Goal: Information Seeking & Learning: Learn about a topic

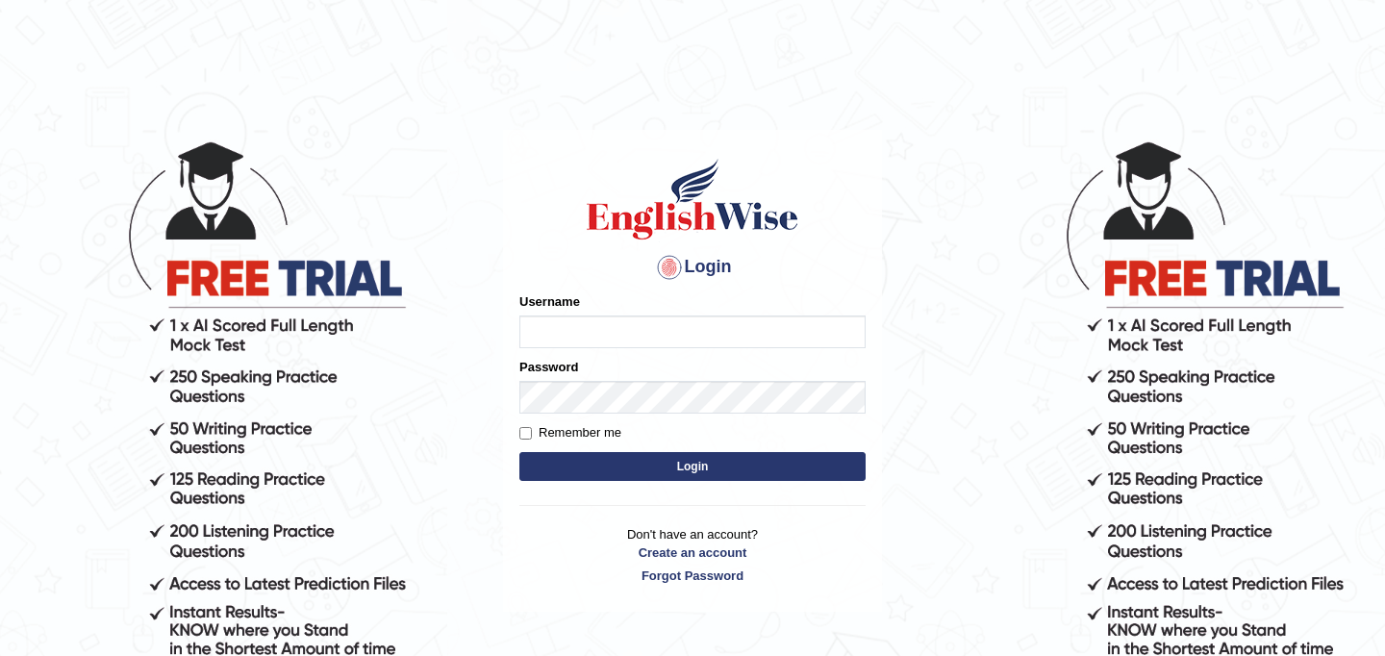
type input "JyotiJ"
click at [627, 469] on button "Login" at bounding box center [692, 466] width 346 height 29
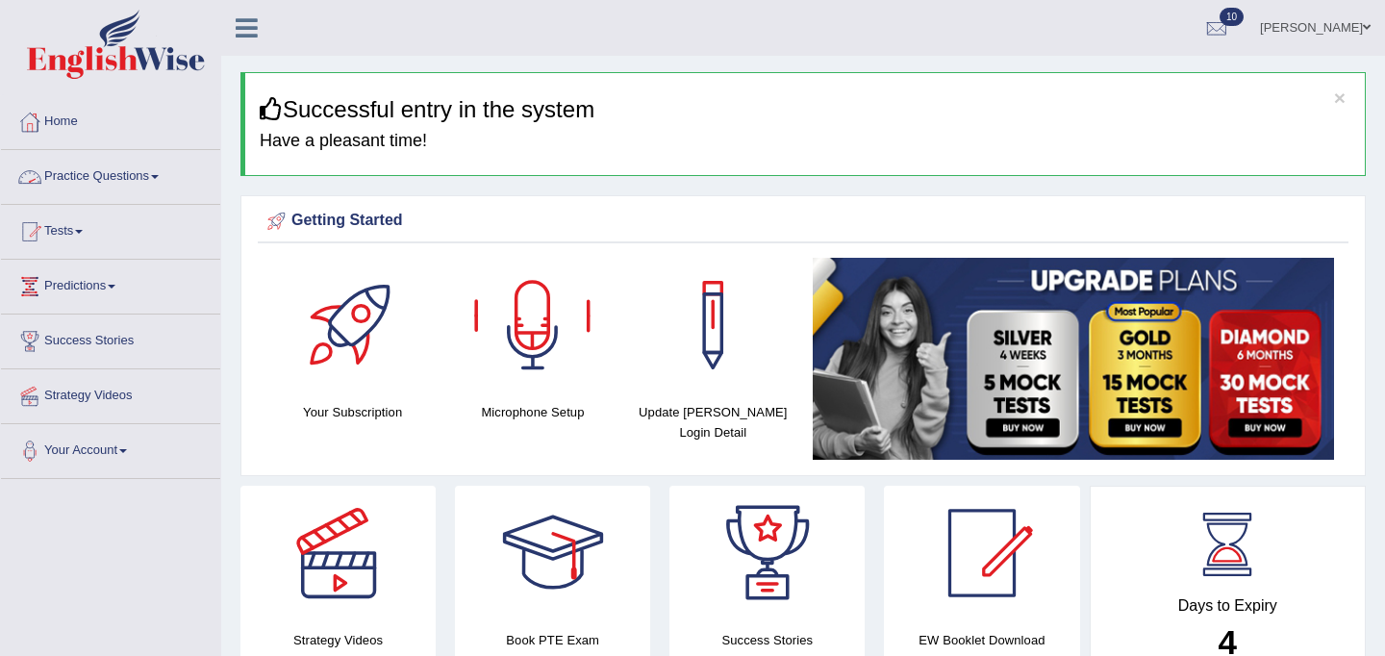
click at [114, 168] on link "Practice Questions" at bounding box center [110, 174] width 219 height 48
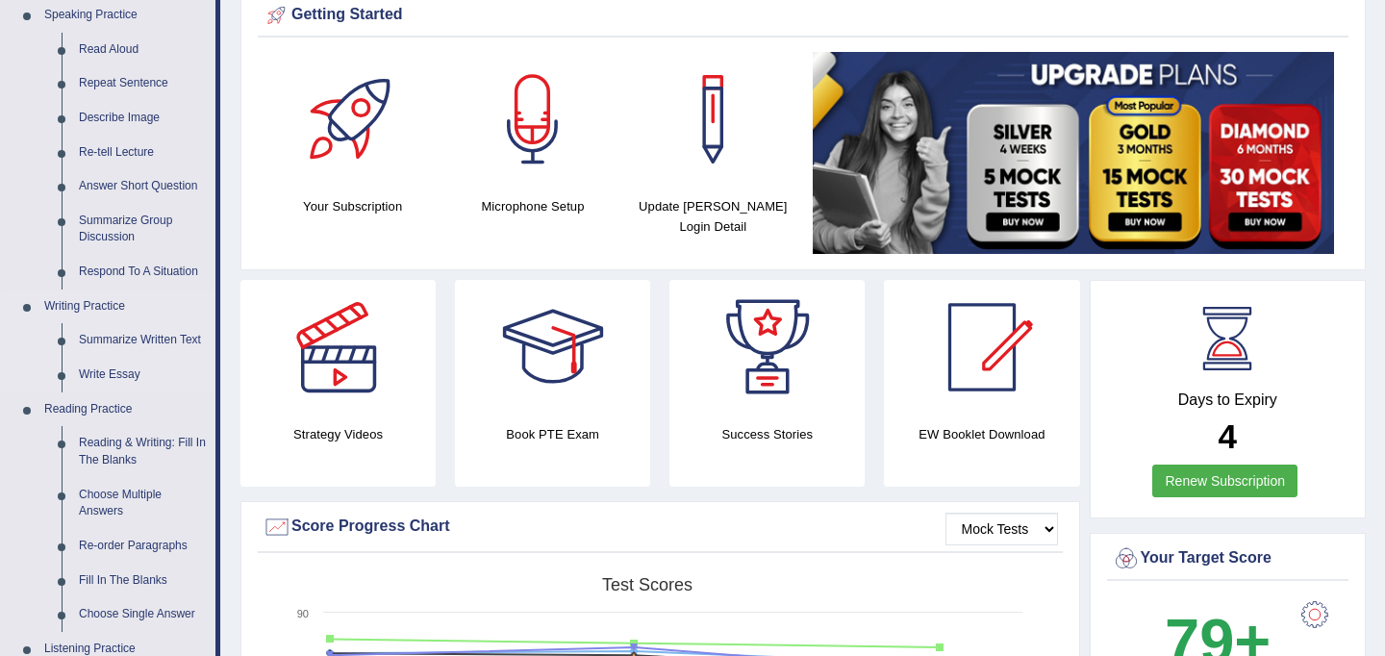
scroll to position [212, 0]
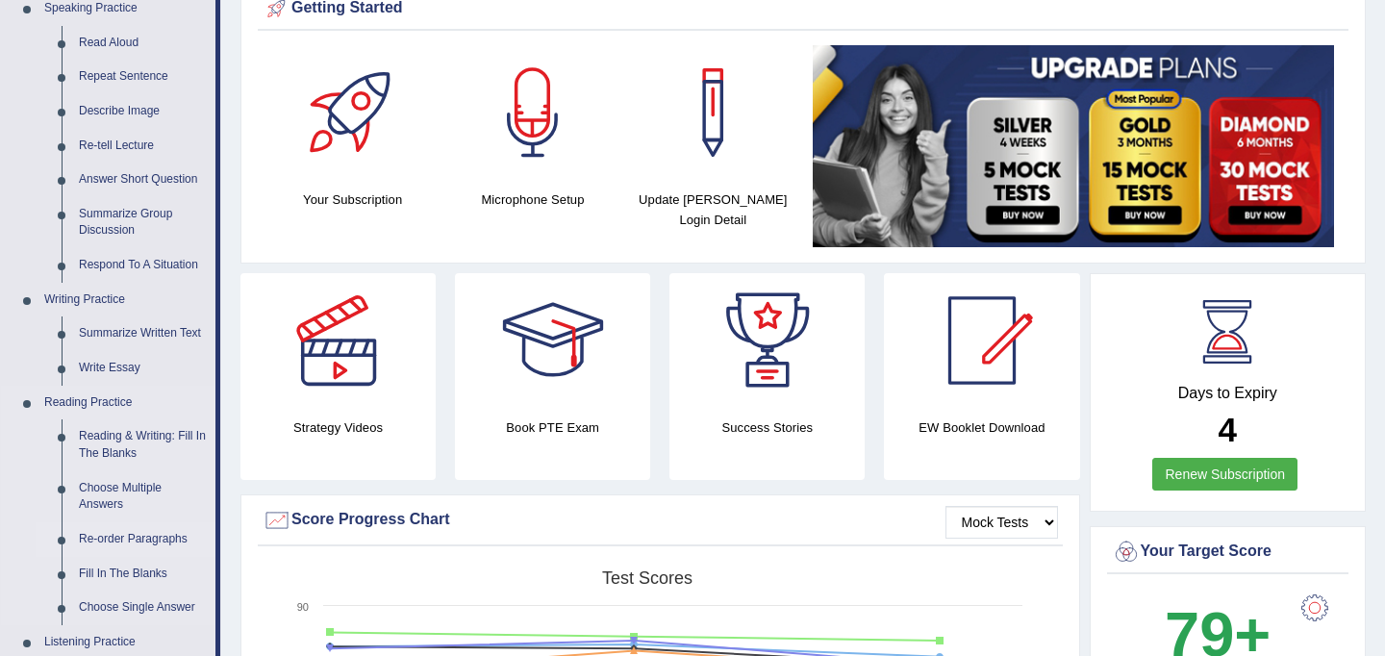
click at [128, 537] on link "Re-order Paragraphs" at bounding box center [142, 539] width 145 height 35
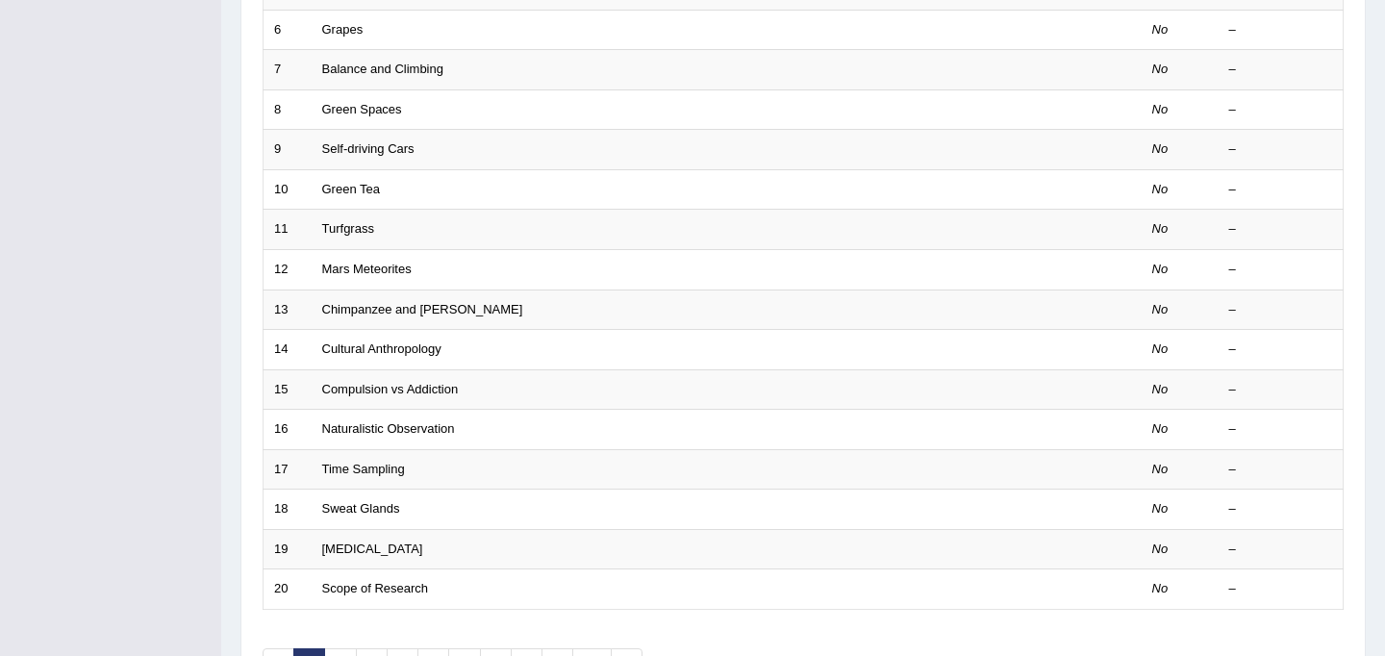
scroll to position [617, 0]
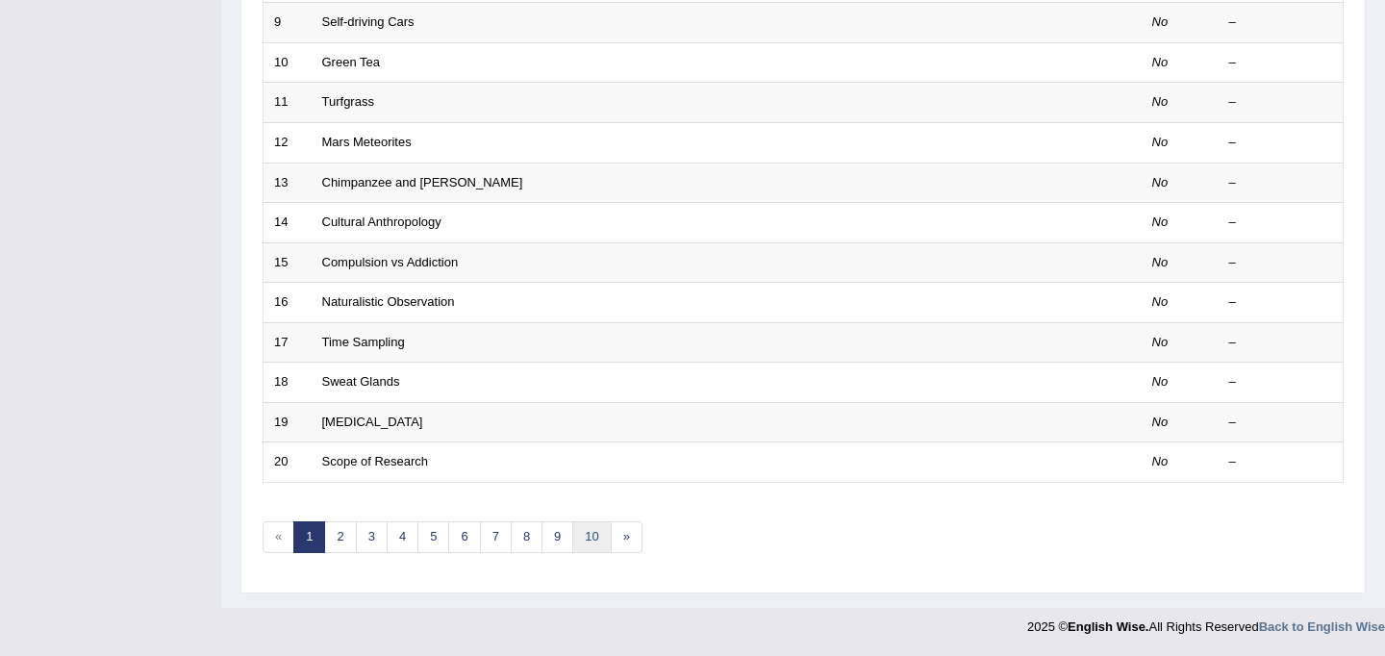
click at [590, 538] on link "10" at bounding box center [591, 537] width 38 height 32
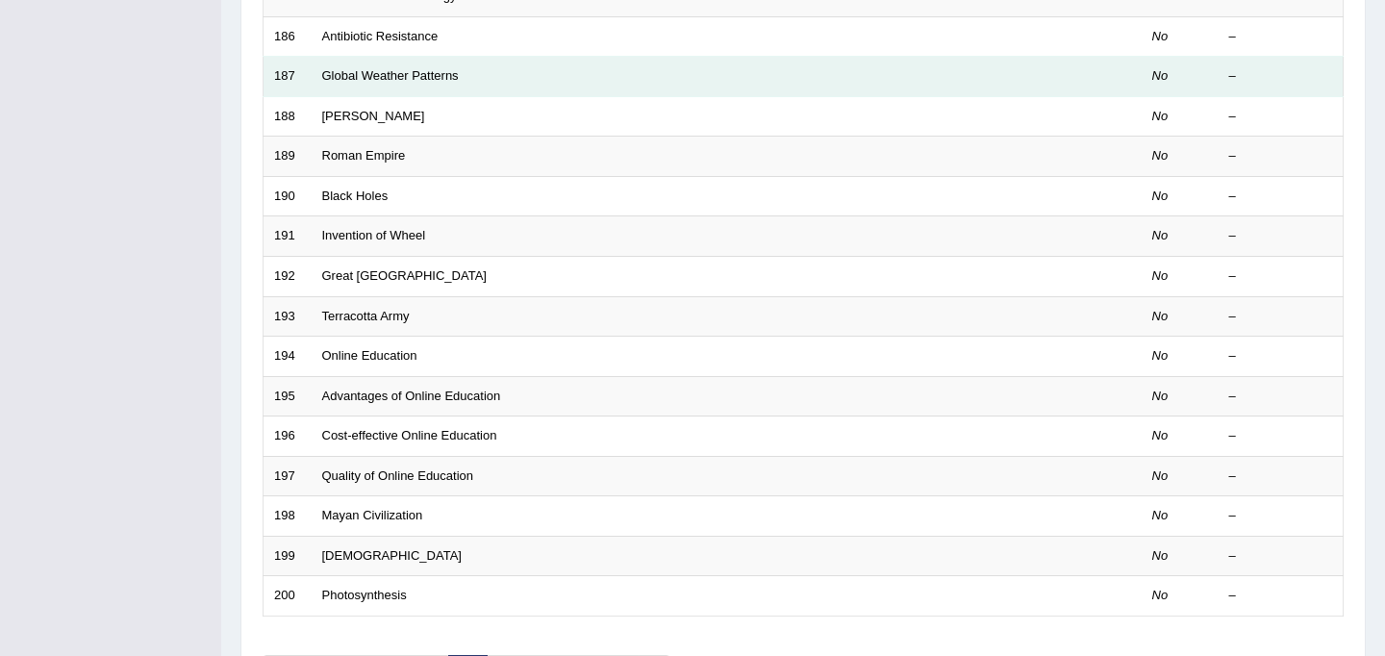
scroll to position [617, 0]
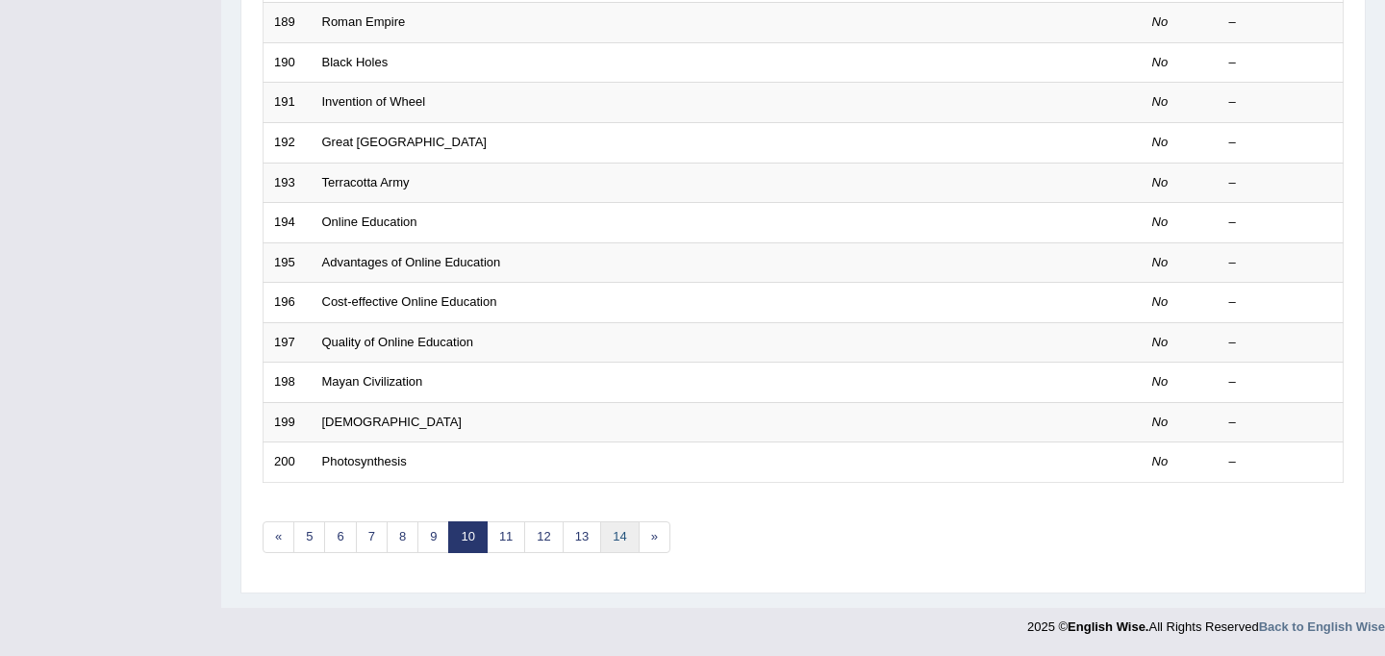
click at [631, 536] on link "14" at bounding box center [619, 537] width 38 height 32
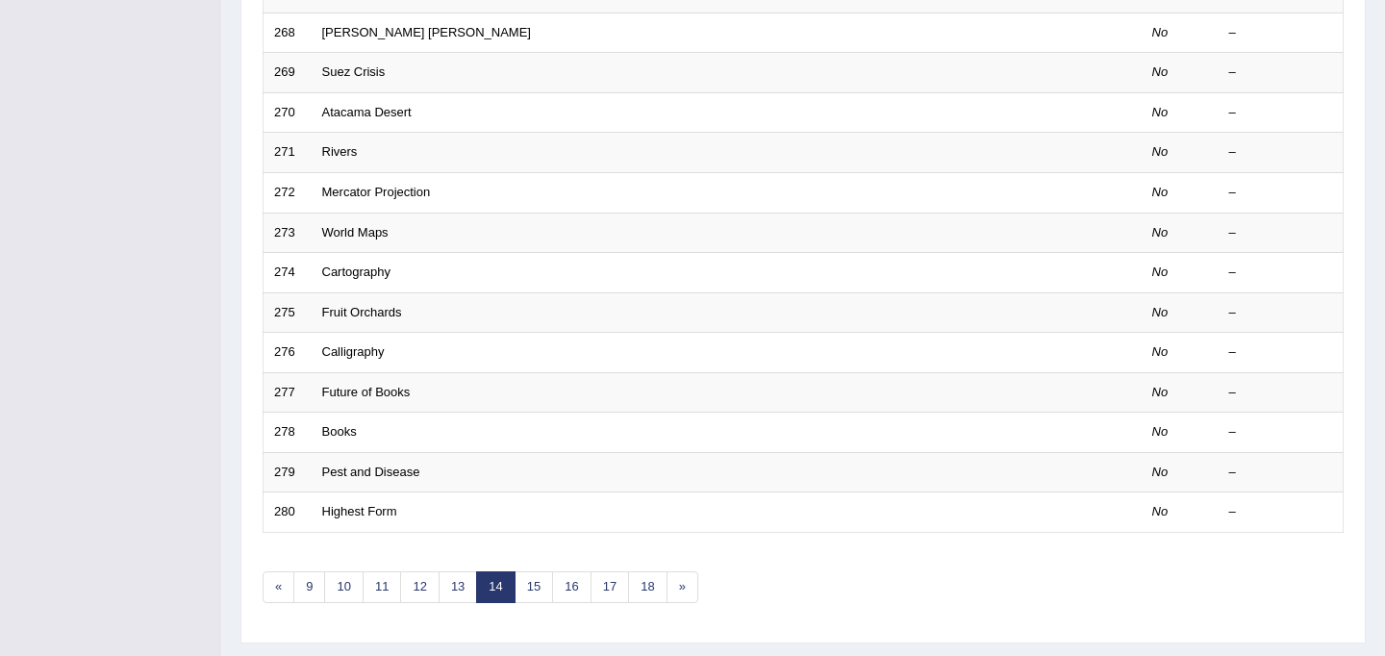
scroll to position [617, 0]
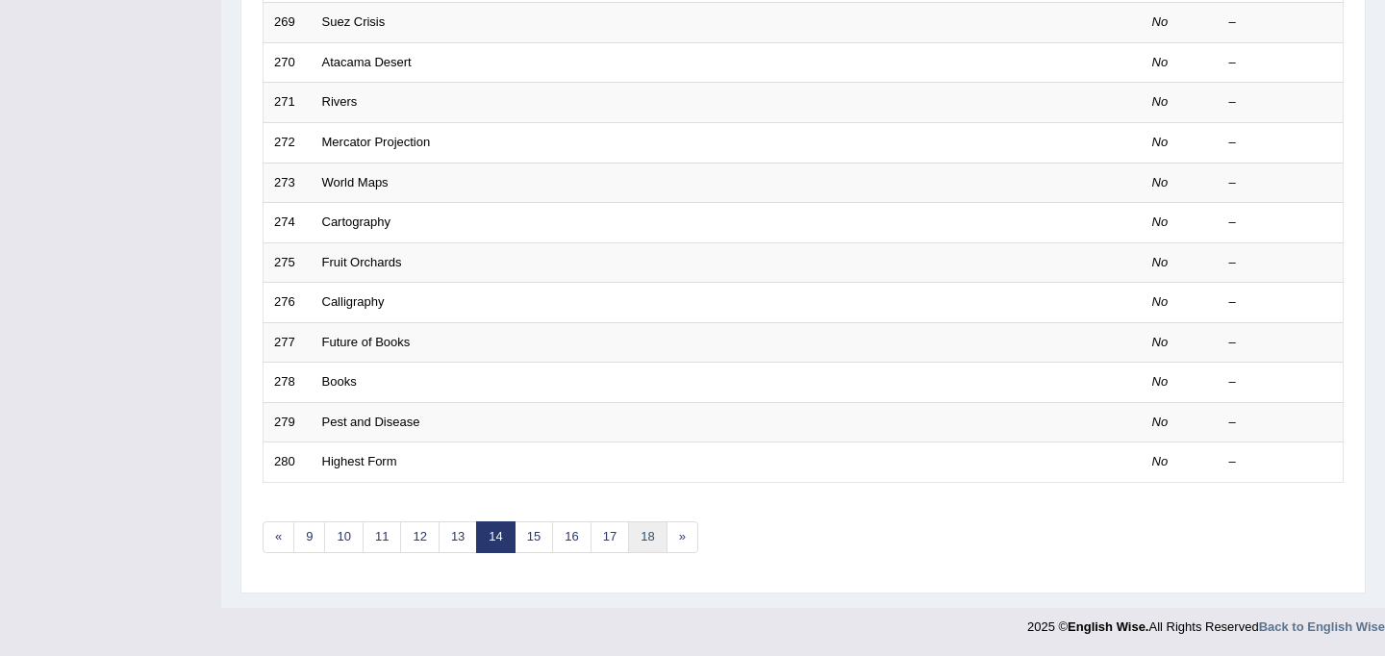
click at [646, 528] on link "18" at bounding box center [647, 537] width 38 height 32
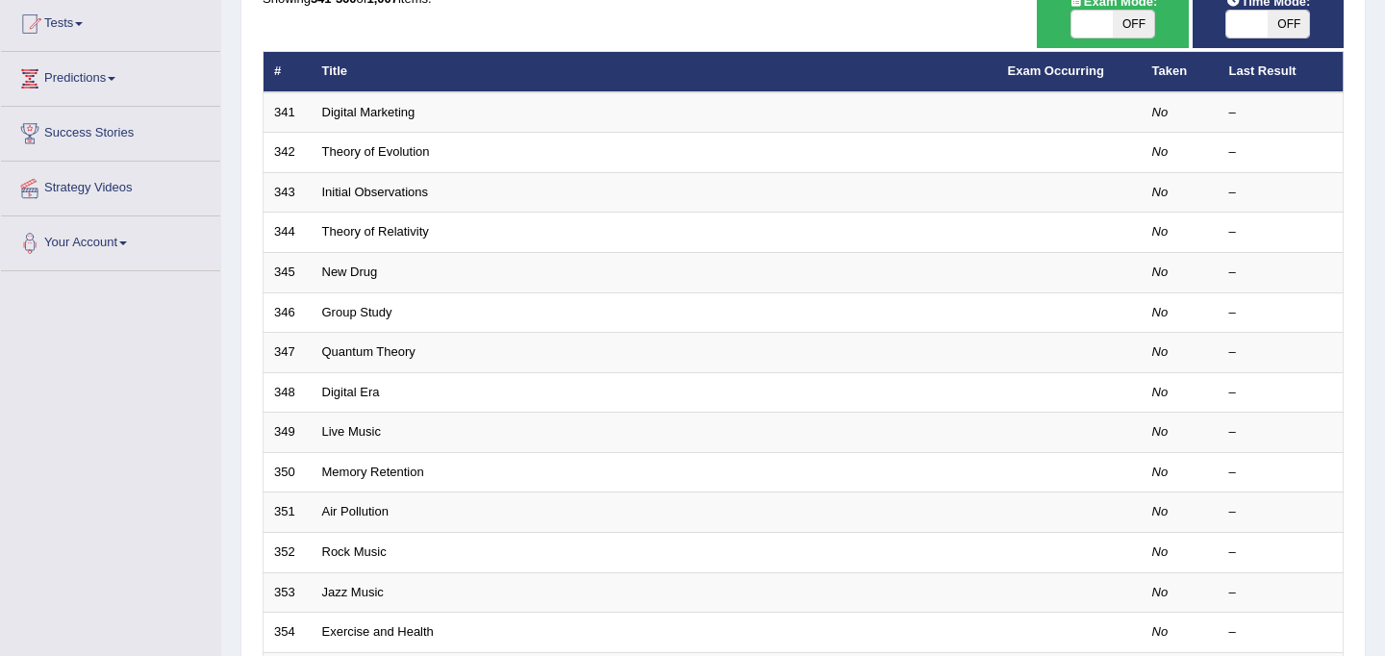
scroll to position [617, 0]
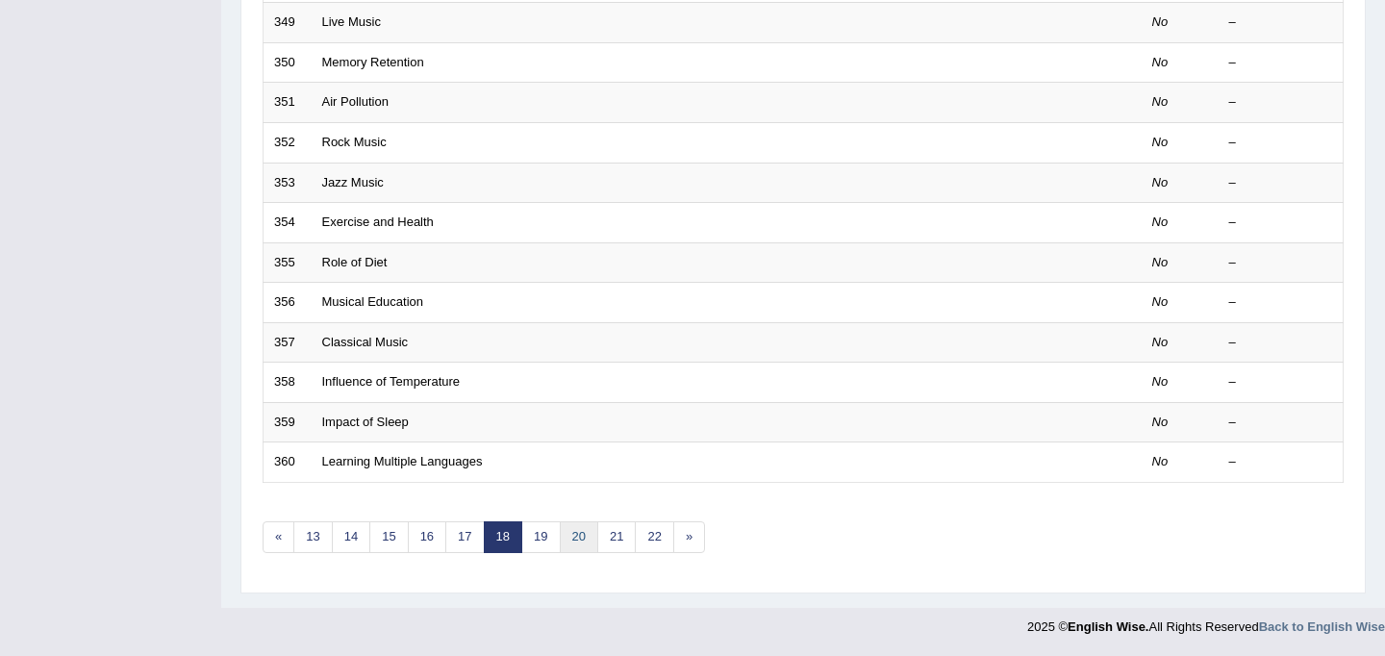
click at [577, 538] on link "20" at bounding box center [579, 537] width 38 height 32
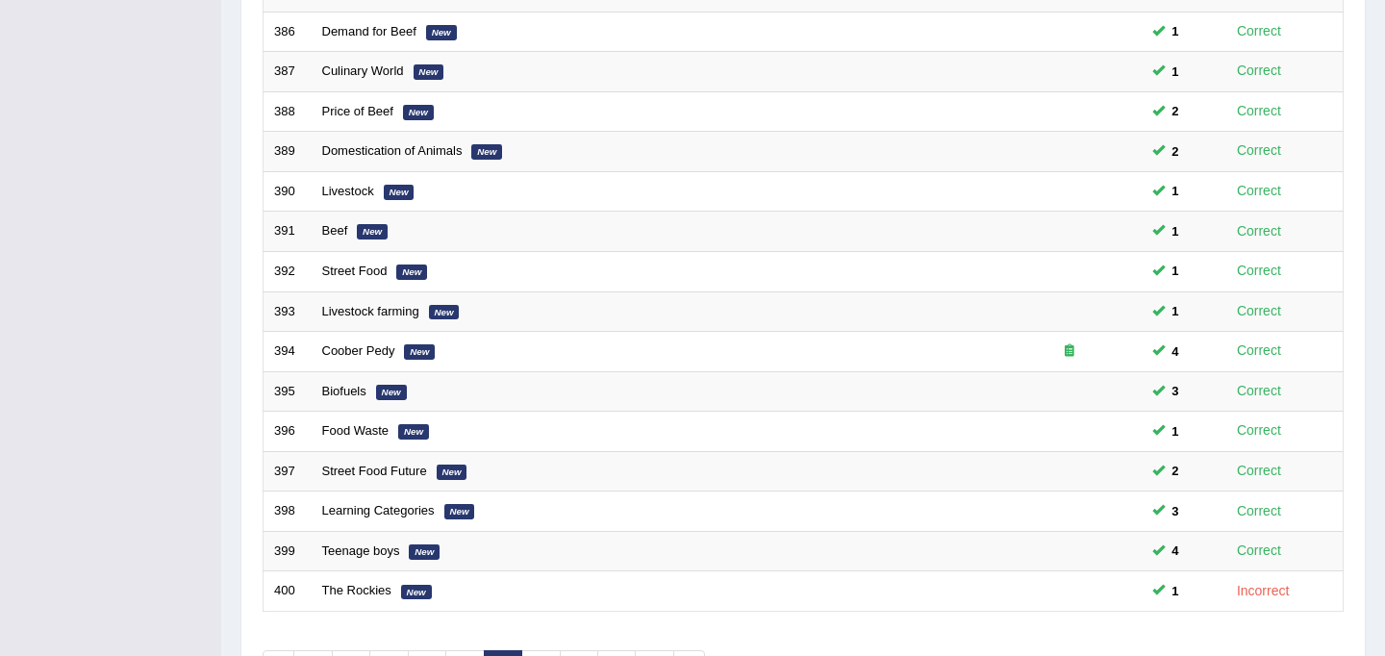
scroll to position [617, 0]
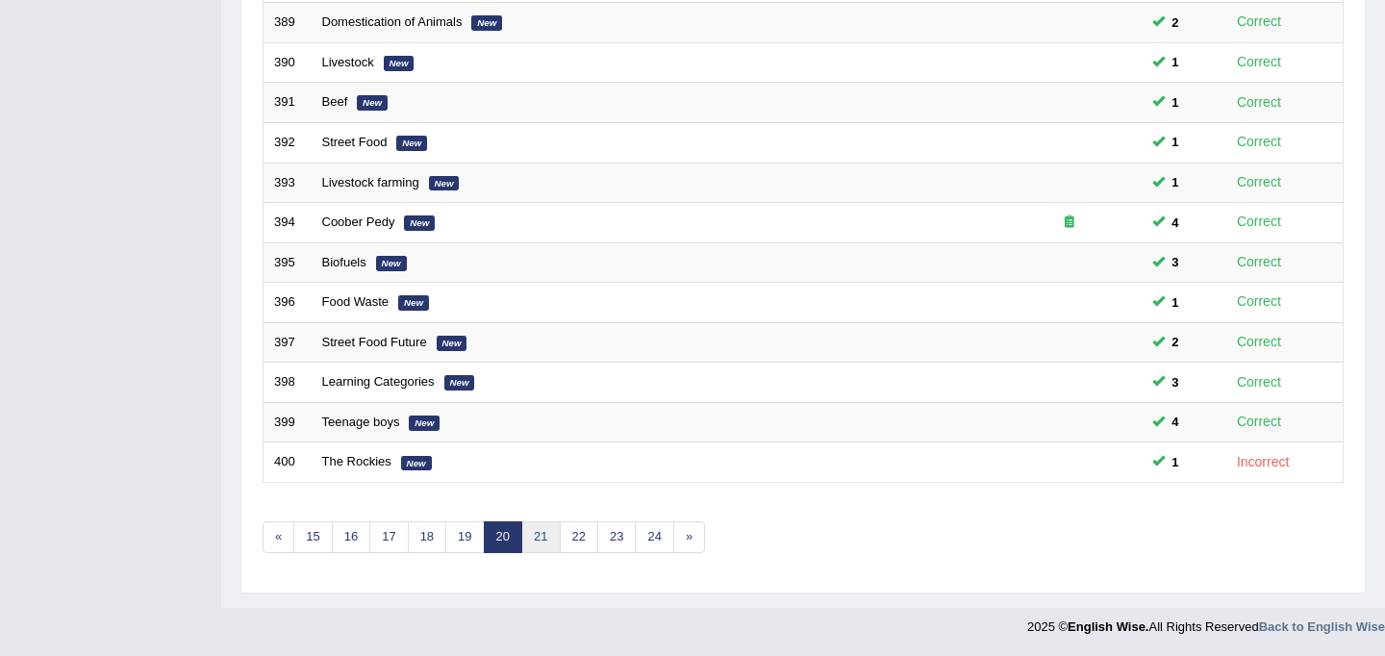
click at [549, 542] on link "21" at bounding box center [540, 537] width 38 height 32
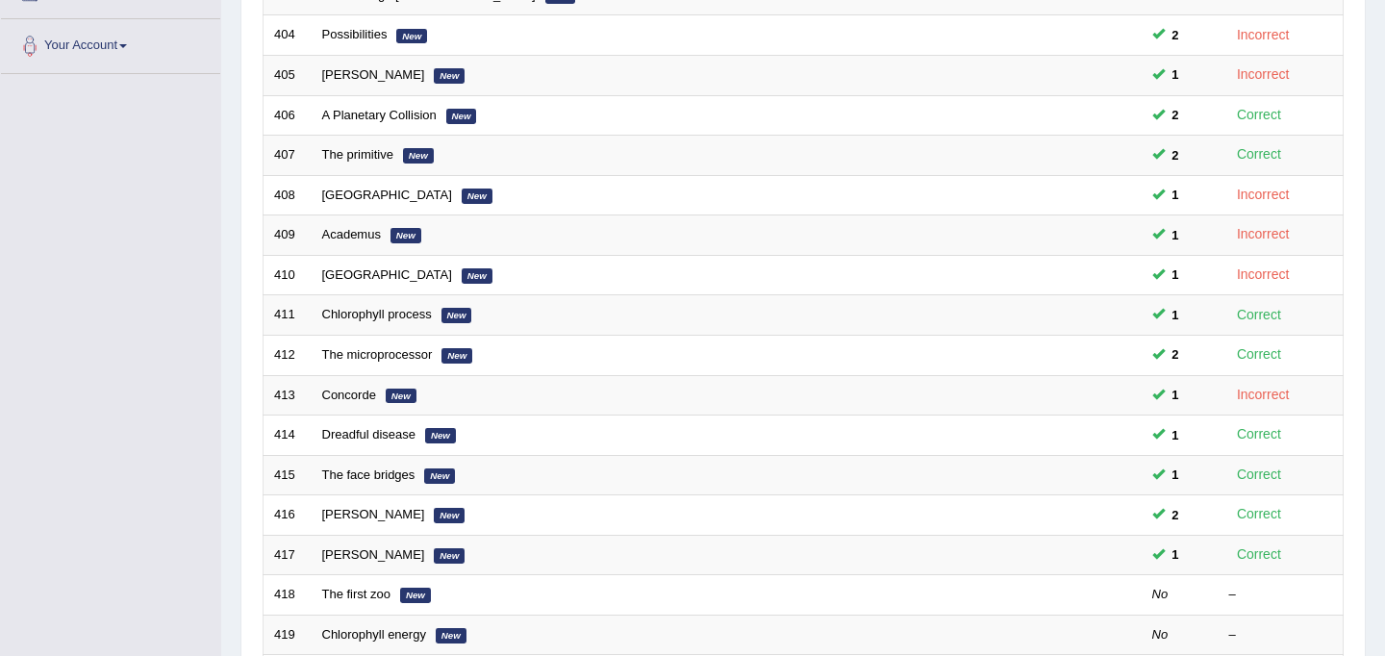
scroll to position [617, 0]
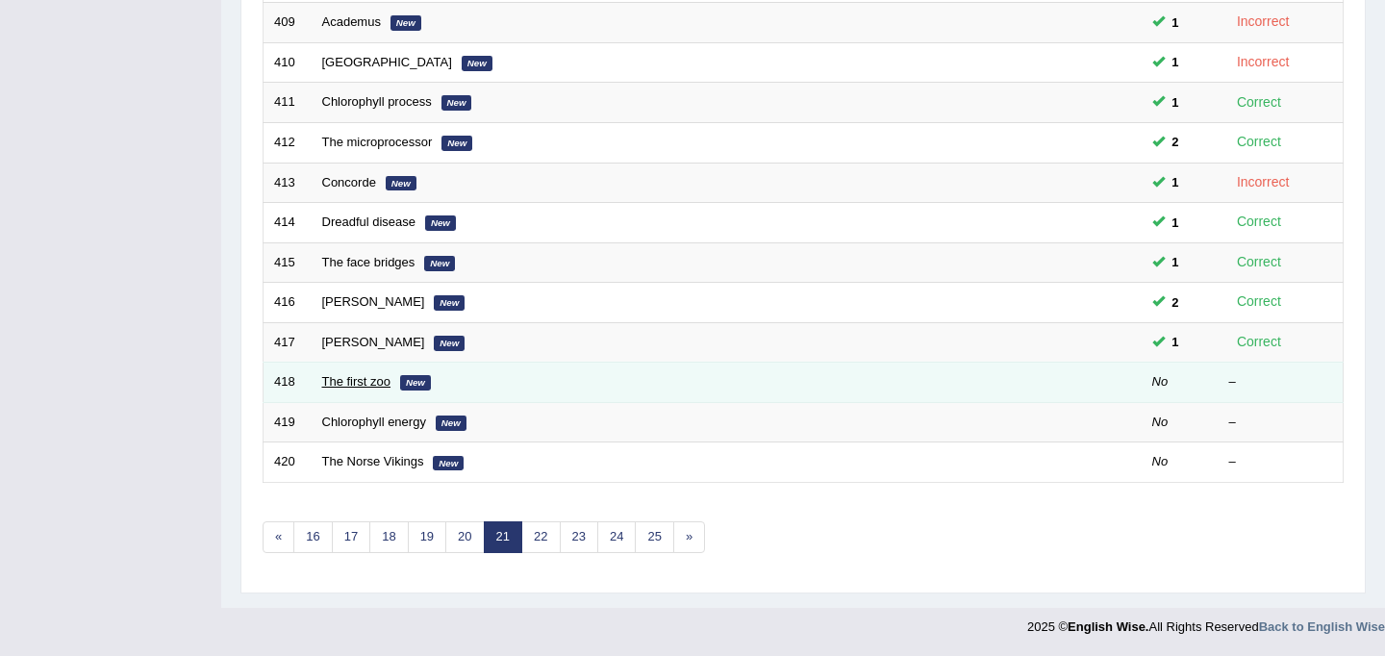
click at [372, 387] on link "The first zoo" at bounding box center [356, 381] width 69 height 14
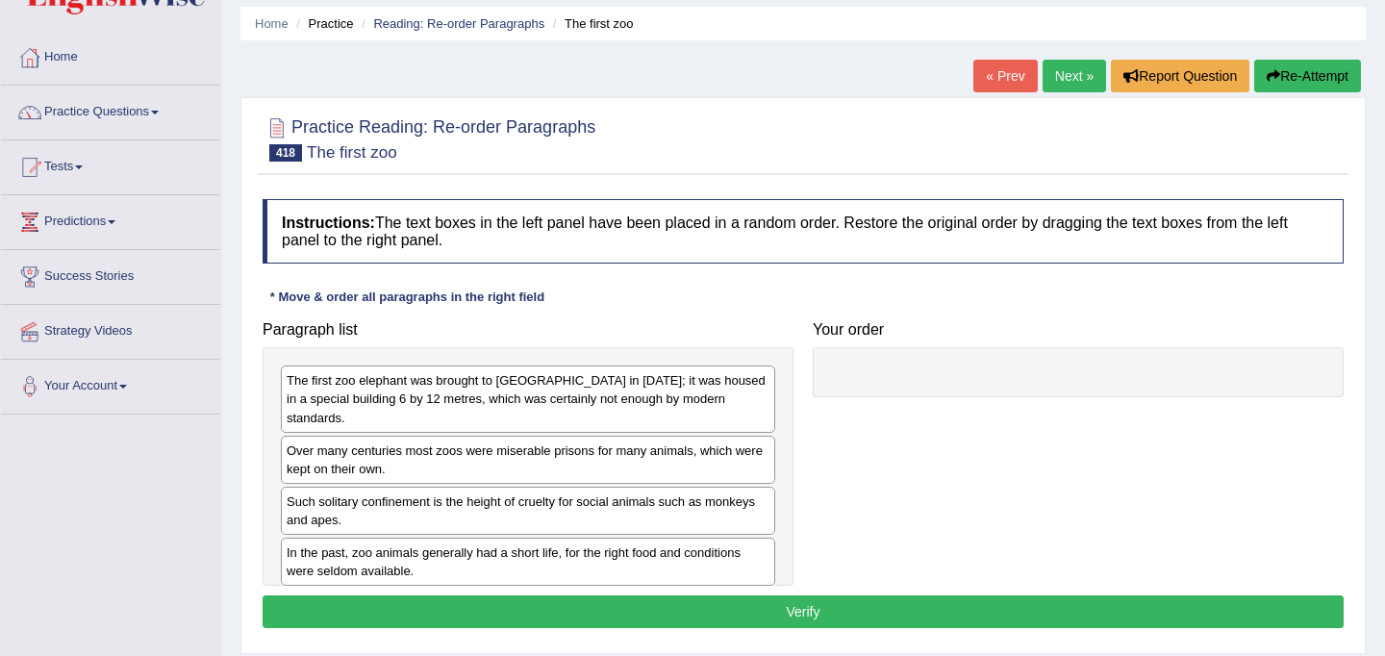
scroll to position [70, 0]
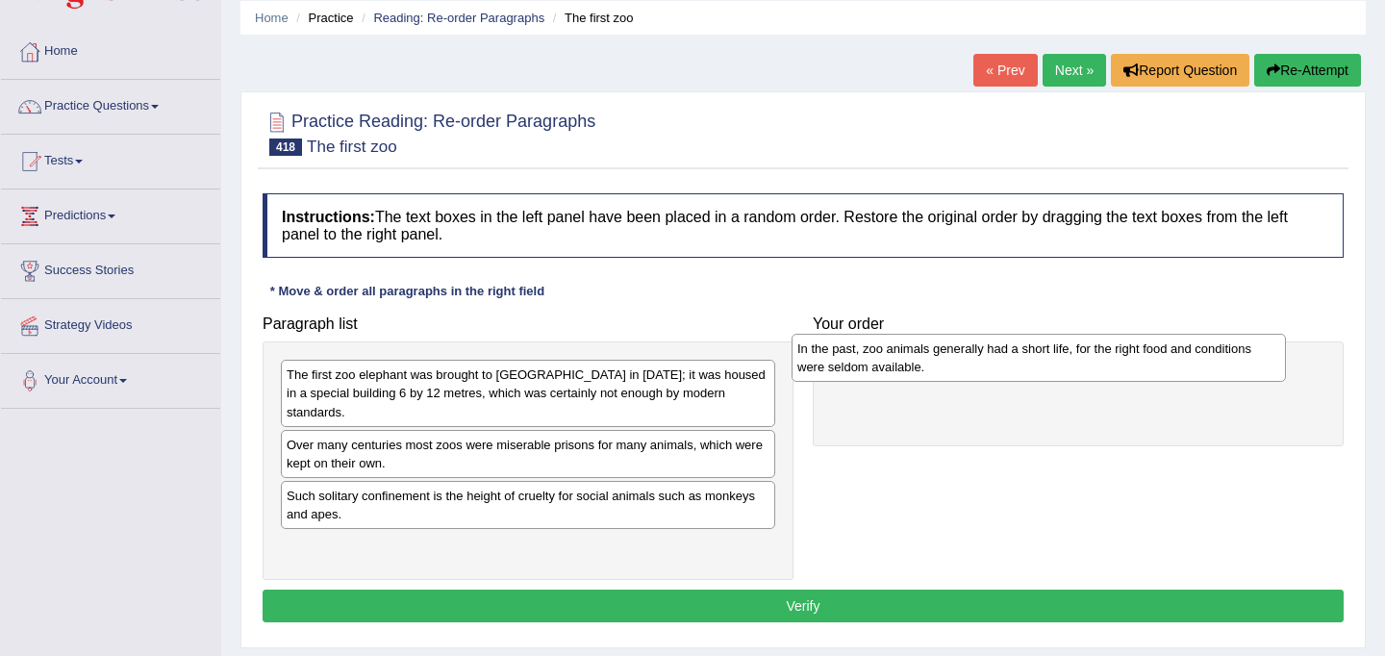
drag, startPoint x: 548, startPoint y: 549, endPoint x: 1061, endPoint y: 369, distance: 543.1
click at [1061, 369] on div "In the past, zoo animals generally had a short life, for the right food and con…" at bounding box center [1038, 358] width 494 height 48
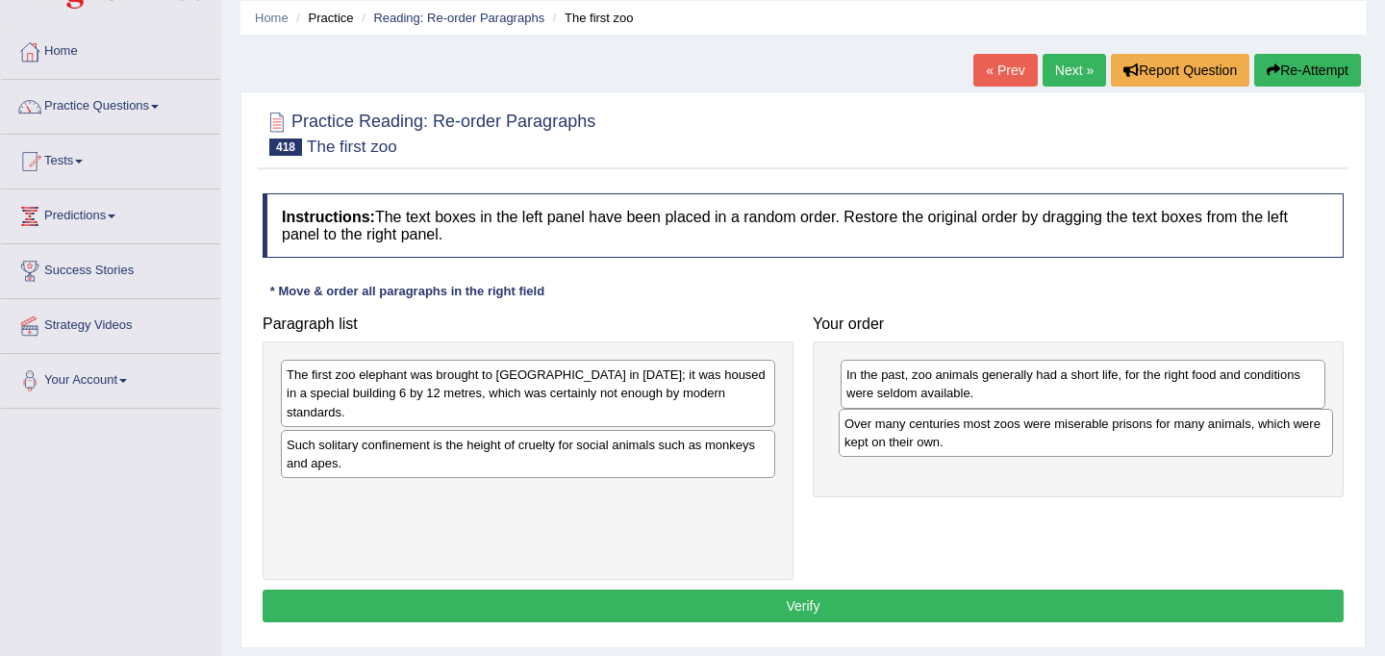
drag, startPoint x: 505, startPoint y: 449, endPoint x: 1062, endPoint y: 446, distance: 557.7
click at [1062, 446] on div "Over many centuries most zoos were miserable prisons for many animals, which we…" at bounding box center [1085, 433] width 494 height 48
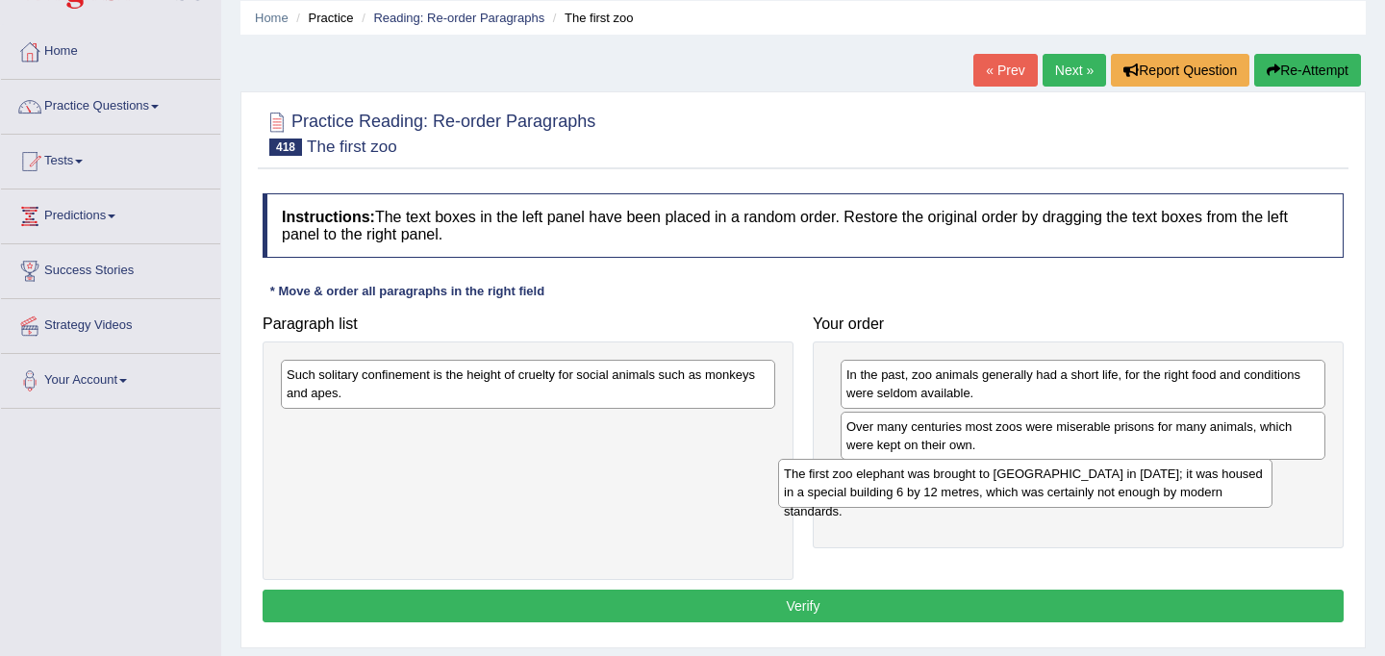
drag, startPoint x: 571, startPoint y: 390, endPoint x: 1073, endPoint y: 489, distance: 511.6
click at [1073, 489] on div "The first zoo elephant was brought to Britain in 1254; it was housed in a speci…" at bounding box center [1025, 483] width 494 height 48
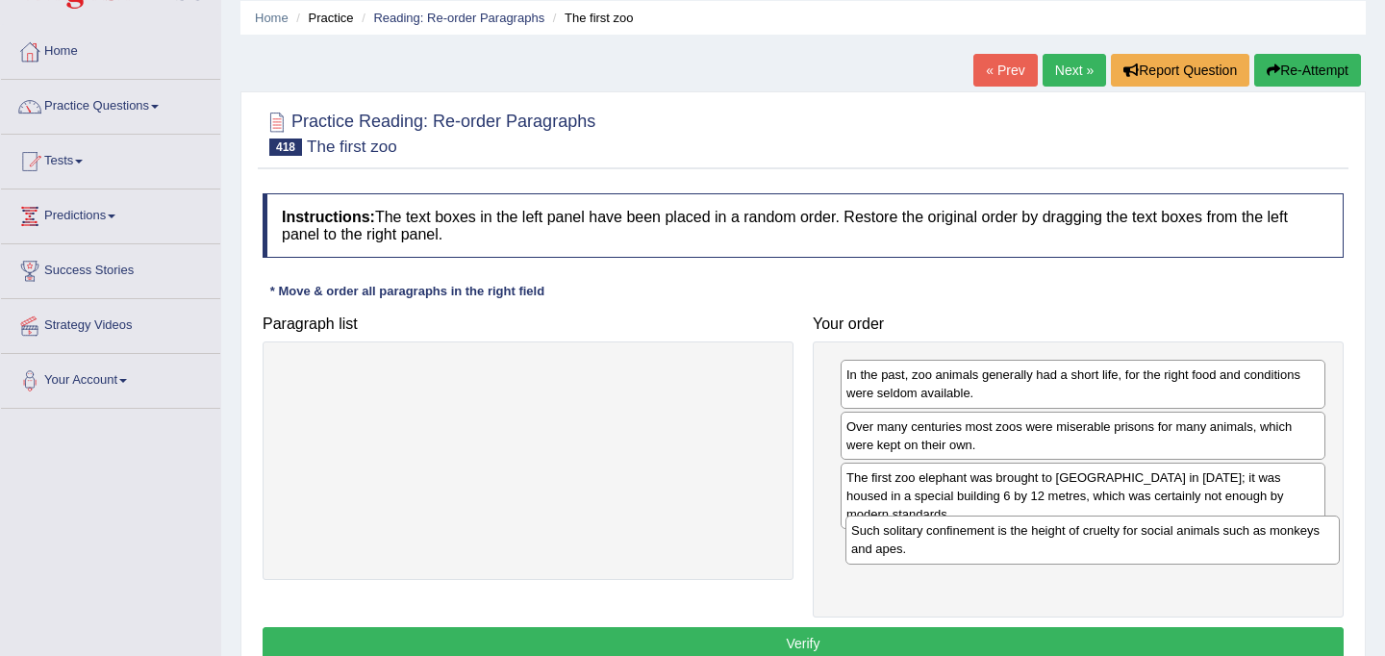
drag, startPoint x: 508, startPoint y: 387, endPoint x: 1071, endPoint y: 543, distance: 584.6
click at [1071, 543] on div "Such solitary confinement is the height of cruelty for social animals such as m…" at bounding box center [1092, 539] width 494 height 48
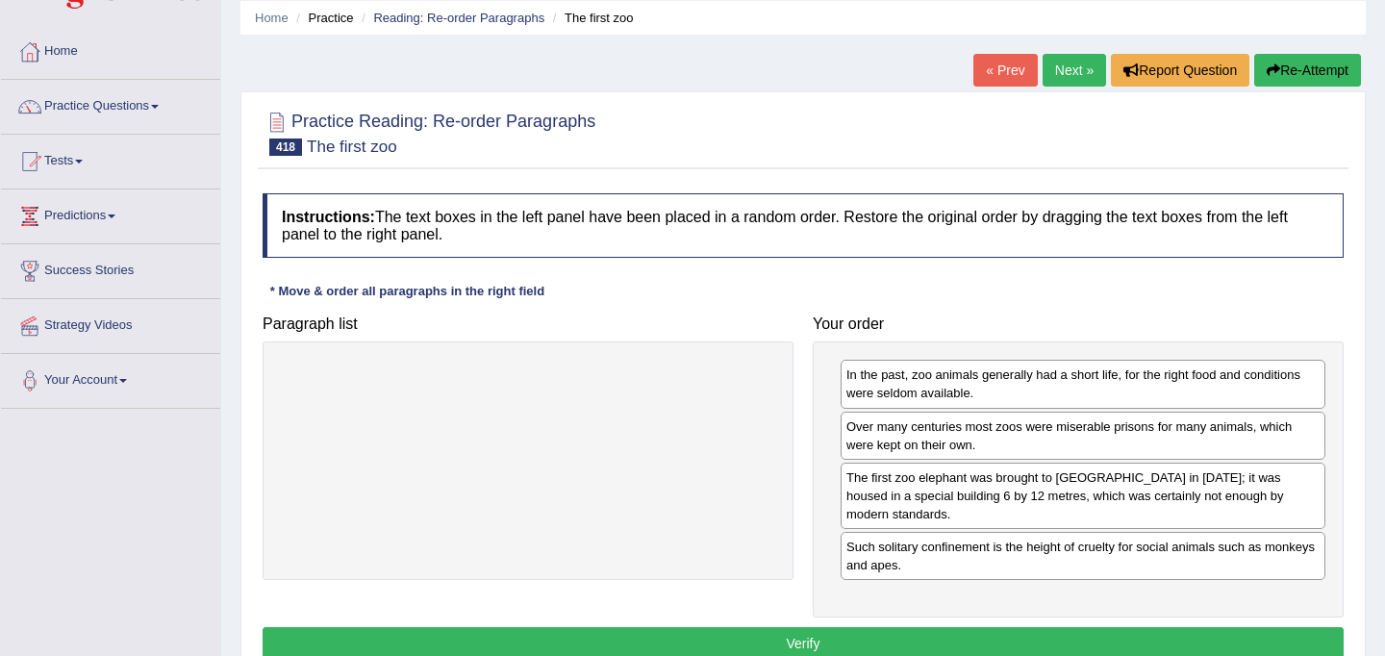
drag, startPoint x: 1017, startPoint y: 455, endPoint x: 1012, endPoint y: 411, distance: 44.5
click at [1012, 412] on div "Over many centuries most zoos were miserable prisons for many animals, which we…" at bounding box center [1082, 436] width 485 height 48
drag, startPoint x: 1010, startPoint y: 434, endPoint x: 1011, endPoint y: 381, distance: 52.9
click at [1011, 381] on div "Over many centuries most zoos were miserable prisons for many animals, which we…" at bounding box center [1084, 381] width 485 height 48
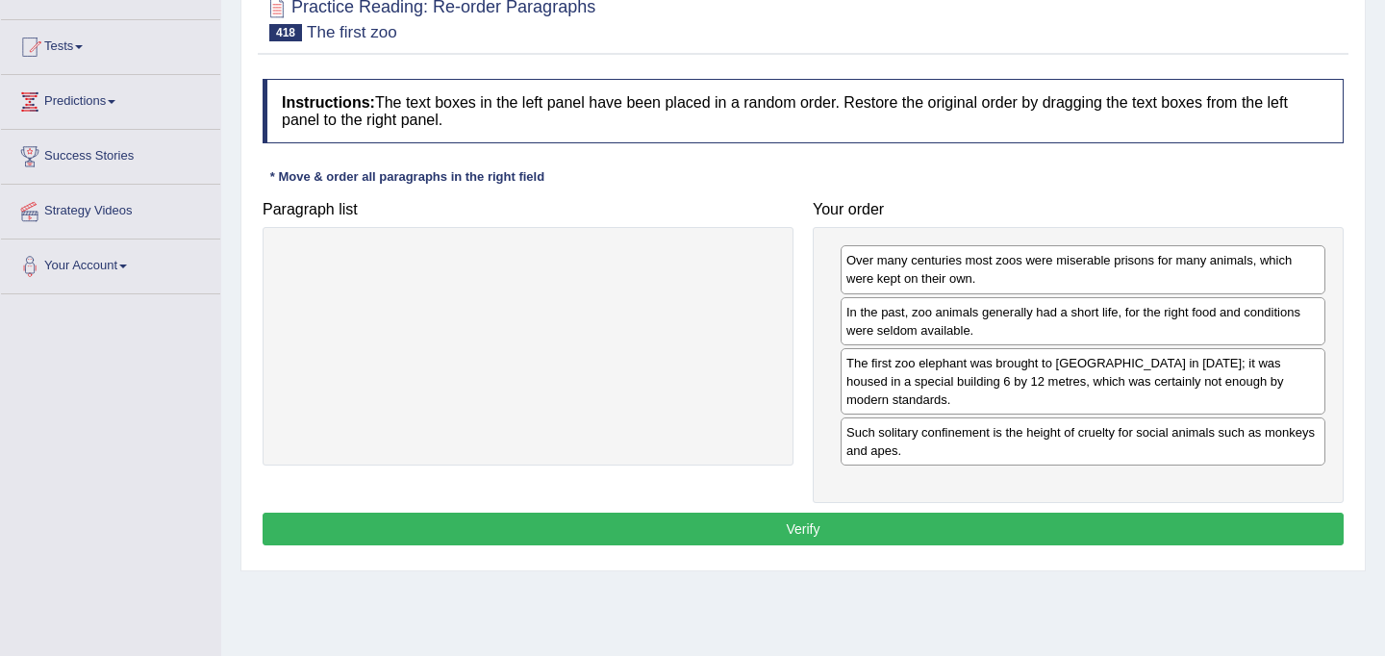
scroll to position [190, 0]
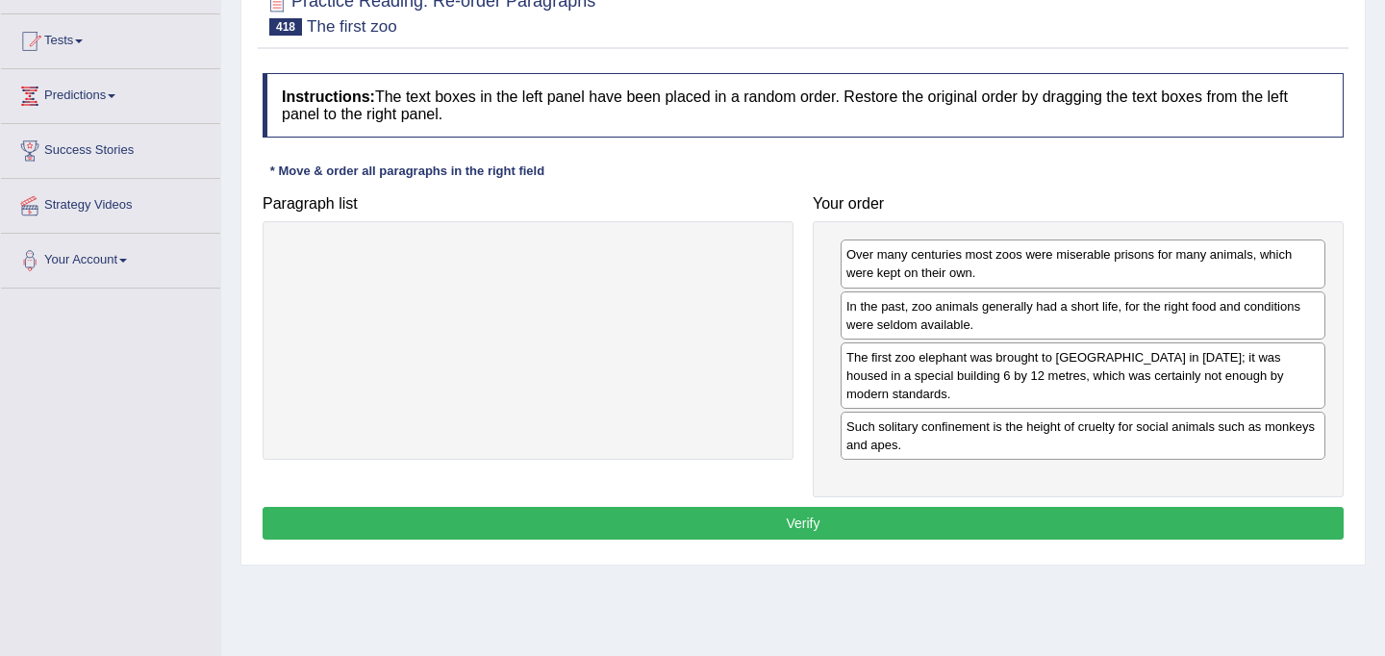
click at [912, 507] on button "Verify" at bounding box center [802, 523] width 1081 height 33
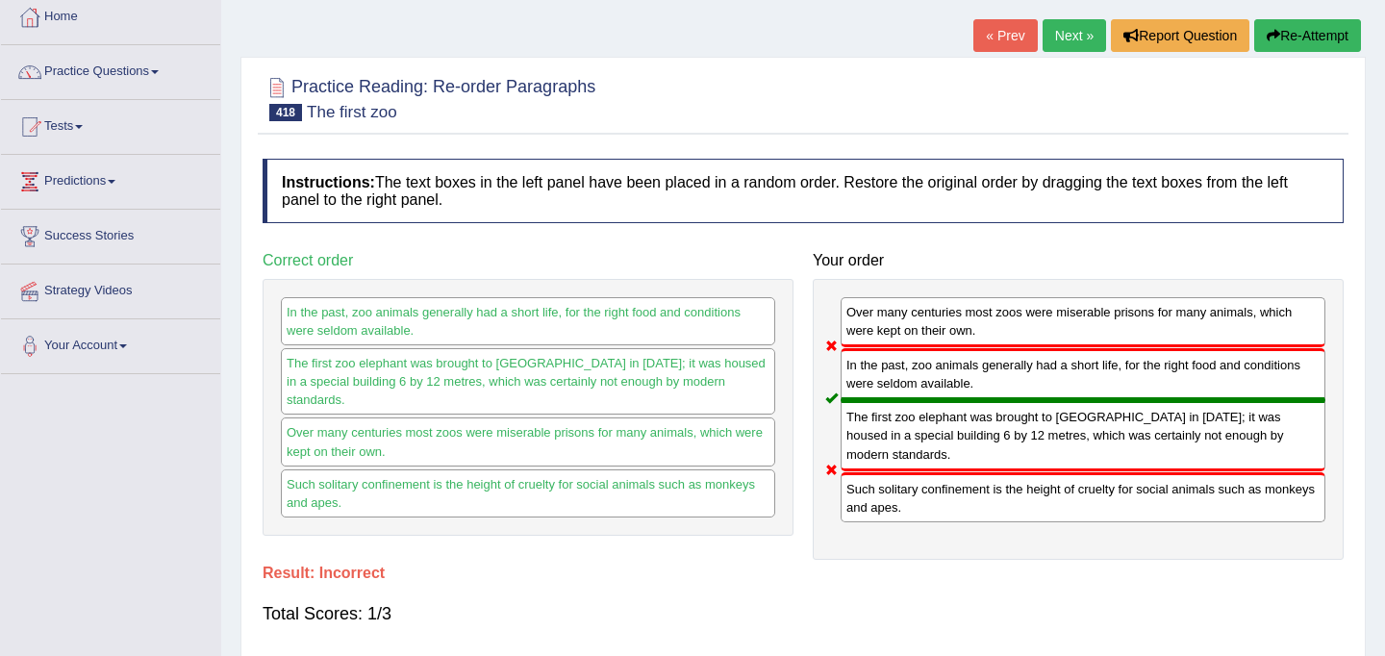
scroll to position [79, 0]
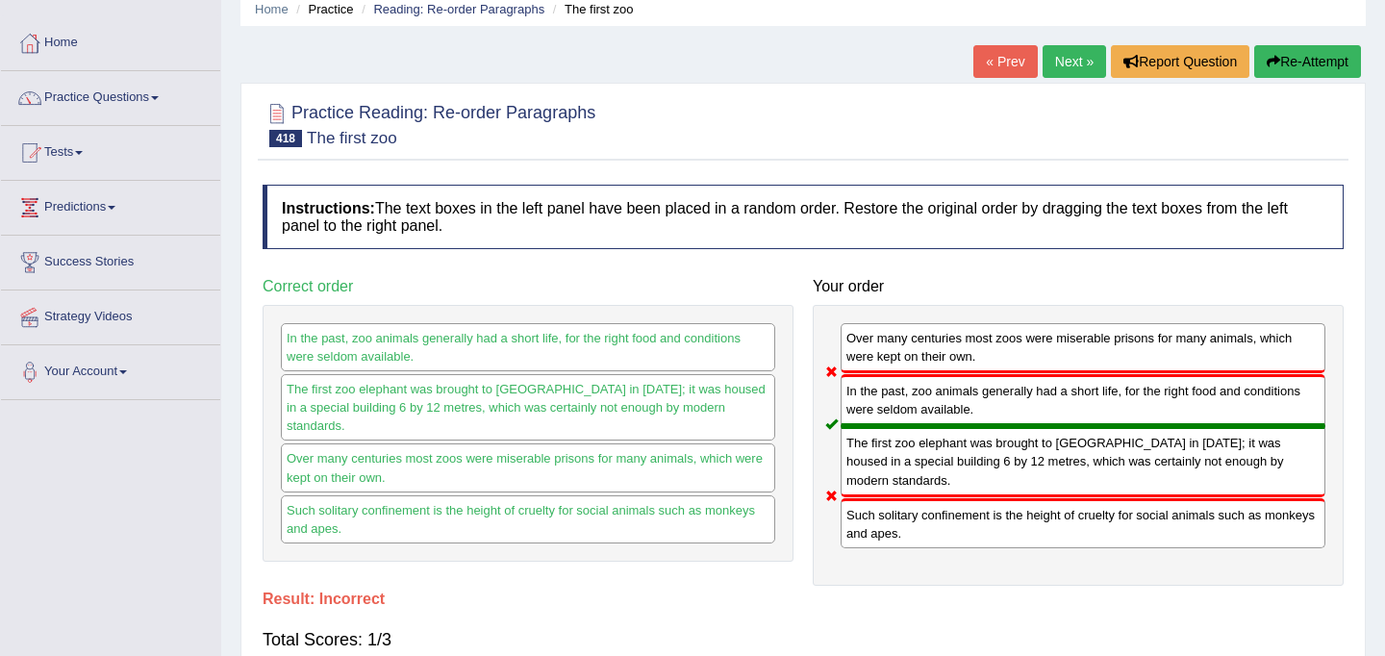
click at [1280, 64] on button "Re-Attempt" at bounding box center [1307, 61] width 107 height 33
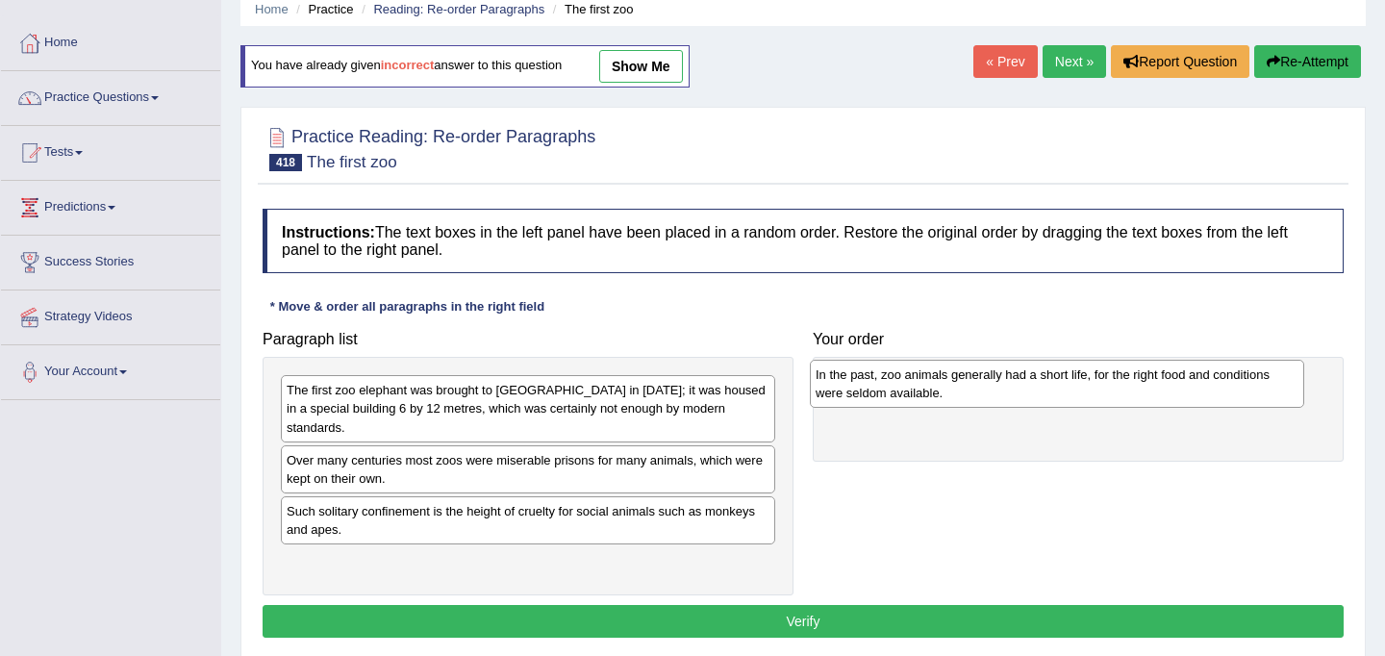
drag, startPoint x: 527, startPoint y: 553, endPoint x: 1056, endPoint y: 384, distance: 555.3
click at [1056, 384] on div "In the past, zoo animals generally had a short life, for the right food and con…" at bounding box center [1057, 384] width 494 height 48
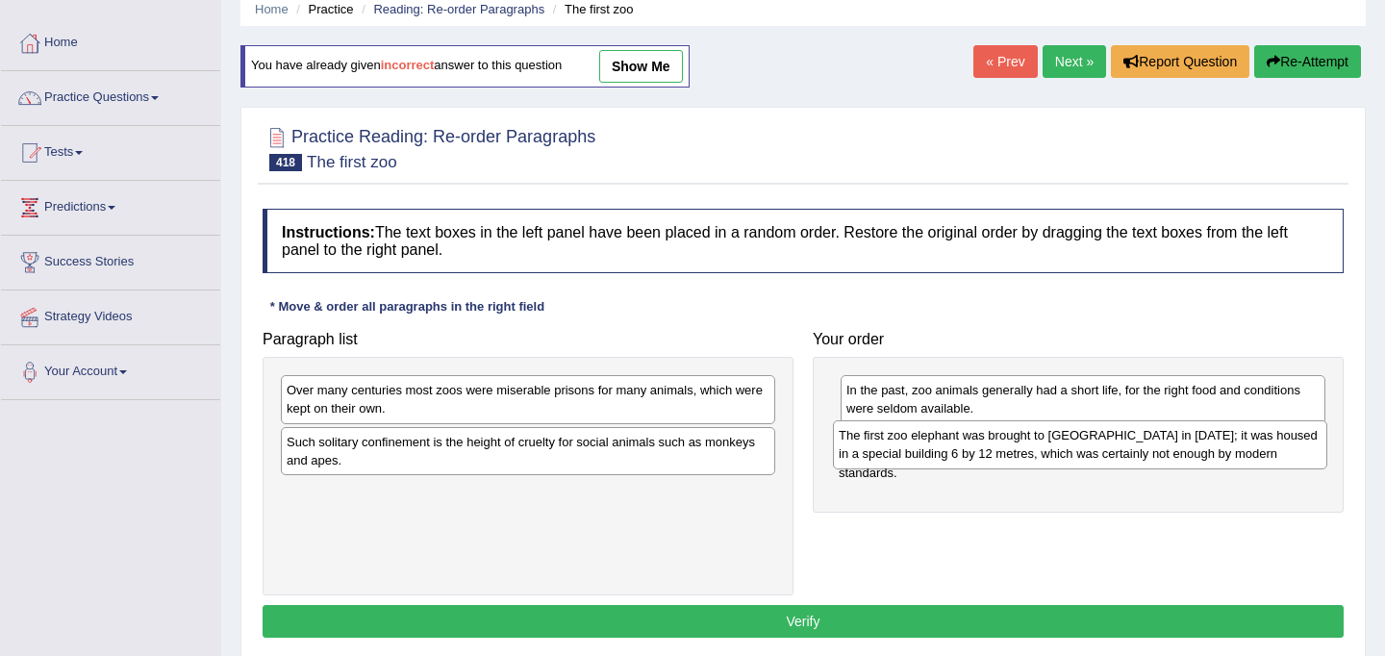
drag, startPoint x: 598, startPoint y: 404, endPoint x: 1151, endPoint y: 450, distance: 554.8
click at [1151, 450] on div "The first zoo elephant was brought to [GEOGRAPHIC_DATA] in [DATE]; it was house…" at bounding box center [1080, 444] width 494 height 48
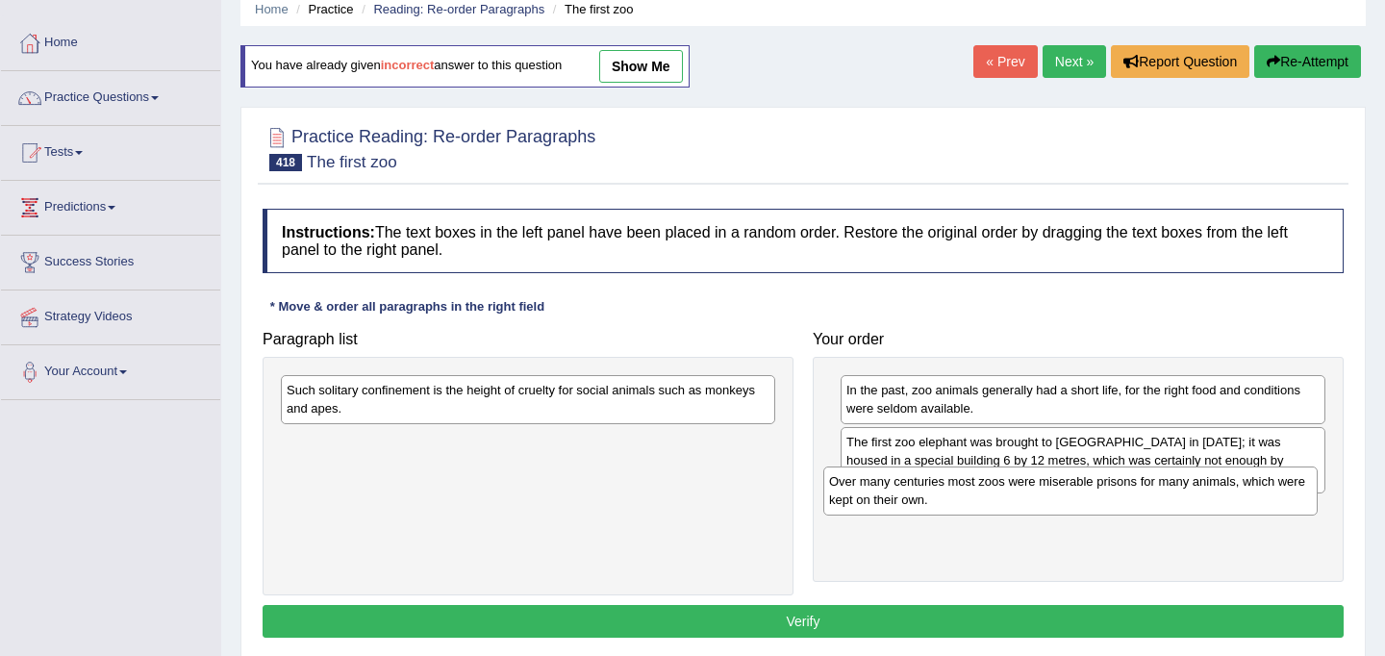
drag, startPoint x: 601, startPoint y: 403, endPoint x: 1143, endPoint y: 494, distance: 549.9
click at [1143, 494] on div "Over many centuries most zoos were miserable prisons for many animals, which we…" at bounding box center [1070, 490] width 494 height 48
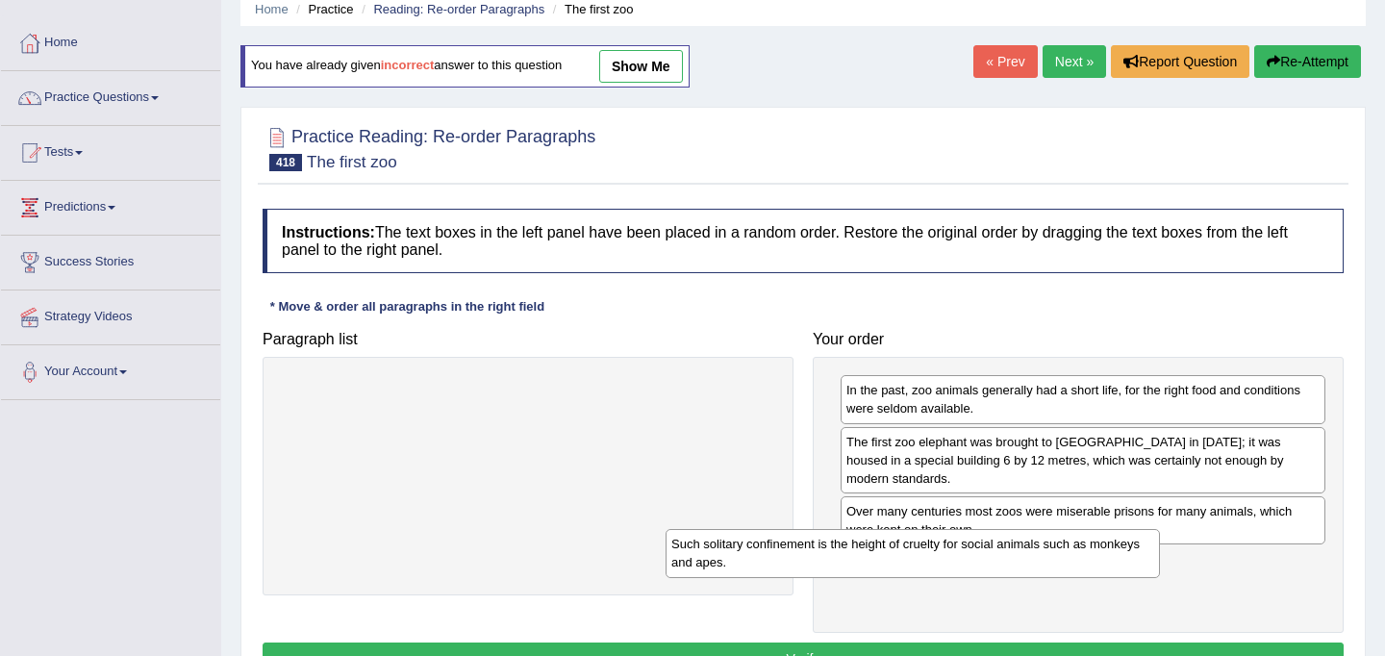
drag, startPoint x: 553, startPoint y: 403, endPoint x: 937, endPoint y: 557, distance: 414.2
click at [937, 557] on div "Such solitary confinement is the height of cruelty for social animals such as m…" at bounding box center [912, 553] width 494 height 48
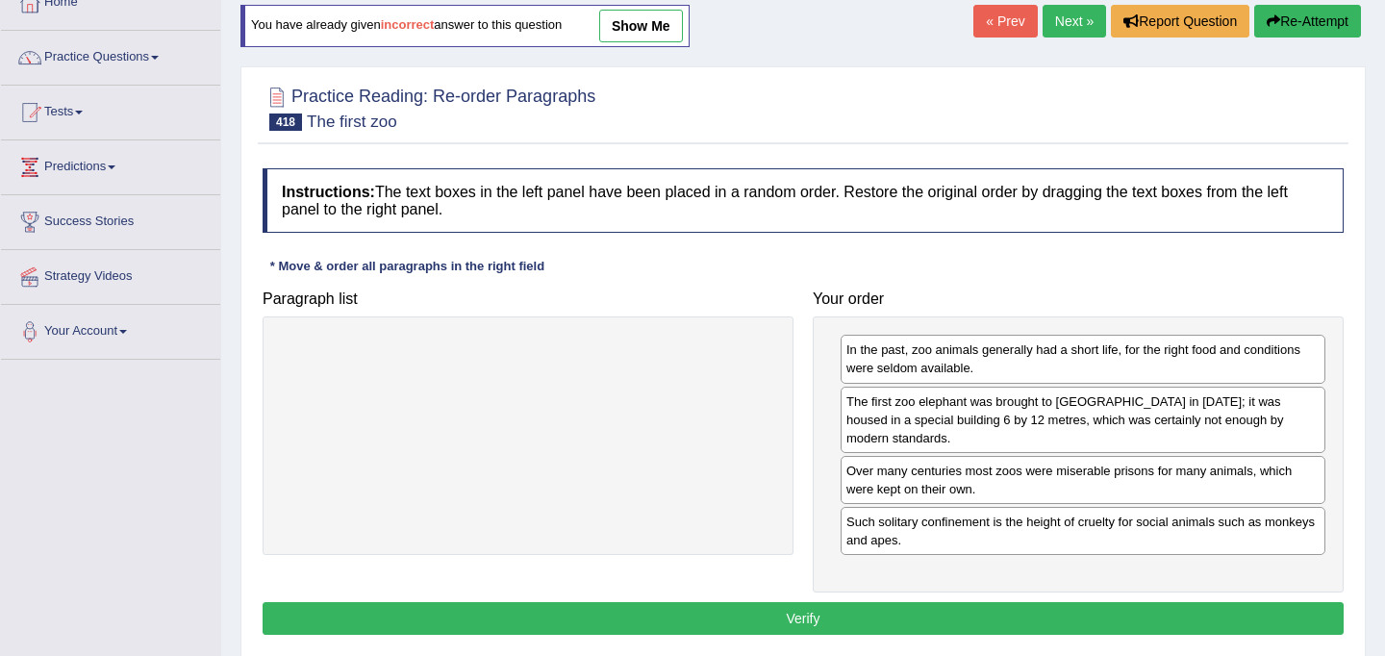
scroll to position [121, 0]
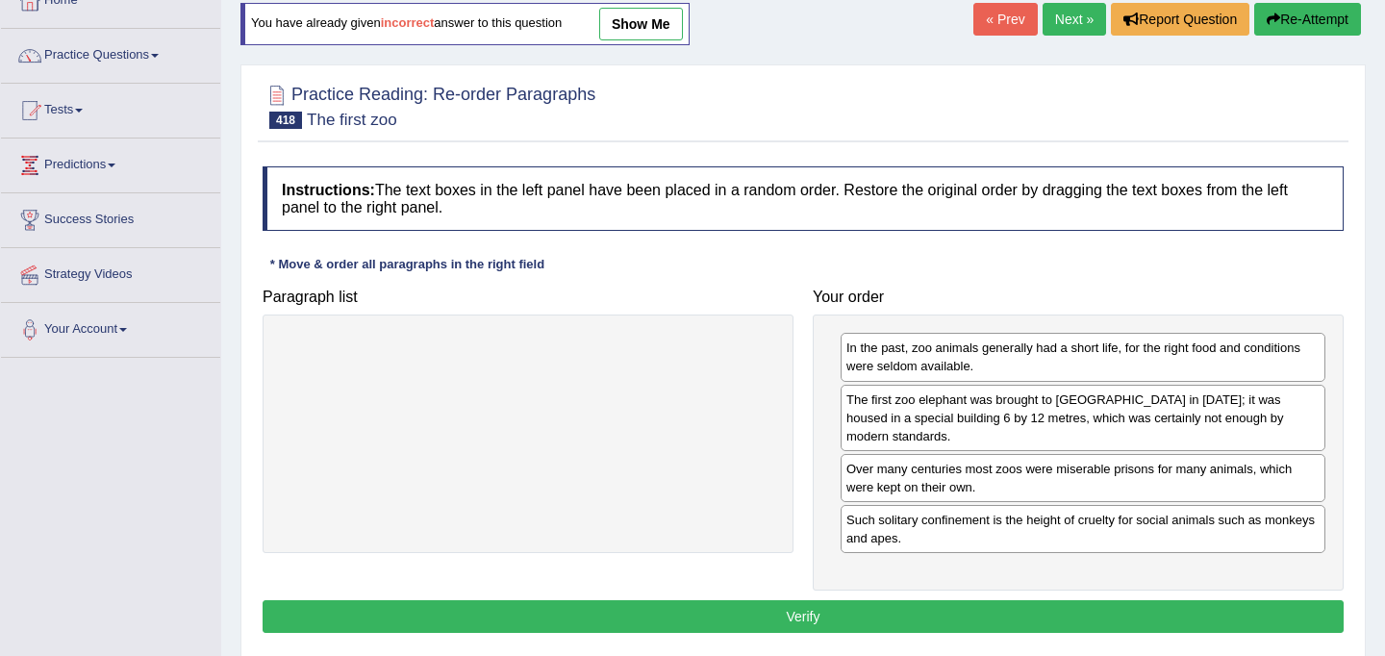
click at [907, 600] on button "Verify" at bounding box center [802, 616] width 1081 height 33
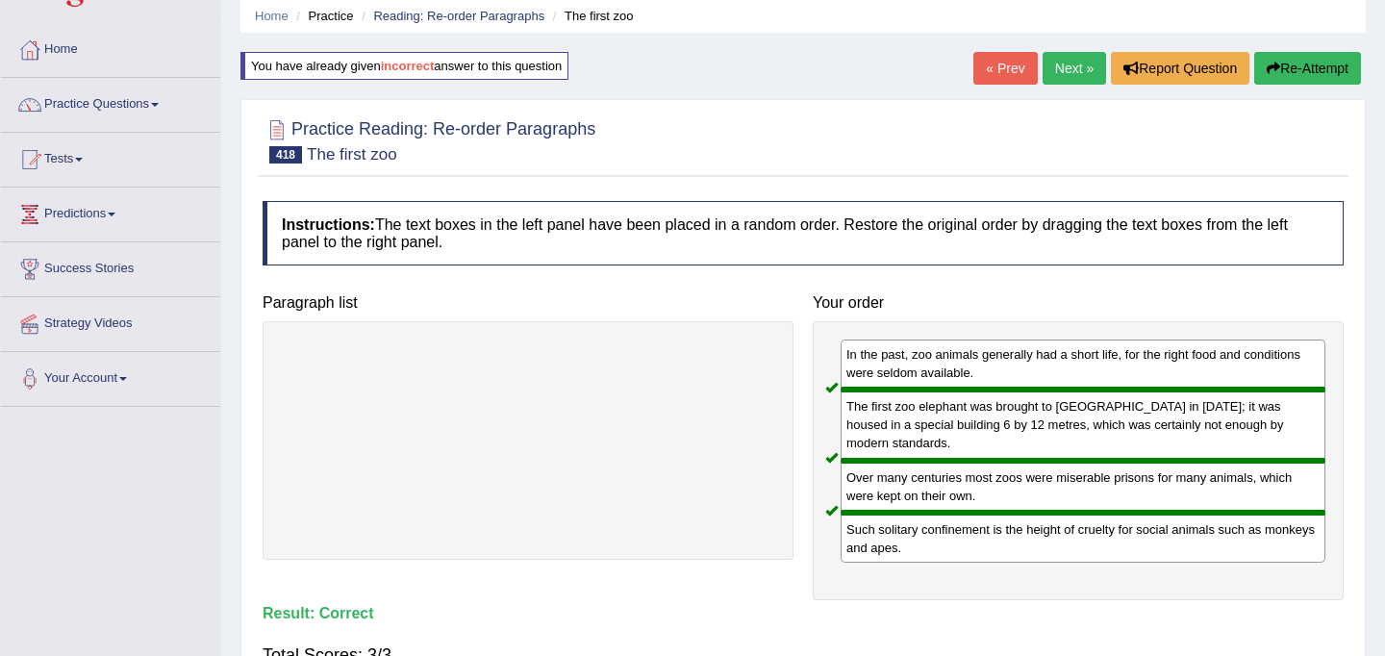
scroll to position [63, 0]
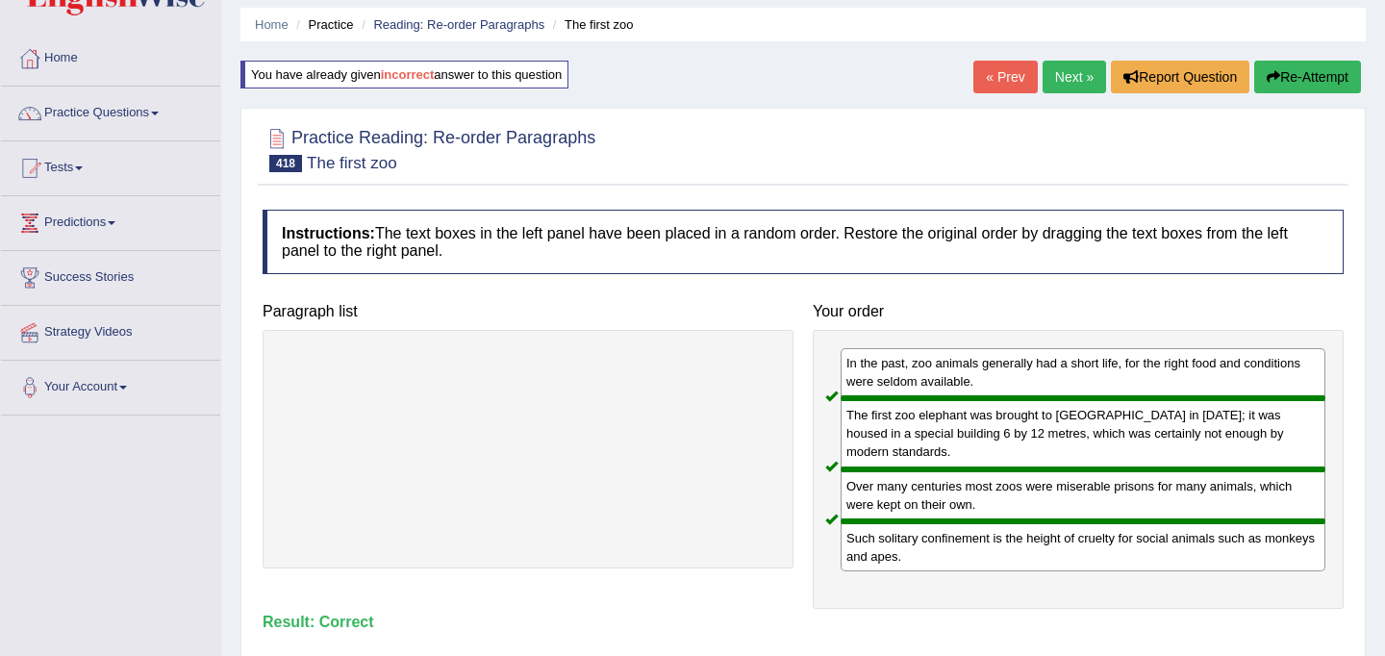
click at [1063, 65] on link "Next »" at bounding box center [1073, 77] width 63 height 33
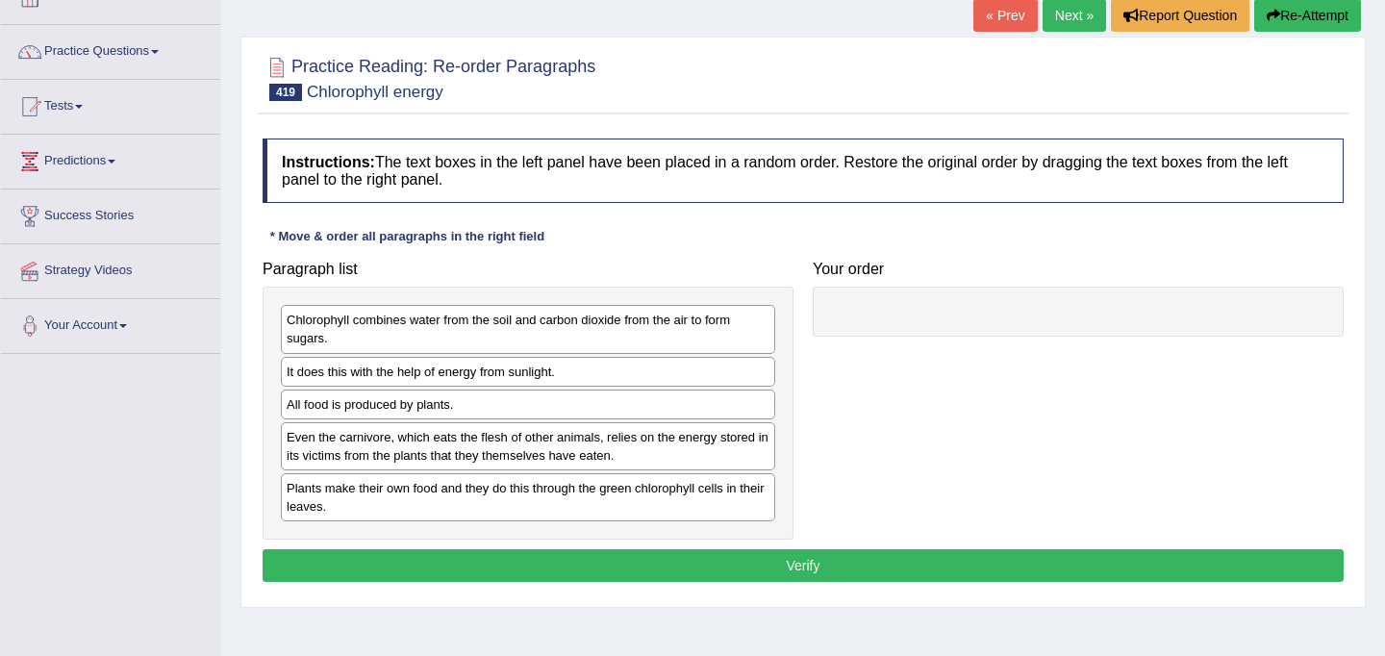
scroll to position [129, 0]
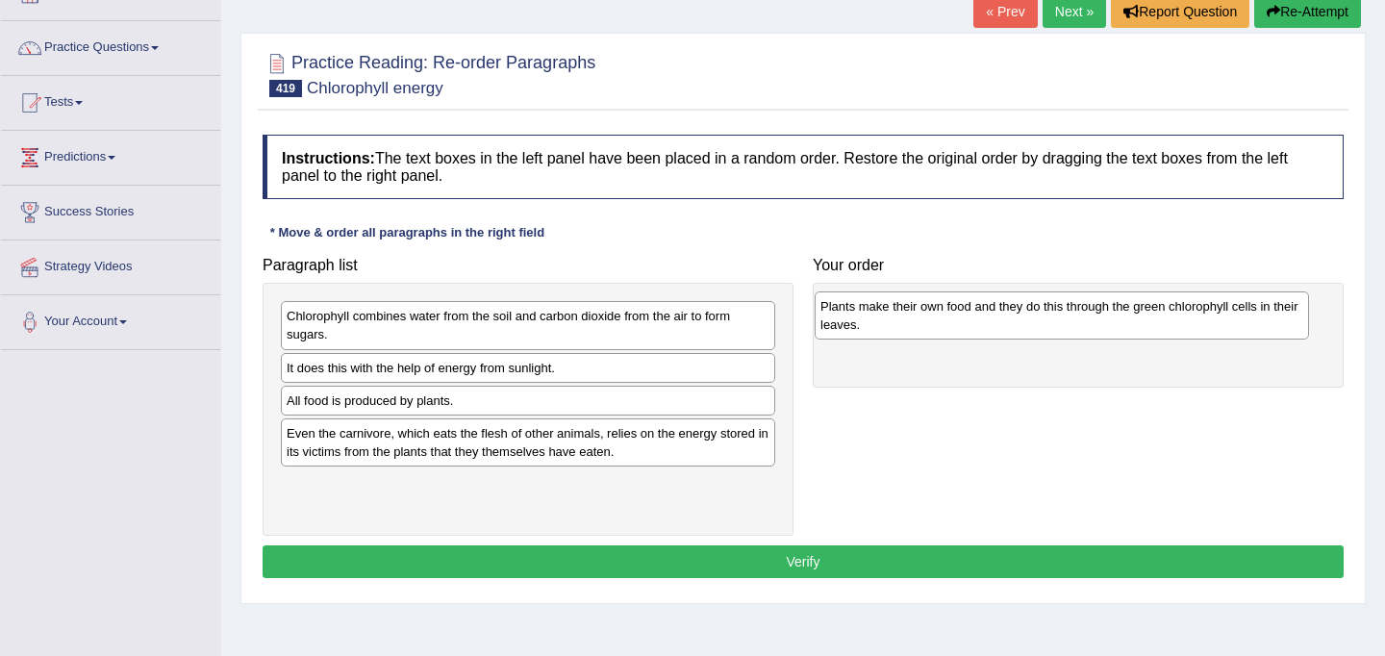
drag, startPoint x: 528, startPoint y: 495, endPoint x: 1062, endPoint y: 316, distance: 562.8
click at [1062, 316] on div "Plants make their own food and they do this through the green chlorophyll cells…" at bounding box center [1061, 315] width 494 height 48
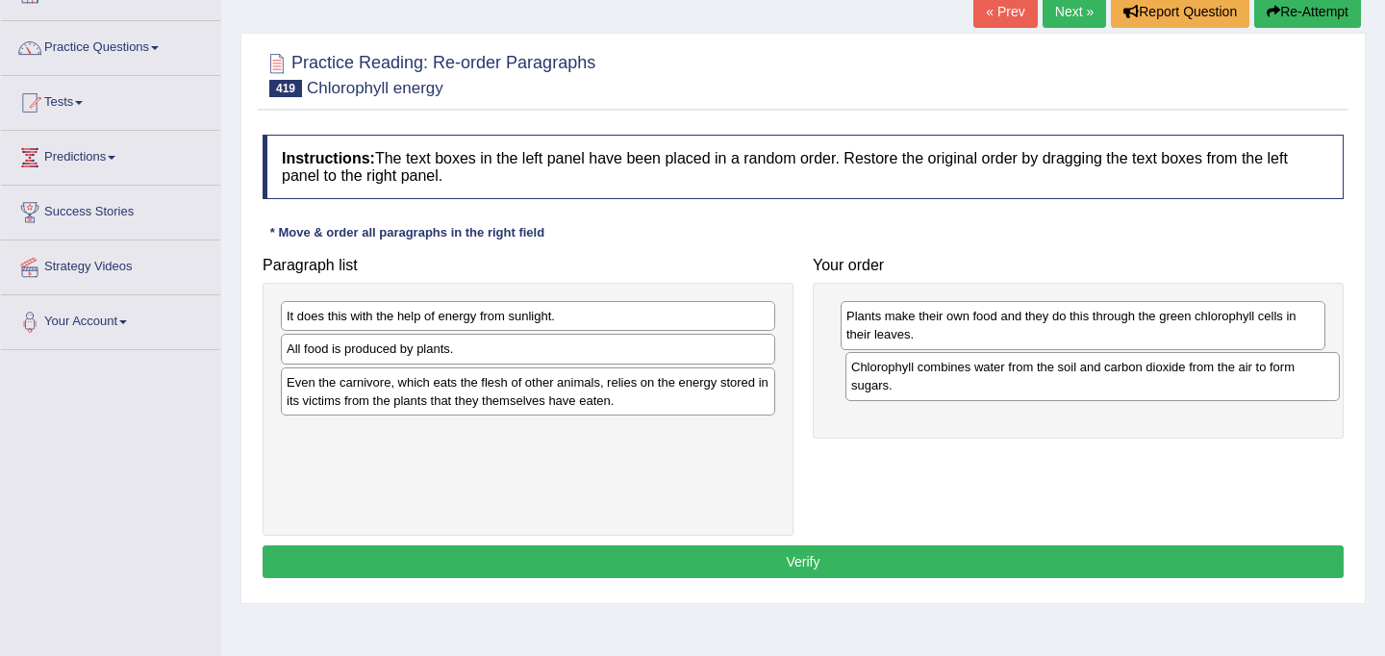
drag, startPoint x: 462, startPoint y: 318, endPoint x: 1026, endPoint y: 369, distance: 566.7
click at [1026, 369] on div "Chlorophyll combines water from the soil and carbon dioxide from the air to for…" at bounding box center [1092, 376] width 494 height 48
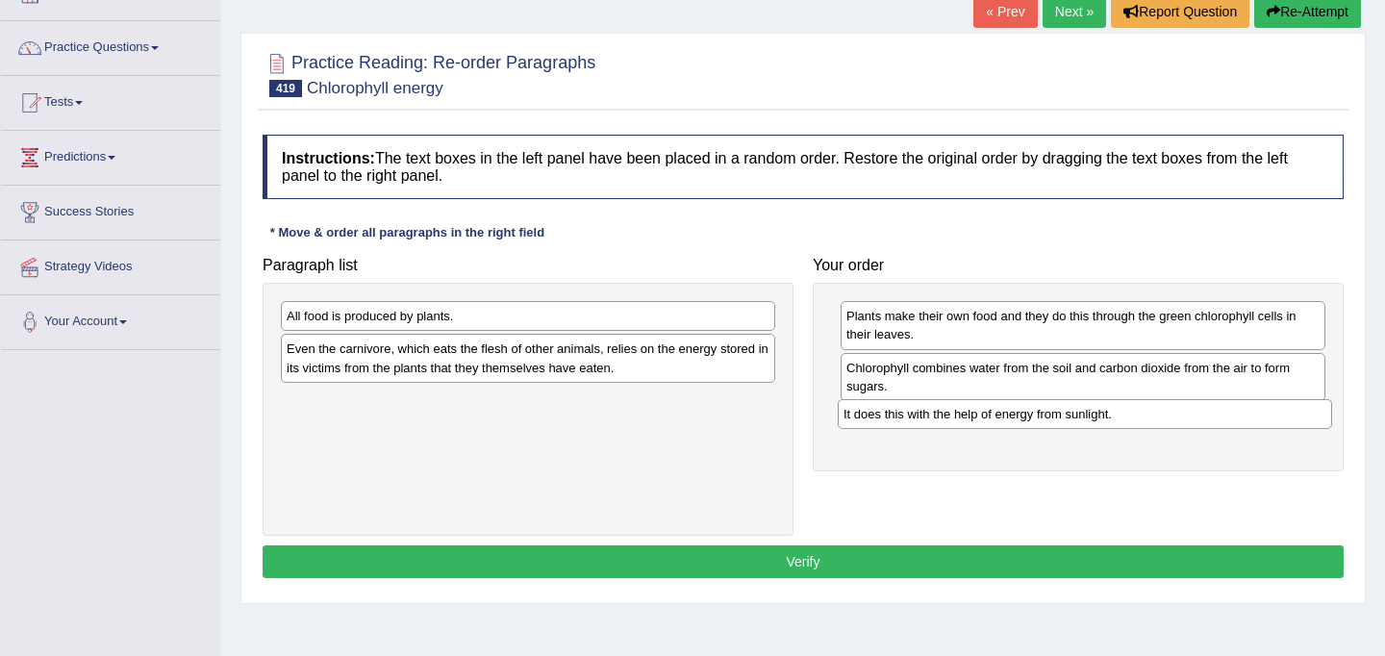
drag, startPoint x: 546, startPoint y: 318, endPoint x: 1103, endPoint y: 416, distance: 565.3
click at [1103, 416] on div "It does this with the help of energy from sunlight." at bounding box center [1084, 414] width 494 height 30
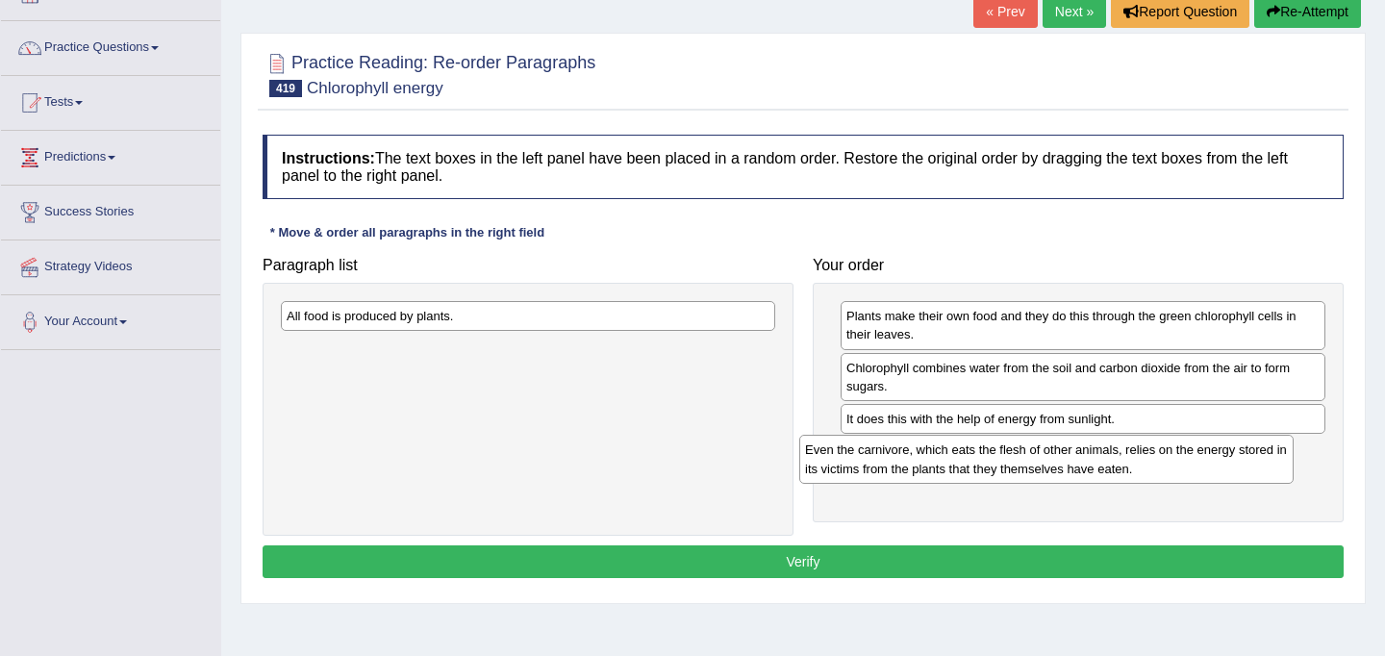
drag, startPoint x: 515, startPoint y: 360, endPoint x: 1038, endPoint y: 460, distance: 532.5
click at [1038, 460] on div "Even the carnivore, which eats the flesh of other animals, relies on the energy…" at bounding box center [1046, 459] width 494 height 48
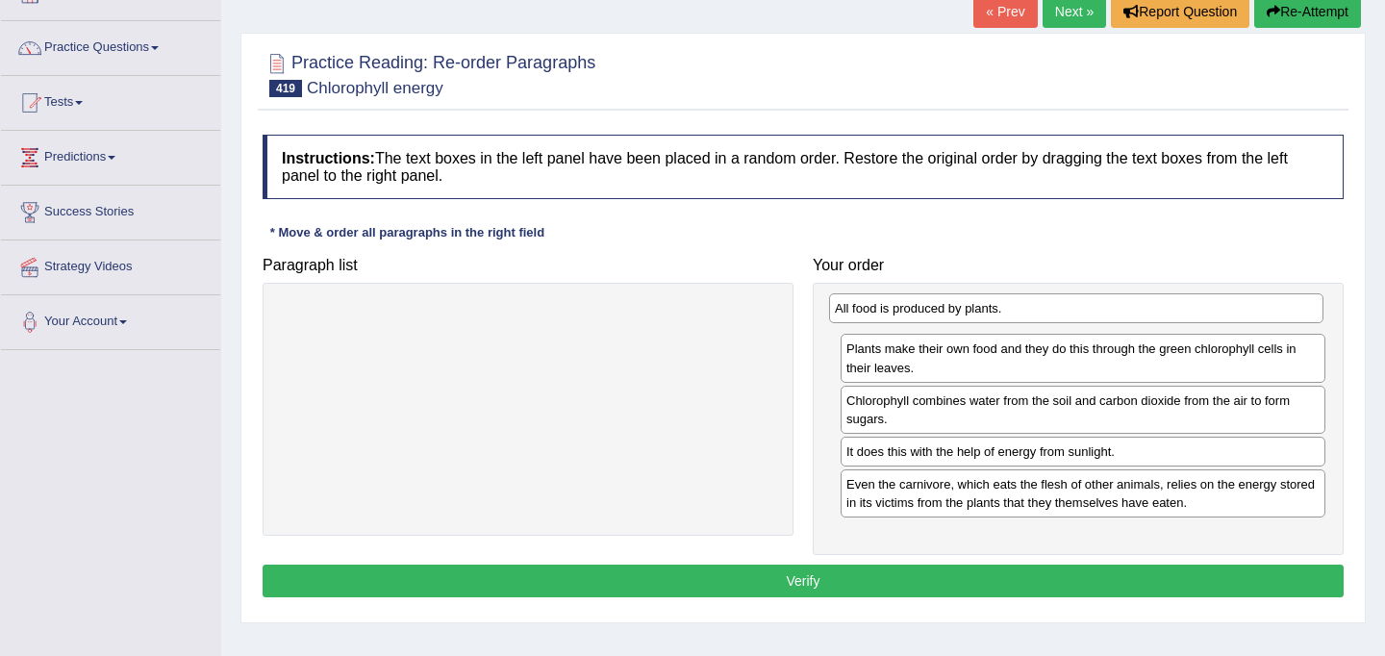
drag, startPoint x: 598, startPoint y: 317, endPoint x: 1147, endPoint y: 313, distance: 549.0
click at [1147, 313] on div "All food is produced by plants." at bounding box center [1076, 308] width 494 height 30
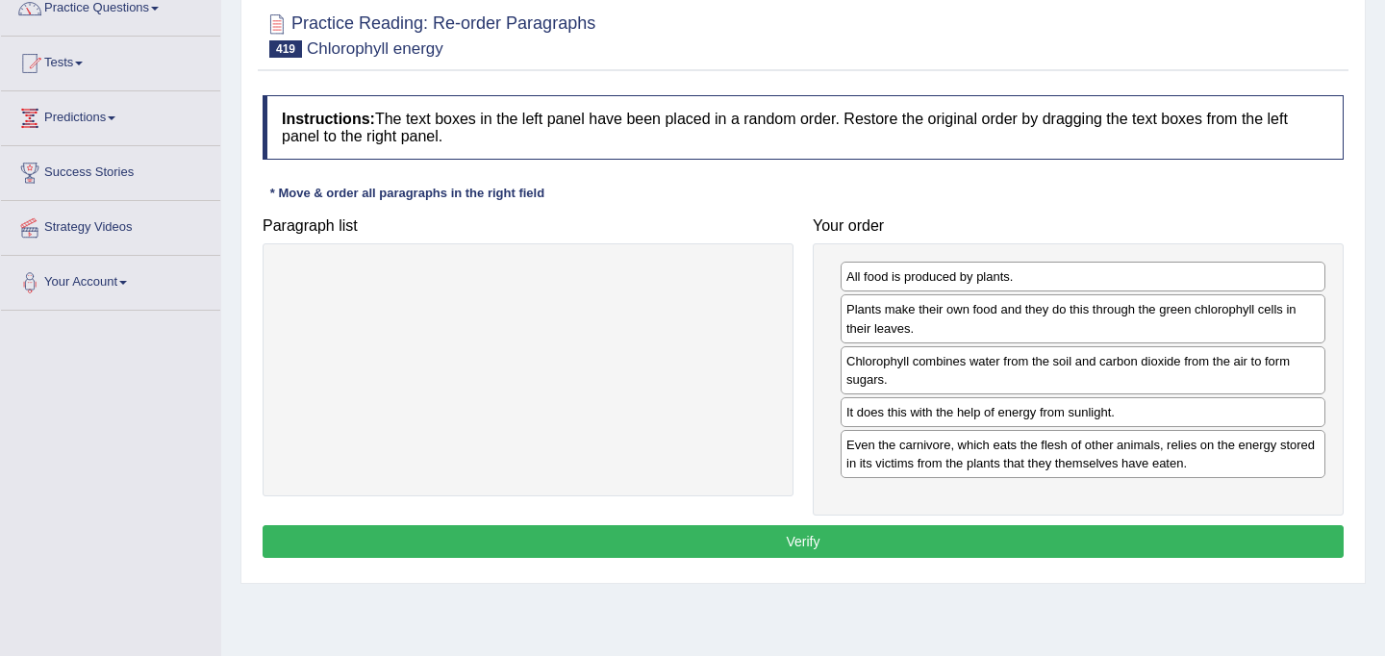
scroll to position [175, 0]
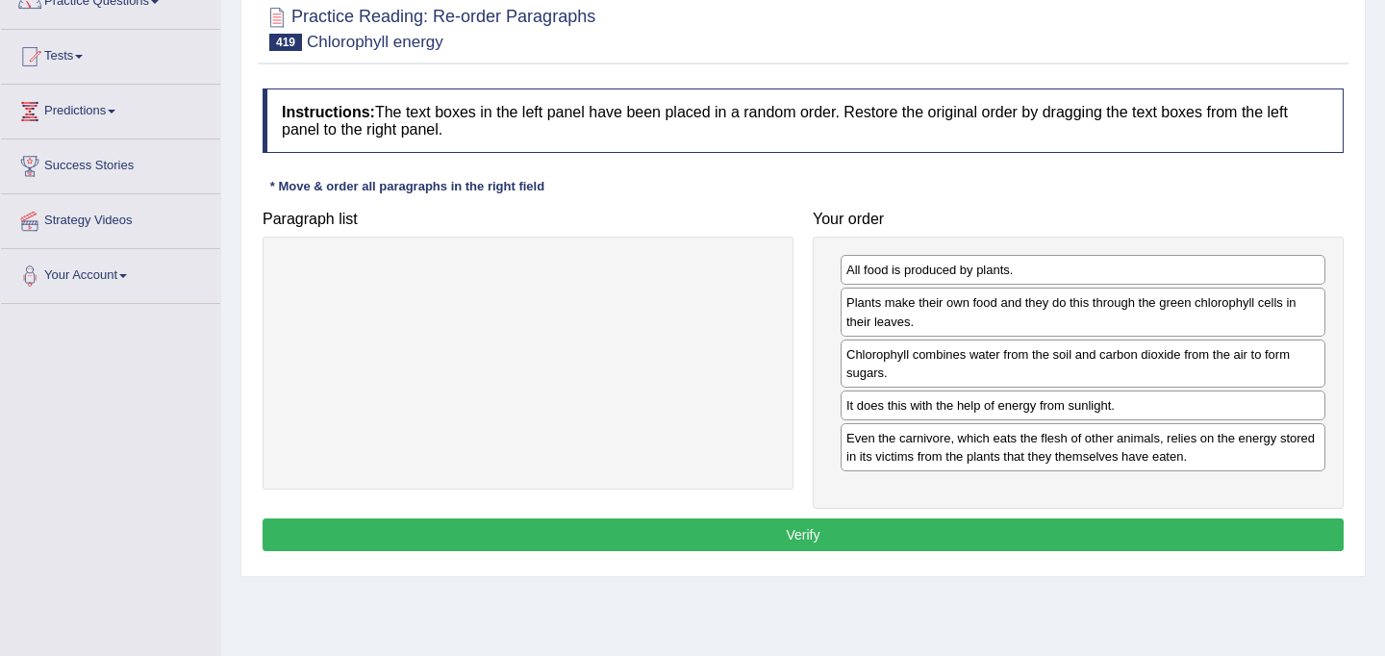
click at [996, 533] on button "Verify" at bounding box center [802, 534] width 1081 height 33
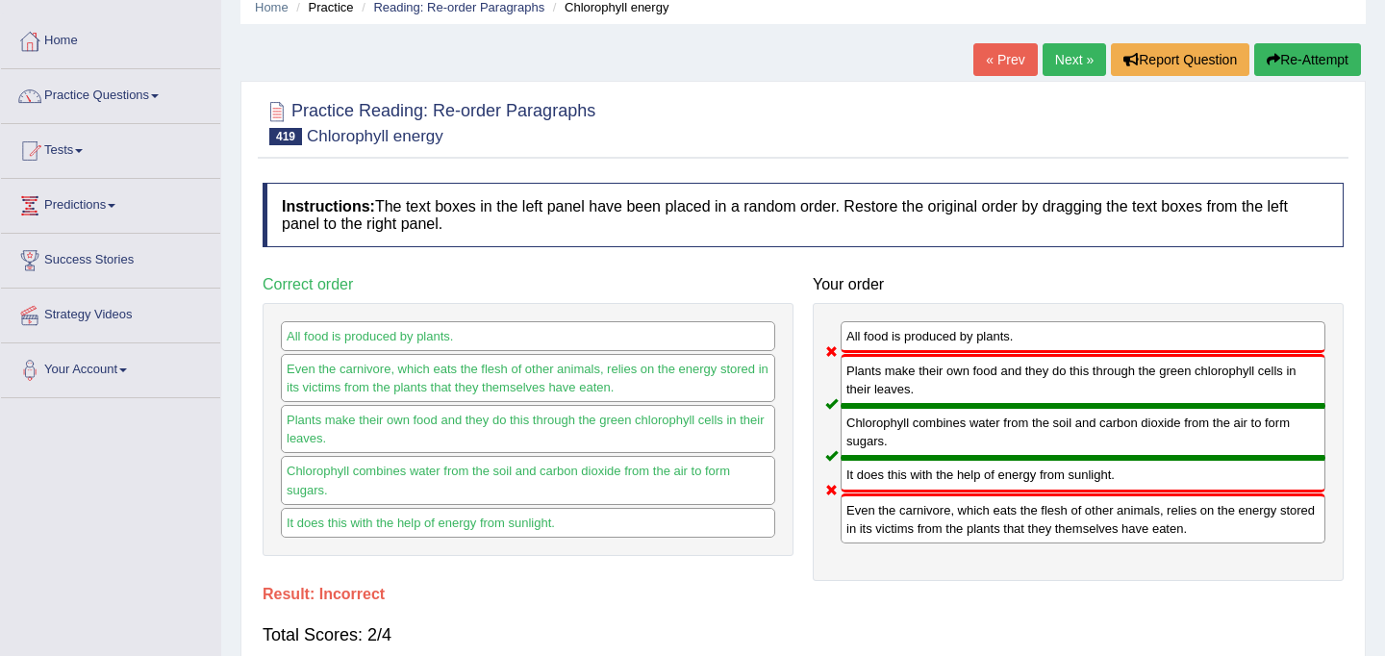
scroll to position [0, 0]
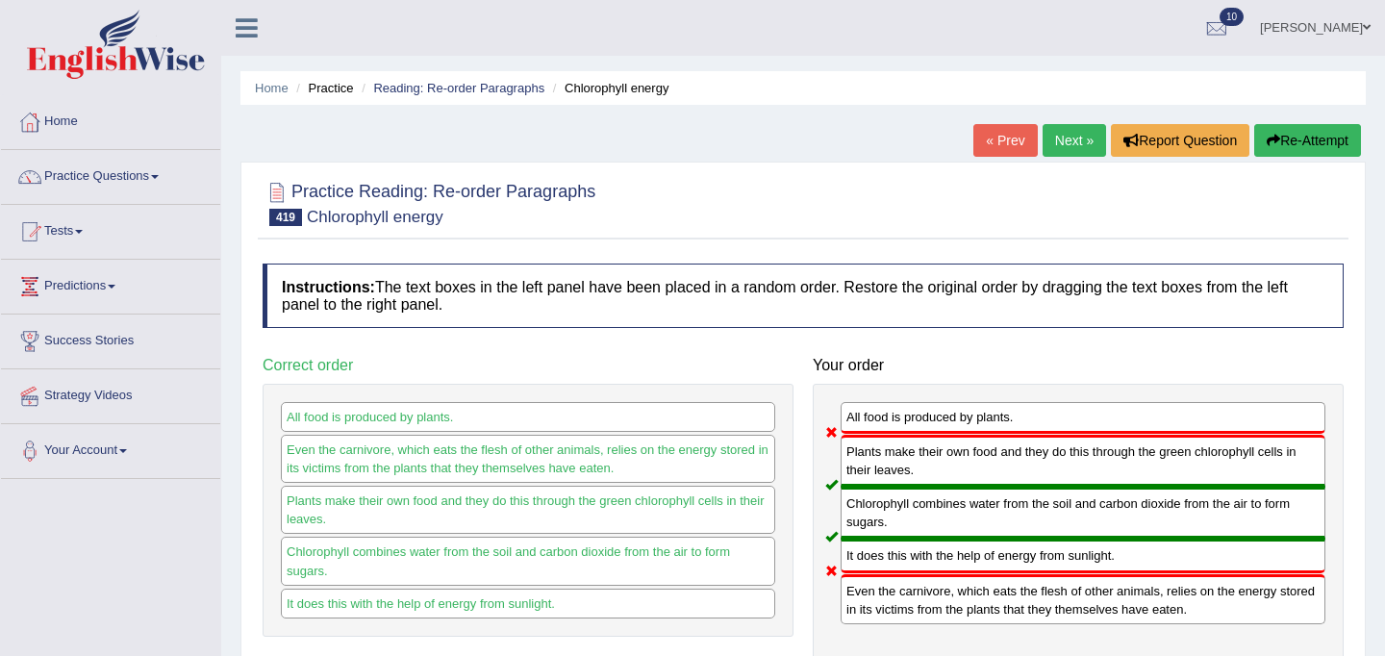
click at [1062, 137] on link "Next »" at bounding box center [1073, 140] width 63 height 33
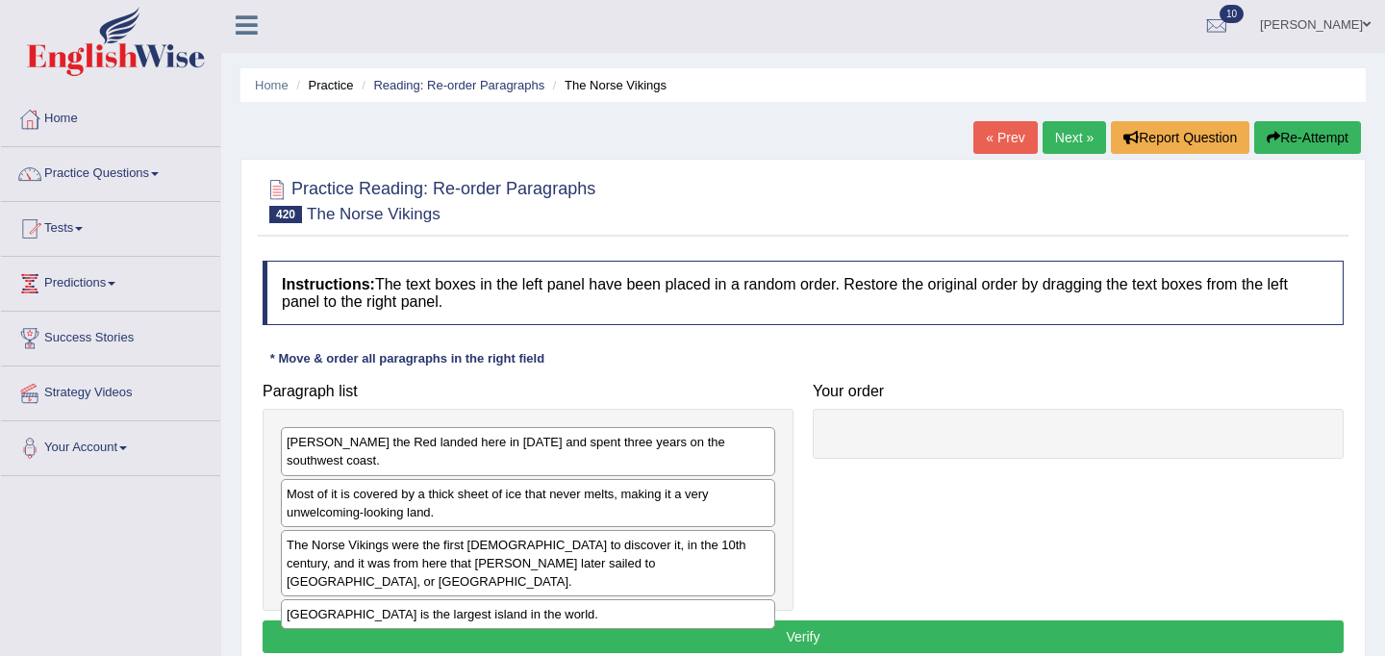
scroll to position [4, 0]
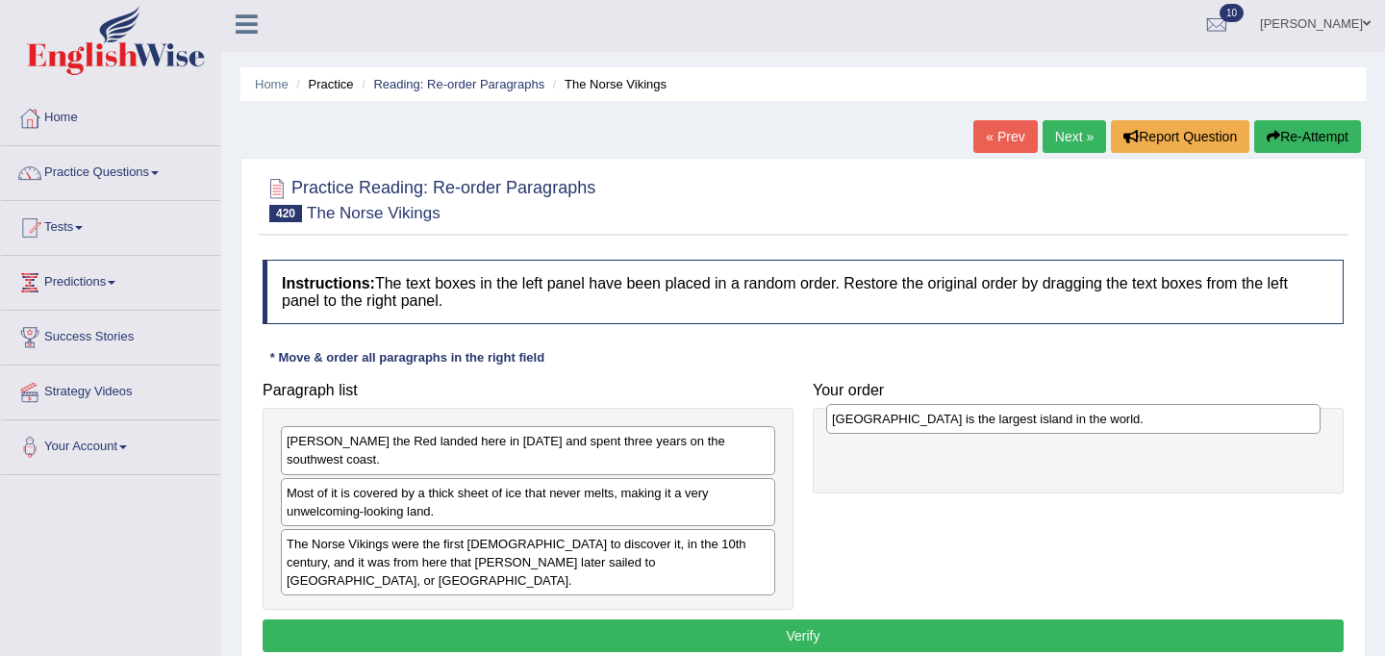
drag, startPoint x: 487, startPoint y: 584, endPoint x: 1032, endPoint y: 426, distance: 567.5
click at [1032, 426] on div "[GEOGRAPHIC_DATA] is the largest island in the world." at bounding box center [1073, 419] width 494 height 30
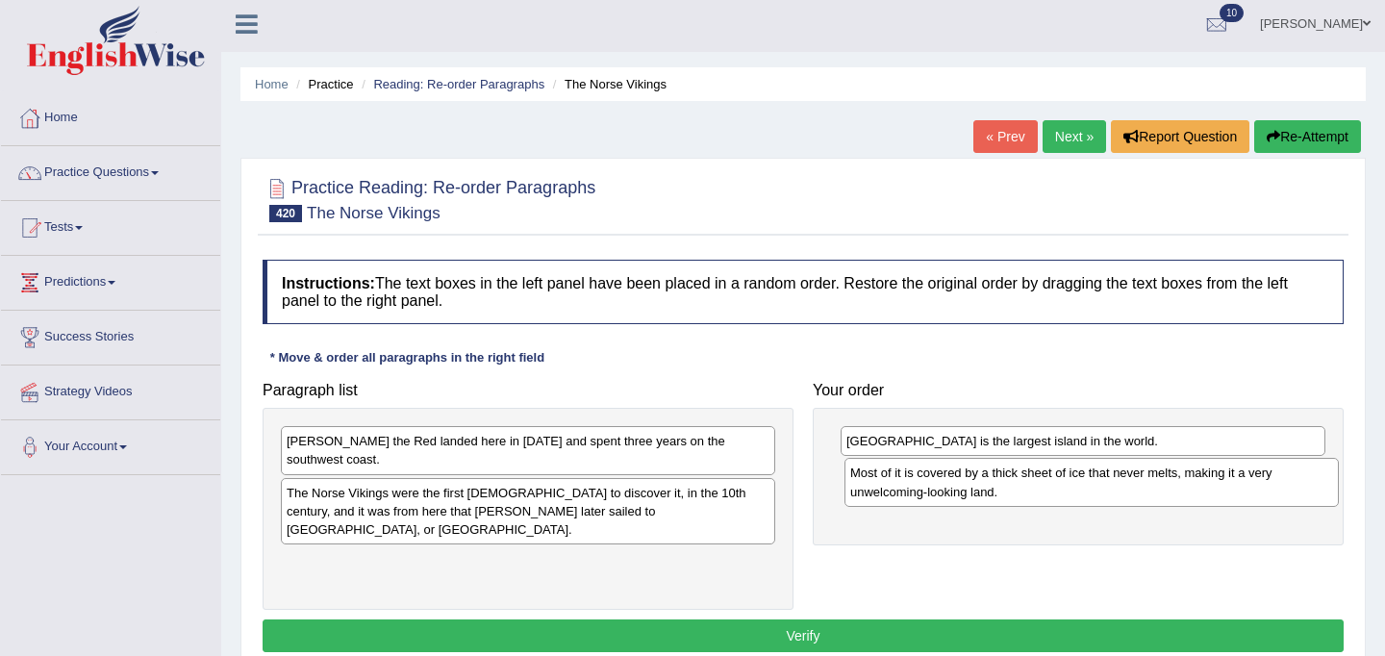
drag, startPoint x: 507, startPoint y: 490, endPoint x: 1070, endPoint y: 489, distance: 563.5
click at [1070, 489] on div "Most of it is covered by a thick sheet of ice that never melts, making it a ver…" at bounding box center [1091, 482] width 494 height 48
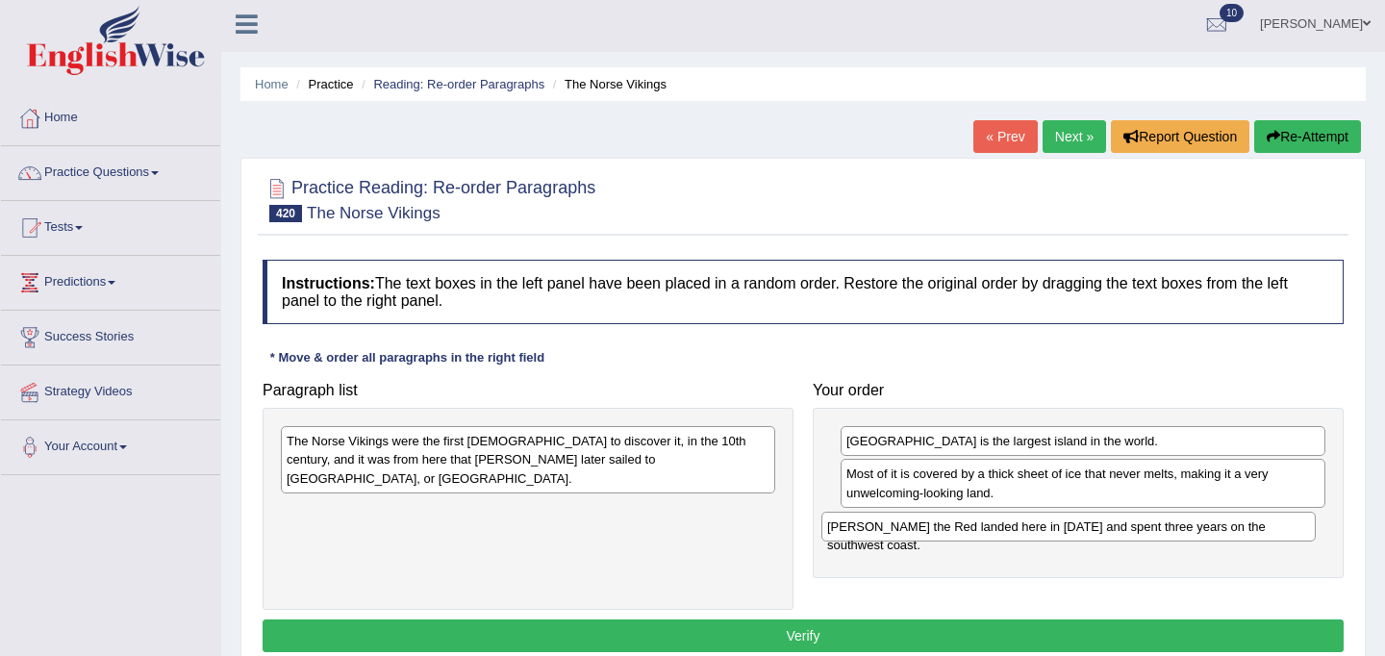
drag, startPoint x: 619, startPoint y: 444, endPoint x: 1160, endPoint y: 530, distance: 547.1
click at [1160, 530] on div "[PERSON_NAME] the Red landed here in [DATE] and spent three years on the southw…" at bounding box center [1068, 527] width 494 height 30
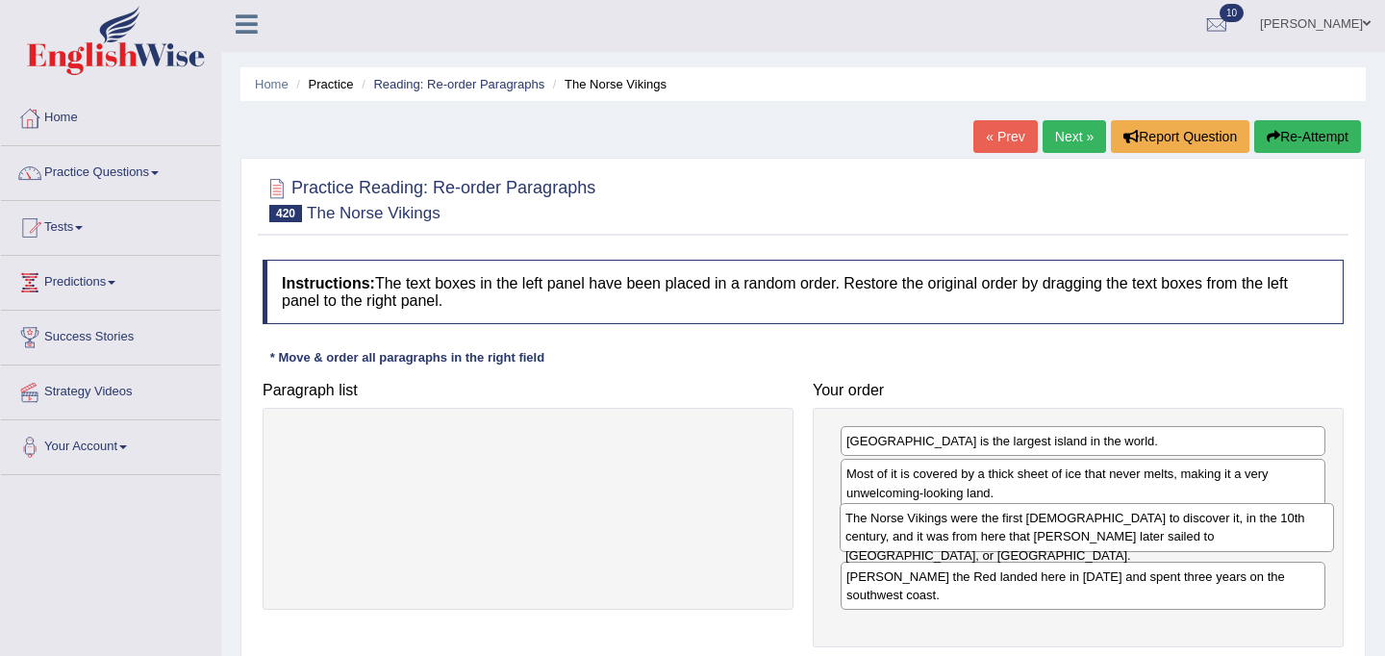
drag, startPoint x: 493, startPoint y: 457, endPoint x: 1052, endPoint y: 534, distance: 563.9
click at [1052, 534] on div "The Norse Vikings were the first [DEMOGRAPHIC_DATA] to discover it, in the 10th…" at bounding box center [1086, 527] width 494 height 48
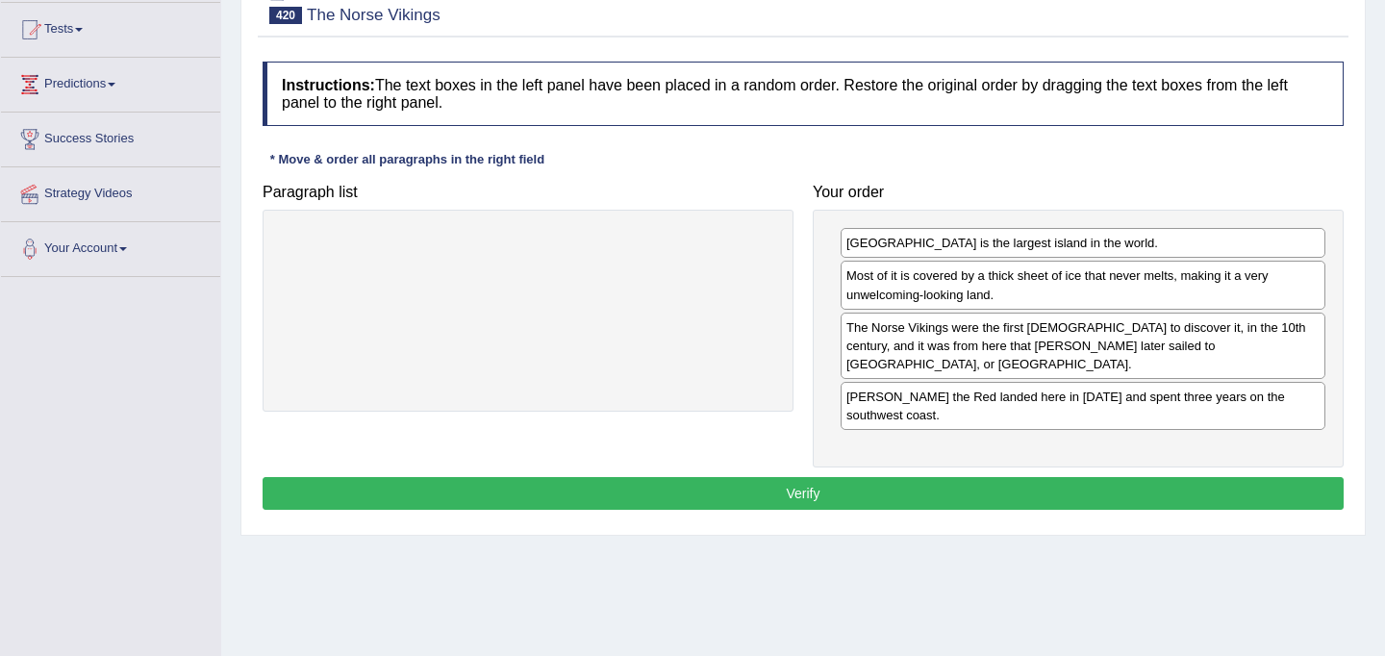
scroll to position [234, 0]
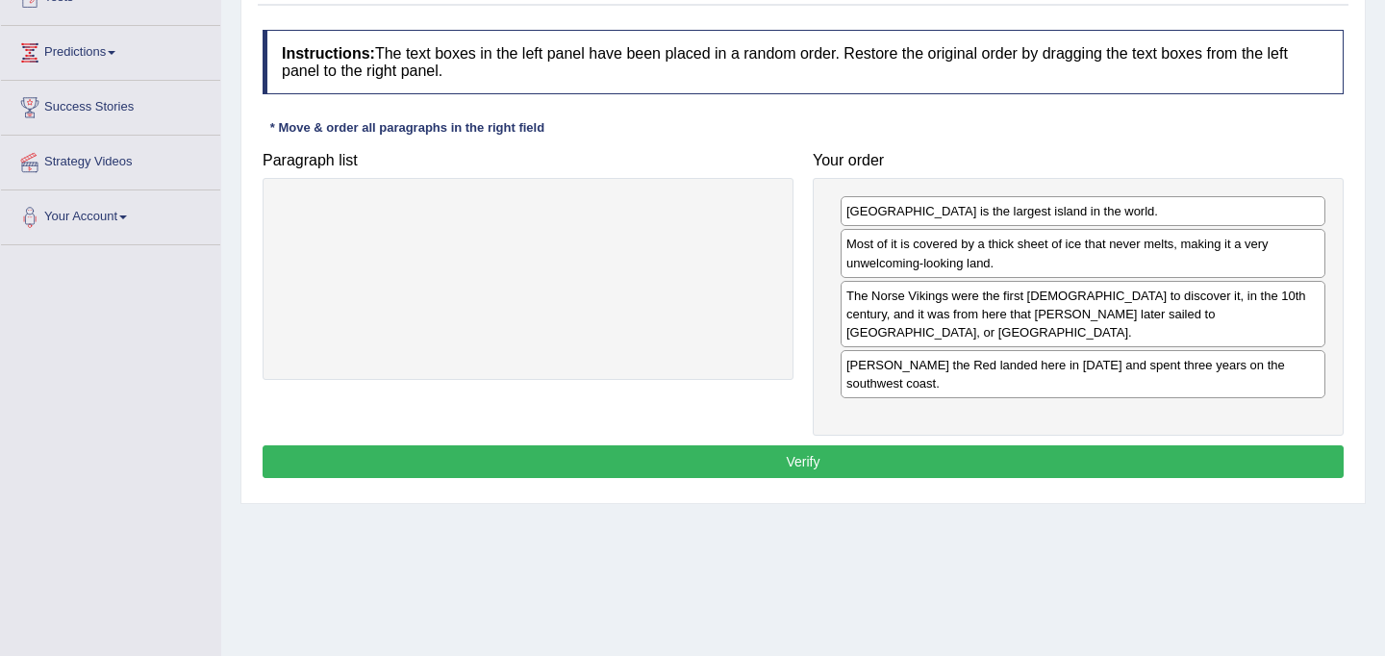
click at [917, 445] on button "Verify" at bounding box center [802, 461] width 1081 height 33
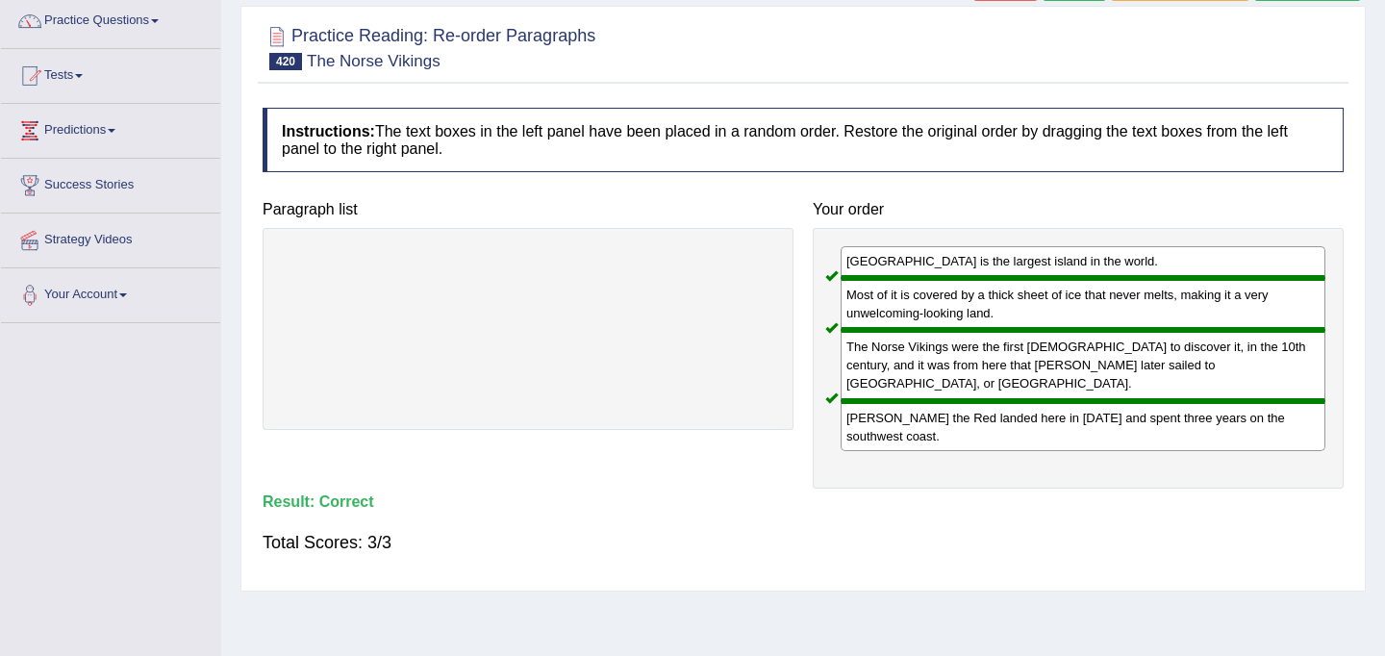
scroll to position [0, 0]
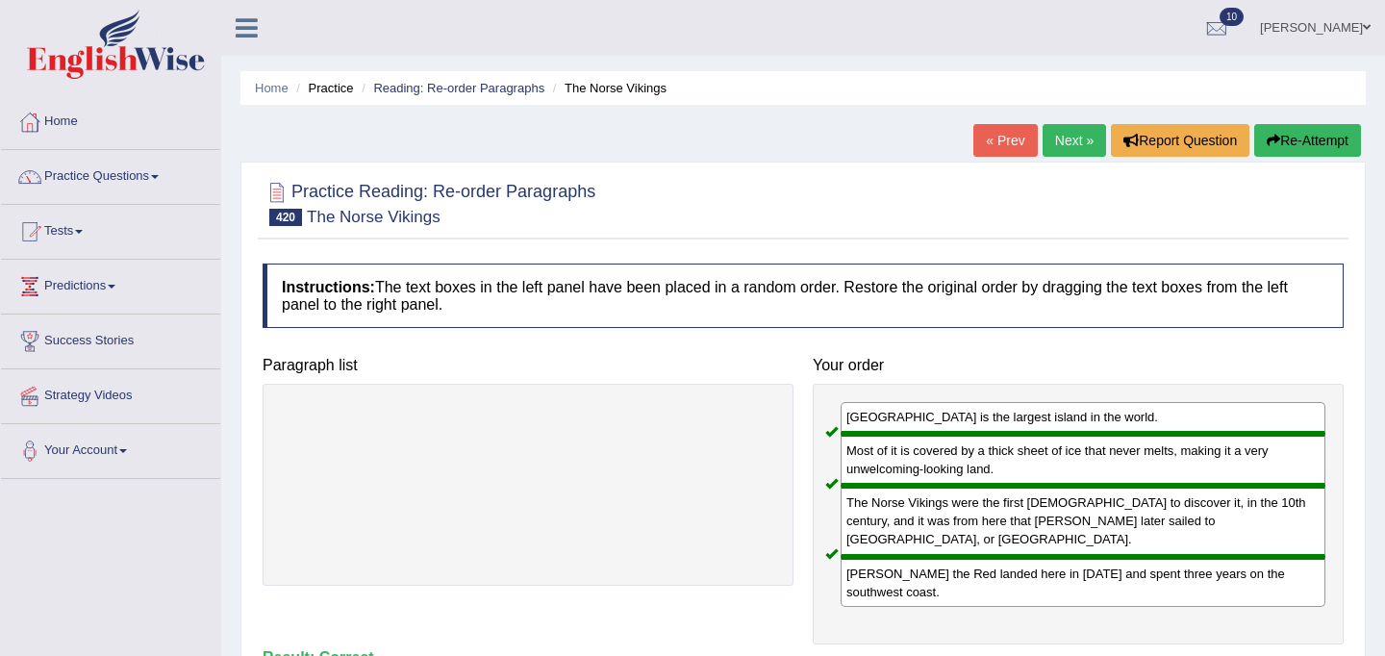
click at [1068, 134] on link "Next »" at bounding box center [1073, 140] width 63 height 33
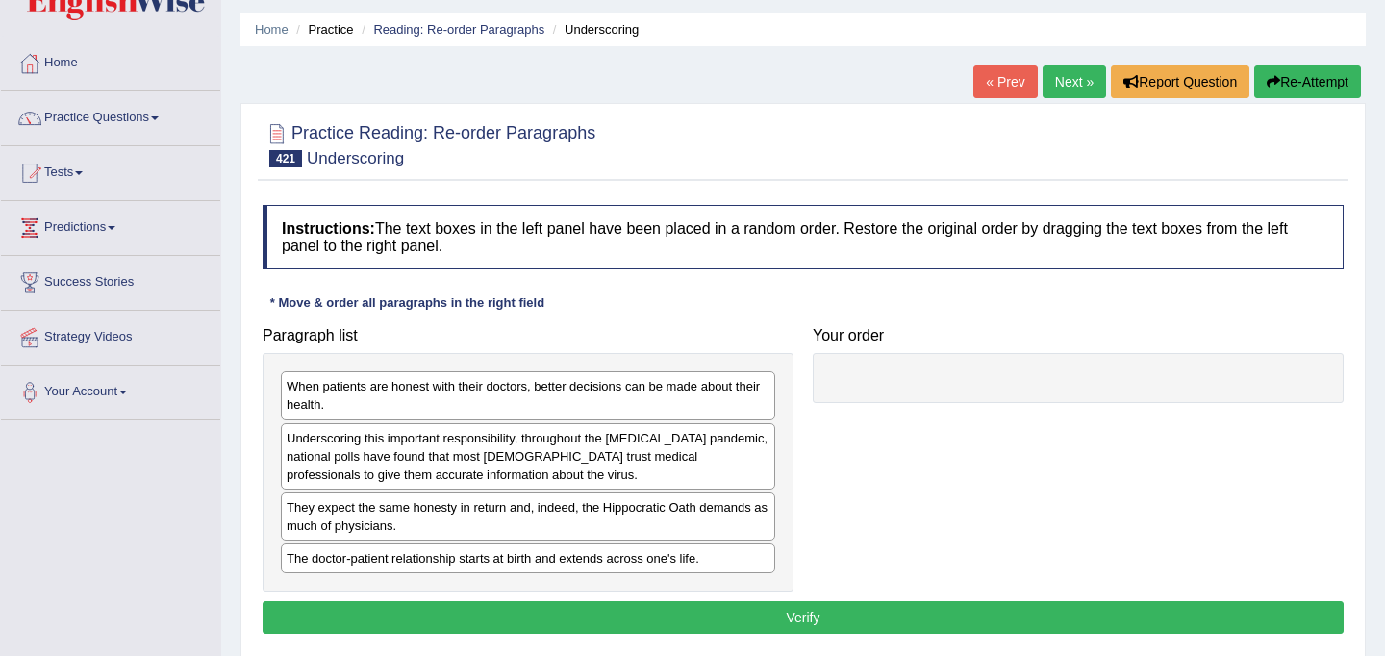
scroll to position [76, 0]
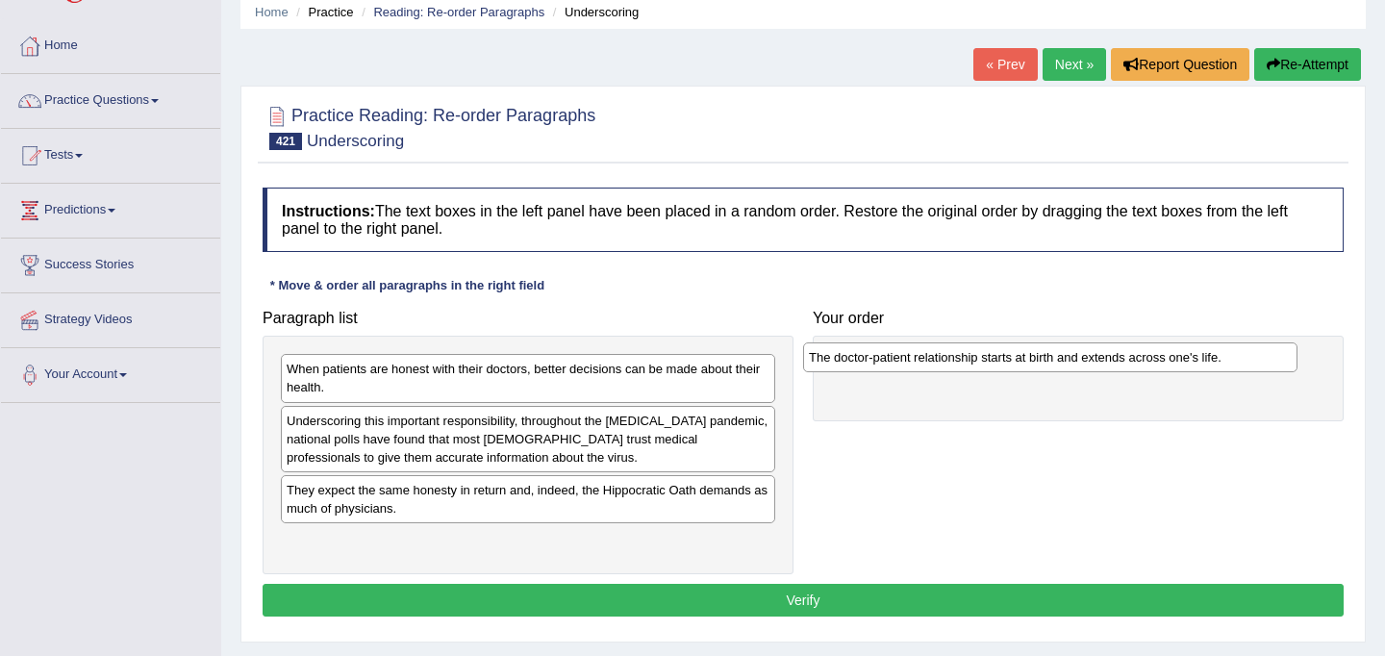
drag, startPoint x: 606, startPoint y: 541, endPoint x: 1128, endPoint y: 358, distance: 553.5
click at [1128, 358] on div "The doctor-patient relationship starts at birth and extends across one's life." at bounding box center [1050, 357] width 494 height 30
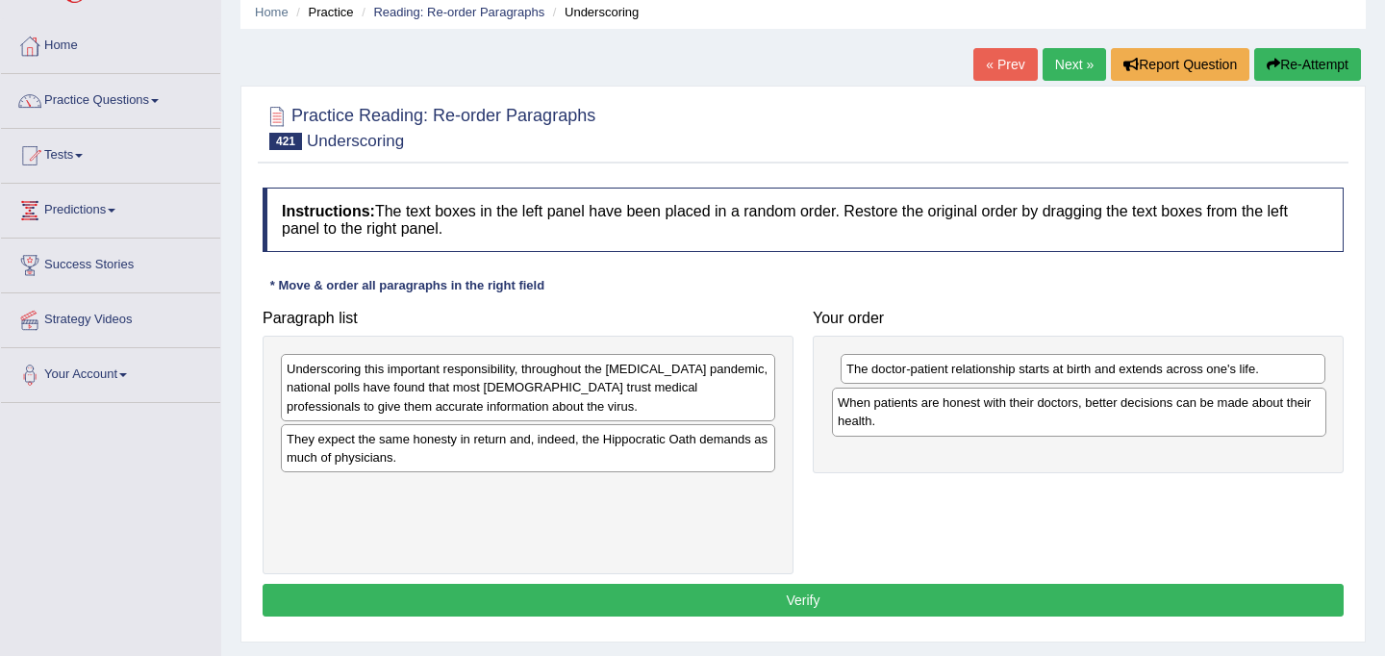
drag, startPoint x: 571, startPoint y: 377, endPoint x: 1122, endPoint y: 411, distance: 552.0
click at [1122, 411] on div "When patients are honest with their doctors, better decisions can be made about…" at bounding box center [1079, 411] width 494 height 48
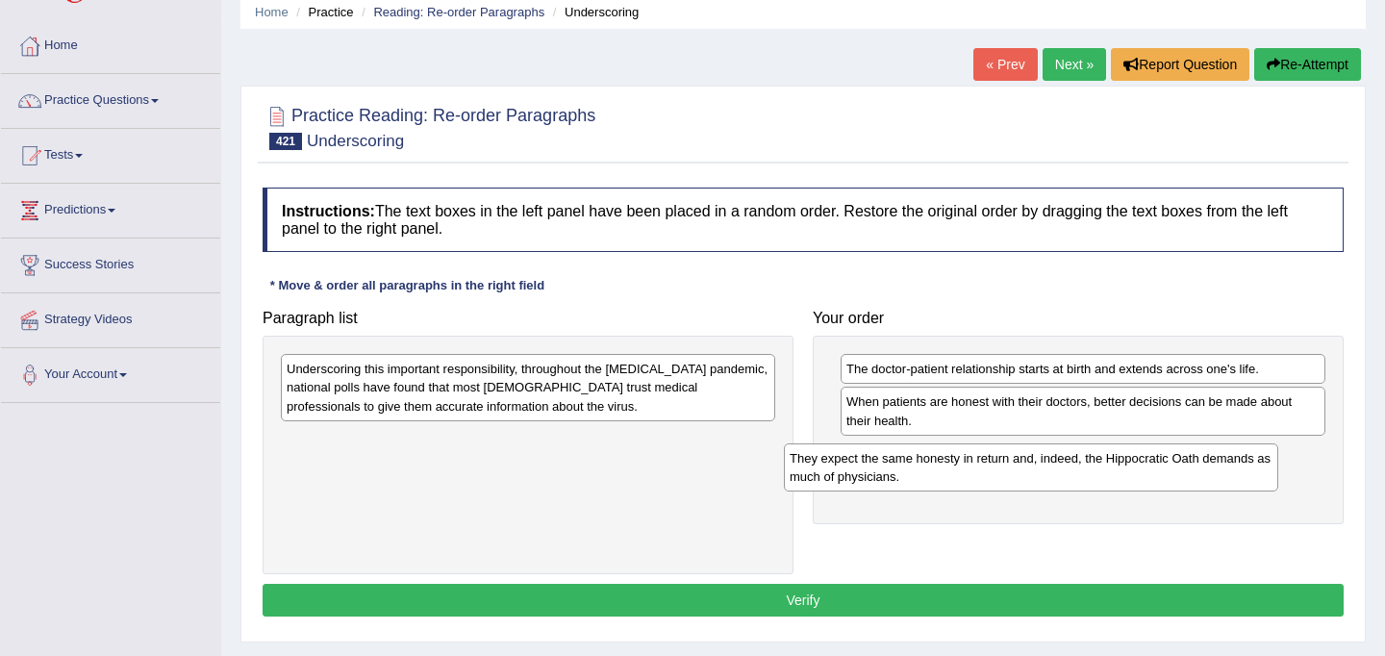
drag, startPoint x: 518, startPoint y: 454, endPoint x: 1021, endPoint y: 468, distance: 503.1
click at [1021, 468] on div "They expect the same honesty in return and, indeed, the Hippocratic Oath demand…" at bounding box center [1031, 467] width 494 height 48
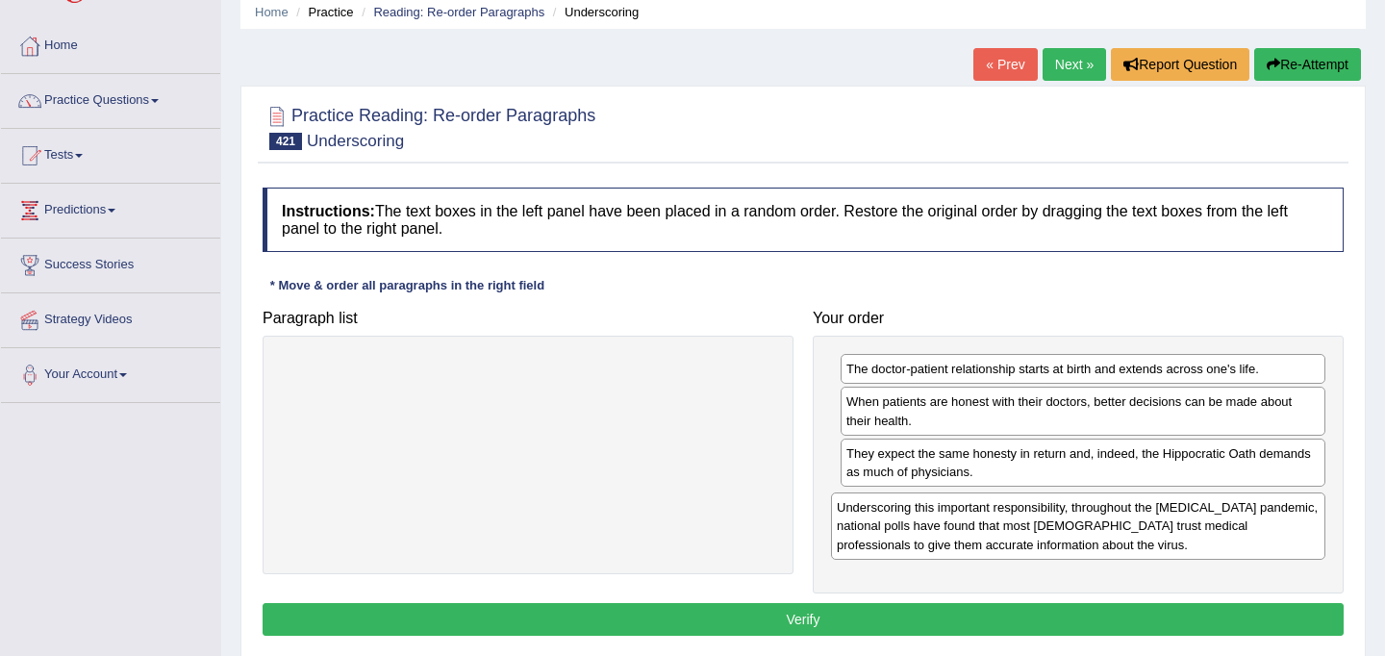
drag, startPoint x: 604, startPoint y: 394, endPoint x: 1153, endPoint y: 520, distance: 563.3
click at [1153, 520] on div "Underscoring this important responsibility, throughout the [MEDICAL_DATA] pande…" at bounding box center [1078, 525] width 494 height 66
click at [1153, 520] on div "Underscoring this important responsibility, throughout the [MEDICAL_DATA] pande…" at bounding box center [1086, 521] width 494 height 66
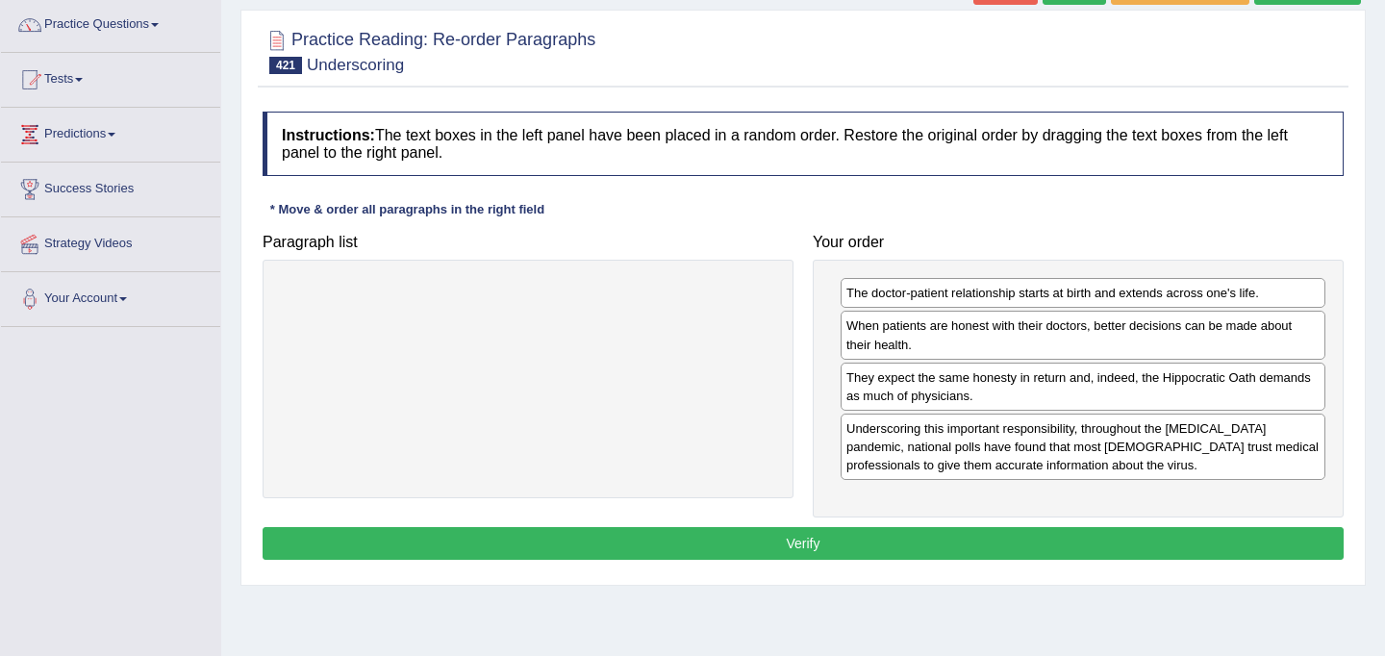
scroll to position [156, 0]
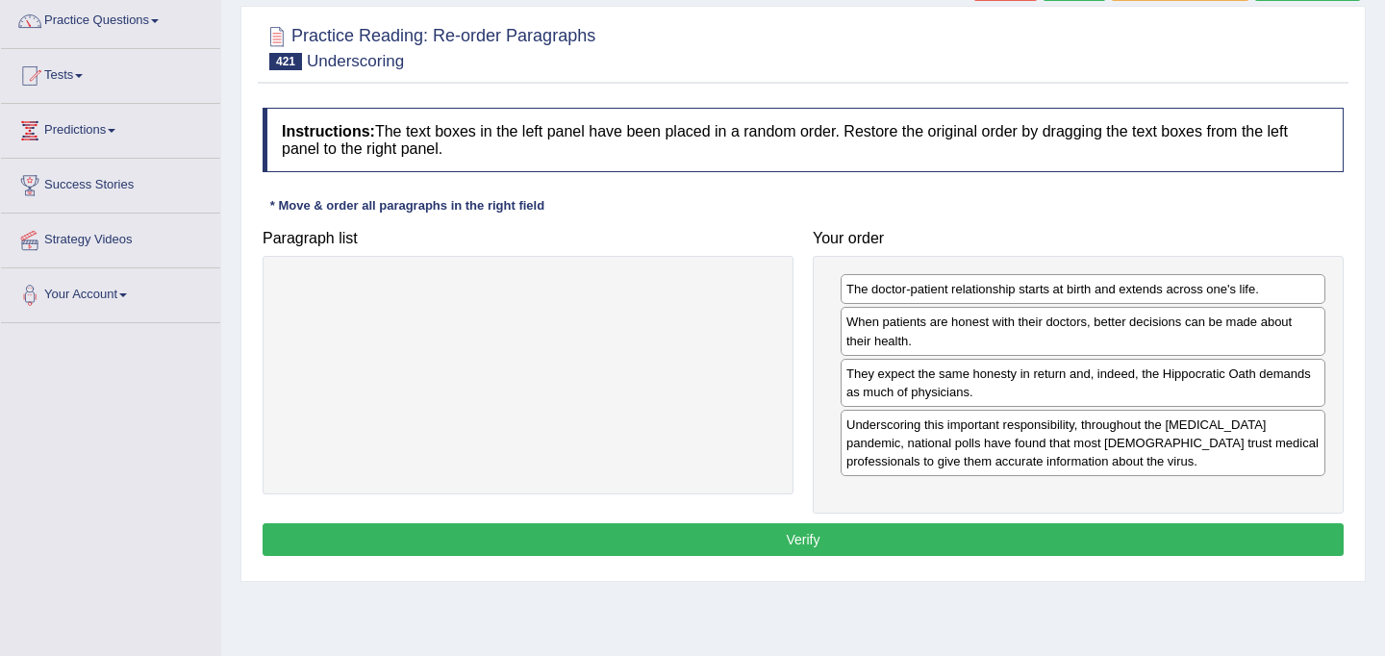
click at [773, 538] on button "Verify" at bounding box center [802, 539] width 1081 height 33
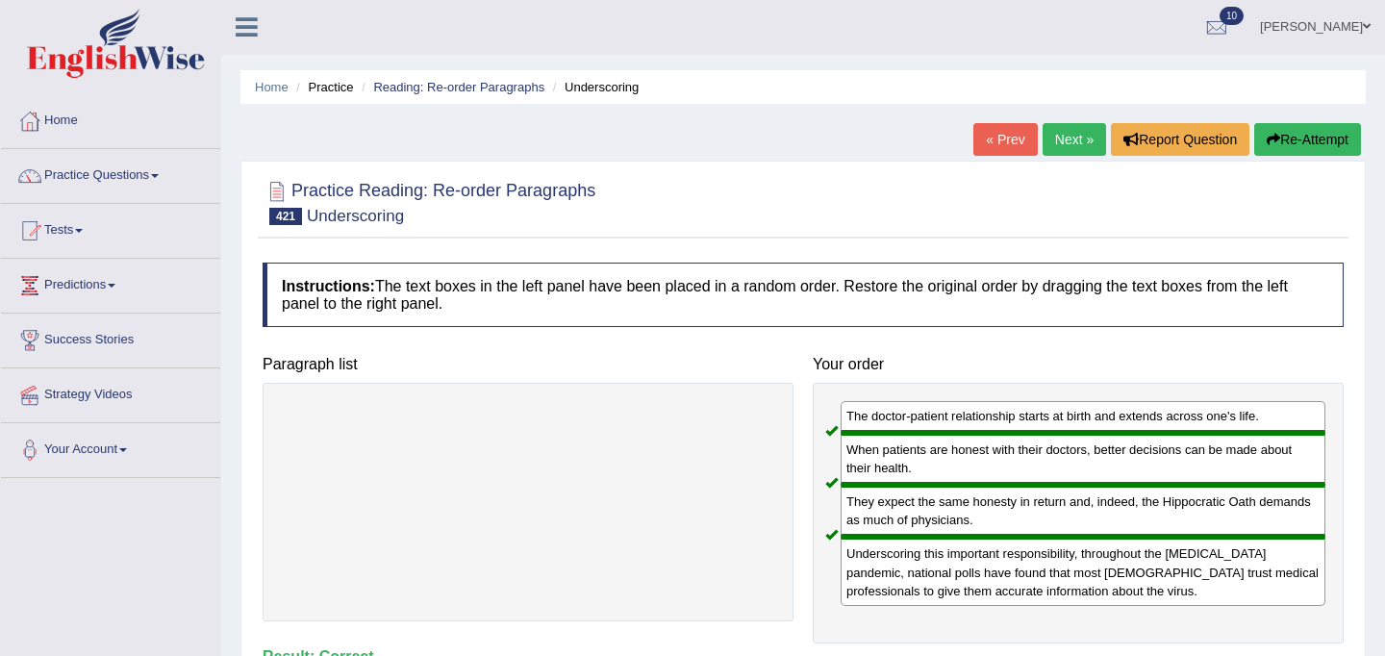
scroll to position [0, 0]
click at [1074, 148] on link "Next »" at bounding box center [1073, 140] width 63 height 33
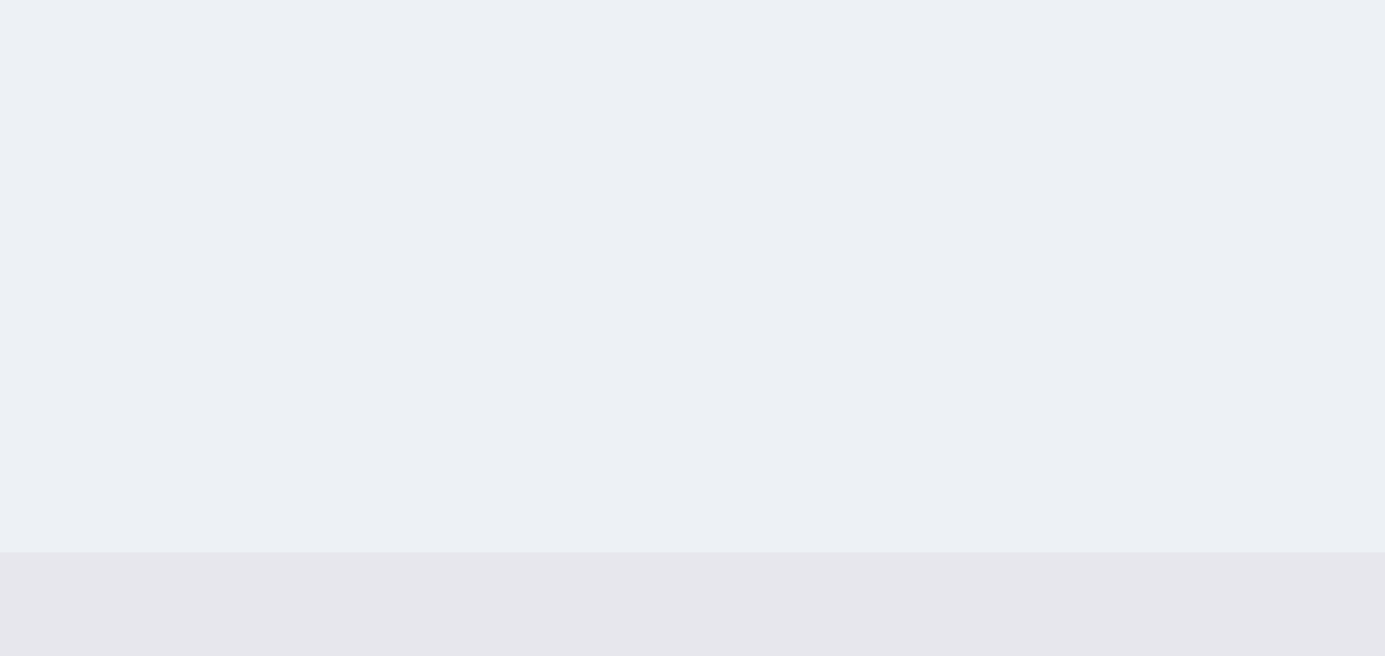
scroll to position [352, 0]
click at [571, 465] on div "Home Practice Reading: Re-order Paragraphs Companion « Prev Next » Report Quest…" at bounding box center [802, 129] width 1163 height 962
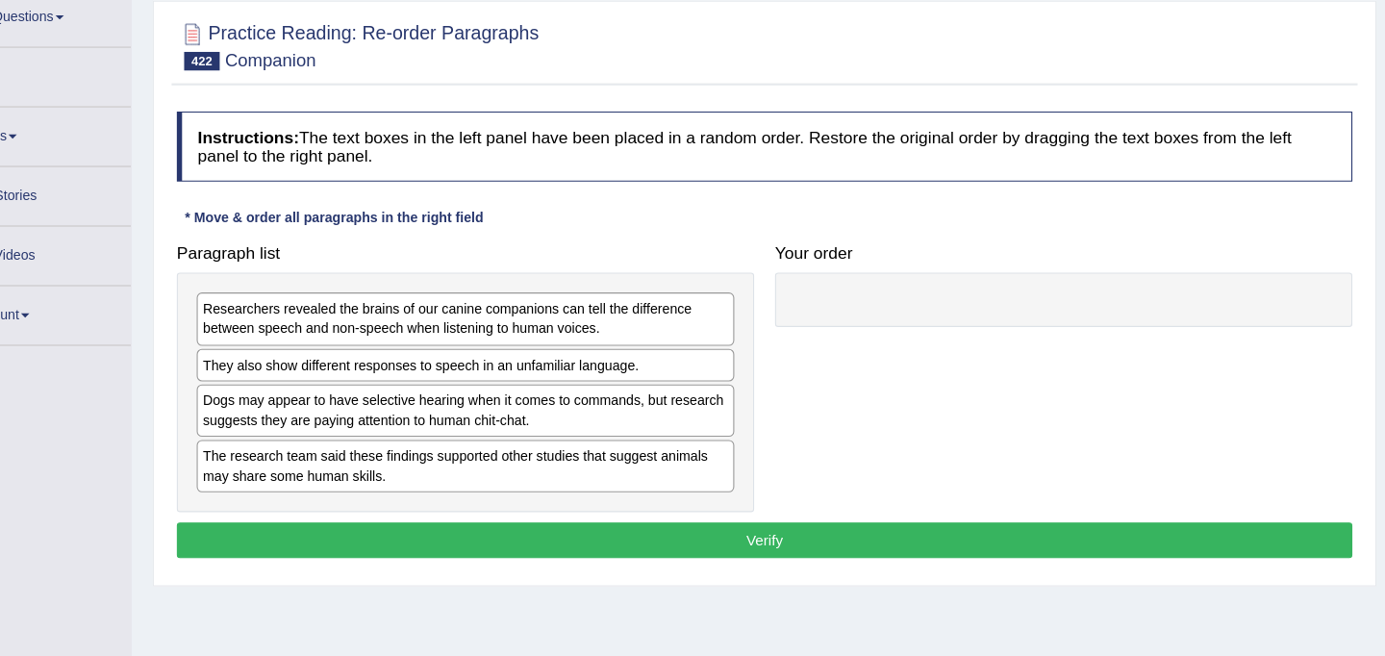
scroll to position [135, 0]
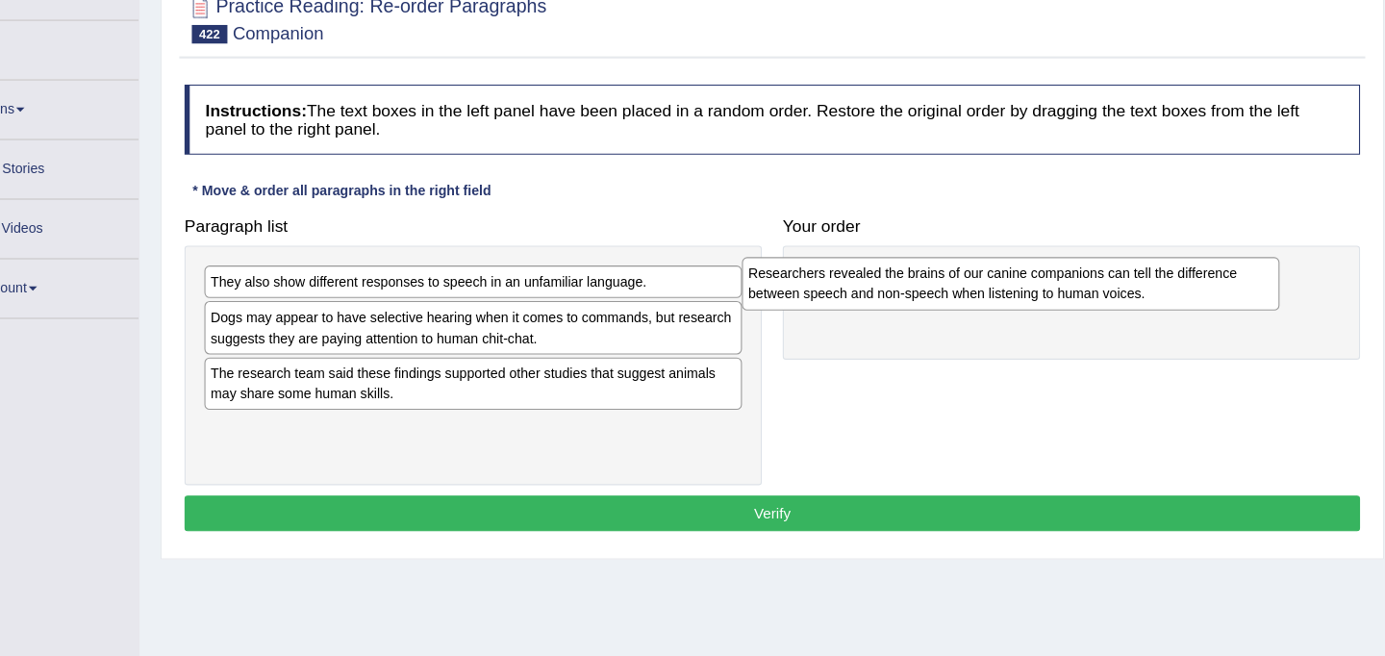
drag, startPoint x: 533, startPoint y: 323, endPoint x: 1027, endPoint y: 315, distance: 494.3
click at [1027, 315] on div "Researchers revealed the brains of our canine companions can tell the differenc…" at bounding box center [1022, 311] width 494 height 48
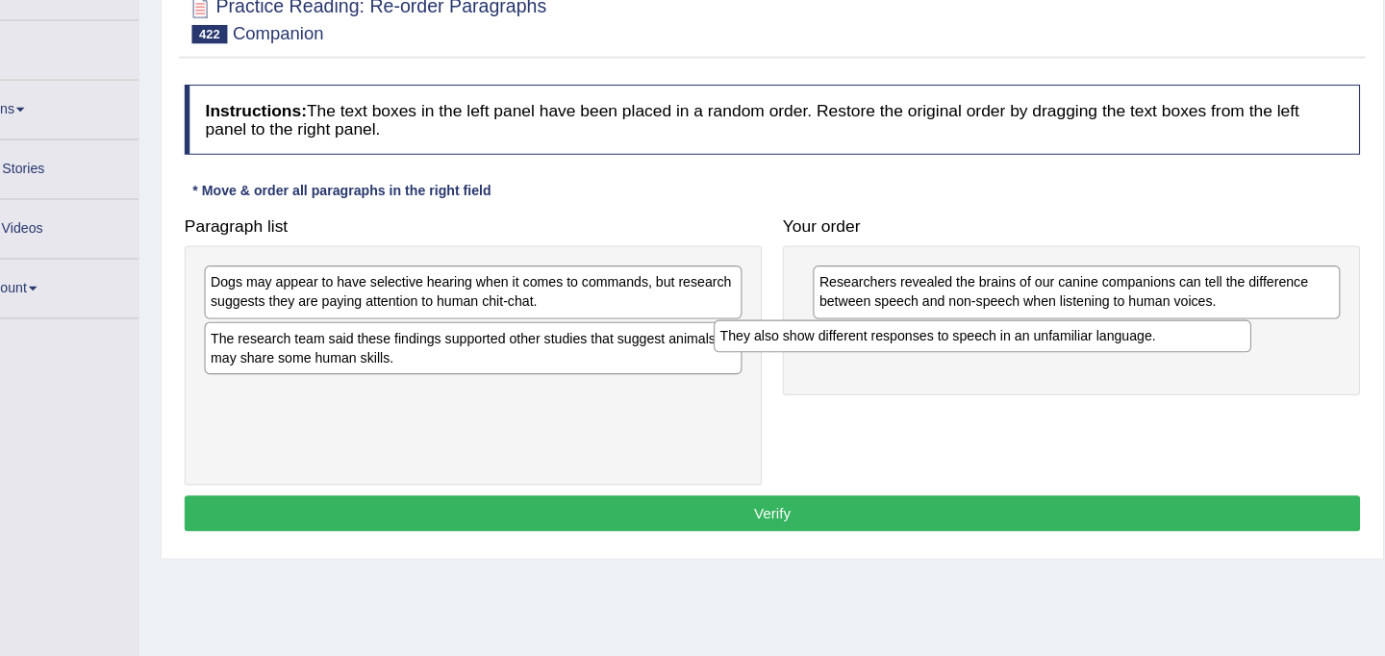
drag, startPoint x: 498, startPoint y: 321, endPoint x: 966, endPoint y: 371, distance: 470.9
click at [966, 371] on div "They also show different responses to speech in an unfamiliar language." at bounding box center [996, 360] width 494 height 30
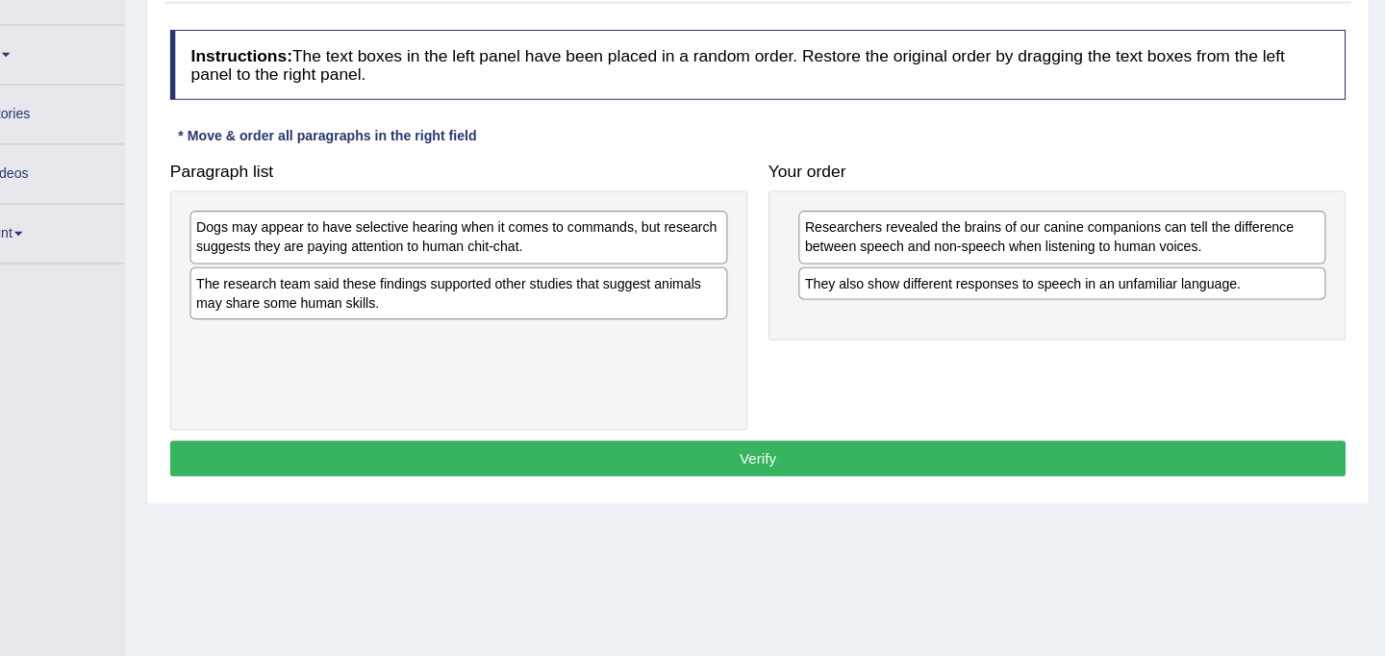
scroll to position [185, 0]
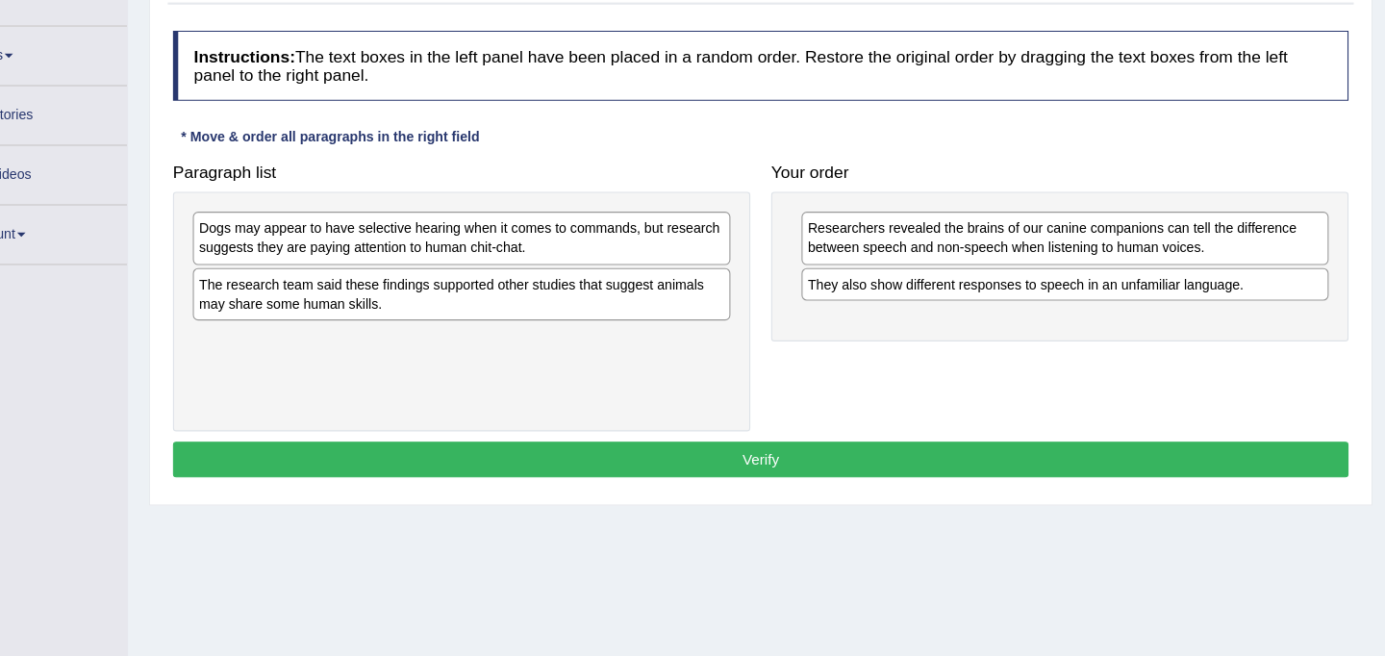
drag, startPoint x: 512, startPoint y: 327, endPoint x: 954, endPoint y: 336, distance: 441.4
click at [530, 333] on div "The research team said these findings supported other studies that suggest anim…" at bounding box center [528, 321] width 494 height 48
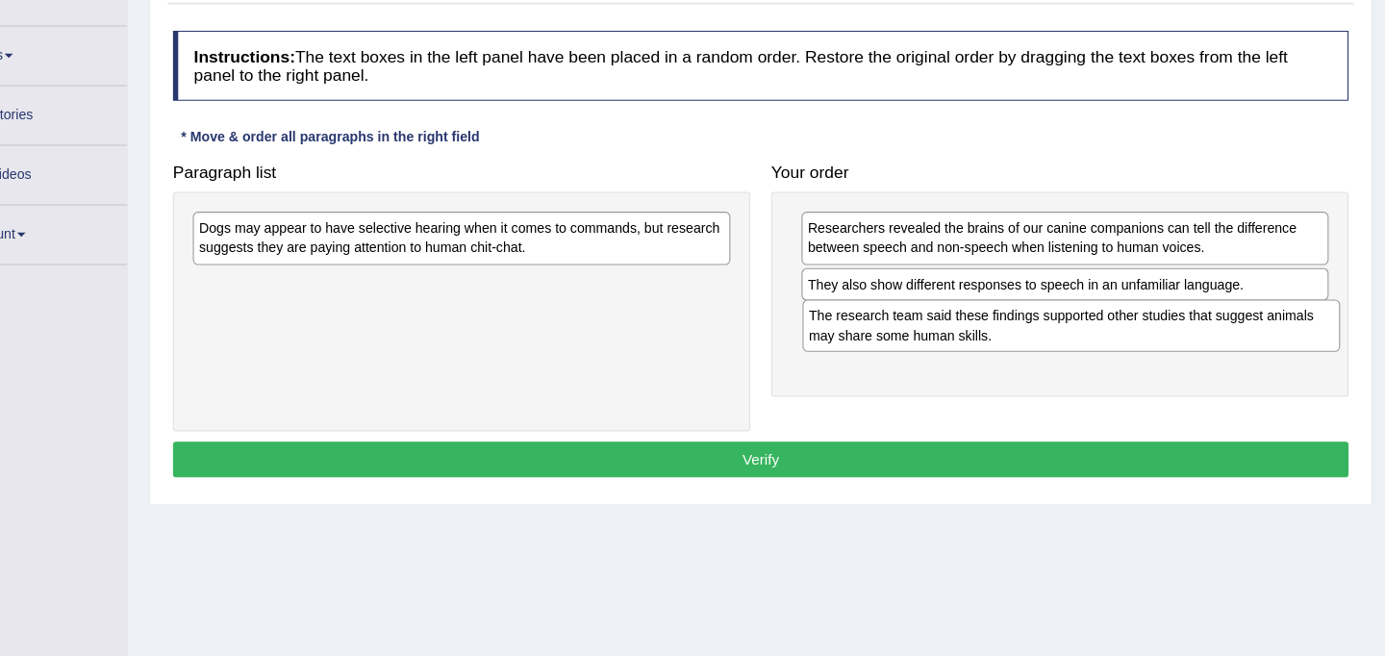
drag, startPoint x: 551, startPoint y: 329, endPoint x: 1110, endPoint y: 358, distance: 559.4
click at [1110, 358] on div "The research team said these findings supported other studies that suggest anim…" at bounding box center [1088, 350] width 494 height 48
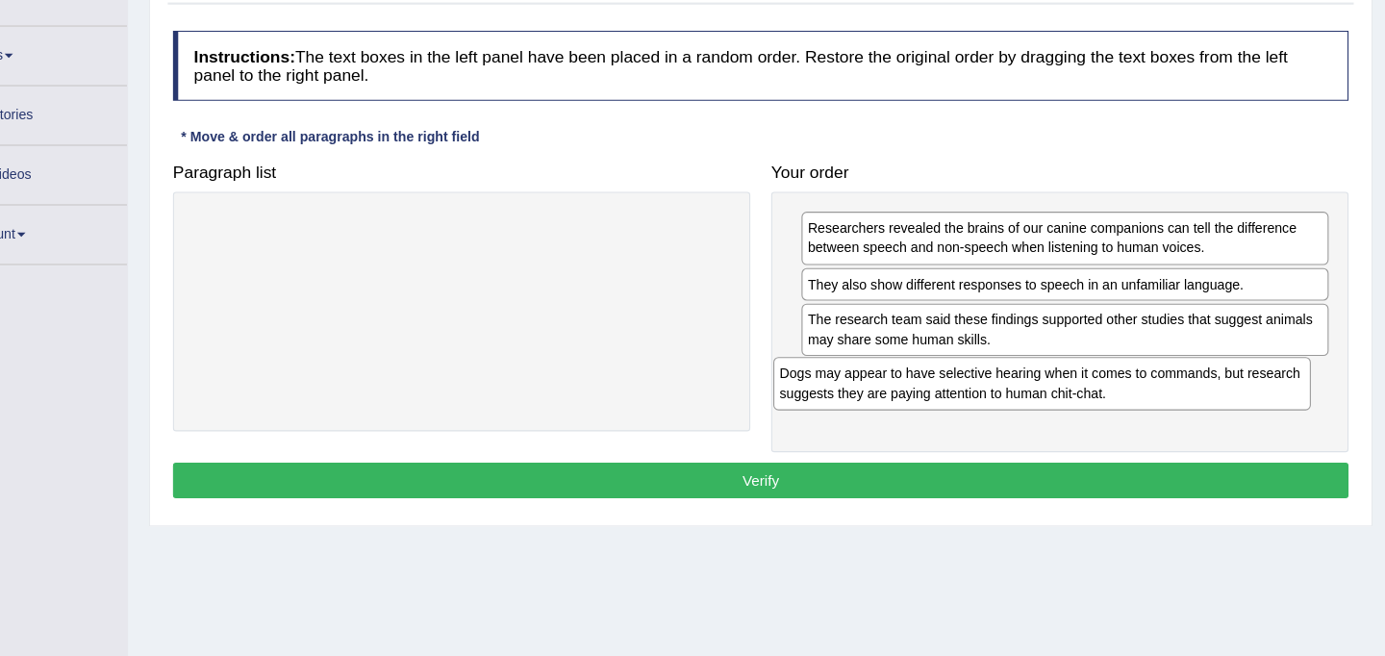
drag, startPoint x: 596, startPoint y: 257, endPoint x: 1132, endPoint y: 389, distance: 551.8
click at [1132, 389] on div "Dogs may appear to have selective hearing when it comes to commands, but resear…" at bounding box center [1061, 403] width 494 height 48
click at [1121, 382] on div "Dogs may appear to have selective hearing when it comes to commands, but resear…" at bounding box center [1082, 405] width 485 height 48
drag, startPoint x: 1117, startPoint y: 402, endPoint x: 1118, endPoint y: 351, distance: 51.0
click at [1118, 351] on div "Dogs may appear to have selective hearing when it comes to commands, but resear…" at bounding box center [1083, 354] width 485 height 48
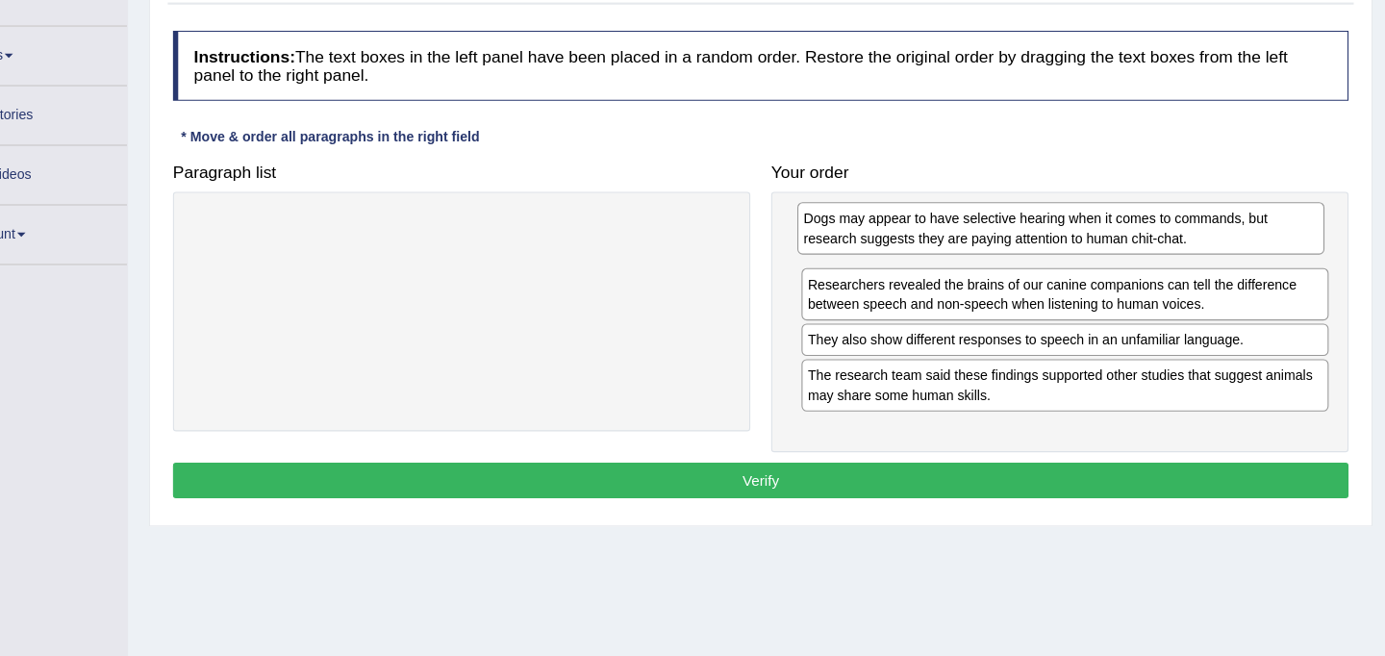
drag, startPoint x: 1086, startPoint y: 355, endPoint x: 1083, endPoint y: 262, distance: 93.3
click at [1083, 262] on div "Dogs may appear to have selective hearing when it comes to commands, but resear…" at bounding box center [1079, 261] width 485 height 48
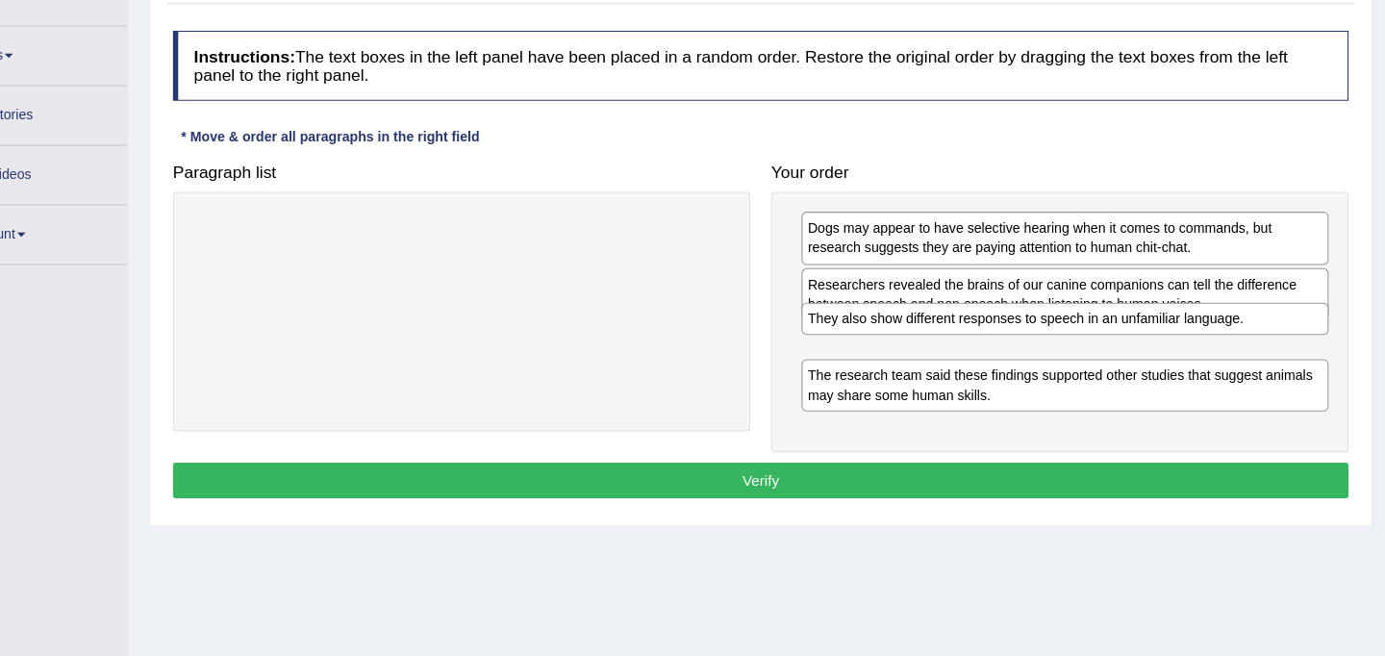
drag, startPoint x: 1054, startPoint y: 374, endPoint x: 1054, endPoint y: 313, distance: 60.6
click at [1054, 329] on div "They also show different responses to speech in an unfamiliar language." at bounding box center [1082, 344] width 485 height 30
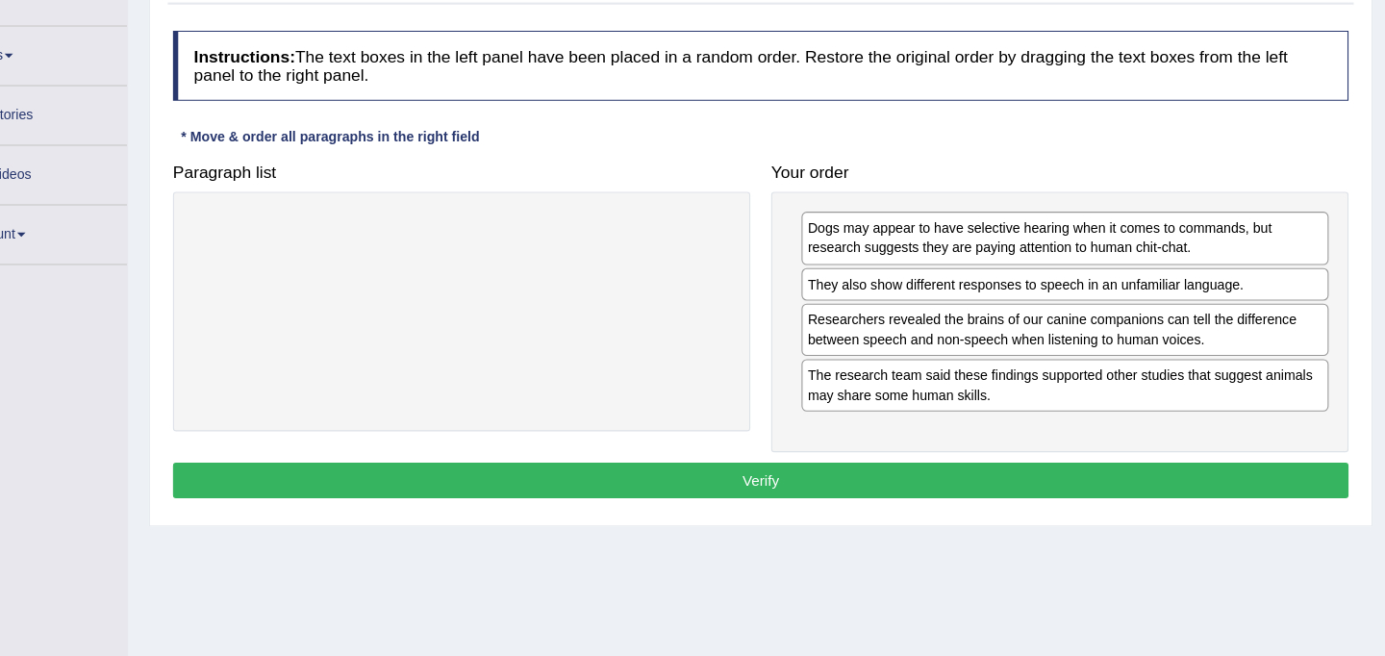
click at [925, 493] on button "Verify" at bounding box center [802, 492] width 1081 height 33
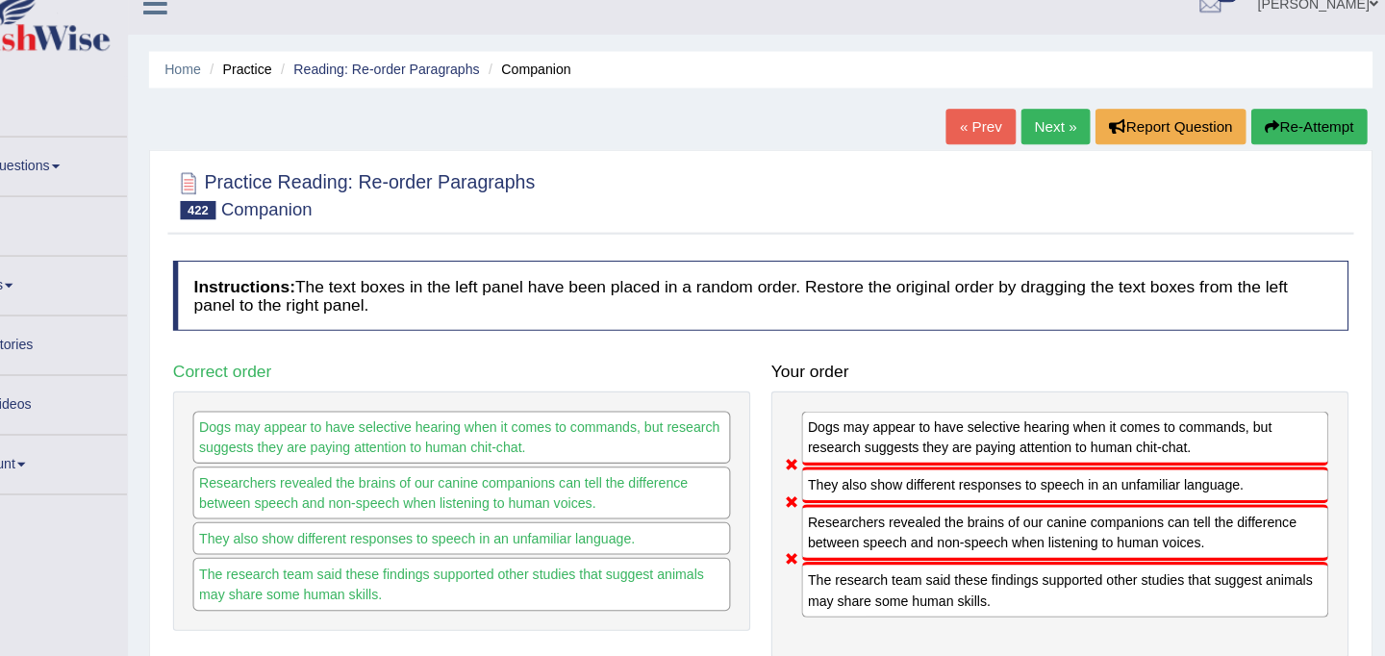
scroll to position [19, 0]
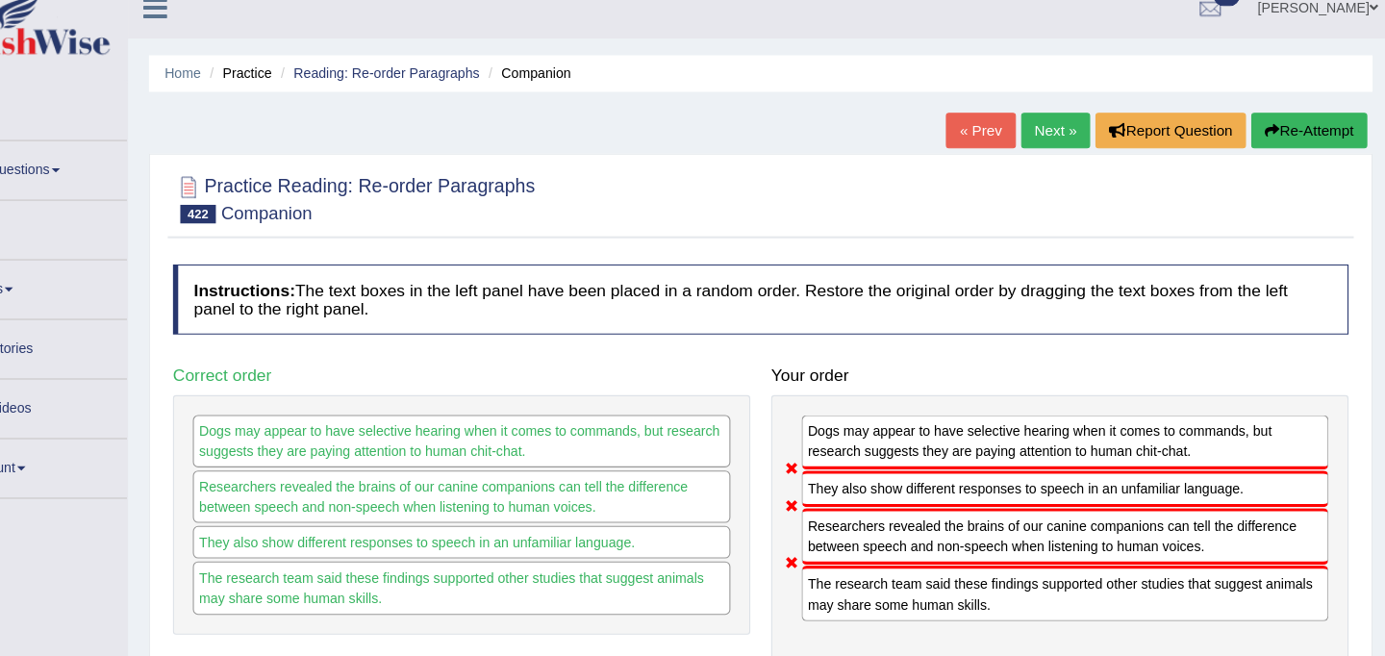
click at [1289, 122] on button "Re-Attempt" at bounding box center [1307, 121] width 107 height 33
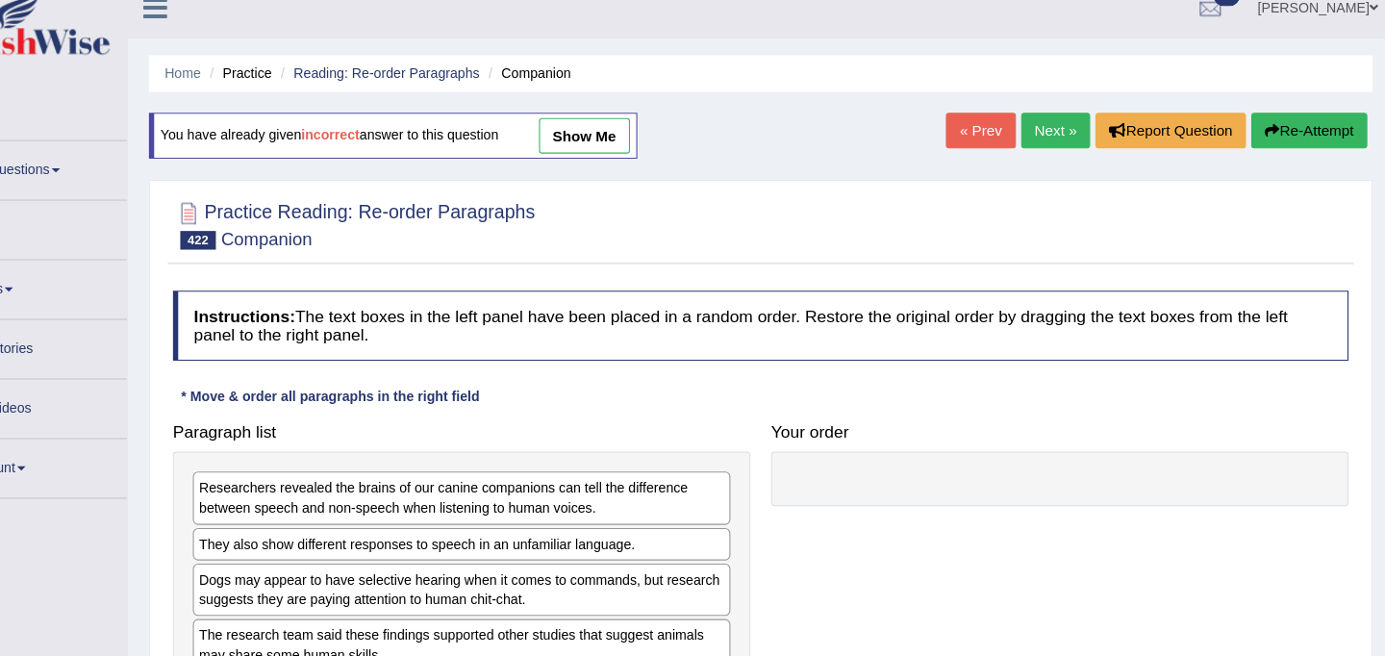
scroll to position [105, 0]
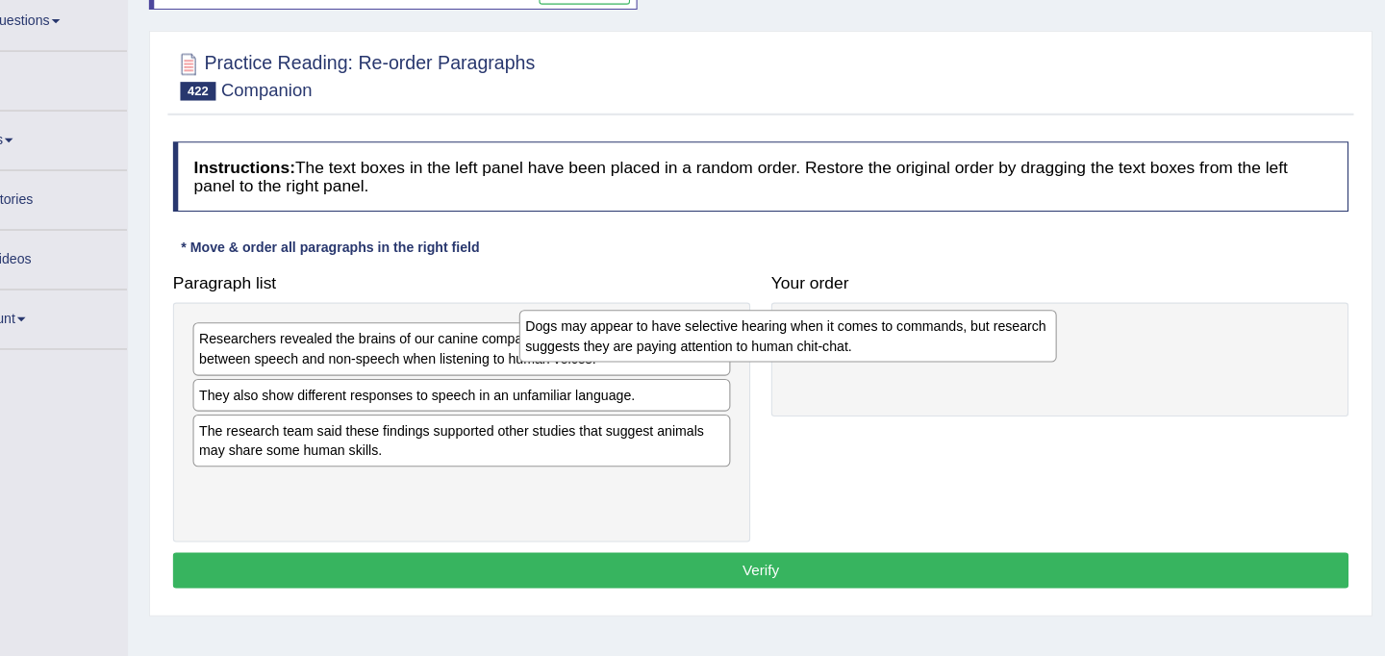
drag, startPoint x: 637, startPoint y: 450, endPoint x: 1027, endPoint y: 347, distance: 402.8
click at [1027, 347] on div "Dogs may appear to have selective hearing when it comes to commands, but resear…" at bounding box center [828, 361] width 494 height 48
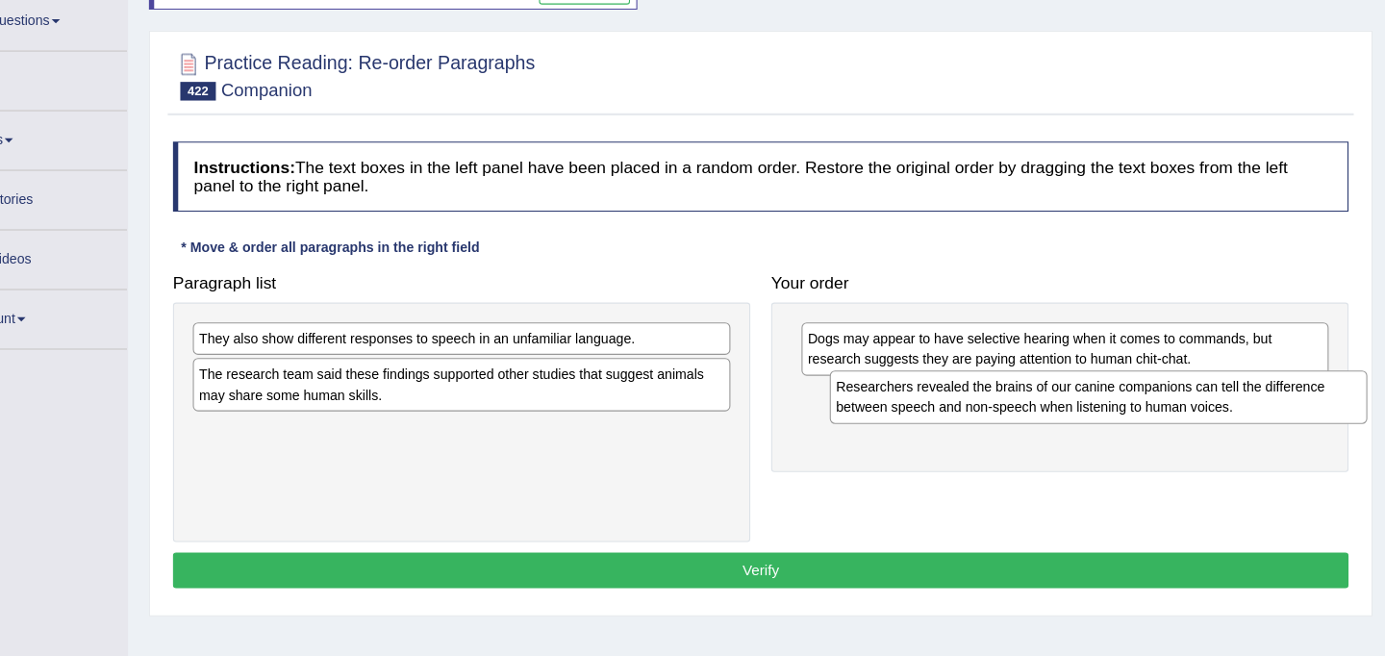
drag, startPoint x: 552, startPoint y: 371, endPoint x: 1126, endPoint y: 416, distance: 575.8
click at [1133, 416] on div "Researchers revealed the brains of our canine companions can tell the differenc…" at bounding box center [1113, 417] width 494 height 48
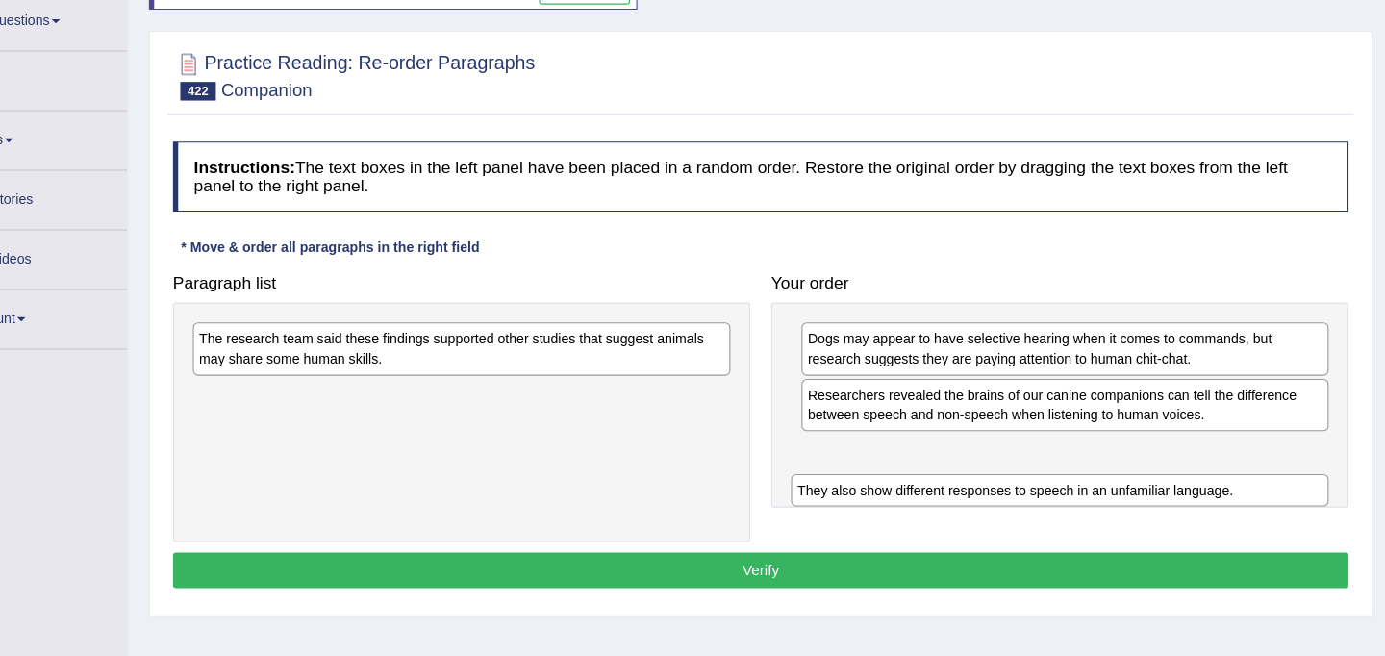
drag, startPoint x: 661, startPoint y: 366, endPoint x: 1217, endPoint y: 487, distance: 569.7
click at [1217, 488] on div "They also show different responses to speech in an unfamiliar language." at bounding box center [1078, 503] width 494 height 30
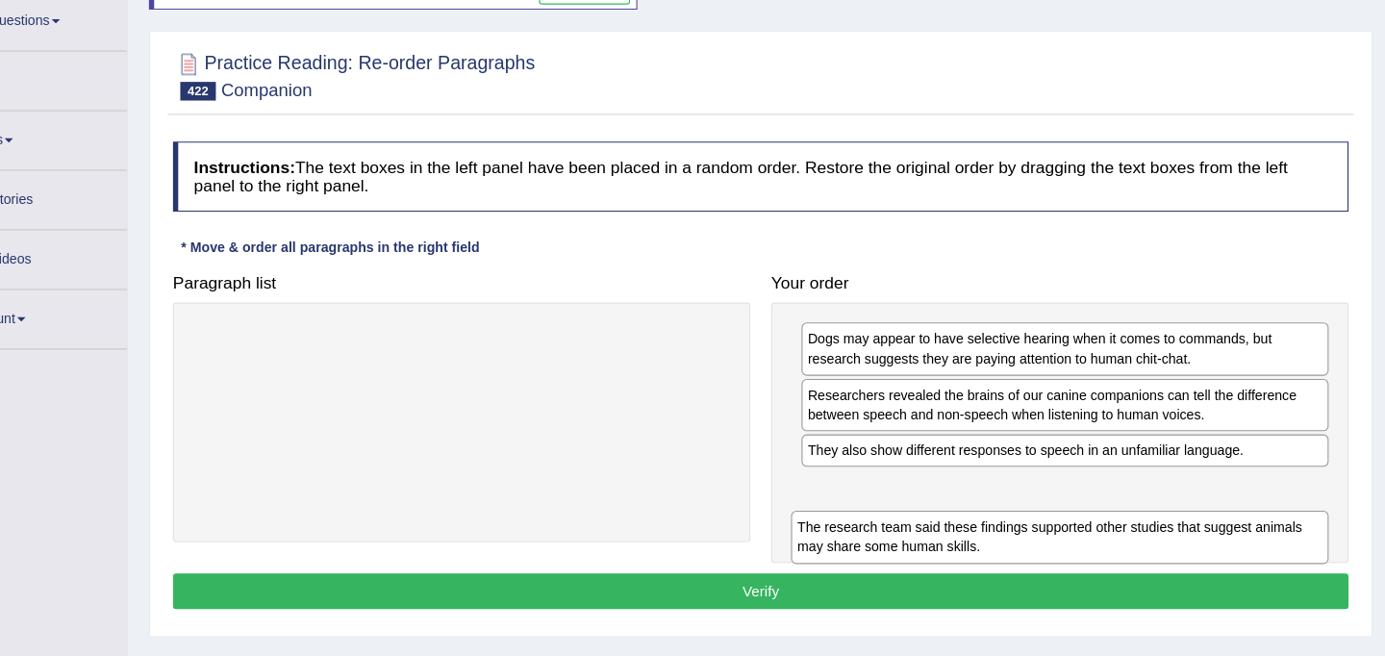
drag, startPoint x: 573, startPoint y: 382, endPoint x: 1126, endPoint y: 539, distance: 574.9
click at [1126, 539] on div "The research team said these findings supported other studies that suggest anim…" at bounding box center [1078, 546] width 494 height 48
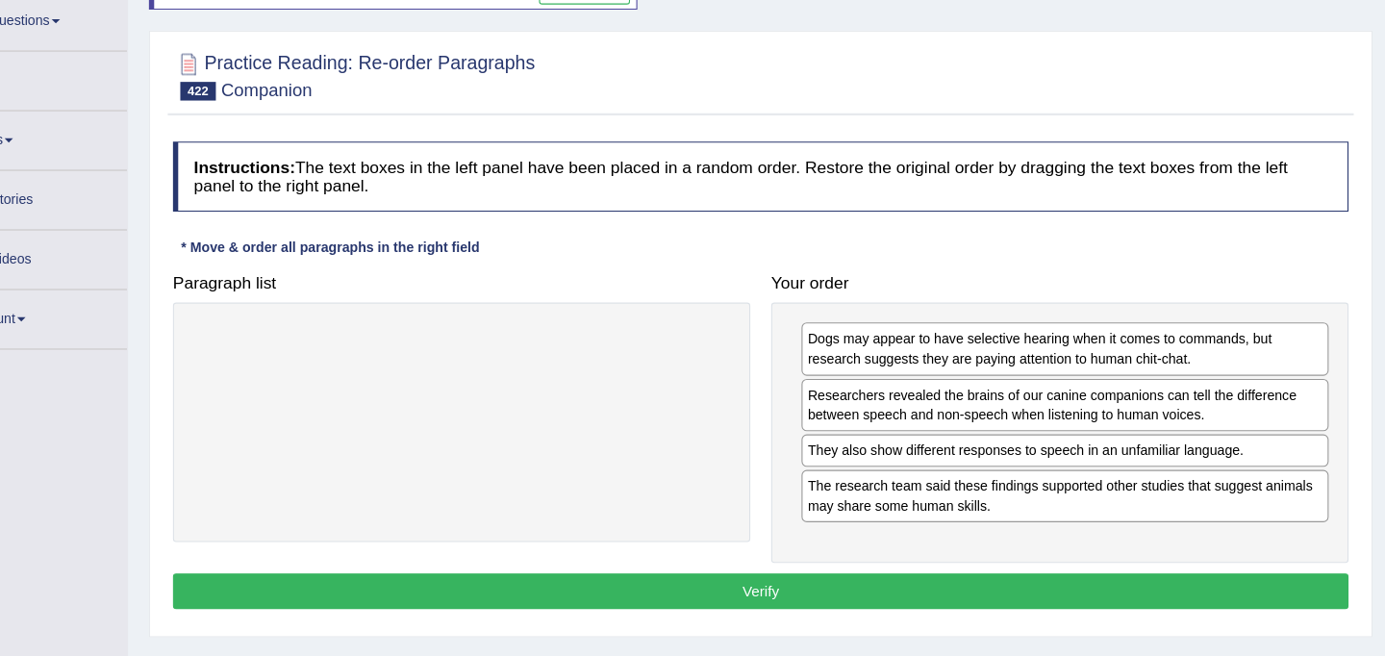
click at [1012, 601] on button "Verify" at bounding box center [802, 596] width 1081 height 33
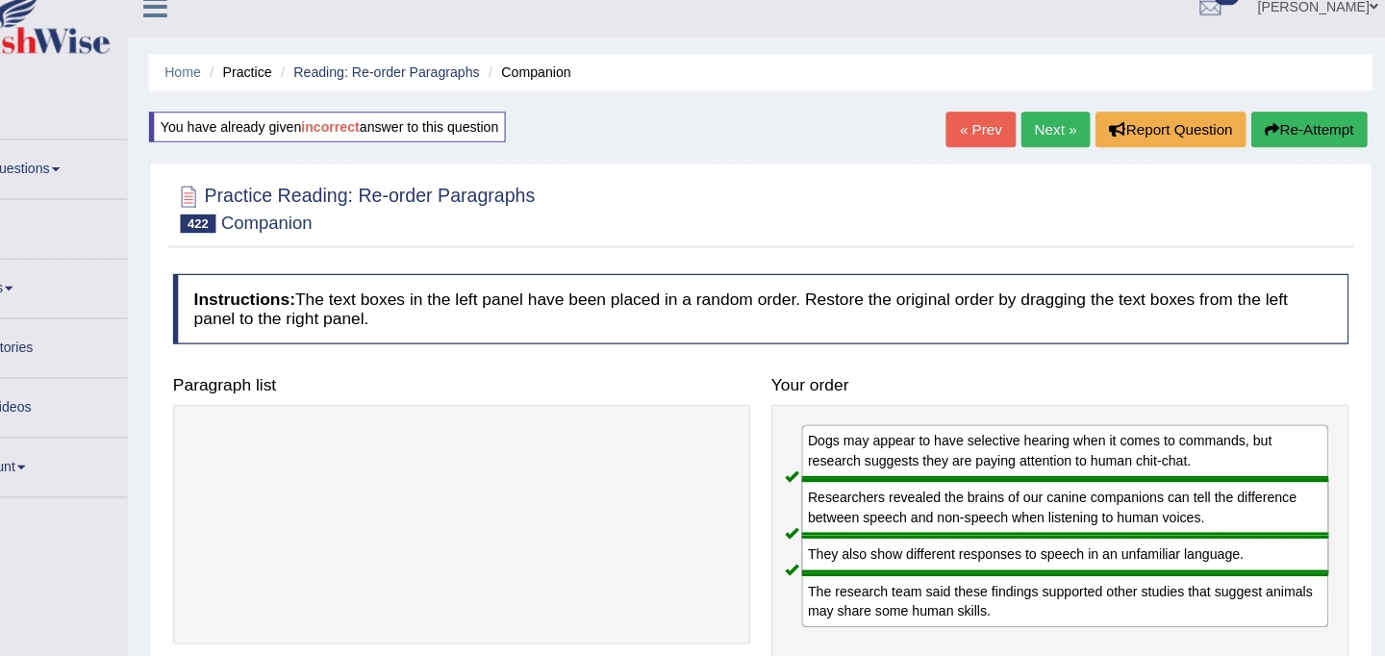
scroll to position [0, 0]
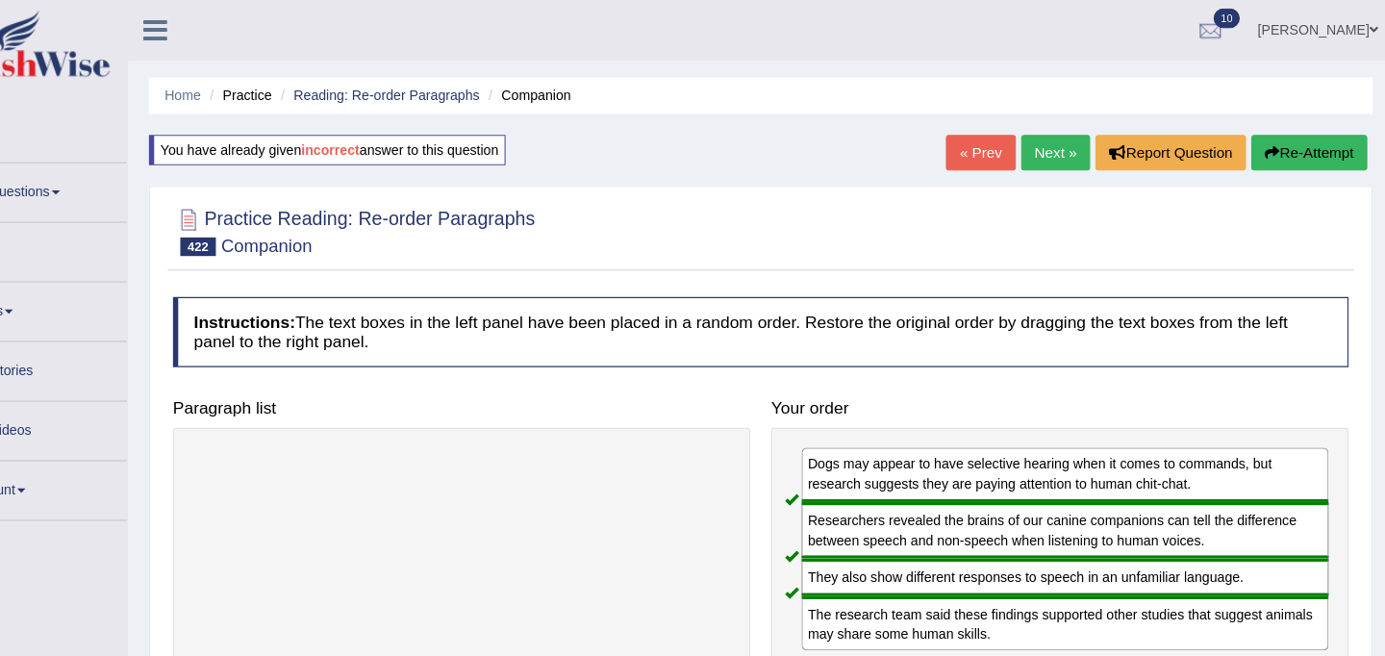
click at [1062, 149] on link "Next »" at bounding box center [1073, 140] width 63 height 33
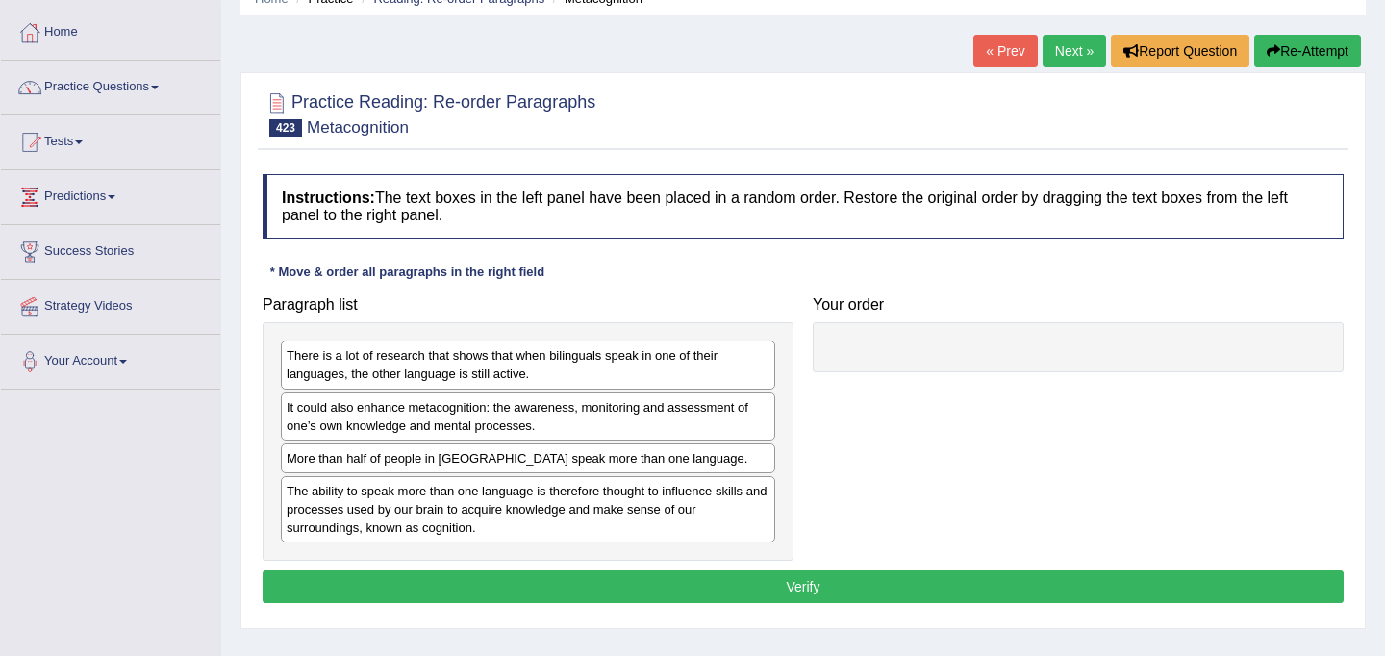
scroll to position [93, 0]
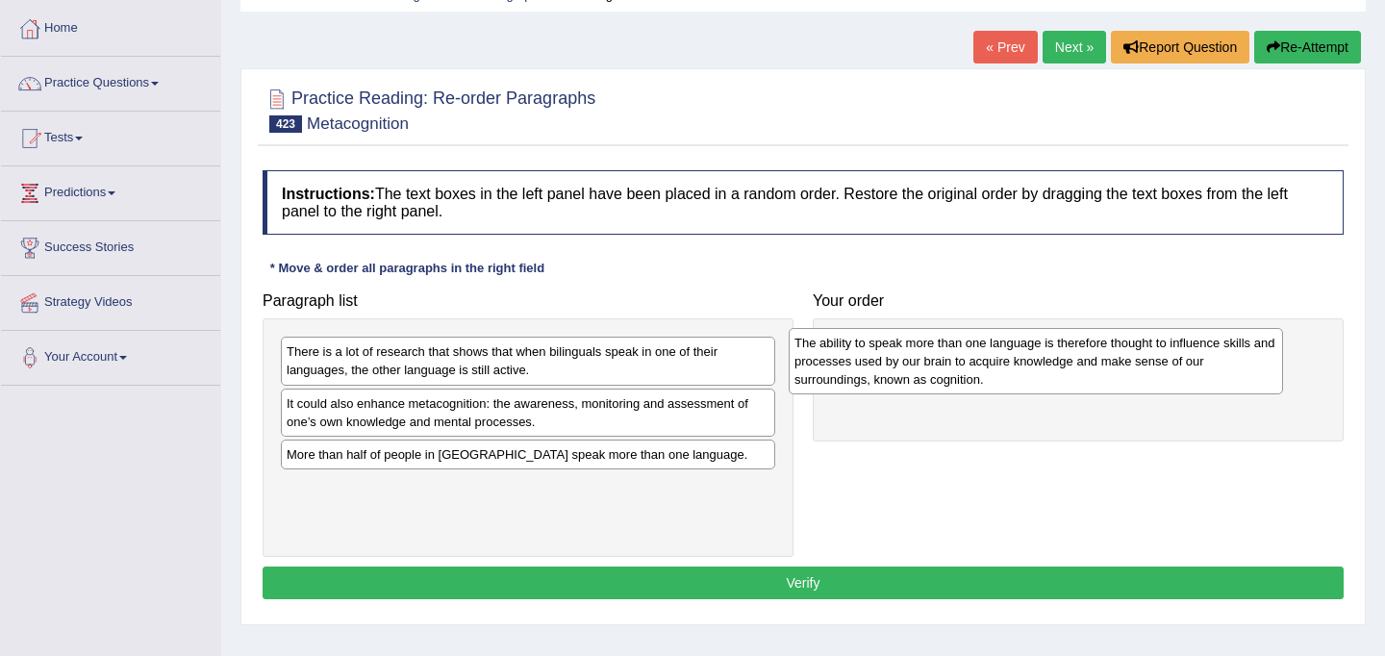
drag, startPoint x: 575, startPoint y: 511, endPoint x: 1087, endPoint y: 363, distance: 532.3
click at [1087, 363] on div "The ability to speak more than one language is therefore thought to influence s…" at bounding box center [1035, 361] width 494 height 66
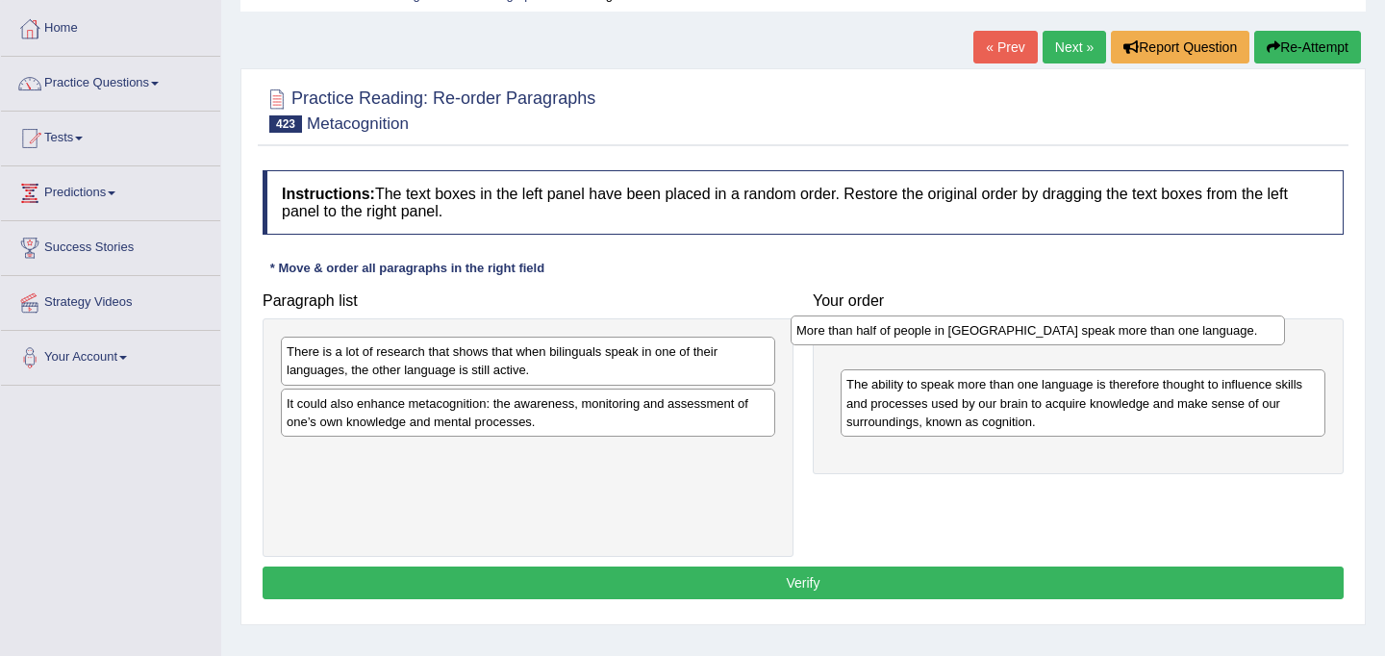
drag, startPoint x: 596, startPoint y: 461, endPoint x: 1106, endPoint y: 337, distance: 524.3
click at [1106, 337] on div "More than half of people in [GEOGRAPHIC_DATA] speak more than one language." at bounding box center [1037, 330] width 494 height 30
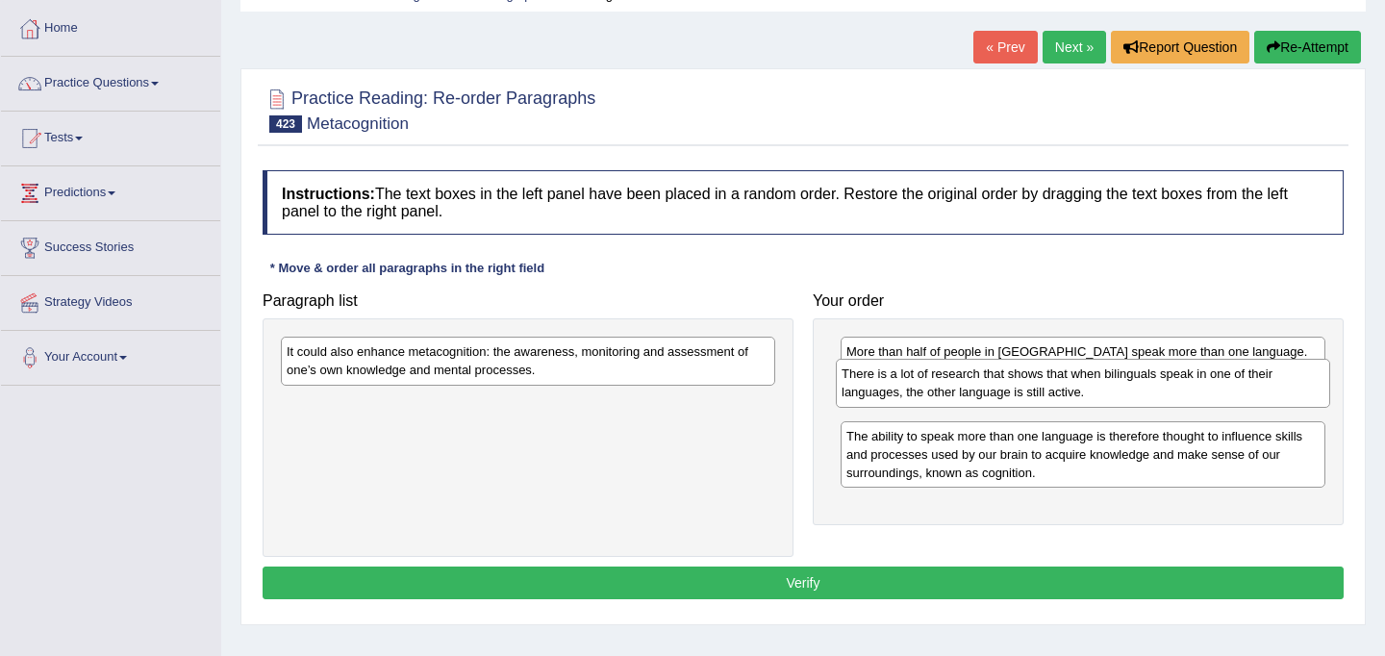
drag, startPoint x: 471, startPoint y: 375, endPoint x: 1026, endPoint y: 400, distance: 555.4
click at [1026, 400] on div "There is a lot of research that shows that when bilinguals speak in one of thei…" at bounding box center [1083, 383] width 494 height 48
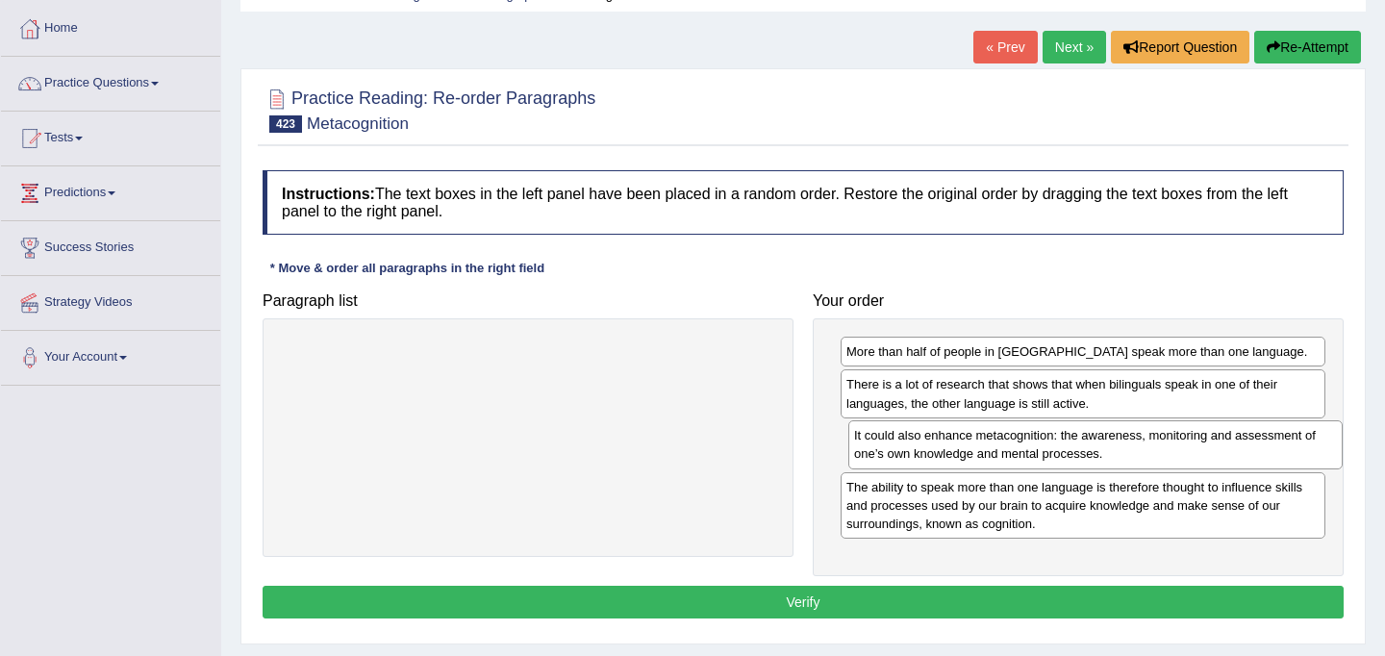
drag, startPoint x: 500, startPoint y: 353, endPoint x: 1067, endPoint y: 437, distance: 573.4
click at [1067, 437] on div "It could also enhance metacognition: the awareness, monitoring and assessment o…" at bounding box center [1095, 444] width 494 height 48
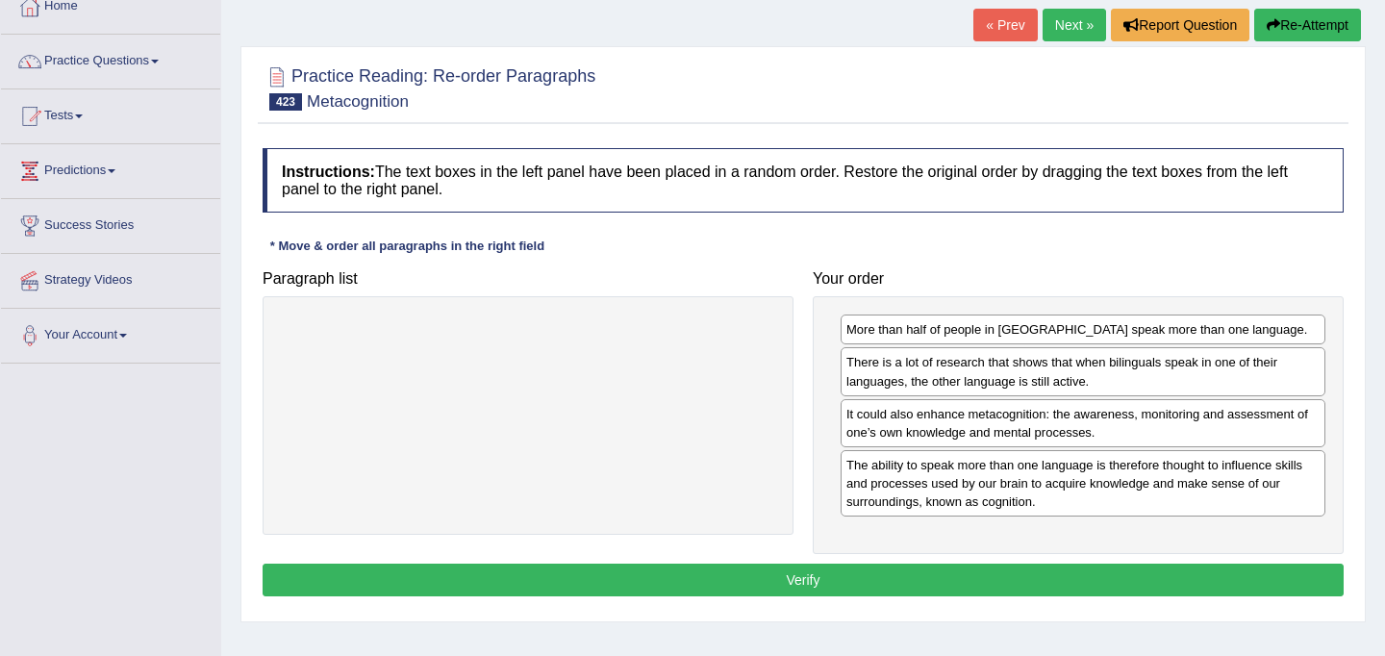
scroll to position [117, 0]
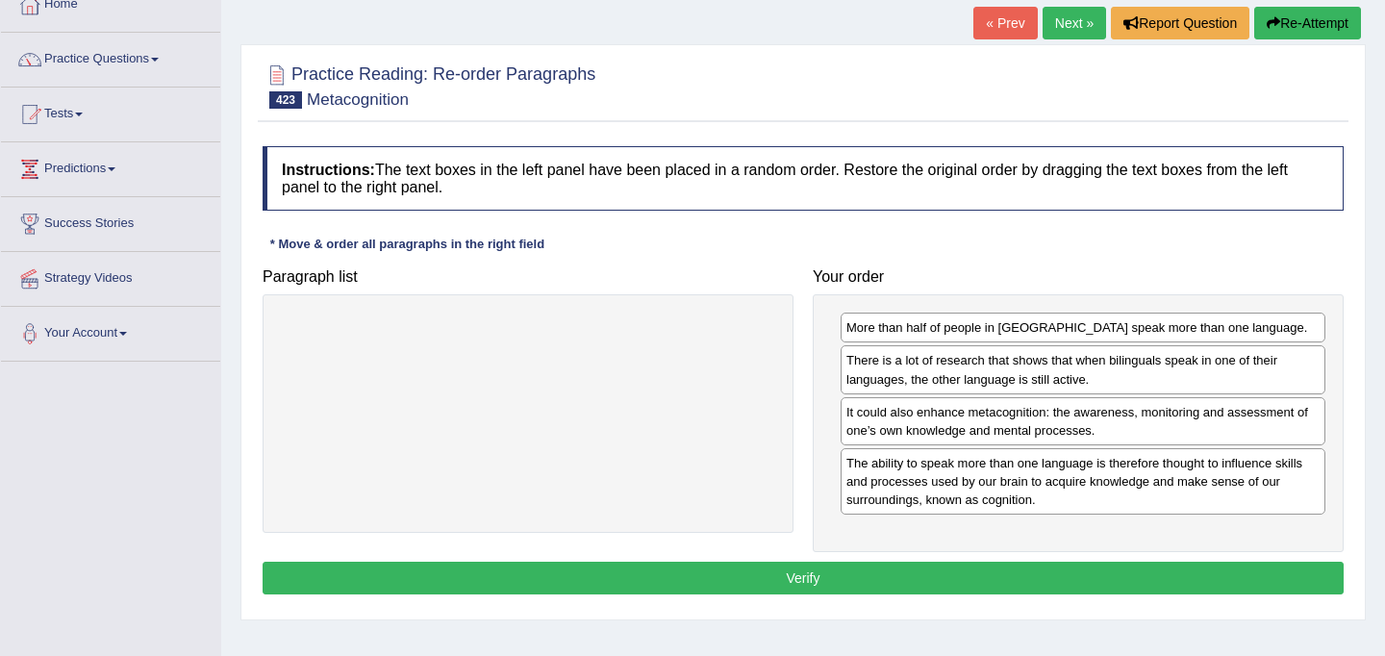
click at [1037, 587] on button "Verify" at bounding box center [802, 578] width 1081 height 33
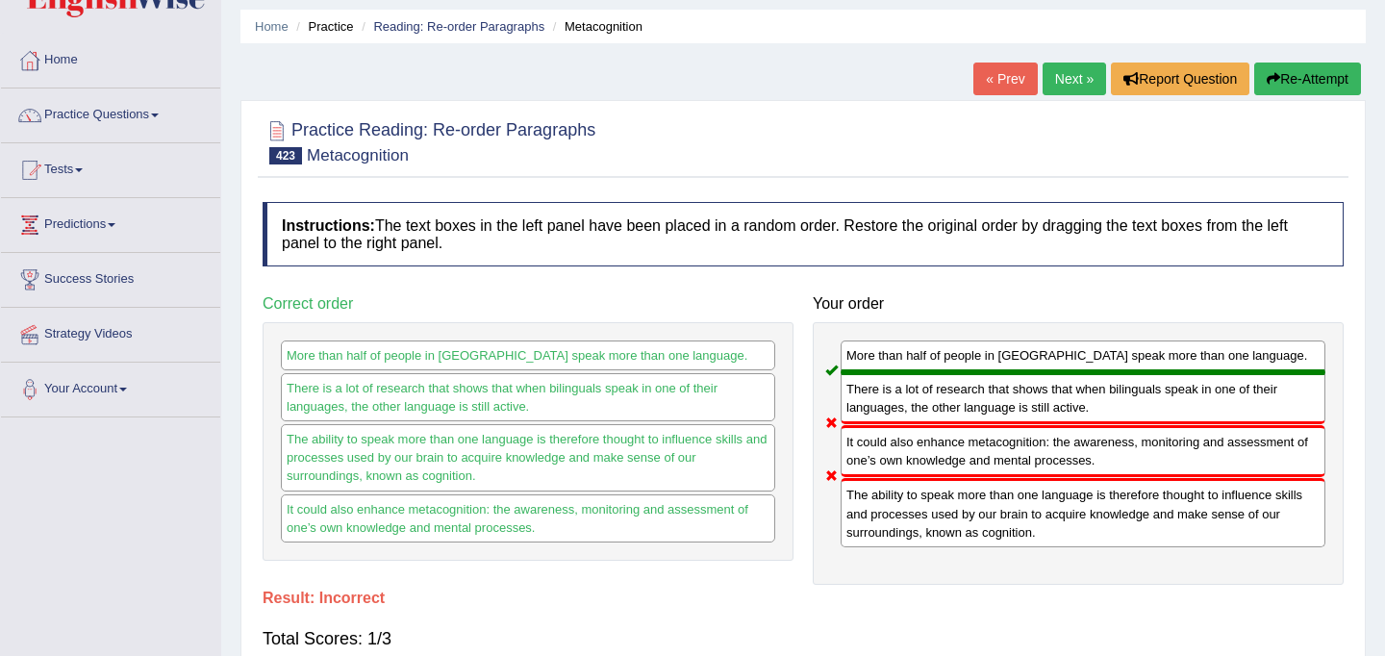
scroll to position [0, 0]
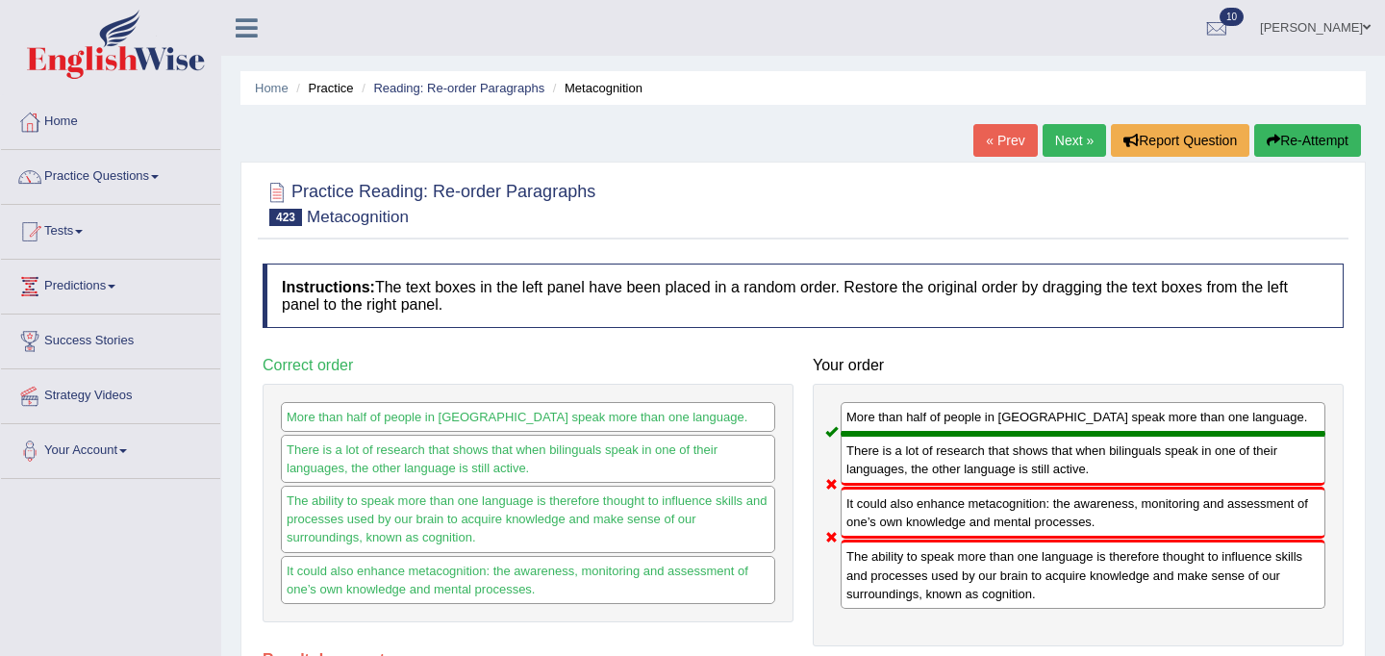
click at [1323, 145] on button "Re-Attempt" at bounding box center [1307, 140] width 107 height 33
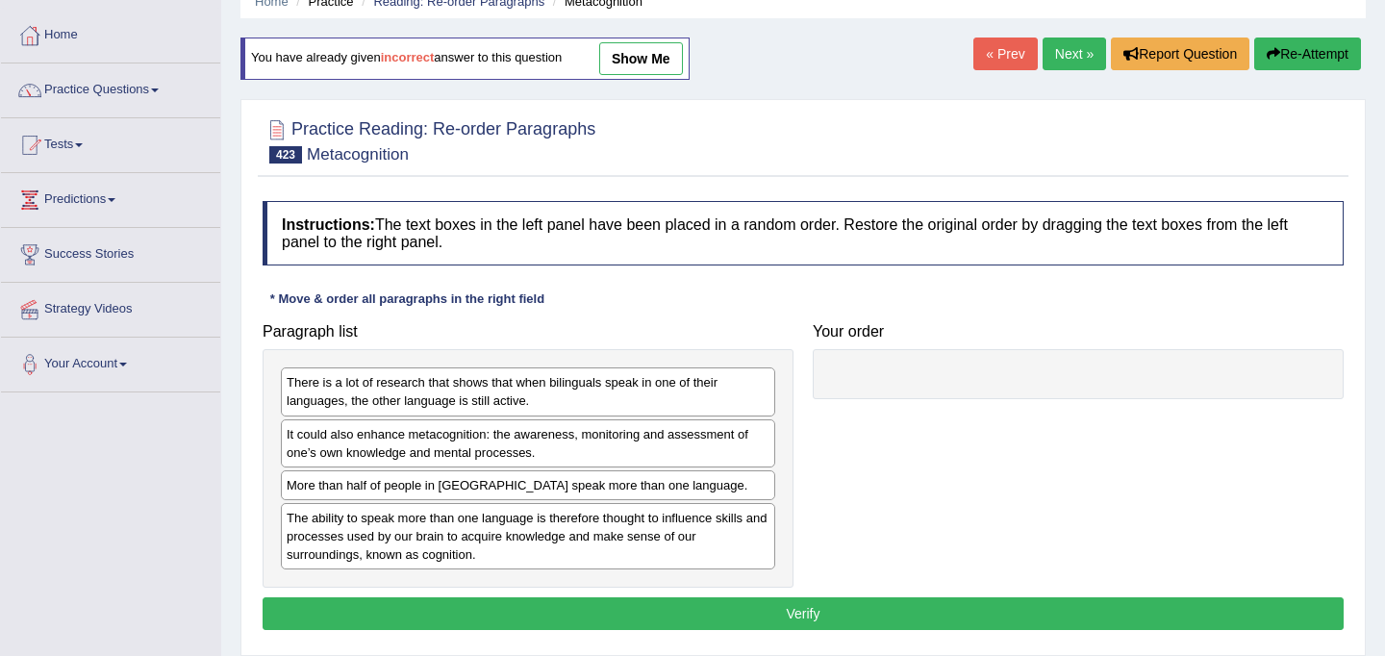
scroll to position [116, 0]
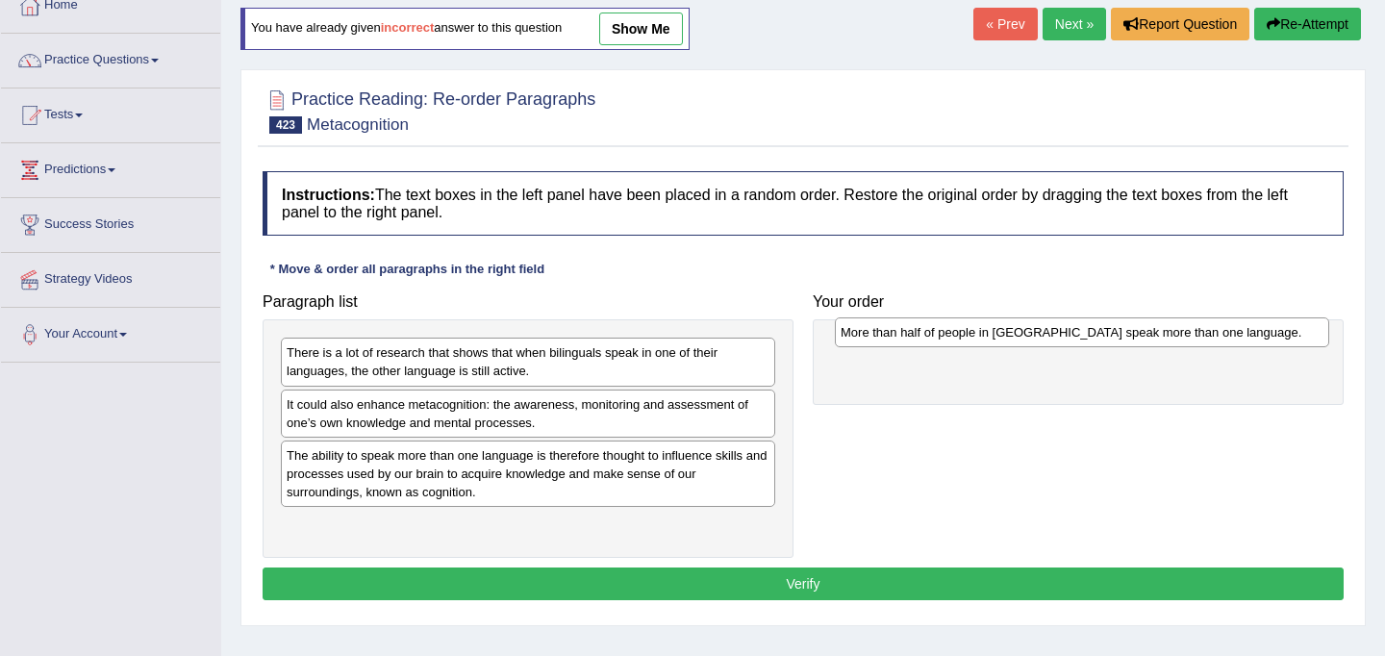
drag, startPoint x: 483, startPoint y: 457, endPoint x: 1023, endPoint y: 326, distance: 556.0
click at [1023, 326] on div "More than half of people in [GEOGRAPHIC_DATA] speak more than one language." at bounding box center [1082, 332] width 494 height 30
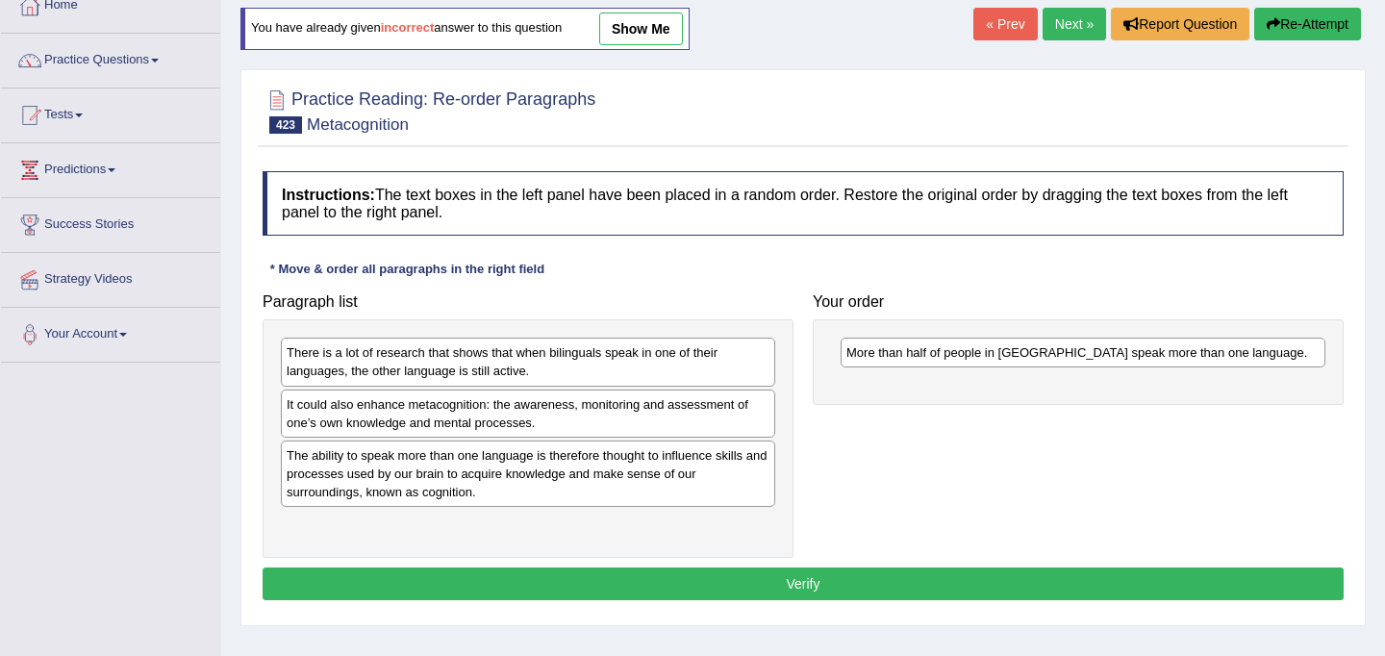
drag, startPoint x: 507, startPoint y: 370, endPoint x: 723, endPoint y: 405, distance: 219.1
click at [592, 386] on div "There is a lot of research that shows that when bilinguals speak in one of thei…" at bounding box center [528, 361] width 494 height 48
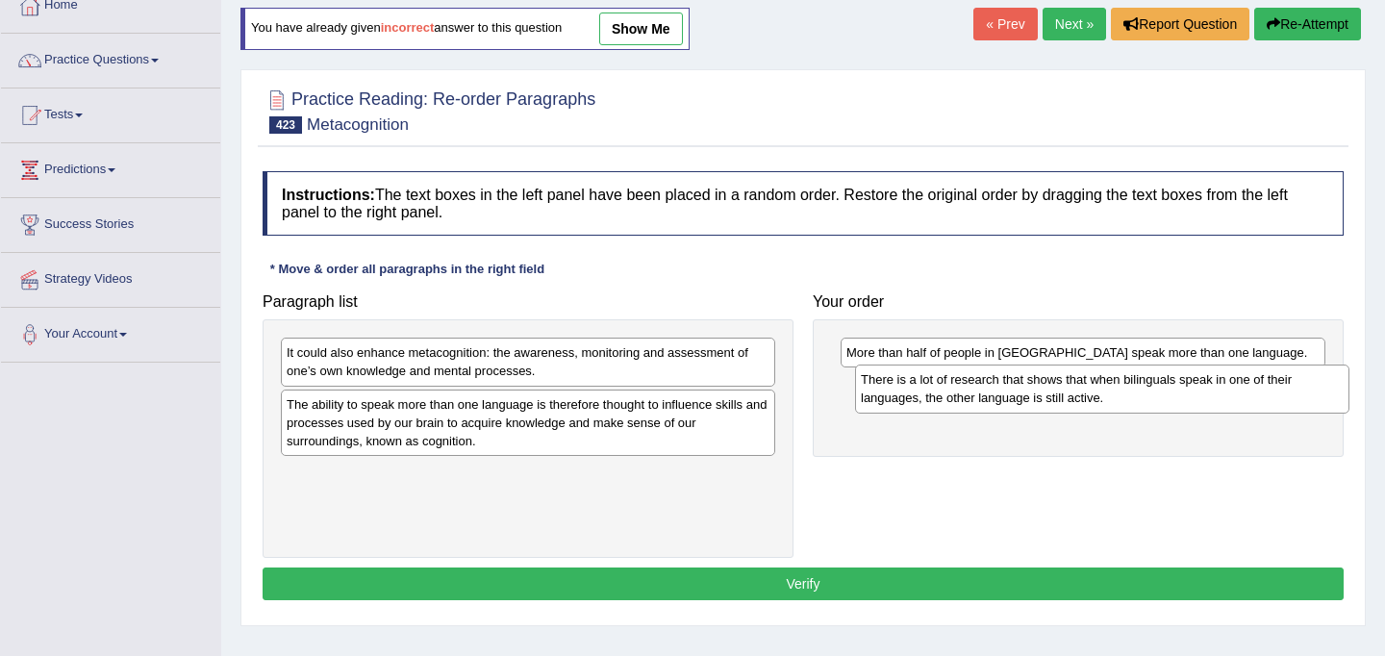
drag, startPoint x: 488, startPoint y: 356, endPoint x: 1056, endPoint y: 381, distance: 567.8
click at [1056, 381] on div "There is a lot of research that shows that when bilinguals speak in one of thei…" at bounding box center [1102, 388] width 494 height 48
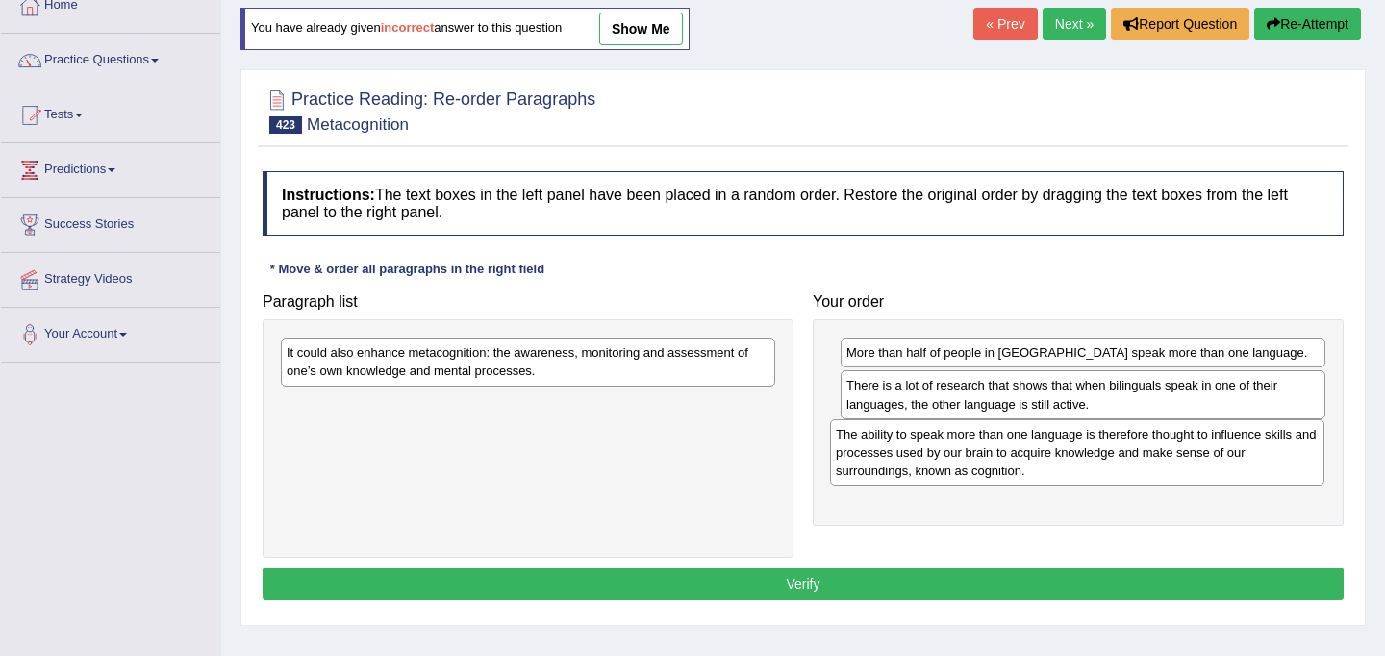
drag, startPoint x: 543, startPoint y: 410, endPoint x: 1090, endPoint y: 438, distance: 547.9
click at [1090, 438] on div "The ability to speak more than one language is therefore thought to influence s…" at bounding box center [1077, 452] width 494 height 66
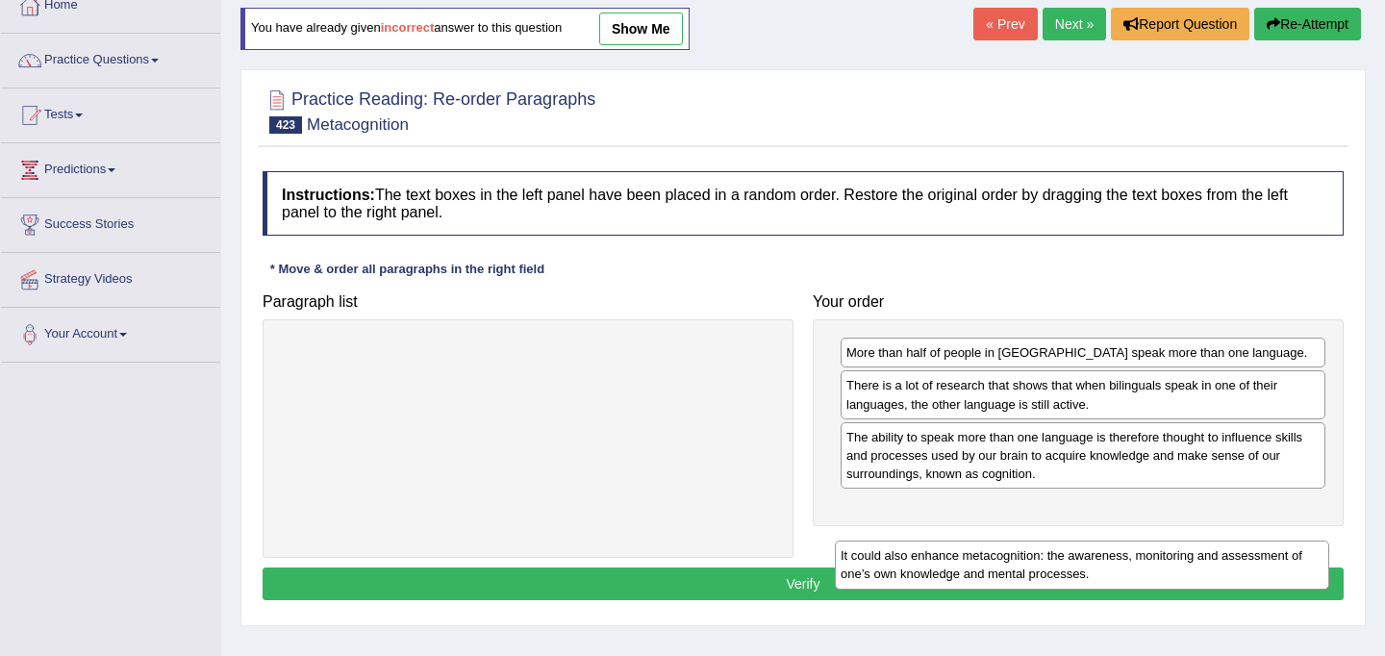
drag, startPoint x: 516, startPoint y: 368, endPoint x: 1066, endPoint y: 548, distance: 578.6
click at [1066, 548] on div "It could also enhance metacognition: the awareness, monitoring and assessment o…" at bounding box center [1082, 564] width 494 height 48
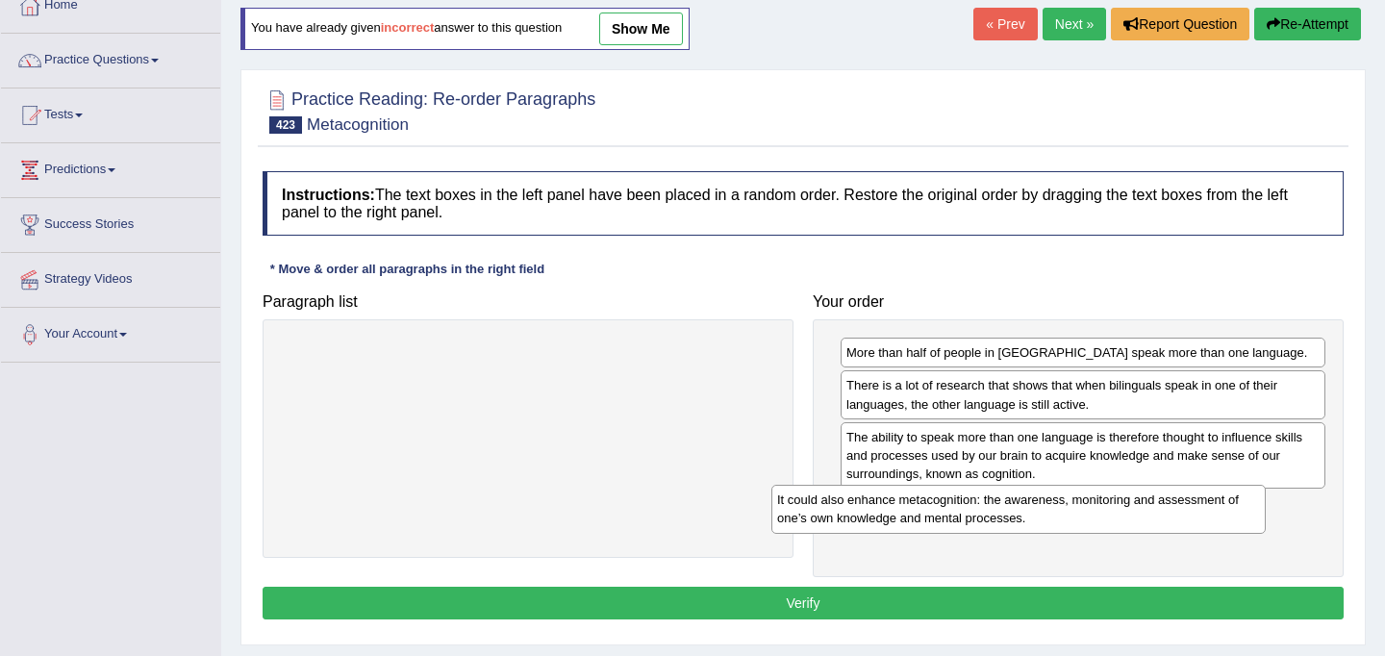
drag, startPoint x: 522, startPoint y: 371, endPoint x: 1012, endPoint y: 511, distance: 509.8
click at [1012, 511] on div "It could also enhance metacognition: the awareness, monitoring and assessment o…" at bounding box center [1018, 509] width 494 height 48
click at [906, 605] on button "Verify" at bounding box center [802, 603] width 1081 height 33
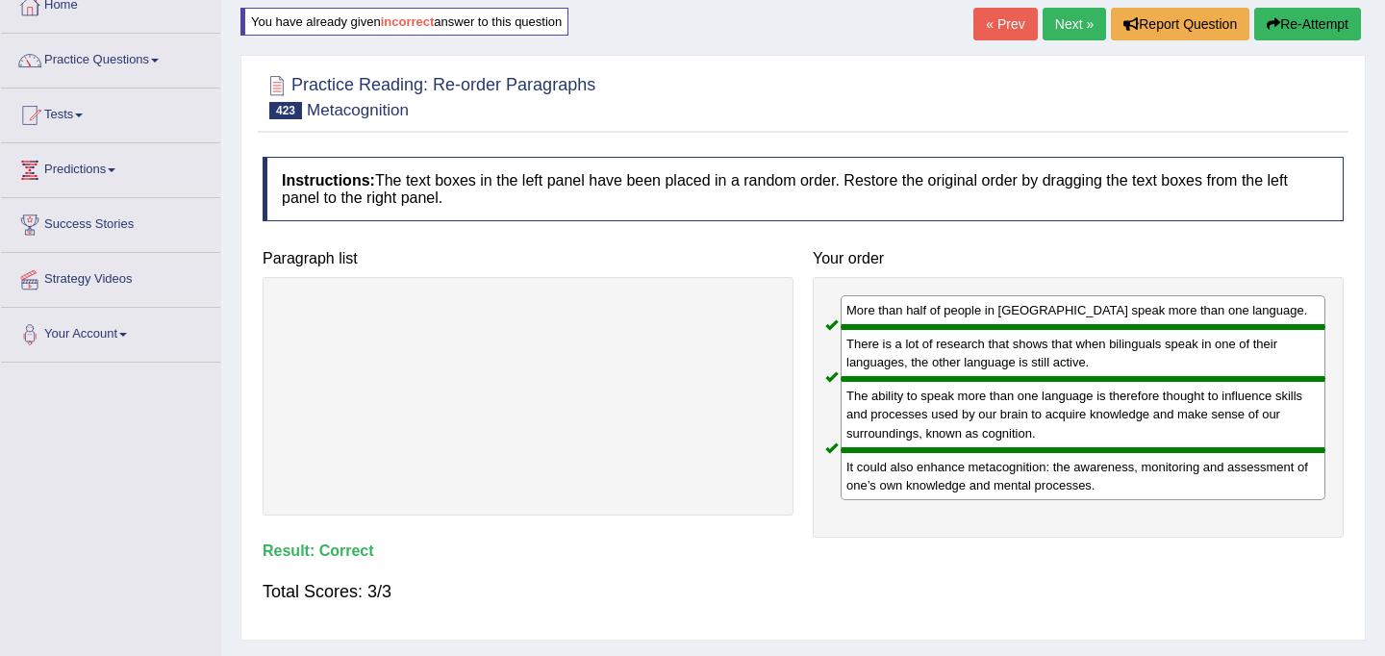
scroll to position [0, 0]
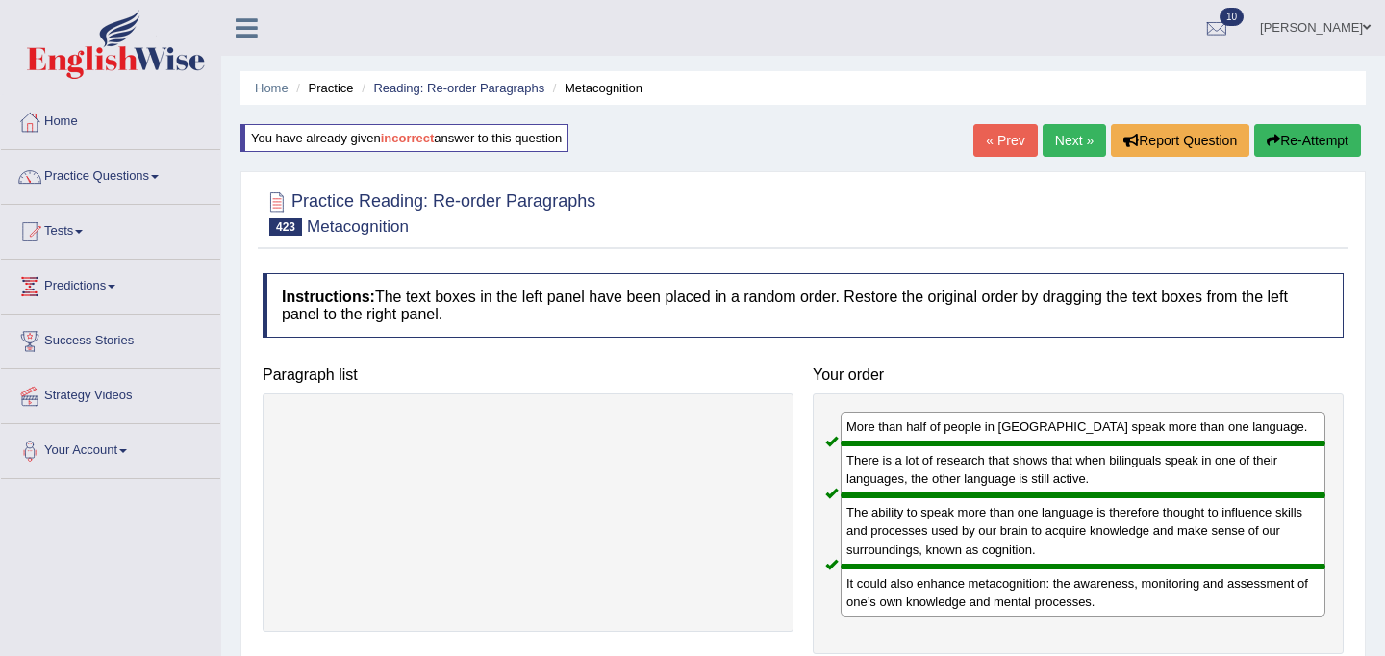
click at [1072, 146] on link "Next »" at bounding box center [1073, 140] width 63 height 33
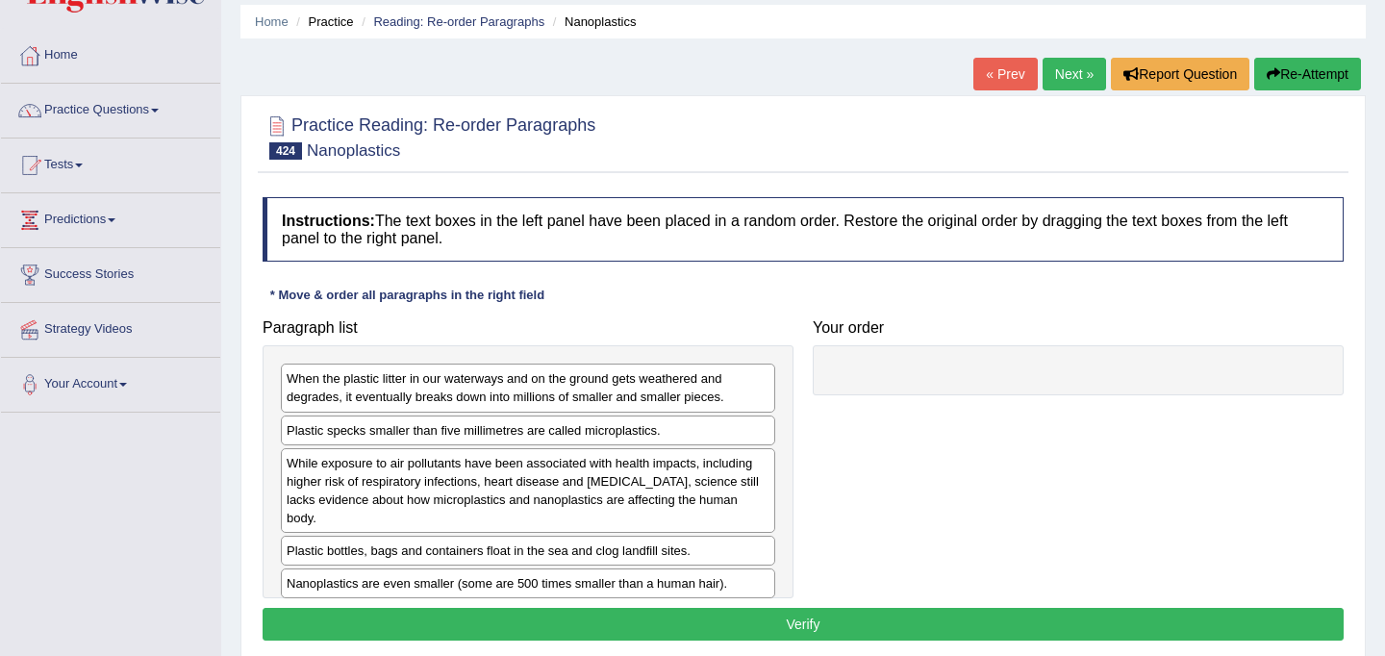
scroll to position [62, 0]
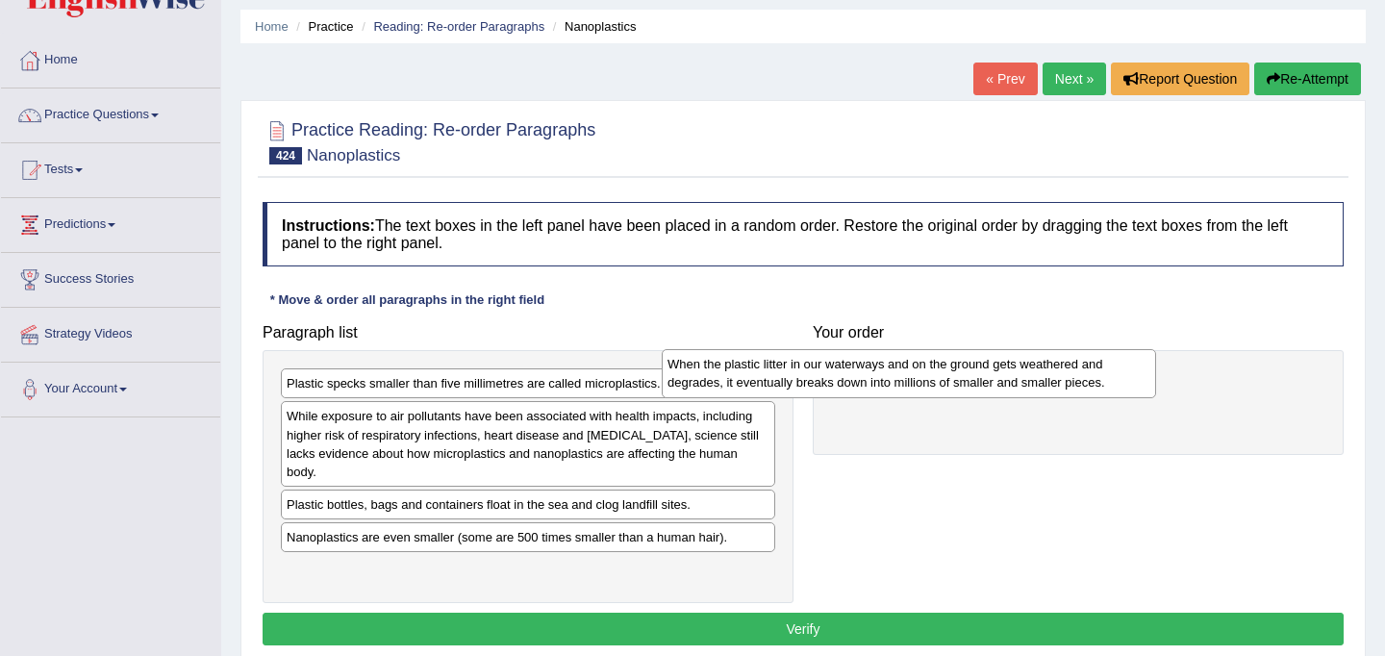
drag, startPoint x: 576, startPoint y: 411, endPoint x: 971, endPoint y: 391, distance: 395.7
click at [971, 391] on div "When the plastic litter in our waterways and on the ground gets weathered and d…" at bounding box center [909, 373] width 494 height 48
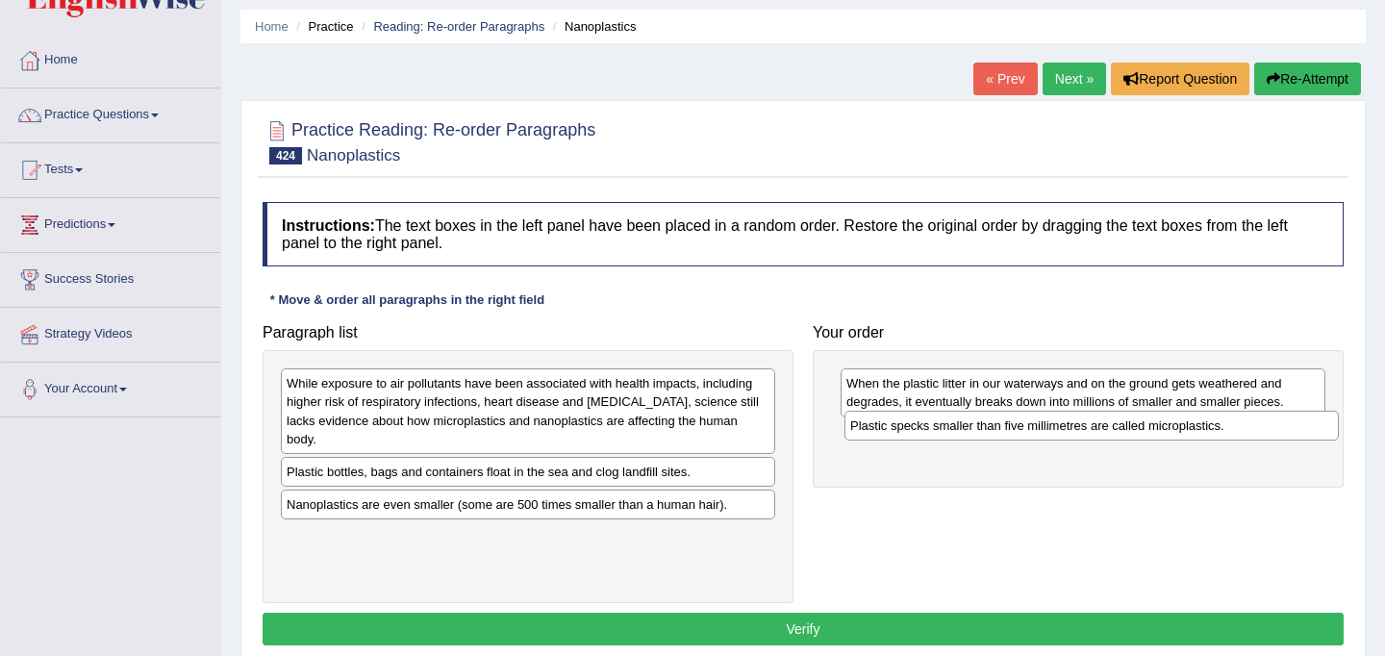
drag, startPoint x: 407, startPoint y: 384, endPoint x: 970, endPoint y: 426, distance: 565.0
click at [970, 426] on div "Plastic specks smaller than five millimetres are called microplastics." at bounding box center [1091, 426] width 494 height 30
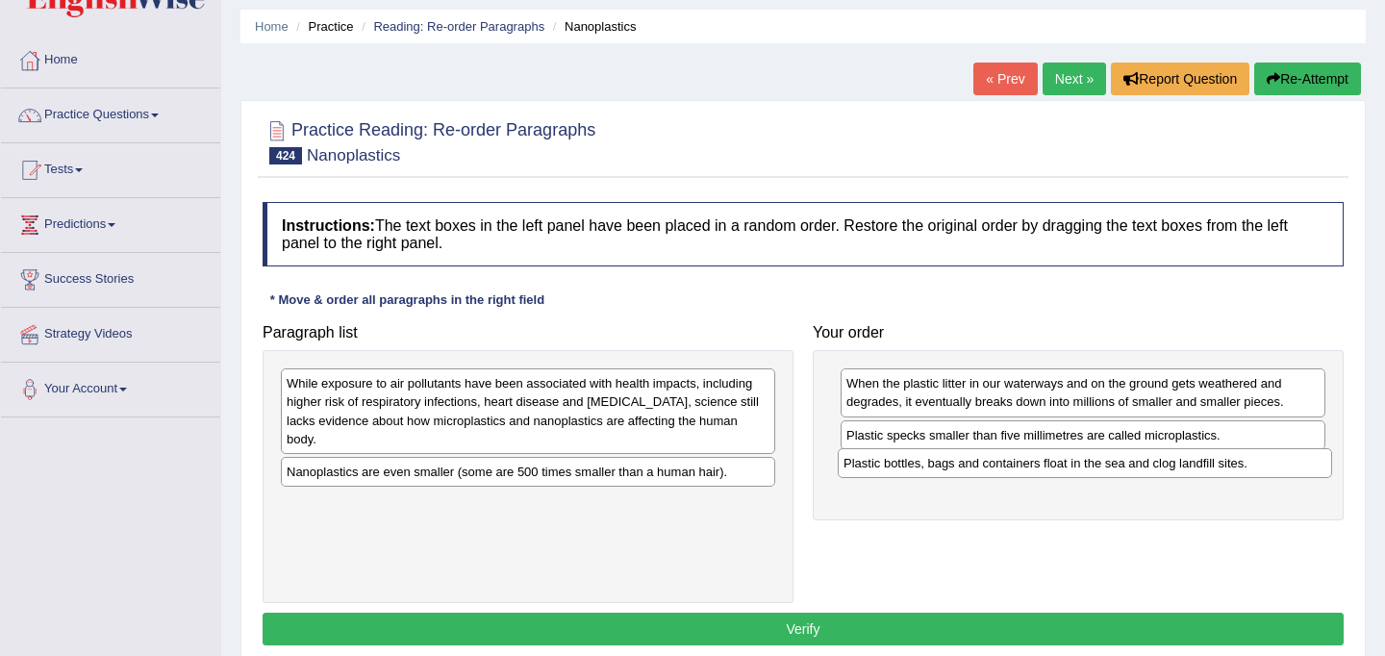
drag, startPoint x: 540, startPoint y: 456, endPoint x: 1097, endPoint y: 463, distance: 556.8
click at [1097, 463] on div "Plastic bottles, bags and containers float in the sea and clog landfill sites." at bounding box center [1084, 463] width 494 height 30
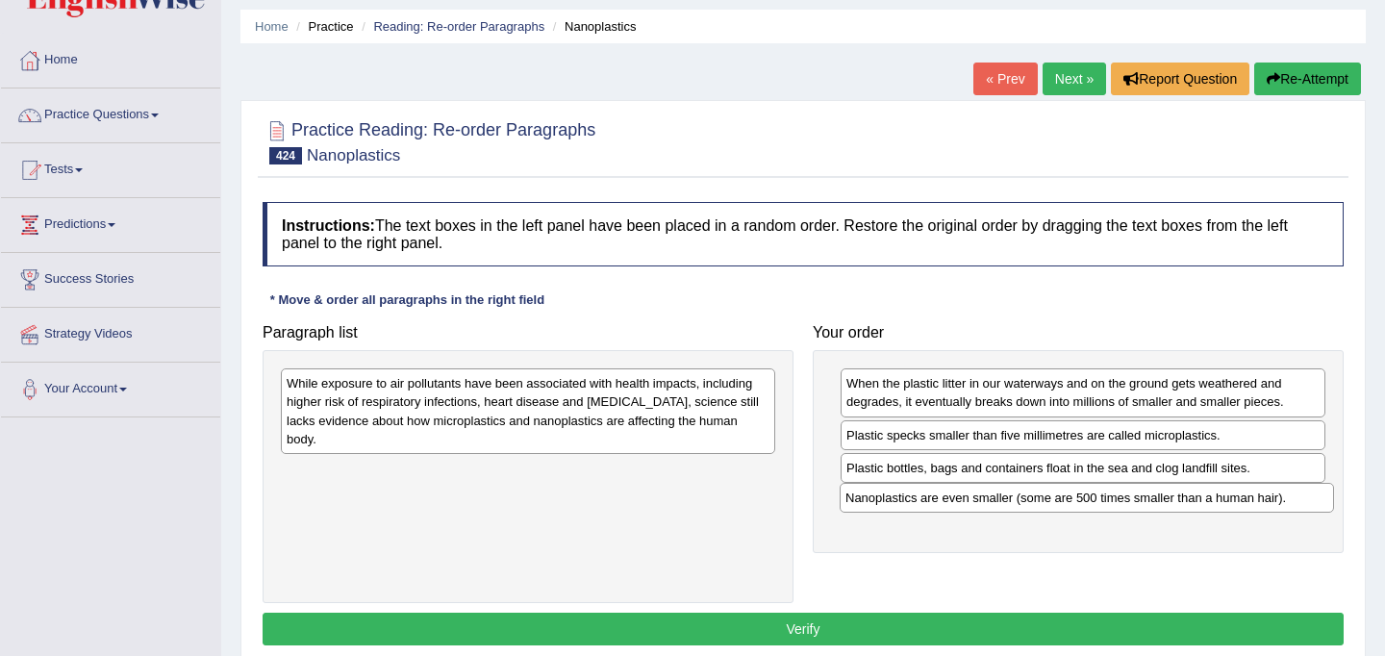
drag, startPoint x: 605, startPoint y: 458, endPoint x: 1163, endPoint y: 502, distance: 560.4
click at [1163, 502] on div "Nanoplastics are even smaller (some are 500 times smaller than a human hair)." at bounding box center [1086, 498] width 494 height 30
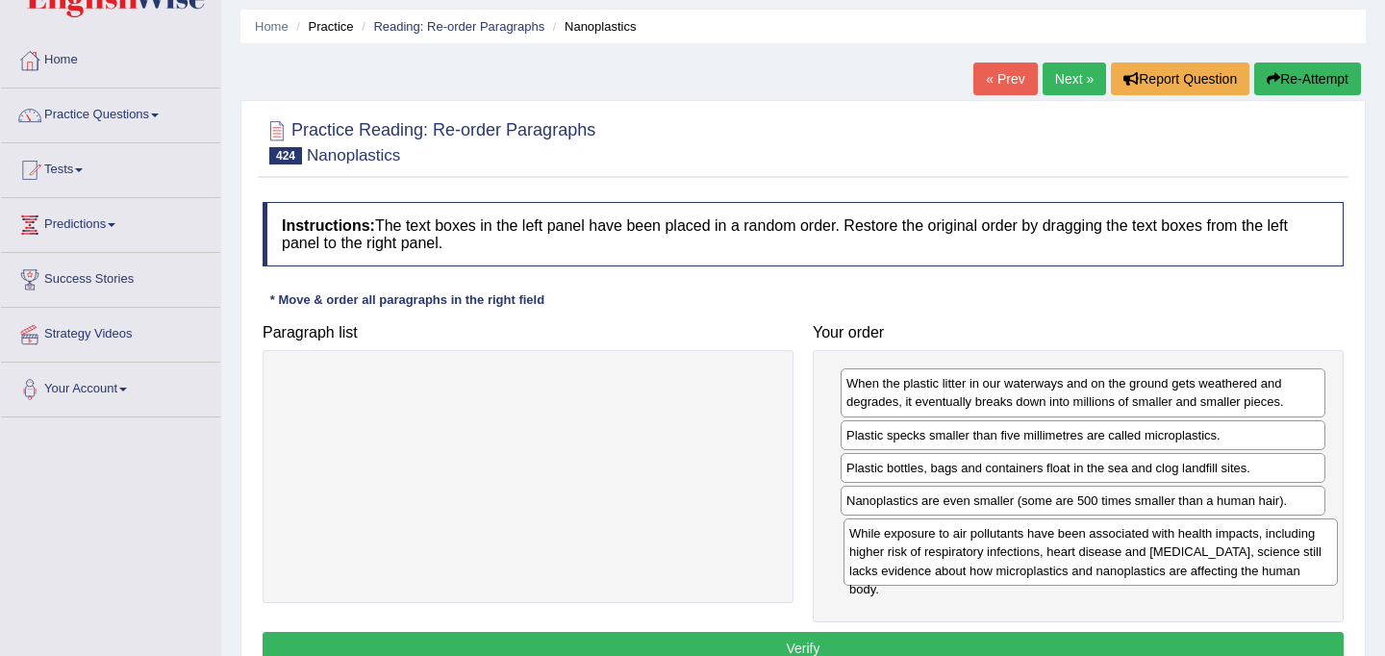
drag, startPoint x: 543, startPoint y: 406, endPoint x: 1106, endPoint y: 555, distance: 581.9
click at [1106, 555] on div "While exposure to air pollutants have been associated with health impacts, incl…" at bounding box center [1090, 551] width 494 height 66
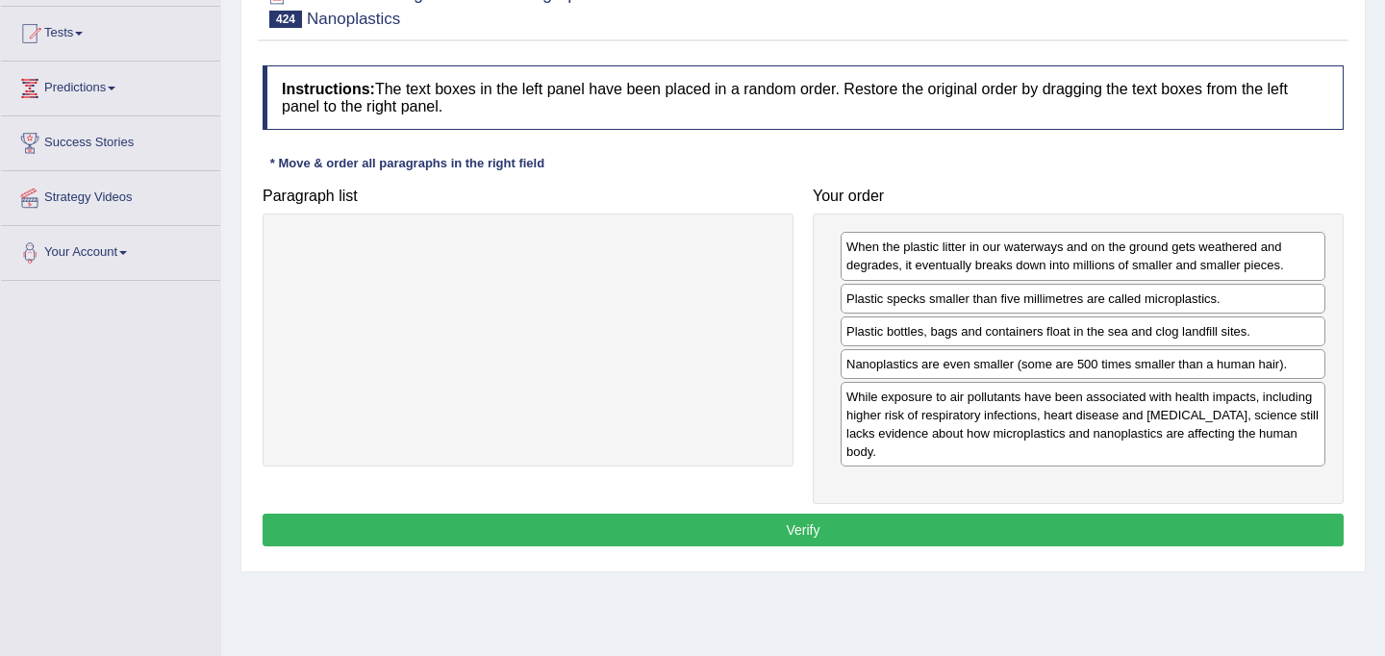
scroll to position [196, 0]
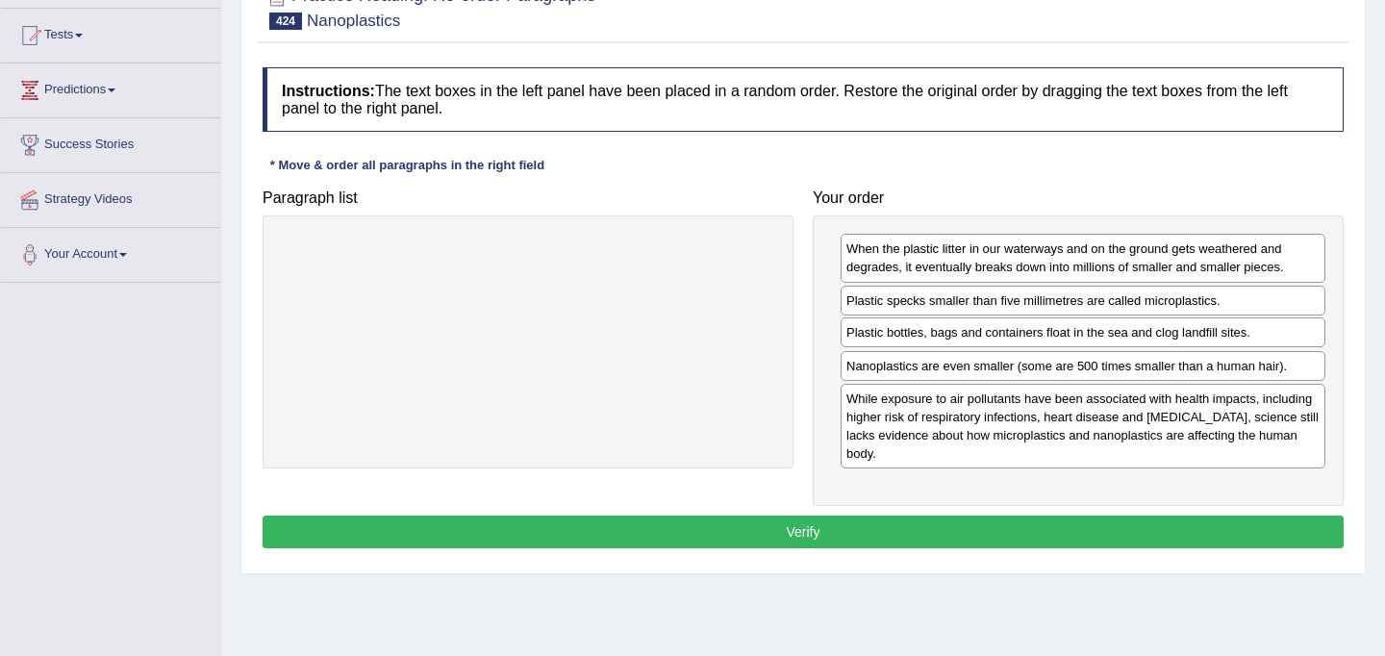
drag, startPoint x: 1037, startPoint y: 336, endPoint x: 1036, endPoint y: 306, distance: 29.8
click at [1036, 317] on div "Plastic bottles, bags and containers float in the sea and clog landfill sites." at bounding box center [1082, 332] width 485 height 30
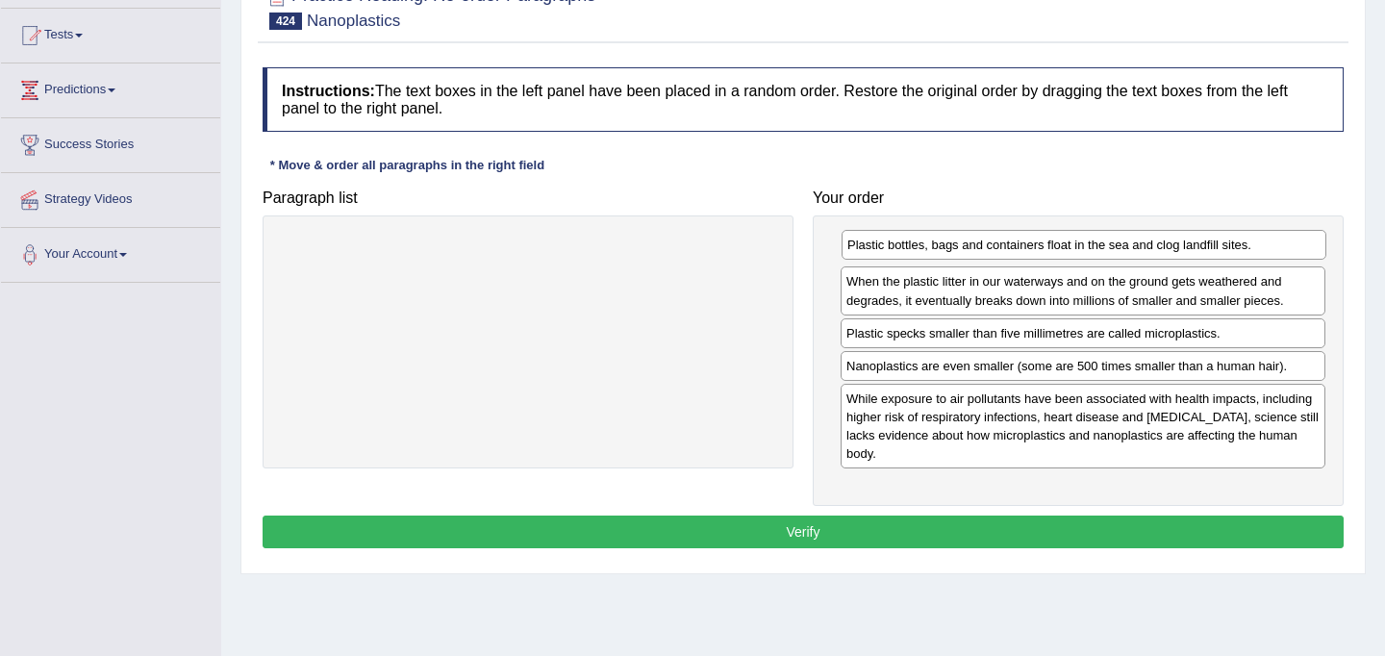
drag, startPoint x: 1027, startPoint y: 336, endPoint x: 1028, endPoint y: 247, distance: 88.5
click at [1028, 247] on div "Plastic bottles, bags and containers float in the sea and clog landfill sites." at bounding box center [1083, 245] width 485 height 30
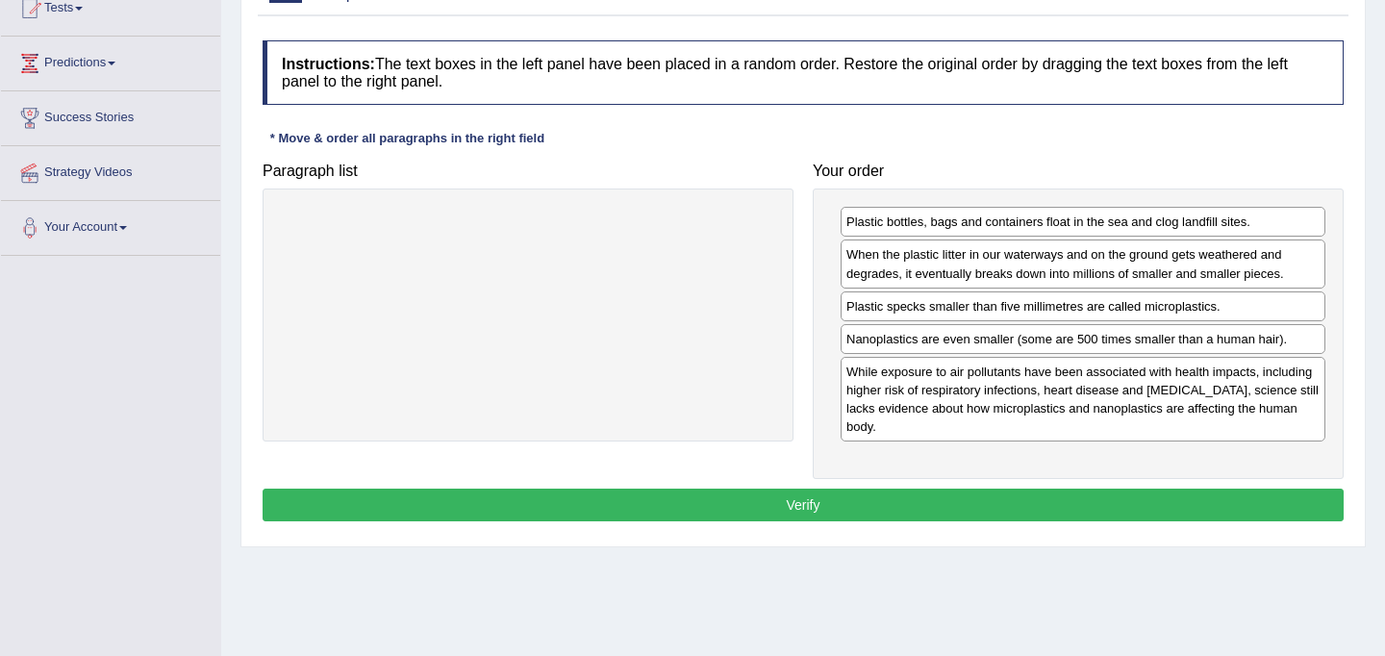
scroll to position [228, 0]
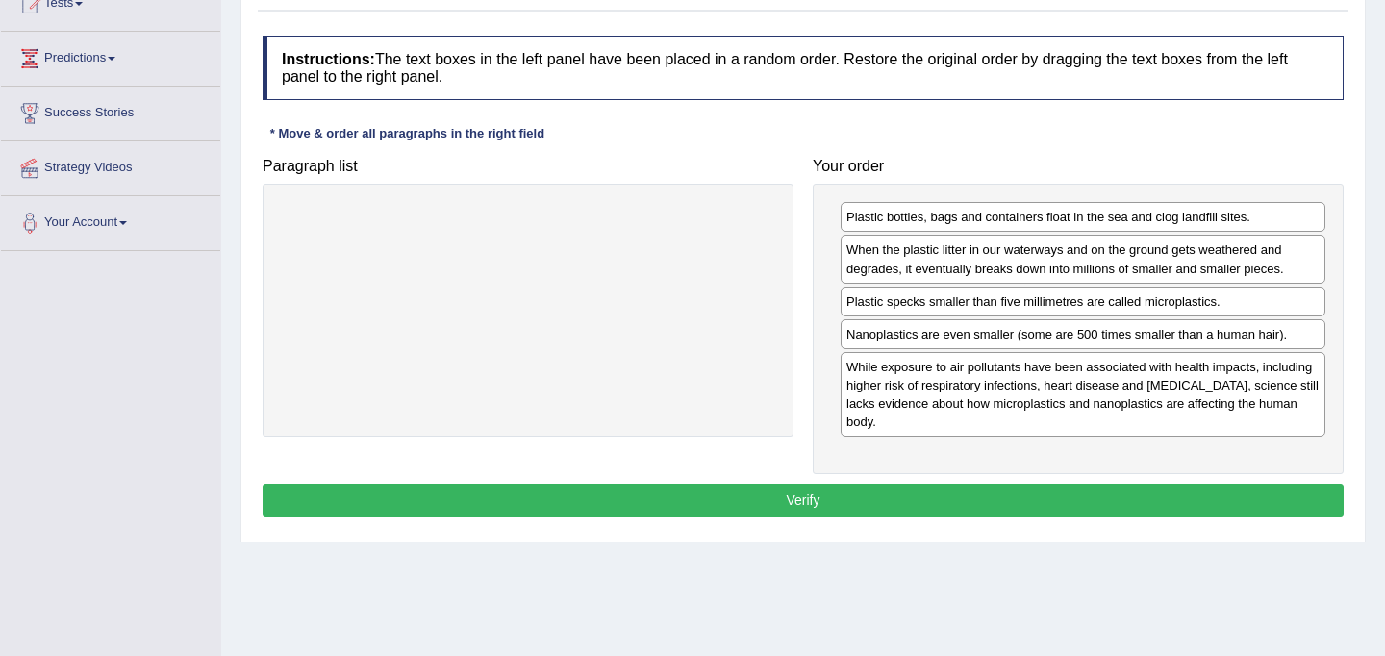
click at [1040, 484] on button "Verify" at bounding box center [802, 500] width 1081 height 33
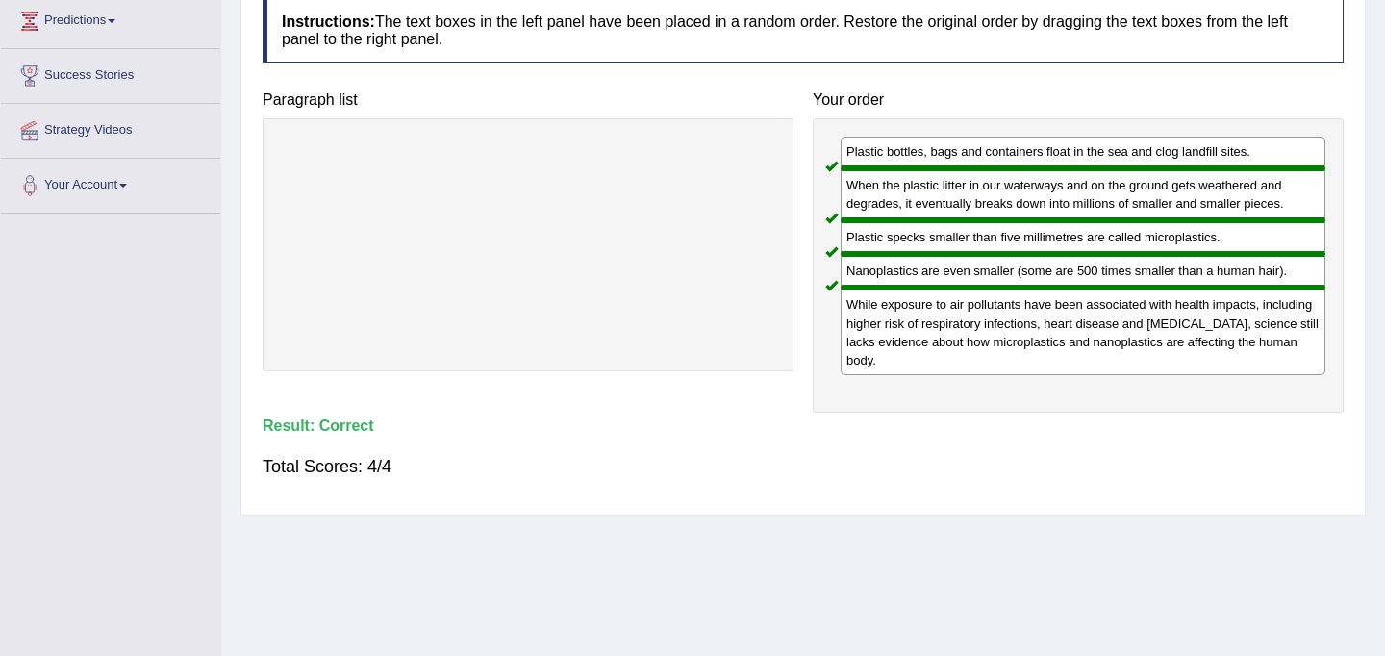
scroll to position [0, 0]
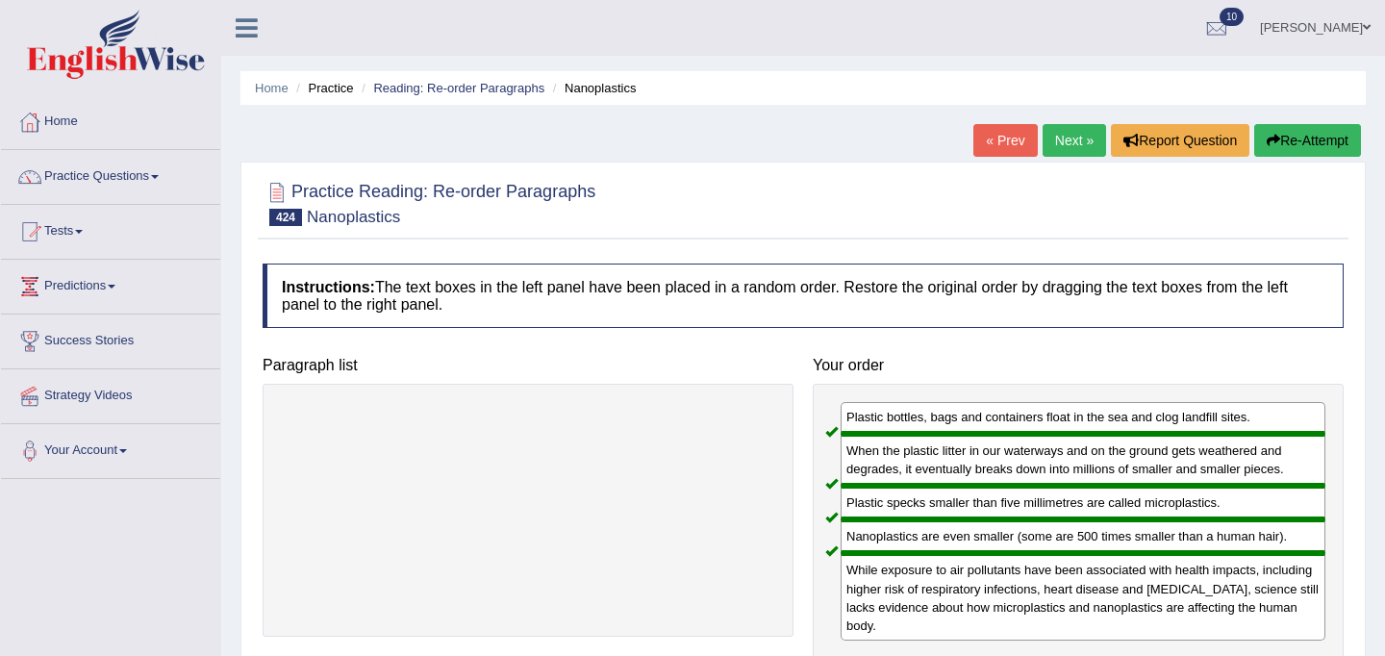
click at [1073, 135] on link "Next »" at bounding box center [1073, 140] width 63 height 33
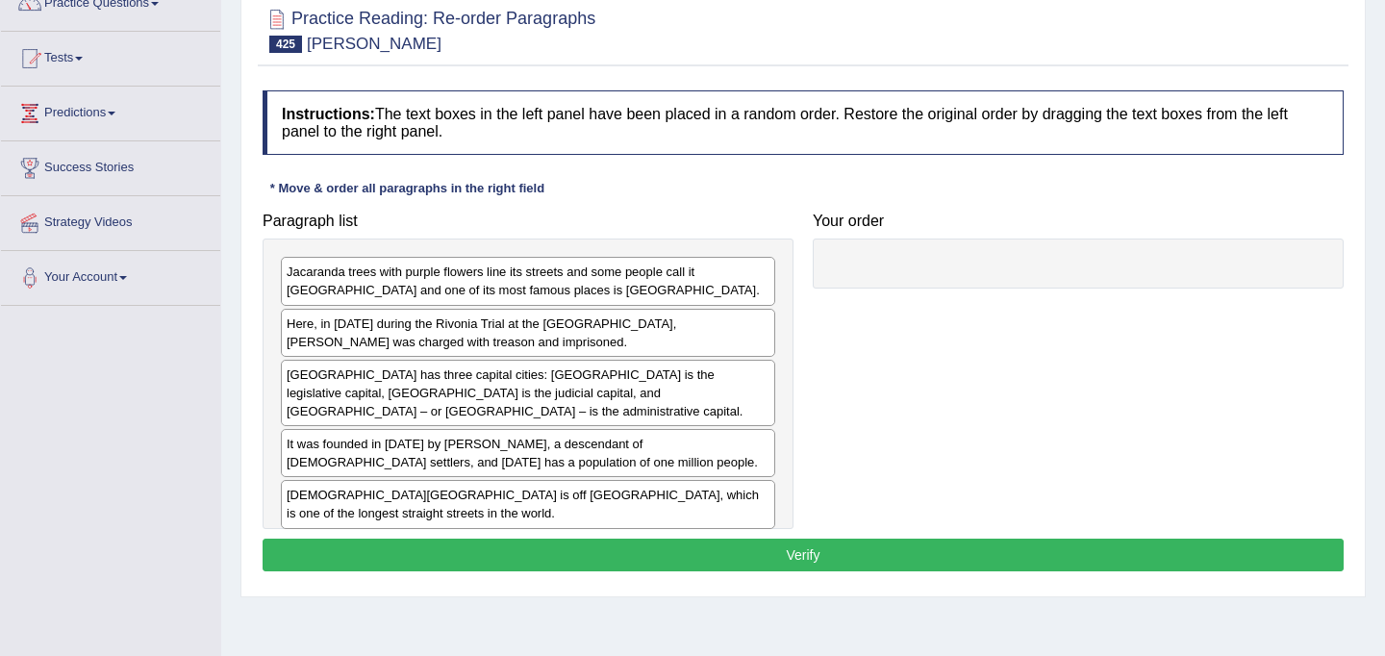
scroll to position [177, 0]
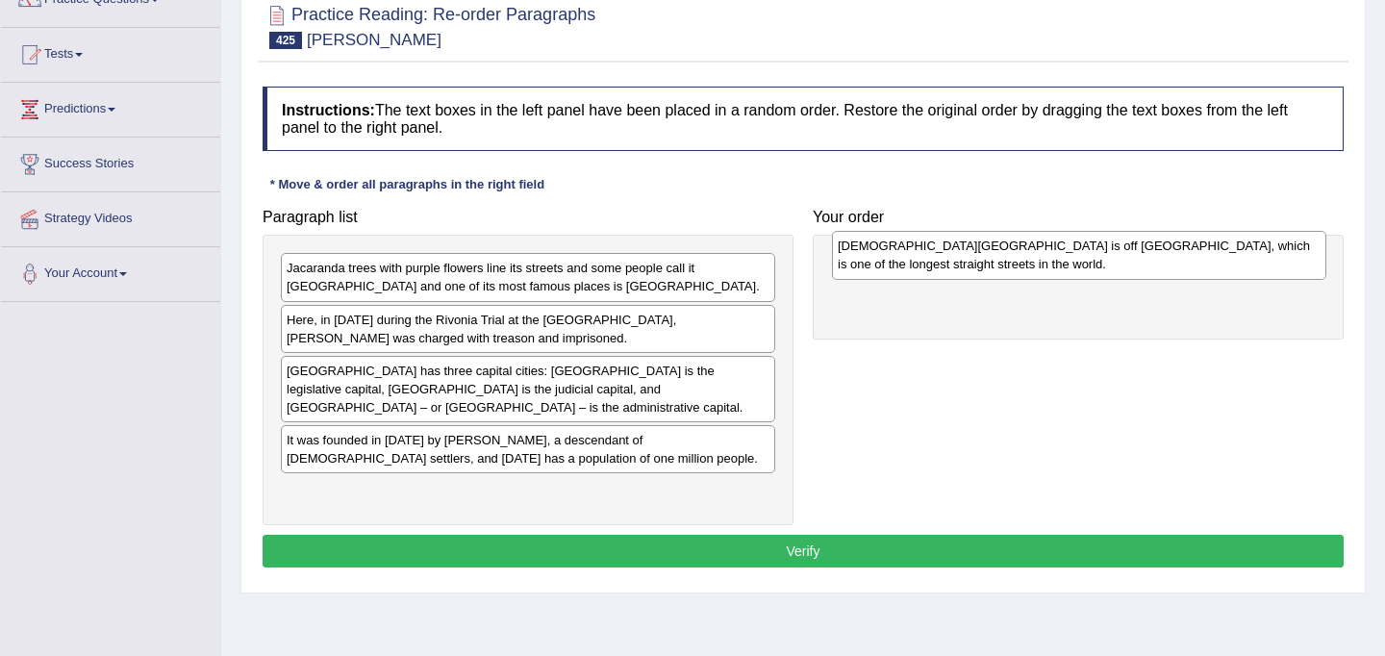
drag, startPoint x: 432, startPoint y: 494, endPoint x: 980, endPoint y: 267, distance: 593.2
click at [980, 267] on div "[DEMOGRAPHIC_DATA][GEOGRAPHIC_DATA] is off [GEOGRAPHIC_DATA], which is one of t…" at bounding box center [1079, 255] width 494 height 48
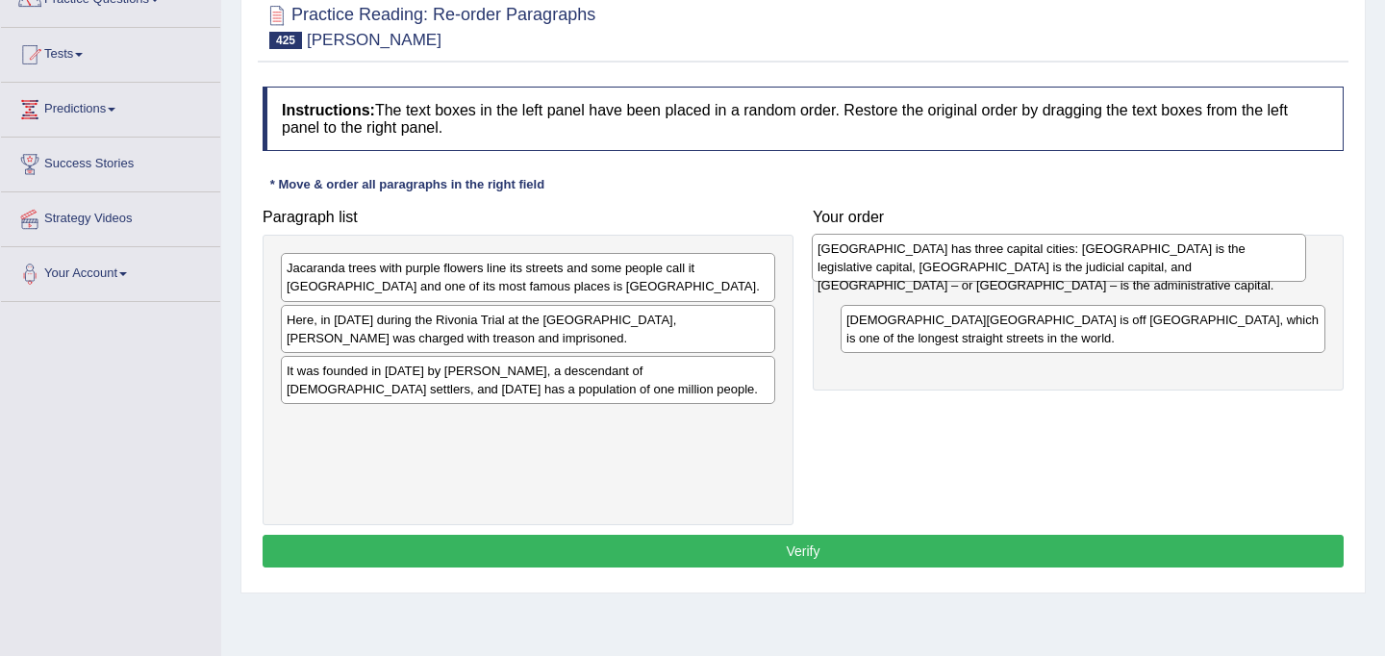
drag, startPoint x: 577, startPoint y: 386, endPoint x: 1108, endPoint y: 263, distance: 544.6
click at [1108, 263] on div "[GEOGRAPHIC_DATA] has three capital cities: [GEOGRAPHIC_DATA] is the legislativ…" at bounding box center [1059, 258] width 494 height 48
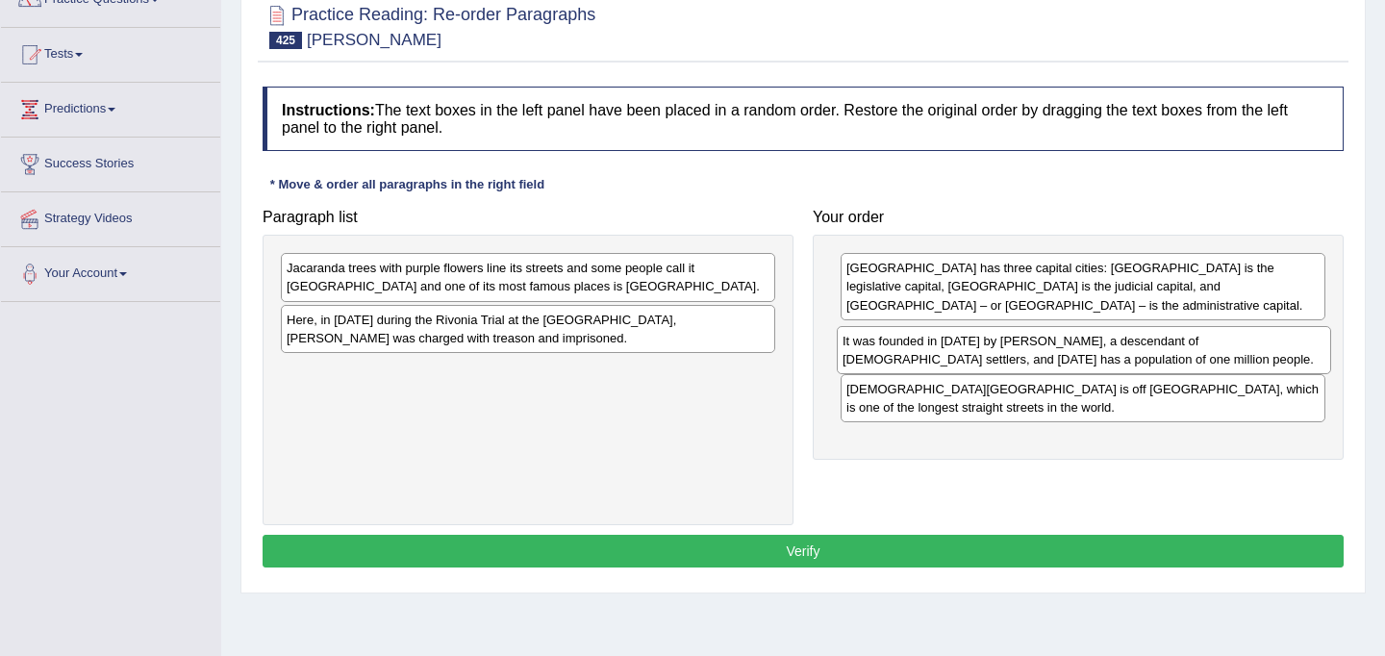
drag, startPoint x: 501, startPoint y: 389, endPoint x: 1057, endPoint y: 360, distance: 556.6
click at [1057, 360] on div "It was founded in [DATE] by [PERSON_NAME], a descendant of [DEMOGRAPHIC_DATA] s…" at bounding box center [1084, 350] width 494 height 48
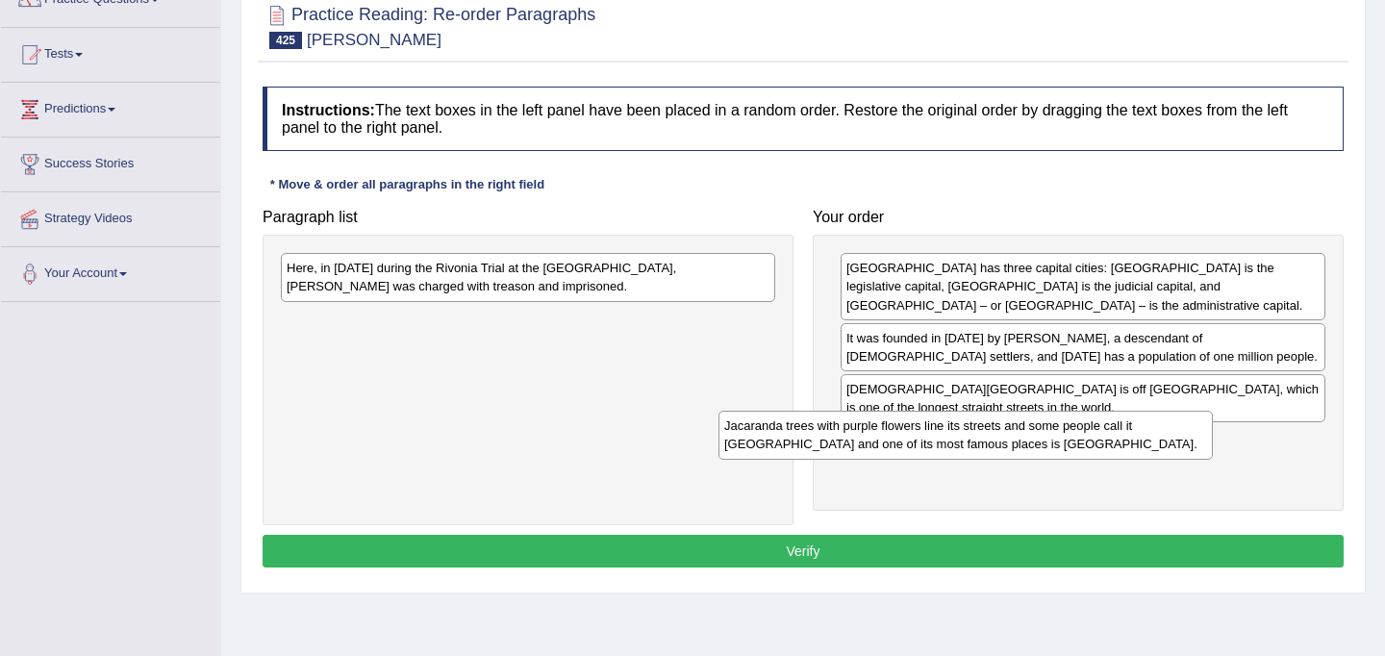
drag, startPoint x: 567, startPoint y: 282, endPoint x: 1005, endPoint y: 439, distance: 465.0
click at [1005, 439] on div "Jacaranda trees with purple flowers line its streets and some people call it [G…" at bounding box center [965, 435] width 494 height 48
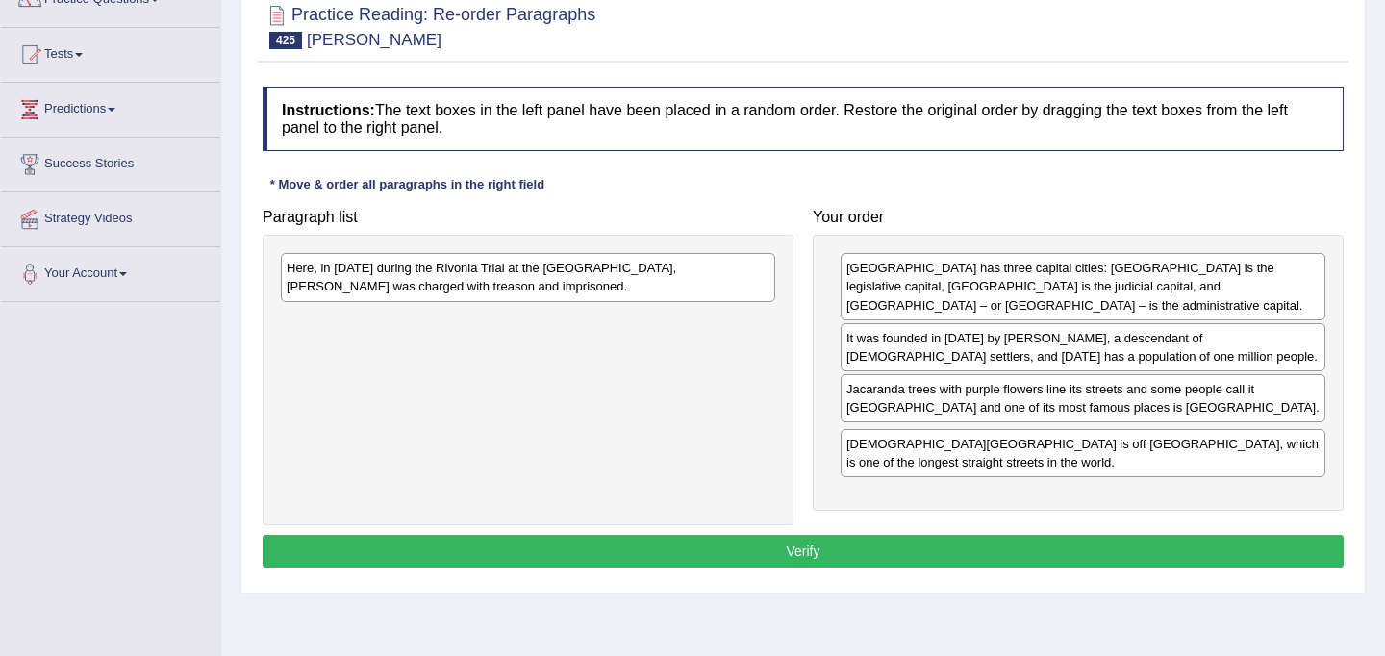
drag, startPoint x: 1012, startPoint y: 400, endPoint x: 1012, endPoint y: 454, distance: 53.8
click at [1012, 454] on div "[DEMOGRAPHIC_DATA][GEOGRAPHIC_DATA] is off [GEOGRAPHIC_DATA], which is one of t…" at bounding box center [1082, 453] width 485 height 48
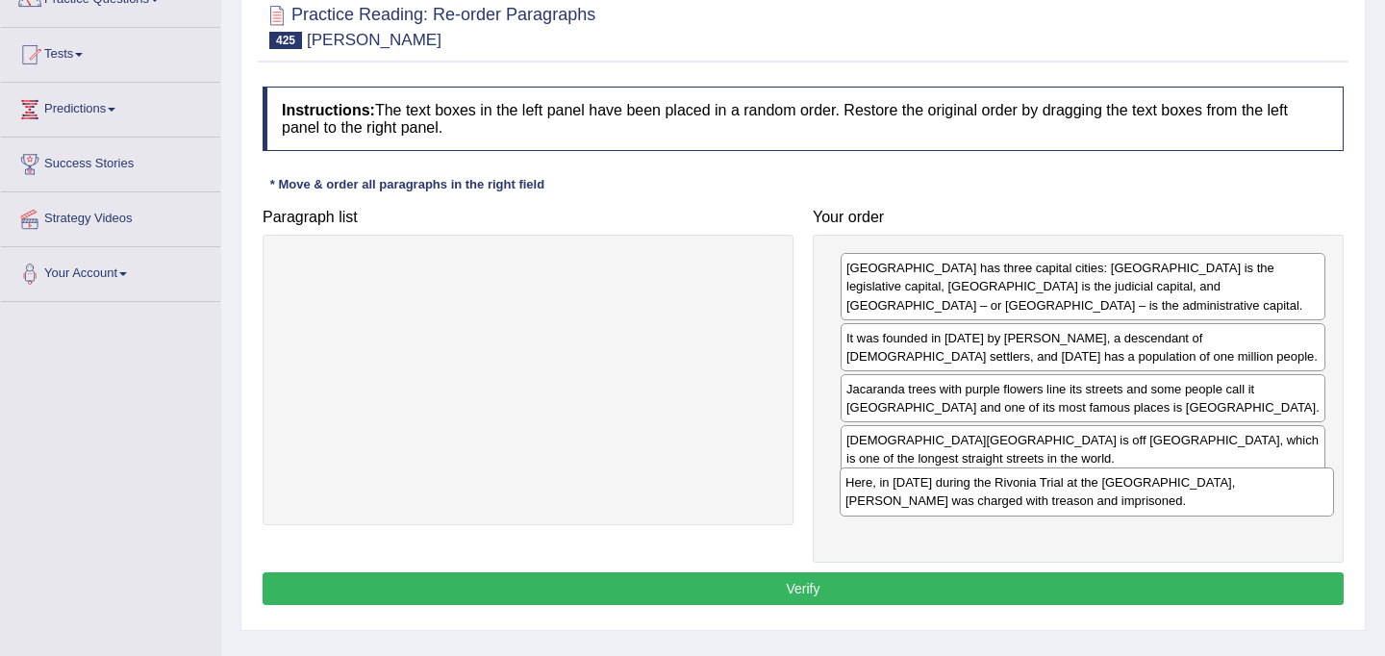
drag, startPoint x: 569, startPoint y: 278, endPoint x: 1128, endPoint y: 489, distance: 597.4
click at [1128, 489] on div "Here, in 1963 during the Rivonia Trial at the Palace of Justice, Nelson Mandela…" at bounding box center [1086, 491] width 494 height 48
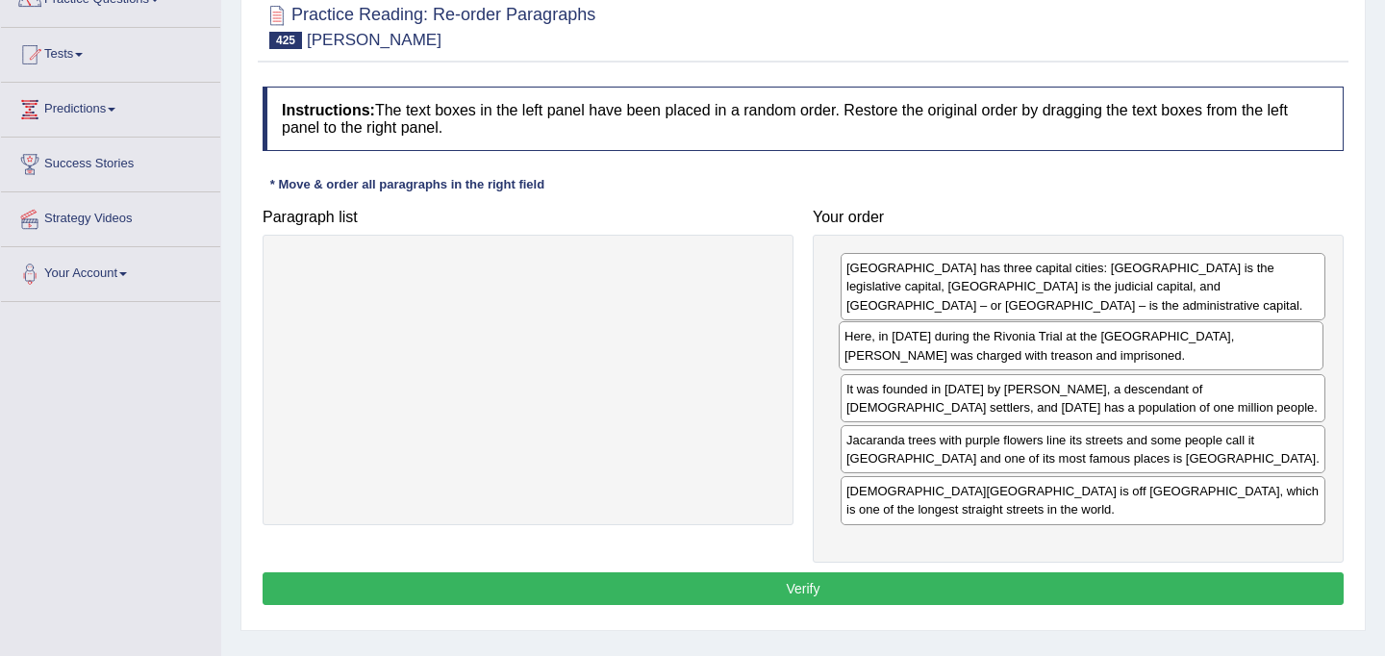
drag, startPoint x: 1081, startPoint y: 503, endPoint x: 1079, endPoint y: 348, distance: 154.8
click at [1079, 348] on div "Here, in 1963 during the Rivonia Trial at the Palace of Justice, Nelson Mandela…" at bounding box center [1080, 345] width 485 height 48
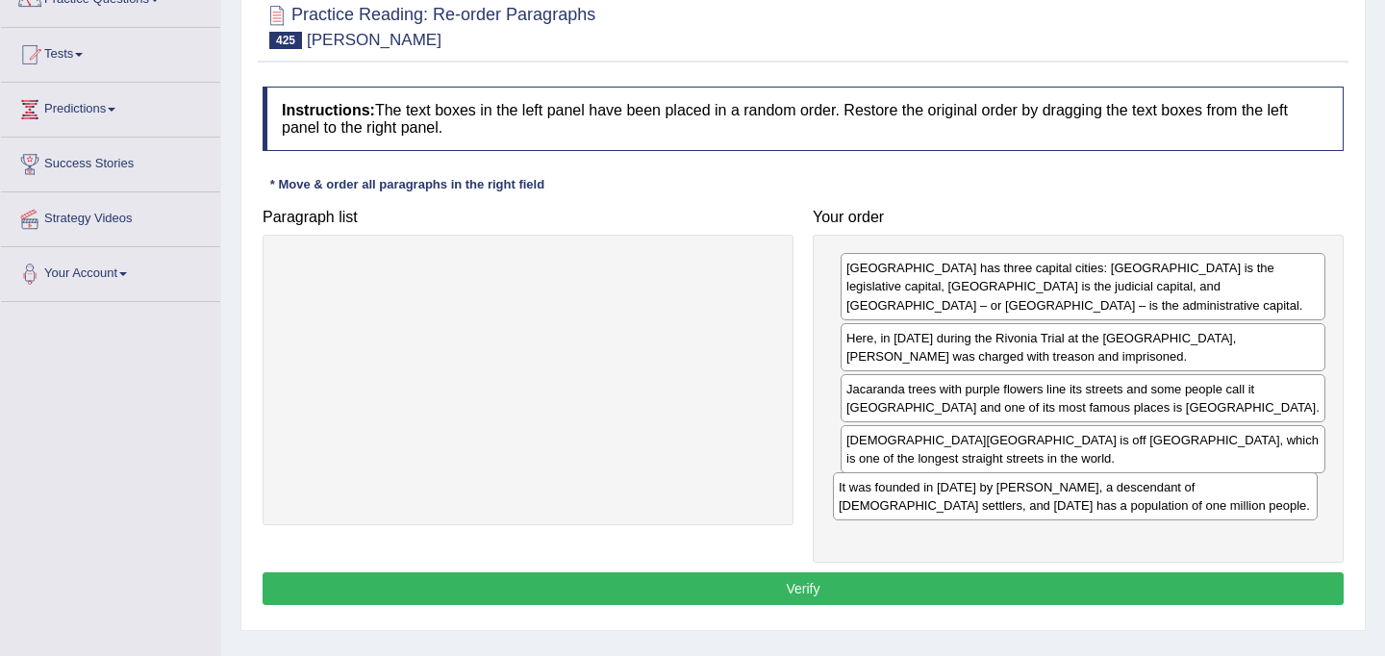
drag, startPoint x: 1048, startPoint y: 404, endPoint x: 1040, endPoint y: 502, distance: 98.4
click at [1040, 502] on div "It was founded in 1855 by Marthinus Pretorius, a descendant of Dutch settlers, …" at bounding box center [1075, 496] width 485 height 48
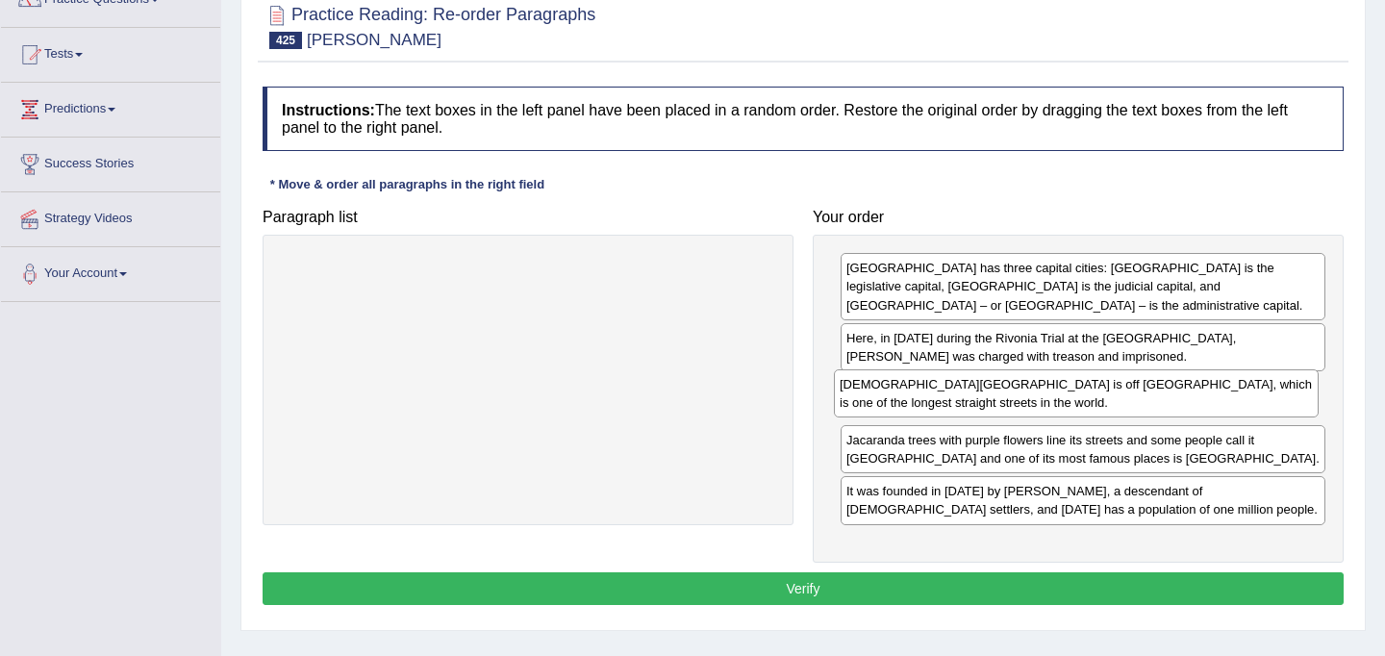
drag, startPoint x: 1062, startPoint y: 463, endPoint x: 1055, endPoint y: 409, distance: 55.2
click at [1055, 409] on div "Church Square is off Church Street, which is one of the longest straight street…" at bounding box center [1076, 393] width 485 height 48
click at [882, 592] on button "Verify" at bounding box center [802, 588] width 1081 height 33
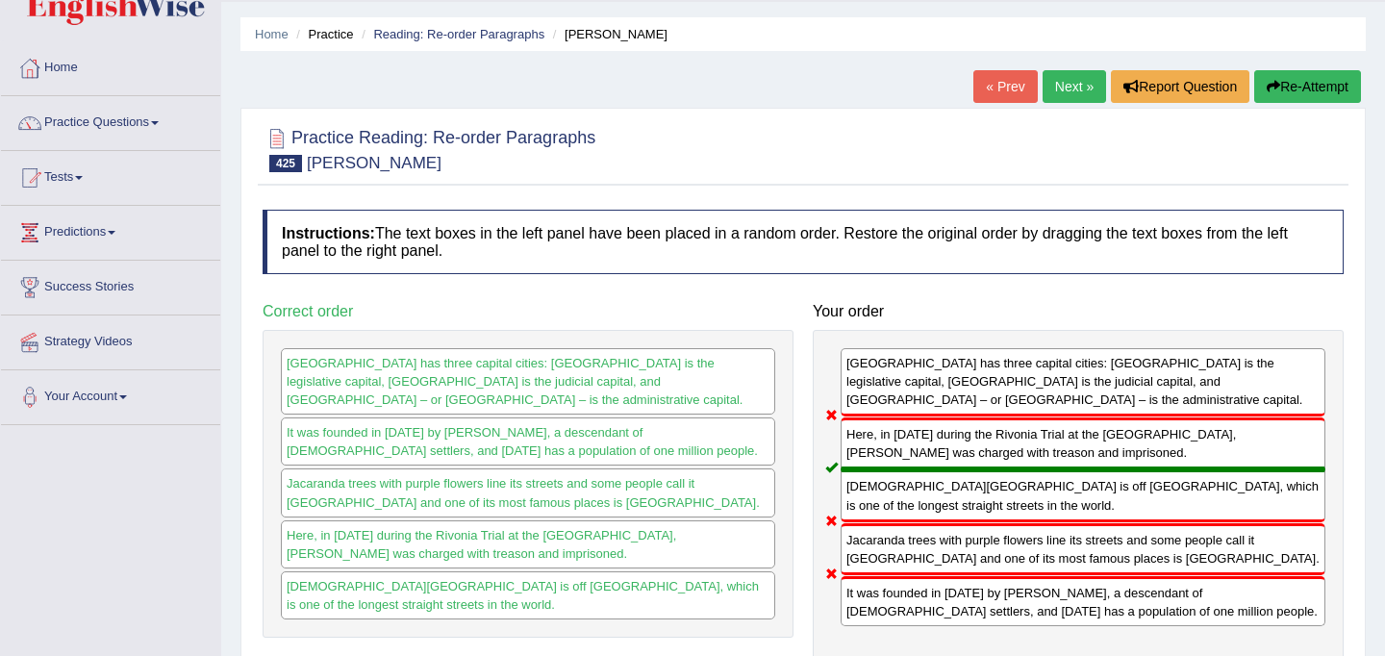
scroll to position [0, 0]
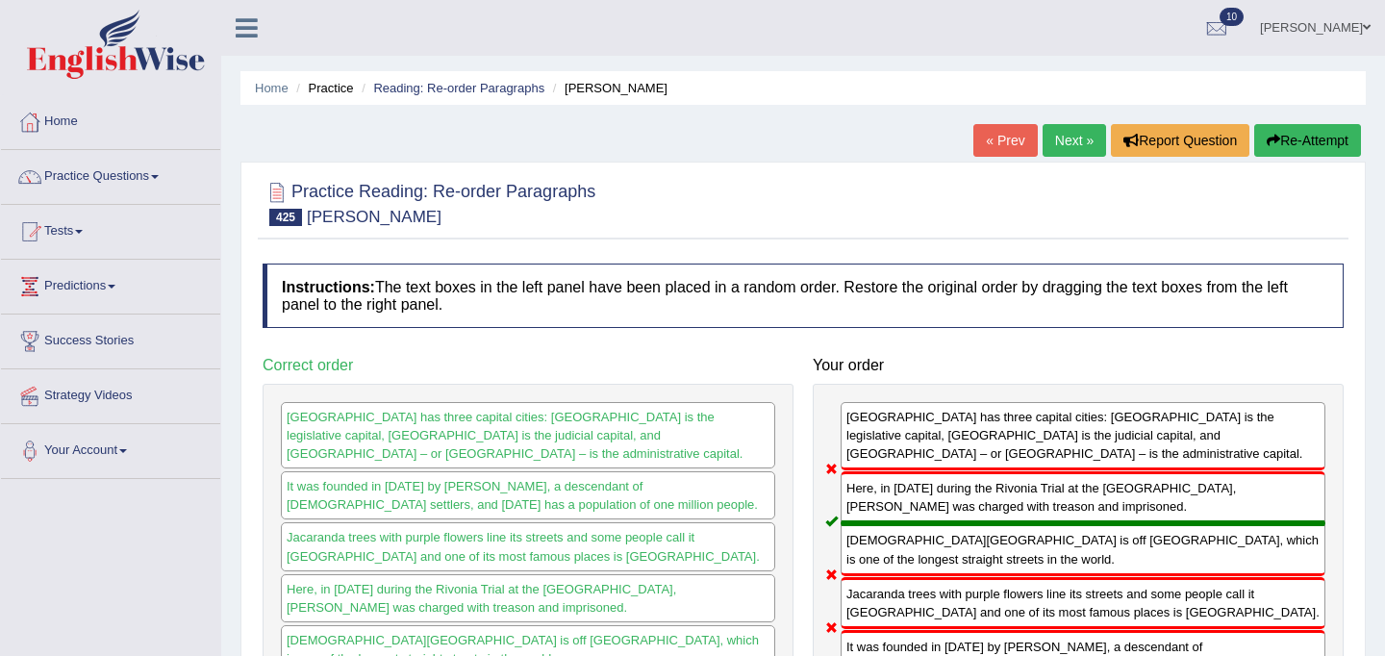
click at [1309, 135] on button "Re-Attempt" at bounding box center [1307, 140] width 107 height 33
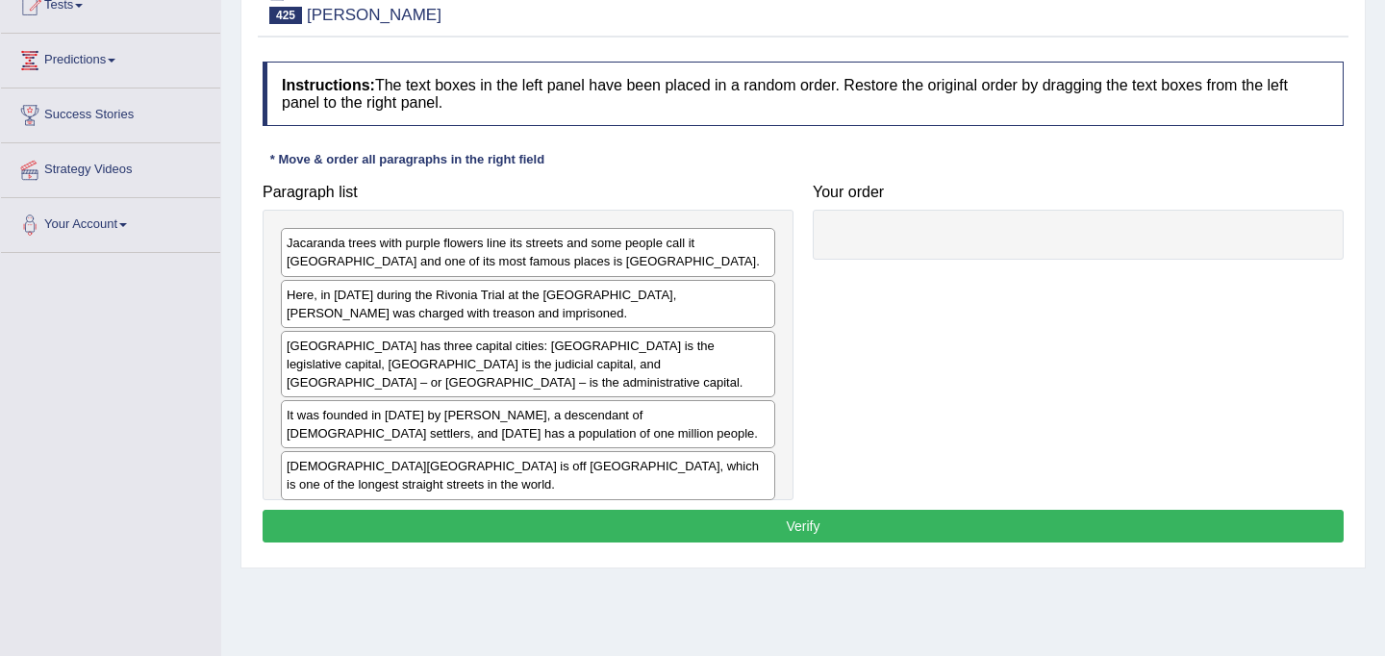
scroll to position [237, 0]
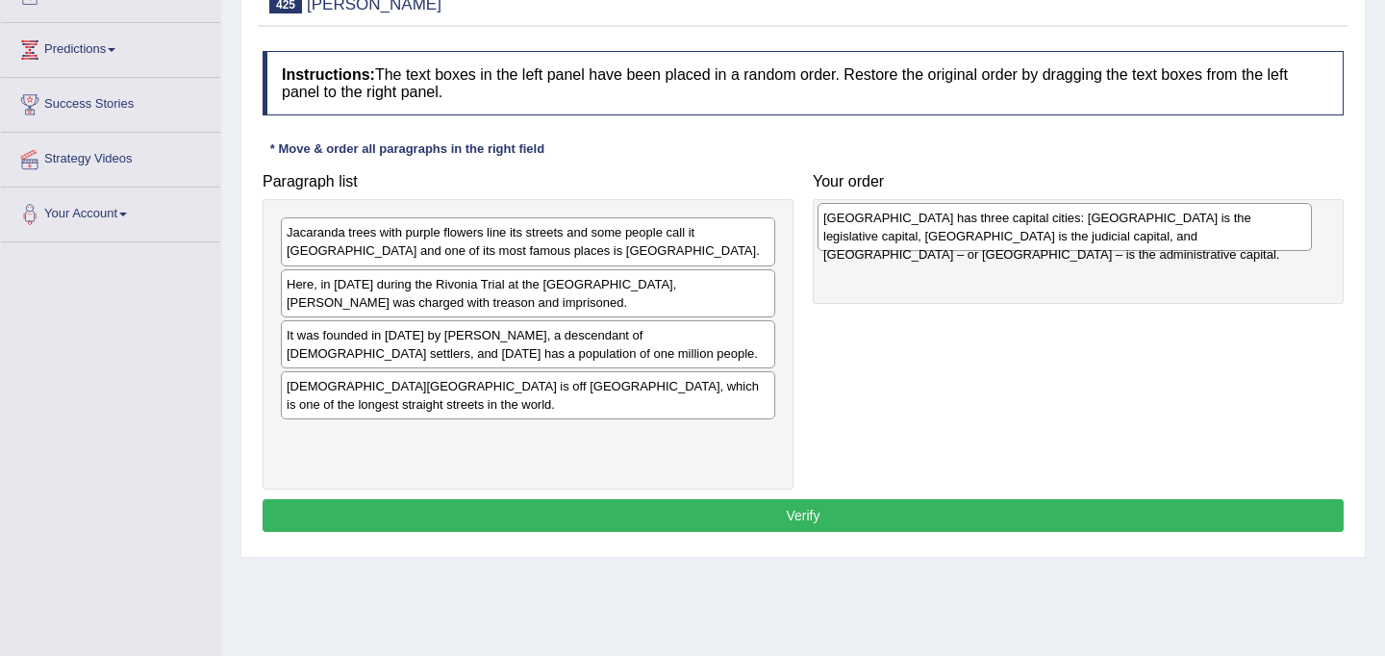
drag, startPoint x: 477, startPoint y: 357, endPoint x: 1013, endPoint y: 238, distance: 549.4
click at [1013, 238] on div "South Africa has three capital cities: Cape Town is the legislative capital, Bl…" at bounding box center [1064, 227] width 494 height 48
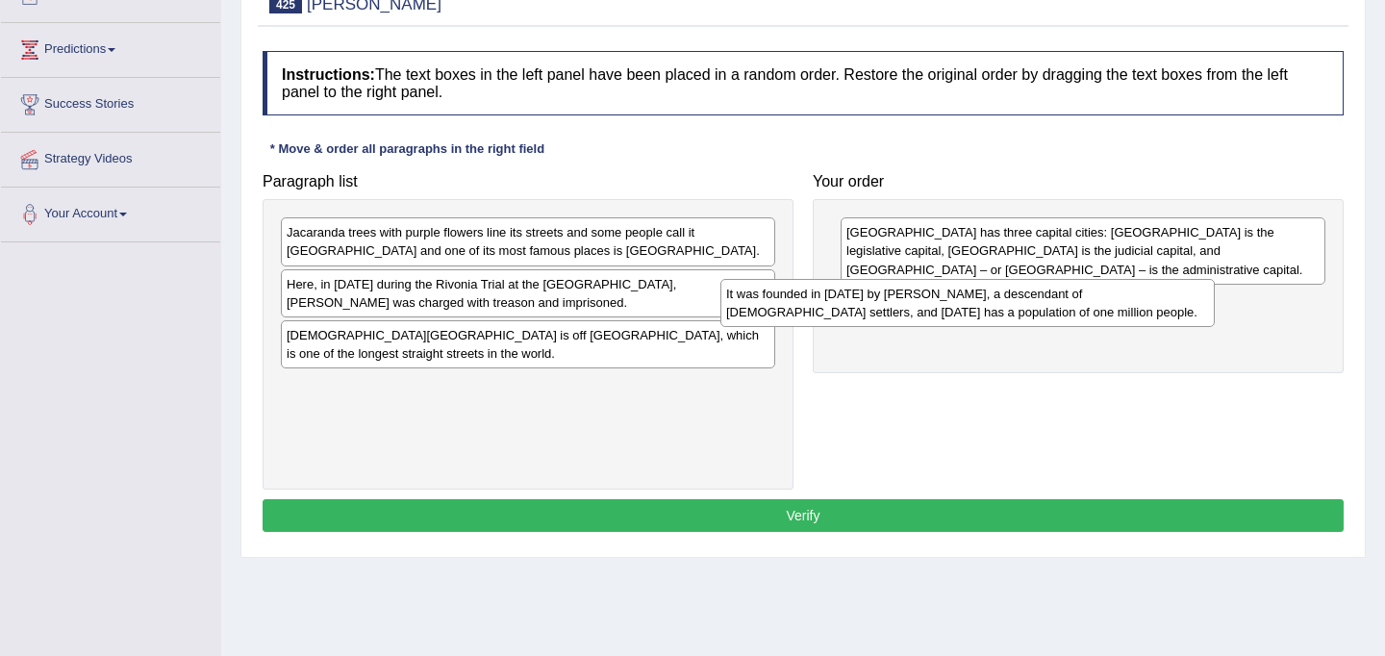
drag, startPoint x: 499, startPoint y: 339, endPoint x: 938, endPoint y: 298, distance: 441.4
click at [938, 298] on div "It was founded in 1855 by Marthinus Pretorius, a descendant of Dutch settlers, …" at bounding box center [967, 303] width 494 height 48
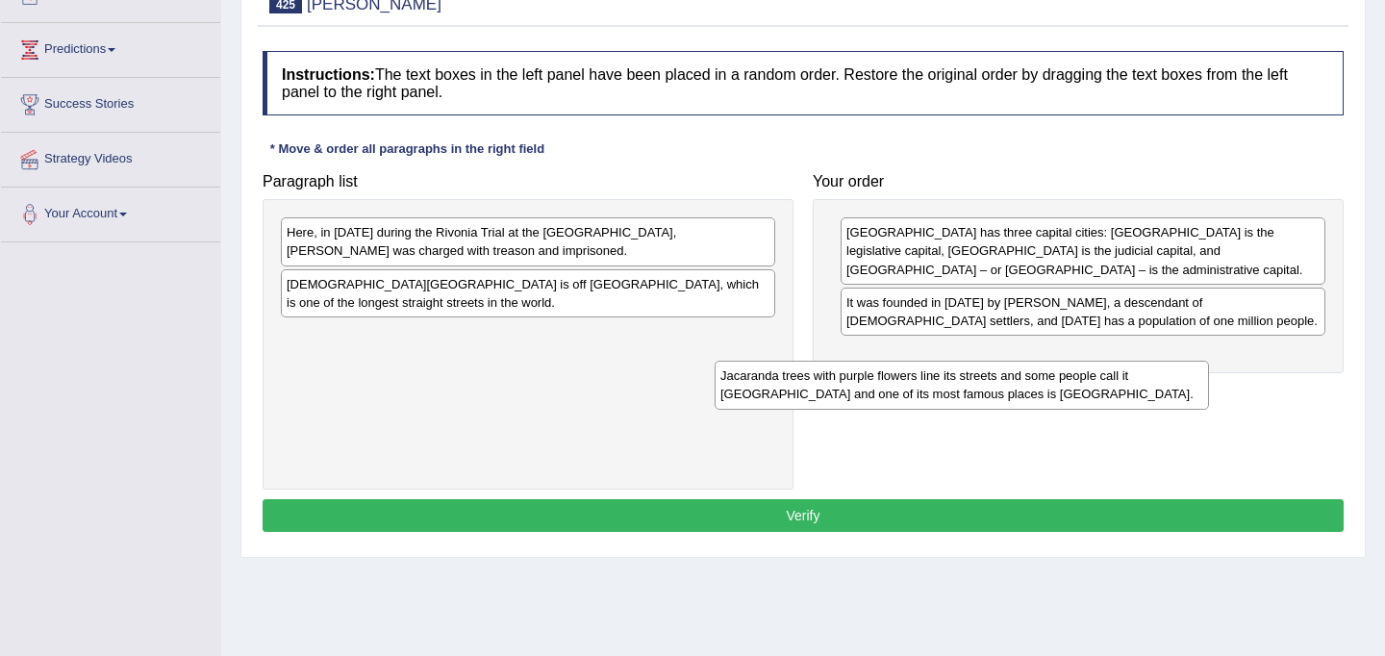
drag, startPoint x: 445, startPoint y: 245, endPoint x: 900, endPoint y: 379, distance: 474.0
click at [900, 379] on div "Jacaranda trees with purple flowers line its streets and some people call it Ja…" at bounding box center [961, 385] width 494 height 48
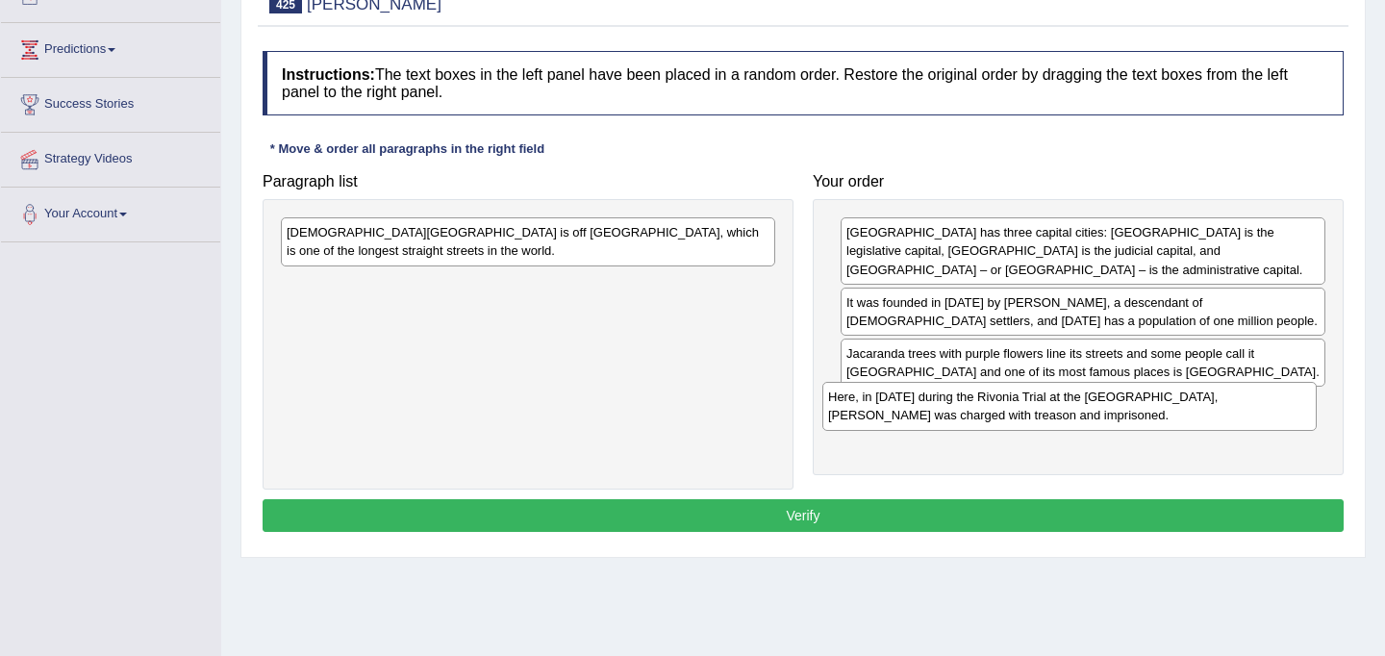
drag, startPoint x: 560, startPoint y: 232, endPoint x: 1101, endPoint y: 396, distance: 565.8
click at [1101, 396] on div "Here, in 1963 during the Rivonia Trial at the Palace of Justice, Nelson Mandela…" at bounding box center [1069, 406] width 494 height 48
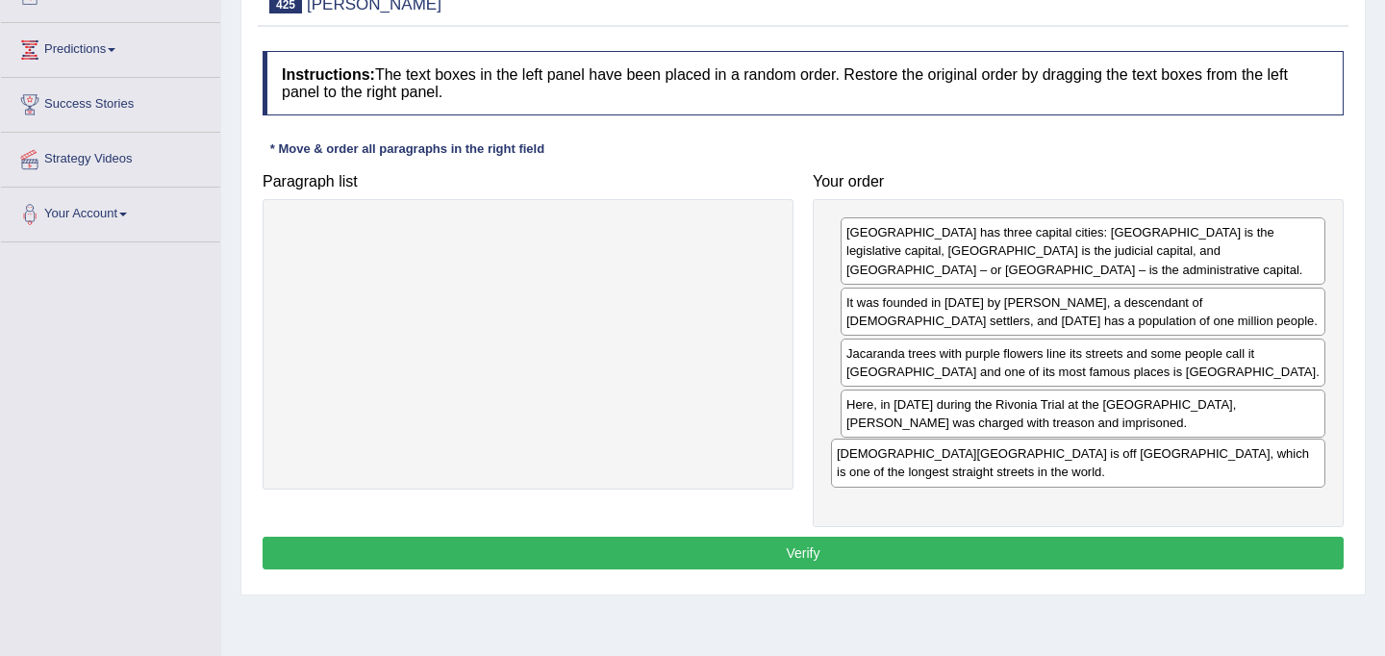
drag, startPoint x: 440, startPoint y: 237, endPoint x: 990, endPoint y: 457, distance: 592.4
click at [990, 457] on div "Church Square is off Church Street, which is one of the longest straight street…" at bounding box center [1078, 462] width 494 height 48
click at [823, 556] on button "Verify" at bounding box center [802, 553] width 1081 height 33
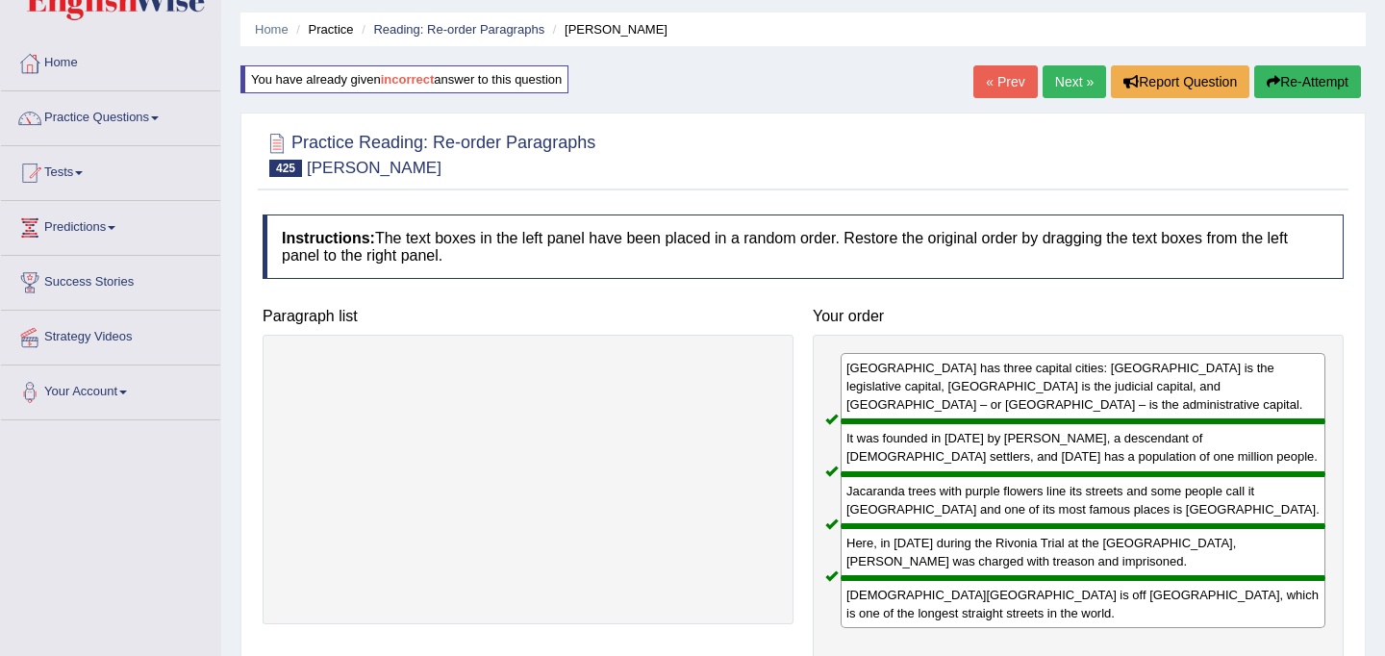
scroll to position [0, 0]
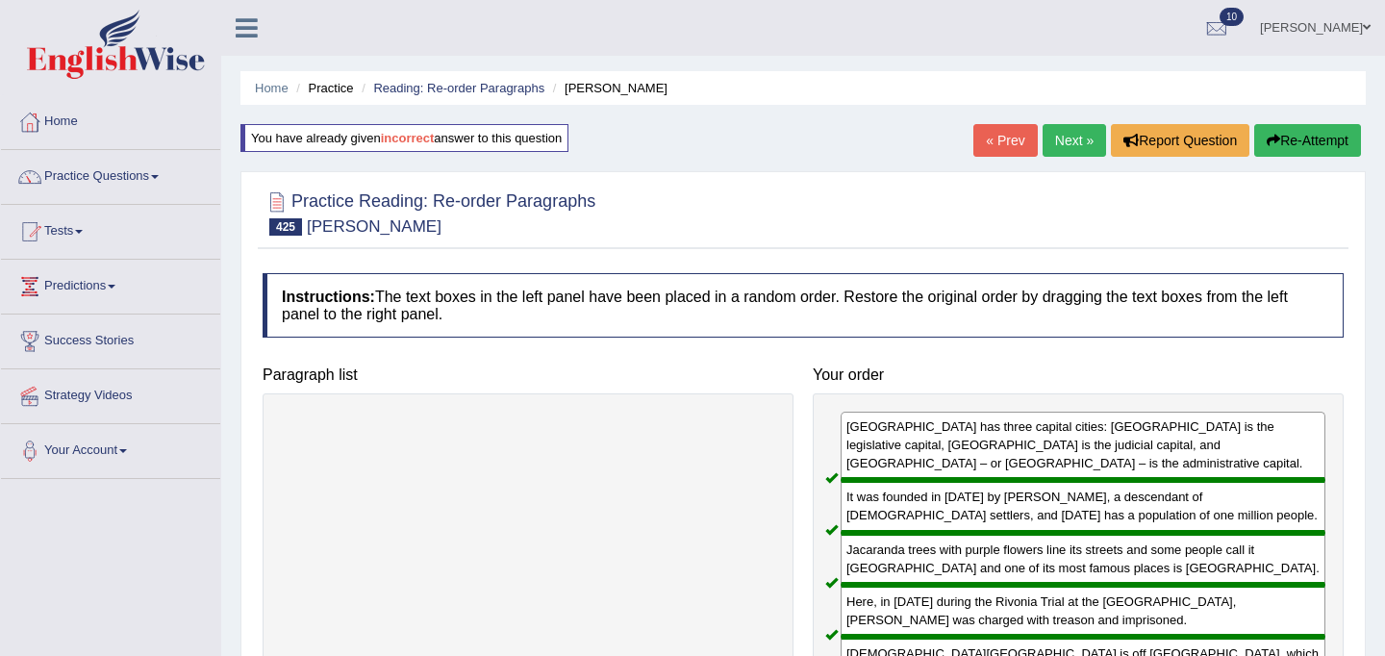
click at [1075, 140] on link "Next »" at bounding box center [1073, 140] width 63 height 33
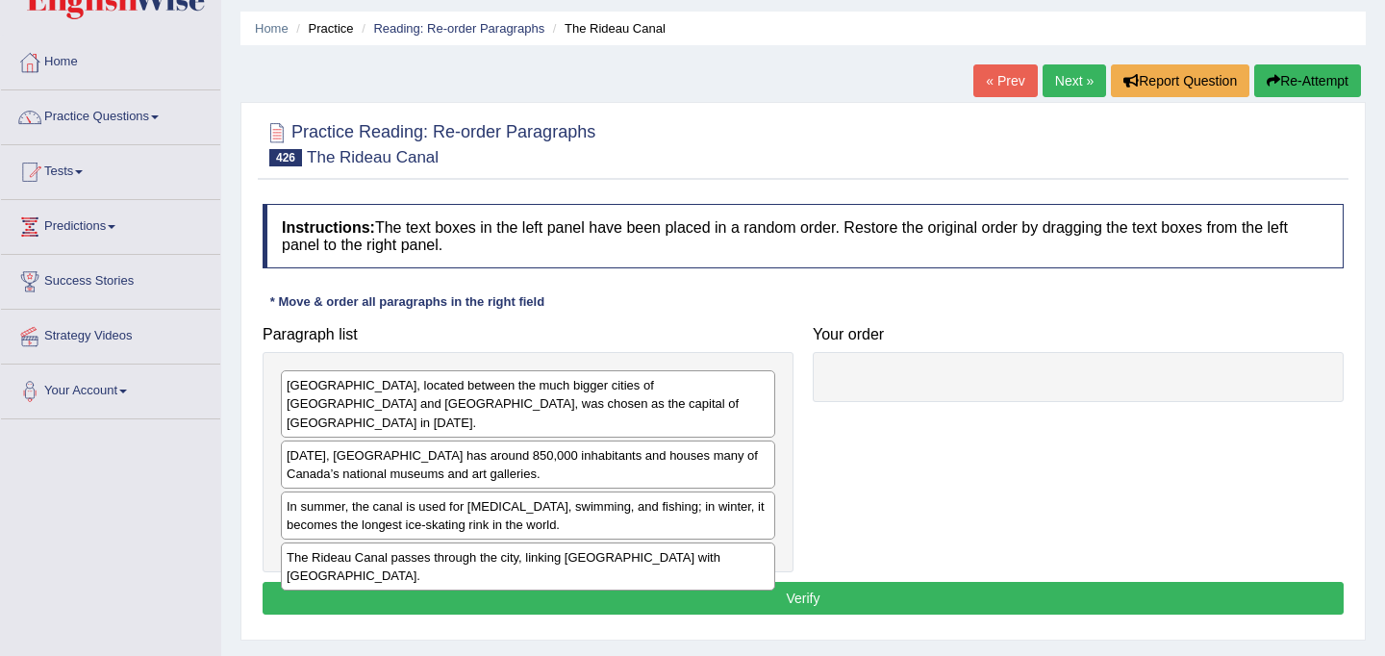
scroll to position [61, 0]
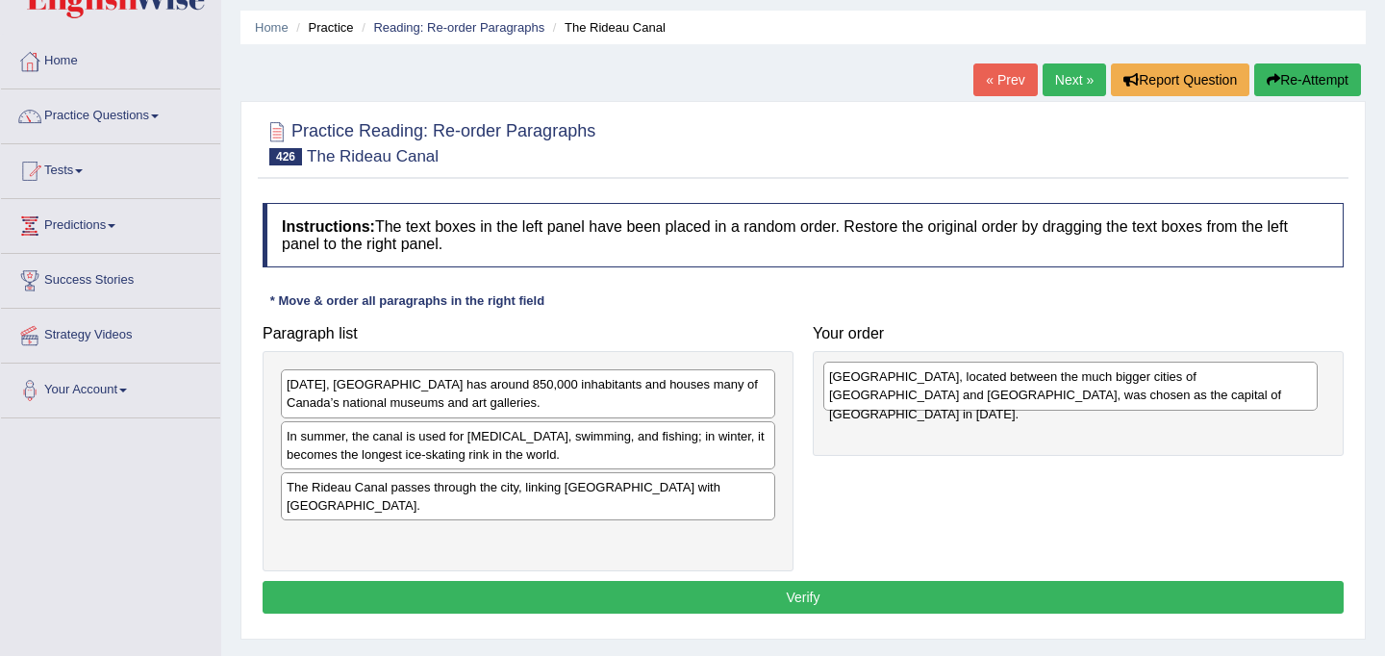
drag, startPoint x: 536, startPoint y: 397, endPoint x: 1077, endPoint y: 388, distance: 541.4
click at [1077, 388] on div "[GEOGRAPHIC_DATA], located between the much bigger cities of [GEOGRAPHIC_DATA] …" at bounding box center [1070, 386] width 494 height 48
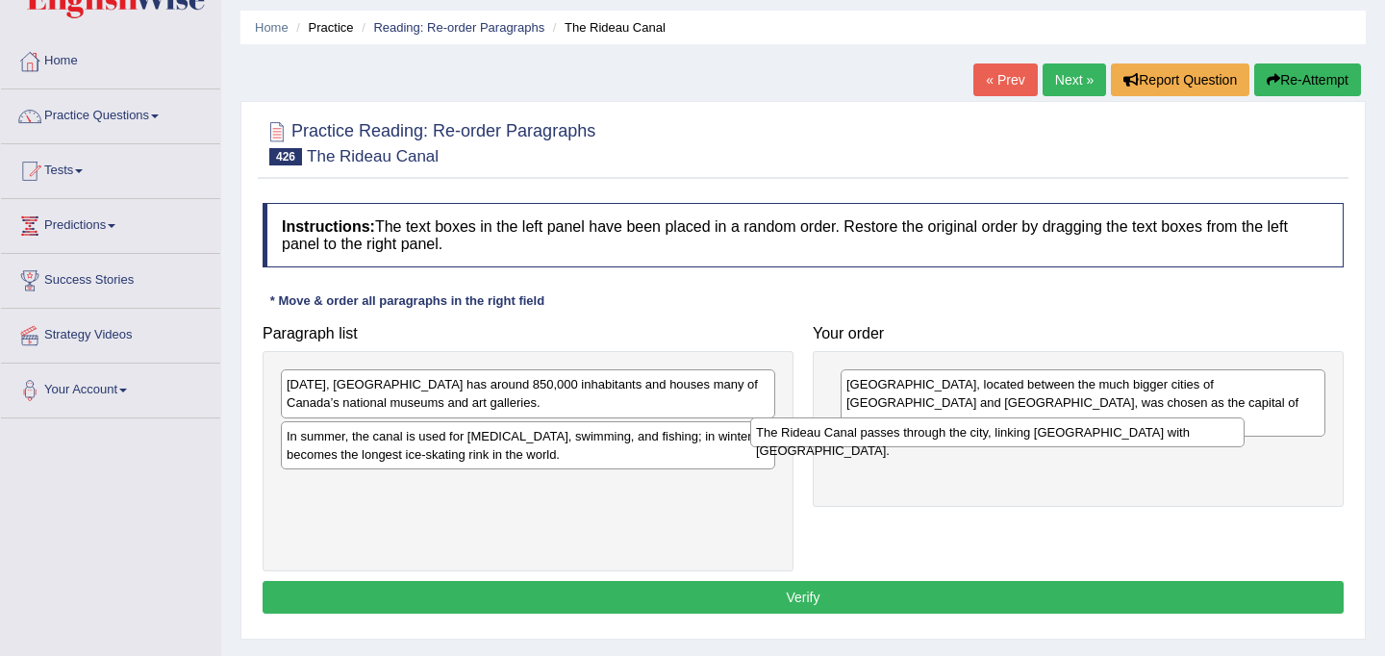
drag, startPoint x: 622, startPoint y: 489, endPoint x: 1091, endPoint y: 435, distance: 472.4
click at [1091, 435] on div "The Rideau Canal passes through the city, linking [GEOGRAPHIC_DATA] with [GEOGR…" at bounding box center [997, 432] width 494 height 30
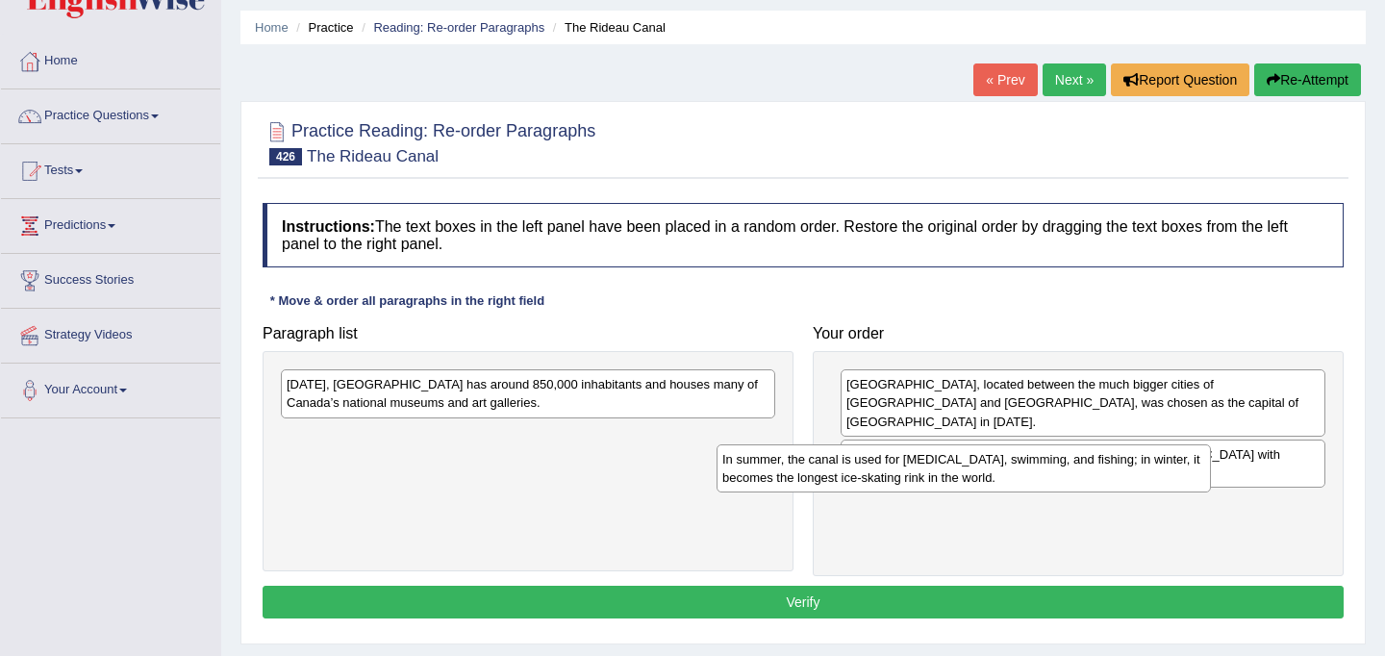
drag, startPoint x: 606, startPoint y: 458, endPoint x: 1041, endPoint y: 481, distance: 436.2
click at [1041, 481] on div "In summer, the canal is used for [MEDICAL_DATA], swimming, and fishing; in wint…" at bounding box center [963, 468] width 494 height 48
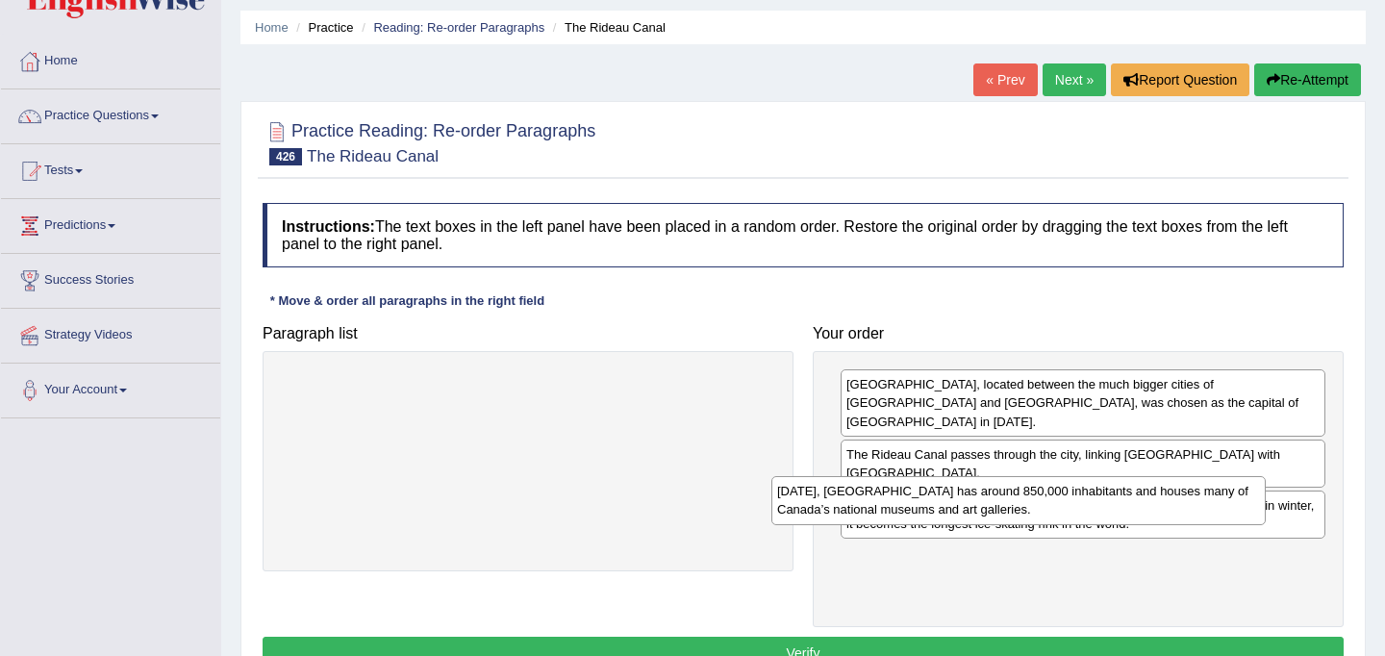
drag, startPoint x: 513, startPoint y: 394, endPoint x: 1017, endPoint y: 512, distance: 517.3
click at [1017, 512] on div "[DATE], [GEOGRAPHIC_DATA] has around 850,000 inhabitants and houses many of Can…" at bounding box center [1018, 500] width 494 height 48
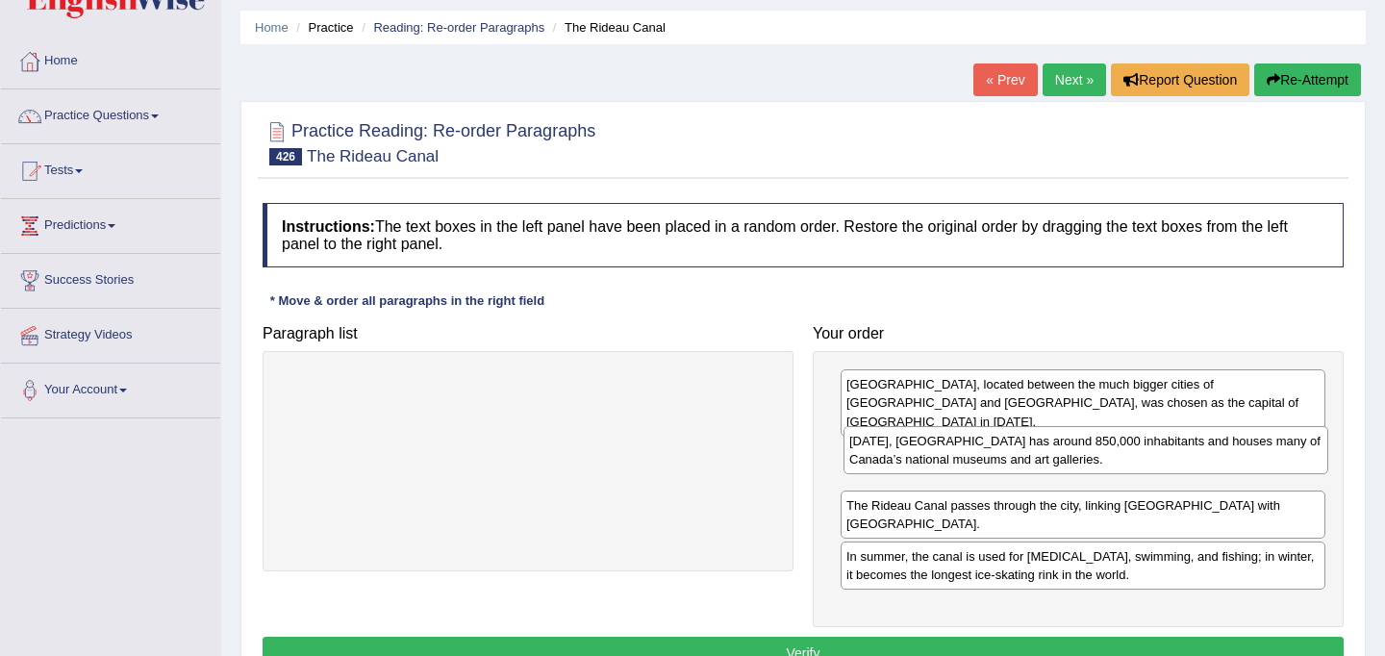
drag, startPoint x: 988, startPoint y: 536, endPoint x: 991, endPoint y: 457, distance: 78.9
click at [991, 457] on div "[DATE], [GEOGRAPHIC_DATA] has around 850,000 inhabitants and houses many of Can…" at bounding box center [1085, 450] width 485 height 48
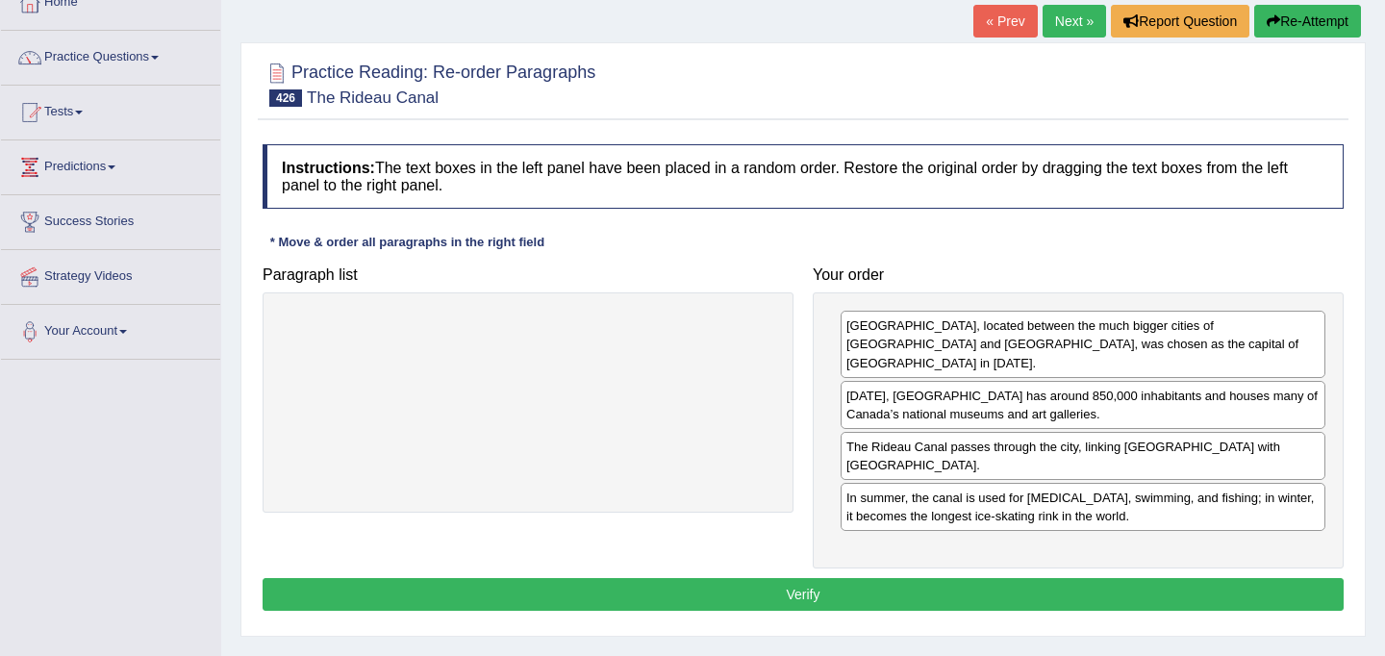
scroll to position [129, 0]
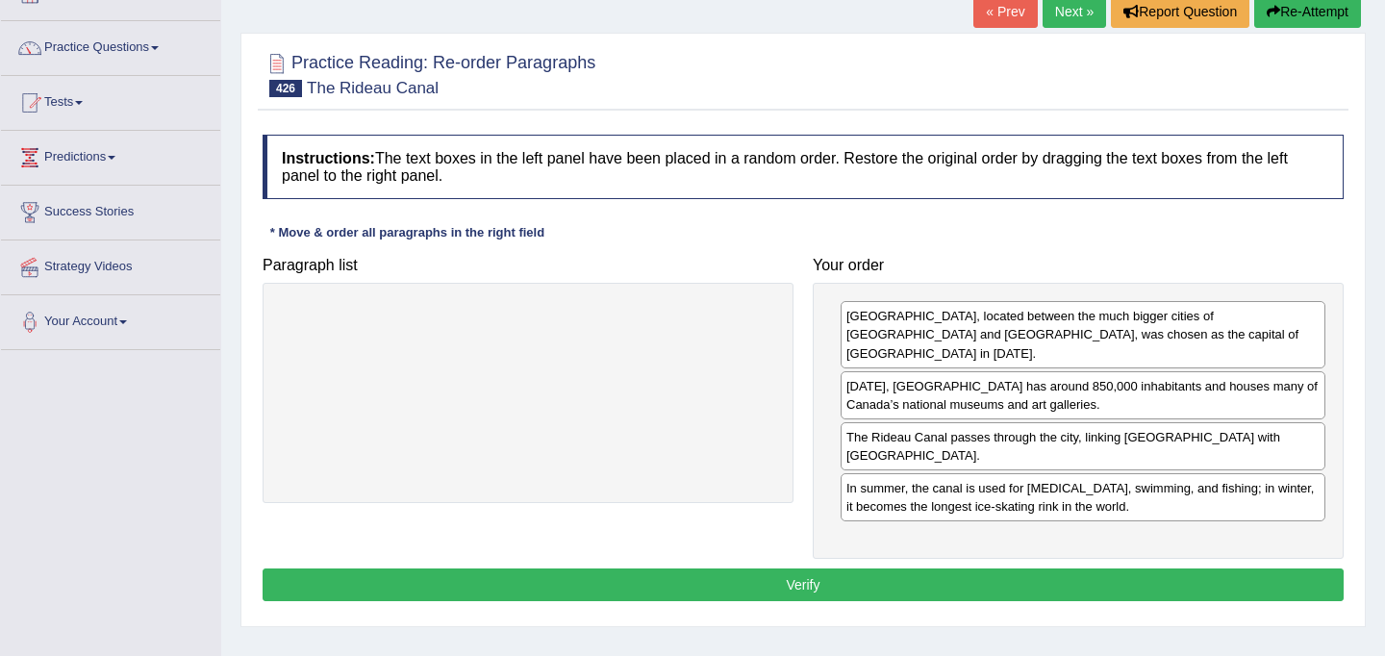
click at [1006, 568] on button "Verify" at bounding box center [802, 584] width 1081 height 33
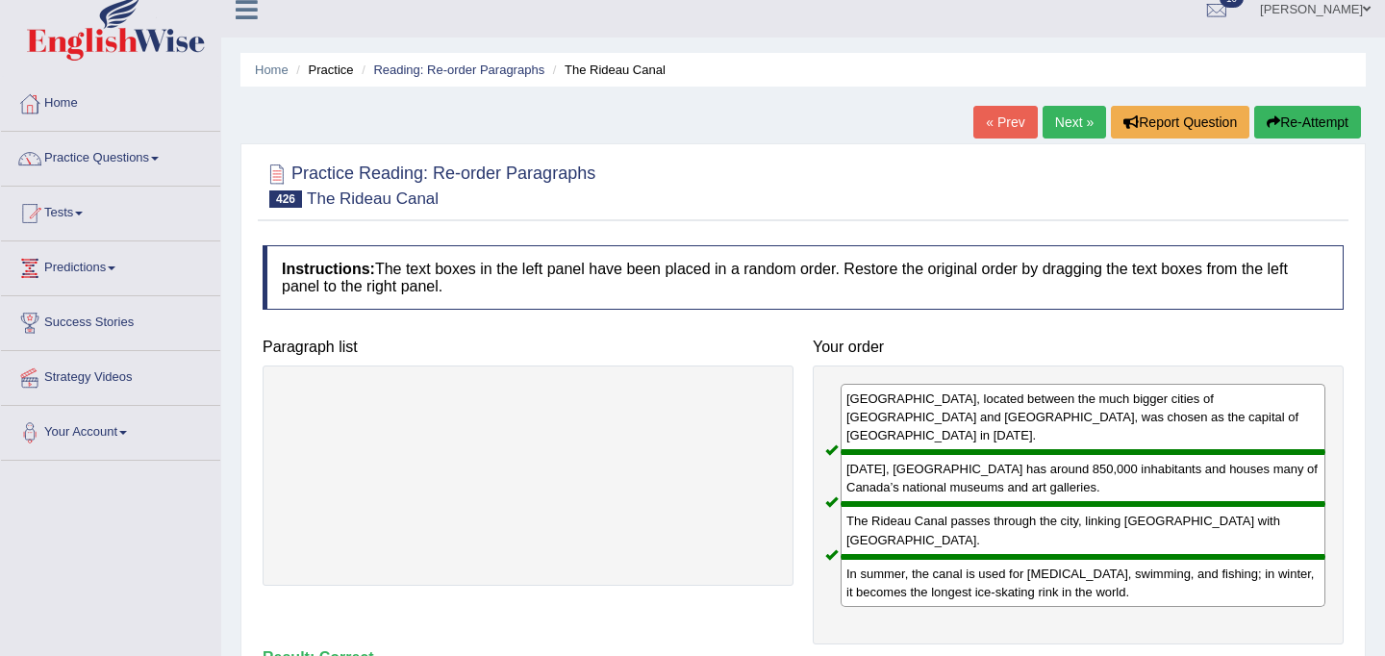
scroll to position [0, 0]
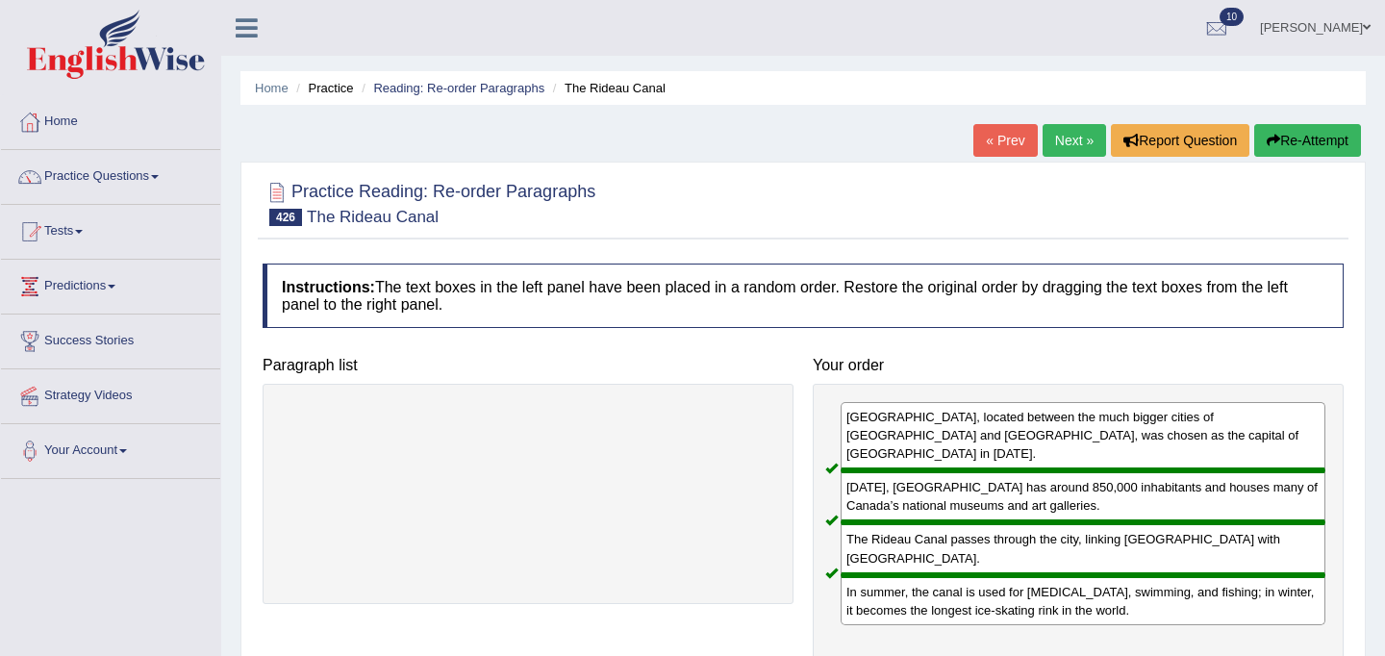
click at [1067, 147] on link "Next »" at bounding box center [1073, 140] width 63 height 33
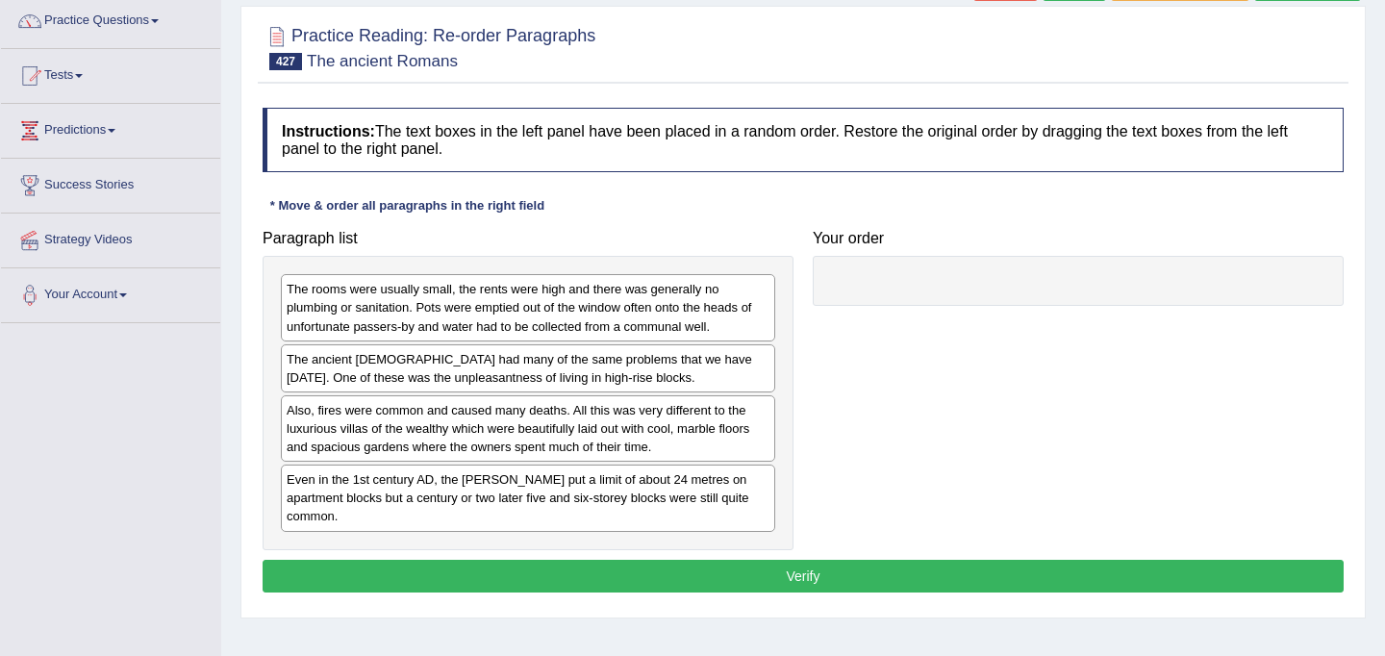
scroll to position [162, 0]
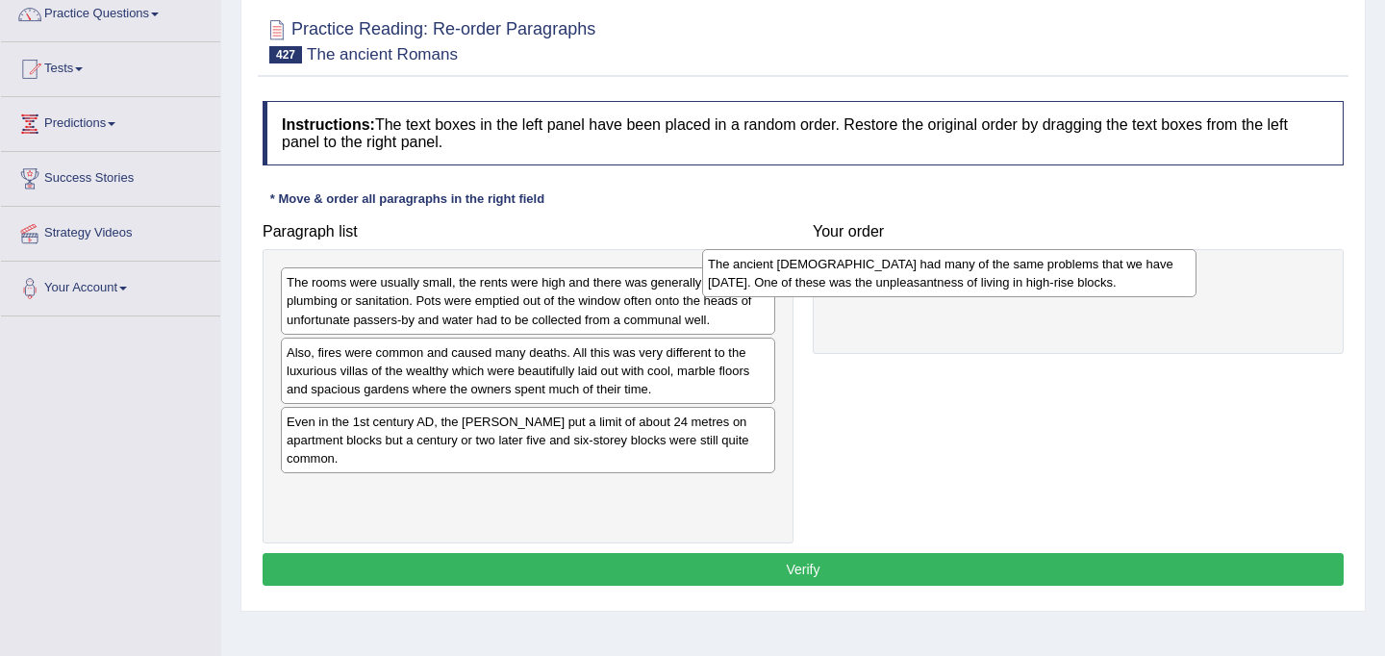
drag, startPoint x: 539, startPoint y: 366, endPoint x: 961, endPoint y: 275, distance: 430.9
click at [961, 275] on div "The ancient [DEMOGRAPHIC_DATA] had many of the same problems that we have [DATE…" at bounding box center [949, 273] width 494 height 48
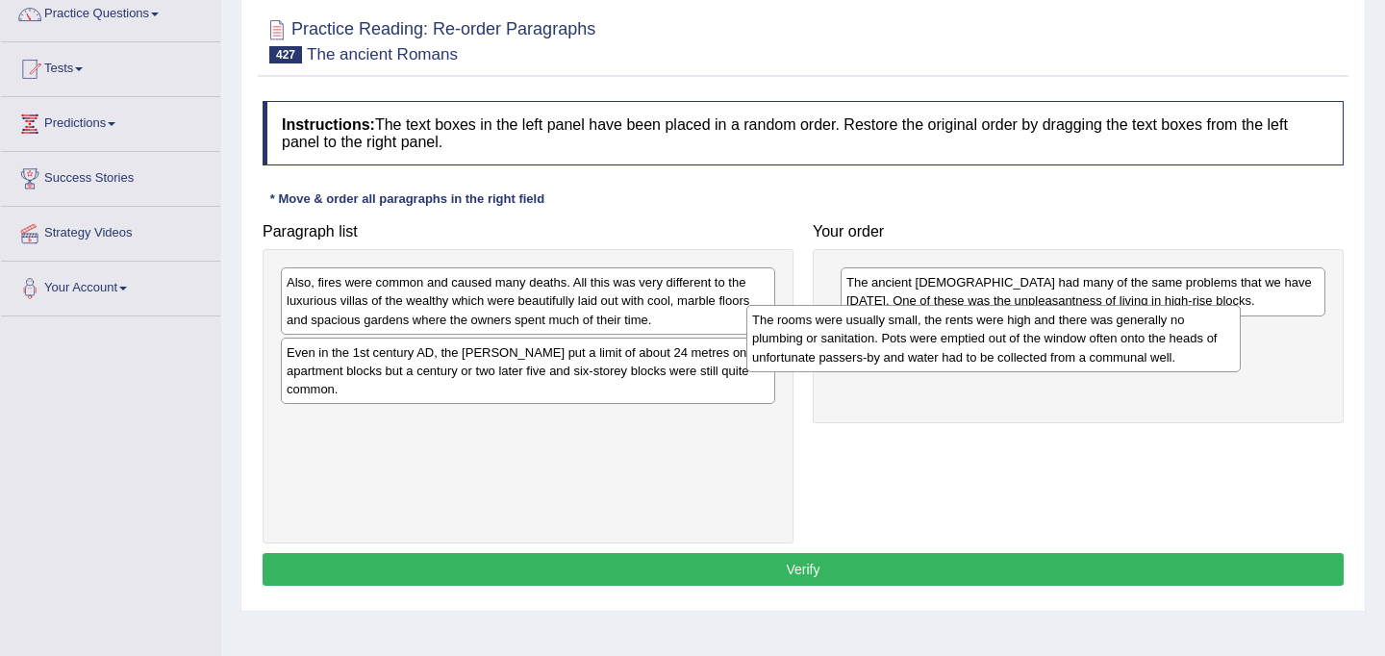
drag, startPoint x: 584, startPoint y: 311, endPoint x: 1077, endPoint y: 339, distance: 494.1
click at [1077, 338] on div "The rooms were usually small, the rents were high and there was generally no pl…" at bounding box center [993, 338] width 494 height 66
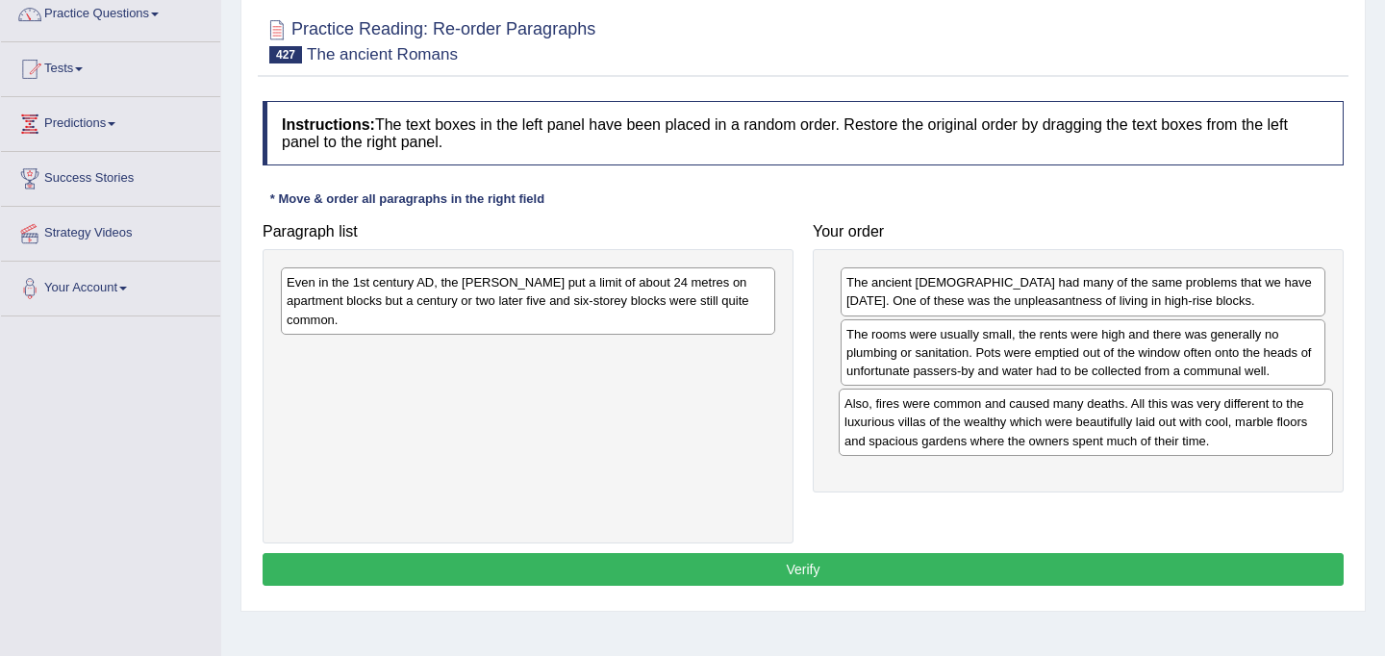
drag, startPoint x: 559, startPoint y: 300, endPoint x: 1116, endPoint y: 421, distance: 570.7
click at [1116, 421] on div "Also, fires were common and caused many deaths. All this was very different to …" at bounding box center [1085, 421] width 494 height 66
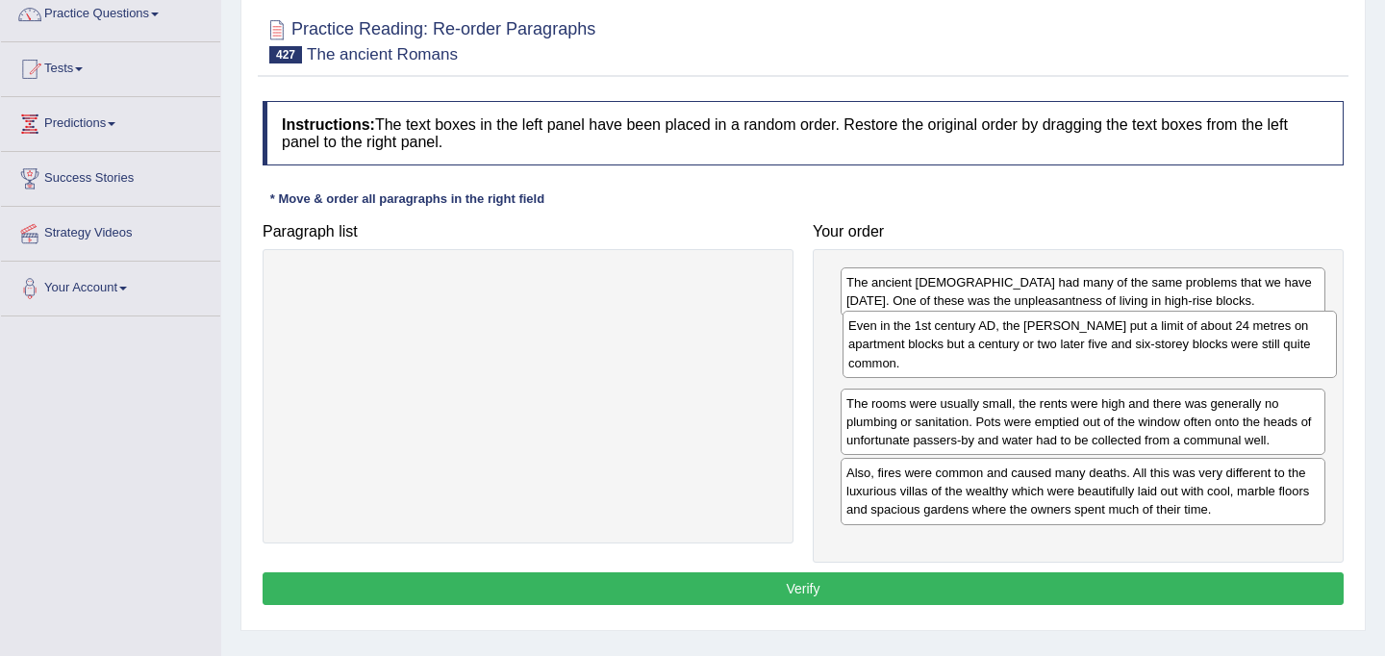
drag, startPoint x: 487, startPoint y: 306, endPoint x: 1048, endPoint y: 348, distance: 563.1
click at [1048, 348] on div "Even in the 1st century AD, the [PERSON_NAME] put a limit of about 24 metres on…" at bounding box center [1089, 344] width 494 height 66
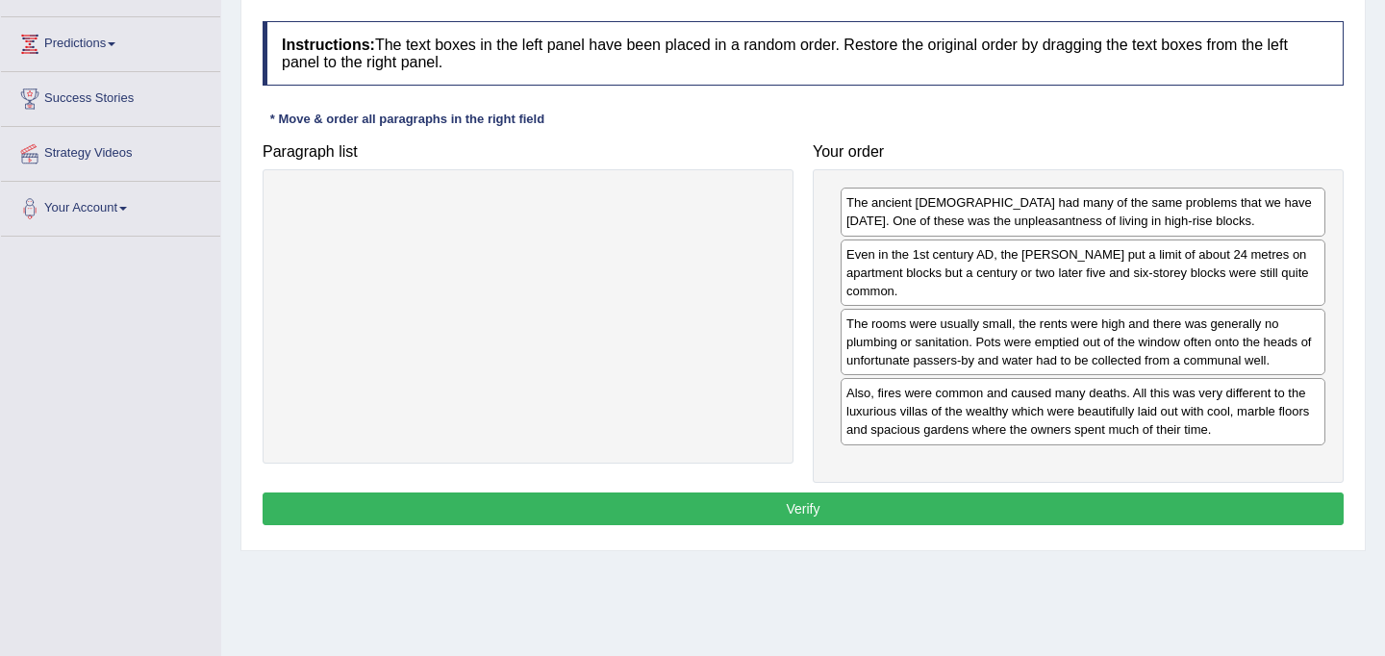
scroll to position [245, 0]
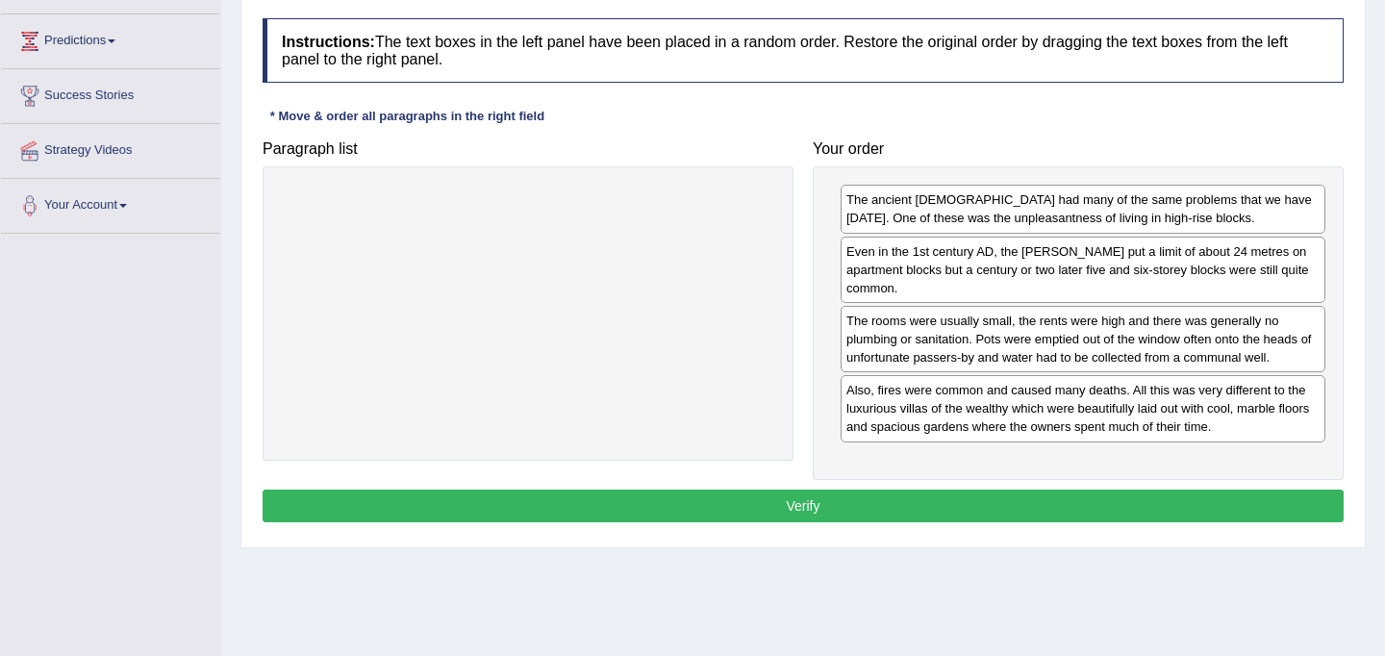
click at [937, 499] on button "Verify" at bounding box center [802, 505] width 1081 height 33
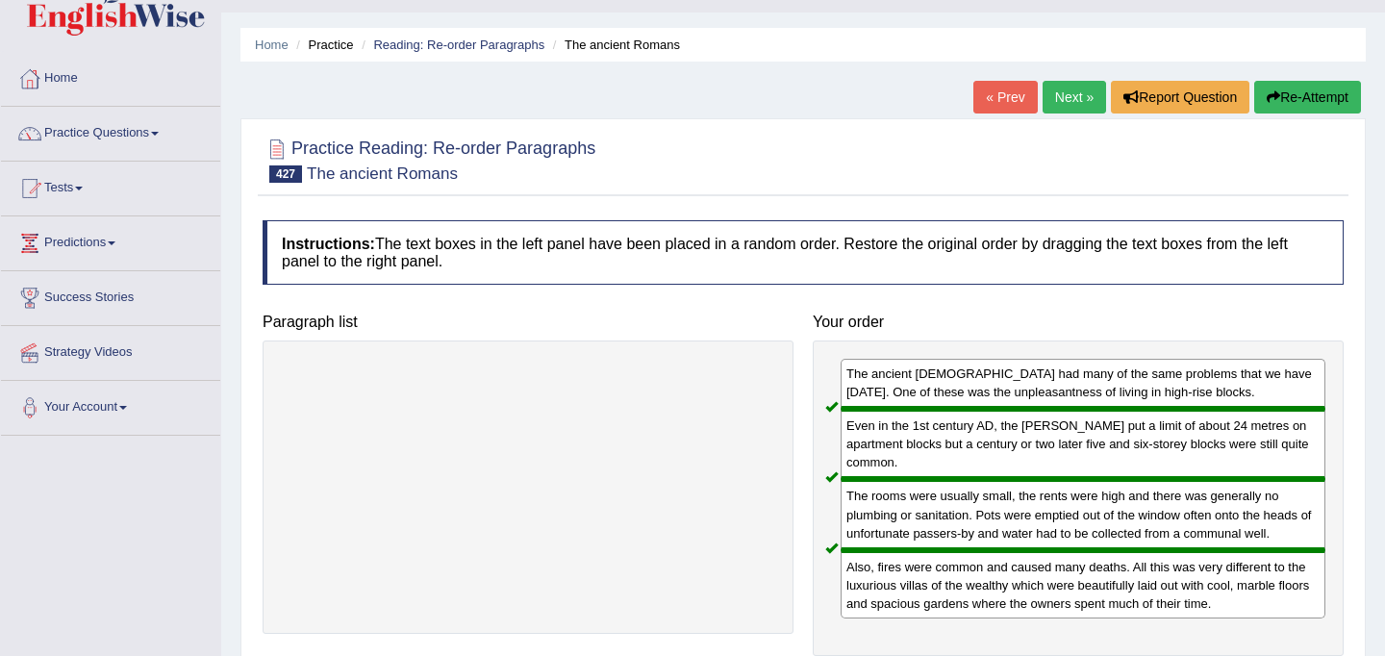
scroll to position [0, 0]
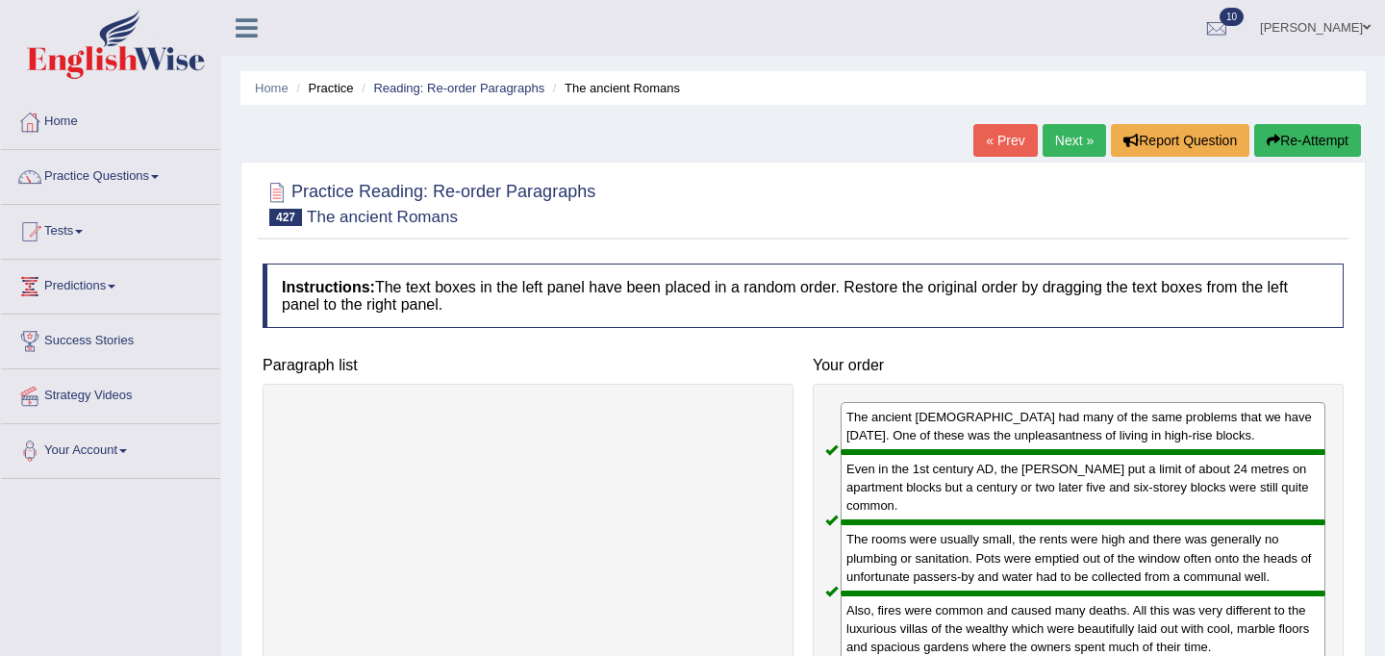
click at [1061, 148] on link "Next »" at bounding box center [1073, 140] width 63 height 33
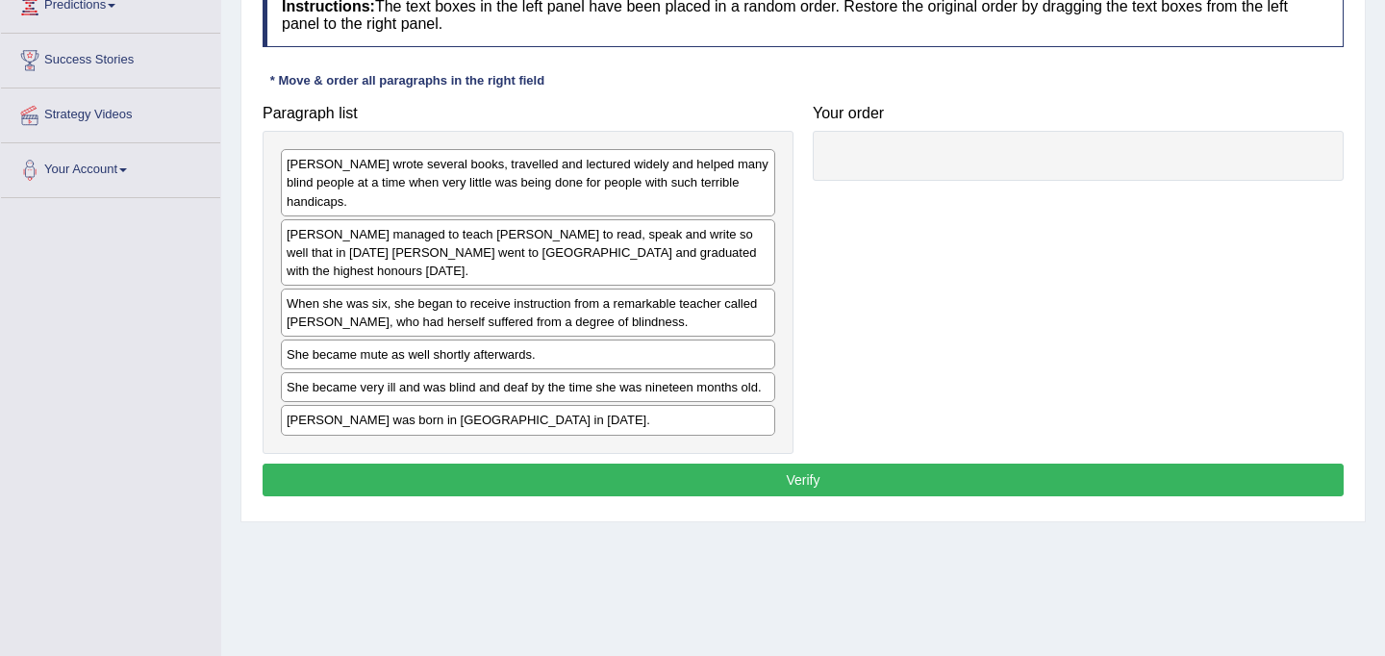
scroll to position [283, 0]
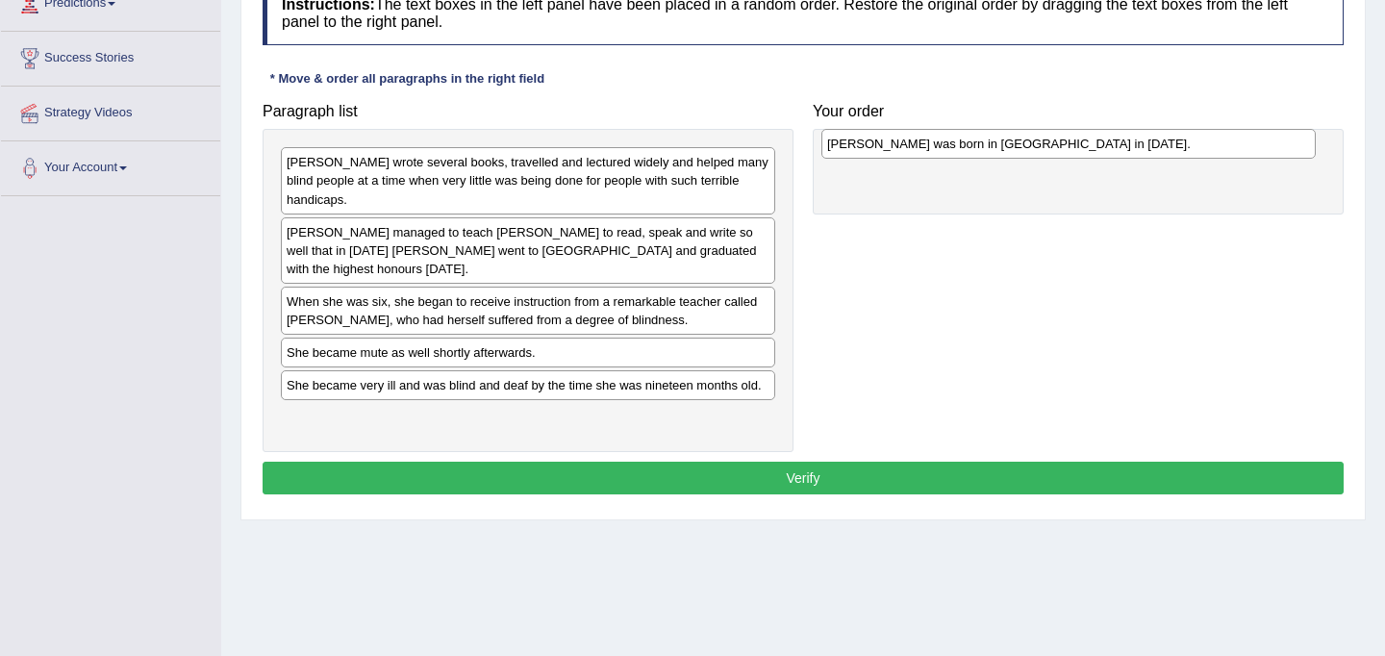
drag, startPoint x: 528, startPoint y: 425, endPoint x: 1068, endPoint y: 150, distance: 606.3
click at [1068, 150] on div "[PERSON_NAME] was born in [GEOGRAPHIC_DATA] in [DATE]." at bounding box center [1068, 144] width 494 height 30
click at [1068, 150] on div "[PERSON_NAME] was born in [GEOGRAPHIC_DATA] in [DATE]." at bounding box center [1082, 162] width 485 height 30
click at [922, 258] on div "Paragraph list [PERSON_NAME] wrote several books, travelled and lectured widely…" at bounding box center [803, 272] width 1100 height 359
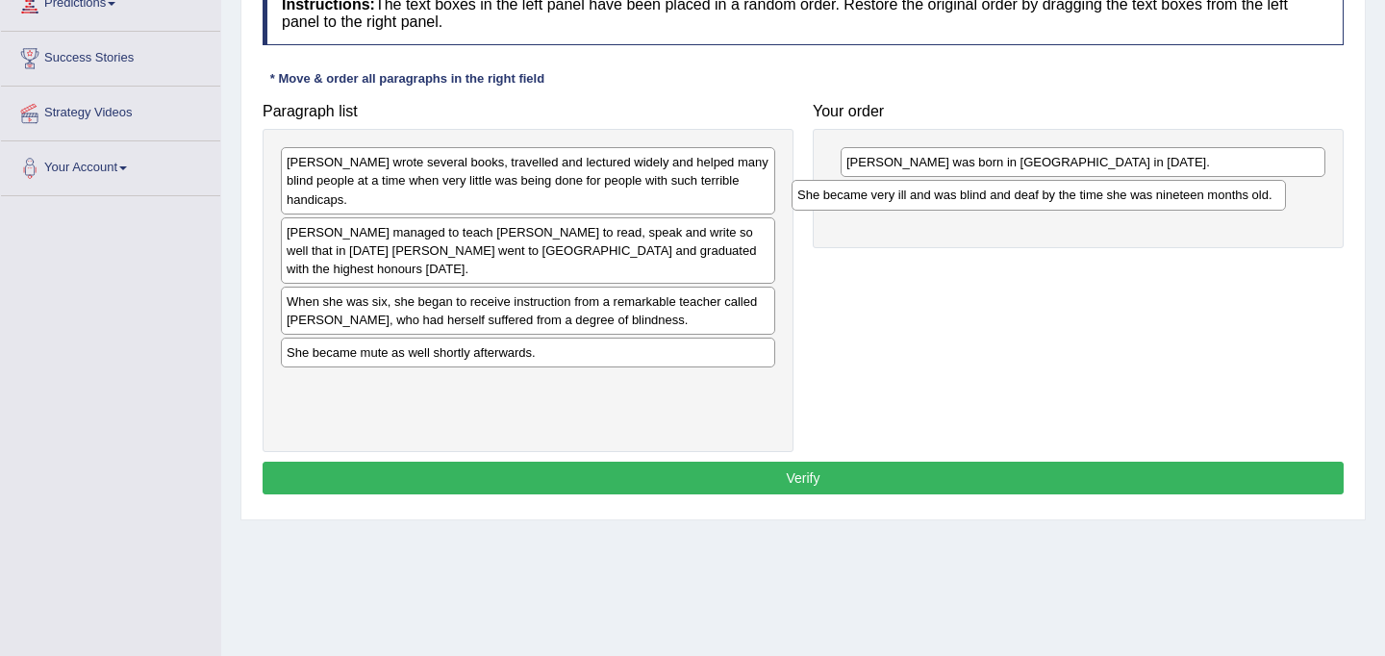
drag, startPoint x: 565, startPoint y: 387, endPoint x: 1077, endPoint y: 195, distance: 546.1
click at [1077, 195] on div "She became very ill and was blind and deaf by the time she was nineteen months …" at bounding box center [1038, 195] width 494 height 30
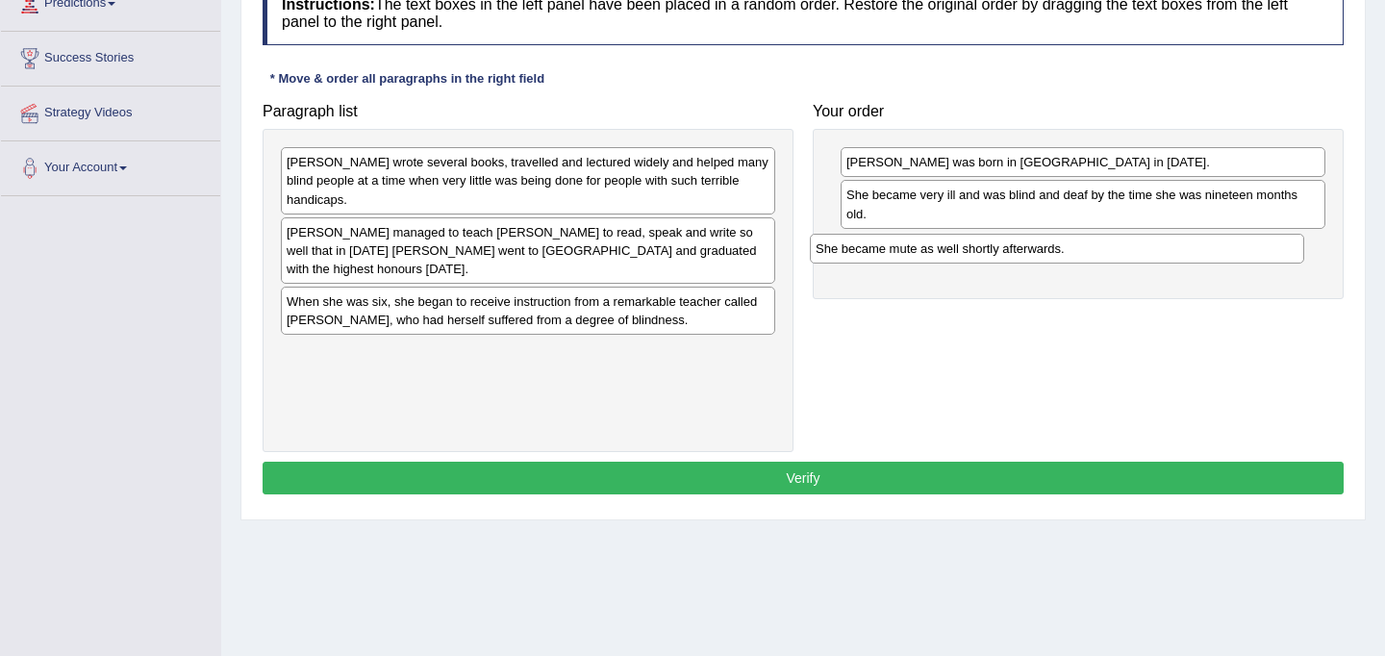
drag, startPoint x: 620, startPoint y: 358, endPoint x: 1149, endPoint y: 254, distance: 538.9
click at [1149, 254] on div "She became mute as well shortly afterwards." at bounding box center [1057, 249] width 494 height 30
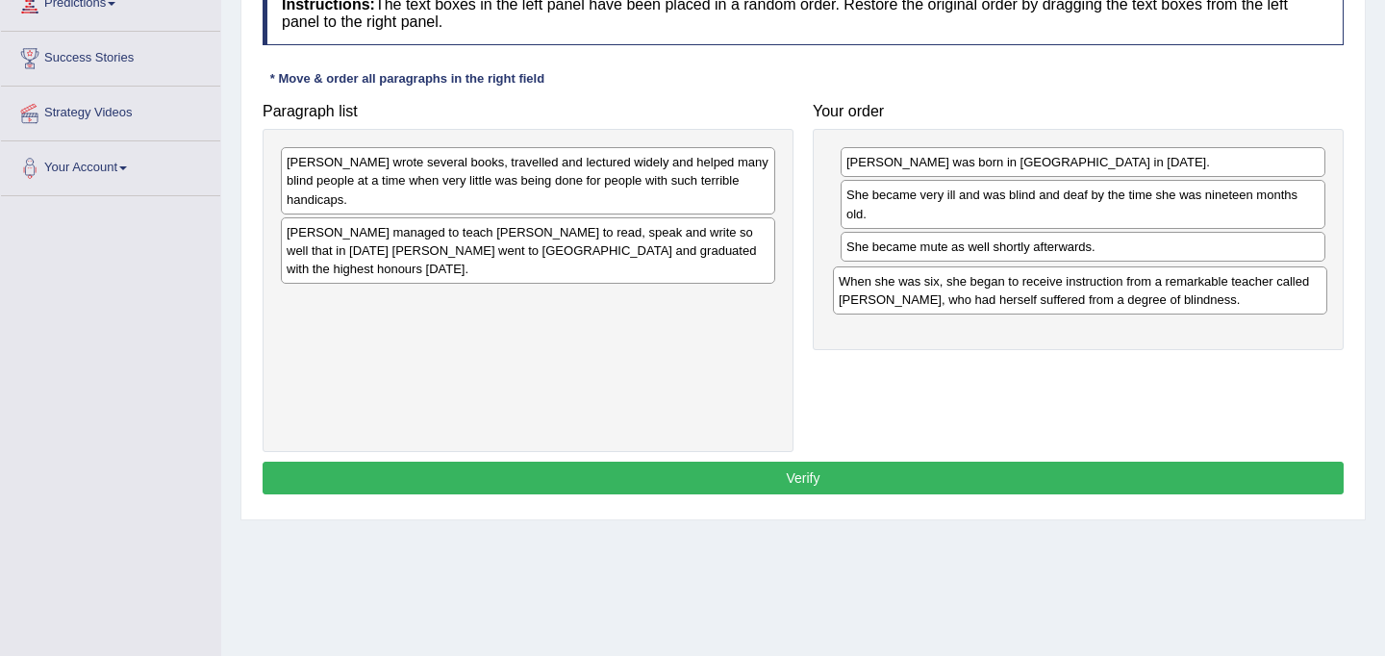
drag, startPoint x: 534, startPoint y: 326, endPoint x: 1086, endPoint y: 306, distance: 552.3
click at [1086, 306] on div "When she was six, she began to receive instruction from a remarkable teacher ca…" at bounding box center [1080, 290] width 494 height 48
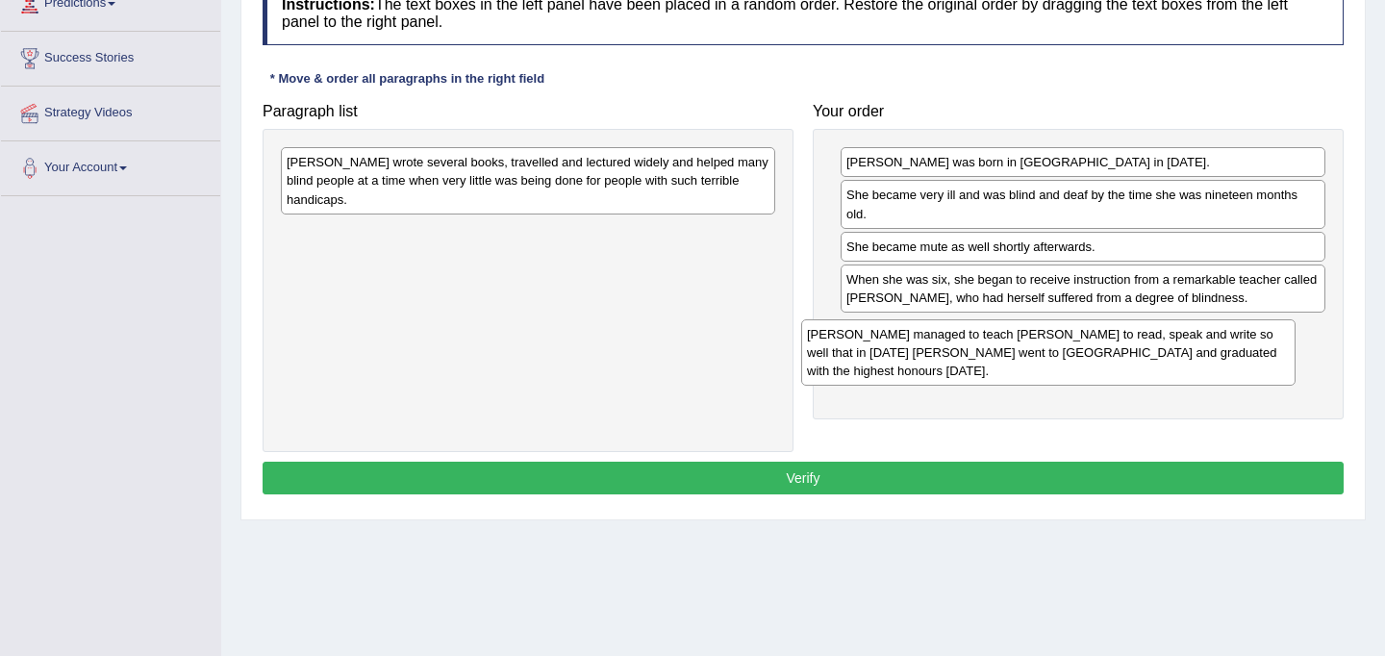
drag, startPoint x: 580, startPoint y: 253, endPoint x: 1100, endPoint y: 355, distance: 530.1
click at [1100, 355] on div "Anne managed to teach Helen Keller to read, speak and write so well that in 190…" at bounding box center [1048, 352] width 494 height 66
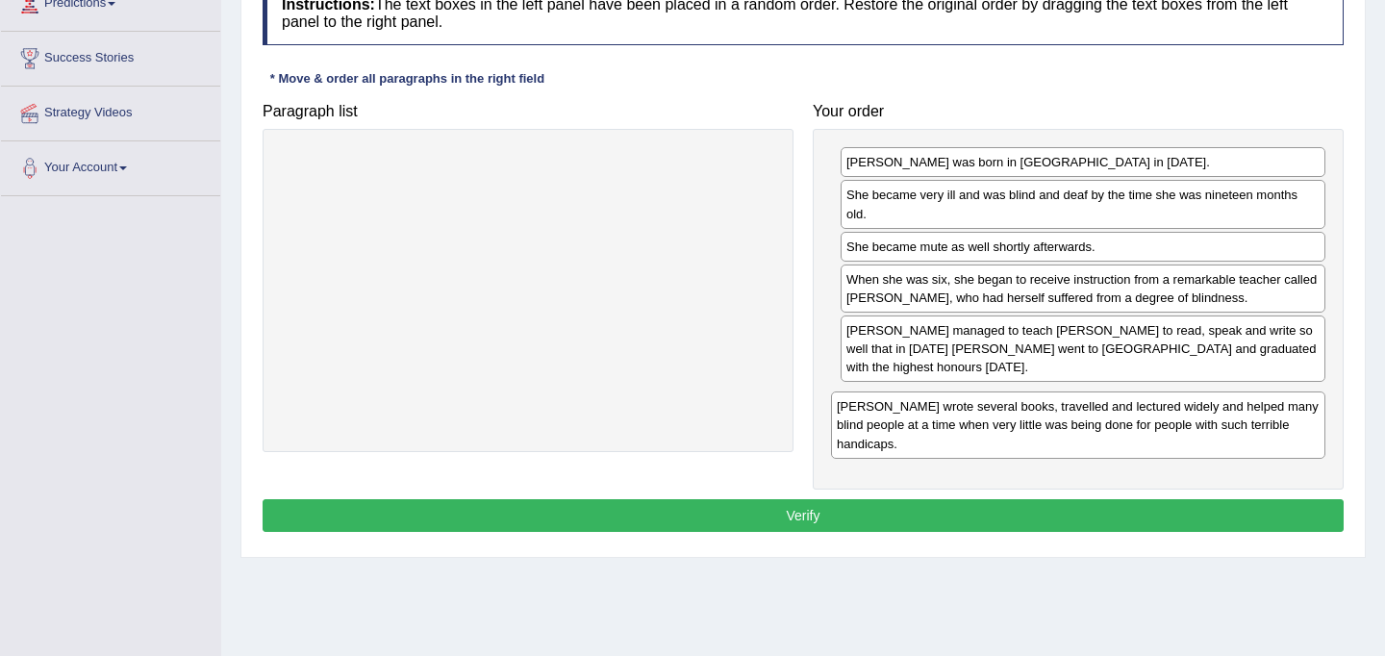
drag, startPoint x: 481, startPoint y: 162, endPoint x: 1031, endPoint y: 407, distance: 601.8
click at [1031, 407] on div "Helen wrote several books, travelled and lectured widely and helped many blind …" at bounding box center [1078, 424] width 494 height 66
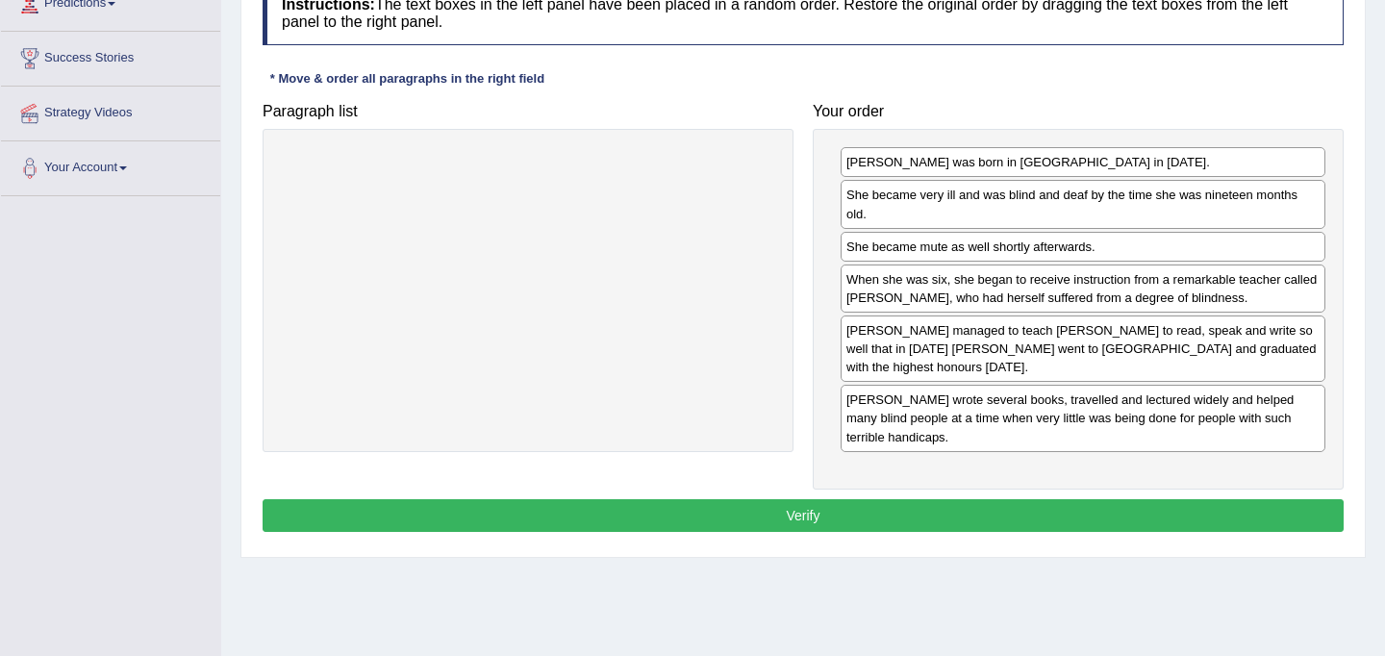
click at [971, 522] on button "Verify" at bounding box center [802, 515] width 1081 height 33
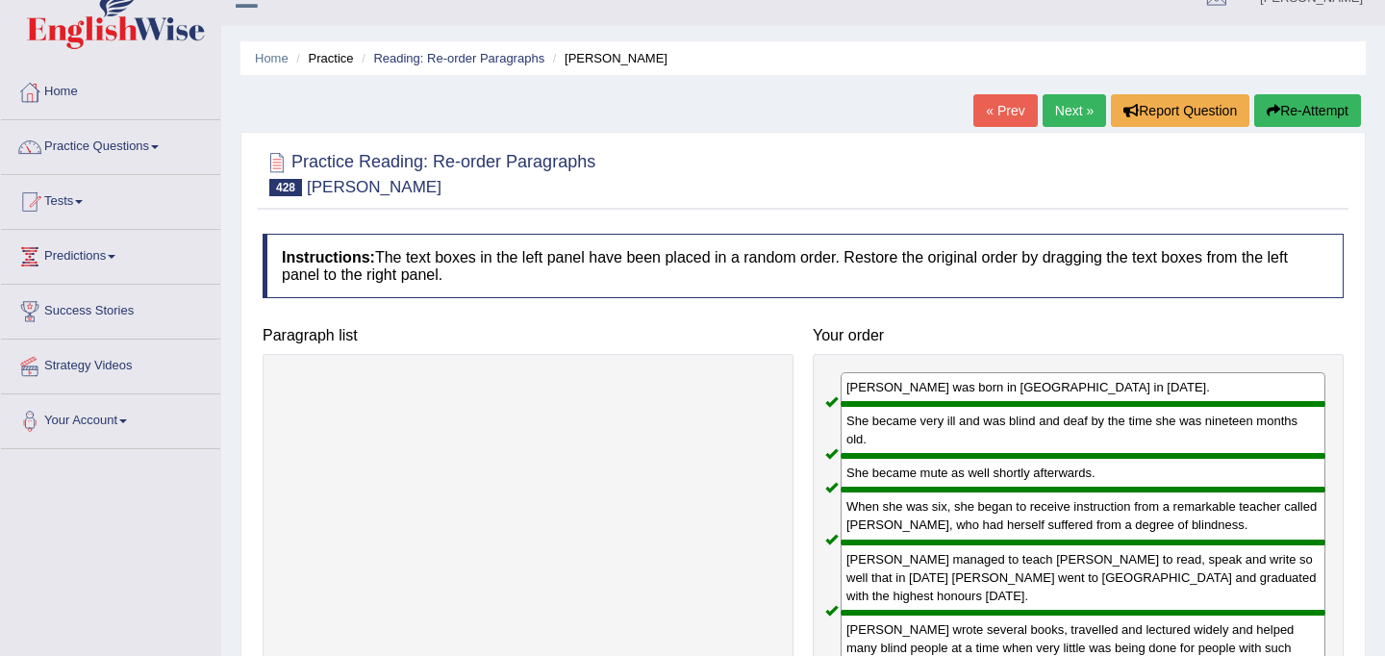
scroll to position [0, 0]
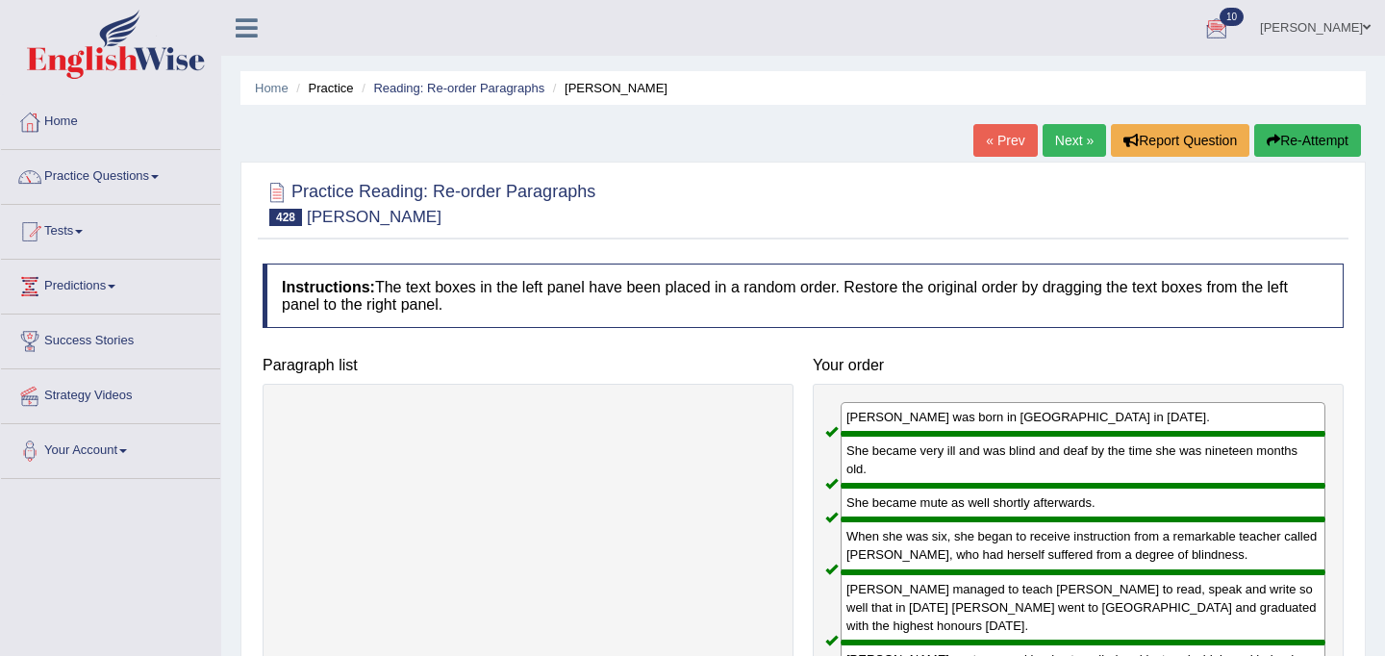
click at [1072, 135] on link "Next »" at bounding box center [1073, 140] width 63 height 33
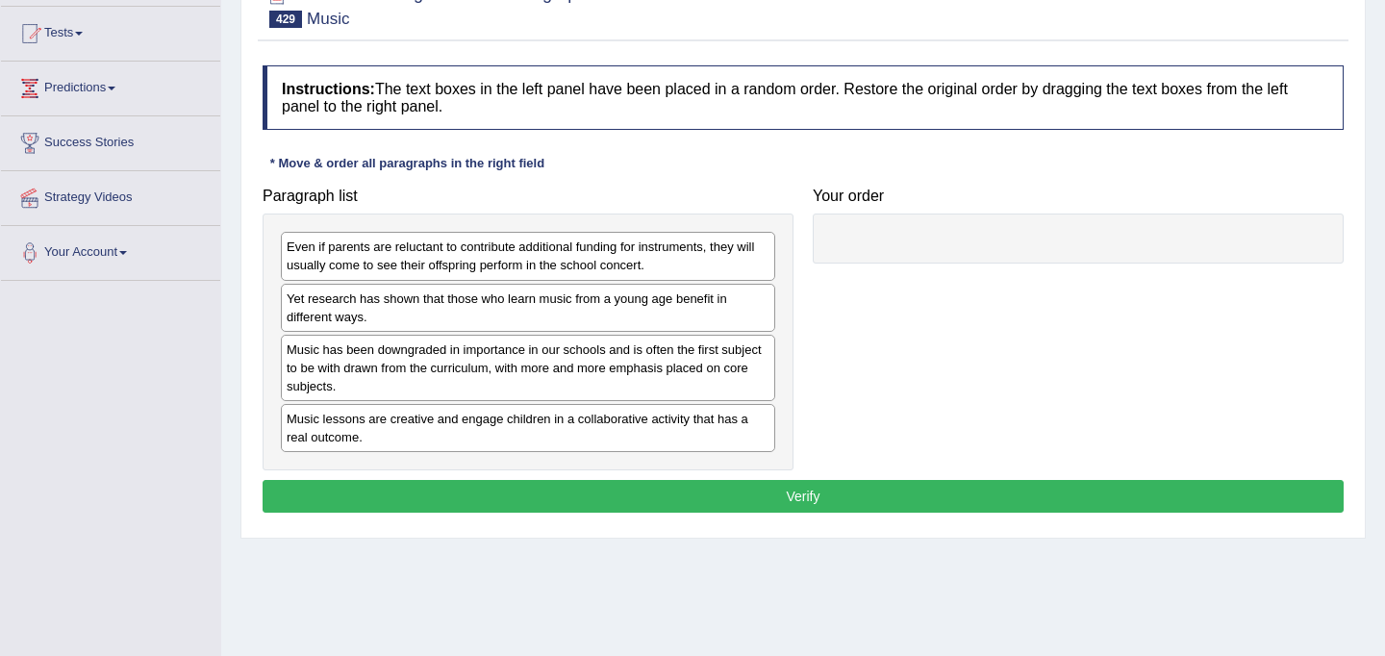
scroll to position [224, 0]
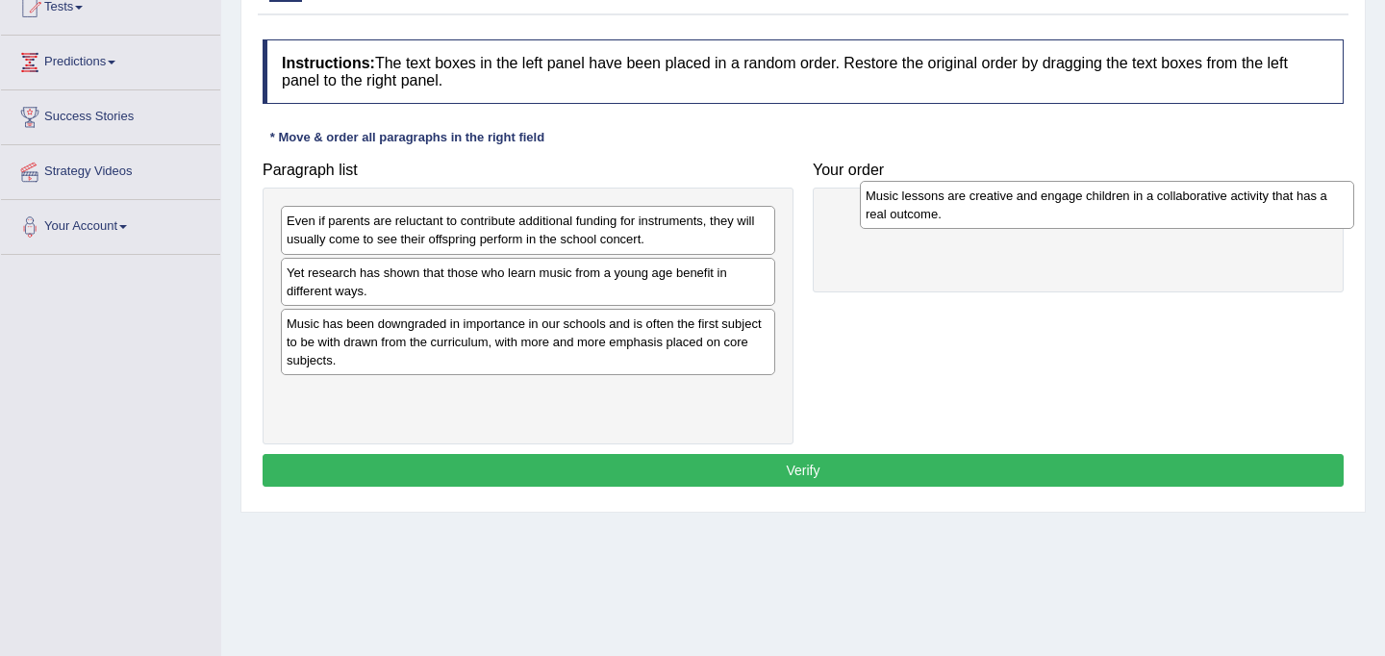
drag, startPoint x: 559, startPoint y: 401, endPoint x: 1137, endPoint y: 204, distance: 611.5
click at [1137, 204] on div "Music lessons are creative and engage children in a collaborative activity that…" at bounding box center [1107, 205] width 494 height 48
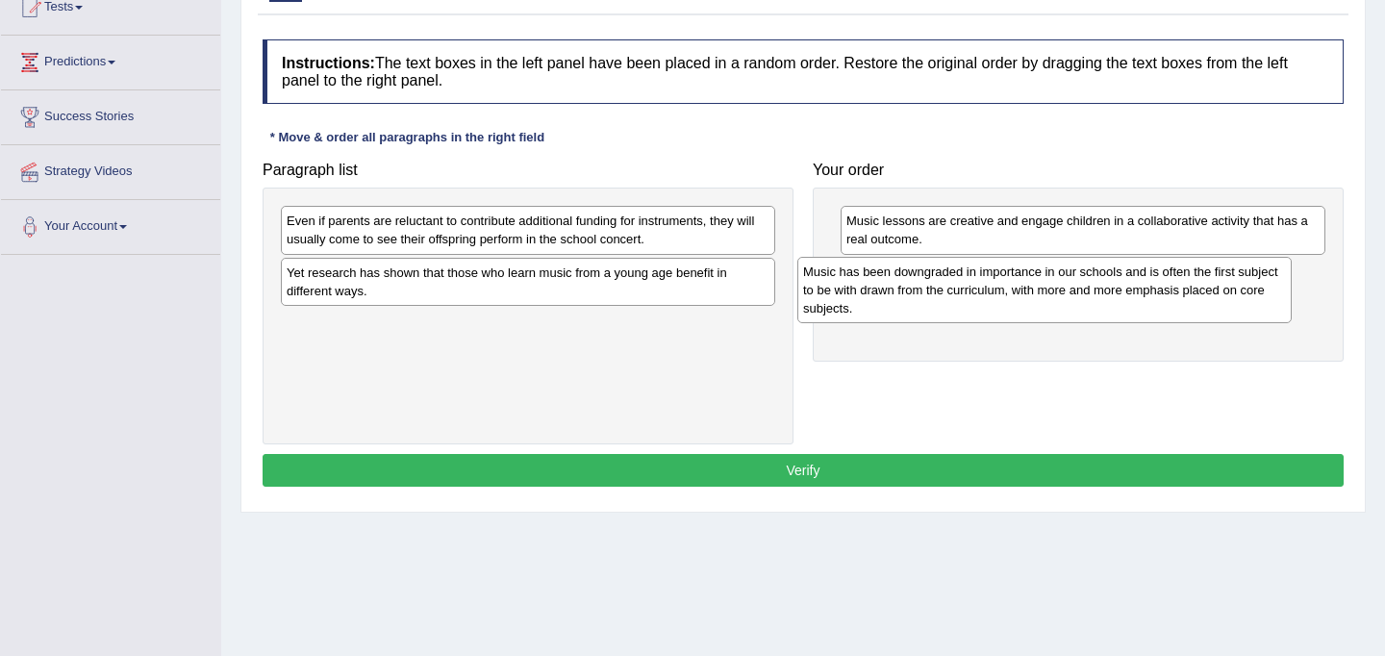
drag, startPoint x: 635, startPoint y: 356, endPoint x: 1153, endPoint y: 304, distance: 520.9
click at [1153, 304] on div "Music has been downgraded in importance in our schools and is often the first s…" at bounding box center [1044, 290] width 494 height 66
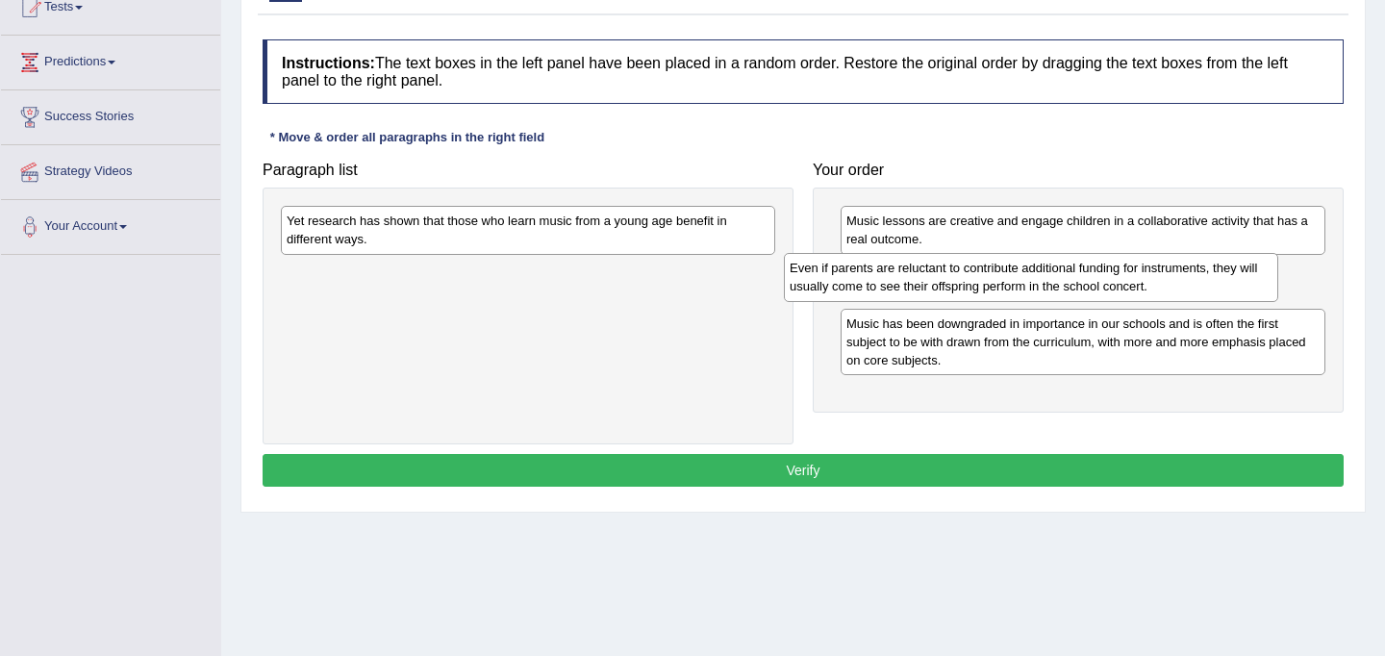
drag, startPoint x: 584, startPoint y: 233, endPoint x: 1087, endPoint y: 280, distance: 505.1
click at [1087, 280] on div "Even if parents are reluctant to contribute additional funding for instruments,…" at bounding box center [1031, 277] width 494 height 48
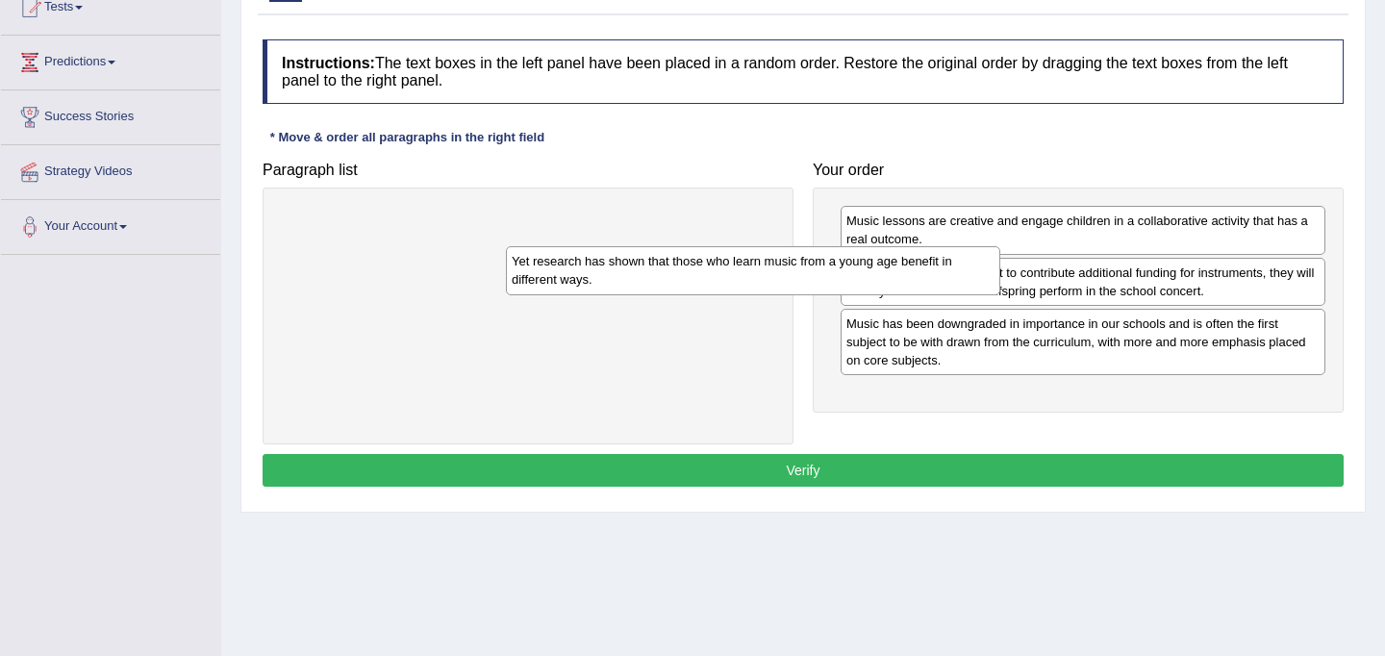
drag, startPoint x: 491, startPoint y: 237, endPoint x: 1042, endPoint y: 377, distance: 568.6
click at [1000, 294] on div "Yet research has shown that those who learn music from a young age benefit in d…" at bounding box center [753, 270] width 494 height 48
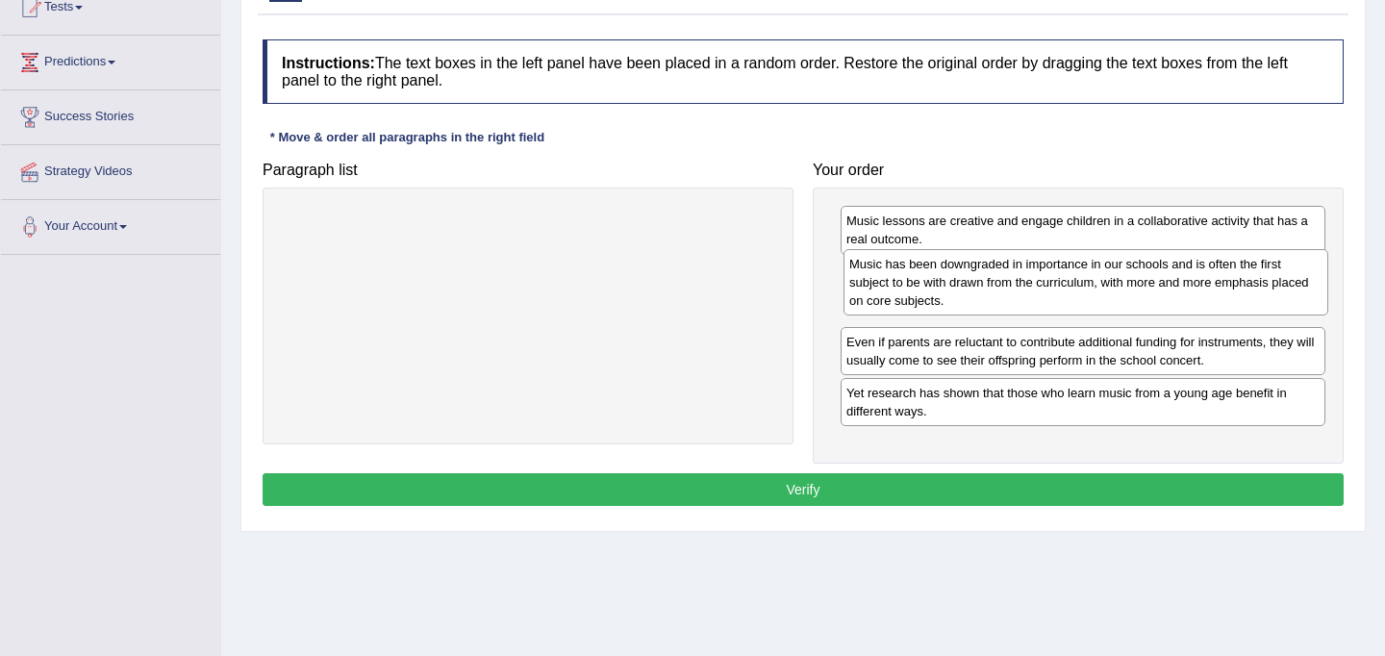
drag, startPoint x: 1034, startPoint y: 404, endPoint x: 1037, endPoint y: 293, distance: 110.6
click at [1037, 293] on div "Music has been downgraded in importance in our schools and is often the first s…" at bounding box center [1085, 282] width 485 height 66
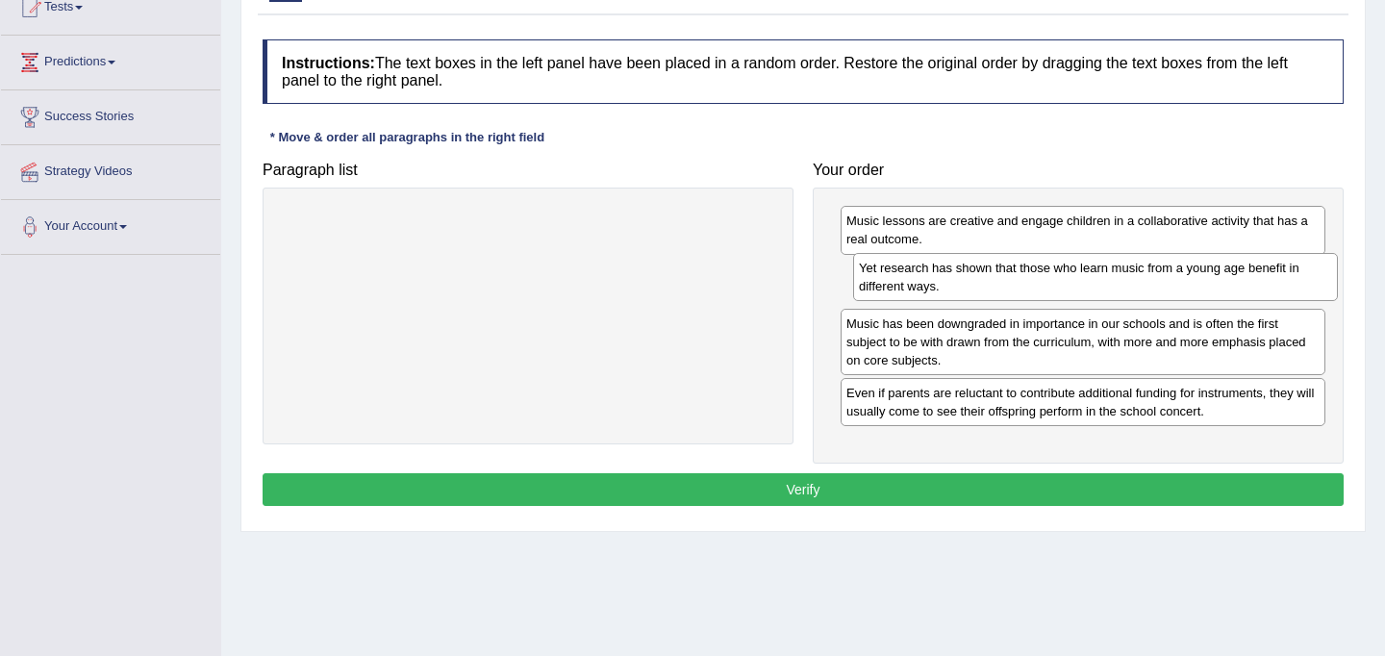
drag, startPoint x: 1014, startPoint y: 412, endPoint x: 1027, endPoint y: 287, distance: 125.6
click at [1027, 287] on div "Yet research has shown that those who learn music from a young age benefit in d…" at bounding box center [1095, 277] width 485 height 48
click at [1011, 312] on div "Music has been downgraded in importance in our schools and is often the first s…" at bounding box center [1082, 342] width 485 height 66
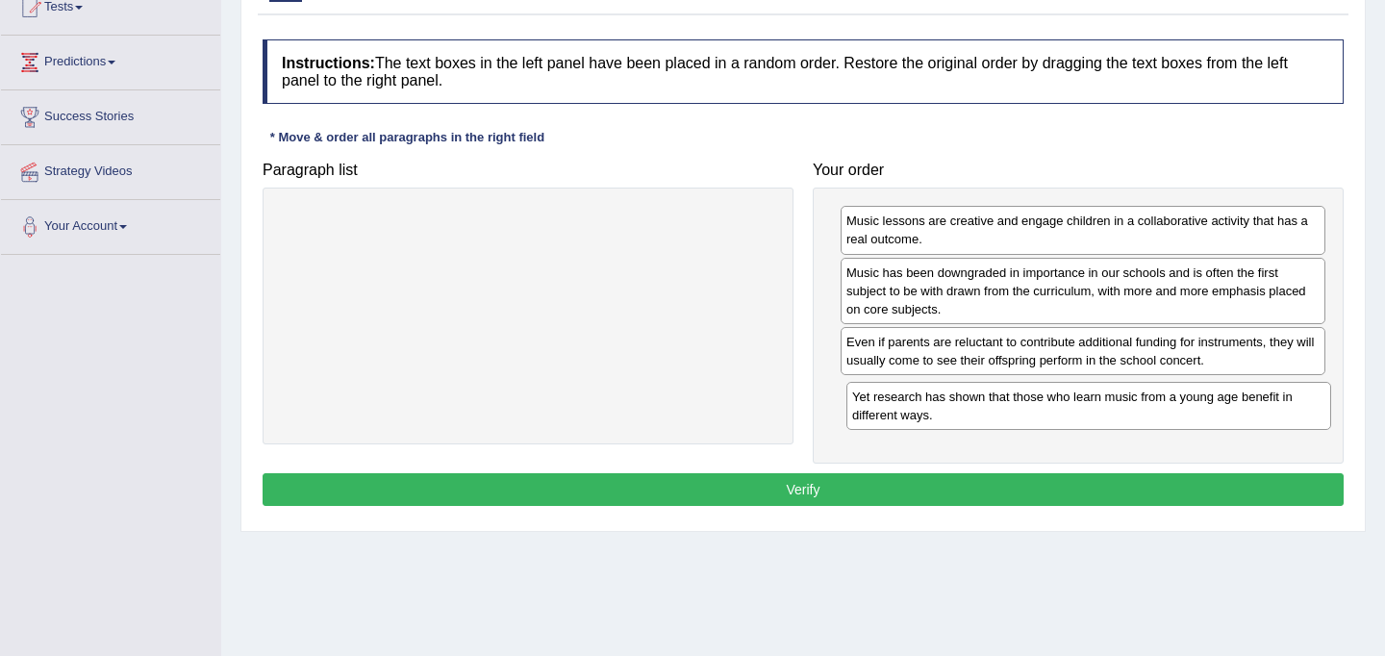
drag, startPoint x: 1019, startPoint y: 287, endPoint x: 1026, endPoint y: 412, distance: 124.2
click at [1026, 412] on div "Yet research has shown that those who learn music from a young age benefit in d…" at bounding box center [1088, 406] width 485 height 48
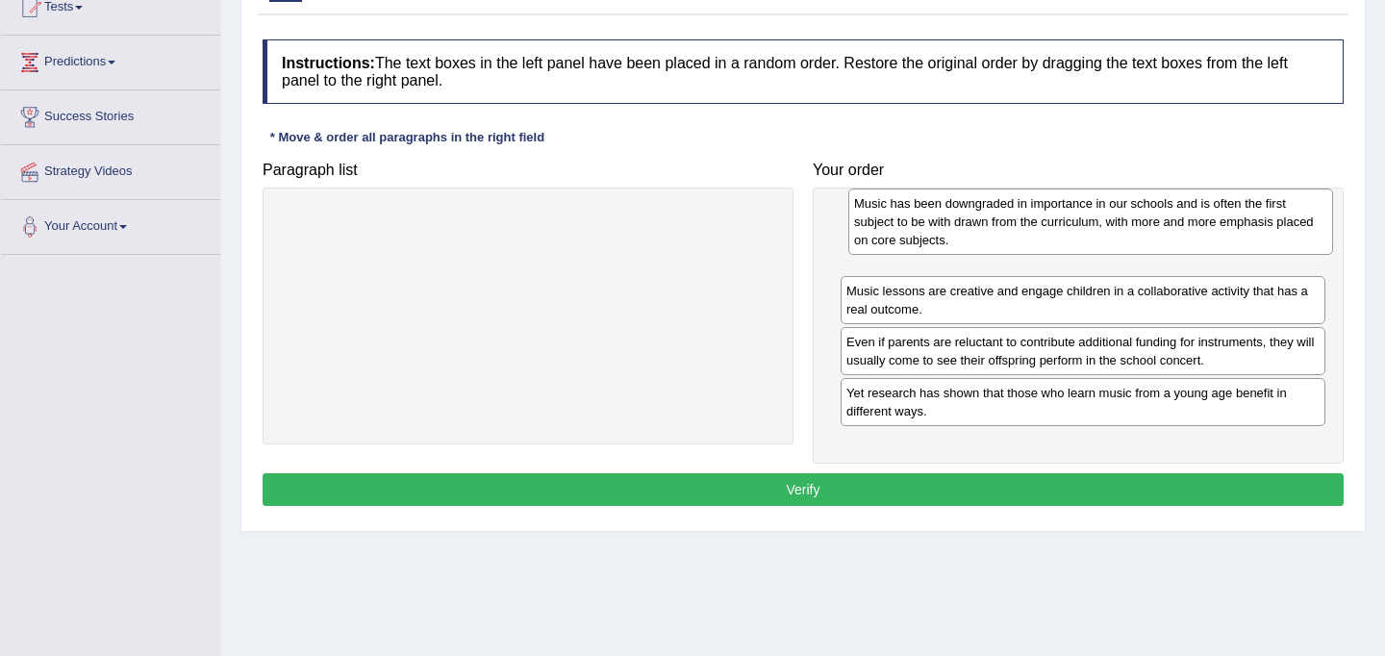
drag, startPoint x: 1010, startPoint y: 297, endPoint x: 1014, endPoint y: 235, distance: 62.7
click at [1014, 234] on div "Music has been downgraded in importance in our schools and is often the first s…" at bounding box center [1090, 221] width 485 height 66
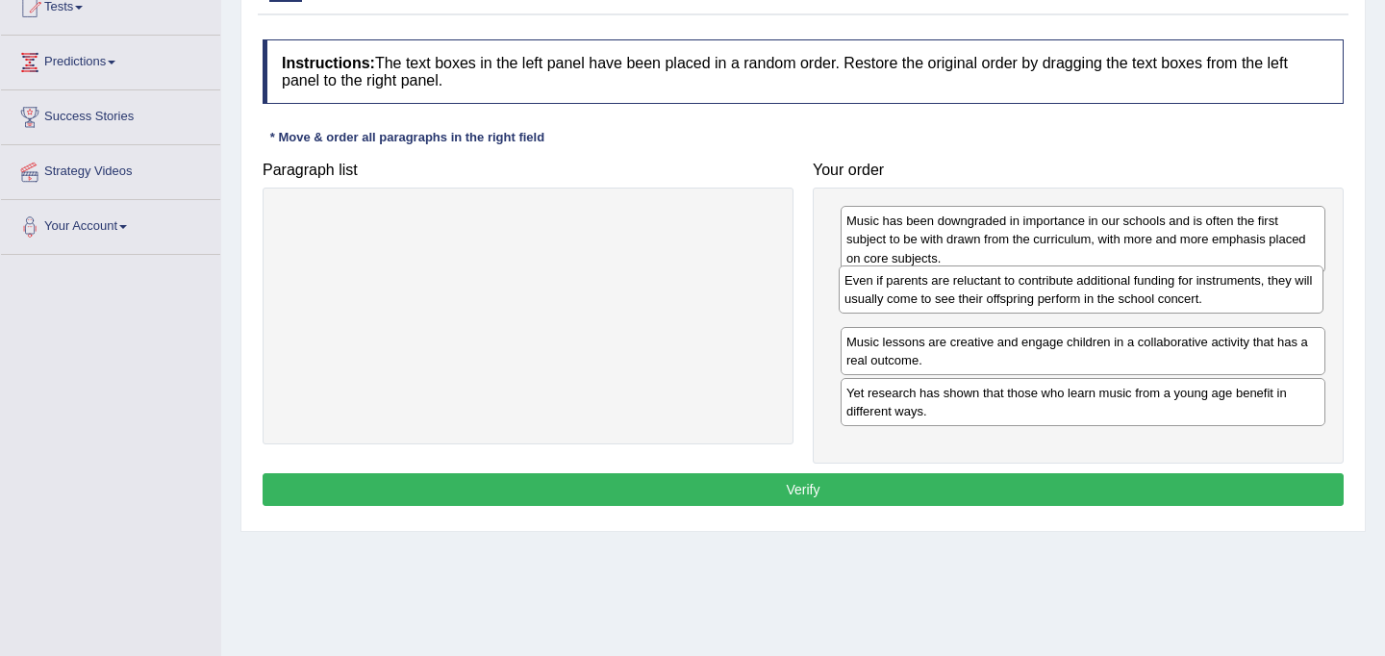
drag, startPoint x: 1008, startPoint y: 355, endPoint x: 1006, endPoint y: 295, distance: 59.6
click at [1006, 295] on div "Even if parents are reluctant to contribute additional funding for instruments,…" at bounding box center [1080, 289] width 485 height 48
click at [963, 481] on button "Verify" at bounding box center [802, 489] width 1081 height 33
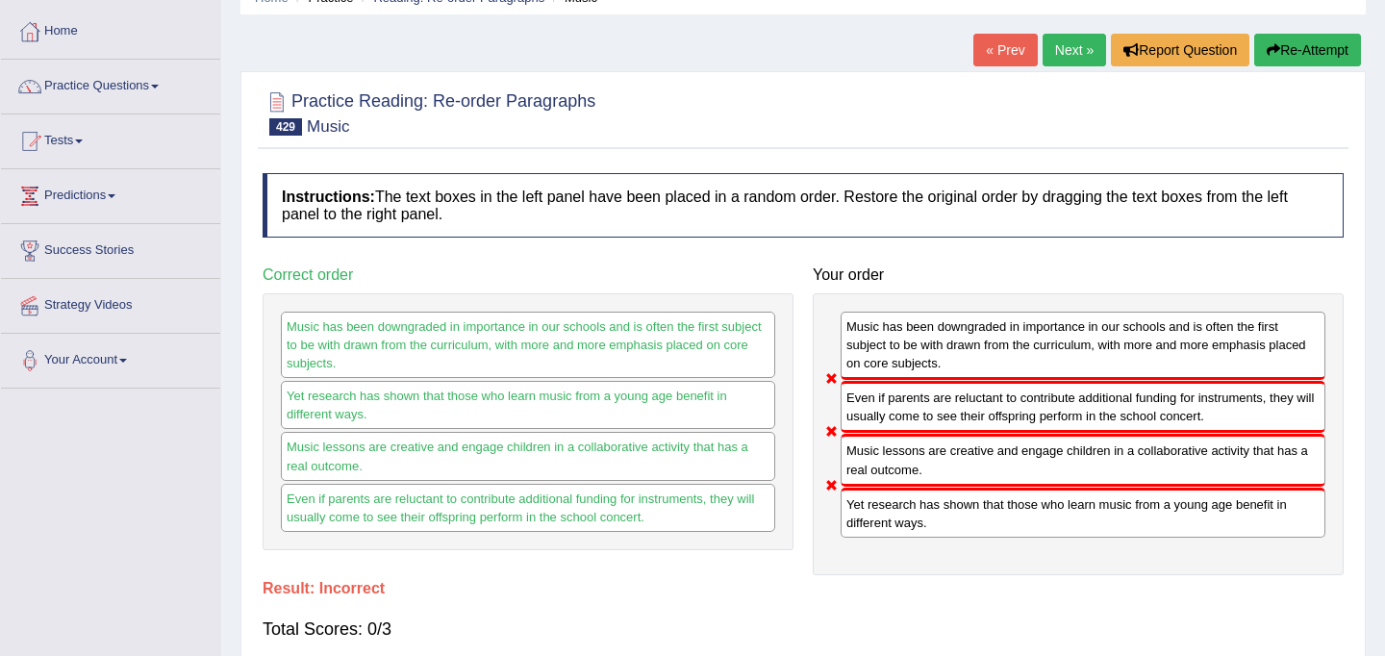
scroll to position [38, 0]
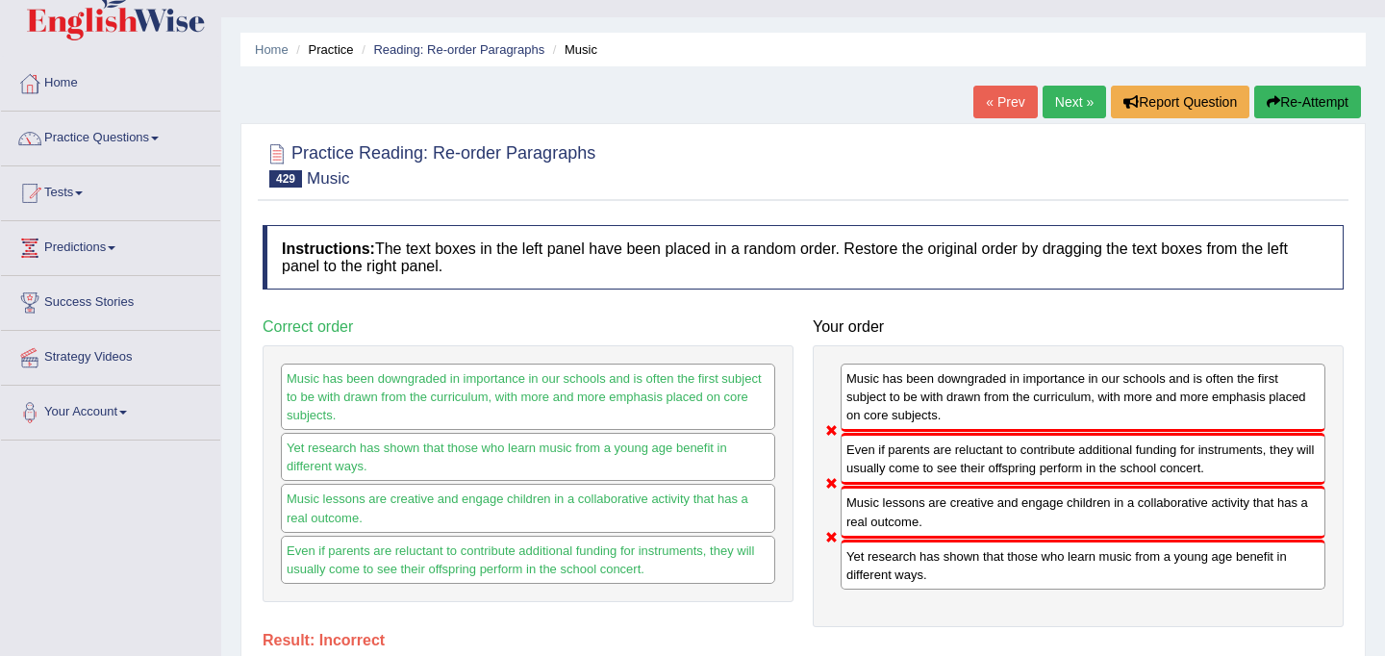
click at [1302, 108] on button "Re-Attempt" at bounding box center [1307, 102] width 107 height 33
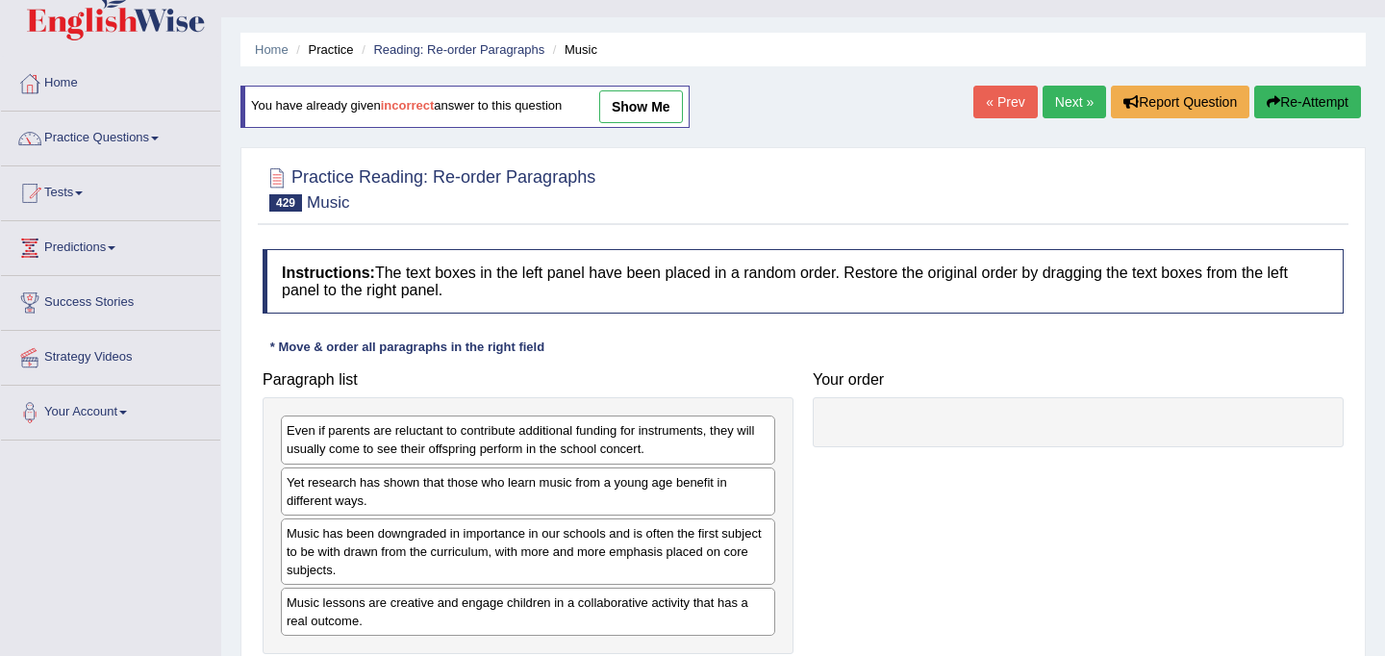
scroll to position [138, 0]
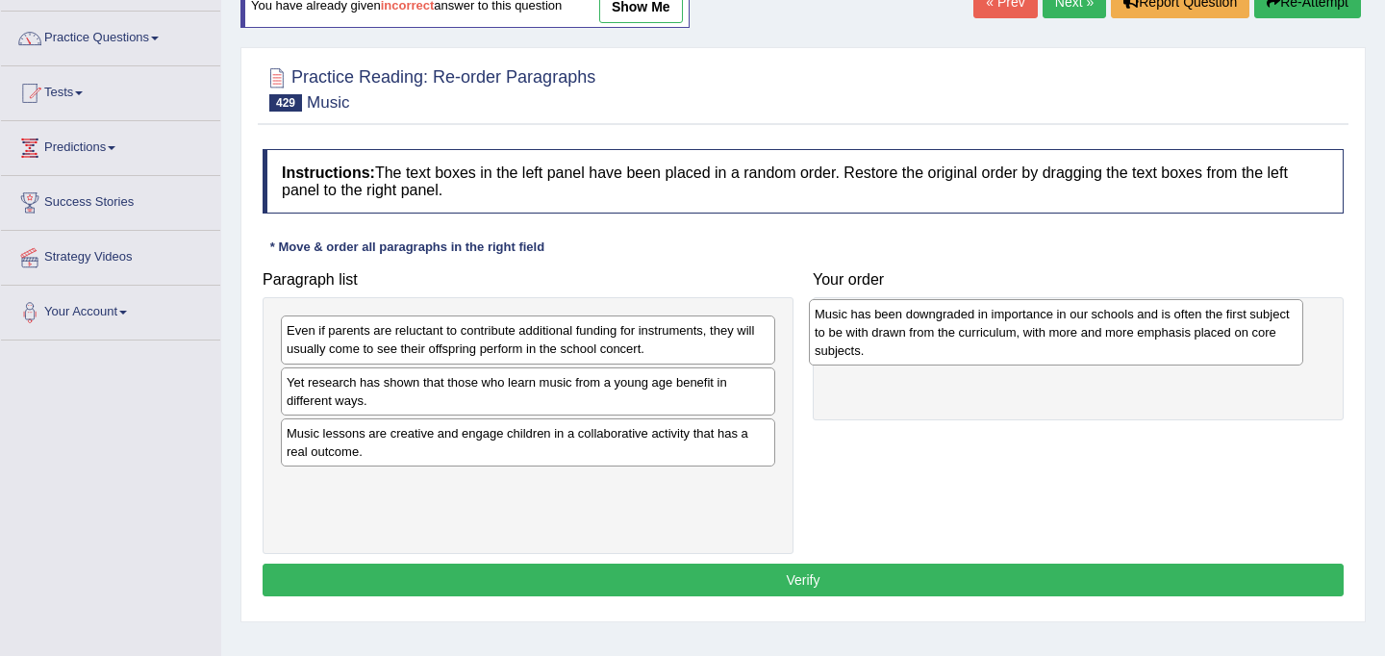
drag, startPoint x: 447, startPoint y: 452, endPoint x: 975, endPoint y: 333, distance: 541.2
click at [975, 333] on div "Music has been downgraded in importance in our schools and is often the first s…" at bounding box center [1056, 332] width 494 height 66
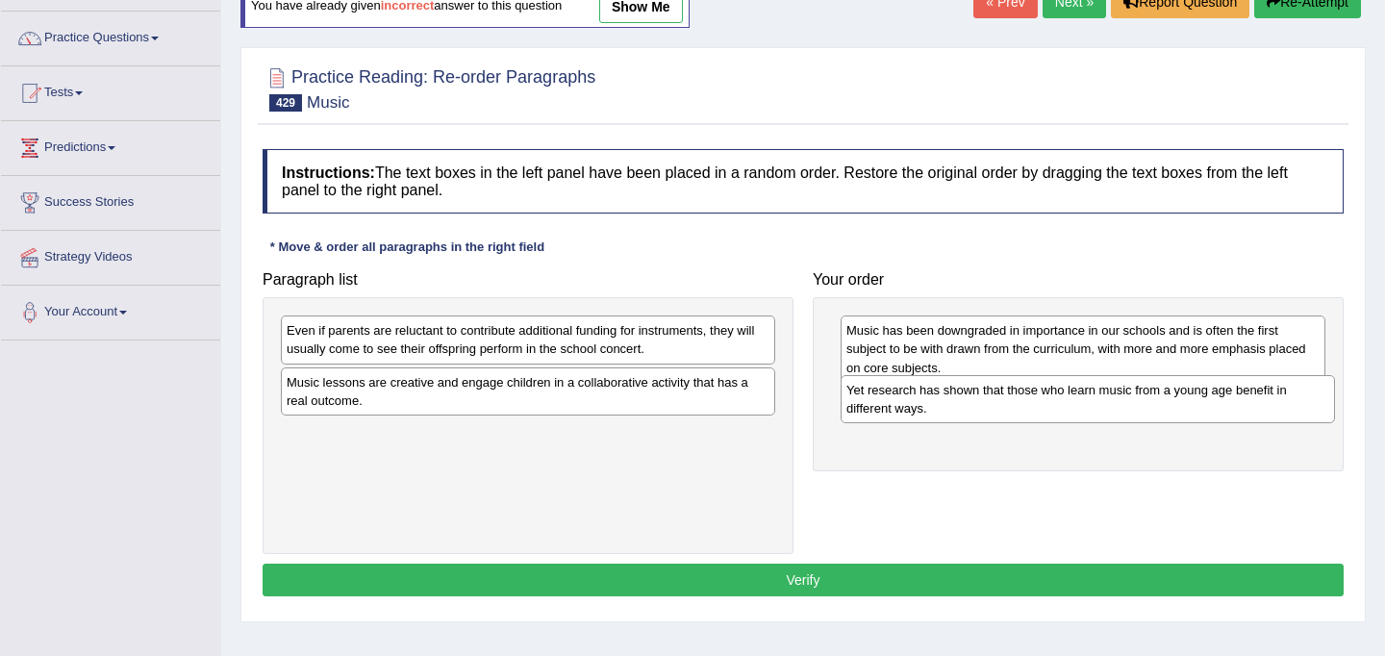
drag, startPoint x: 553, startPoint y: 397, endPoint x: 1112, endPoint y: 405, distance: 559.7
click at [1112, 405] on div "Yet research has shown that those who learn music from a young age benefit in d…" at bounding box center [1087, 399] width 494 height 48
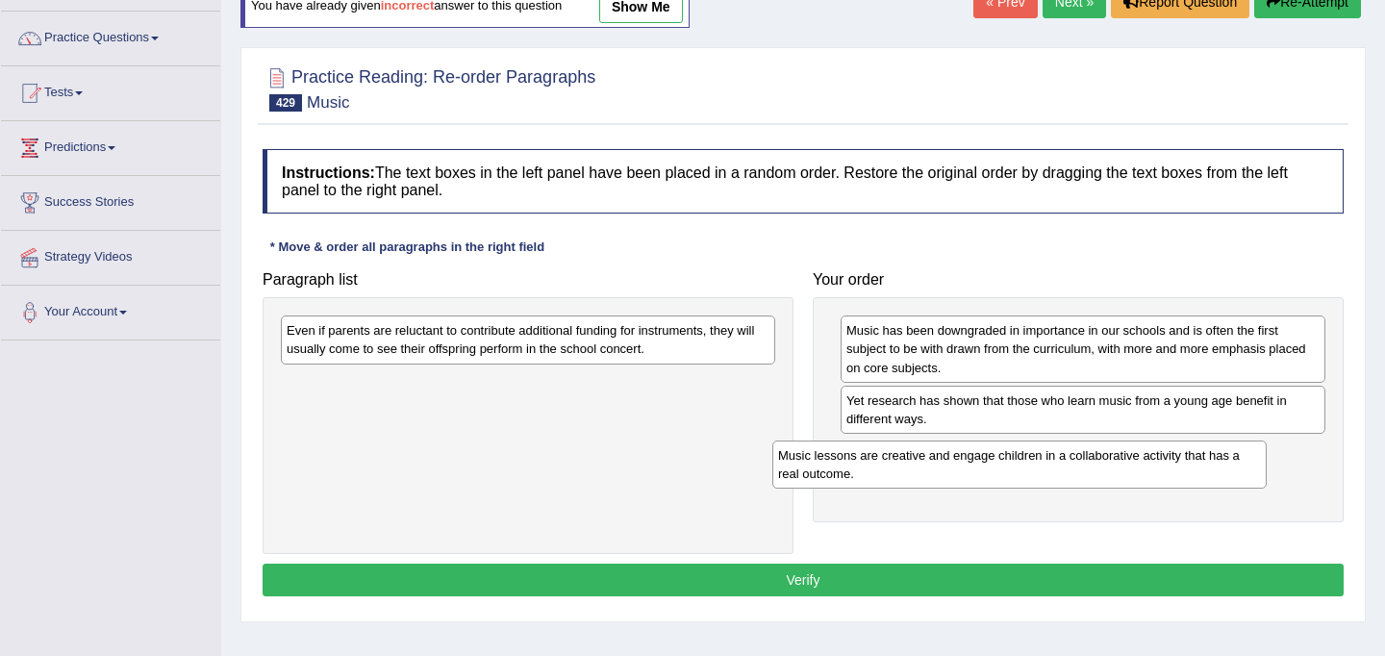
drag, startPoint x: 644, startPoint y: 396, endPoint x: 1142, endPoint y: 469, distance: 503.4
click at [1142, 469] on div "Music lessons are creative and engage children in a collaborative activity that…" at bounding box center [1019, 464] width 494 height 48
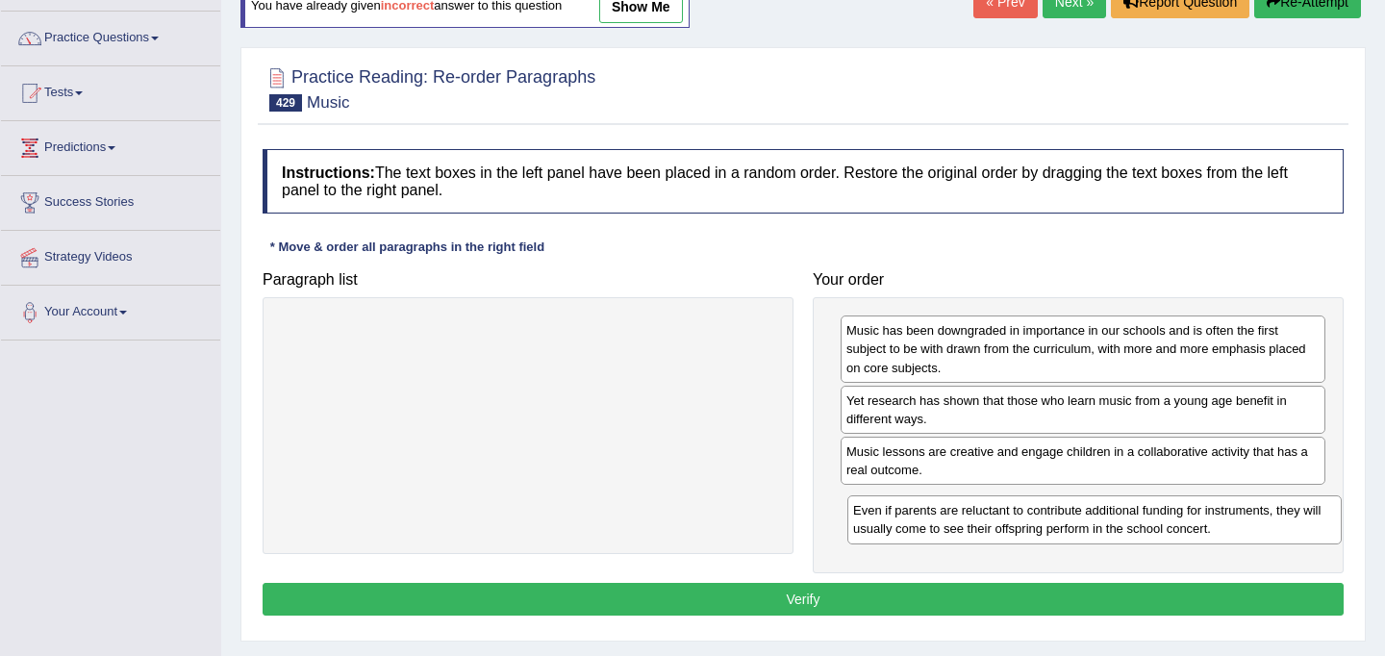
drag, startPoint x: 489, startPoint y: 334, endPoint x: 1046, endPoint y: 499, distance: 580.8
click at [1046, 499] on div "Even if parents are reluctant to contribute additional funding for instruments,…" at bounding box center [1094, 519] width 494 height 48
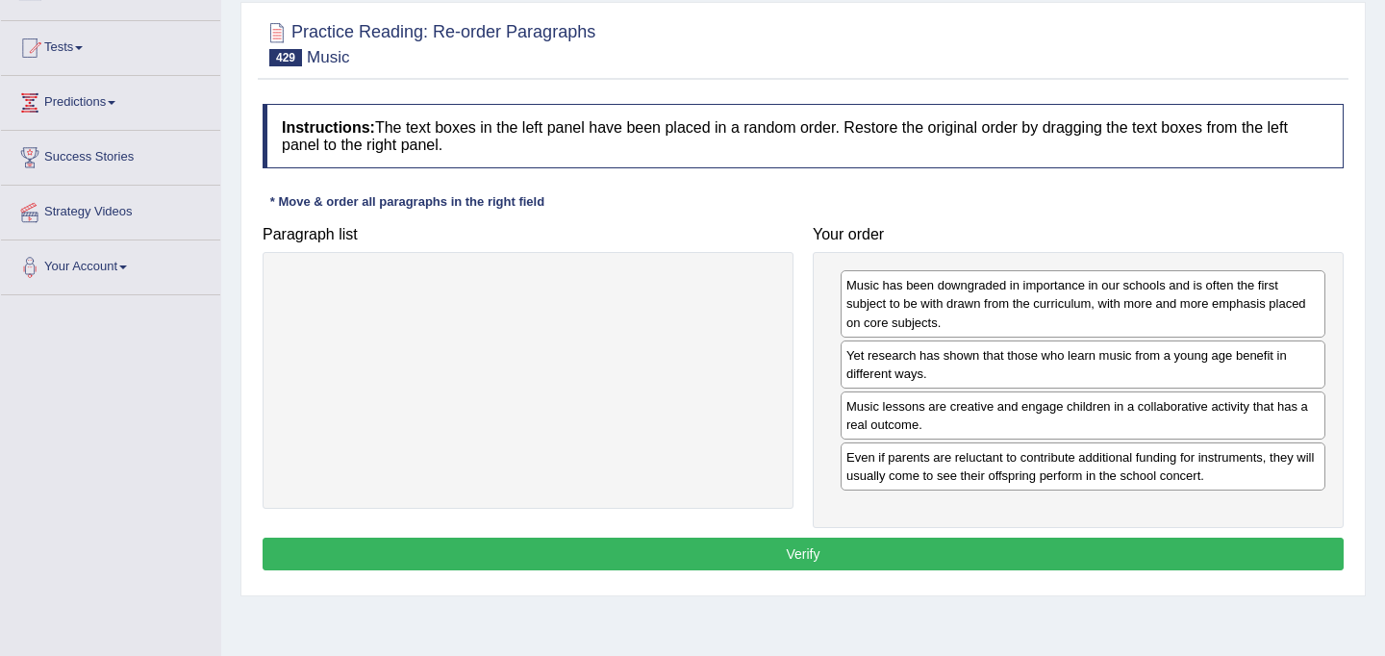
scroll to position [185, 0]
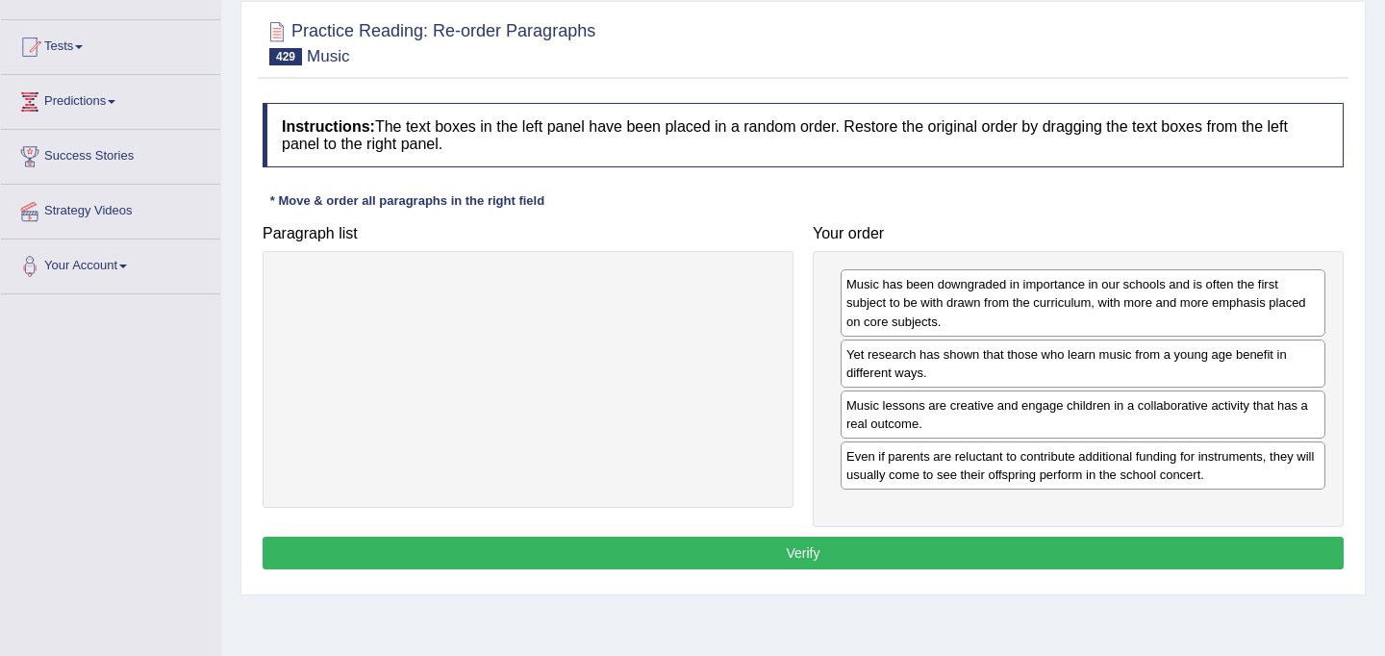
click at [1002, 556] on button "Verify" at bounding box center [802, 553] width 1081 height 33
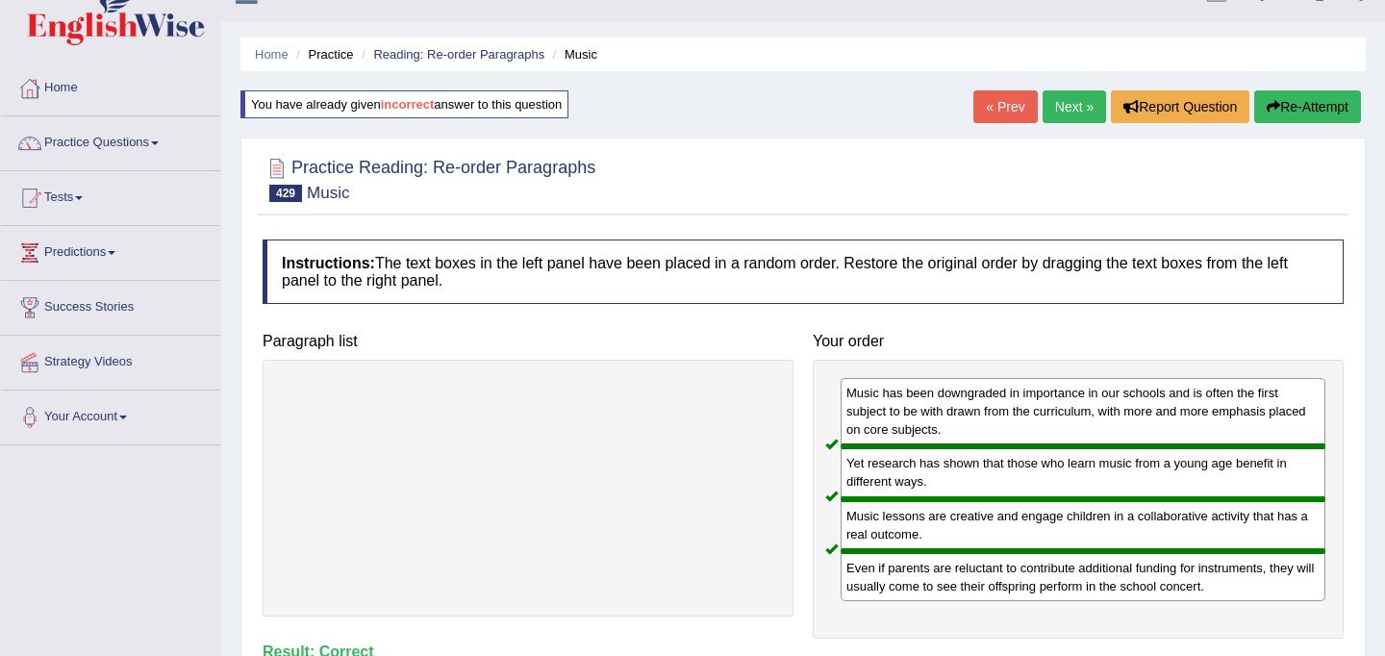
scroll to position [0, 0]
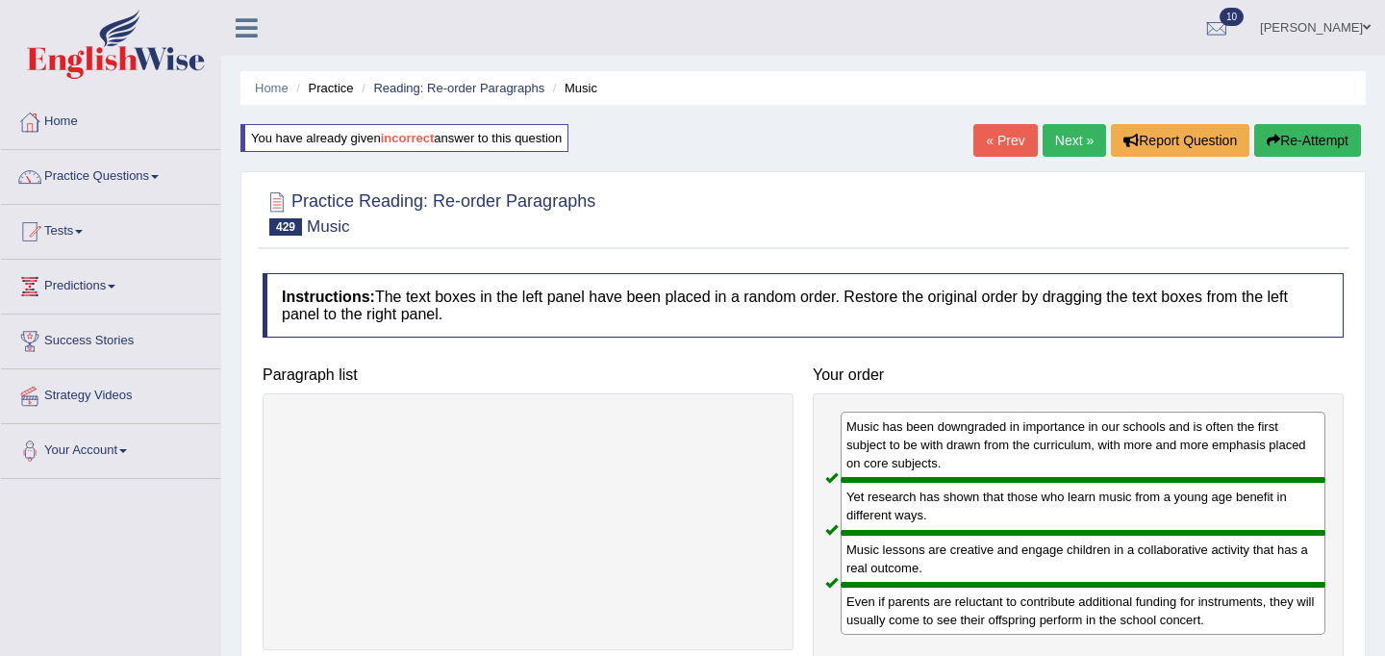
click at [1067, 148] on link "Next »" at bounding box center [1073, 140] width 63 height 33
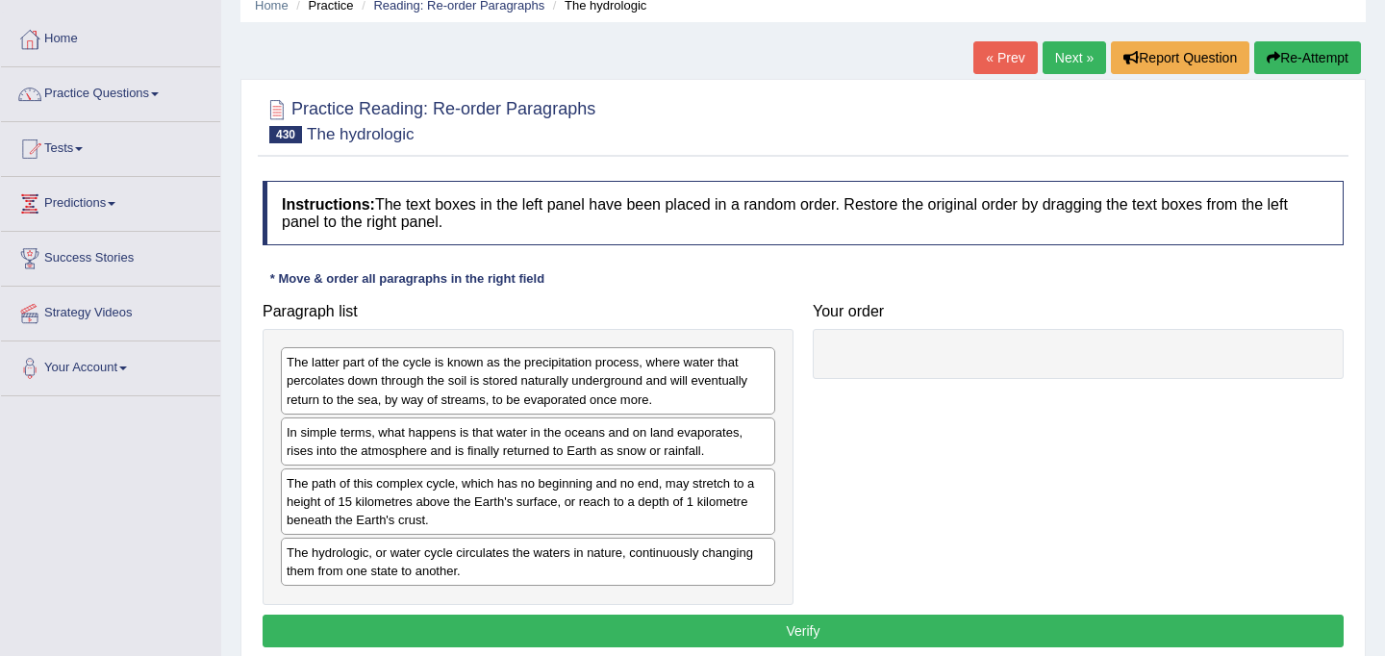
scroll to position [80, 0]
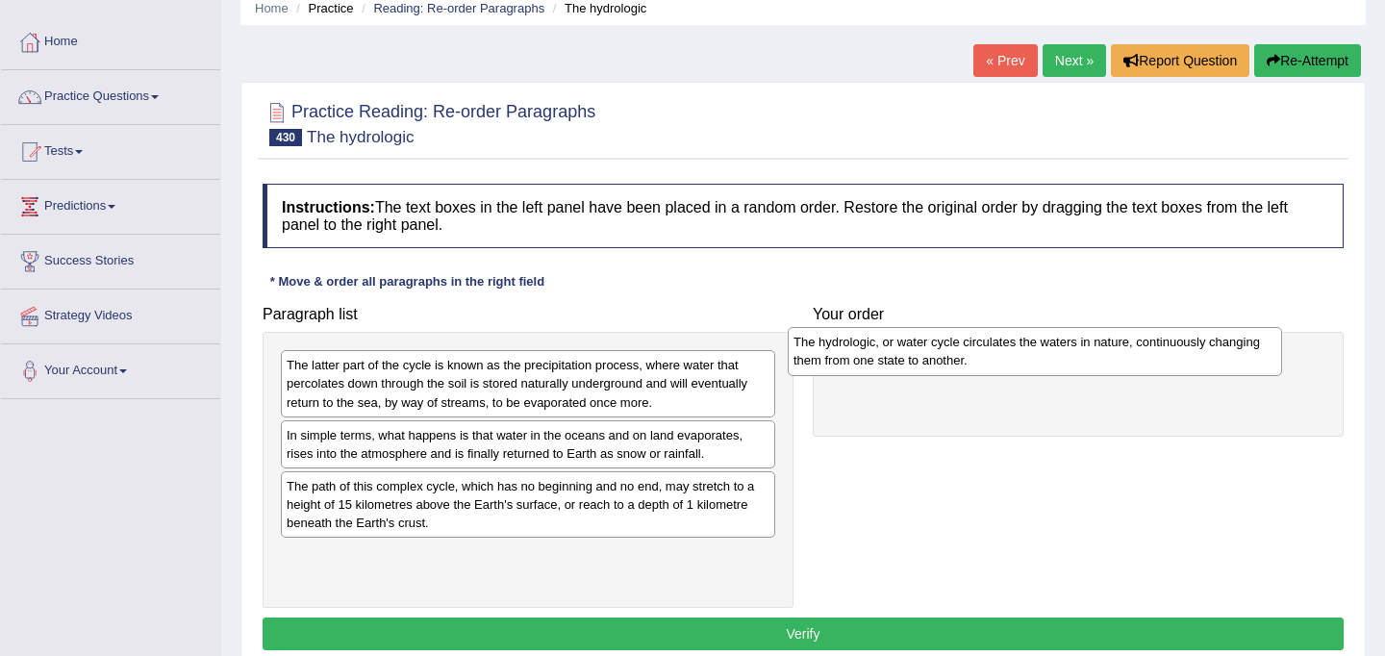
drag, startPoint x: 562, startPoint y: 567, endPoint x: 1070, endPoint y: 354, distance: 550.7
click at [1070, 354] on div "The hydrologic, or water cycle circulates the waters in nature, continuously ch…" at bounding box center [1034, 351] width 494 height 48
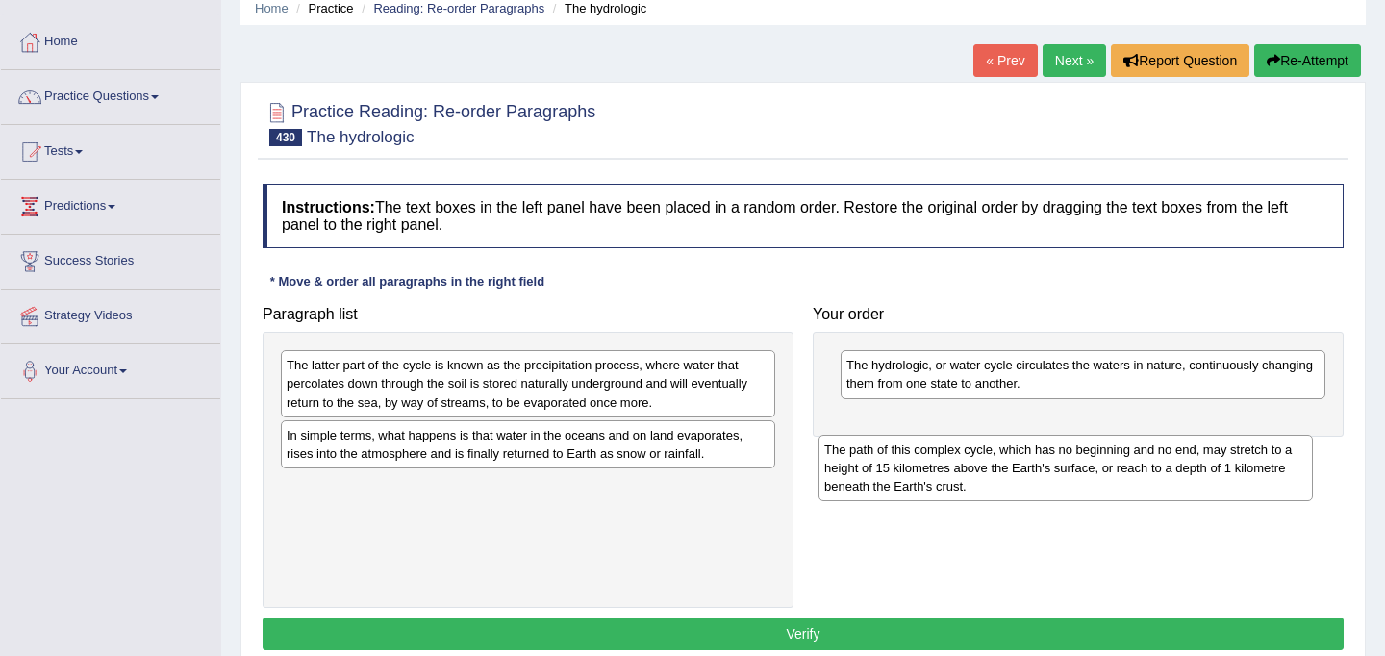
drag, startPoint x: 534, startPoint y: 503, endPoint x: 1073, endPoint y: 437, distance: 543.5
click at [1073, 437] on div "The path of this complex cycle, which has no beginning and no end, may stretch …" at bounding box center [1065, 468] width 494 height 66
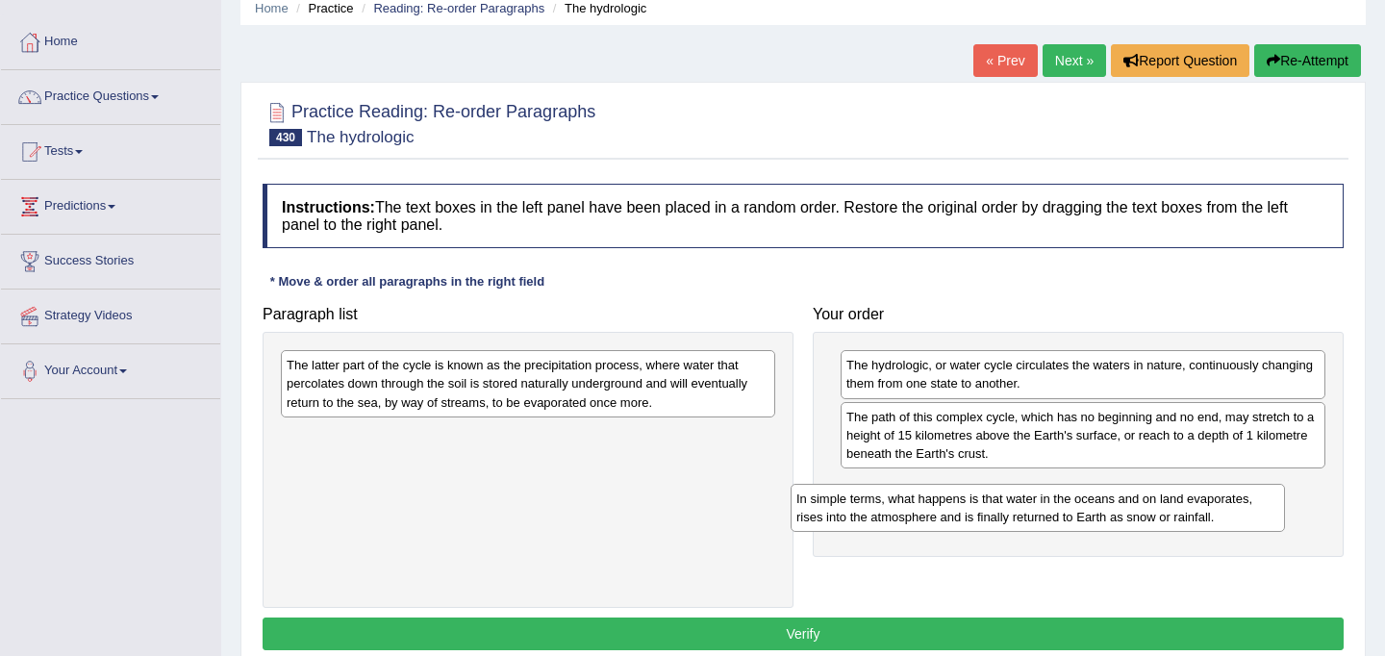
drag, startPoint x: 540, startPoint y: 457, endPoint x: 1056, endPoint y: 512, distance: 518.3
click at [1056, 512] on div "In simple terms, what happens is that water in the oceans and on land evaporate…" at bounding box center [1037, 508] width 494 height 48
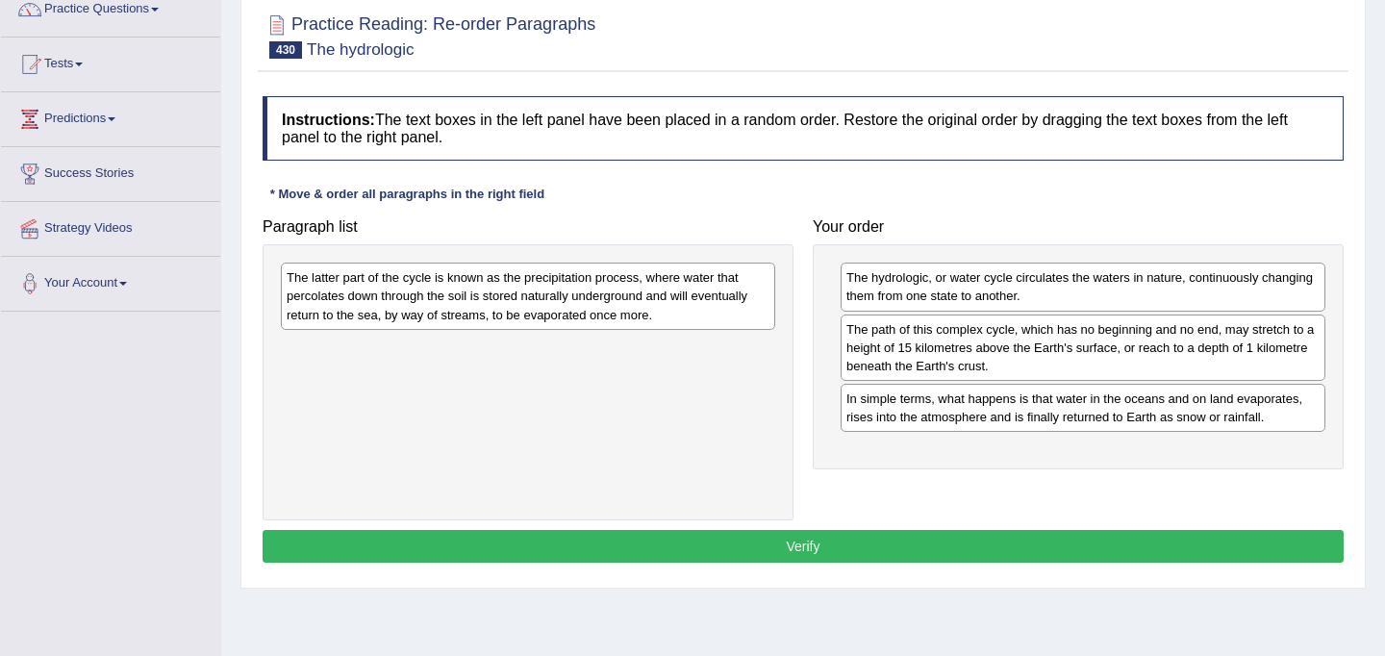
scroll to position [162, 0]
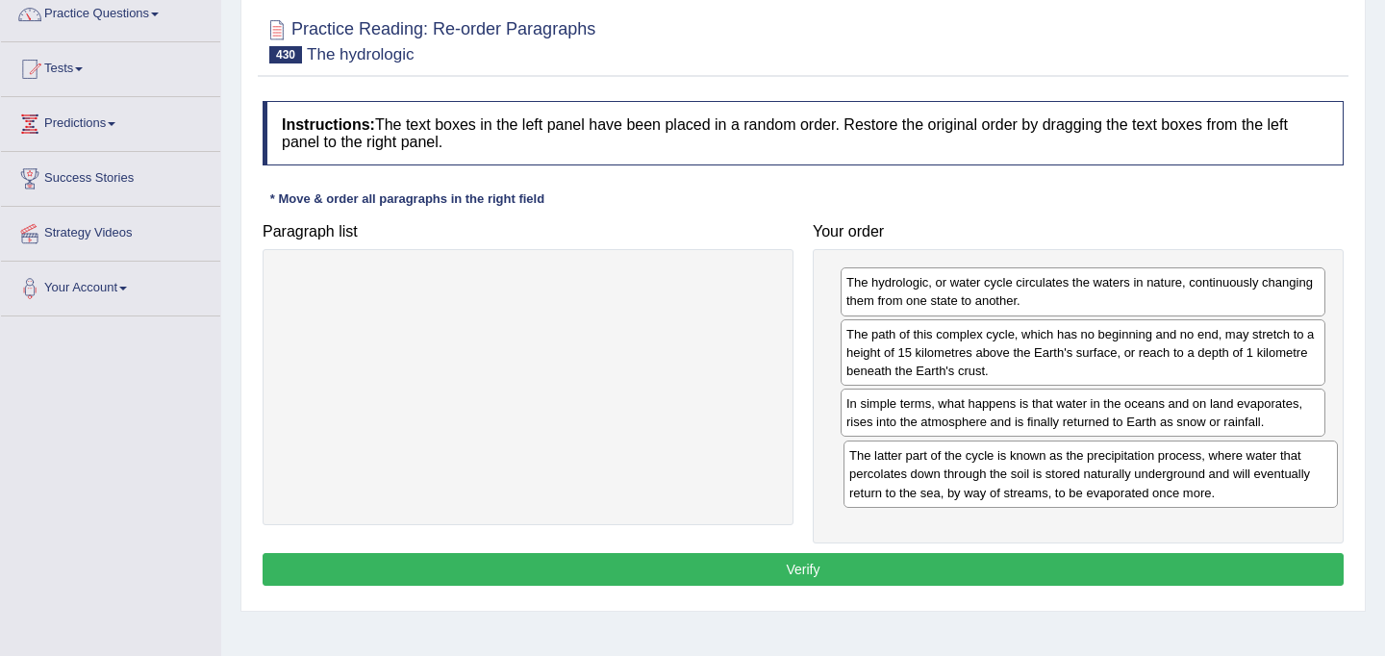
drag, startPoint x: 553, startPoint y: 295, endPoint x: 1115, endPoint y: 468, distance: 588.5
click at [1115, 468] on div "The latter part of the cycle is known as the precipitation process, where water…" at bounding box center [1090, 473] width 494 height 66
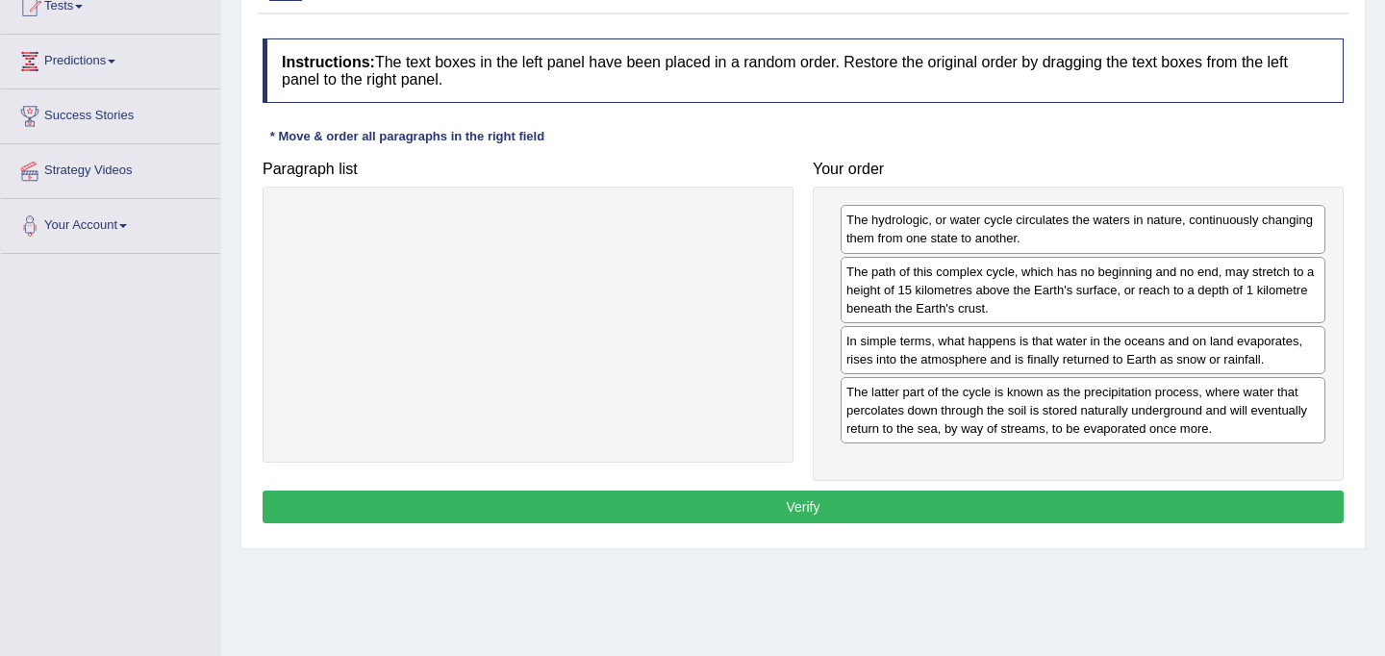
scroll to position [250, 0]
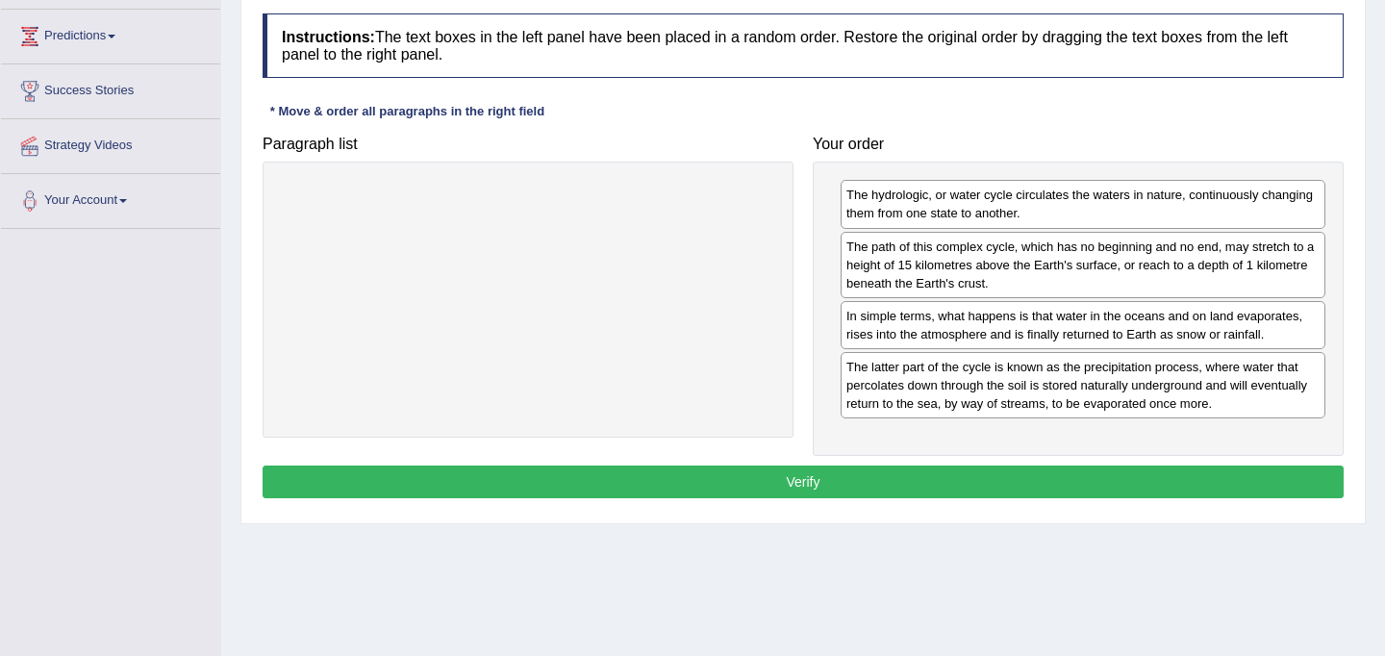
click at [1112, 474] on button "Verify" at bounding box center [802, 481] width 1081 height 33
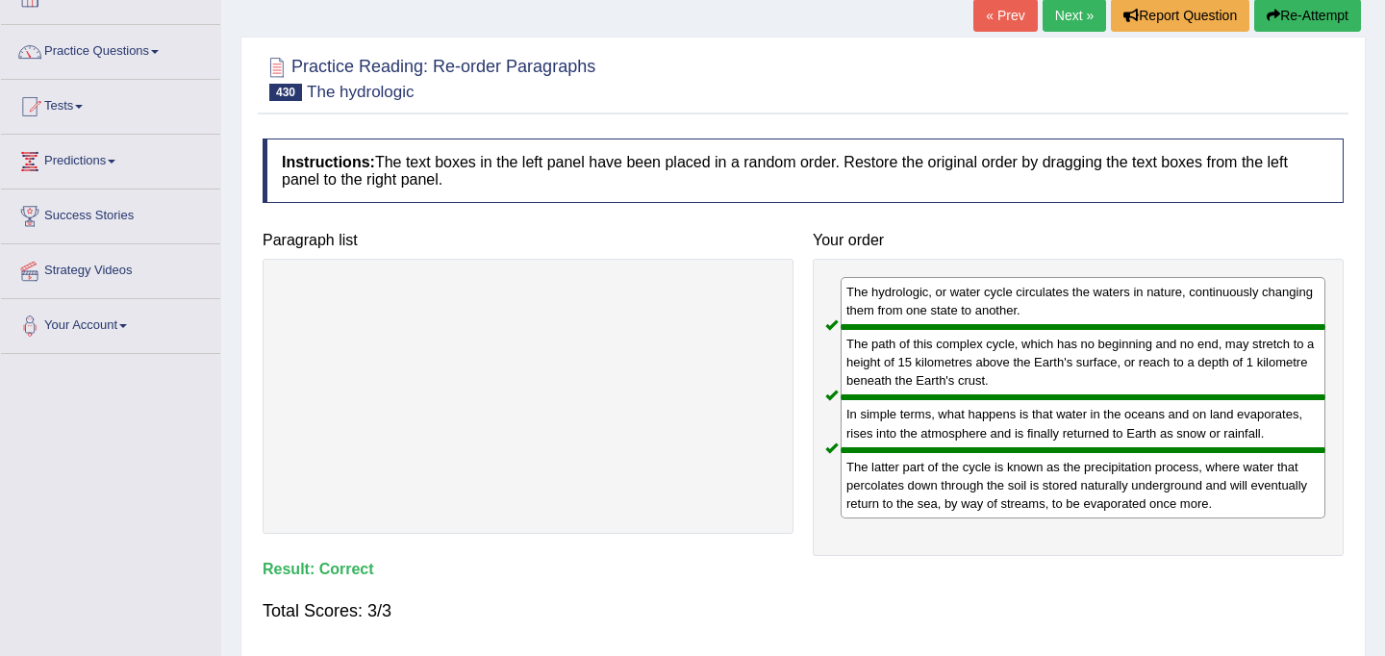
scroll to position [0, 0]
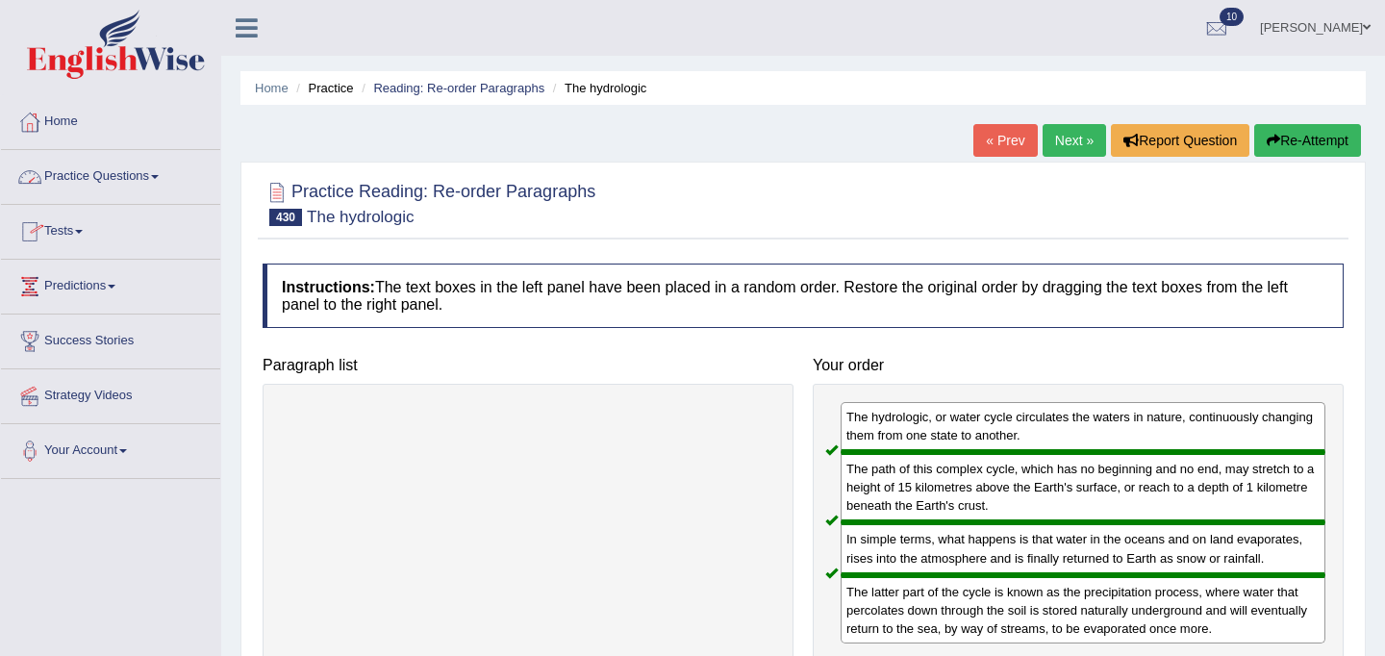
click at [87, 178] on link "Practice Questions" at bounding box center [110, 174] width 219 height 48
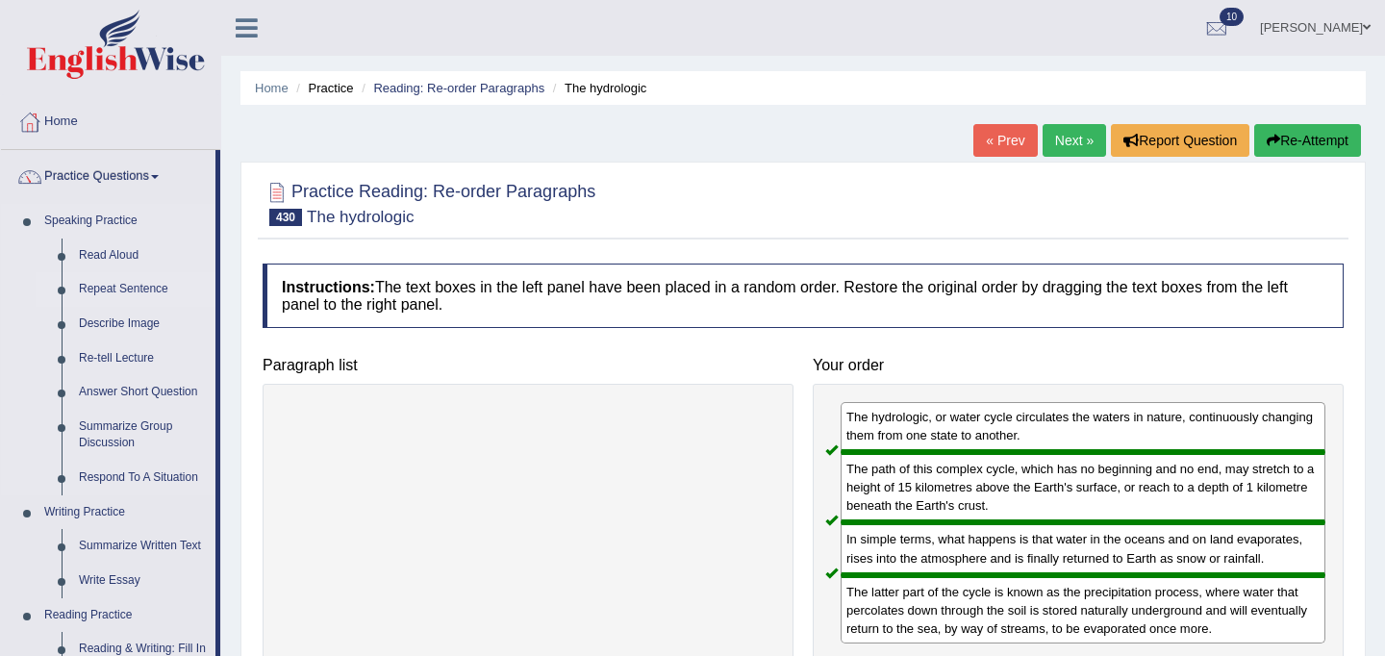
click at [112, 294] on link "Repeat Sentence" at bounding box center [142, 289] width 145 height 35
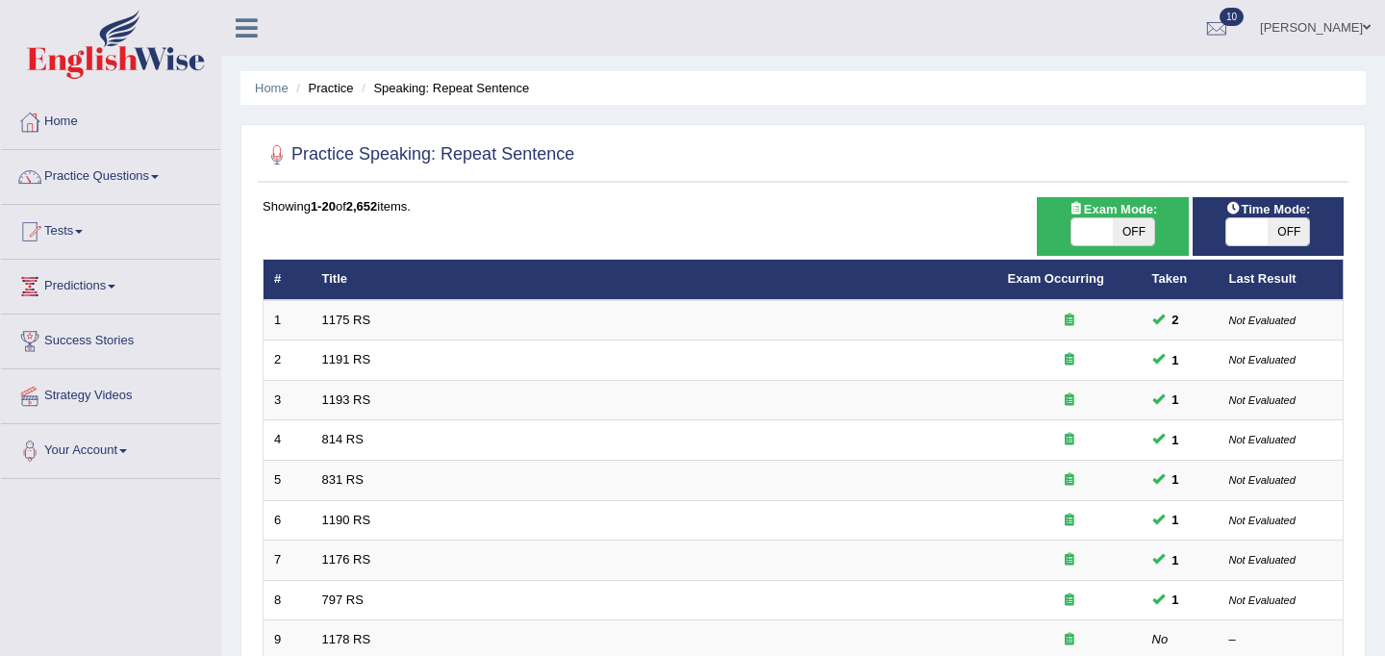
scroll to position [617, 0]
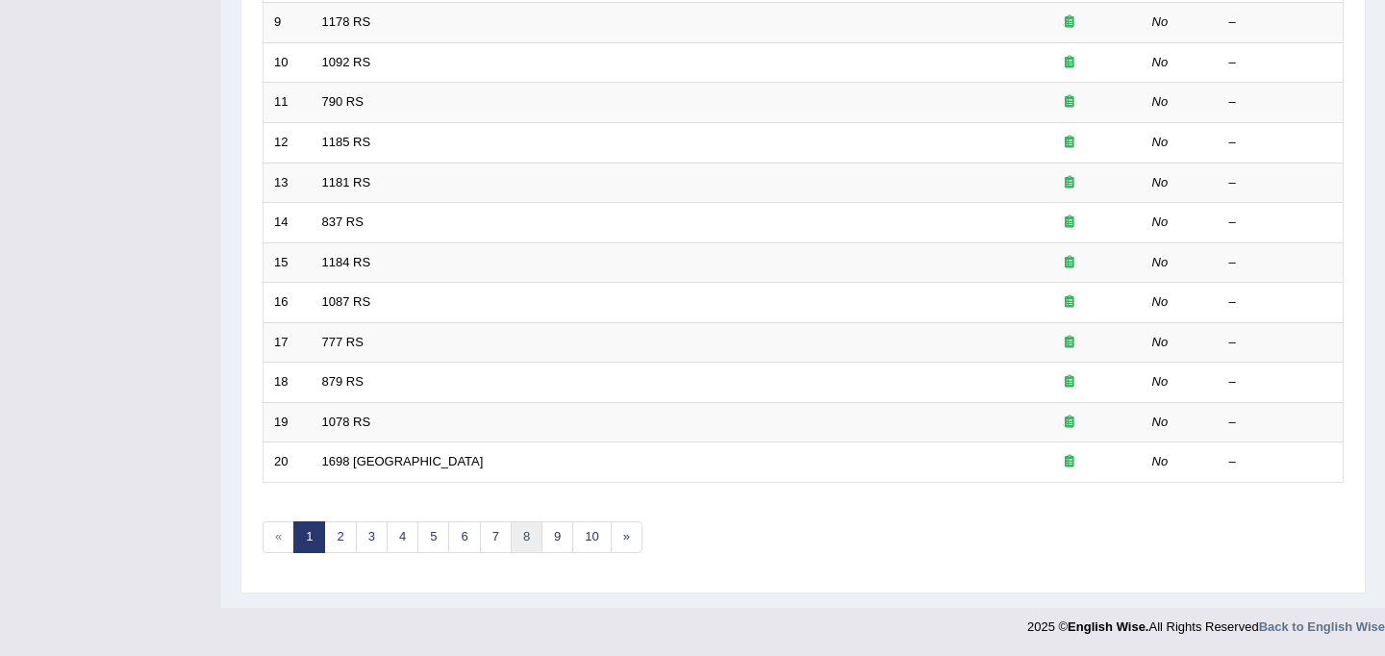
click at [528, 538] on link "8" at bounding box center [527, 537] width 32 height 32
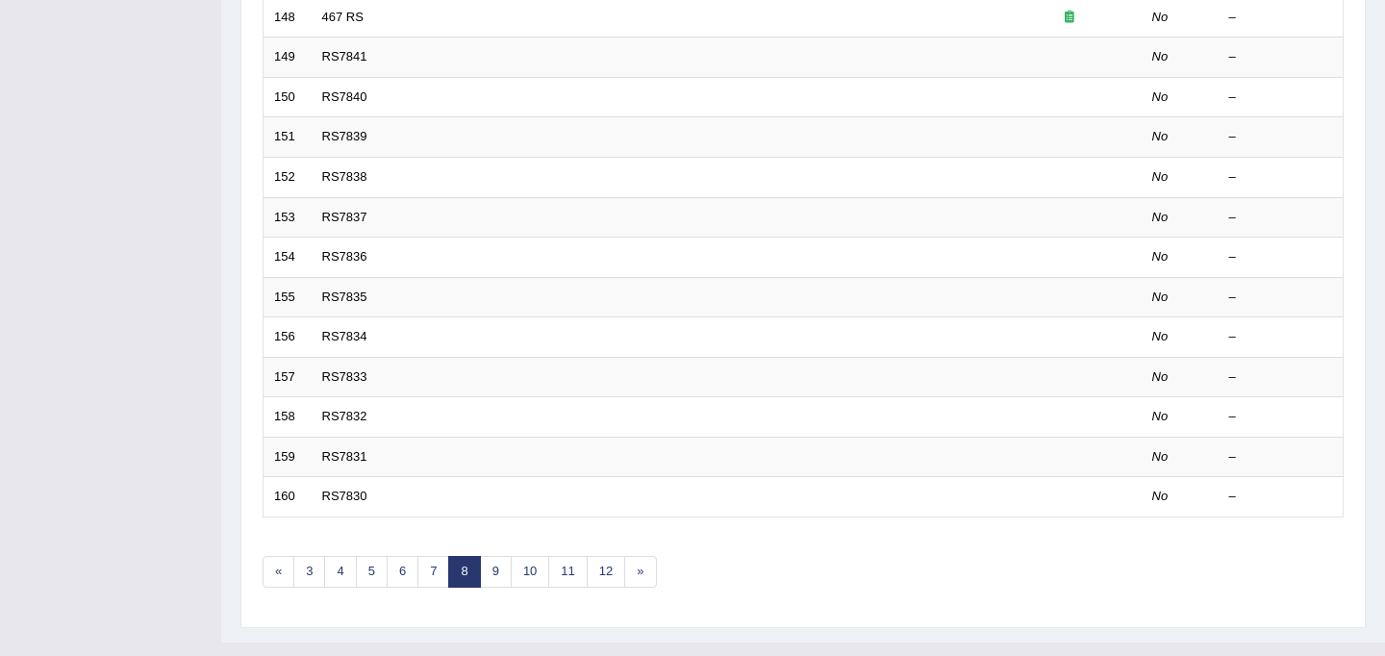
scroll to position [617, 0]
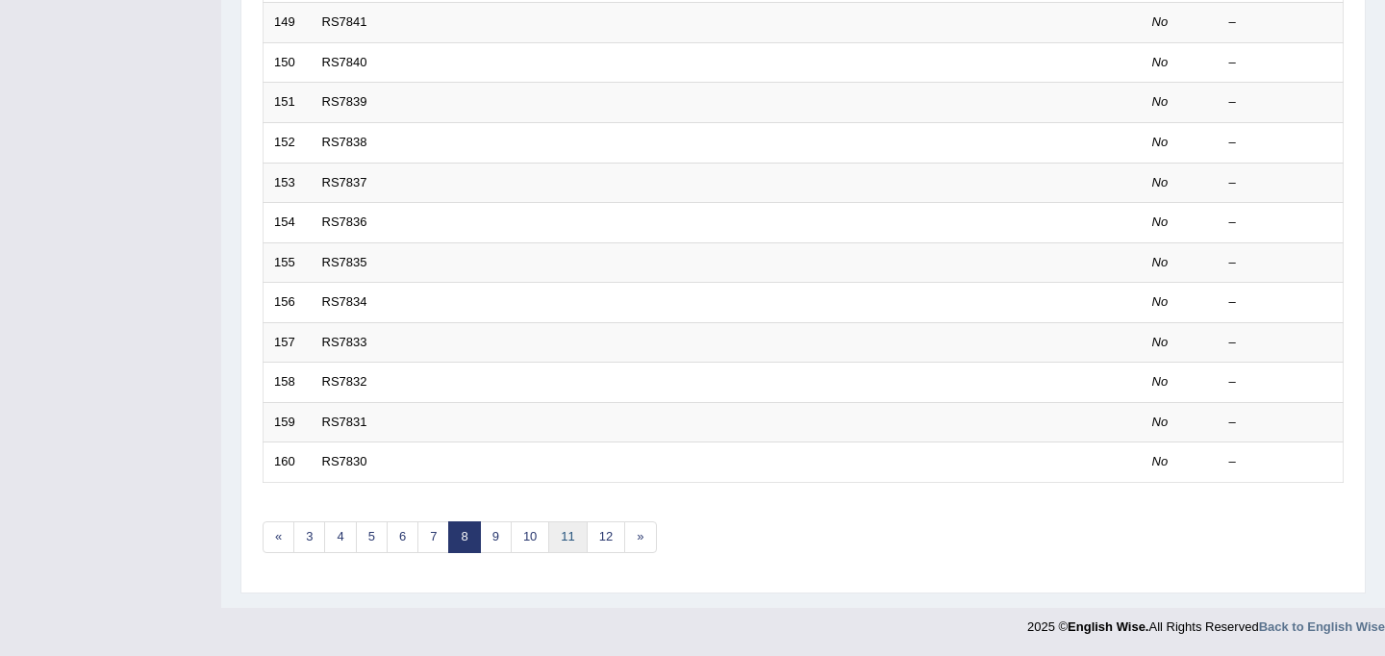
click at [556, 536] on link "11" at bounding box center [567, 537] width 38 height 32
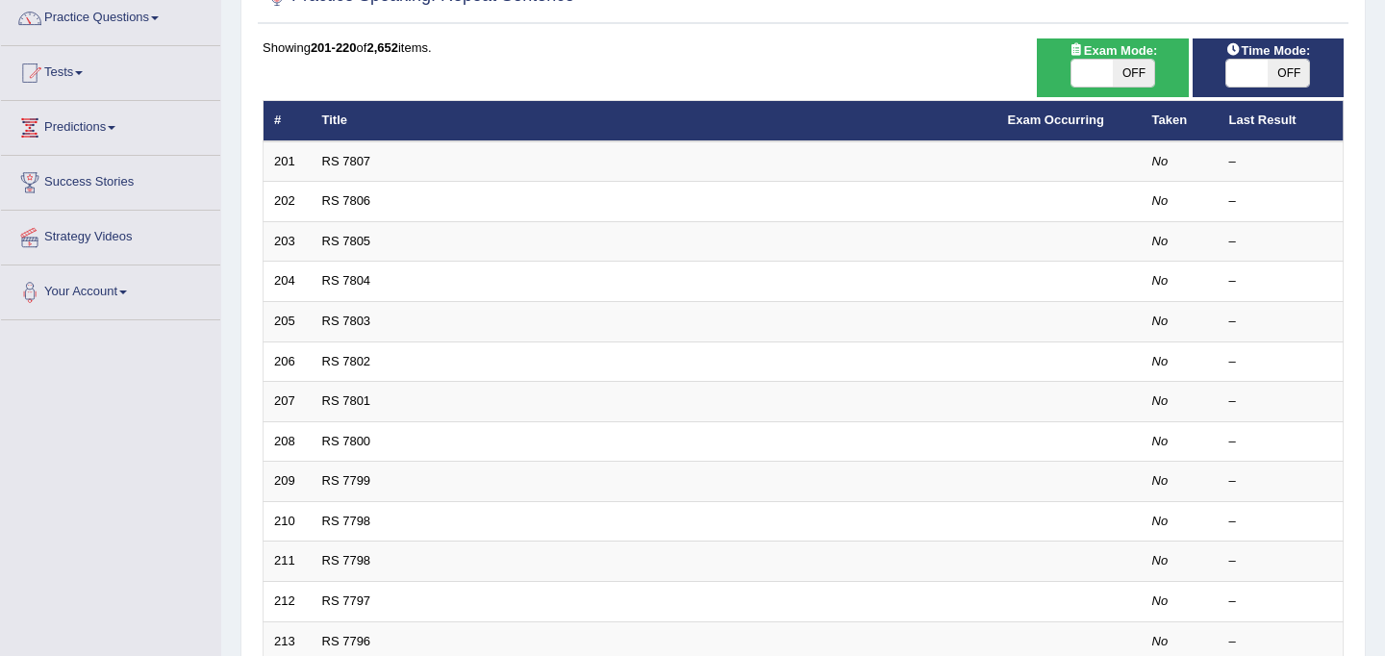
scroll to position [617, 0]
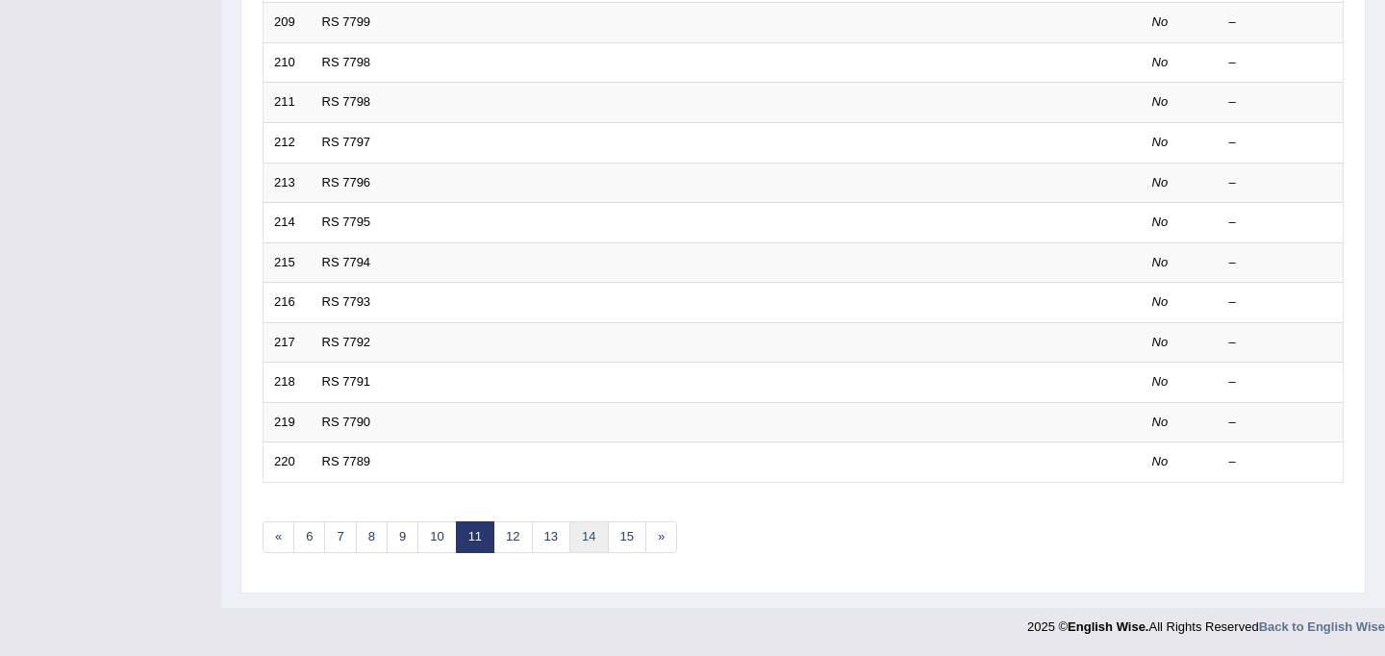
click at [595, 535] on link "14" at bounding box center [588, 537] width 38 height 32
click at [631, 538] on link "18" at bounding box center [647, 537] width 38 height 32
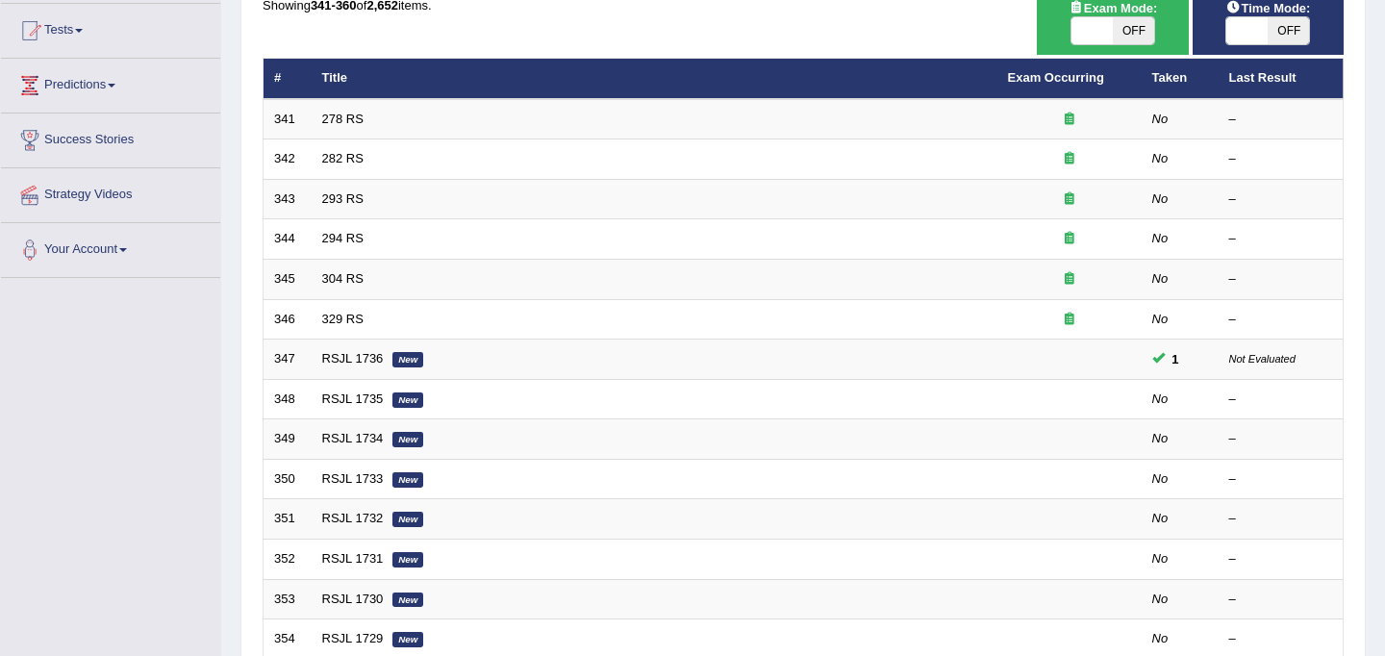
scroll to position [188, 0]
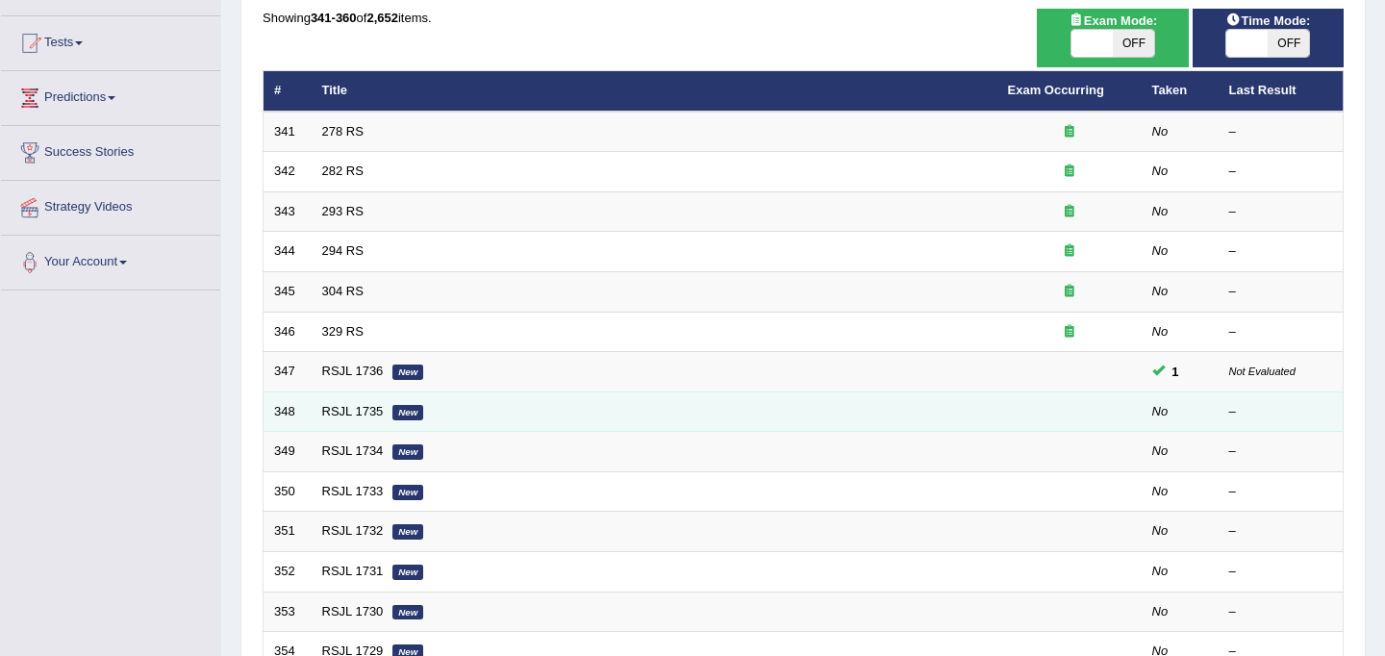
click at [393, 406] on em "New" at bounding box center [407, 412] width 31 height 15
click at [369, 415] on link "RSJL 1735" at bounding box center [353, 411] width 62 height 14
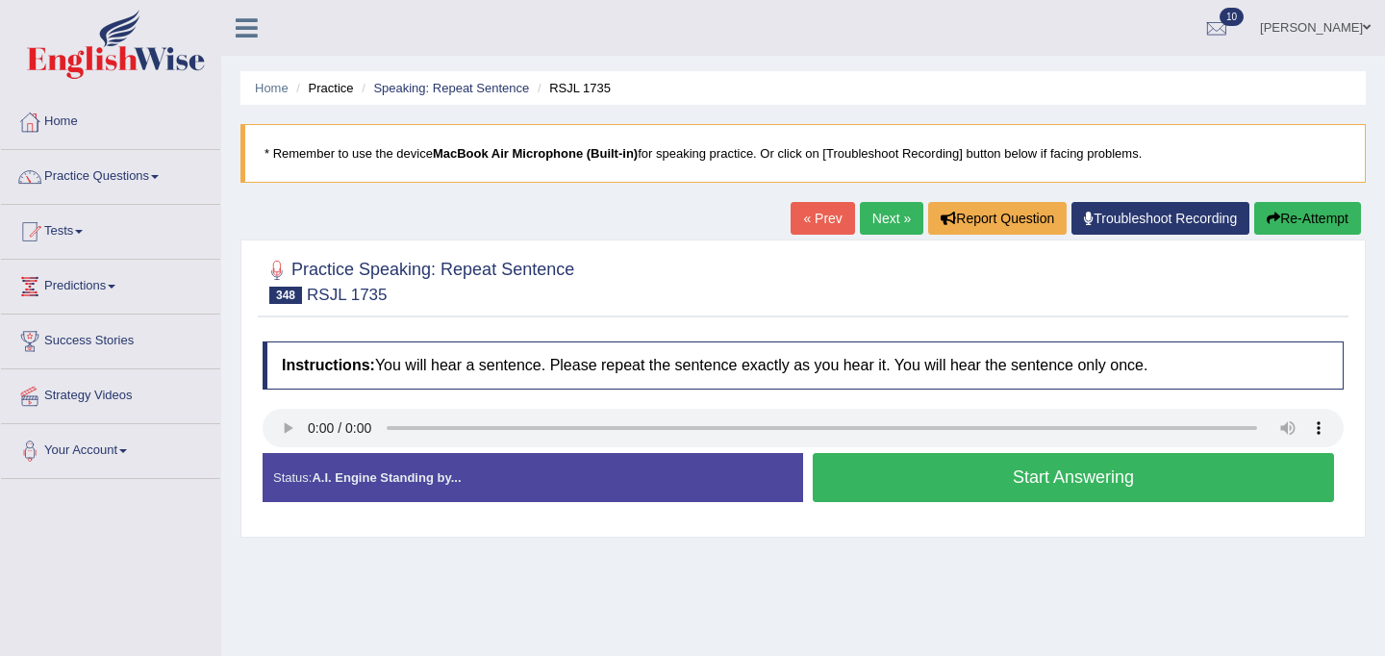
click at [961, 494] on button "Start Answering" at bounding box center [1072, 477] width 521 height 49
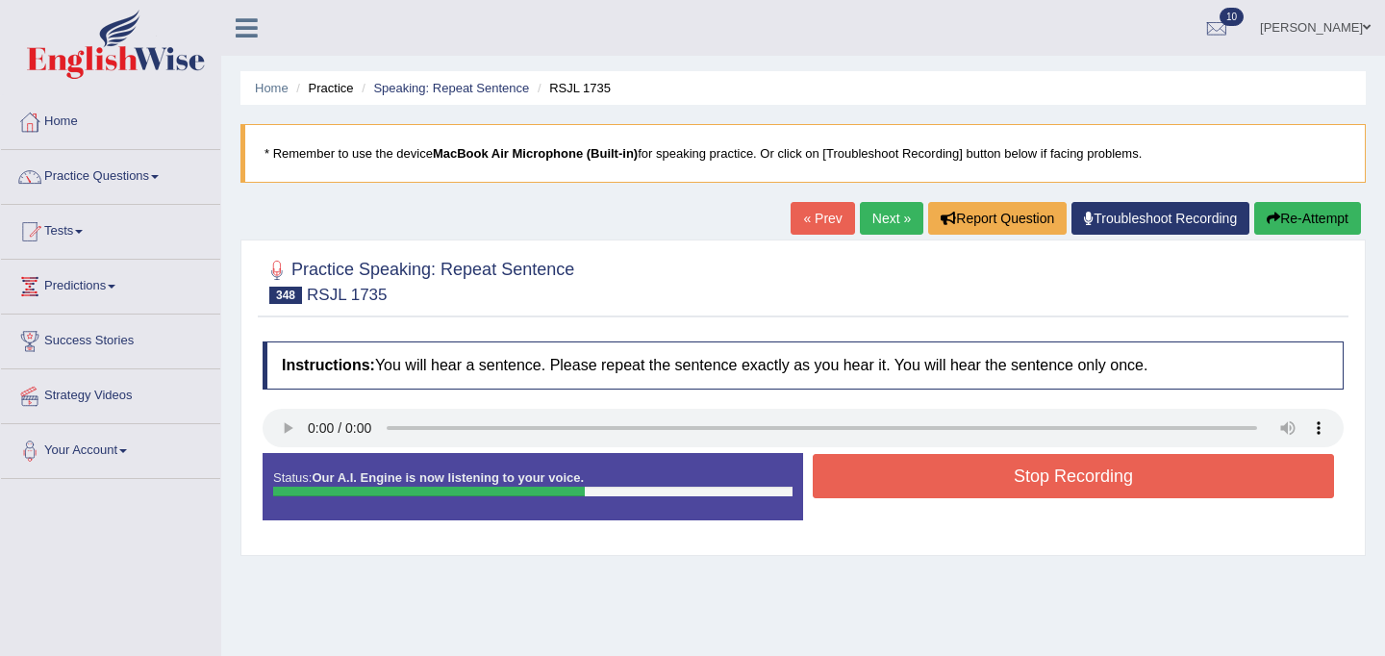
click at [1307, 213] on button "Re-Attempt" at bounding box center [1307, 218] width 107 height 33
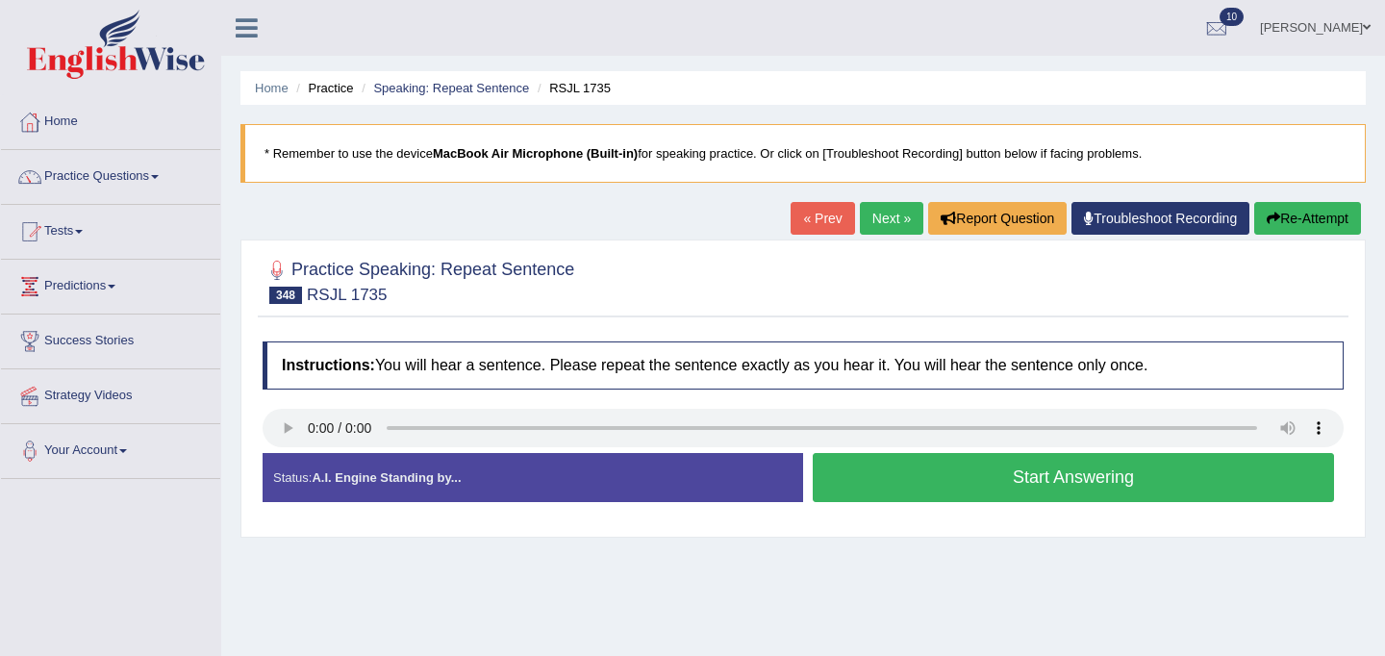
click at [1121, 477] on button "Start Answering" at bounding box center [1072, 477] width 521 height 49
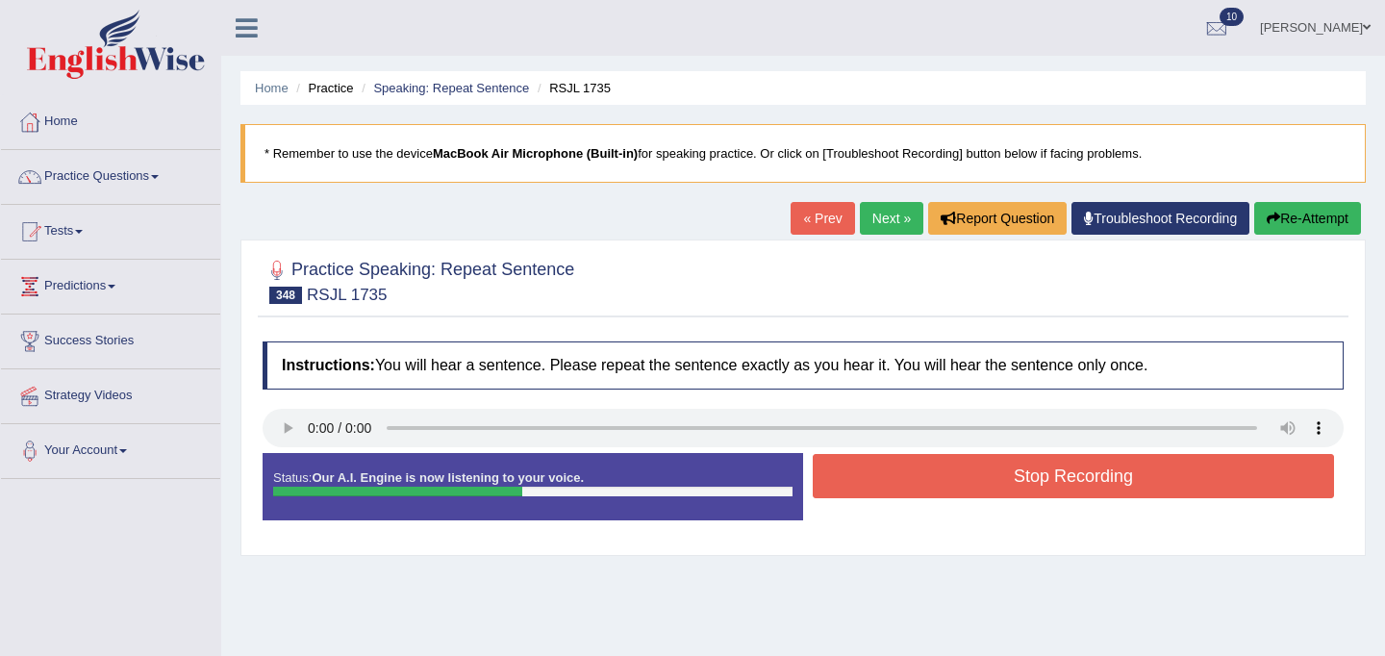
click at [1100, 482] on button "Stop Recording" at bounding box center [1072, 476] width 521 height 44
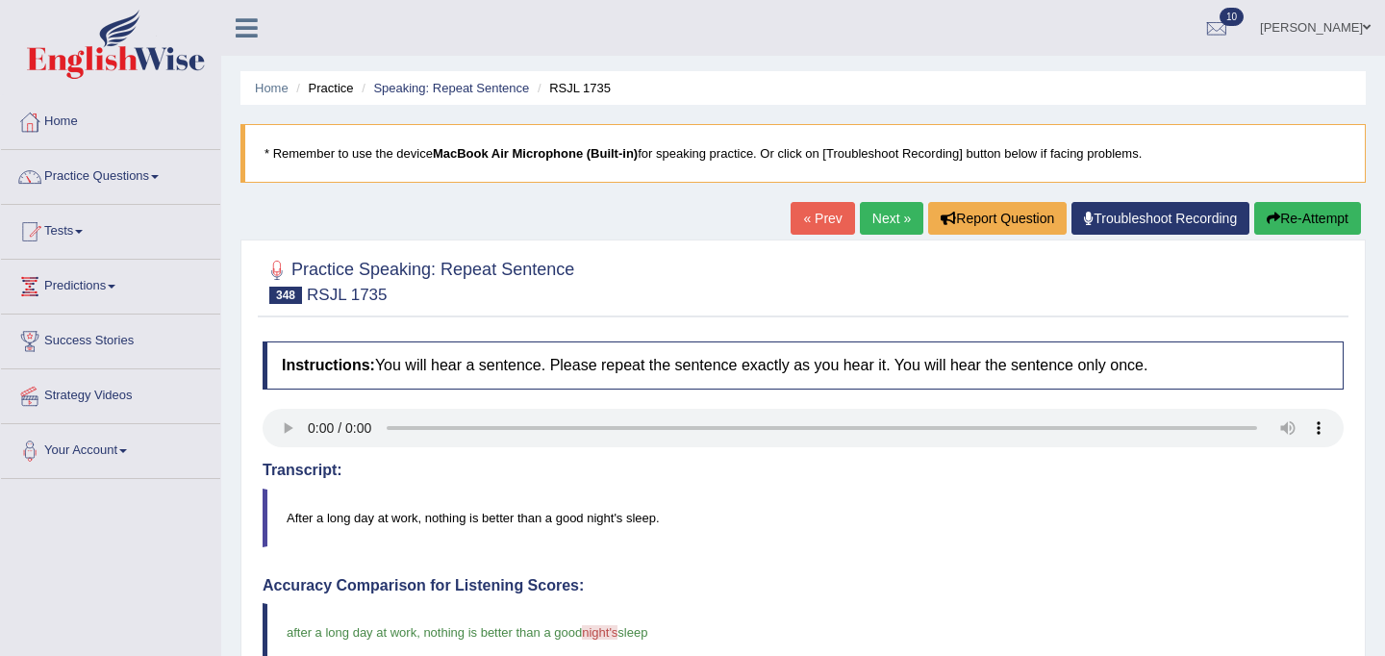
click at [887, 219] on link "Next »" at bounding box center [891, 218] width 63 height 33
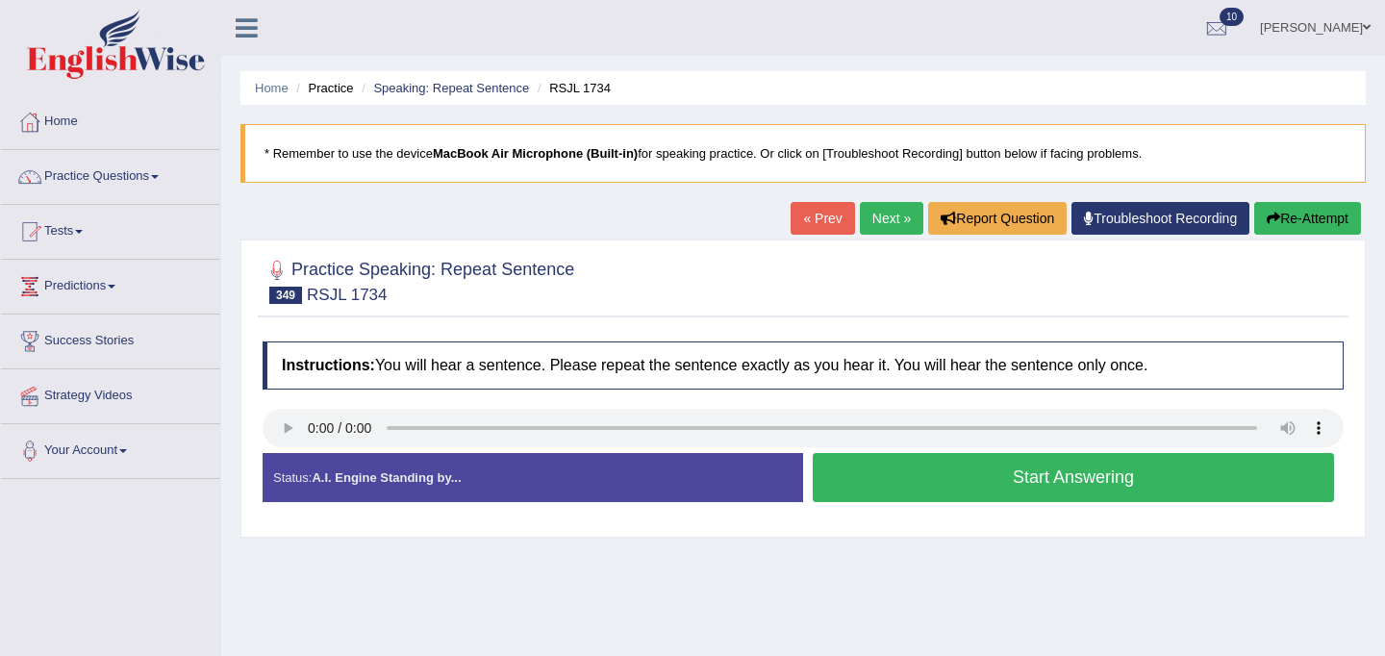
click at [909, 490] on button "Start Answering" at bounding box center [1072, 477] width 521 height 49
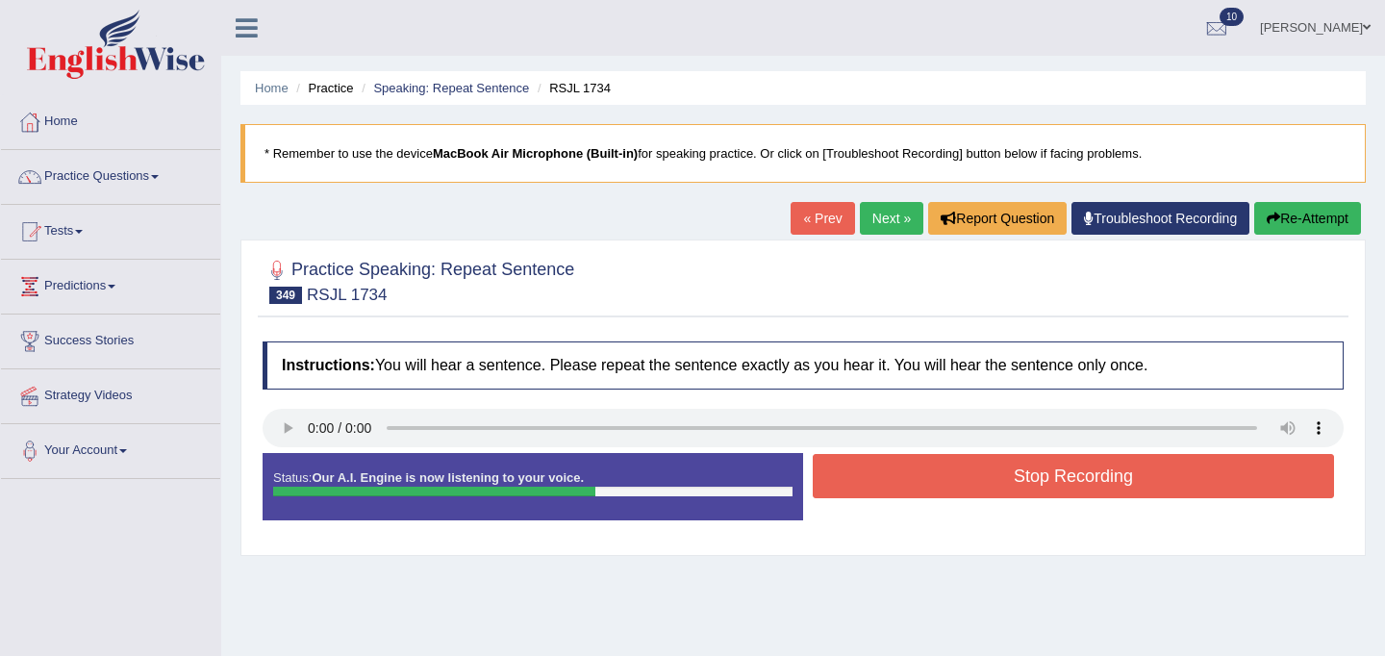
click at [909, 490] on button "Stop Recording" at bounding box center [1072, 476] width 521 height 44
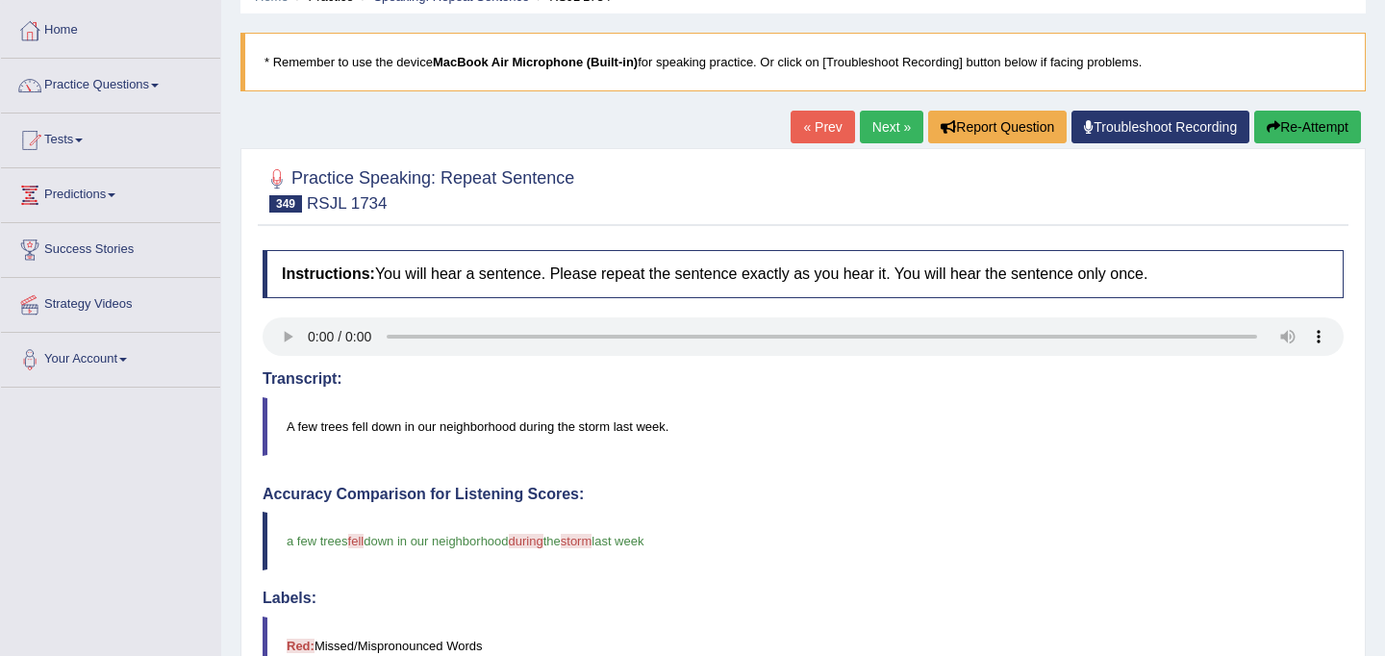
scroll to position [84, 0]
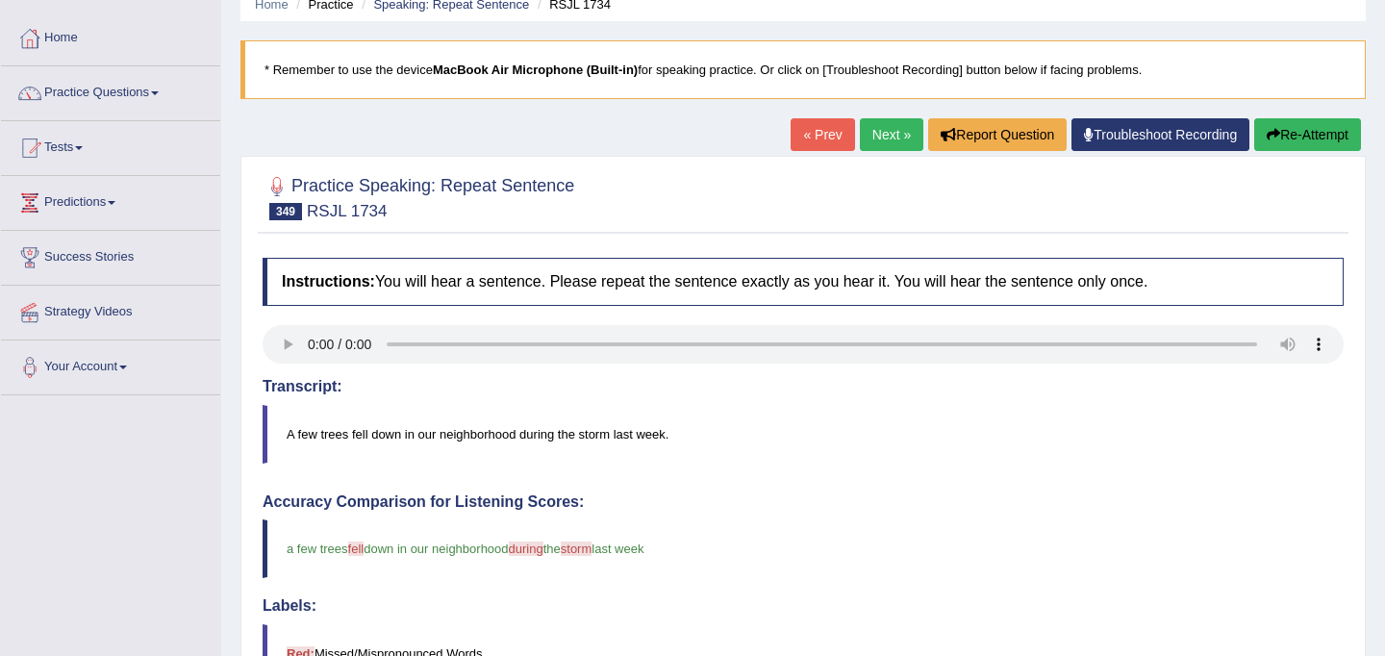
click at [882, 138] on link "Next »" at bounding box center [891, 134] width 63 height 33
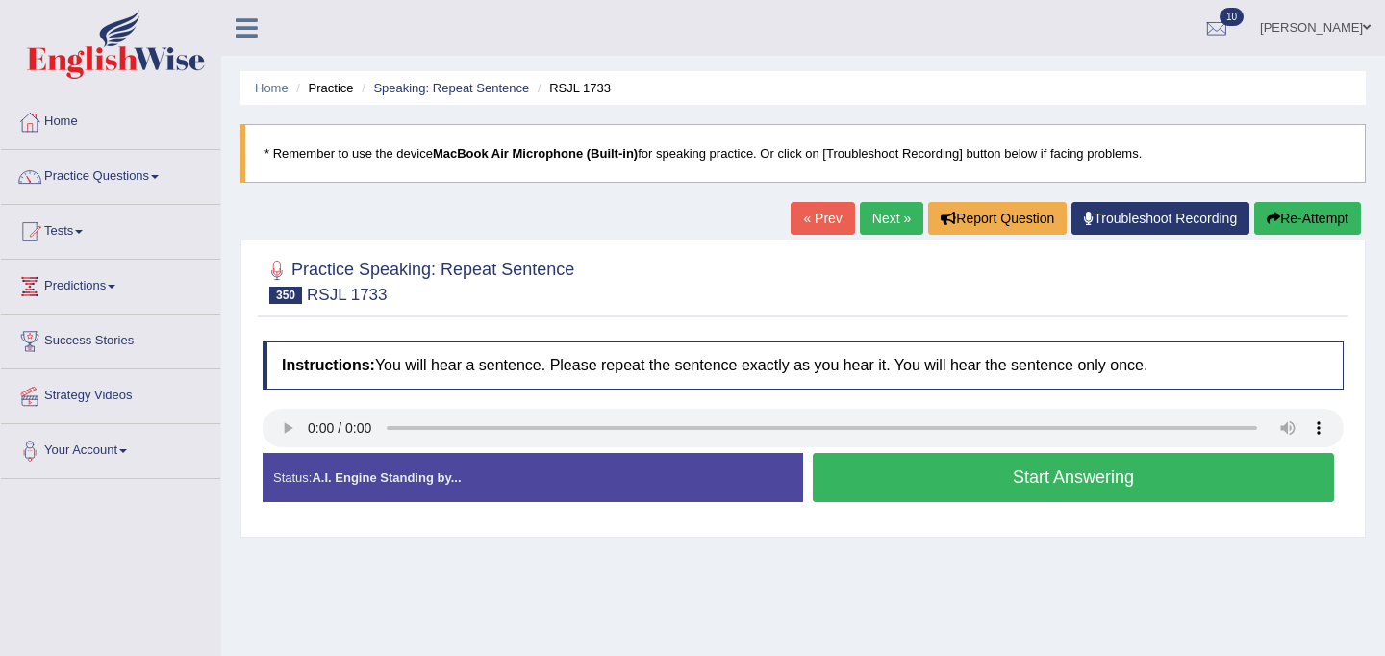
click at [958, 477] on button "Start Answering" at bounding box center [1072, 477] width 521 height 49
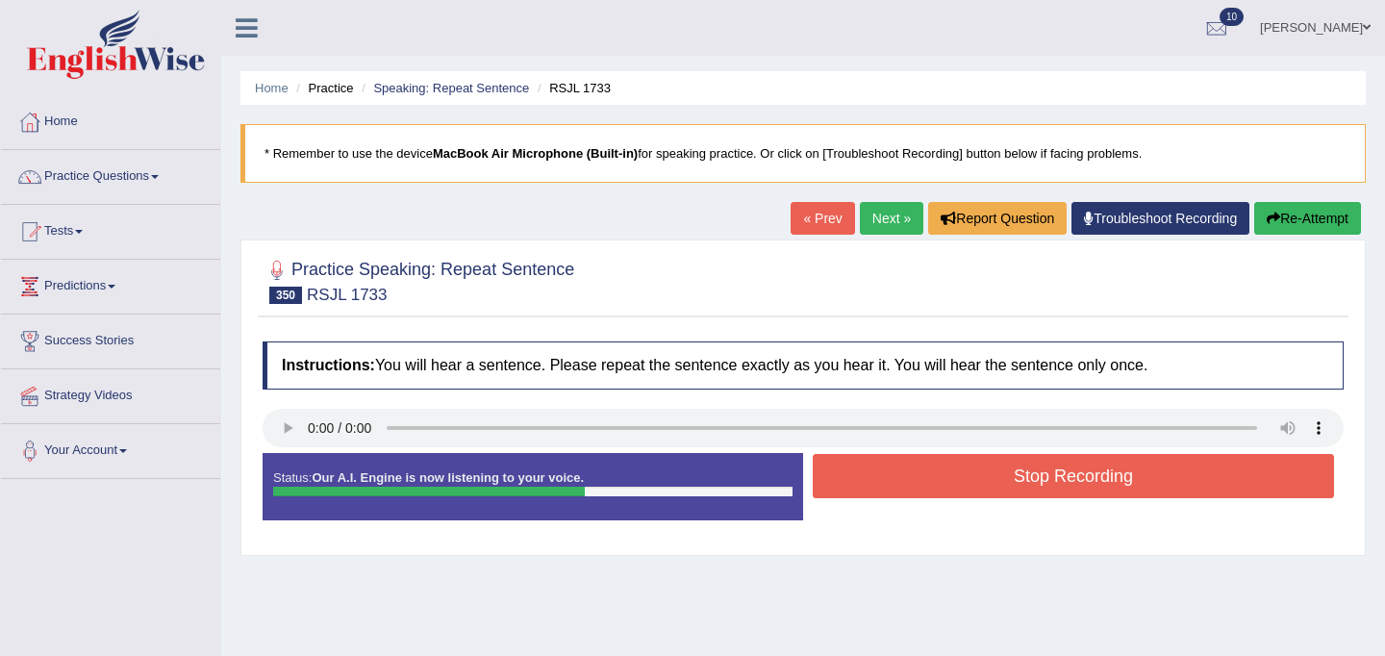
click at [1080, 463] on button "Stop Recording" at bounding box center [1072, 476] width 521 height 44
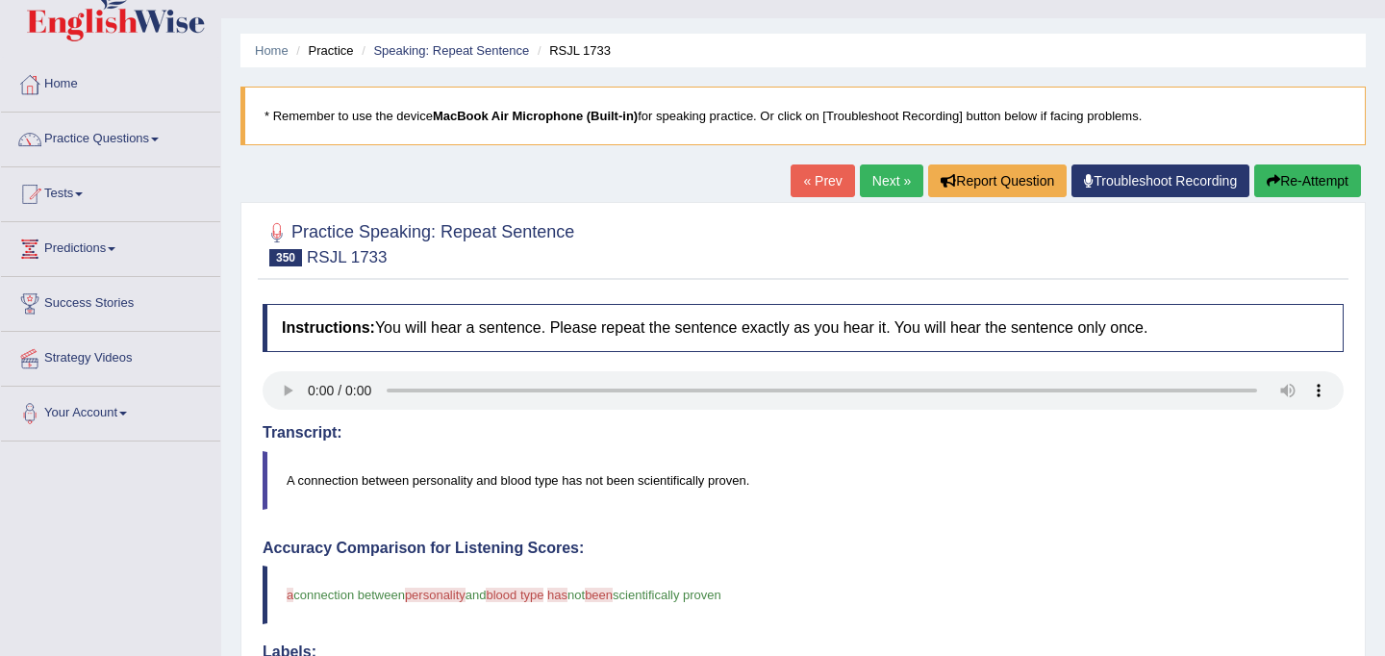
scroll to position [34, 0]
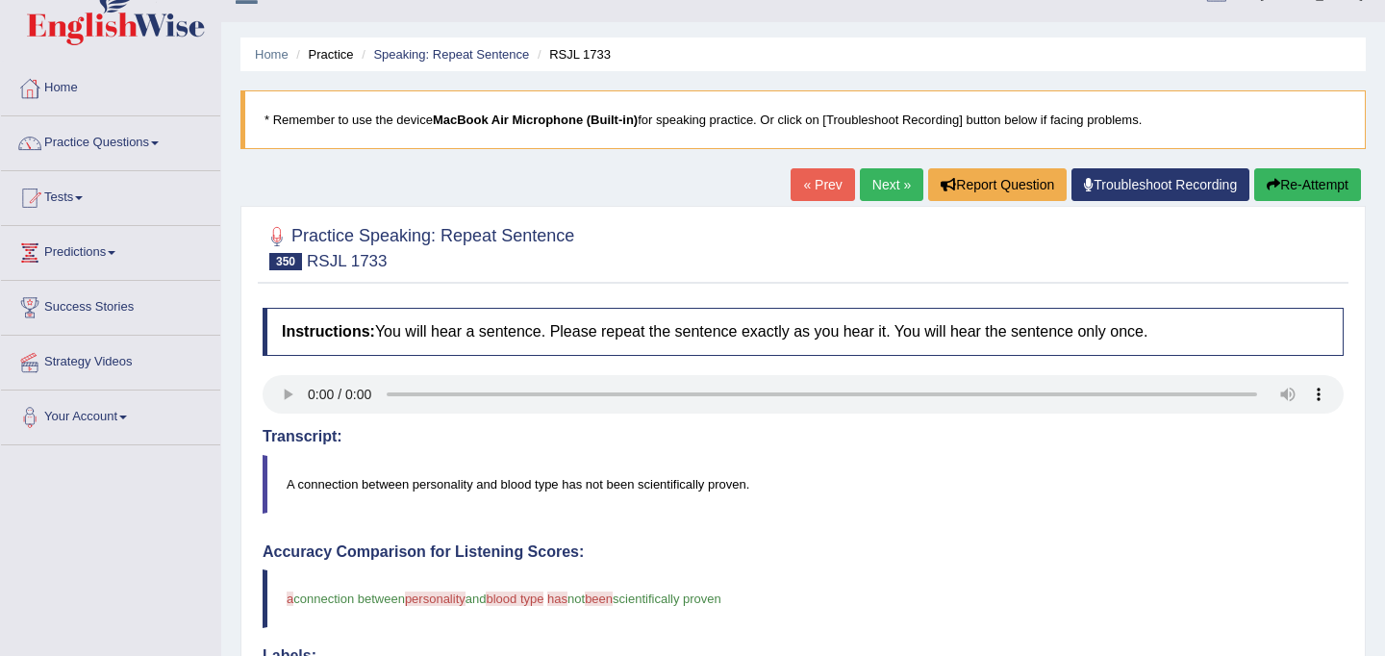
click at [875, 189] on link "Next »" at bounding box center [891, 184] width 63 height 33
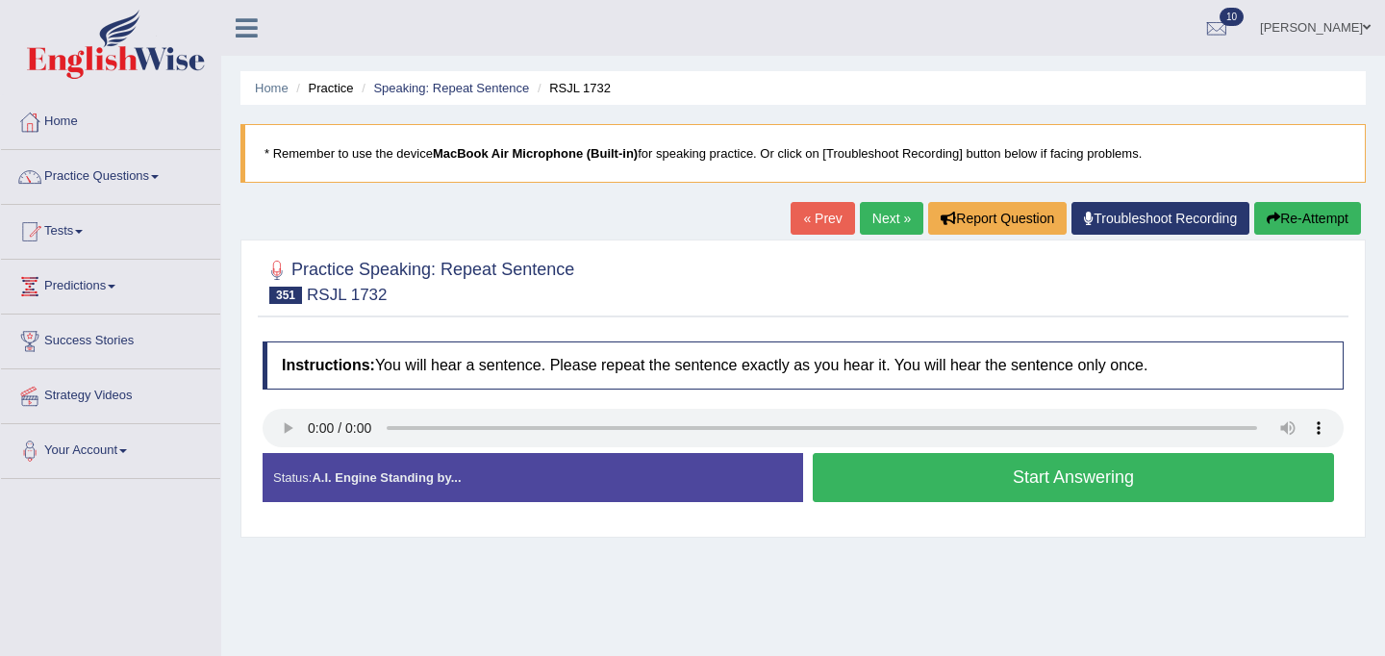
click at [879, 486] on button "Start Answering" at bounding box center [1072, 477] width 521 height 49
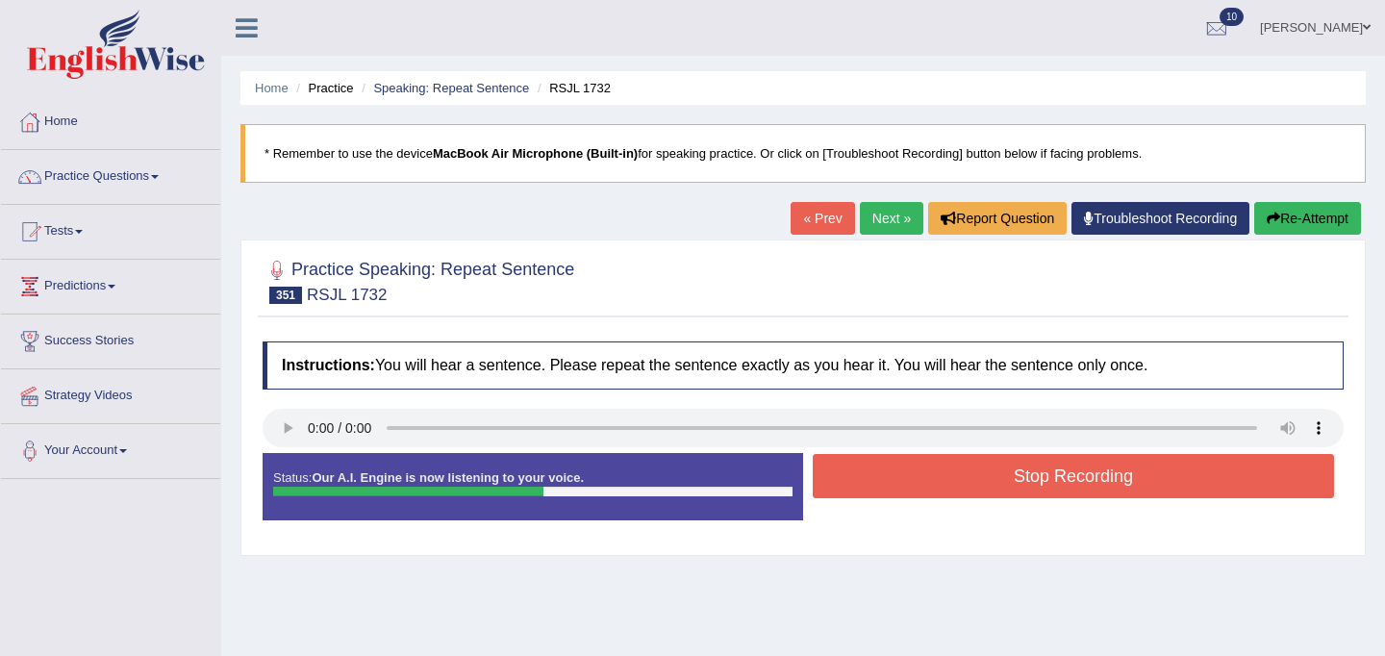
click at [977, 469] on button "Stop Recording" at bounding box center [1072, 476] width 521 height 44
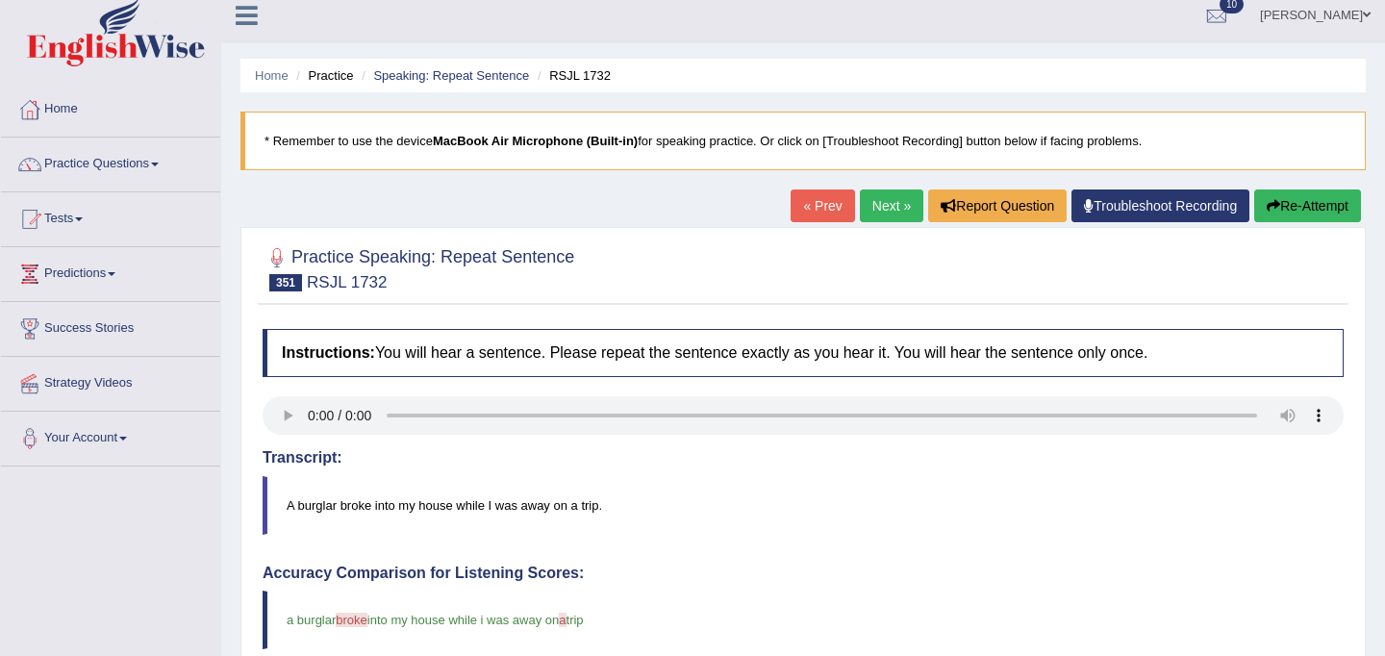
scroll to position [10, 0]
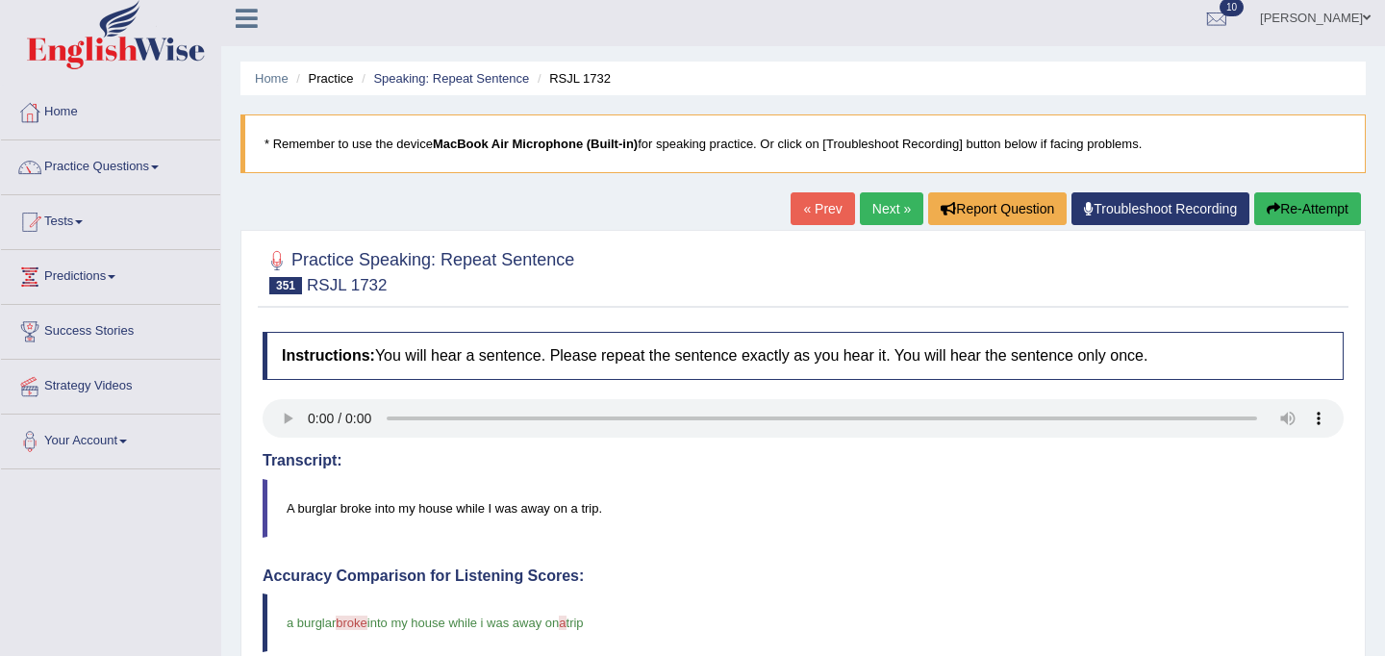
click at [873, 210] on link "Next »" at bounding box center [891, 208] width 63 height 33
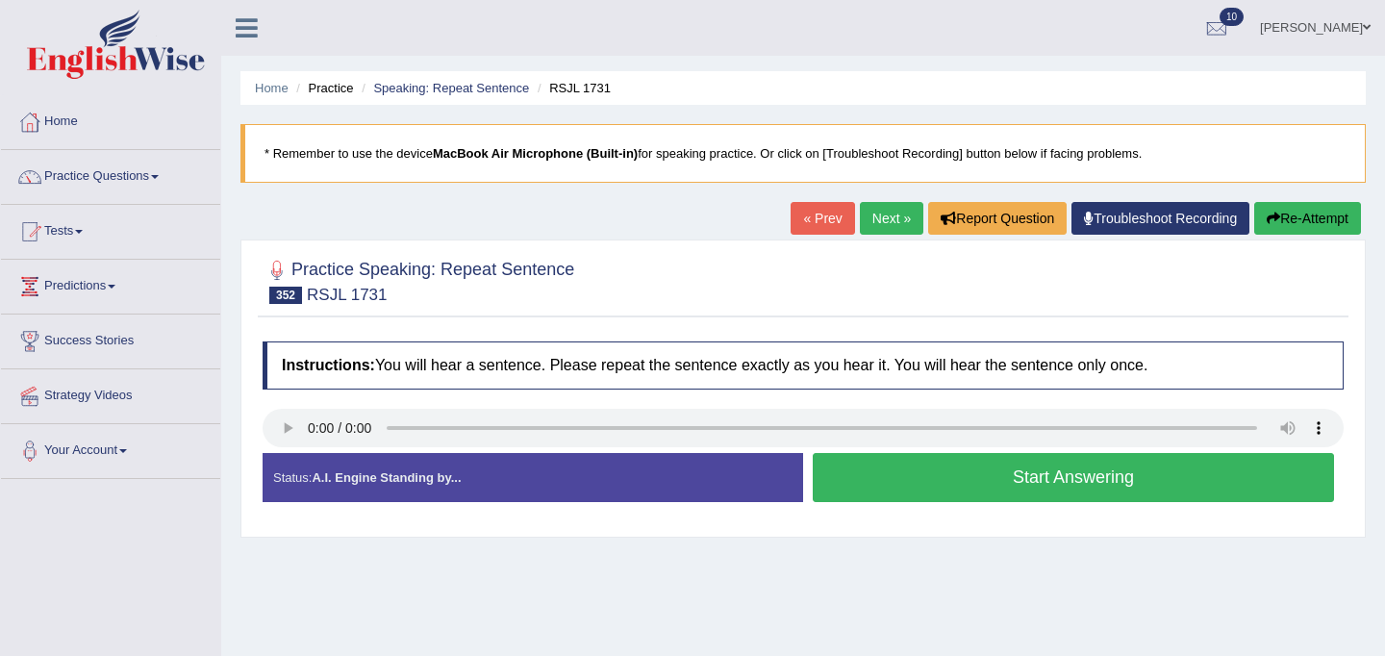
click at [900, 462] on button "Start Answering" at bounding box center [1072, 477] width 521 height 49
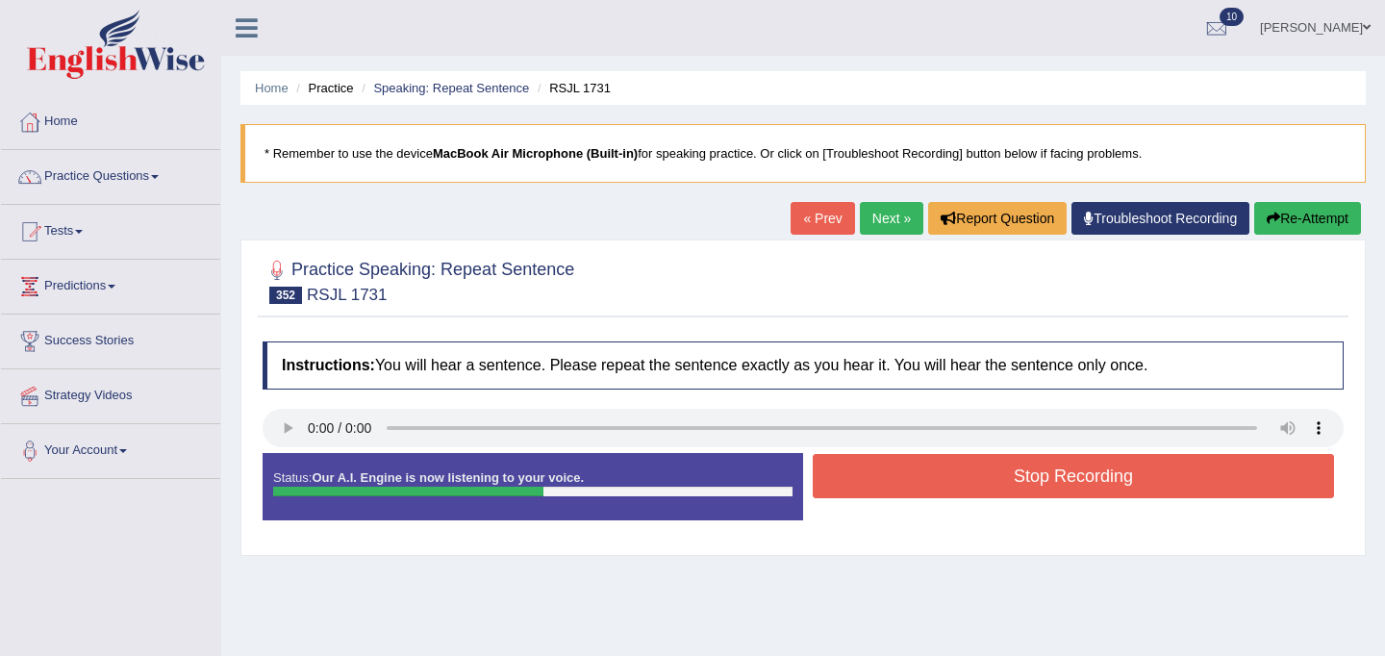
click at [983, 467] on button "Stop Recording" at bounding box center [1072, 476] width 521 height 44
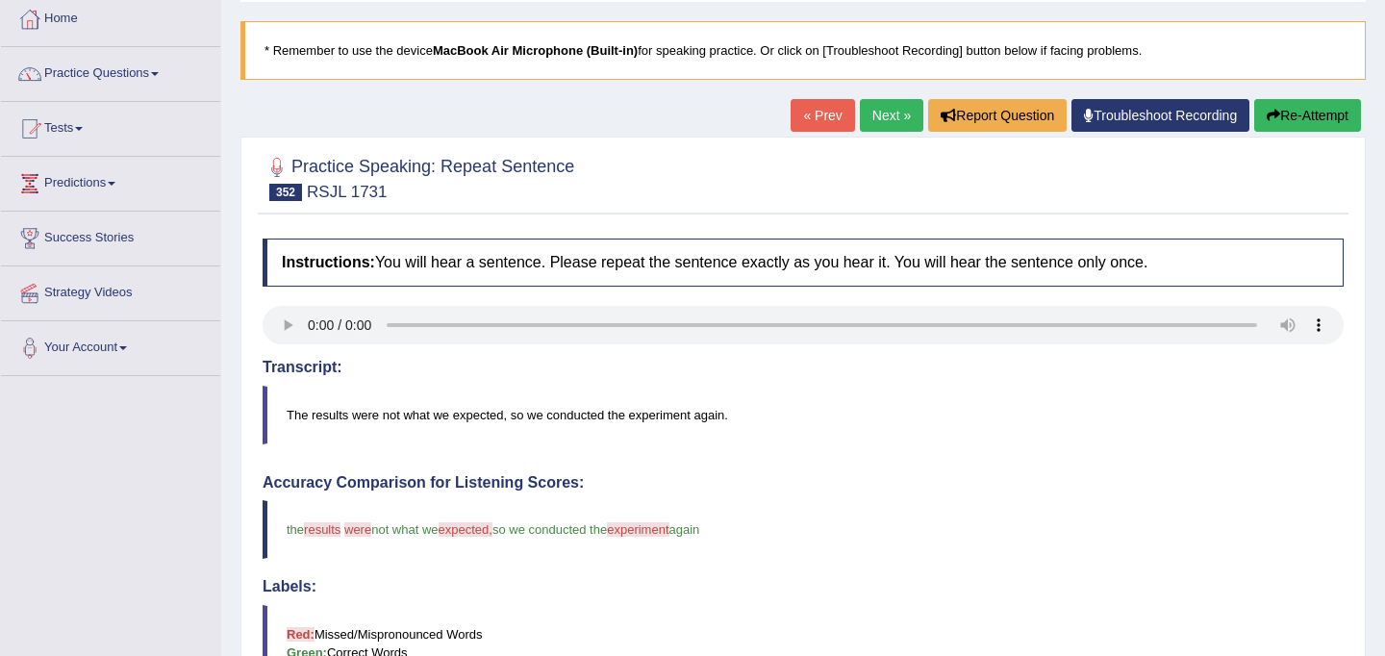
scroll to position [96, 0]
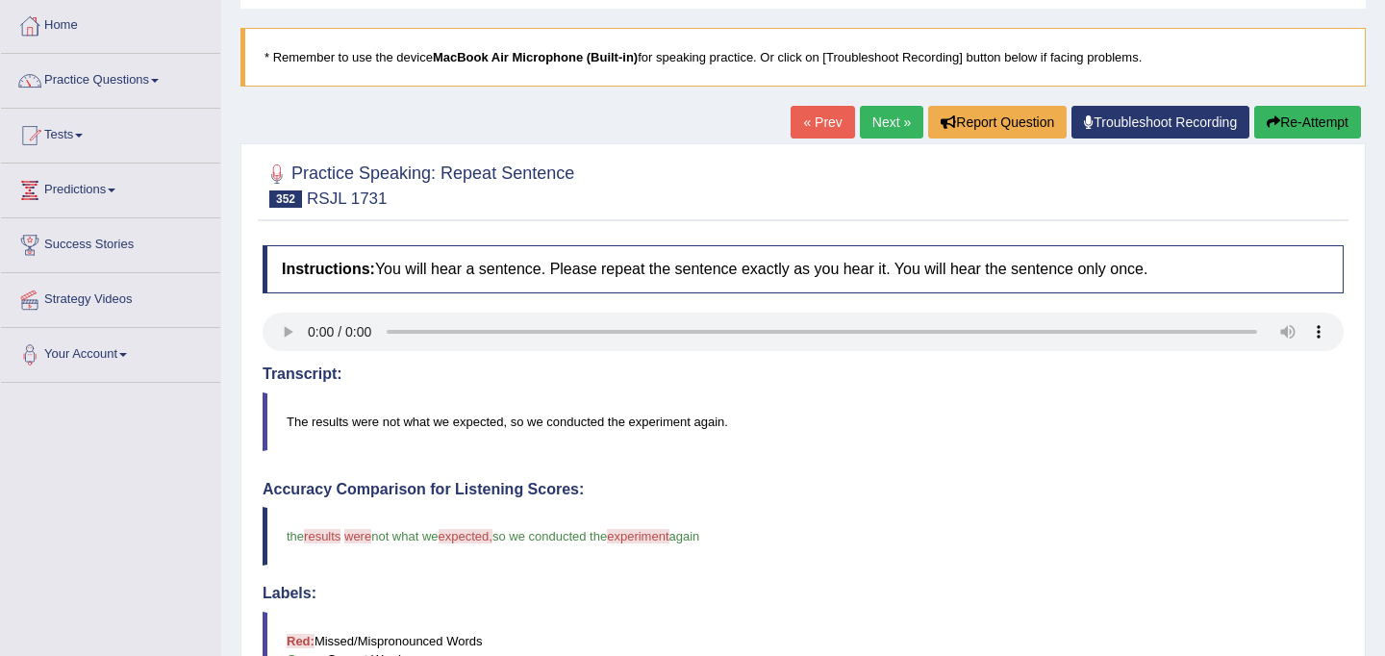
click at [885, 135] on link "Next »" at bounding box center [891, 122] width 63 height 33
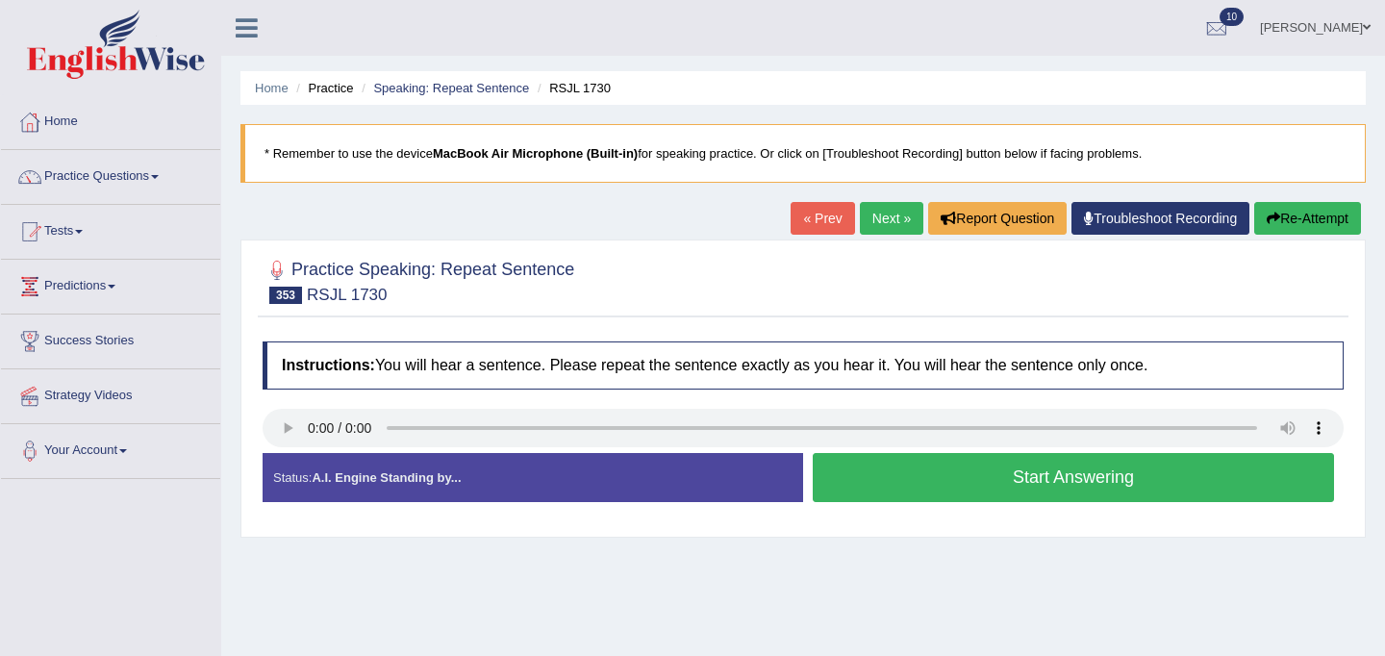
scroll to position [8, 0]
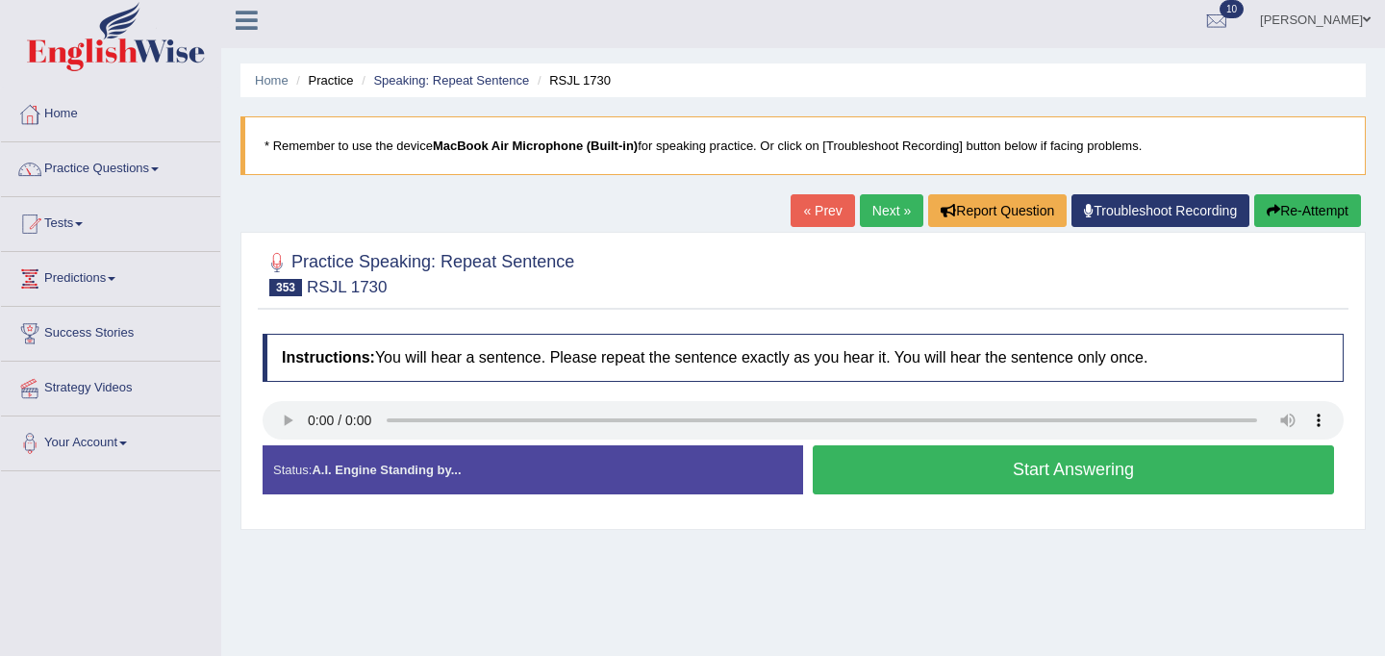
click at [945, 470] on button "Start Answering" at bounding box center [1072, 469] width 521 height 49
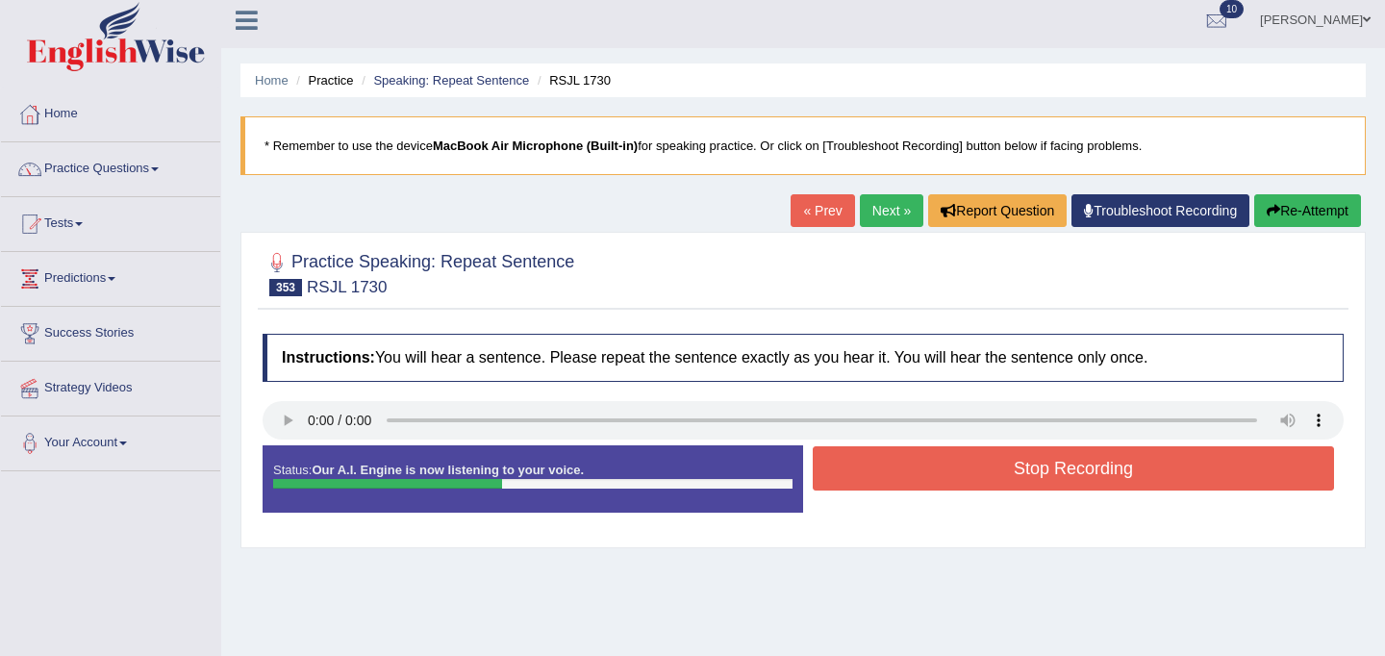
click at [1005, 462] on button "Stop Recording" at bounding box center [1072, 468] width 521 height 44
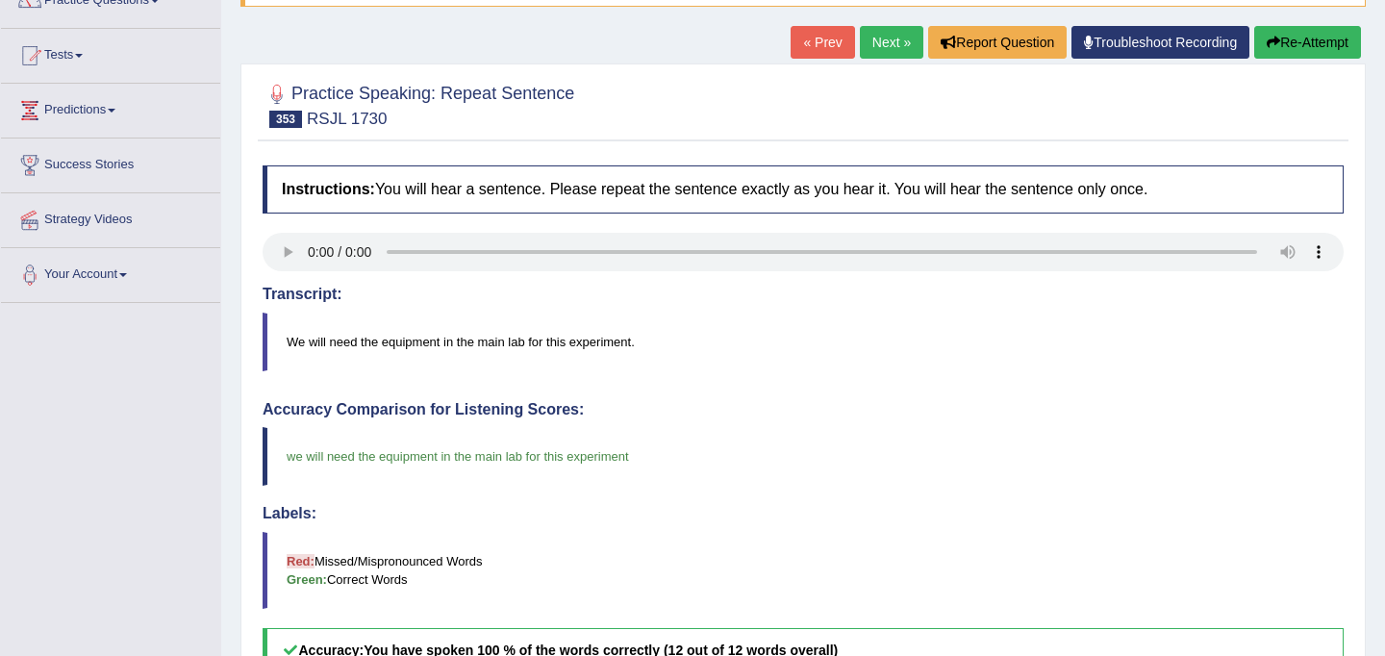
scroll to position [0, 0]
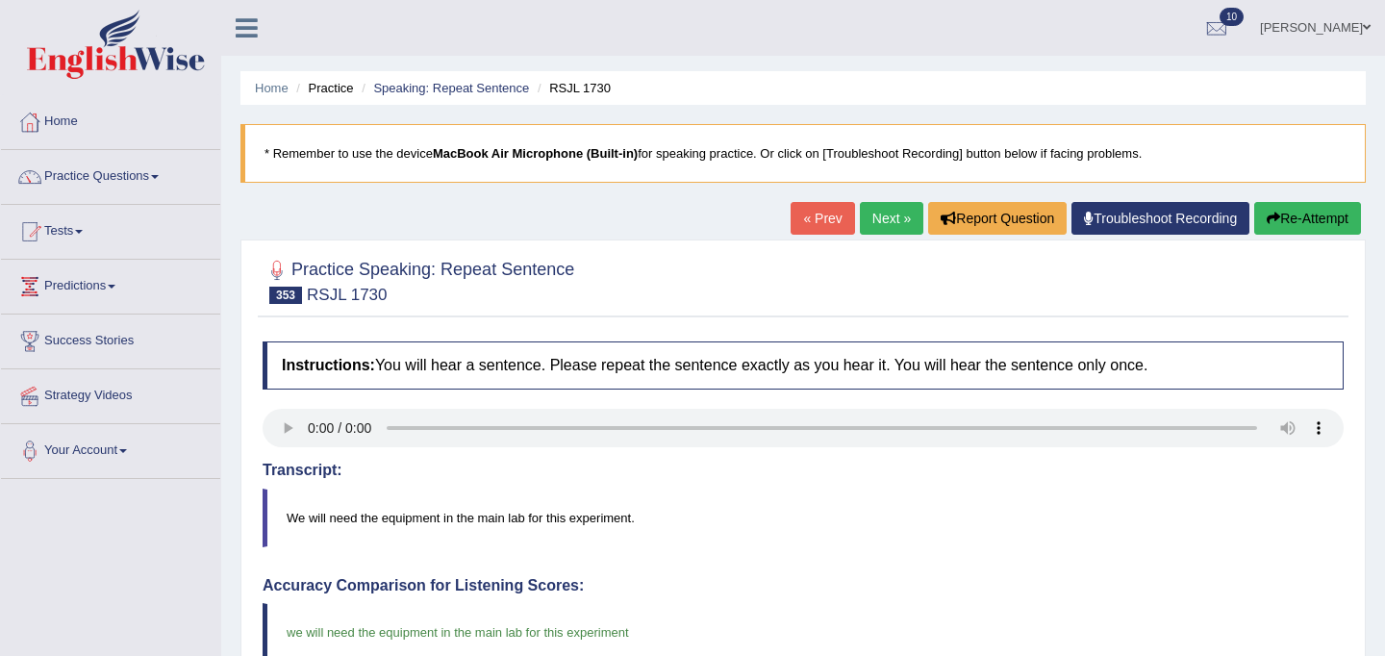
click at [884, 212] on link "Next »" at bounding box center [891, 218] width 63 height 33
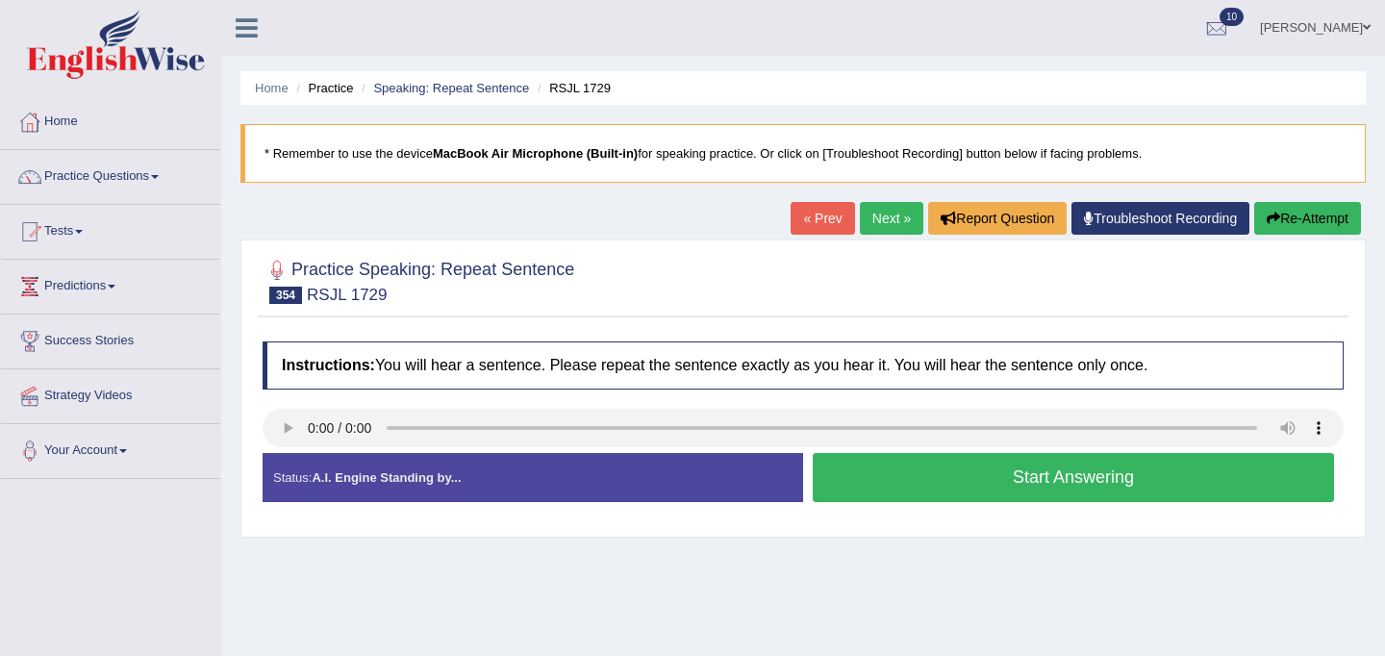
click at [928, 478] on button "Start Answering" at bounding box center [1072, 477] width 521 height 49
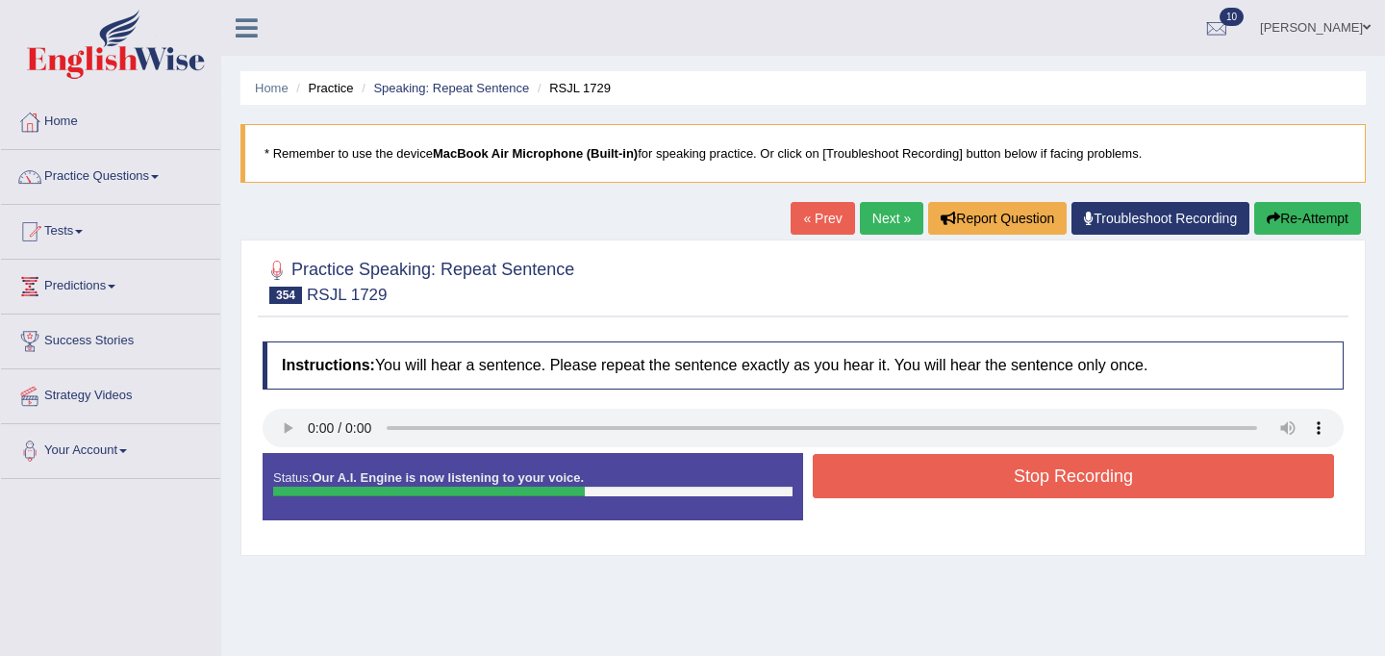
click at [953, 474] on button "Stop Recording" at bounding box center [1072, 476] width 521 height 44
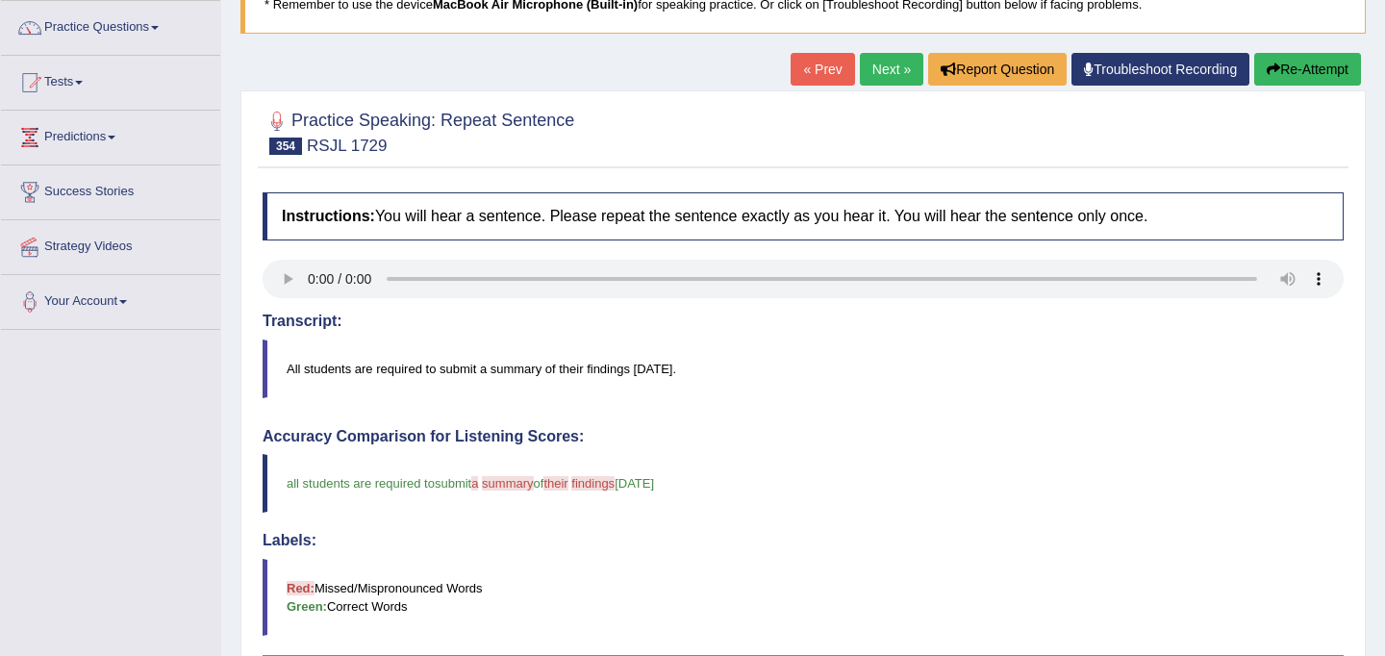
scroll to position [137, 0]
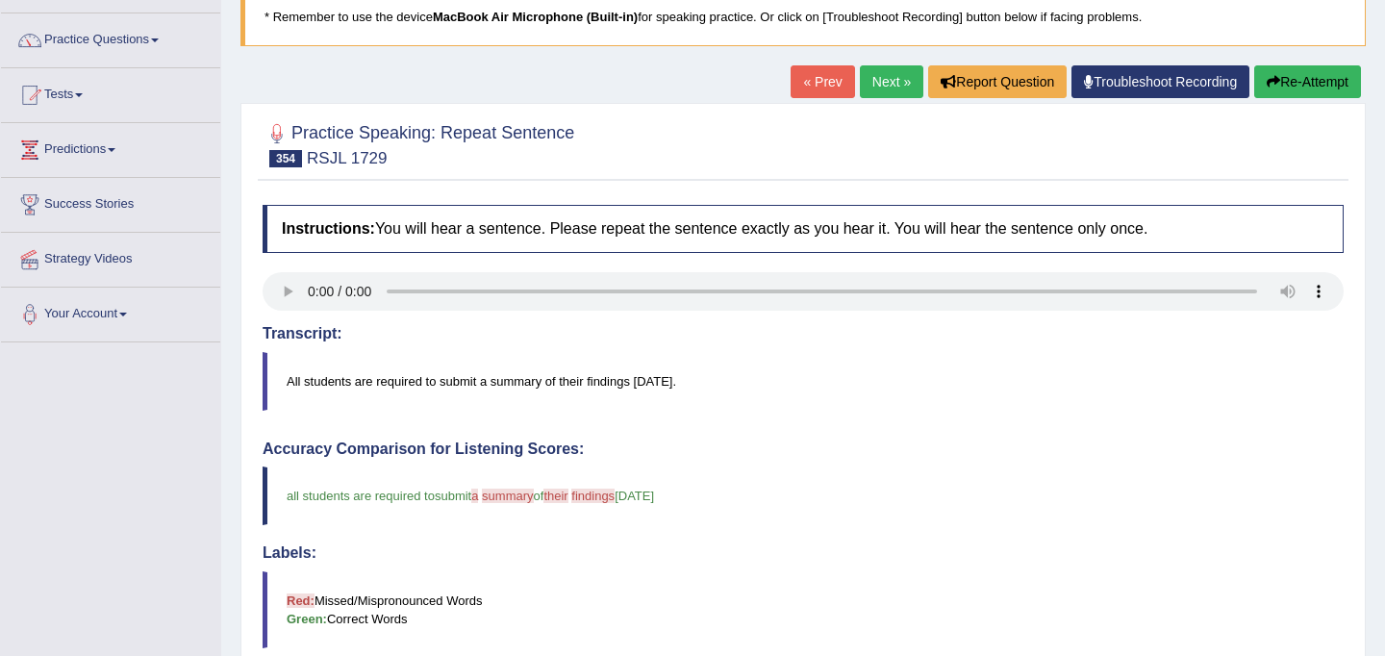
click at [886, 87] on link "Next »" at bounding box center [891, 81] width 63 height 33
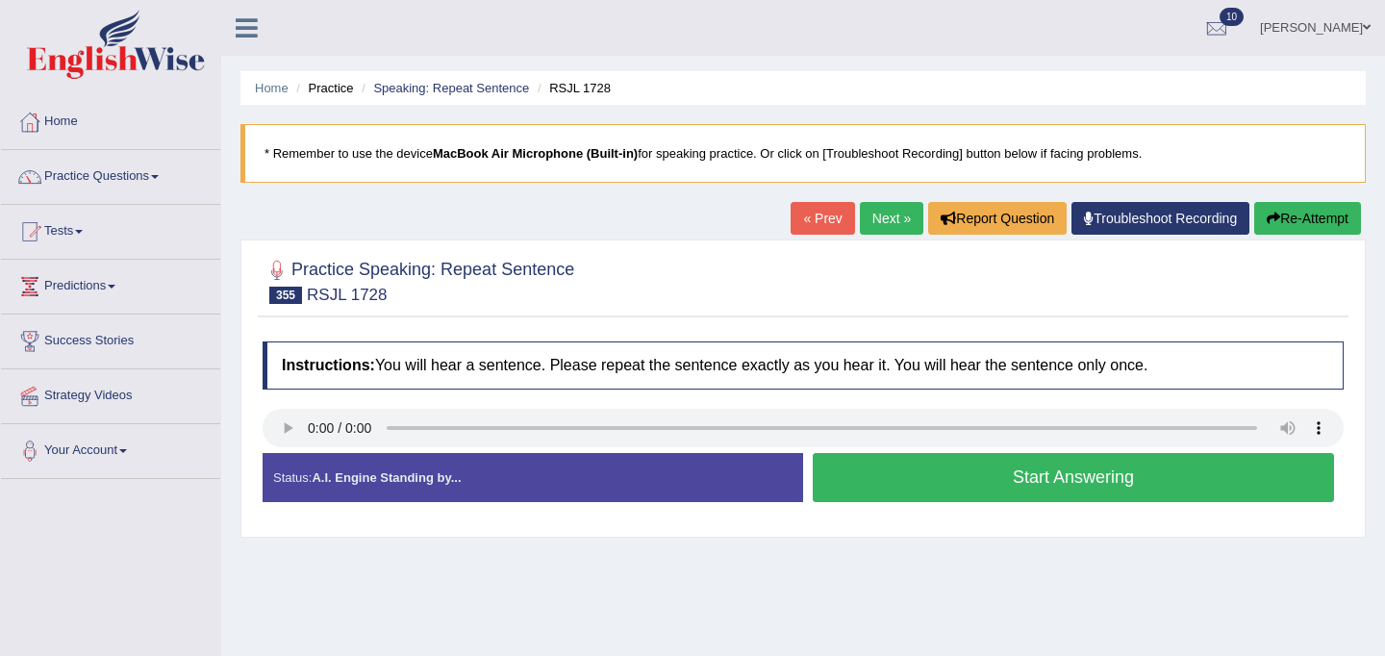
click at [973, 467] on button "Start Answering" at bounding box center [1072, 477] width 521 height 49
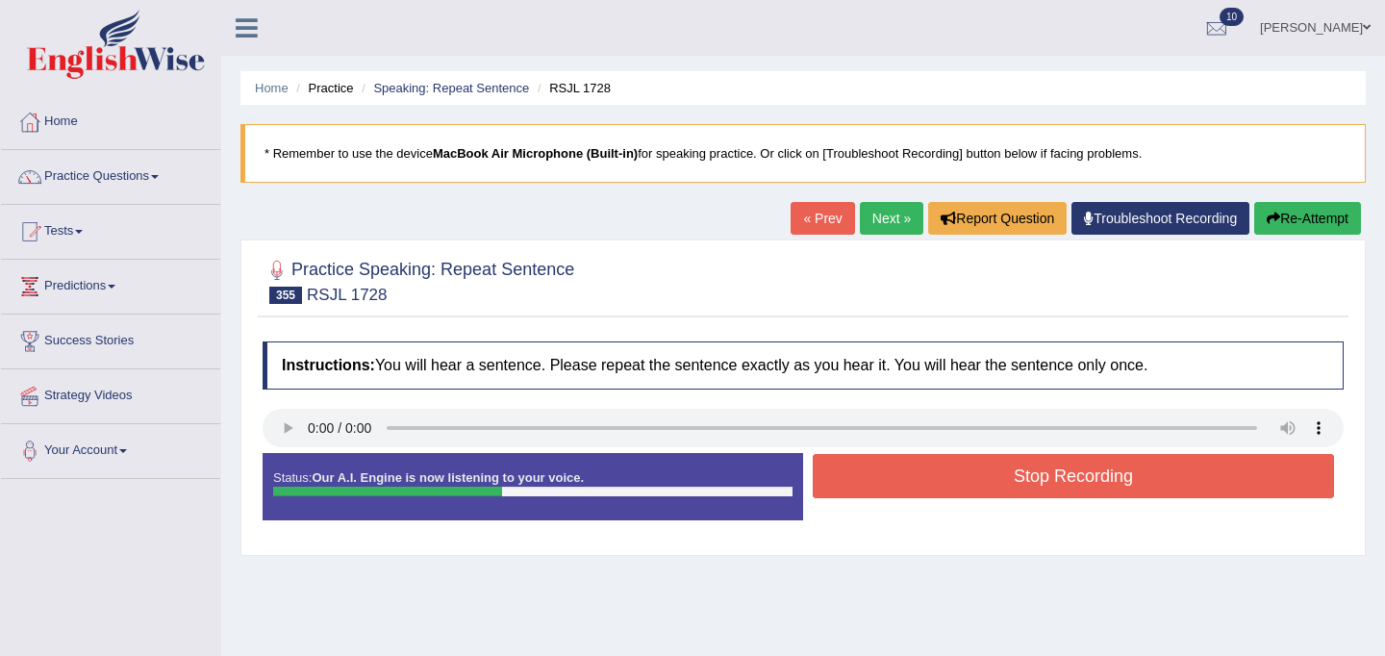
click at [983, 463] on button "Stop Recording" at bounding box center [1072, 476] width 521 height 44
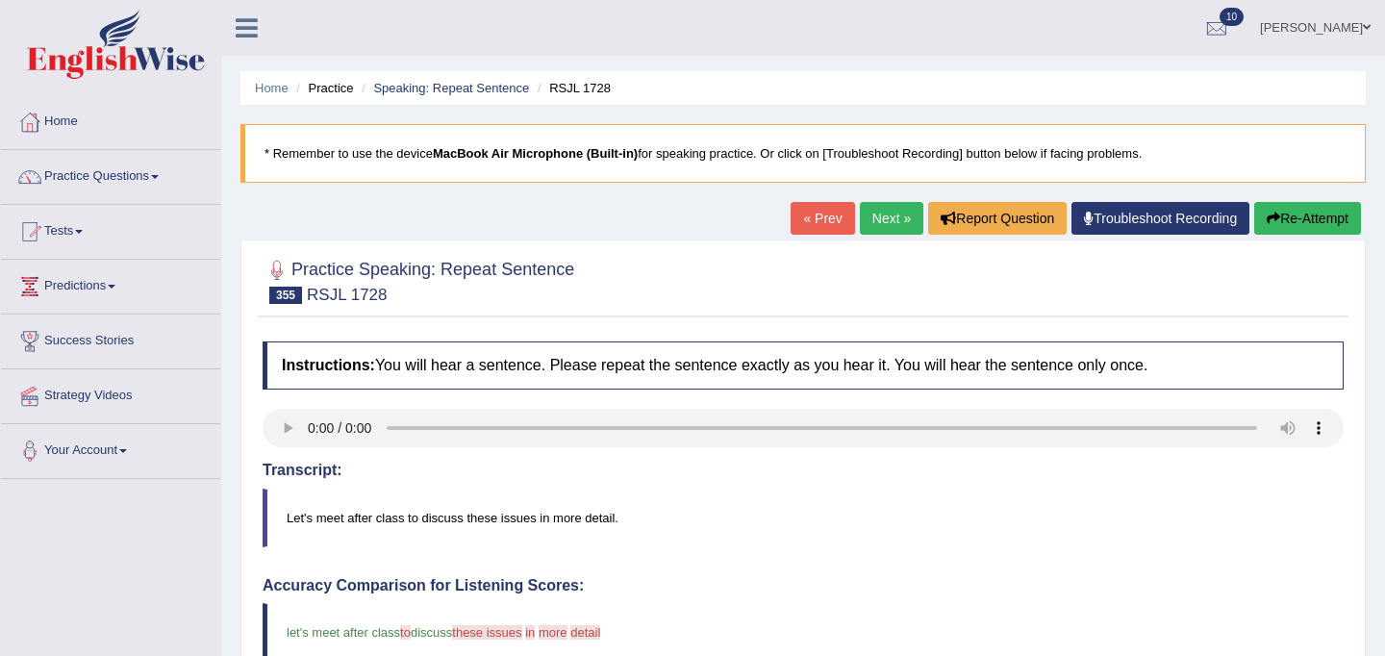
click at [124, 176] on link "Practice Questions" at bounding box center [110, 174] width 219 height 48
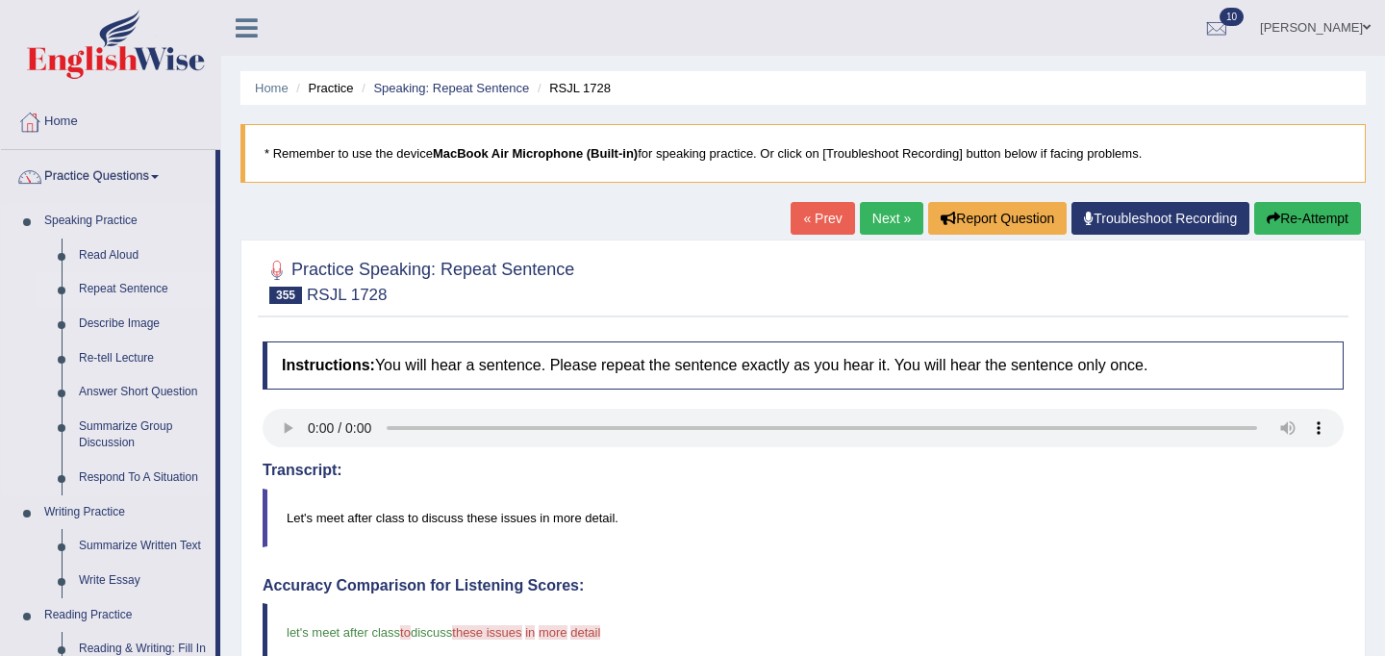
click at [144, 291] on link "Repeat Sentence" at bounding box center [142, 289] width 145 height 35
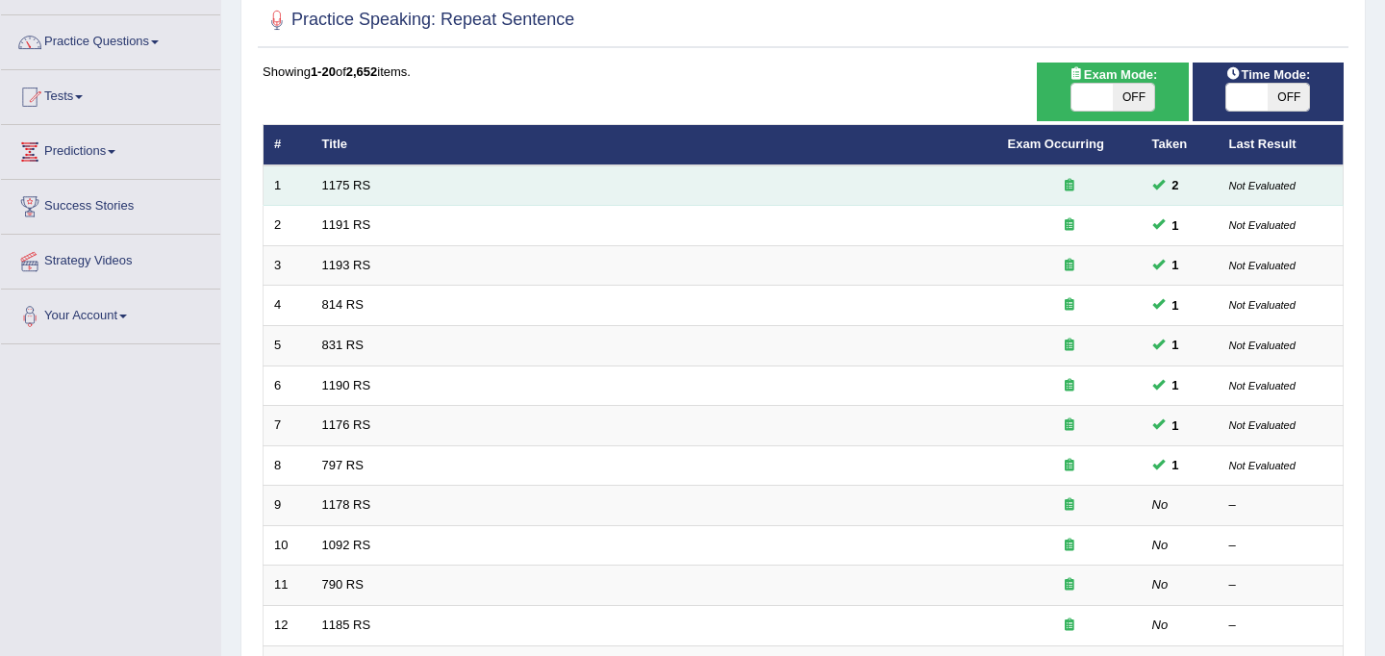
scroll to position [189, 0]
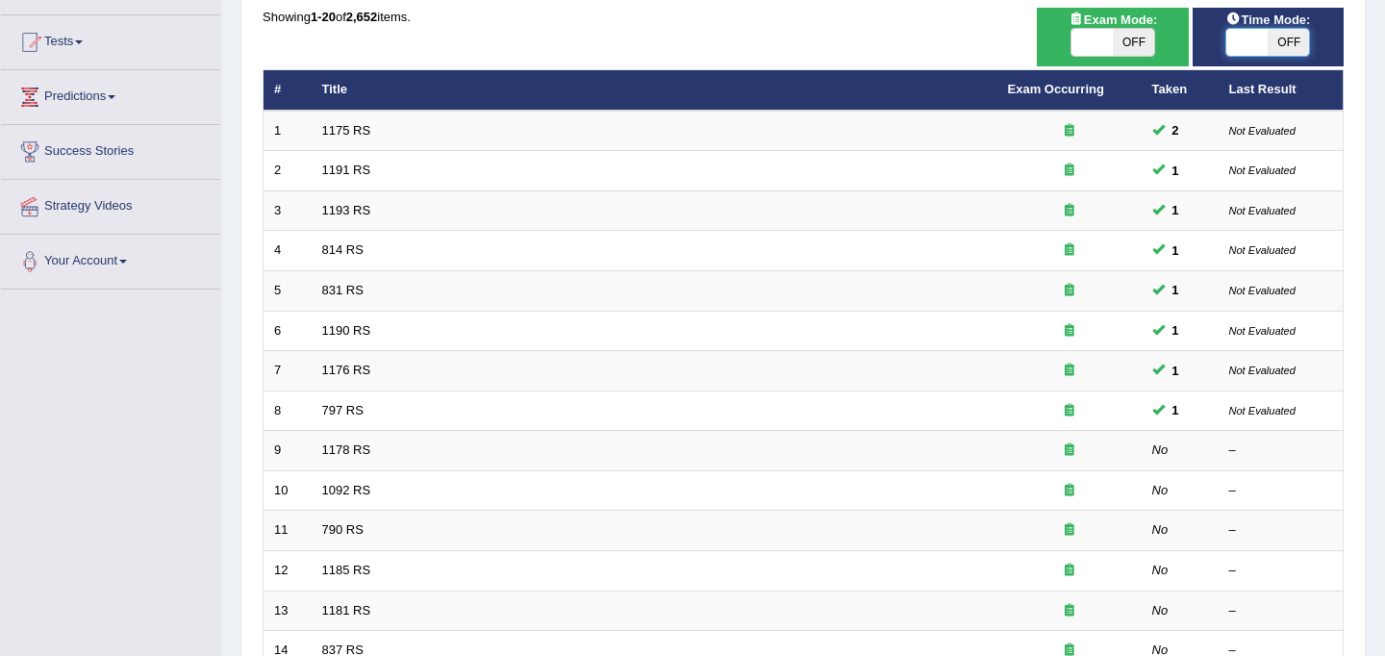
click at [1250, 39] on span at bounding box center [1247, 42] width 41 height 27
click at [1243, 43] on span at bounding box center [1246, 42] width 41 height 27
checkbox input "true"
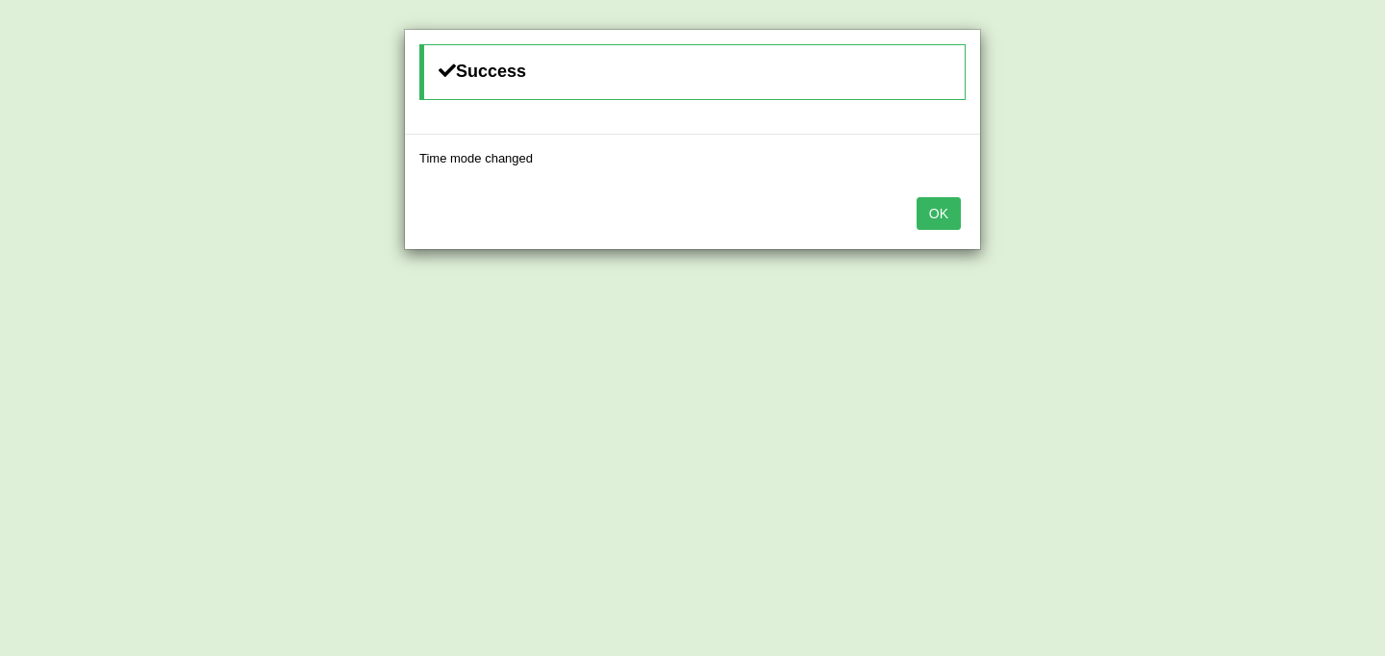
click at [941, 212] on button "OK" at bounding box center [938, 213] width 44 height 33
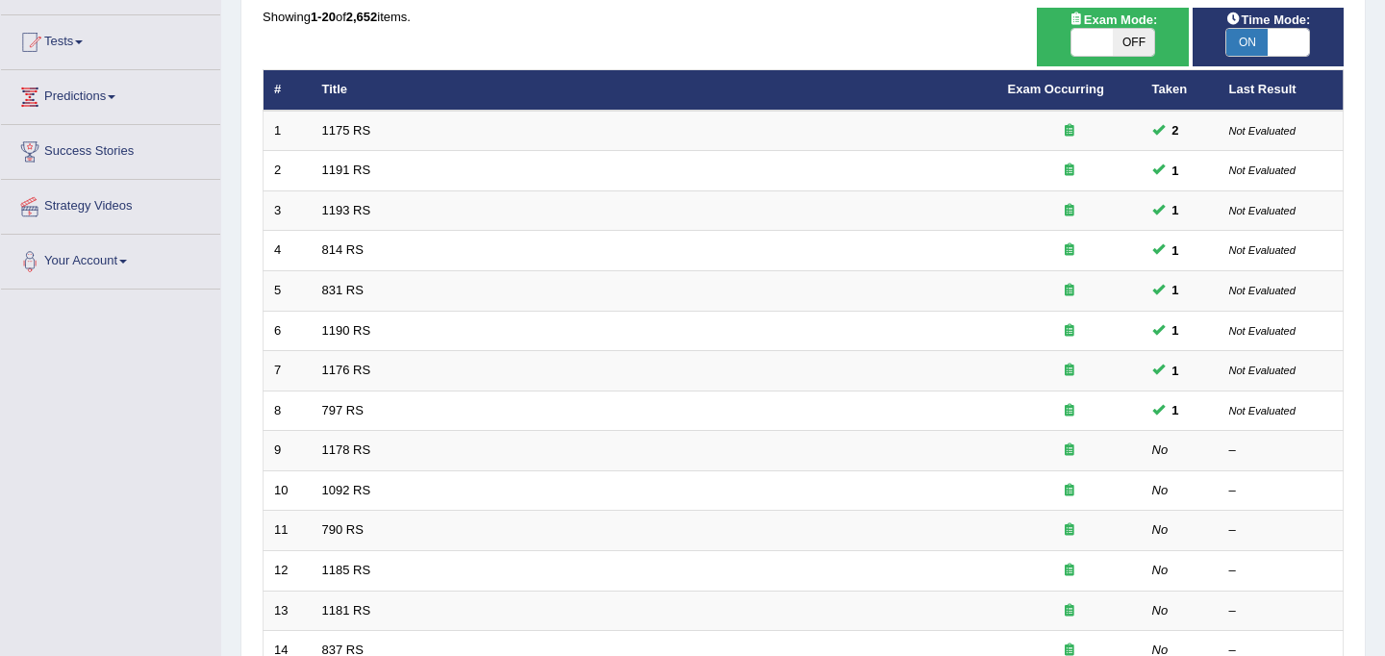
click at [1093, 44] on span at bounding box center [1091, 42] width 41 height 27
checkbox input "true"
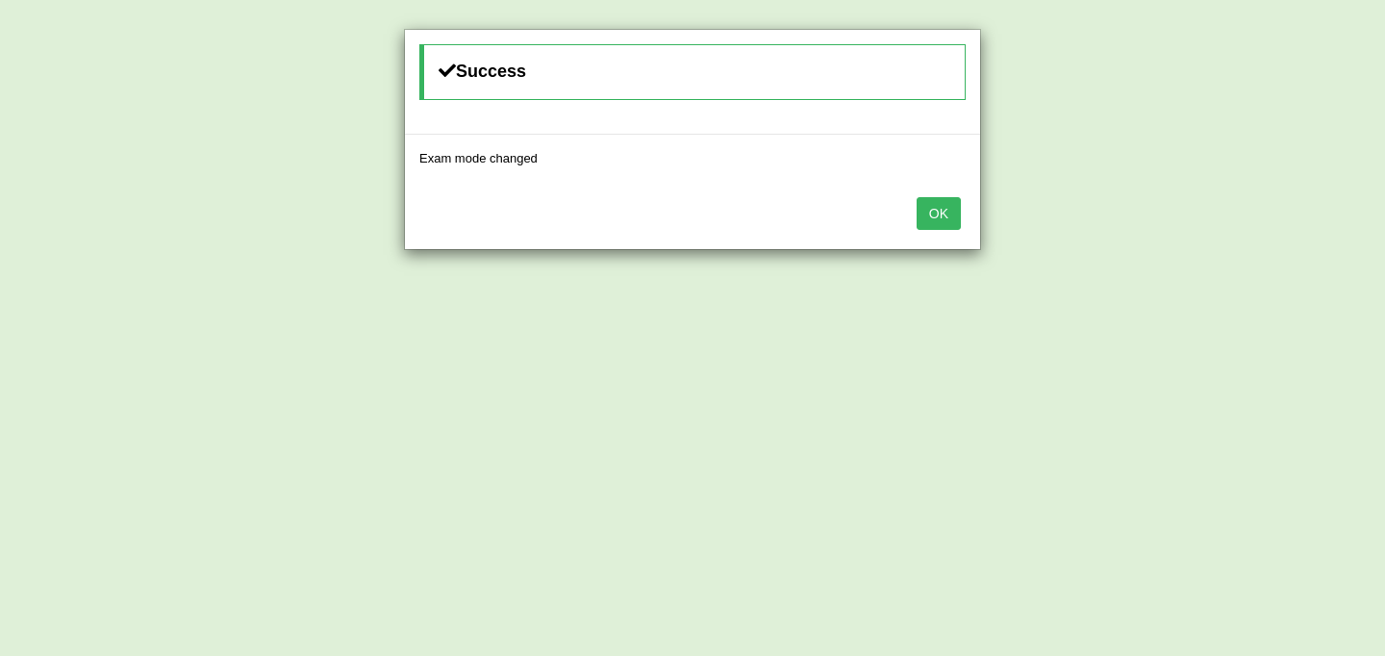
click at [951, 212] on button "OK" at bounding box center [938, 213] width 44 height 33
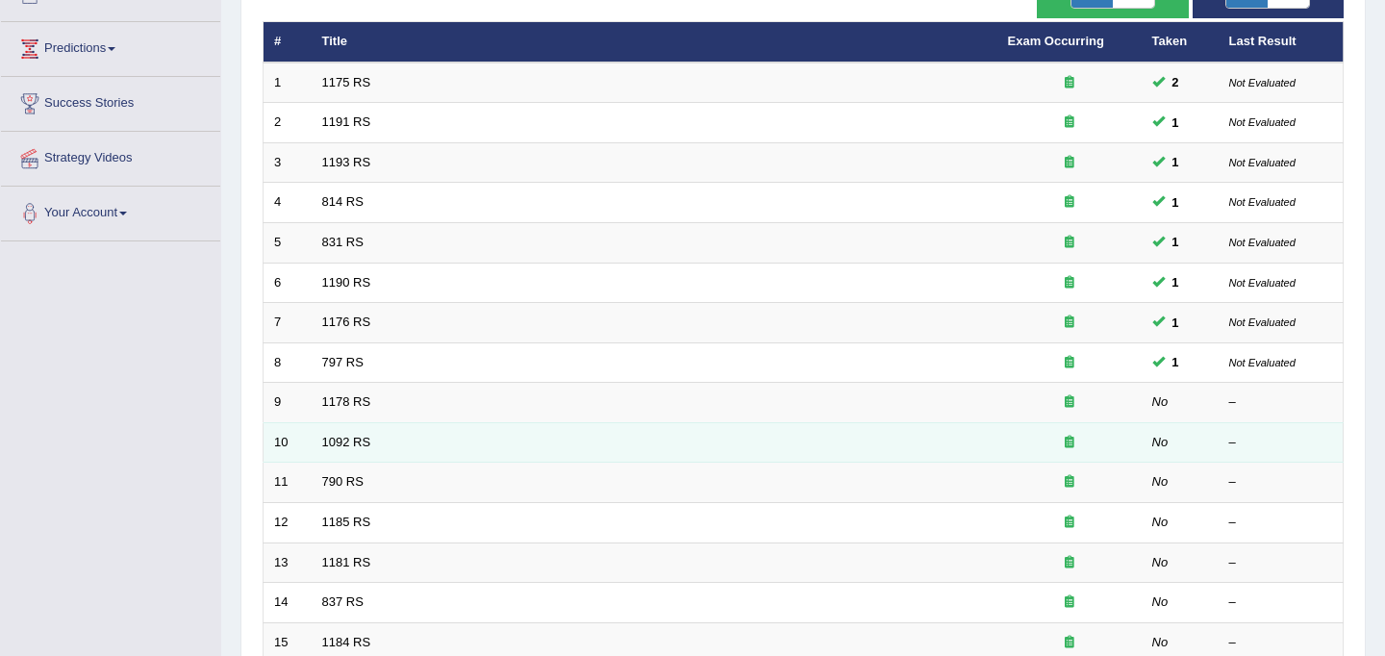
scroll to position [617, 0]
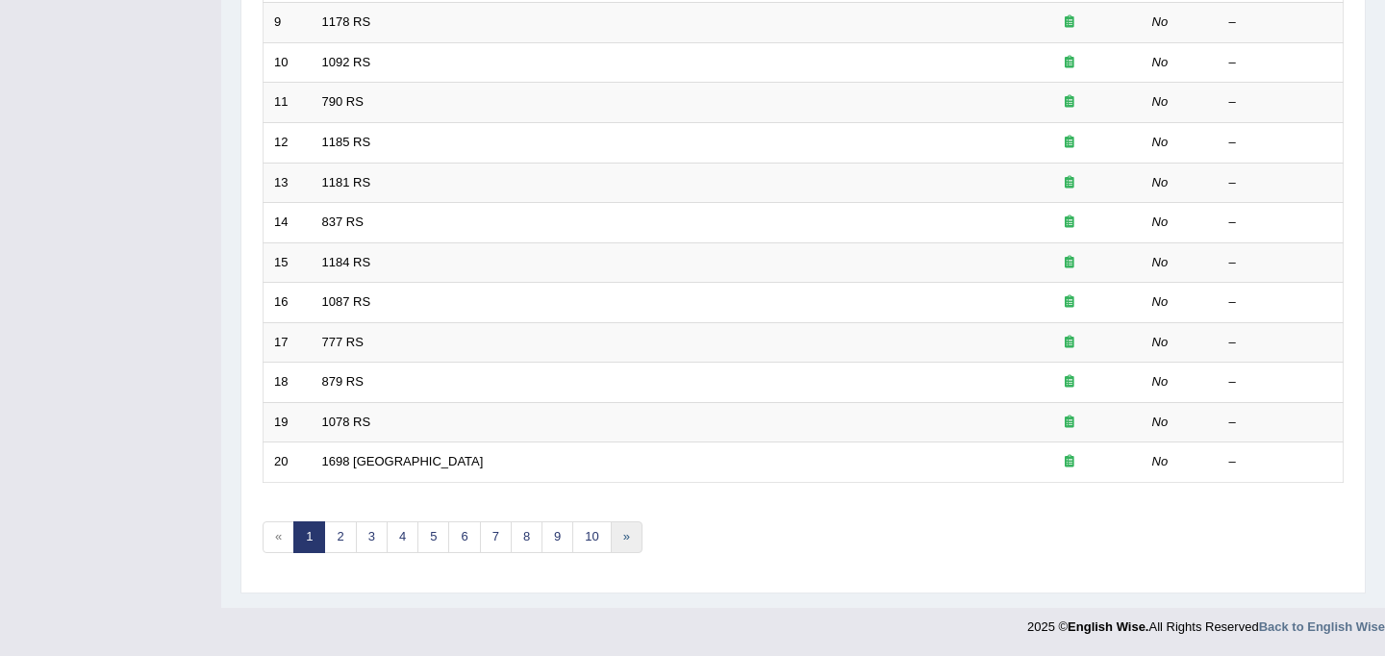
click at [631, 537] on link "»" at bounding box center [627, 537] width 32 height 32
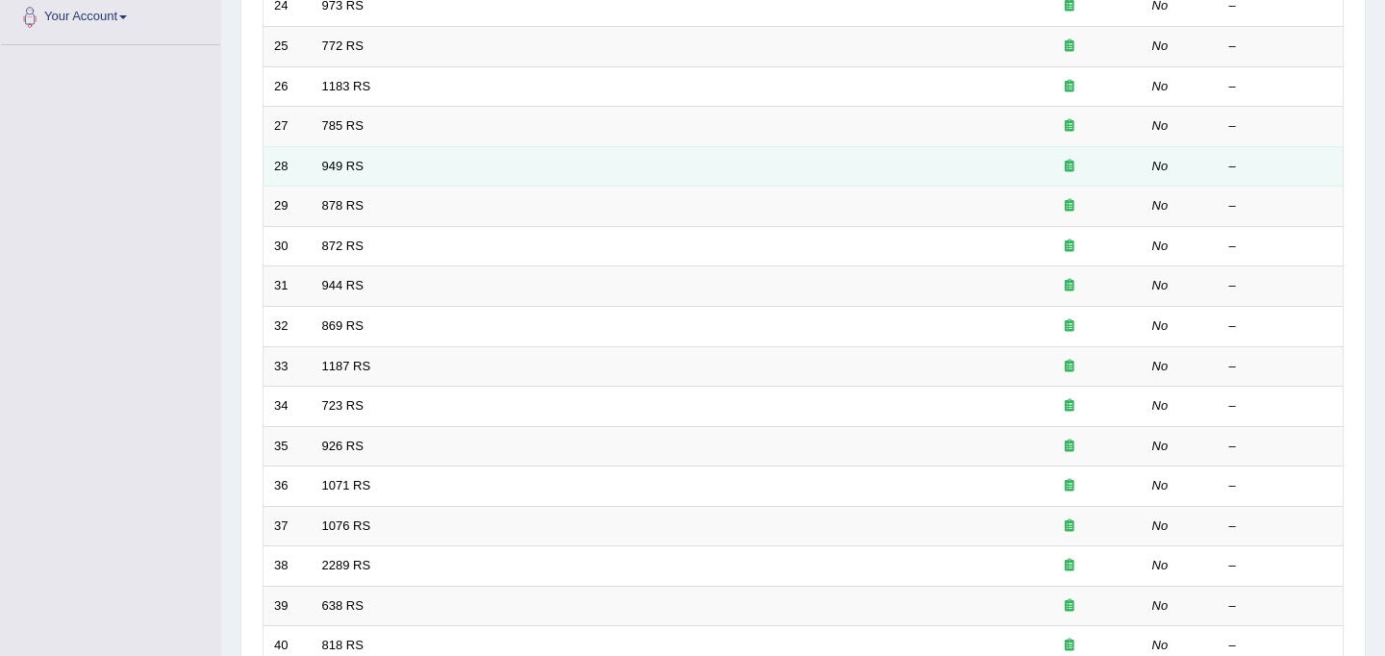
scroll to position [617, 0]
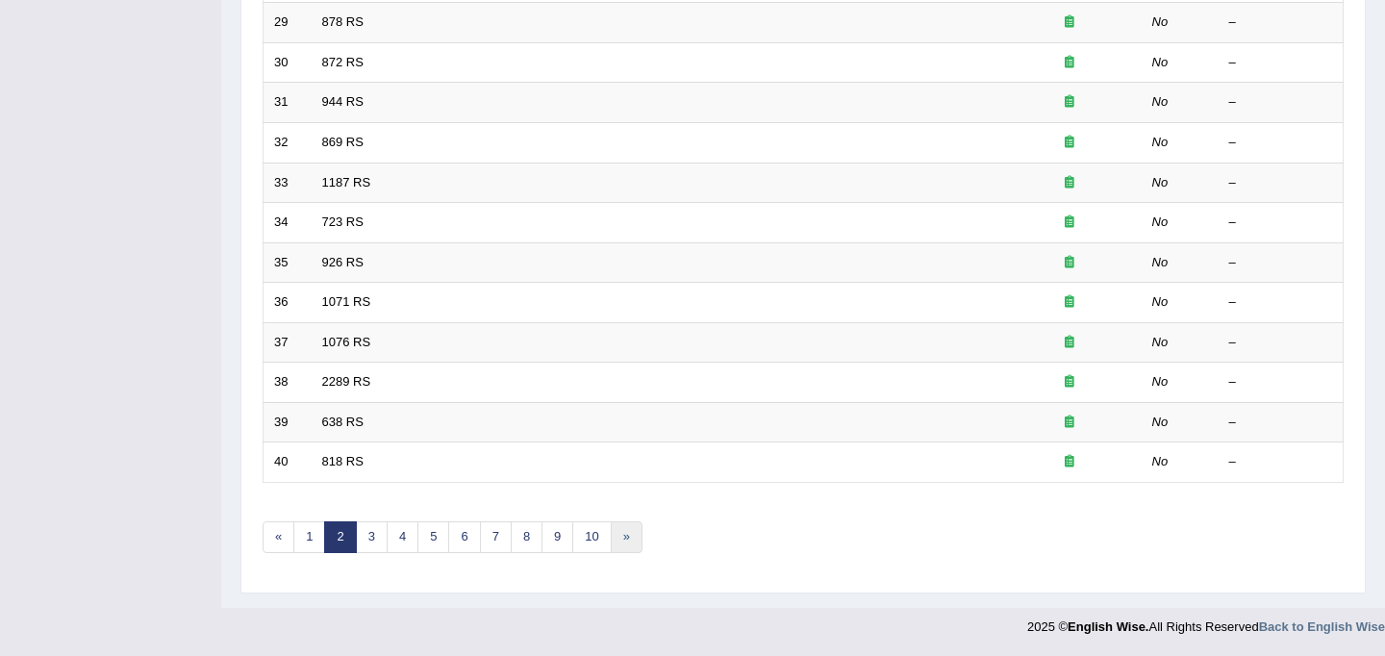
click at [620, 536] on link "»" at bounding box center [627, 537] width 32 height 32
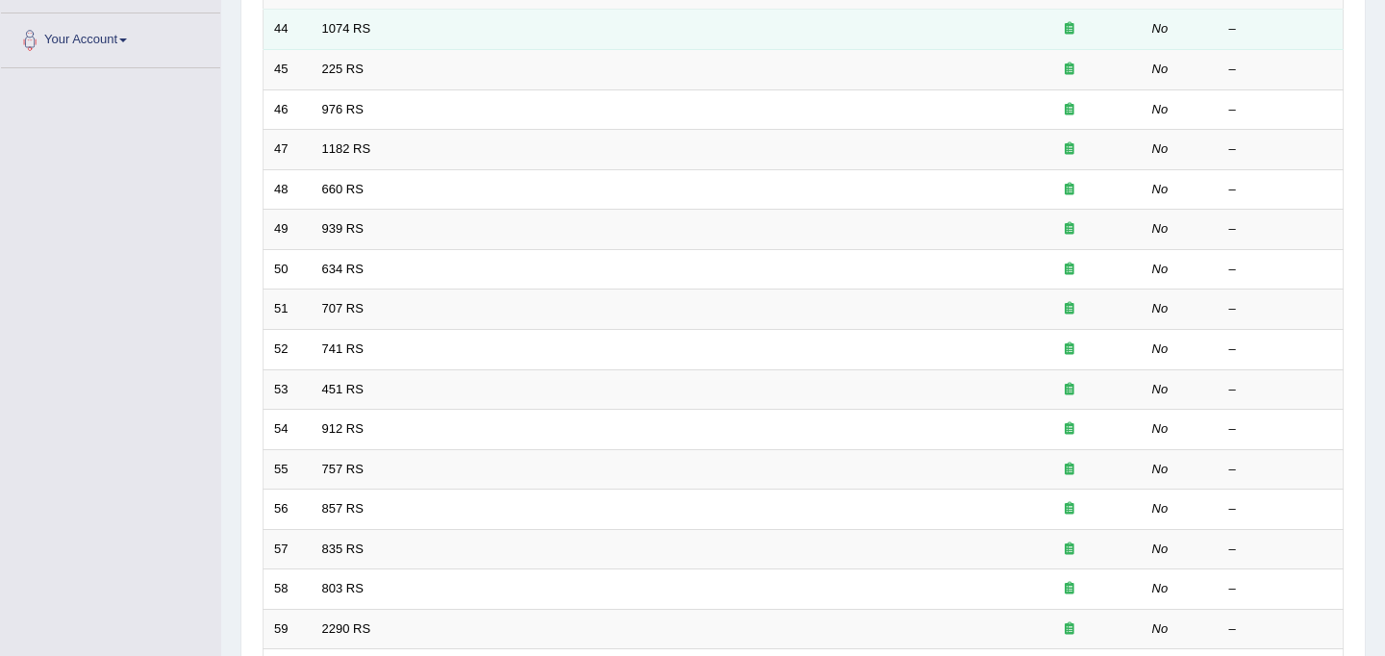
scroll to position [617, 0]
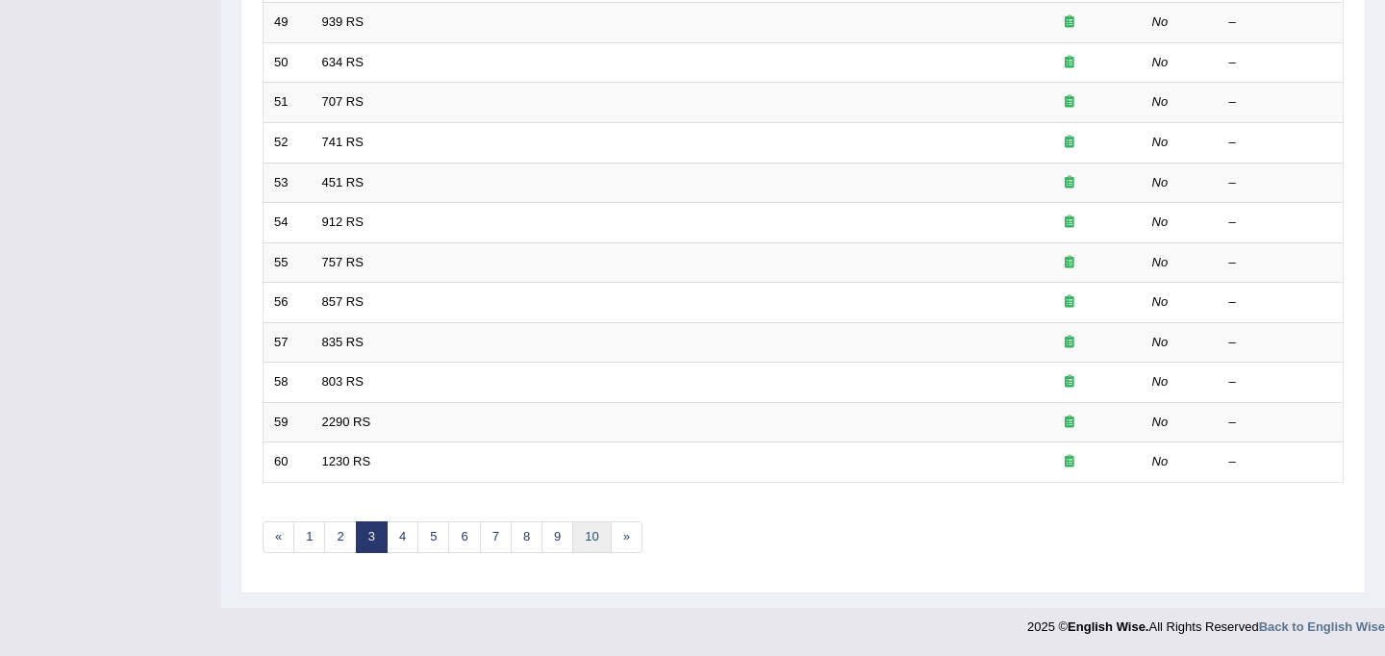
click at [585, 535] on link "10" at bounding box center [591, 537] width 38 height 32
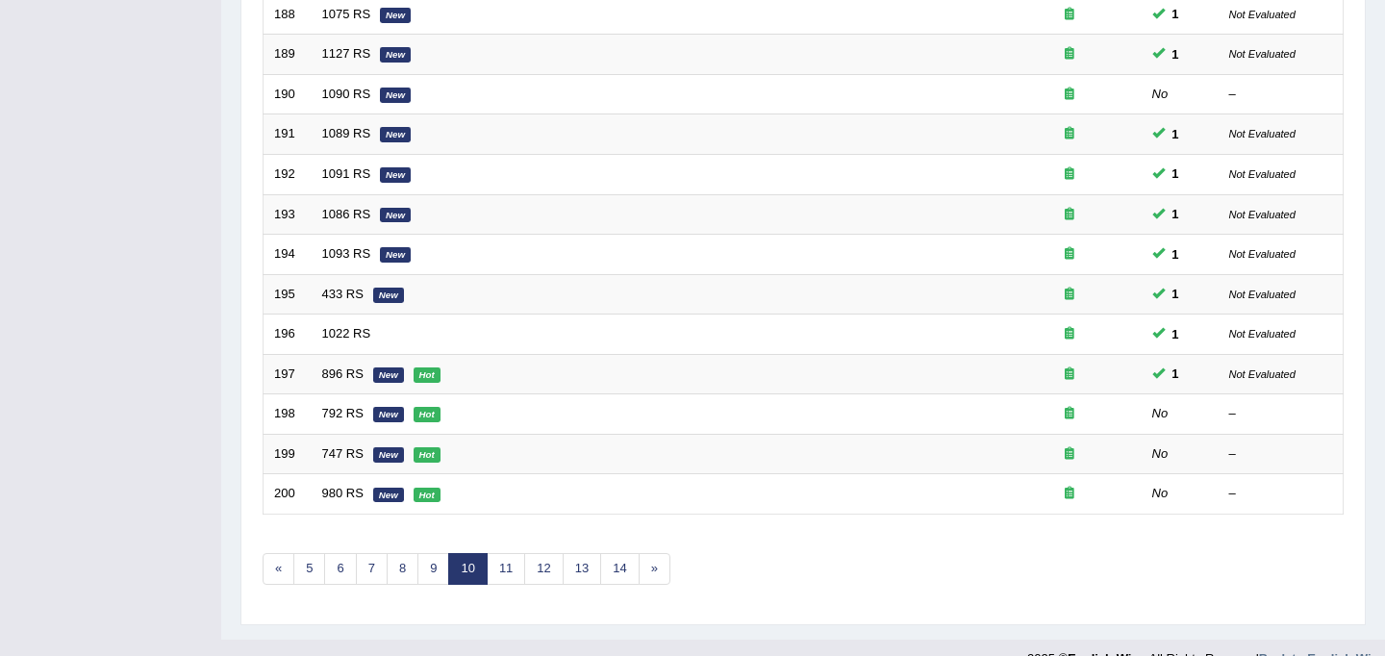
scroll to position [617, 0]
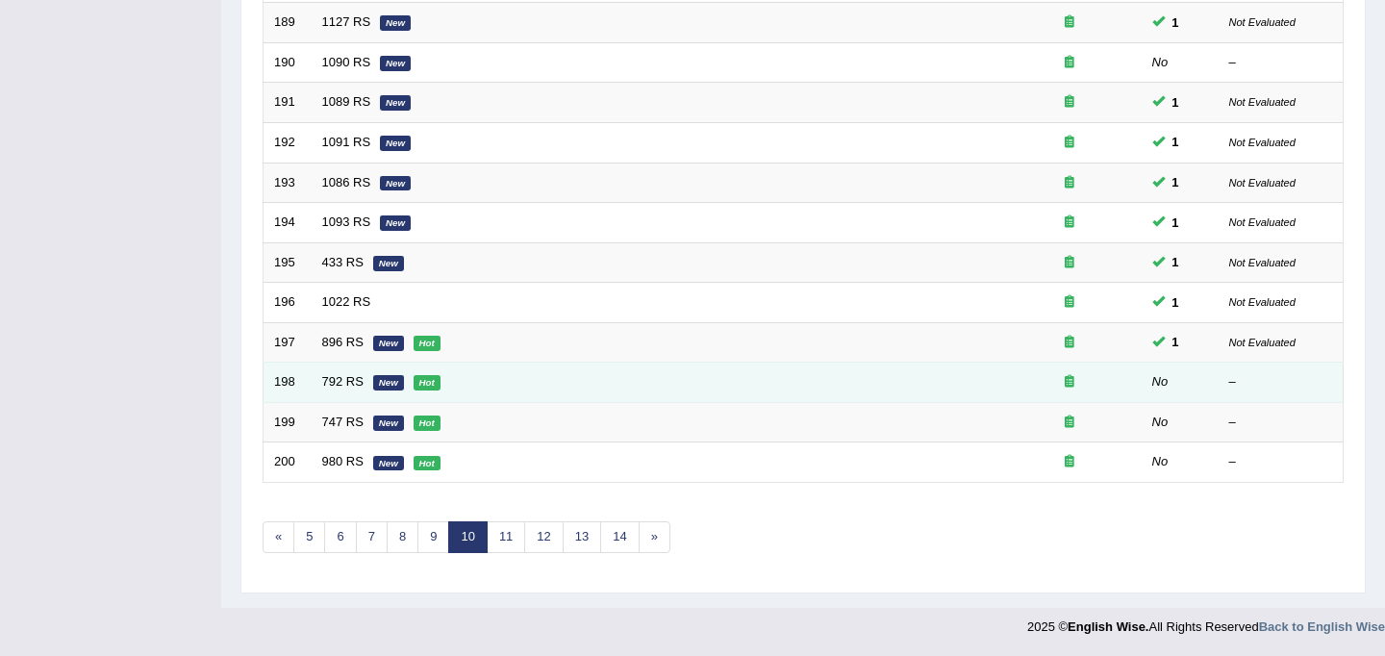
click at [400, 378] on em "New" at bounding box center [388, 382] width 31 height 15
click at [332, 381] on link "792 RS" at bounding box center [342, 381] width 41 height 14
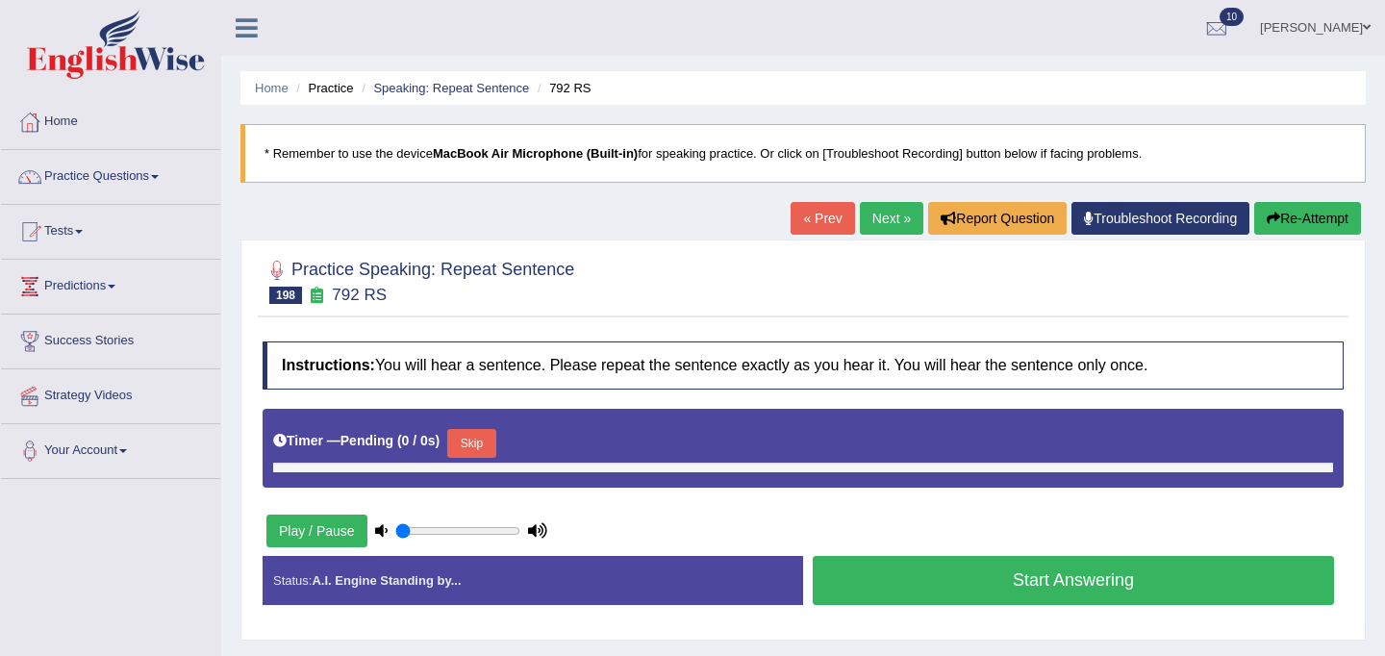
type input "0.45"
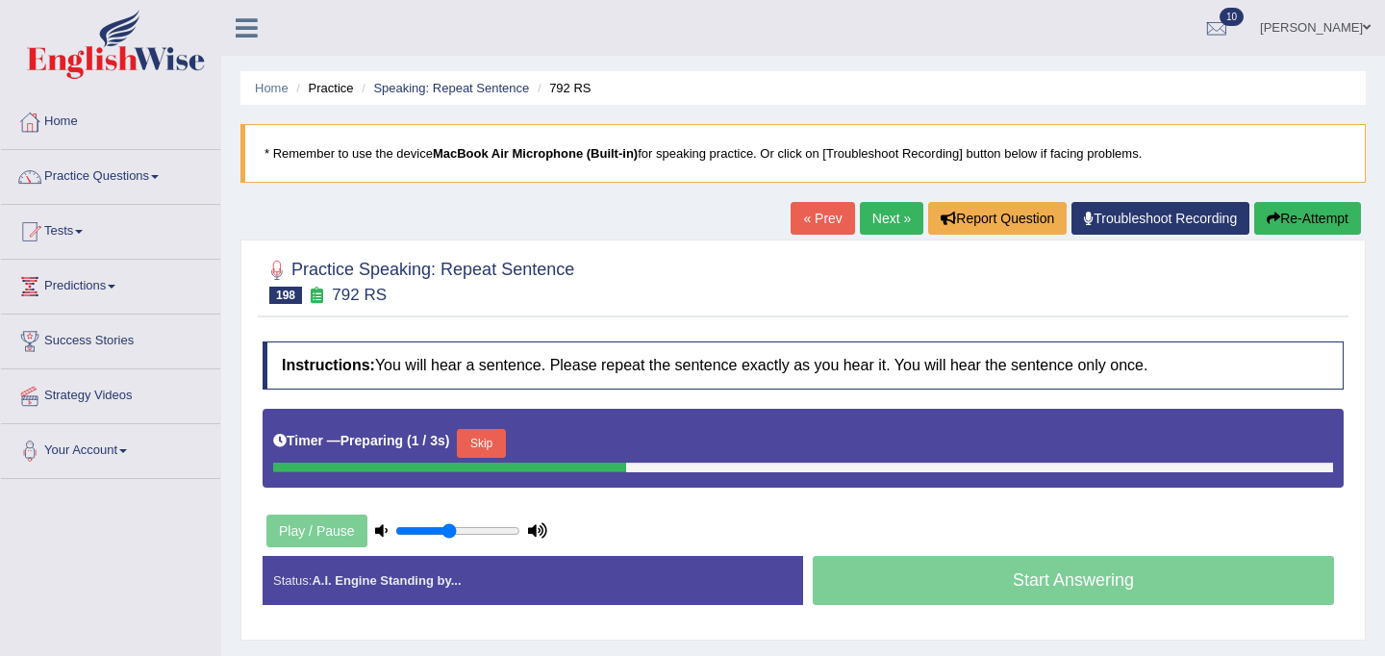
click at [493, 438] on button "Skip" at bounding box center [481, 443] width 48 height 29
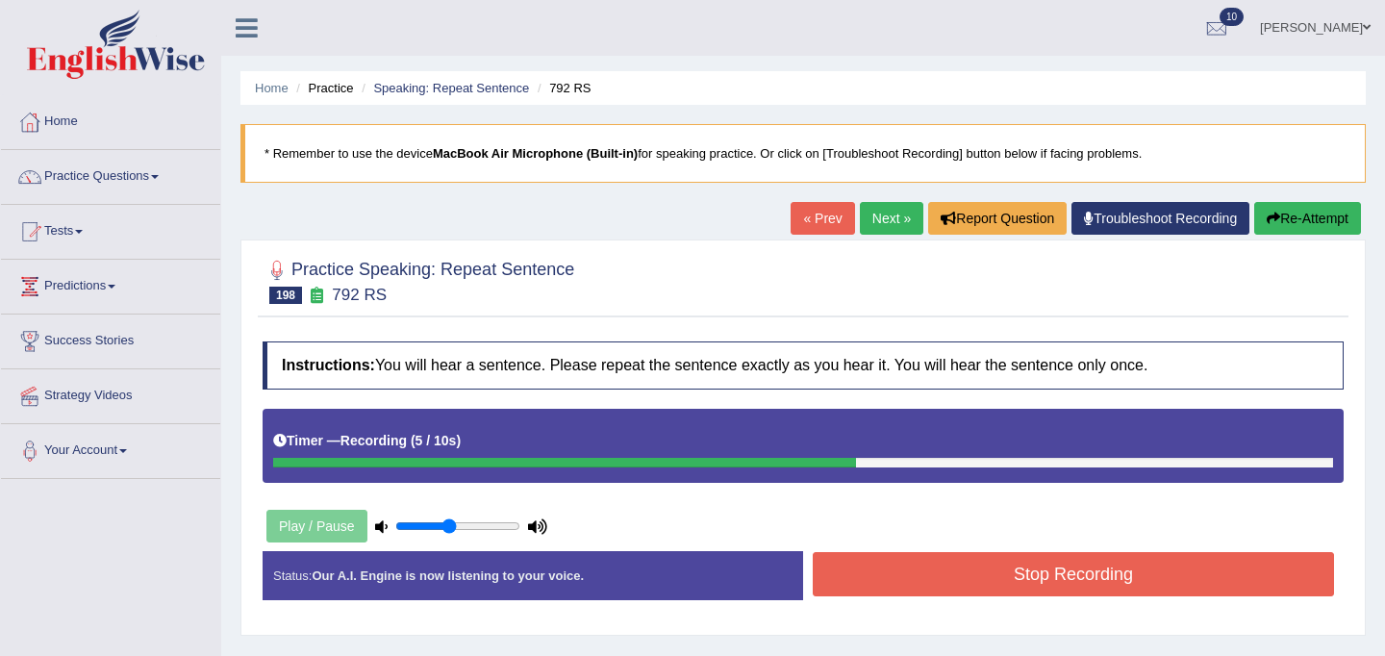
click at [964, 585] on button "Stop Recording" at bounding box center [1072, 574] width 521 height 44
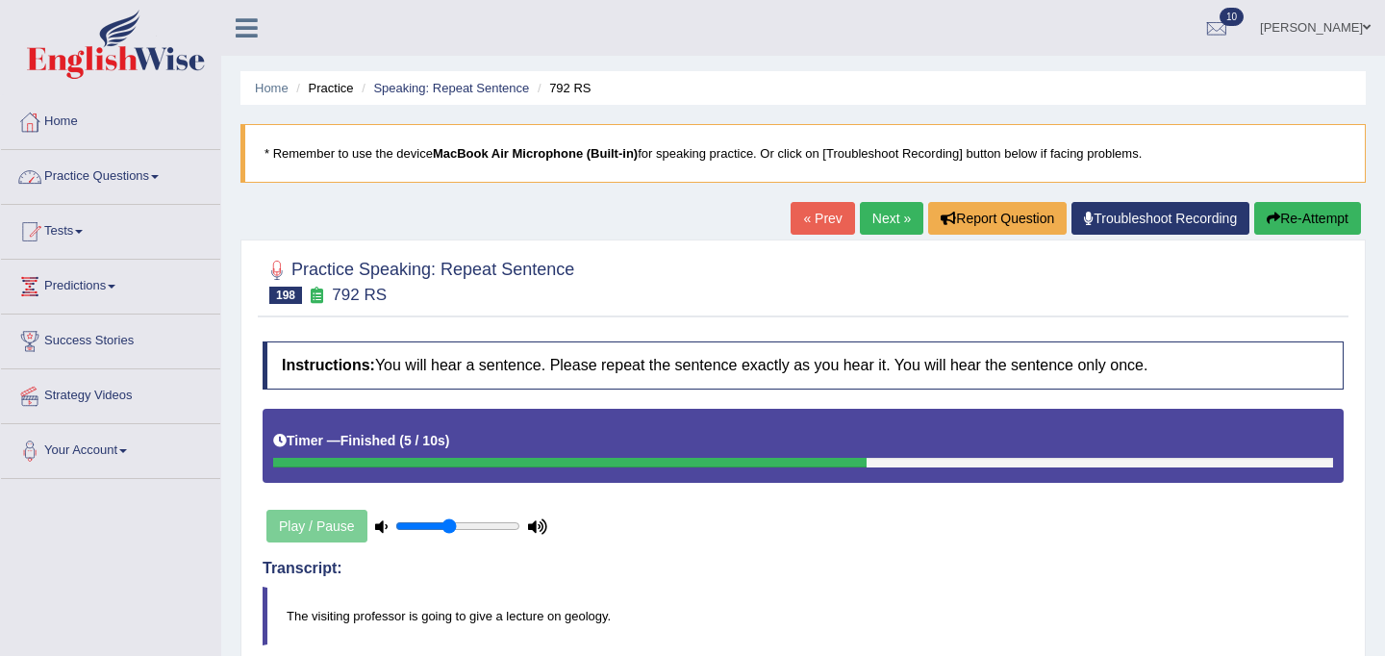
click at [137, 179] on link "Practice Questions" at bounding box center [110, 174] width 219 height 48
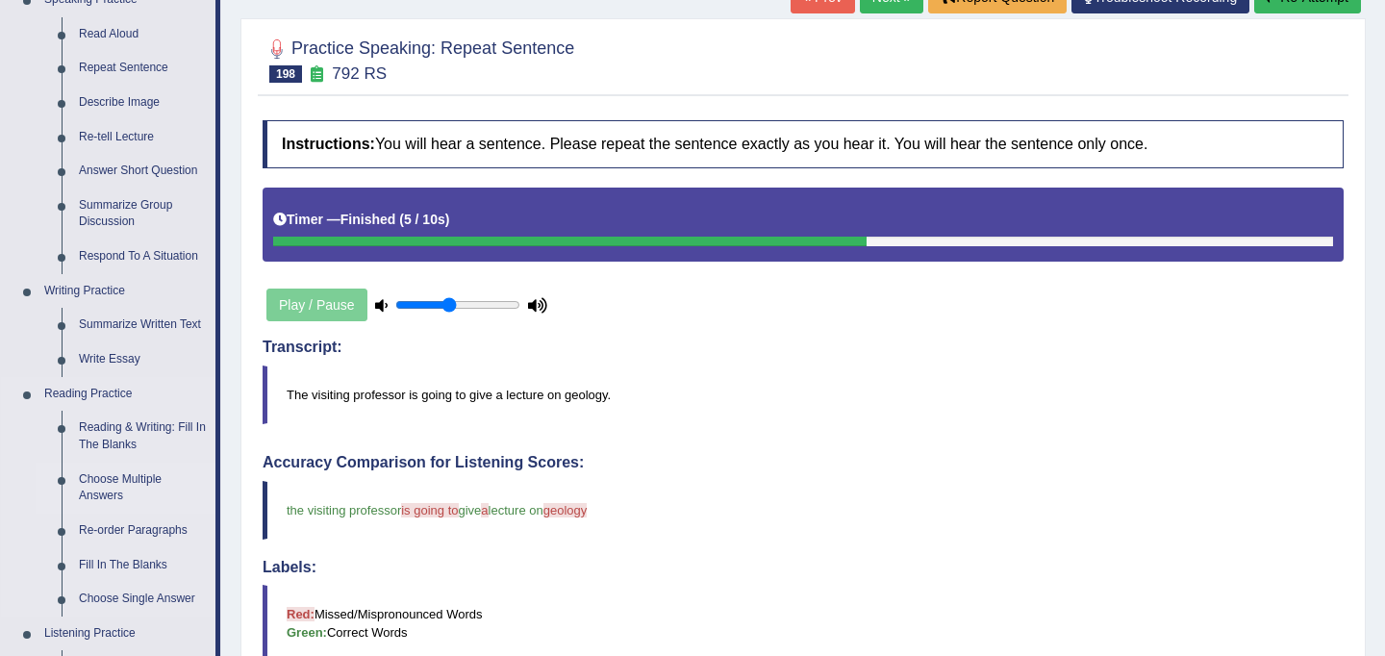
scroll to position [224, 0]
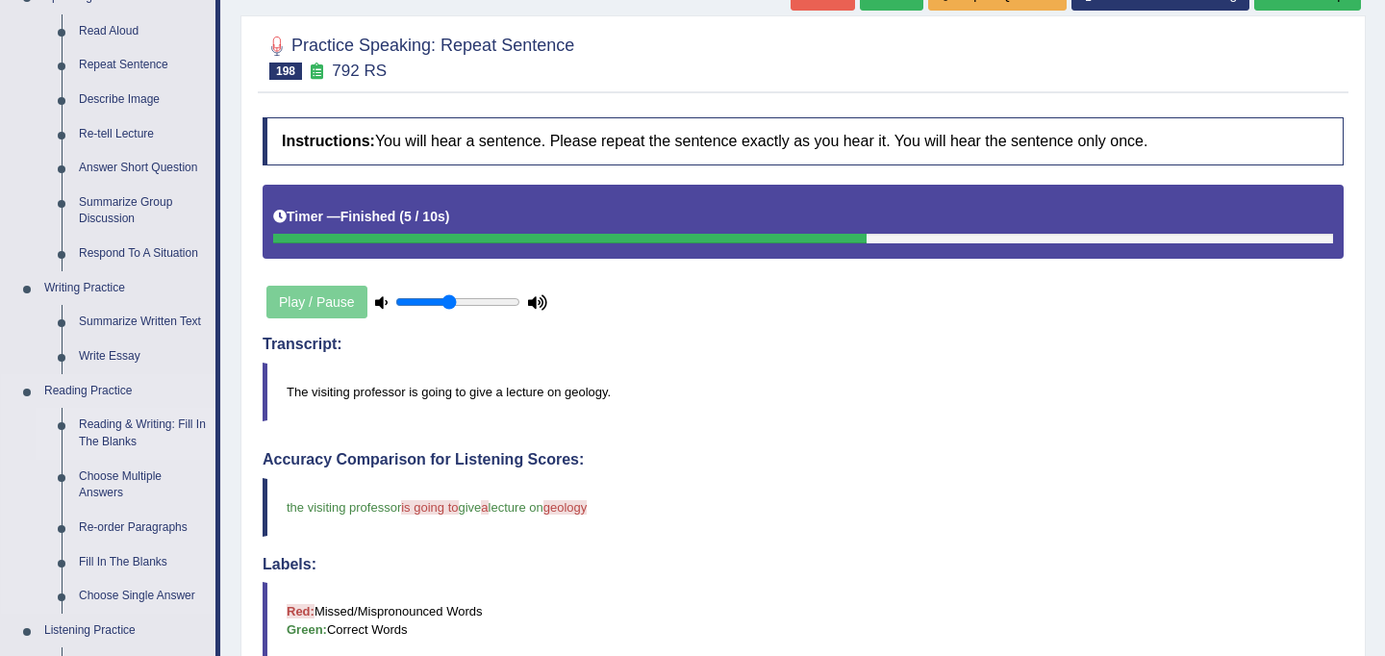
click at [120, 439] on link "Reading & Writing: Fill In The Blanks" at bounding box center [142, 433] width 145 height 51
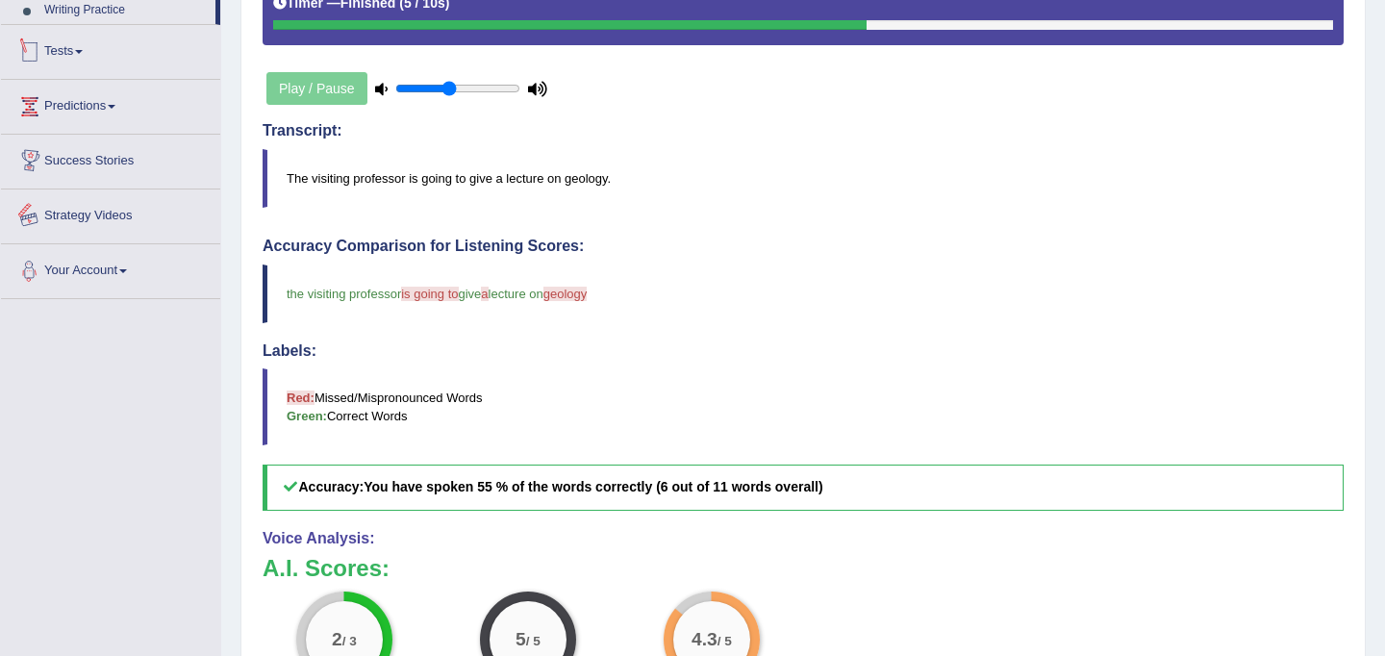
scroll to position [530, 0]
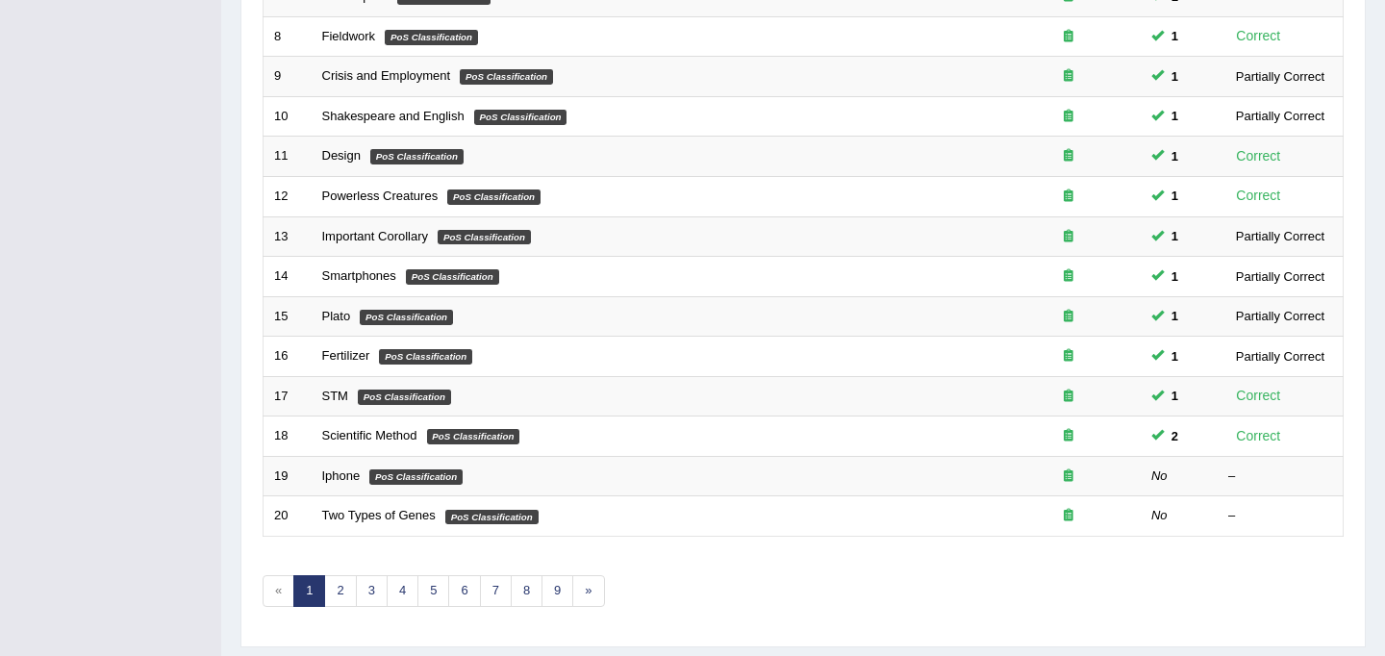
scroll to position [617, 0]
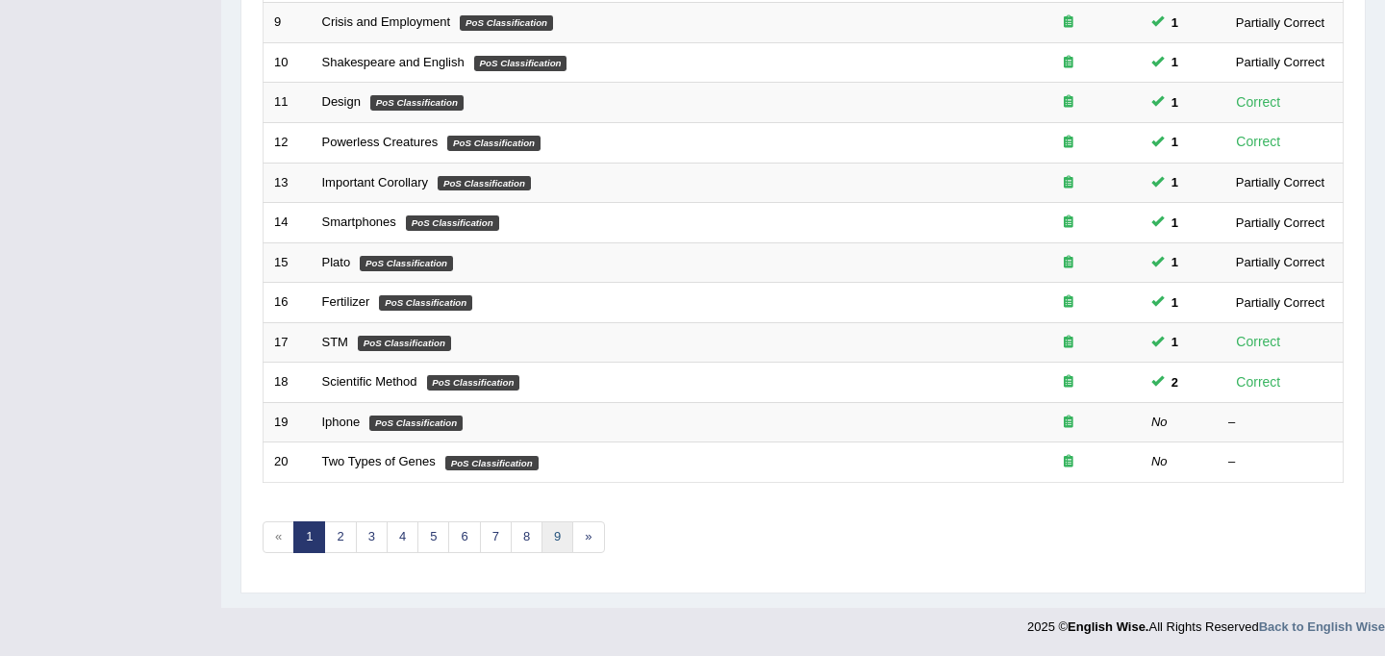
click at [549, 542] on link "9" at bounding box center [557, 537] width 32 height 32
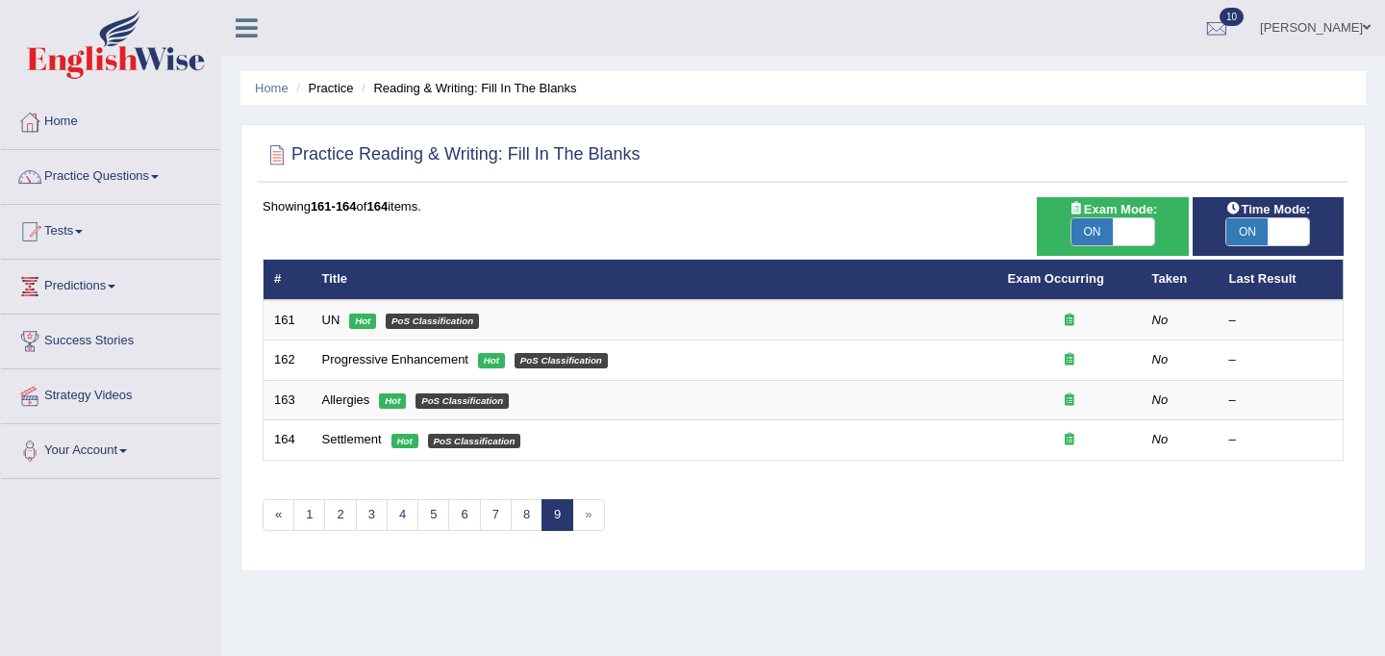
click at [579, 513] on span "»" at bounding box center [588, 515] width 32 height 32
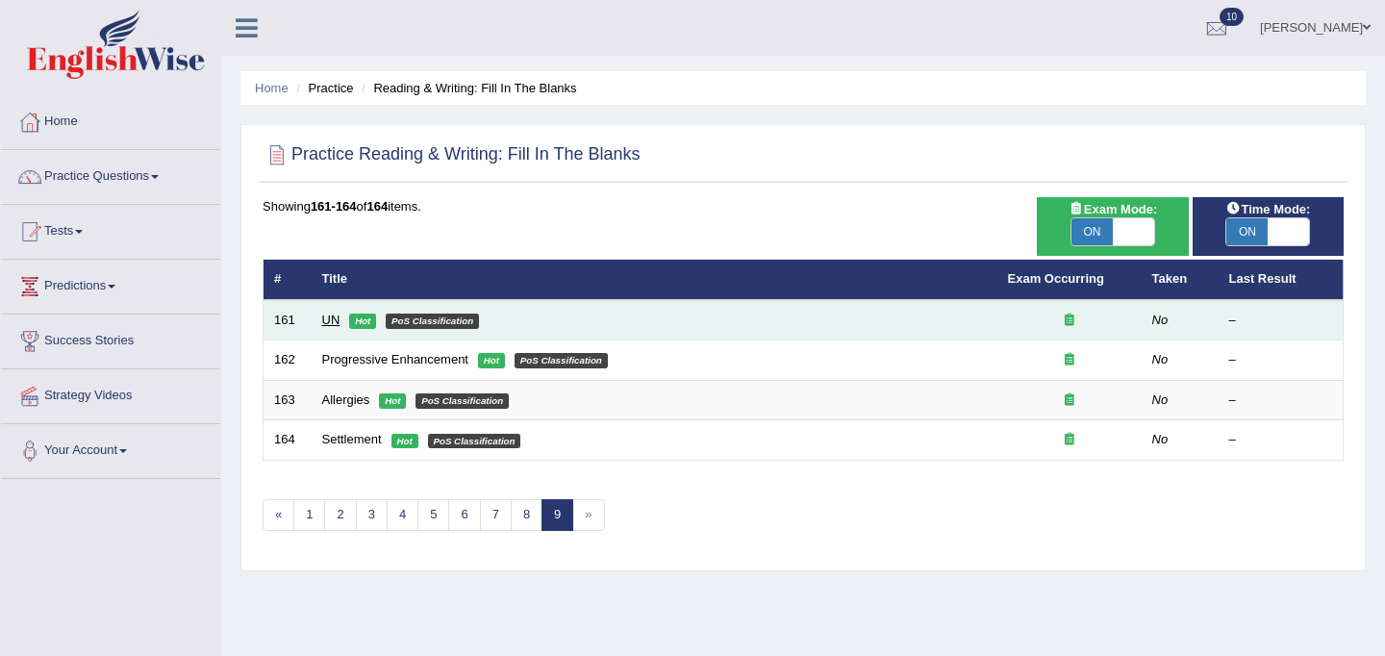
click at [337, 316] on link "UN" at bounding box center [331, 319] width 18 height 14
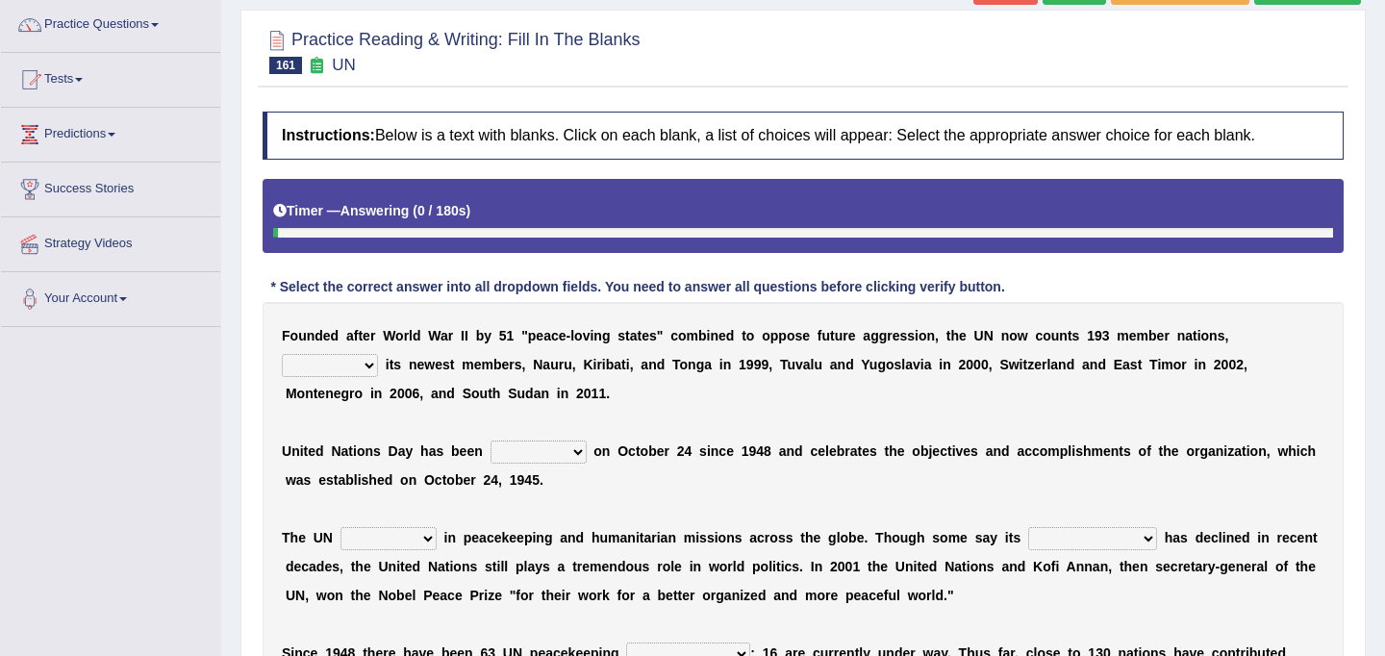
scroll to position [156, 0]
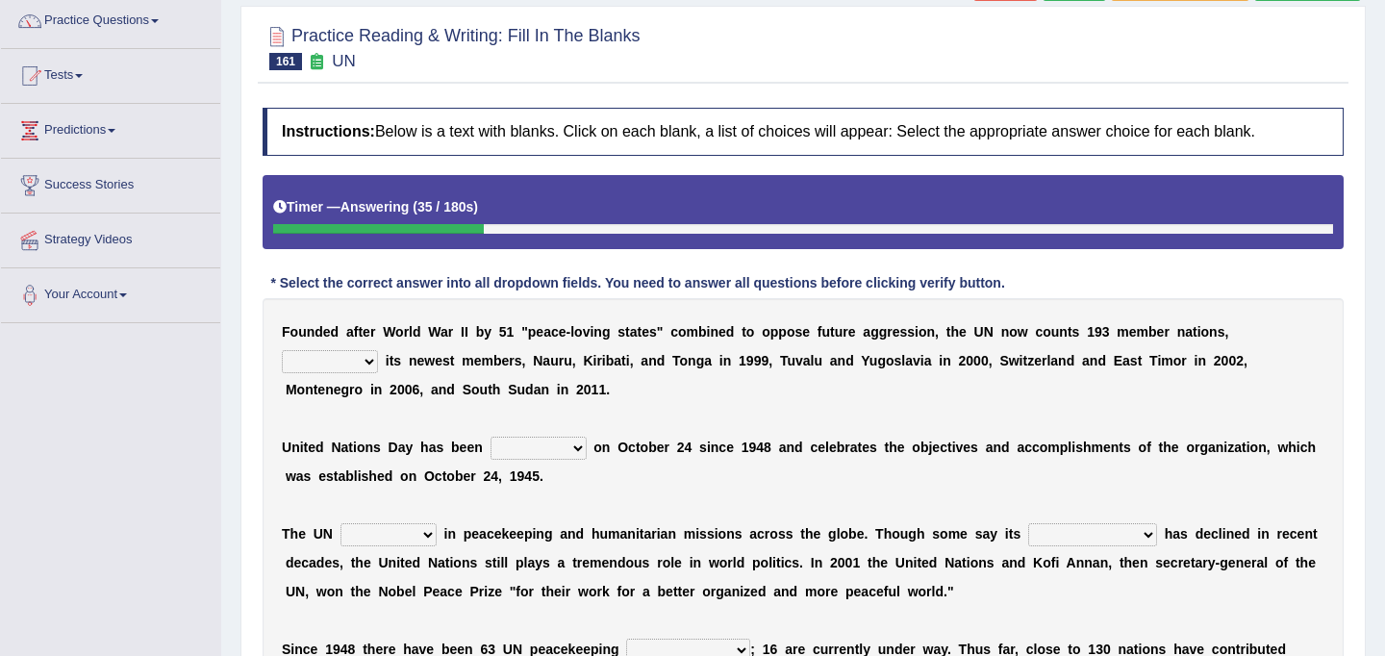
click at [381, 364] on b at bounding box center [382, 360] width 8 height 15
click at [374, 364] on select "limiting possibly especially including" at bounding box center [330, 361] width 96 height 23
select select "including"
click at [282, 350] on select "limiting possibly especially including" at bounding box center [330, 361] width 96 height 23
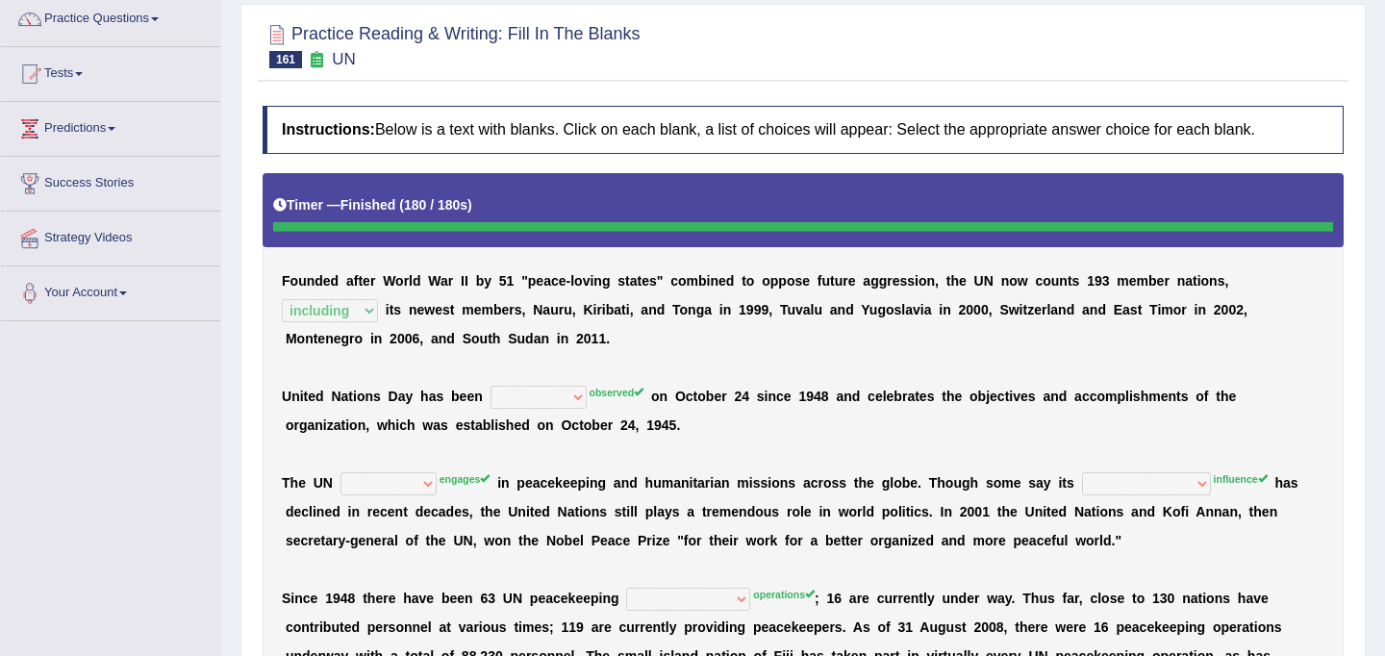
scroll to position [0, 0]
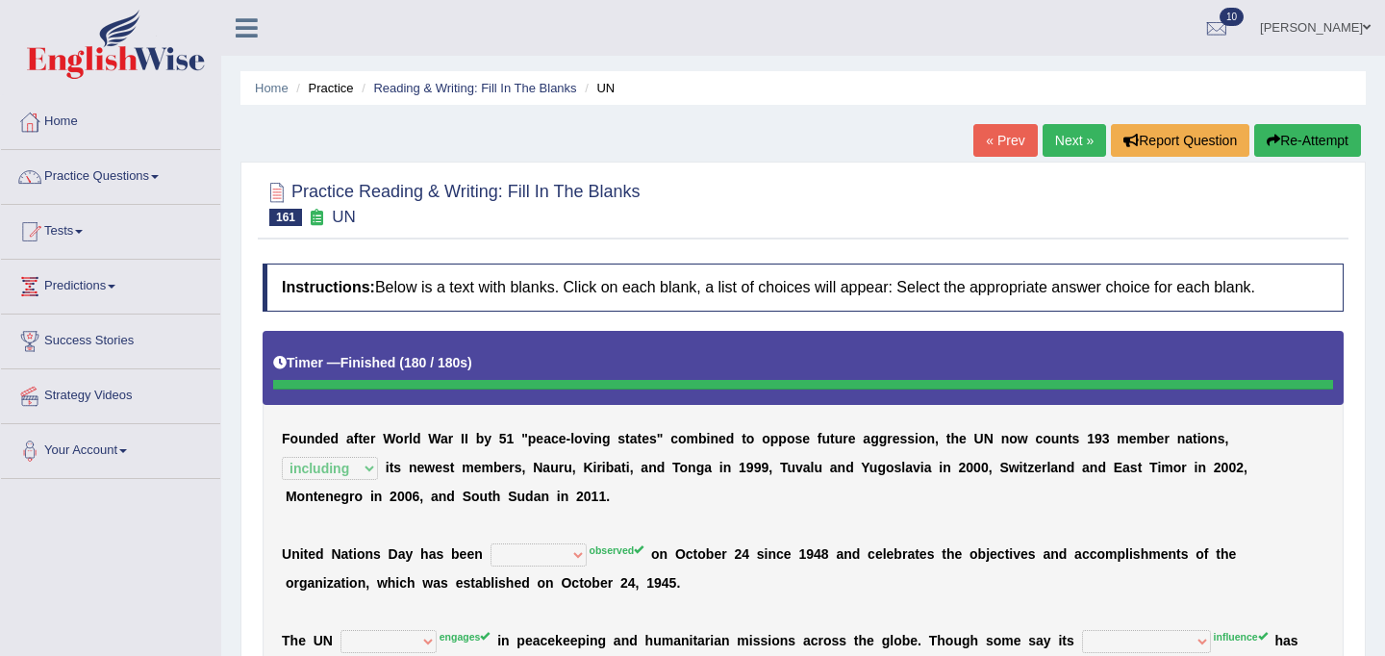
click at [1330, 134] on button "Re-Attempt" at bounding box center [1307, 140] width 107 height 33
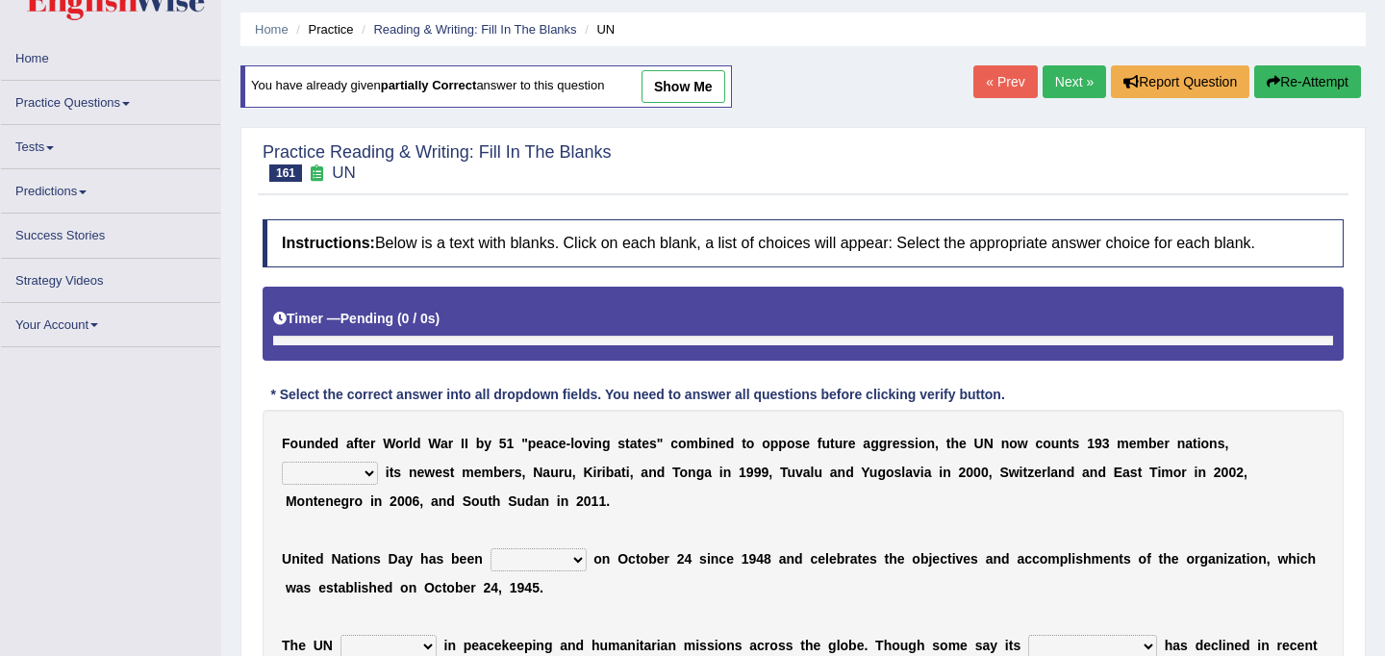
scroll to position [73, 0]
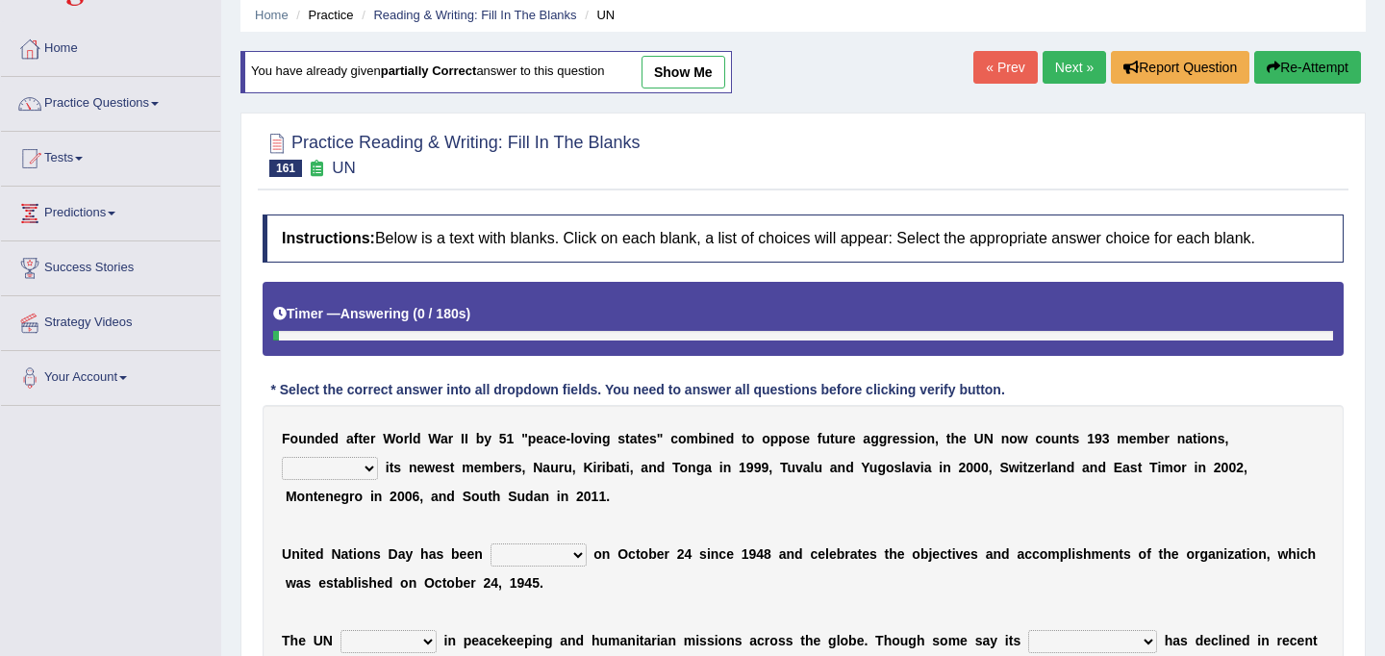
click at [366, 473] on select "limiting possibly especially including" at bounding box center [330, 468] width 96 height 23
select select "including"
click at [282, 457] on select "limiting possibly especially including" at bounding box center [330, 468] width 96 height 23
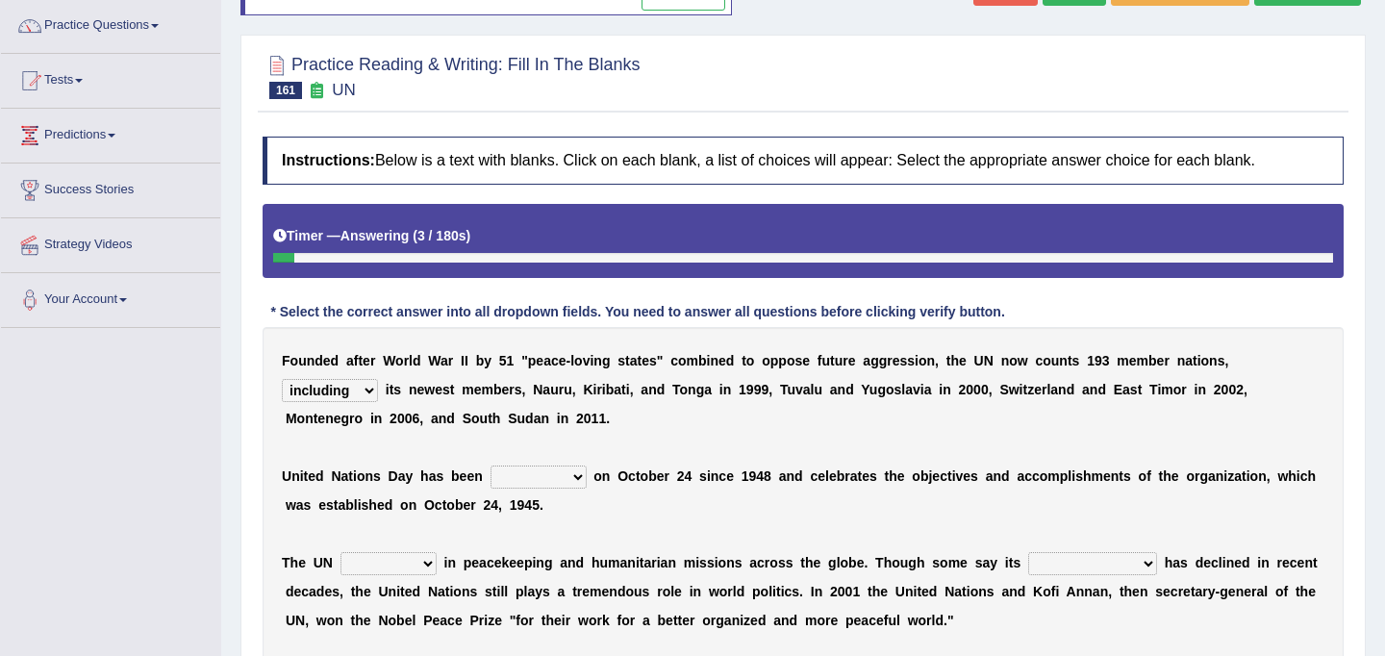
scroll to position [156, 0]
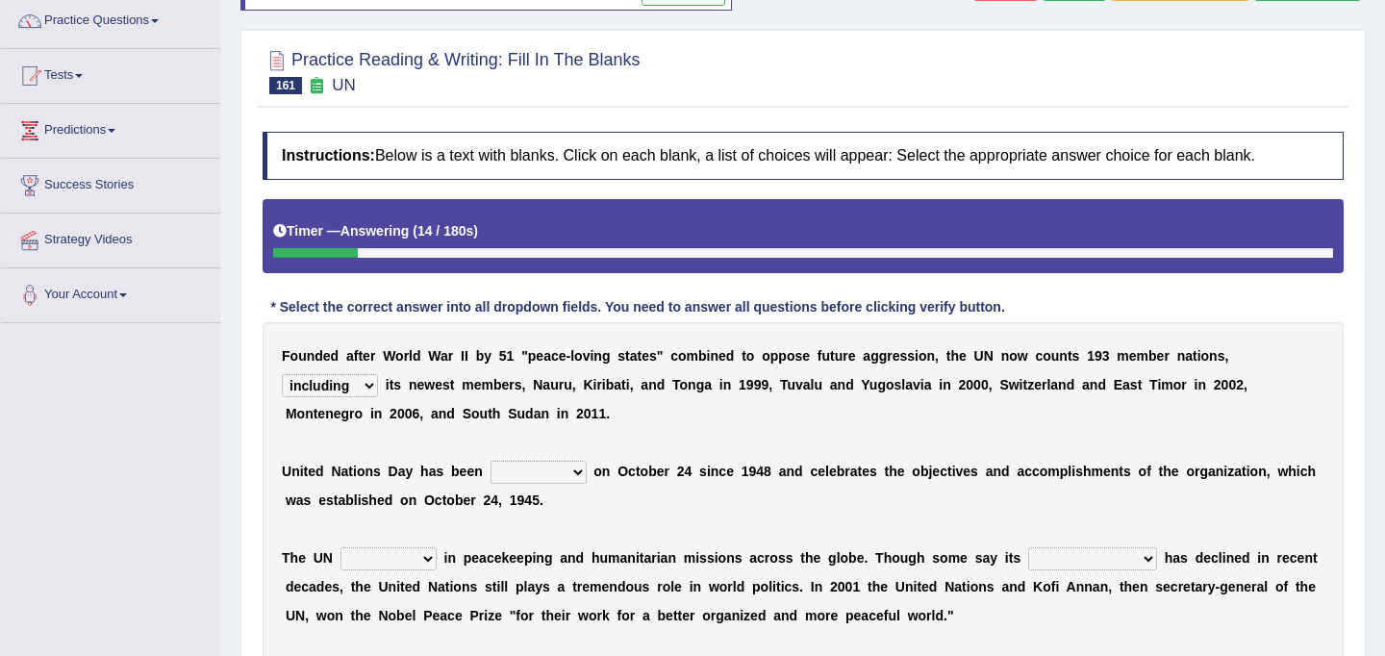
click at [576, 473] on select "observed watched monitored examined" at bounding box center [538, 472] width 96 height 23
select select "observed"
click at [490, 461] on select "observed watched monitored examined" at bounding box center [538, 472] width 96 height 23
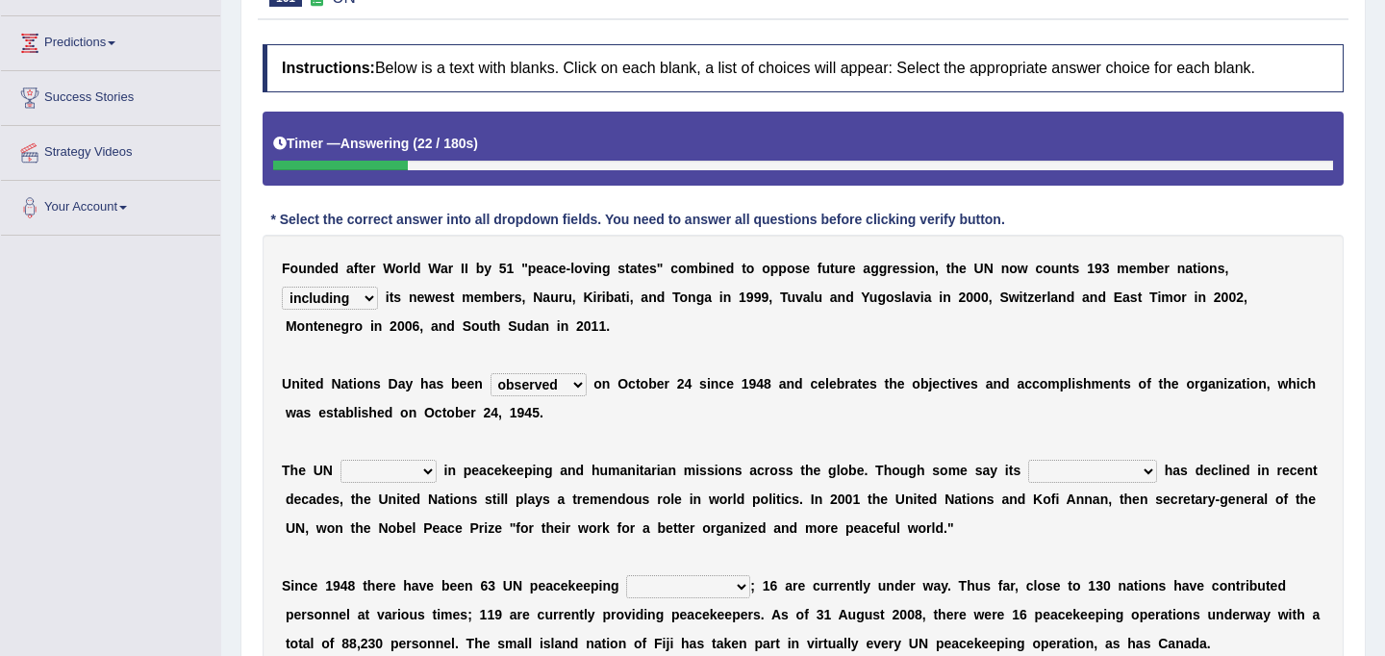
scroll to position [261, 0]
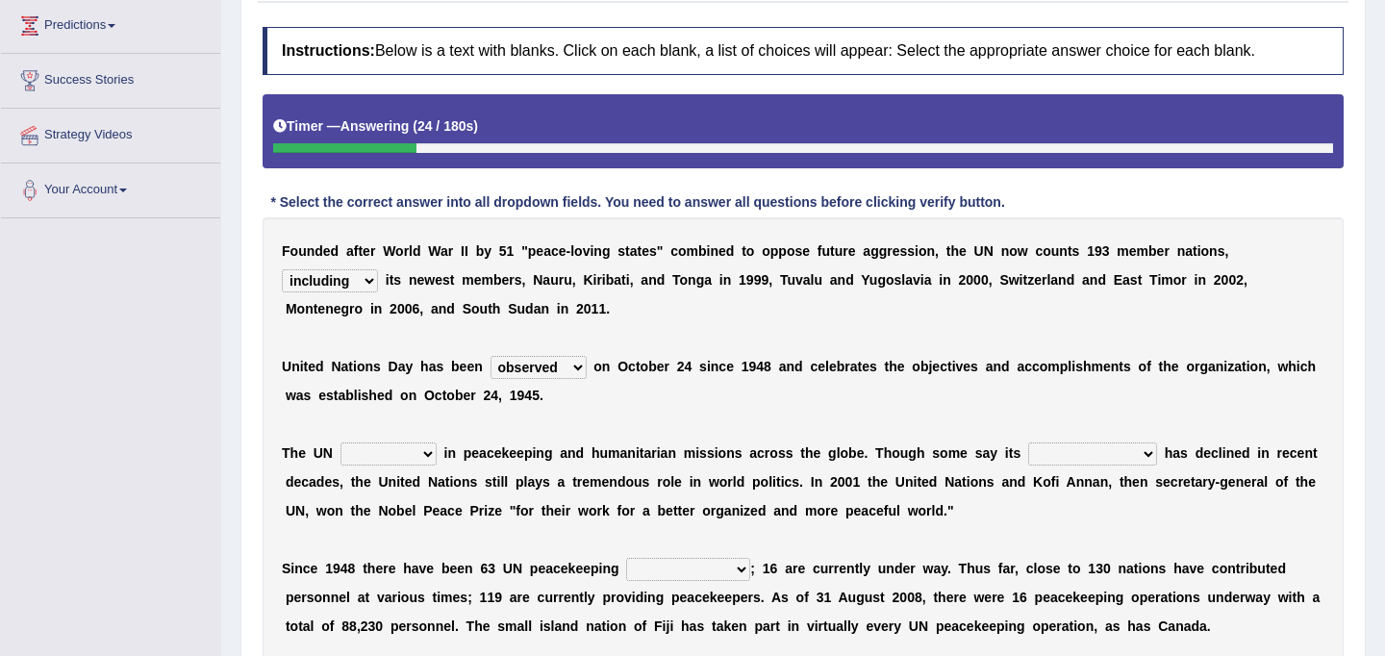
click at [425, 451] on select "appoints absorbs connects engages" at bounding box center [388, 453] width 96 height 23
select select "engages"
click at [340, 442] on select "appoints absorbs connects engages" at bounding box center [388, 453] width 96 height 23
click at [1145, 457] on select "descriptiveness influence meaningless consequences" at bounding box center [1092, 453] width 129 height 23
select select "influence"
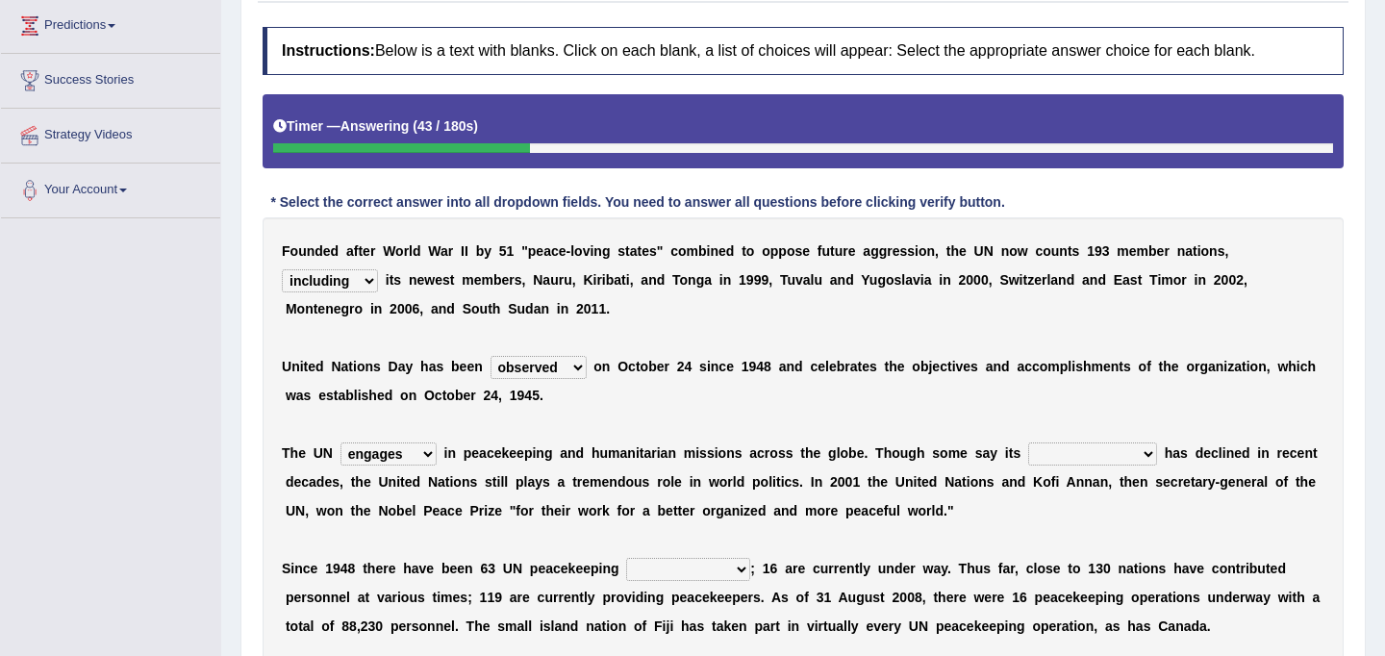
click at [1028, 442] on select "descriptiveness influence meaningless consequences" at bounding box center [1092, 453] width 129 height 23
click at [1148, 458] on select "descriptiveness influence meaningless consequences" at bounding box center [1092, 453] width 129 height 23
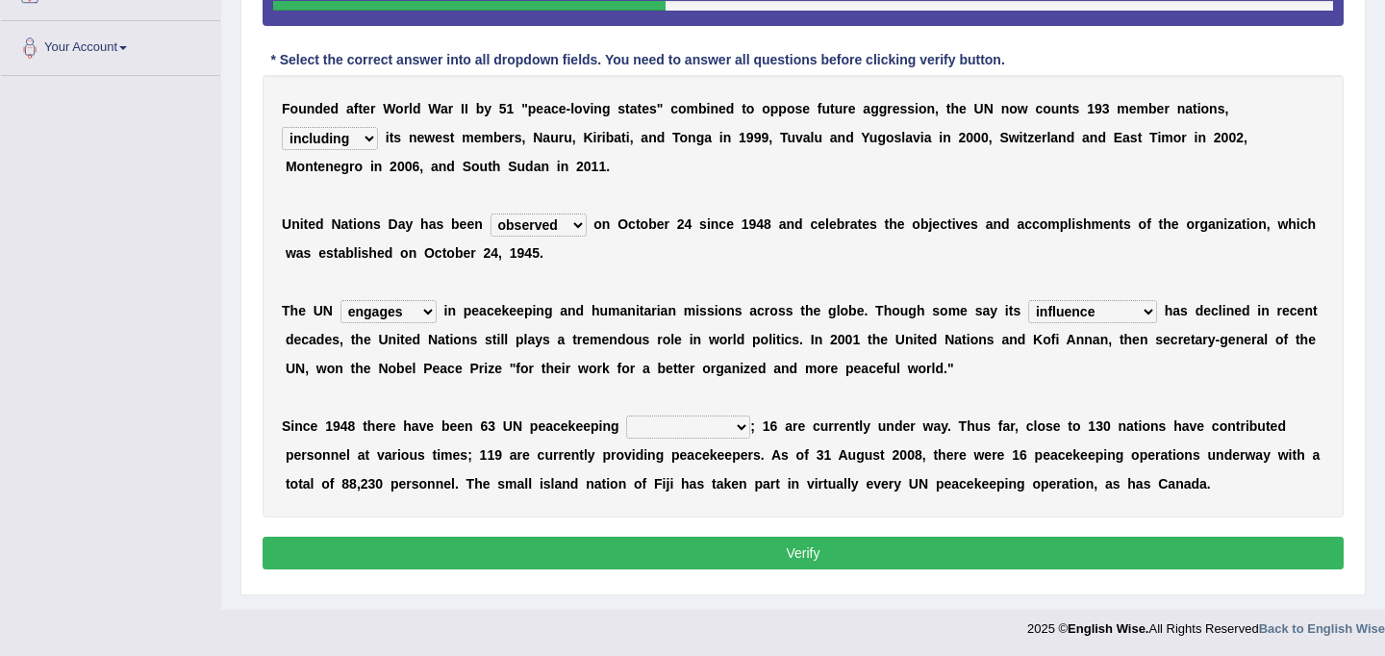
scroll to position [405, 0]
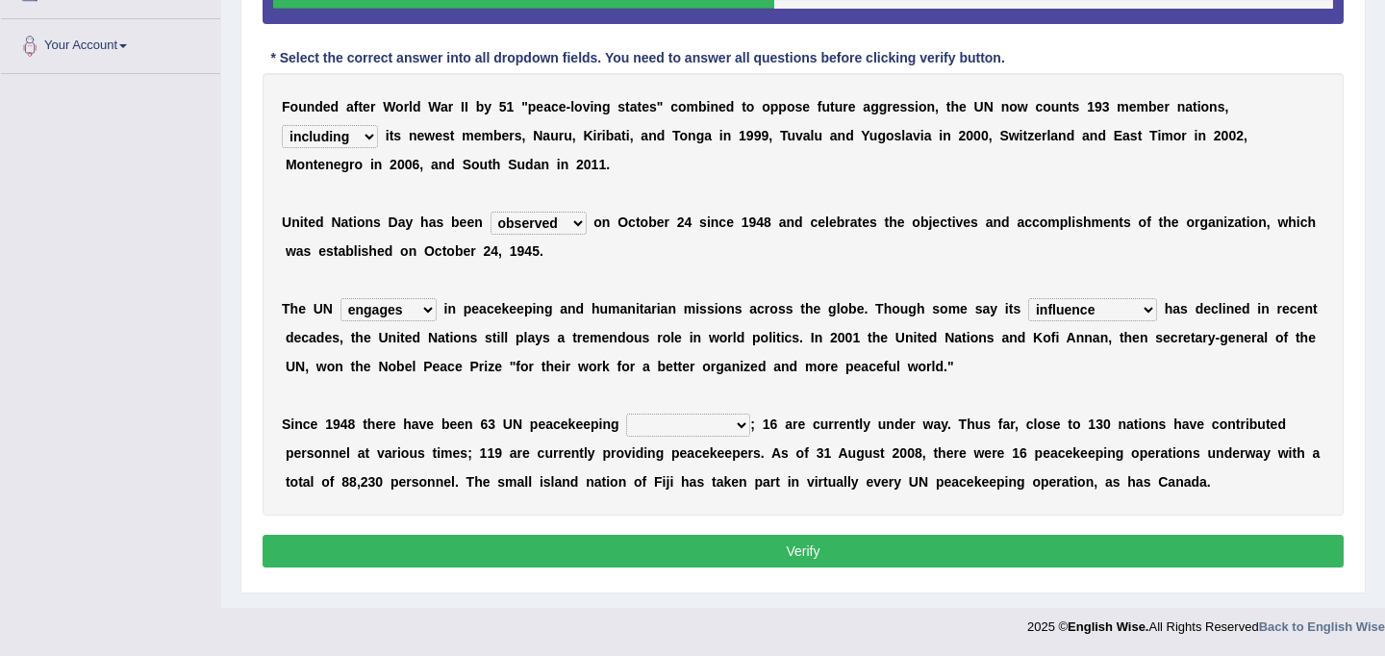
click at [737, 427] on select "businesses processes transgressions operations" at bounding box center [688, 424] width 124 height 23
select select "operations"
click at [627, 413] on select "businesses processes transgressions operations" at bounding box center [688, 424] width 124 height 23
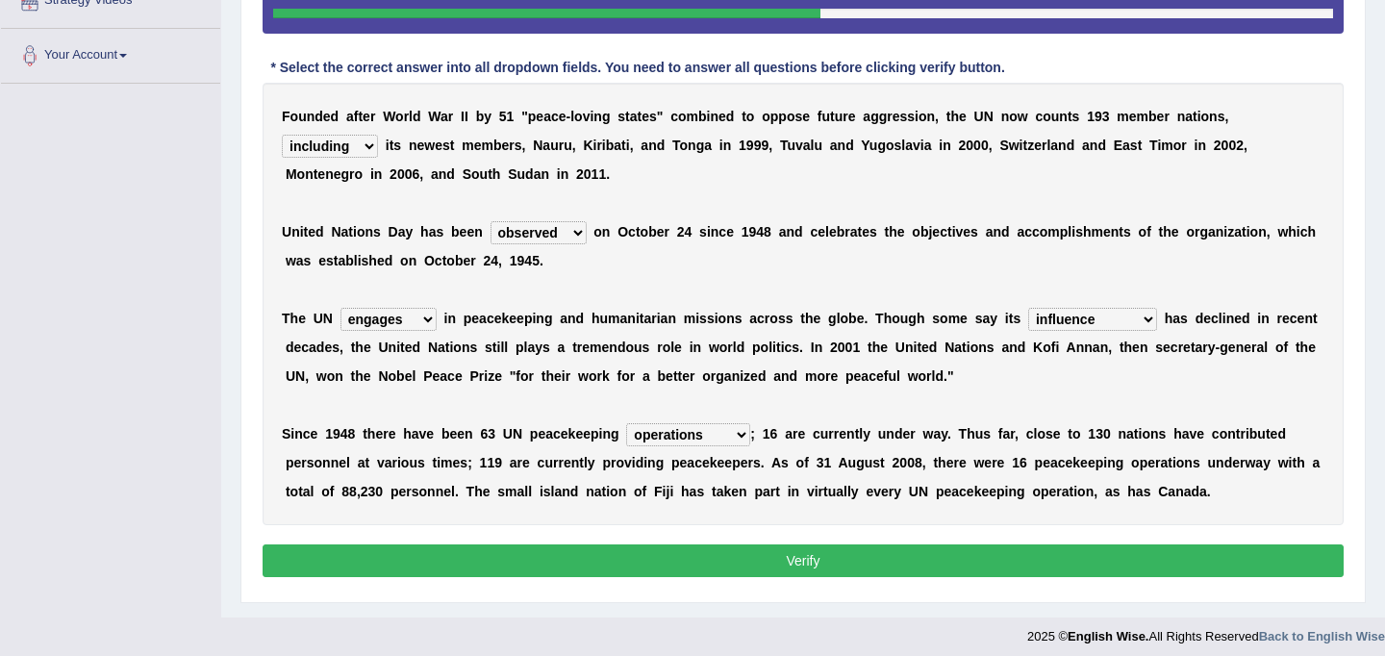
click at [729, 550] on button "Verify" at bounding box center [802, 560] width 1081 height 33
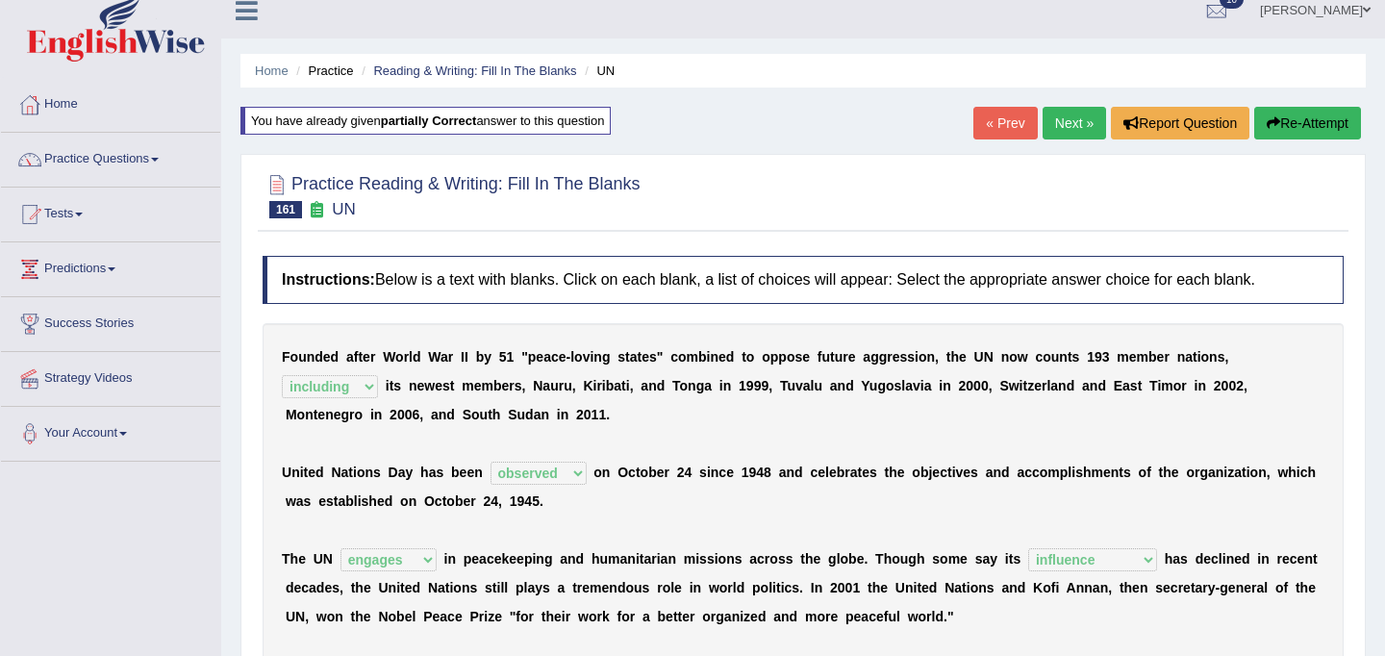
scroll to position [0, 0]
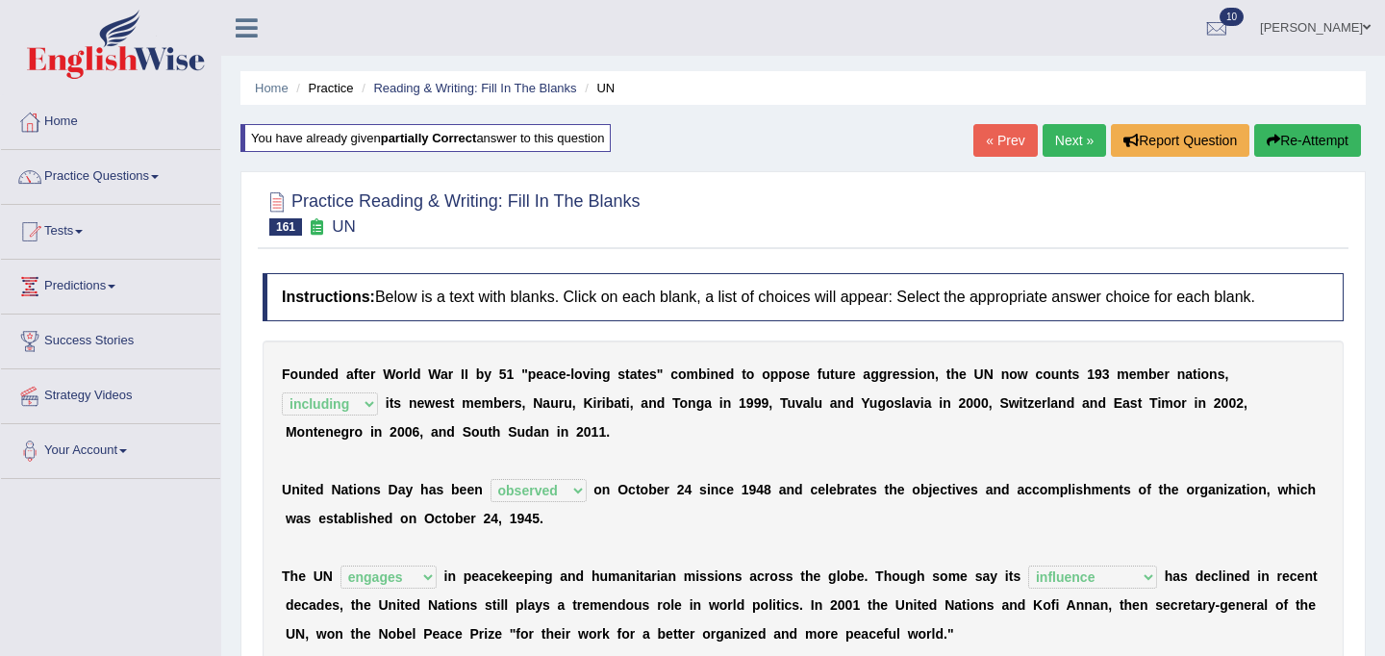
click at [1065, 141] on link "Next »" at bounding box center [1073, 140] width 63 height 33
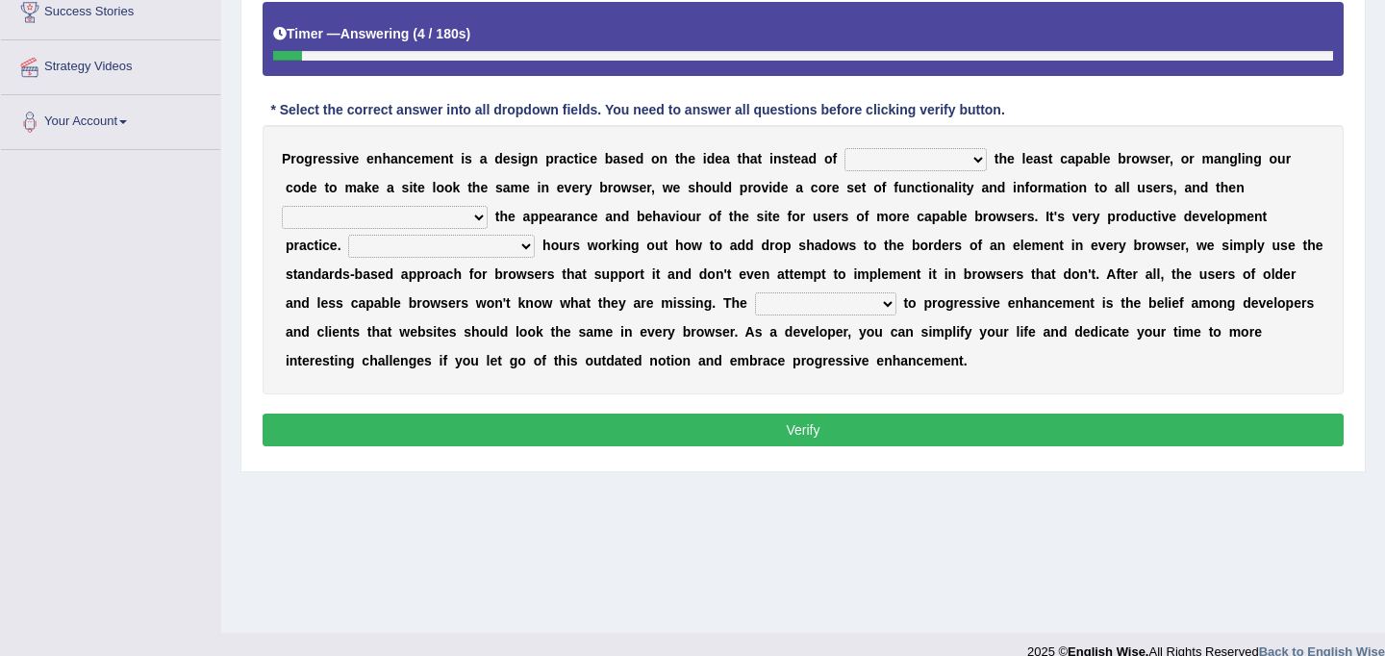
scroll to position [326, 0]
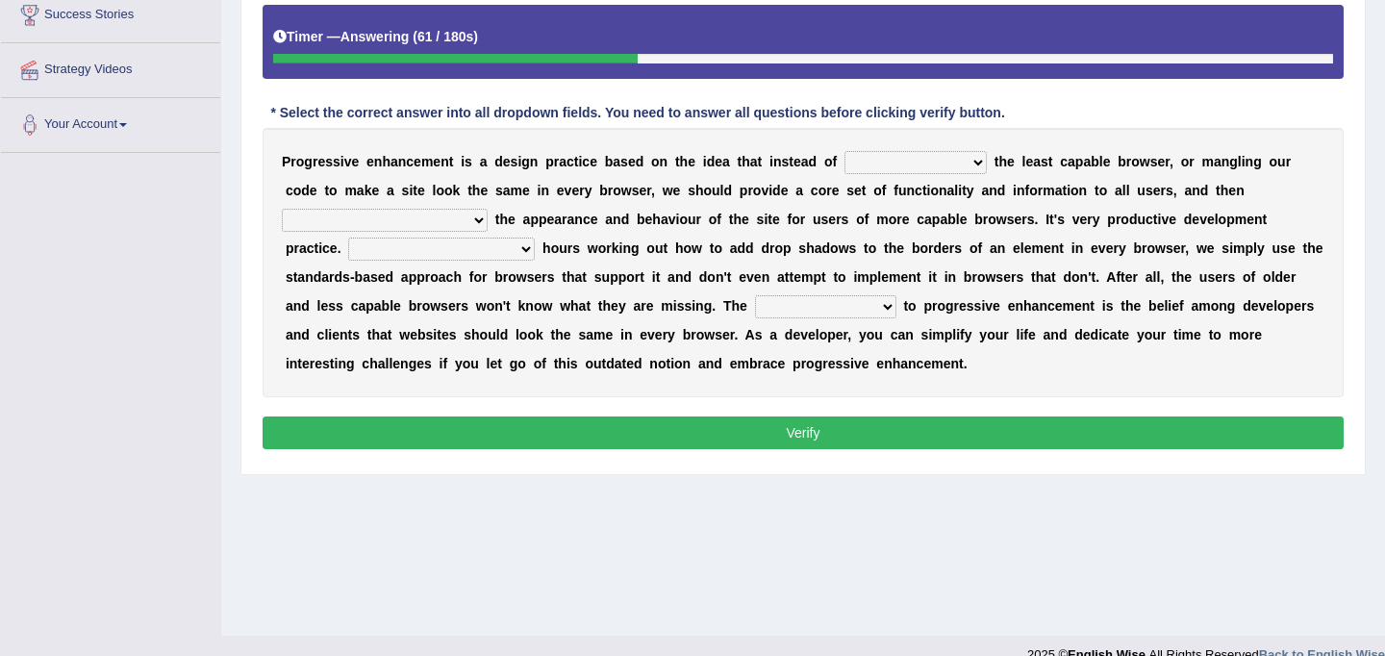
click at [981, 165] on select "designing for have to design have designed for be designing" at bounding box center [915, 162] width 142 height 23
select select "designing for"
click at [844, 151] on select "designing for have to design have designed for be designing" at bounding box center [915, 162] width 142 height 23
click at [482, 219] on select "with progress enhancement progressively enhance progress so enhancing progress …" at bounding box center [385, 220] width 206 height 23
select select "with progress enhancement"
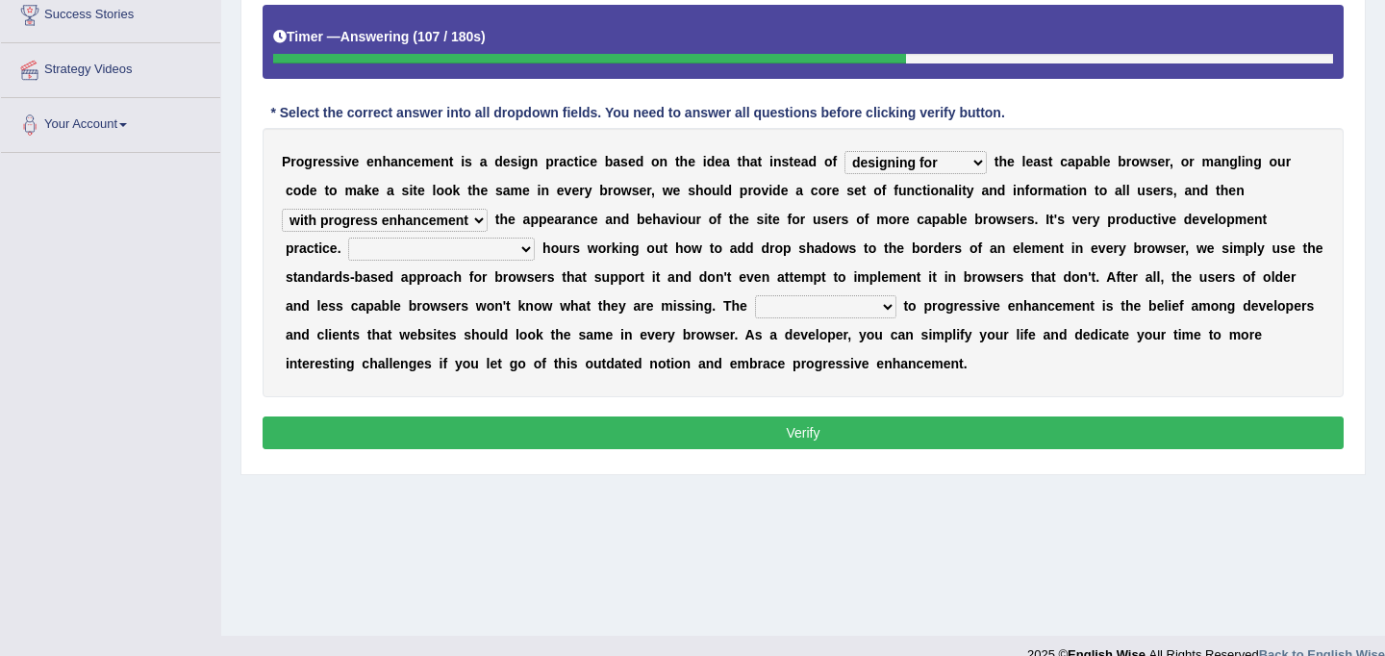
click at [282, 209] on select "with progress enhancement progressively enhance progress so enhancing progress …" at bounding box center [385, 220] width 206 height 23
click at [525, 251] on select "In addition to developing Beside adding Whereby eliminating Instead of spending" at bounding box center [441, 248] width 187 height 23
select select "Beside adding"
click at [349, 237] on select "In addition to developing Beside adding Whereby eliminating Instead of spending" at bounding box center [441, 248] width 187 height 23
click at [891, 308] on select "larger problem lesser benefit biggest challenge least assurance" at bounding box center [825, 306] width 141 height 23
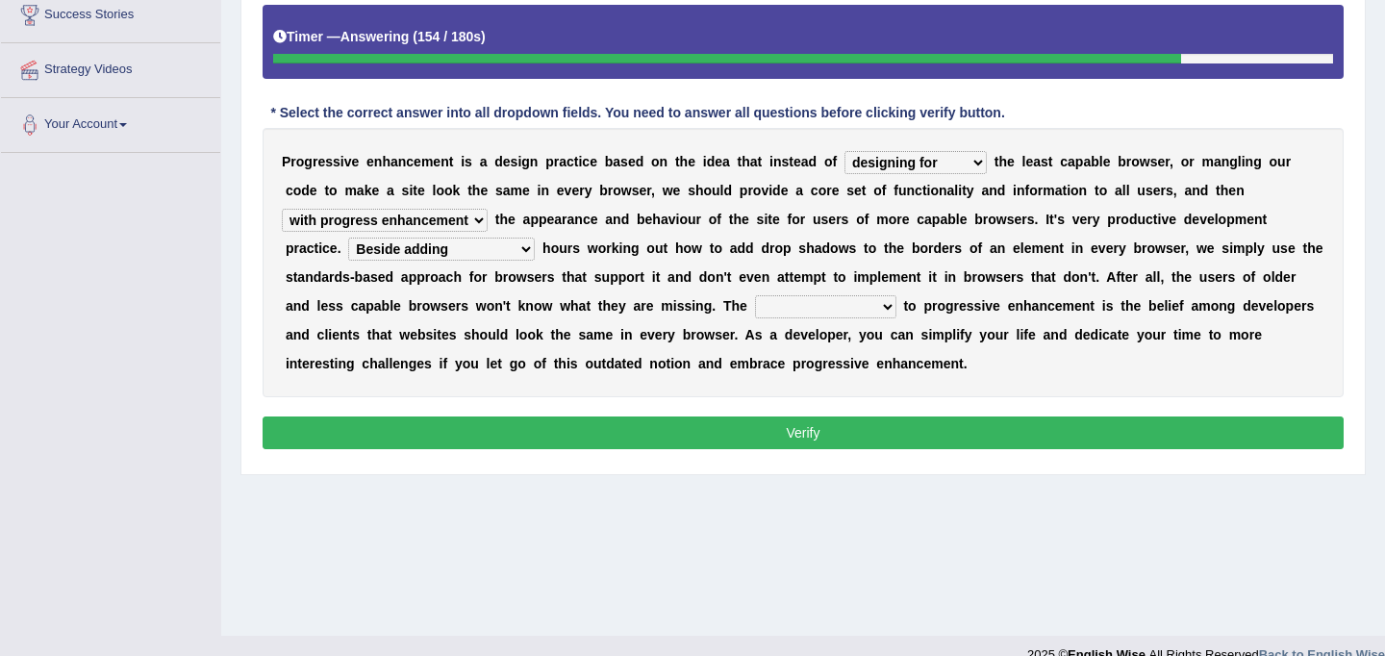
select select "biggest challenge"
click at [755, 295] on select "larger problem lesser benefit biggest challenge least assurance" at bounding box center [825, 306] width 141 height 23
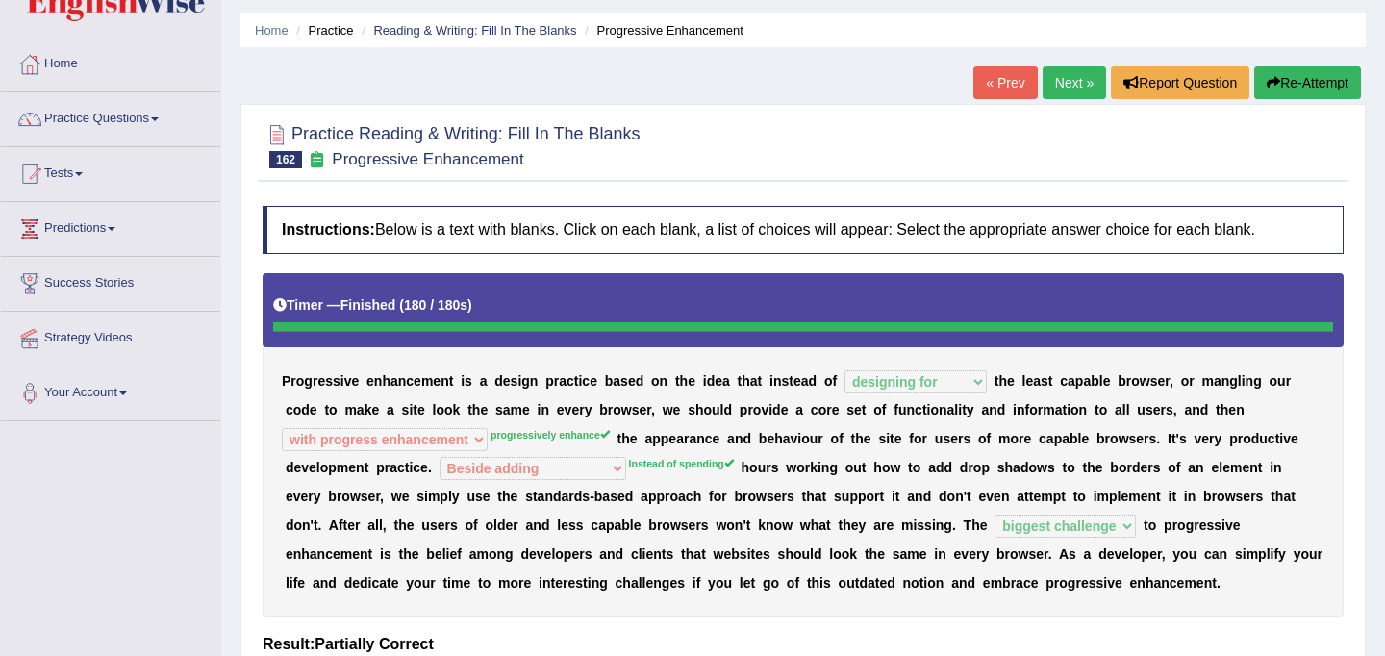
scroll to position [55, 0]
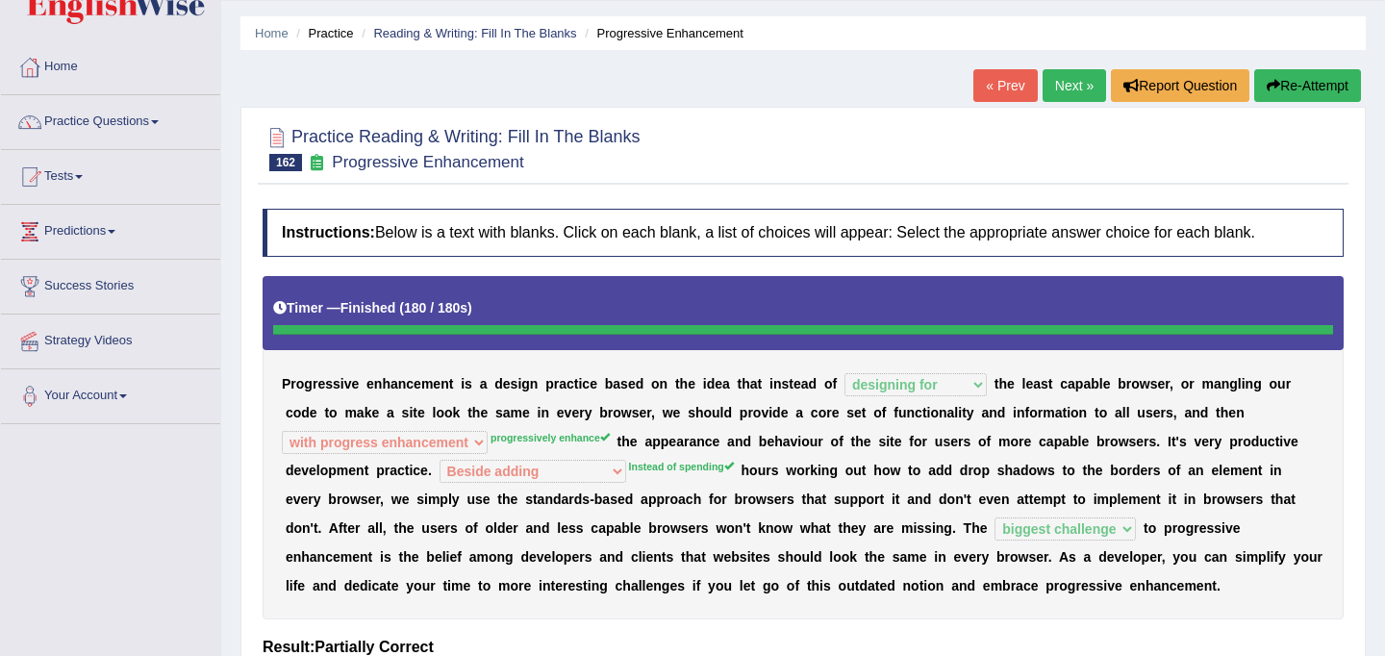
click at [1281, 84] on button "Re-Attempt" at bounding box center [1307, 85] width 107 height 33
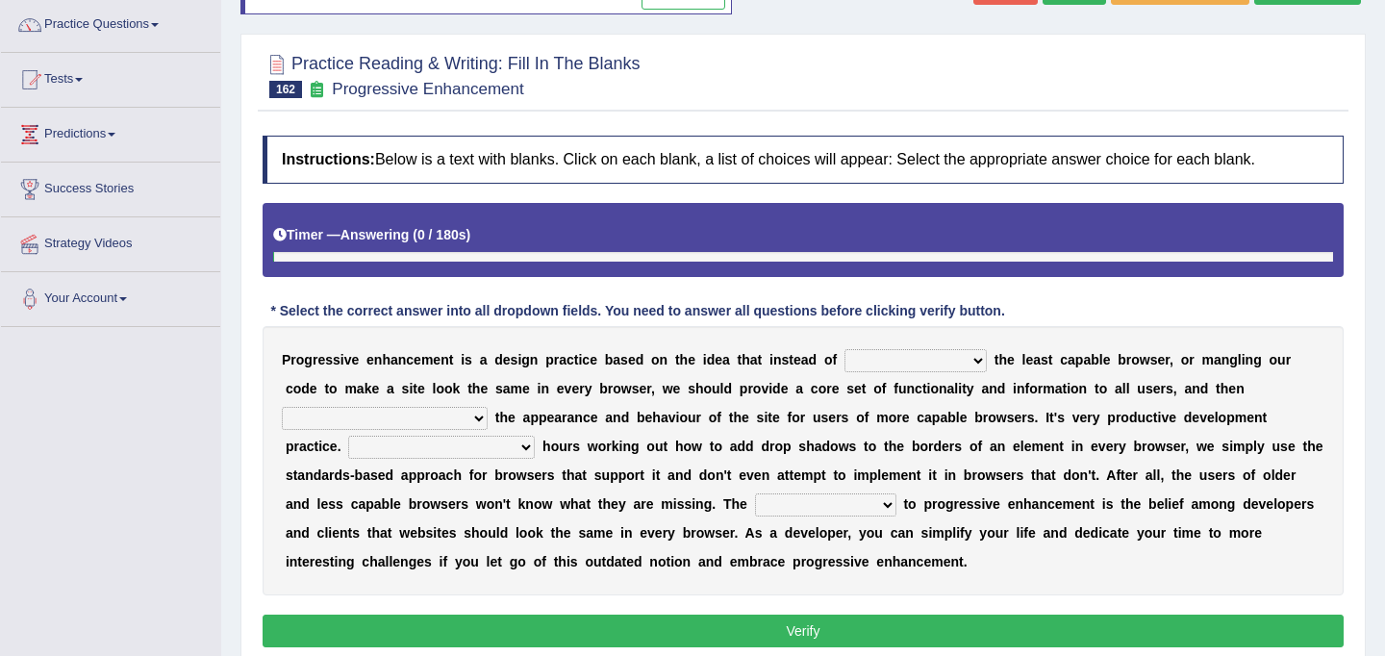
scroll to position [163, 0]
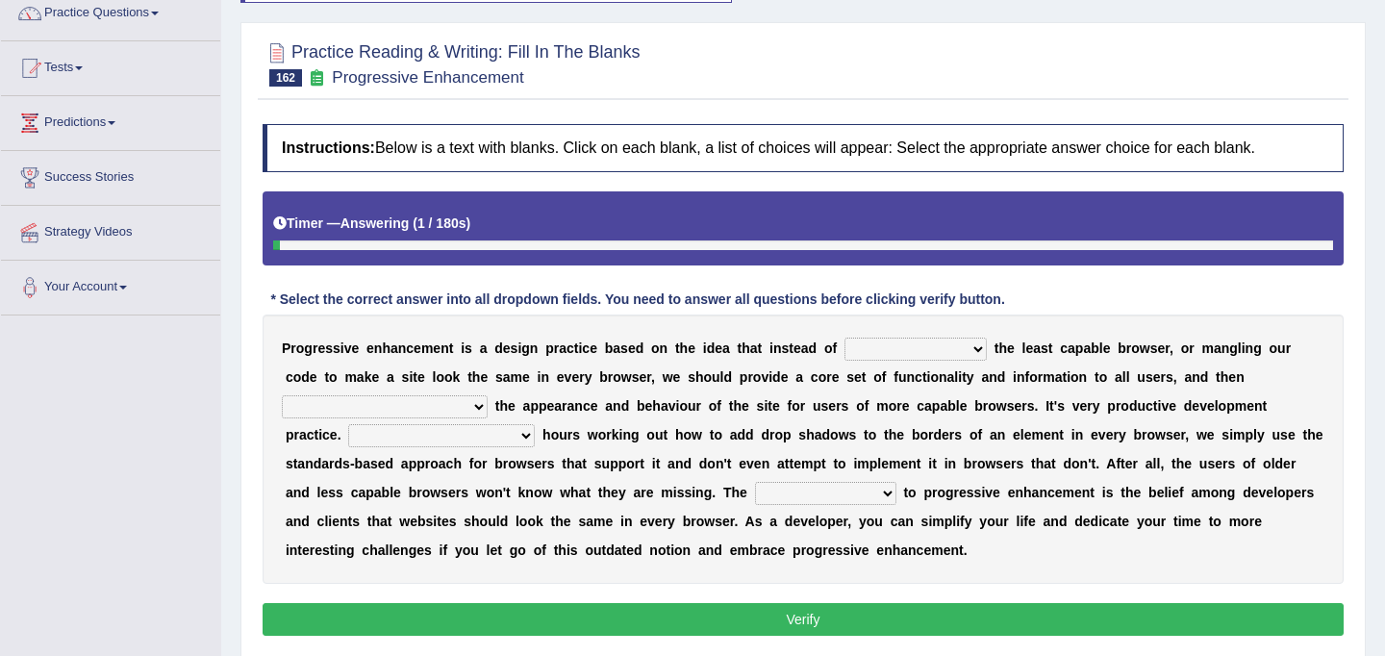
click at [973, 351] on select "designing for have to design have designed for be designing" at bounding box center [915, 348] width 142 height 23
select select "designing for"
click at [844, 337] on select "designing for have to design have designed for be designing" at bounding box center [915, 348] width 142 height 23
click at [477, 415] on select "with progress enhancement progressively enhance progress so enhancing progress …" at bounding box center [385, 406] width 206 height 23
select select "progressively enhance"
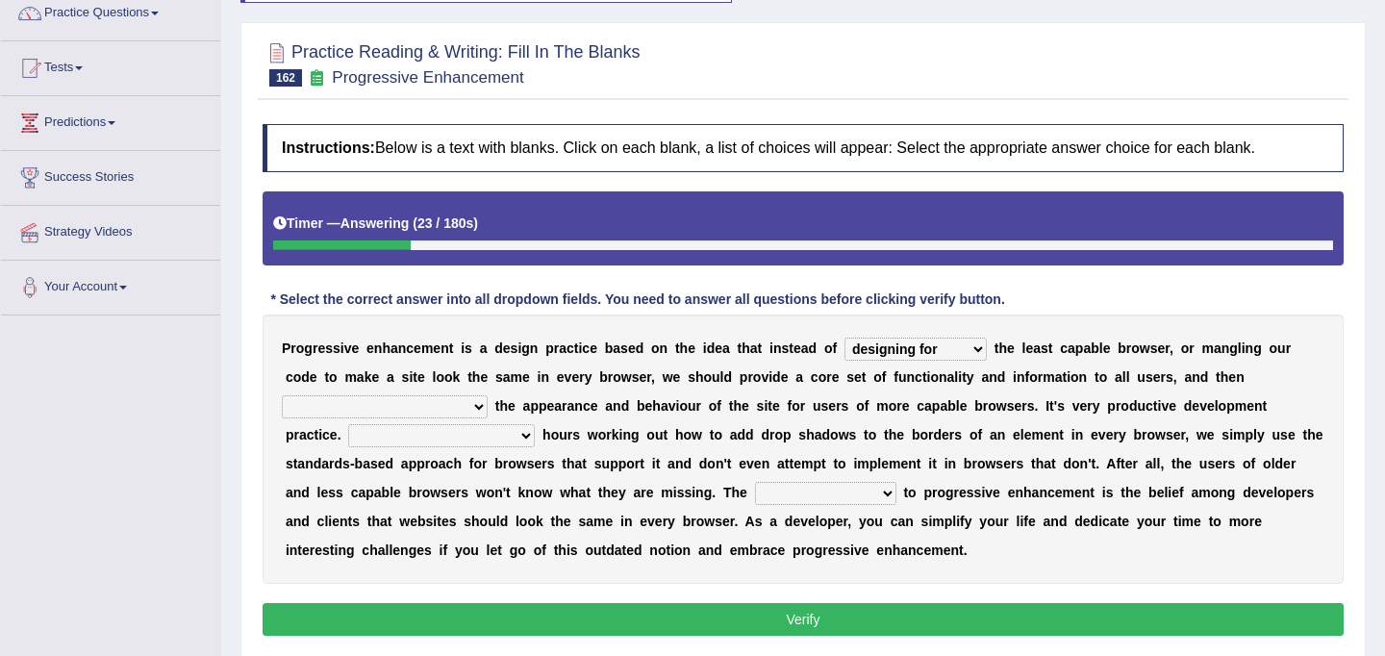
click at [282, 395] on select "with progress enhancement progressively enhance progress so enhancing progress …" at bounding box center [385, 406] width 206 height 23
click at [523, 434] on select "In addition to developing Beside adding Whereby eliminating Instead of spending" at bounding box center [441, 435] width 187 height 23
select select "Instead of spending"
click at [349, 424] on select "In addition to developing Beside adding Whereby eliminating Instead of spending" at bounding box center [441, 435] width 187 height 23
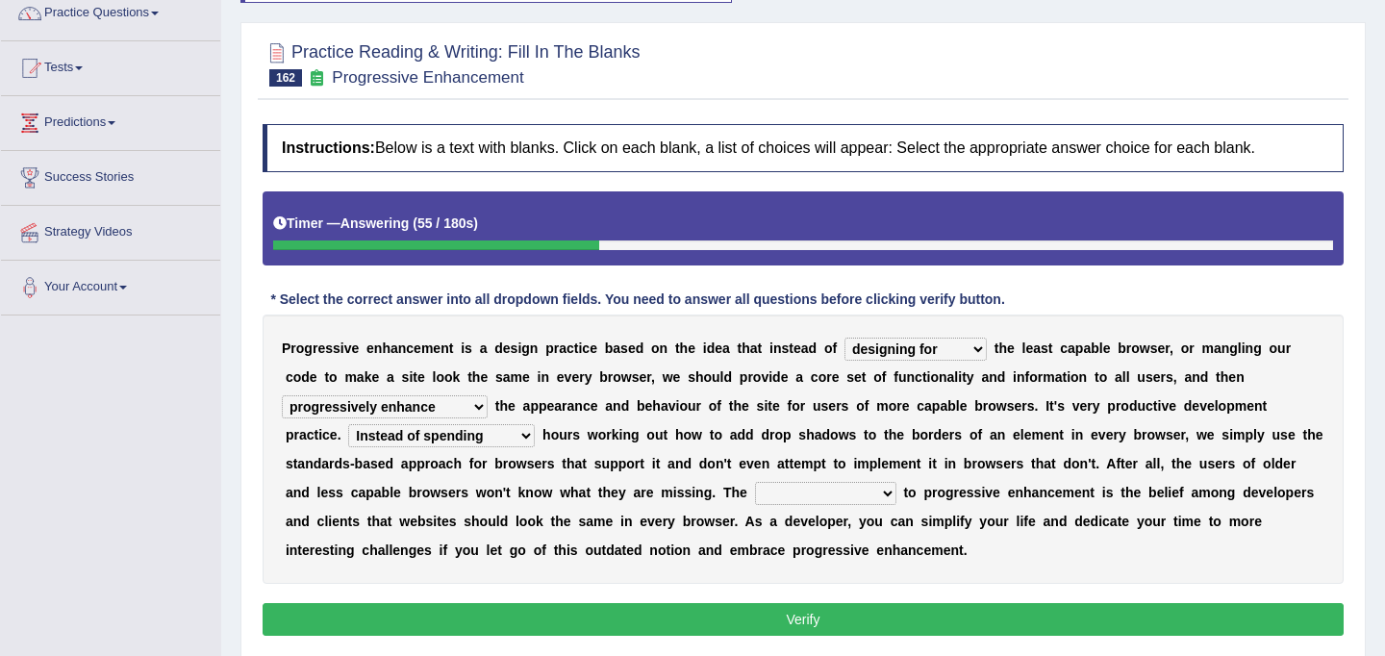
click at [881, 499] on select "larger problem lesser benefit biggest challenge least assurance" at bounding box center [825, 493] width 141 height 23
select select "biggest challenge"
click at [755, 482] on select "larger problem lesser benefit biggest challenge least assurance" at bounding box center [825, 493] width 141 height 23
click at [866, 621] on button "Verify" at bounding box center [802, 619] width 1081 height 33
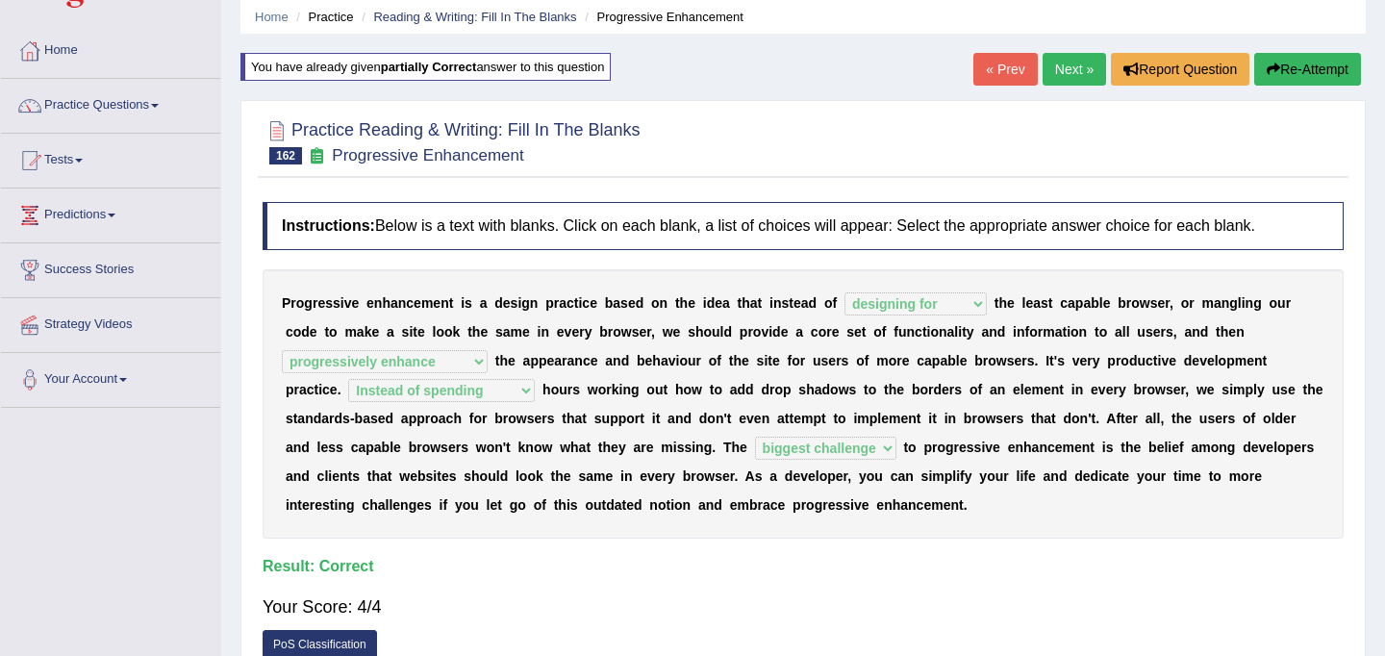
scroll to position [0, 0]
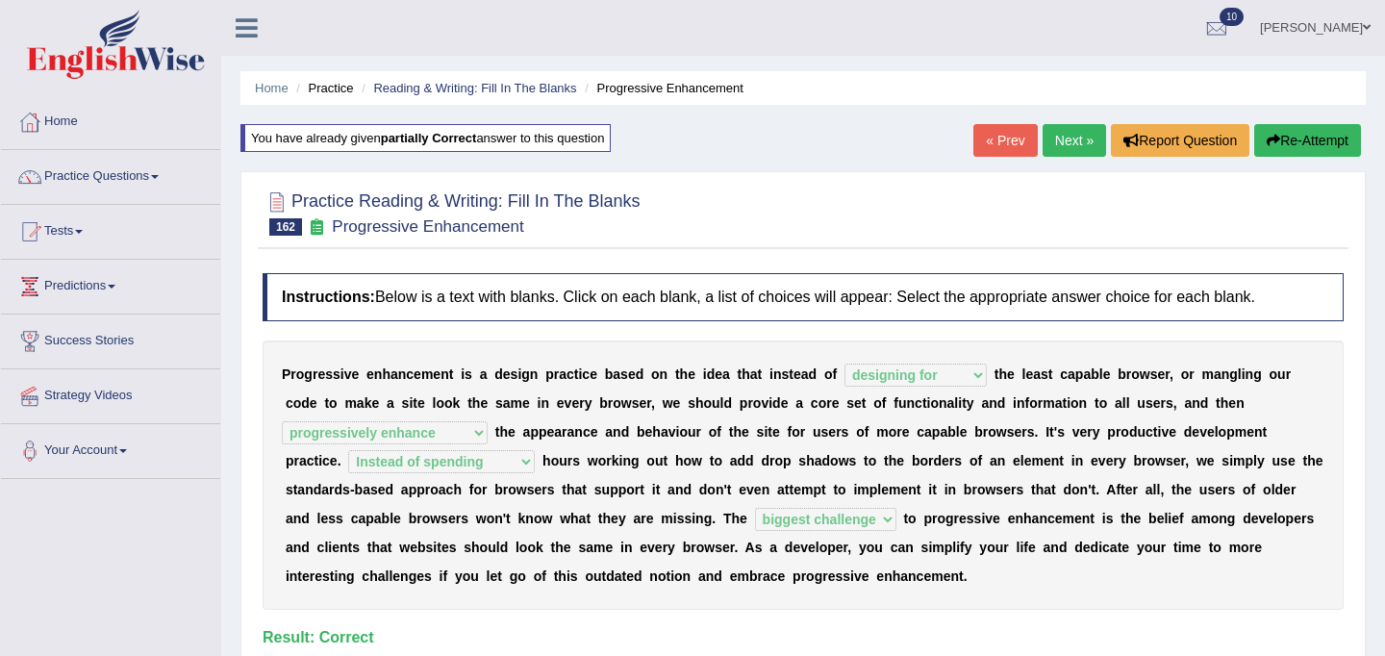
click at [1078, 137] on link "Next »" at bounding box center [1073, 140] width 63 height 33
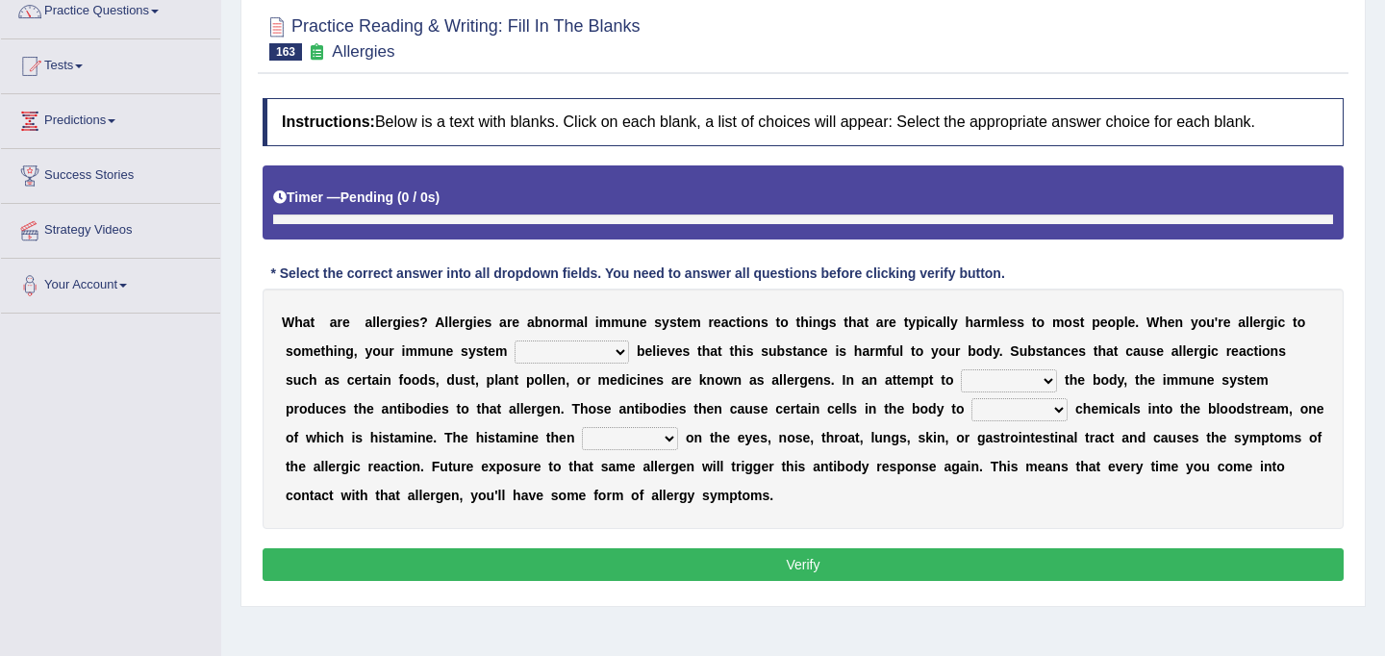
scroll to position [180, 0]
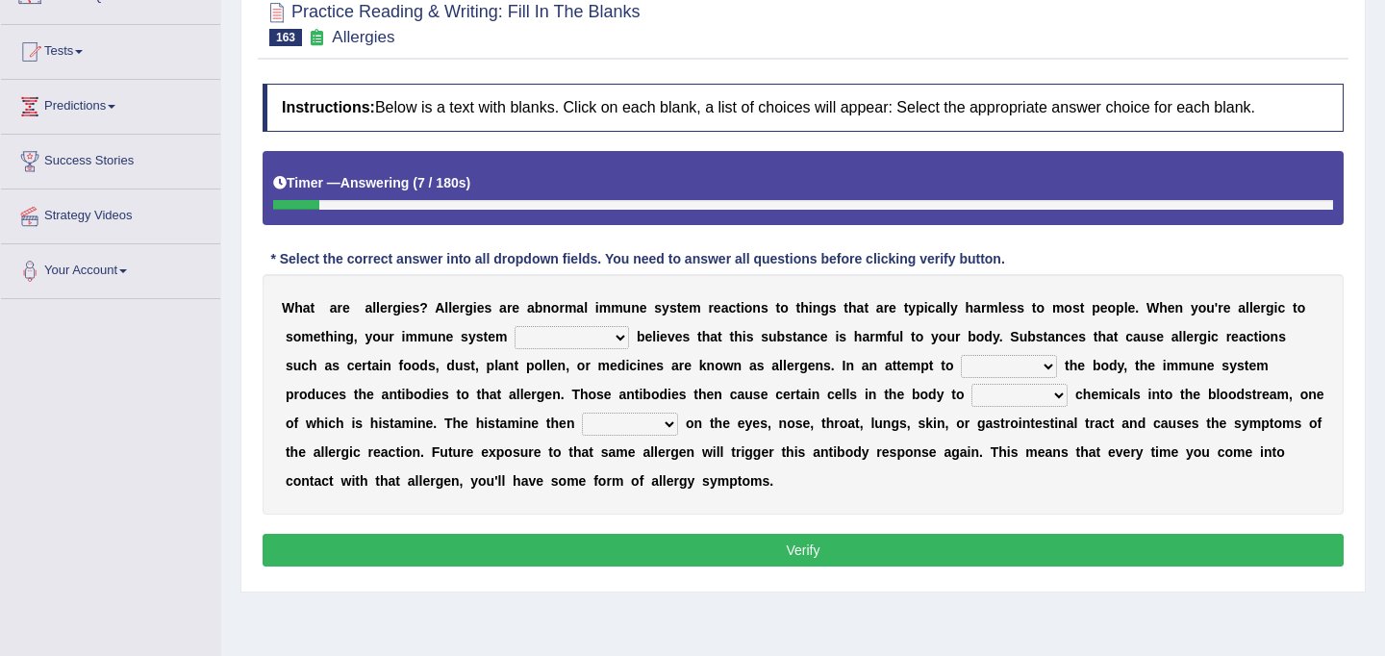
click at [622, 341] on select "completely consequently mistakenly definitely" at bounding box center [571, 337] width 114 height 23
select select "consequently"
click at [514, 326] on select "completely consequently mistakenly definitely" at bounding box center [571, 337] width 114 height 23
click at [1010, 368] on select "preserve protect improve activate" at bounding box center [1009, 366] width 96 height 23
select select "protect"
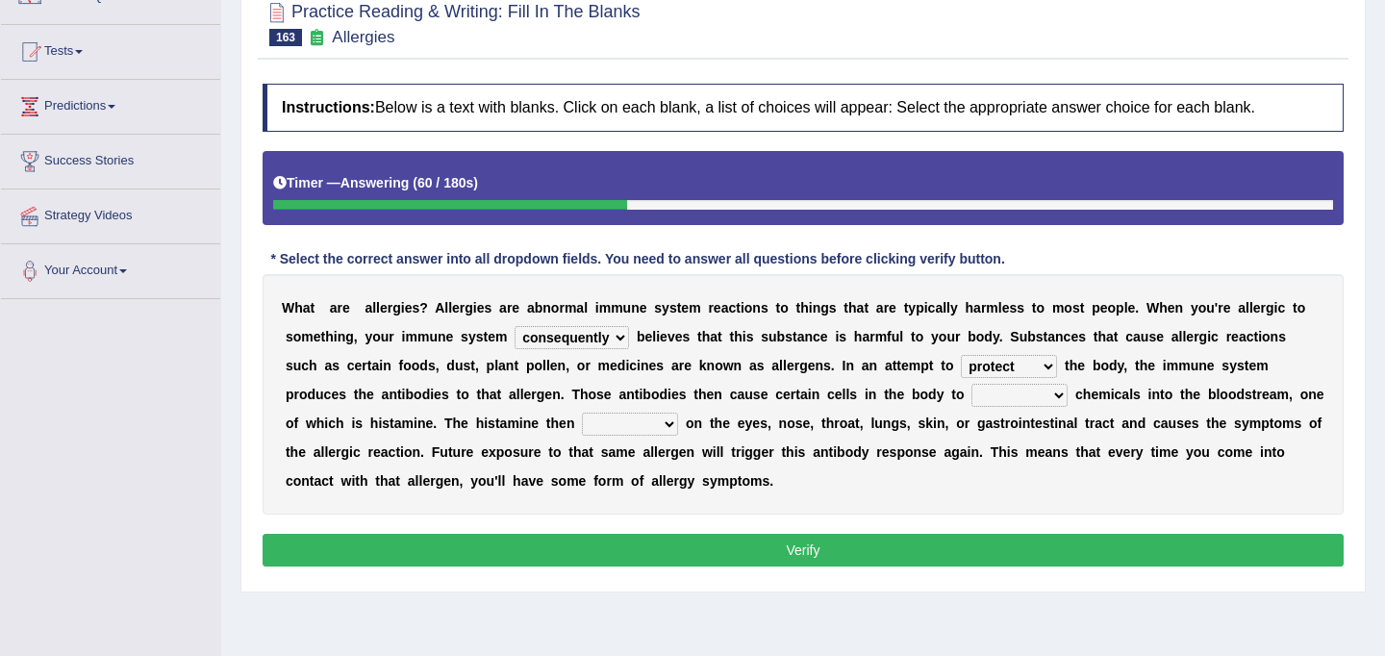
click at [961, 355] on select "preserve protect improve activate" at bounding box center [1009, 366] width 96 height 23
click at [990, 395] on select "confiine release escape hold" at bounding box center [1019, 395] width 96 height 23
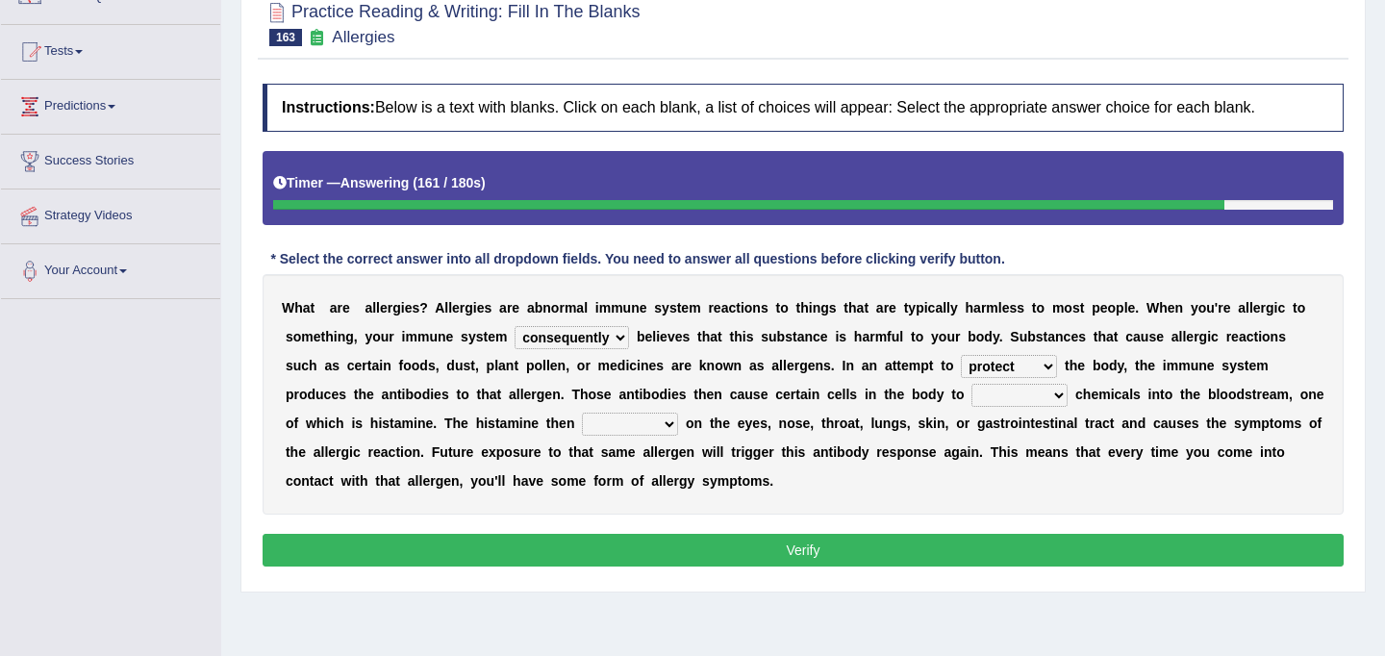
select select "release"
click at [971, 384] on select "confiine release escape hold" at bounding box center [1019, 395] width 96 height 23
click at [605, 421] on select "acts performs targets focuses" at bounding box center [630, 423] width 96 height 23
select select "targets"
click at [582, 412] on select "acts performs targets focuses" at bounding box center [630, 423] width 96 height 23
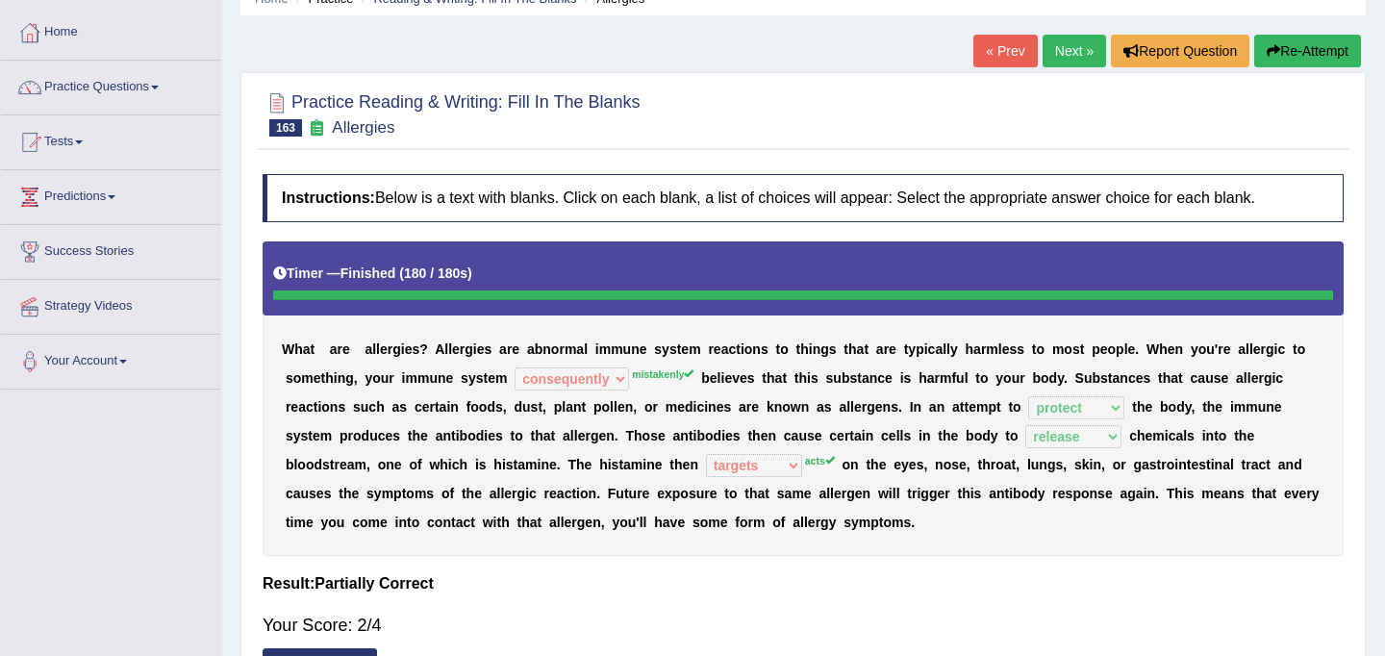
scroll to position [0, 0]
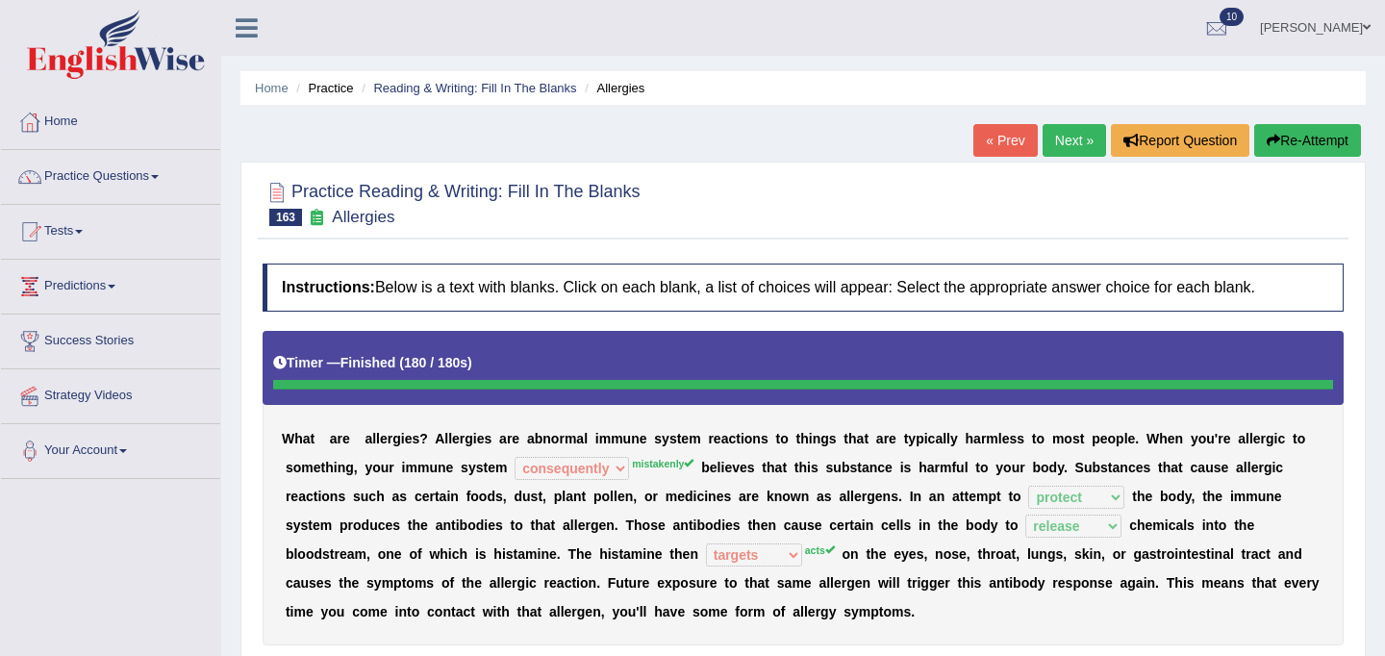
click at [1323, 145] on button "Re-Attempt" at bounding box center [1307, 140] width 107 height 33
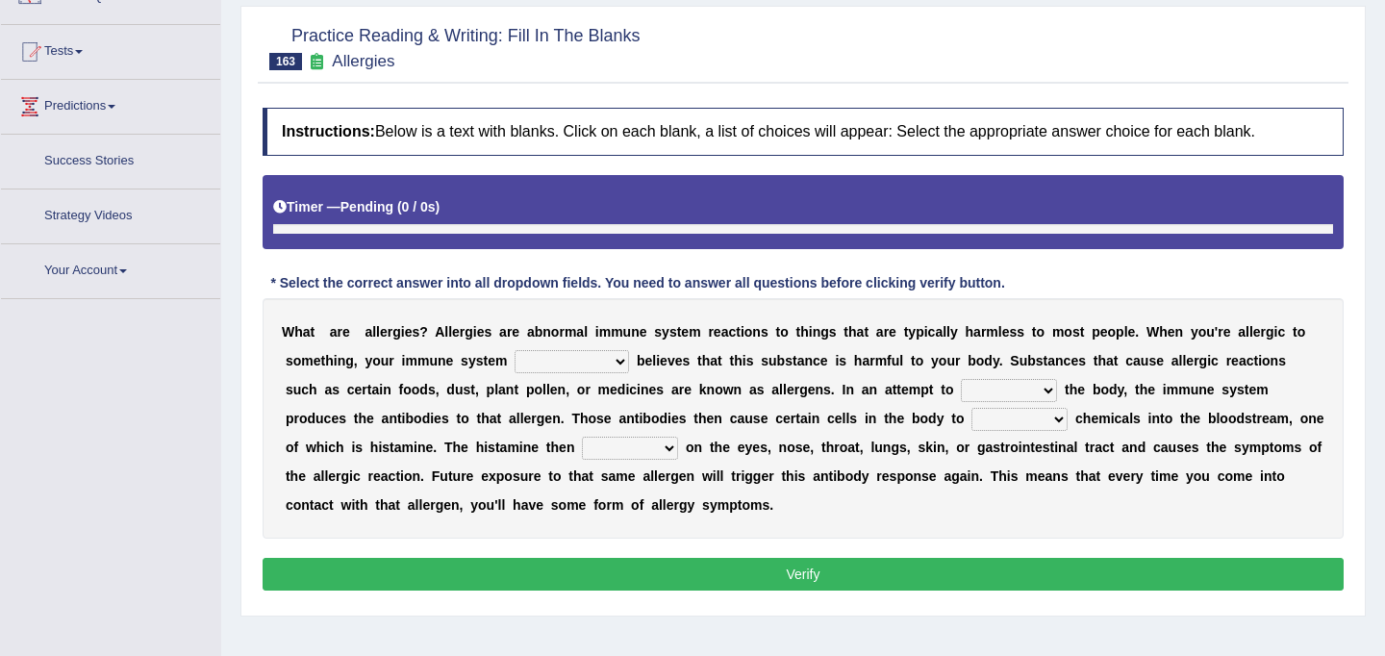
scroll to position [190, 0]
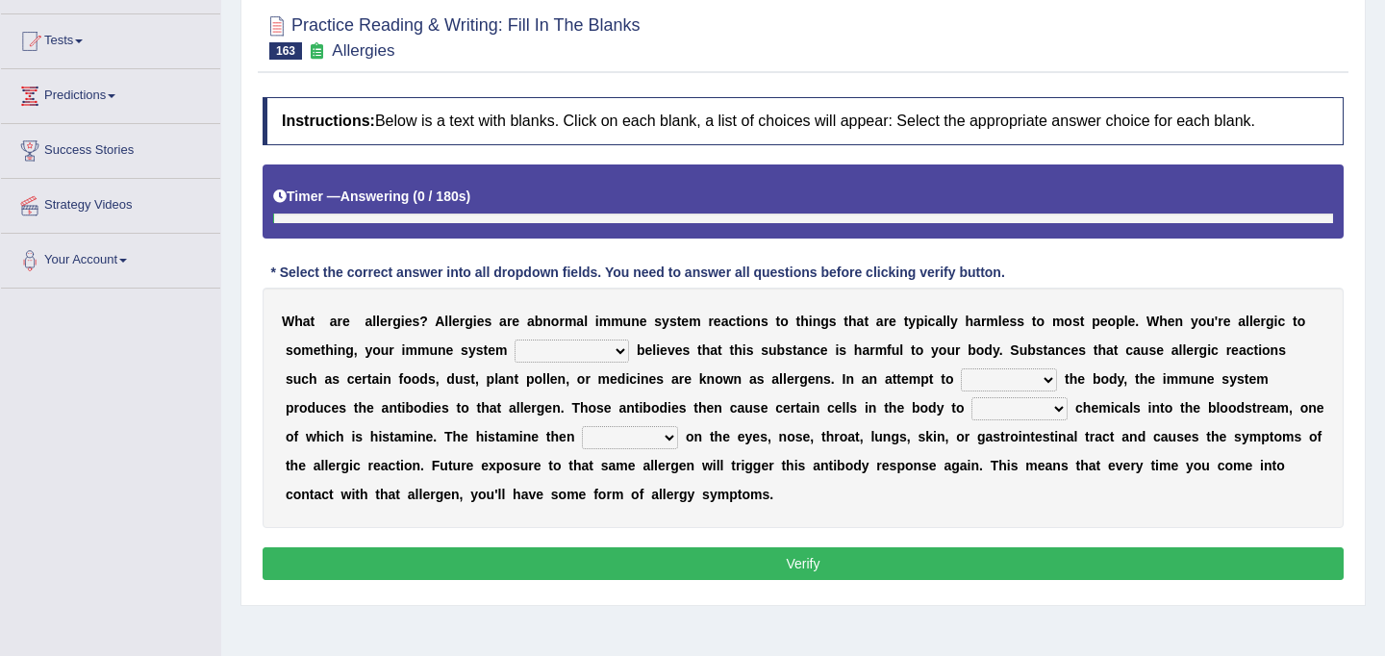
click at [1008, 375] on select "preserve protect improve activate" at bounding box center [1009, 379] width 96 height 23
select select "protect"
click at [961, 368] on select "preserve protect improve activate" at bounding box center [1009, 379] width 96 height 23
click at [989, 411] on select "confiine release escape hold" at bounding box center [1019, 408] width 96 height 23
select select "release"
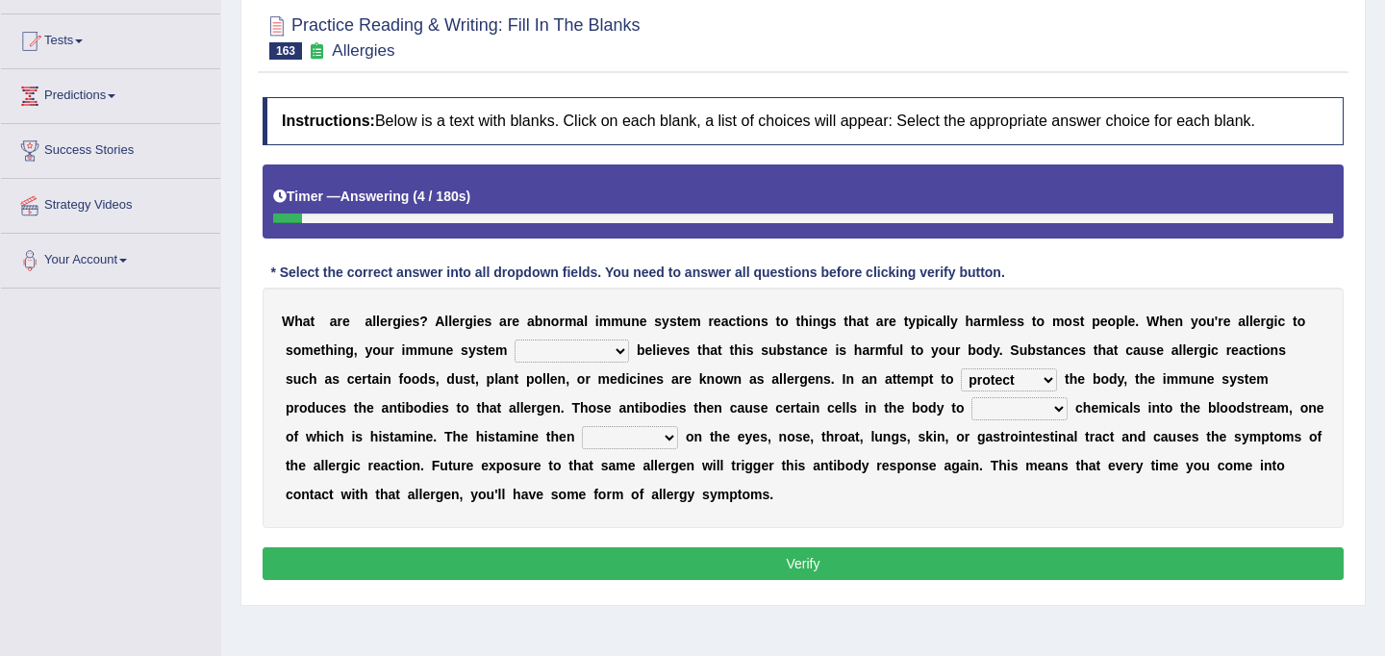
click at [971, 397] on select "confiine release escape hold" at bounding box center [1019, 408] width 96 height 23
click at [621, 353] on select "completely consequently mistakenly definitely" at bounding box center [571, 350] width 114 height 23
select select "completely"
click at [514, 339] on select "completely consequently mistakenly definitely" at bounding box center [571, 350] width 114 height 23
click at [603, 435] on select "acts performs targets focuses" at bounding box center [630, 437] width 96 height 23
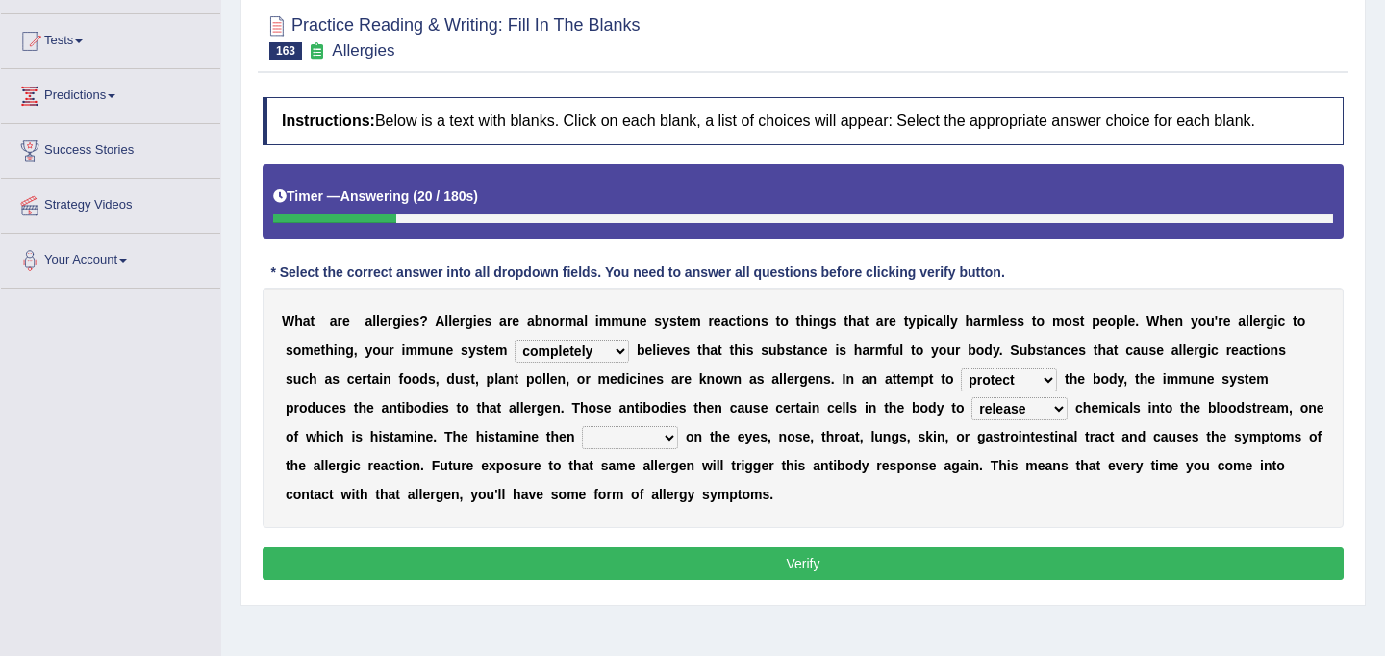
click at [582, 426] on select "acts performs targets focuses" at bounding box center [630, 437] width 96 height 23
click at [599, 434] on select "acts performs targets focuses" at bounding box center [630, 437] width 96 height 23
select select "focuses"
click at [582, 426] on select "acts performs targets focuses" at bounding box center [630, 437] width 96 height 23
click at [647, 561] on button "Verify" at bounding box center [802, 563] width 1081 height 33
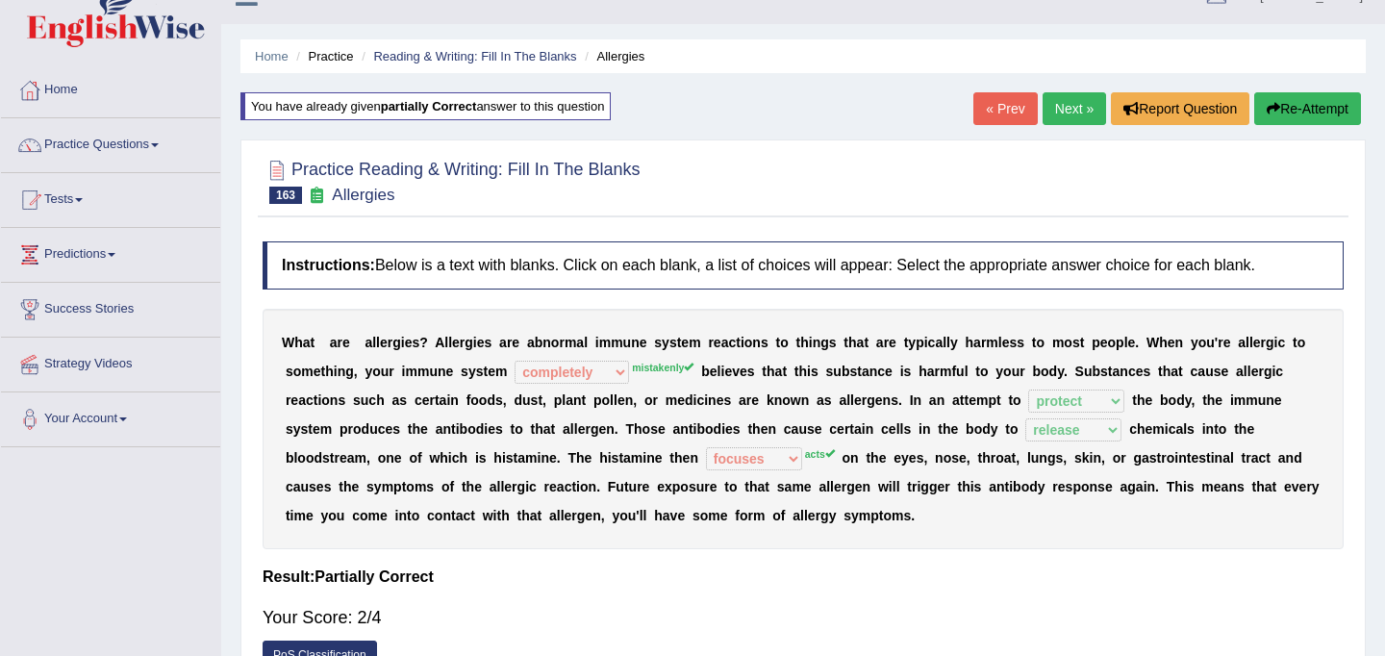
scroll to position [0, 0]
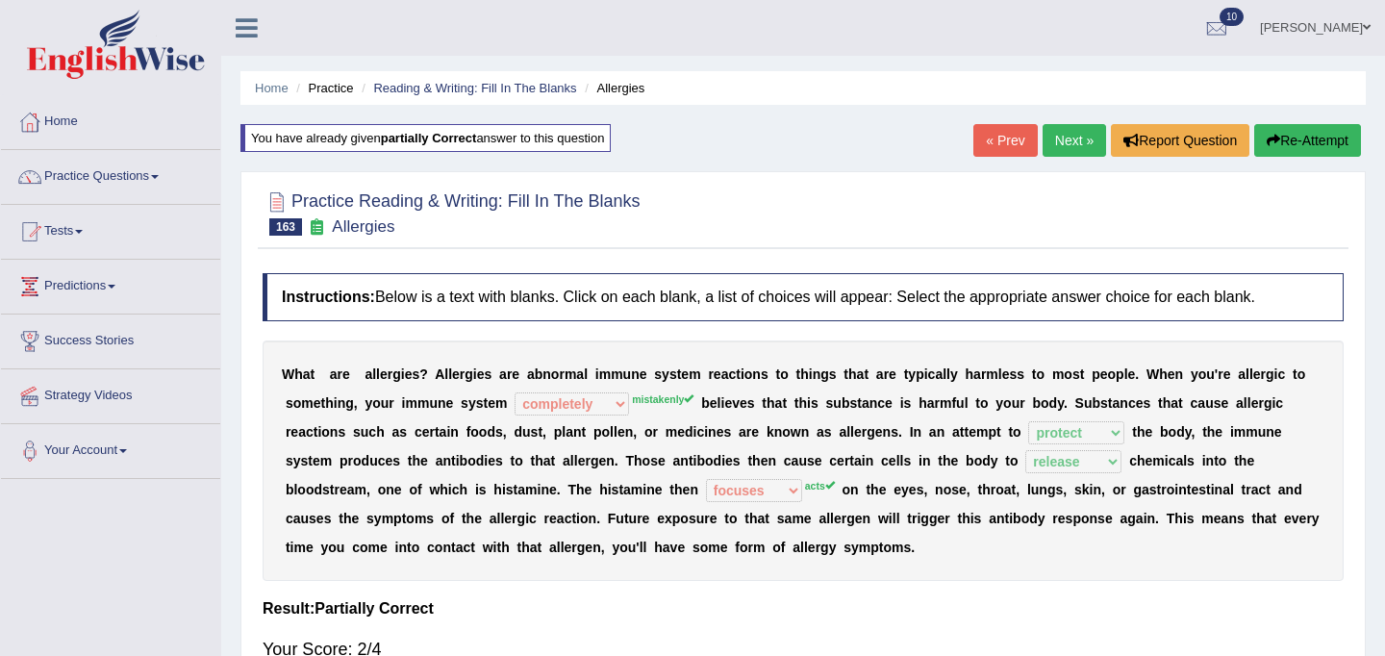
click at [1330, 137] on button "Re-Attempt" at bounding box center [1307, 140] width 107 height 33
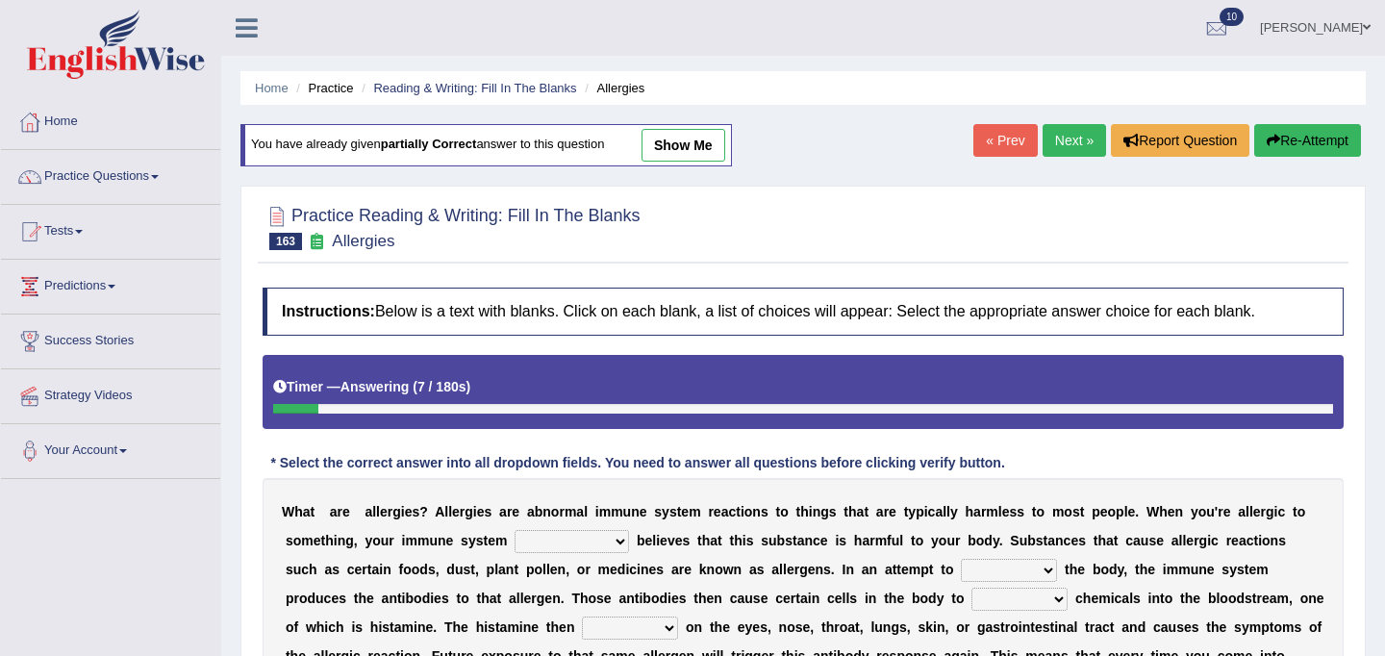
click at [617, 537] on select "completely consequently mistakenly definitely" at bounding box center [571, 541] width 114 height 23
select select "completely"
click at [514, 530] on select "completely consequently mistakenly definitely" at bounding box center [571, 541] width 114 height 23
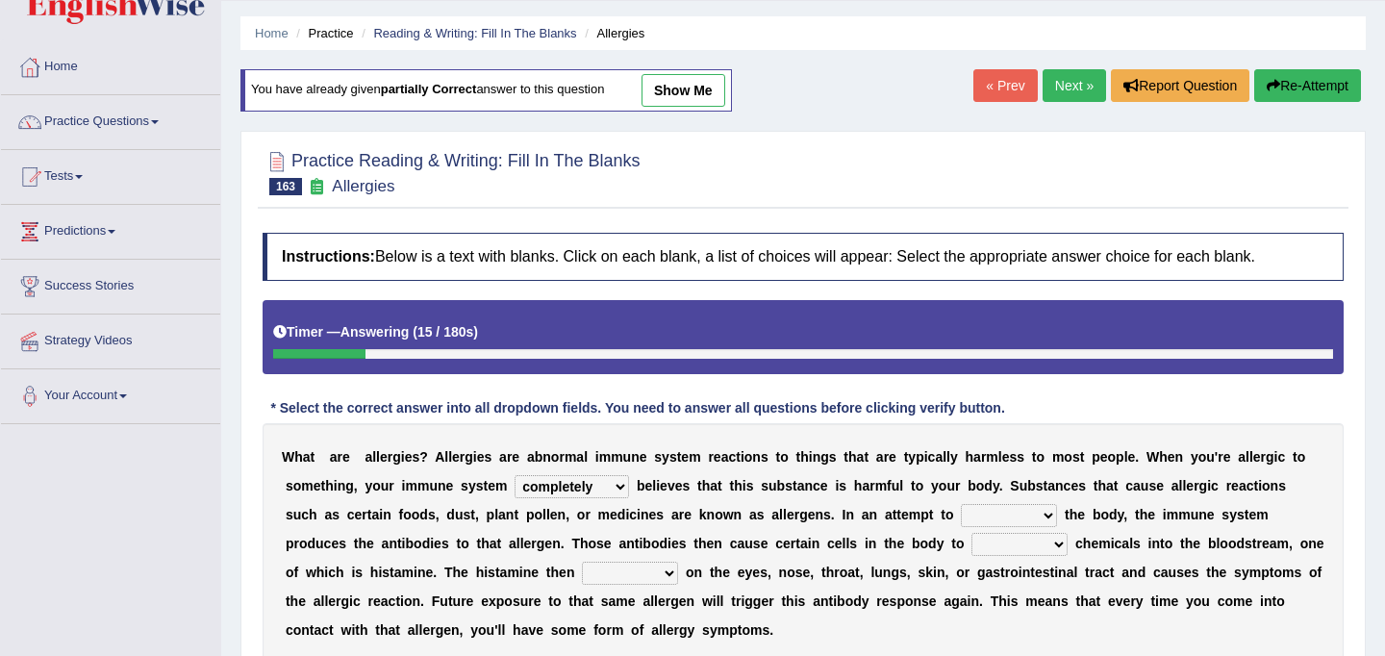
scroll to position [51, 0]
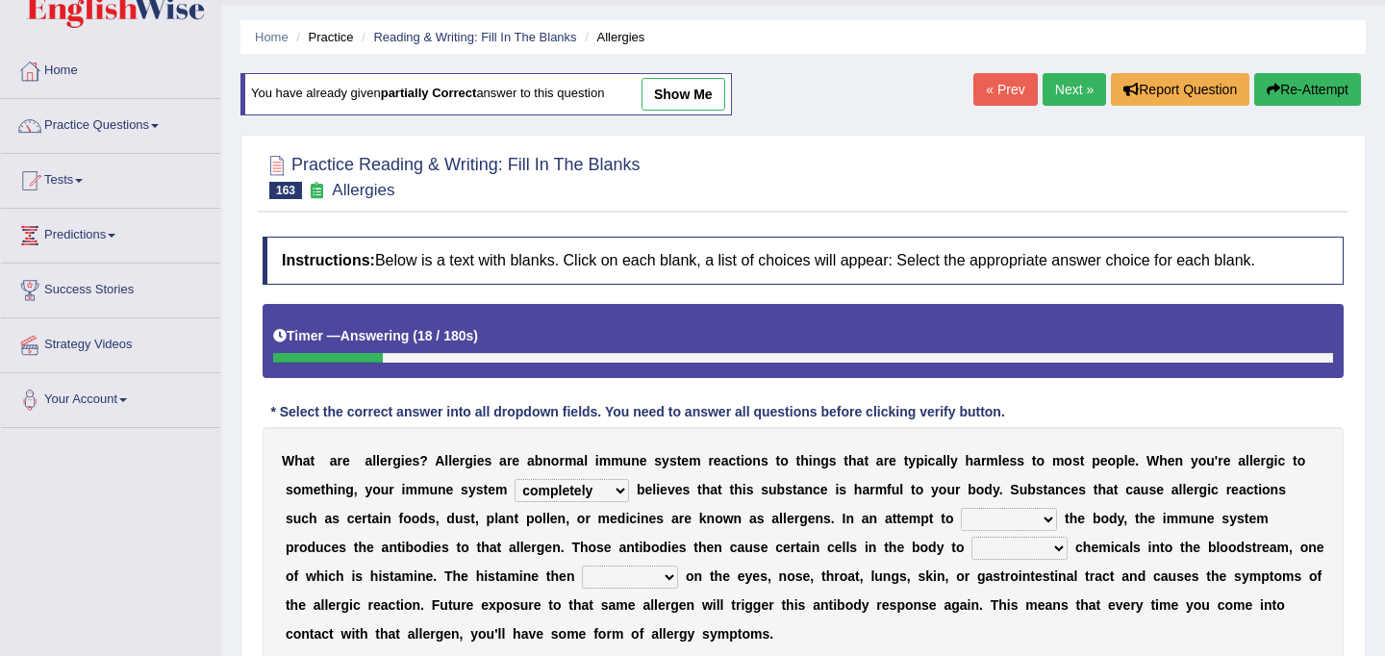
click at [1003, 524] on select "preserve protect improve activate" at bounding box center [1009, 519] width 96 height 23
select select "protect"
click at [961, 508] on select "preserve protect improve activate" at bounding box center [1009, 519] width 96 height 23
click at [989, 547] on select "confiine release escape hold" at bounding box center [1019, 548] width 96 height 23
select select "release"
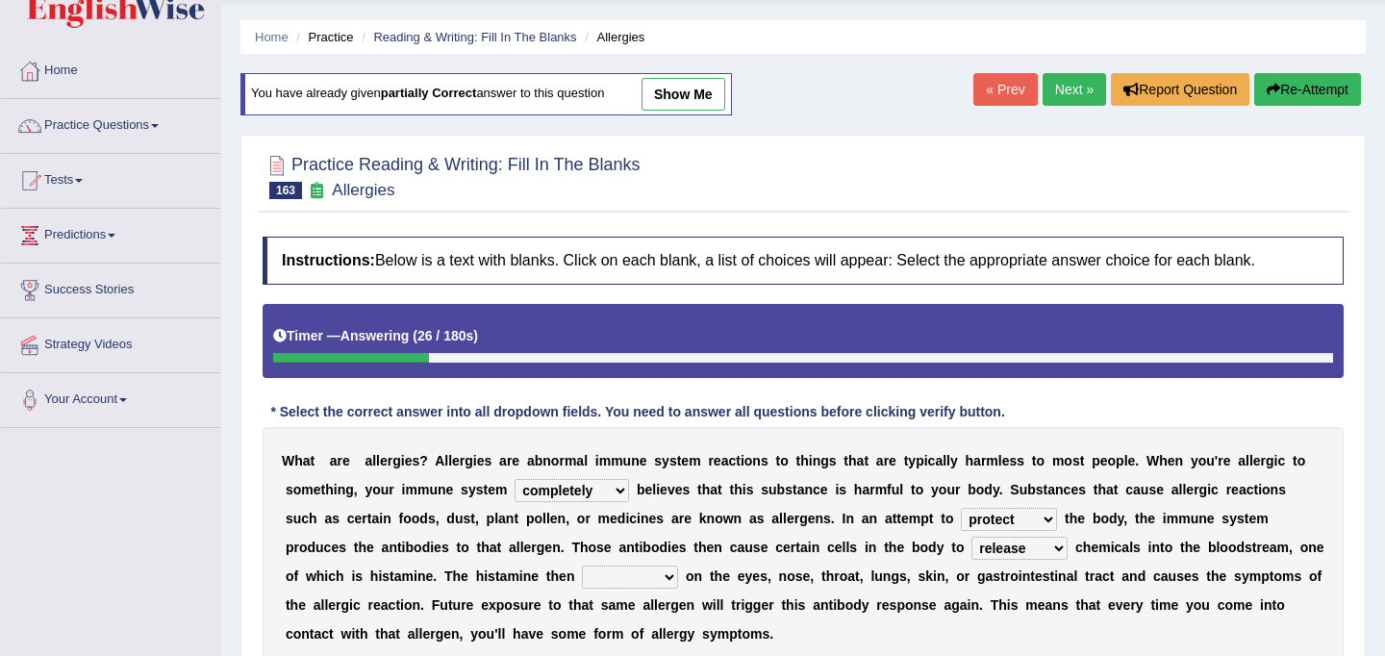
click at [971, 537] on select "confiine release escape hold" at bounding box center [1019, 548] width 96 height 23
click at [599, 580] on select "acts performs targets focuses" at bounding box center [630, 576] width 96 height 23
select select "acts"
click at [582, 565] on select "acts performs targets focuses" at bounding box center [630, 576] width 96 height 23
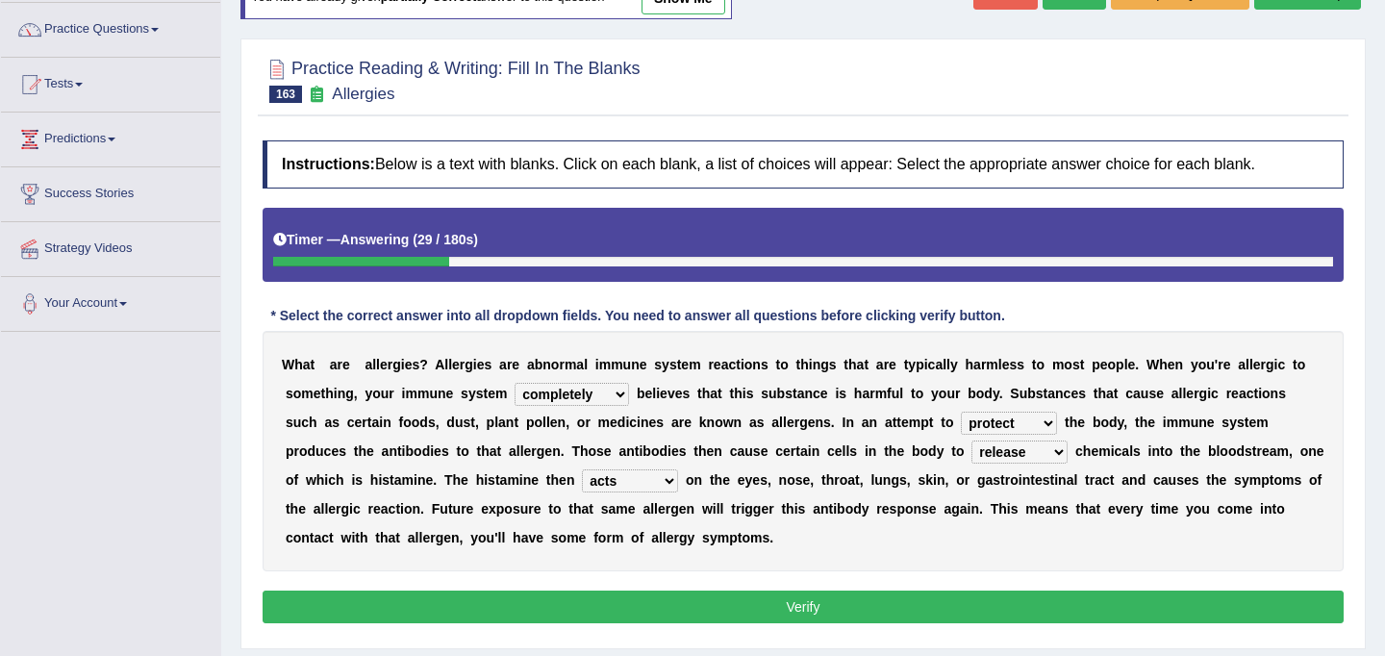
scroll to position [150, 0]
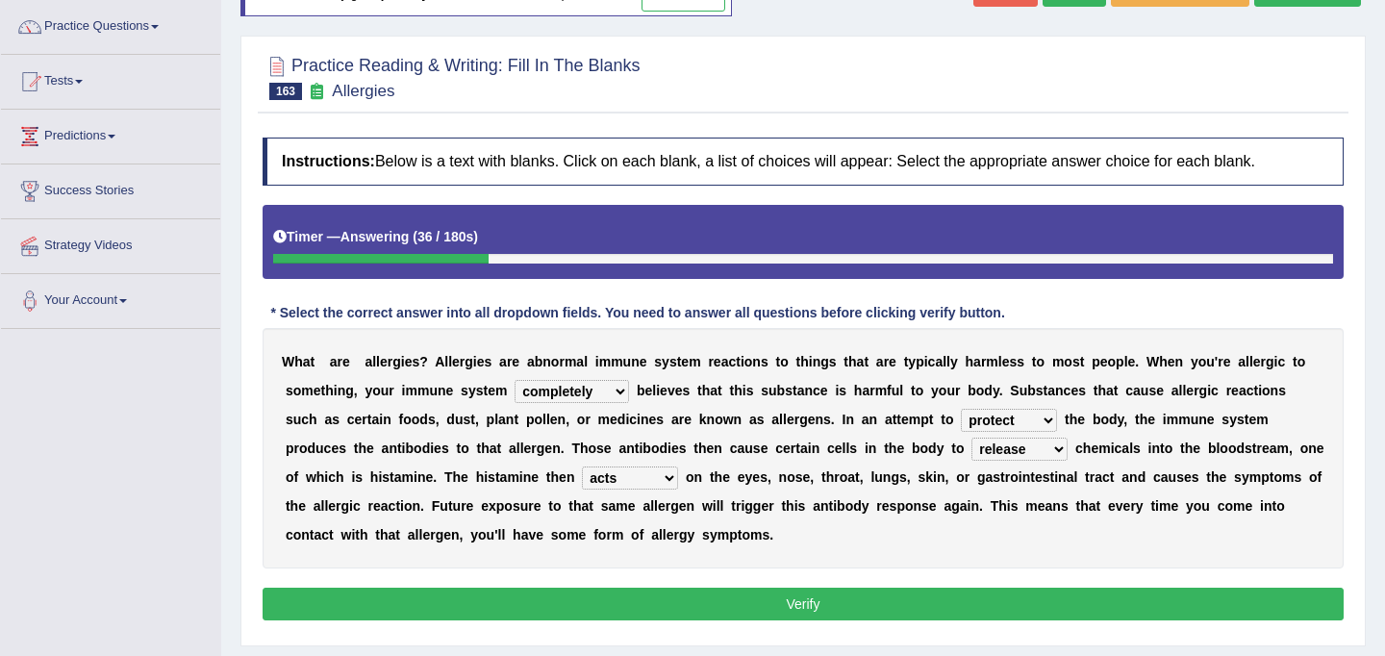
click at [617, 388] on select "completely consequently mistakenly definitely" at bounding box center [571, 391] width 114 height 23
select select "mistakenly"
click at [514, 380] on select "completely consequently mistakenly definitely" at bounding box center [571, 391] width 114 height 23
click at [665, 620] on div "Instructions: Below is a text with blanks. Click on each blank, a list of choic…" at bounding box center [803, 382] width 1090 height 508
click at [662, 602] on button "Verify" at bounding box center [802, 603] width 1081 height 33
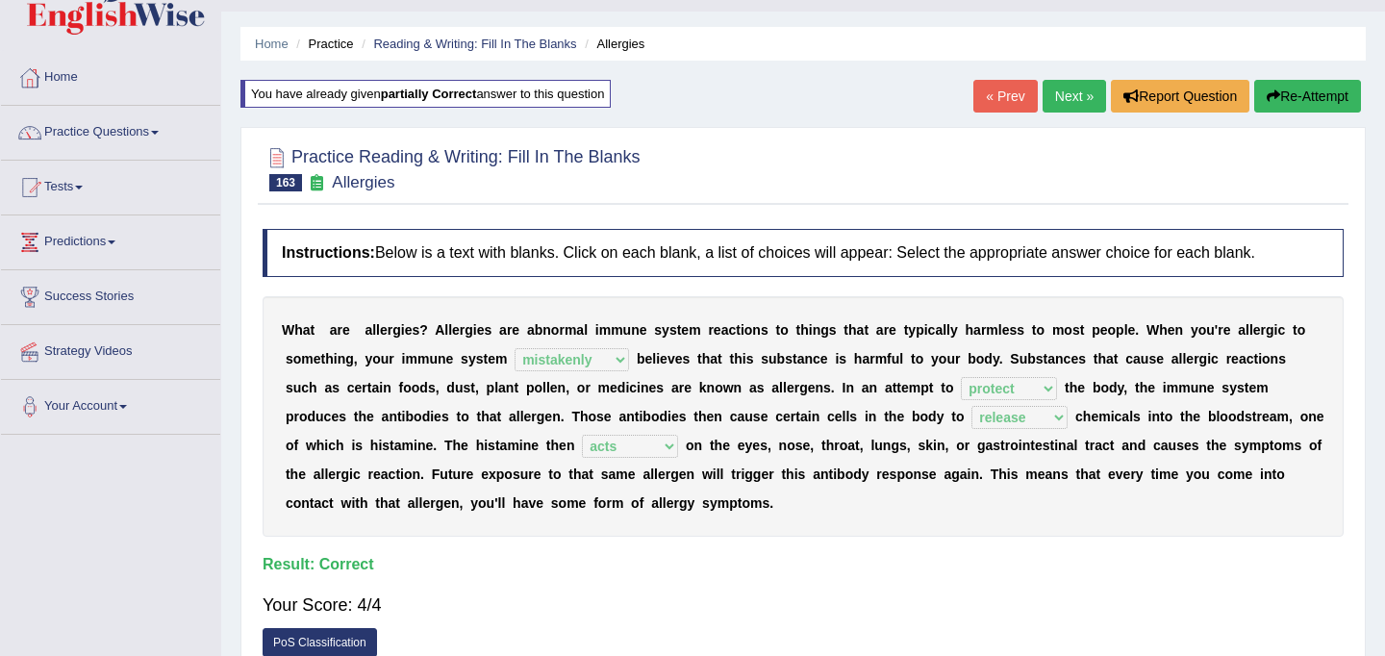
scroll to position [0, 0]
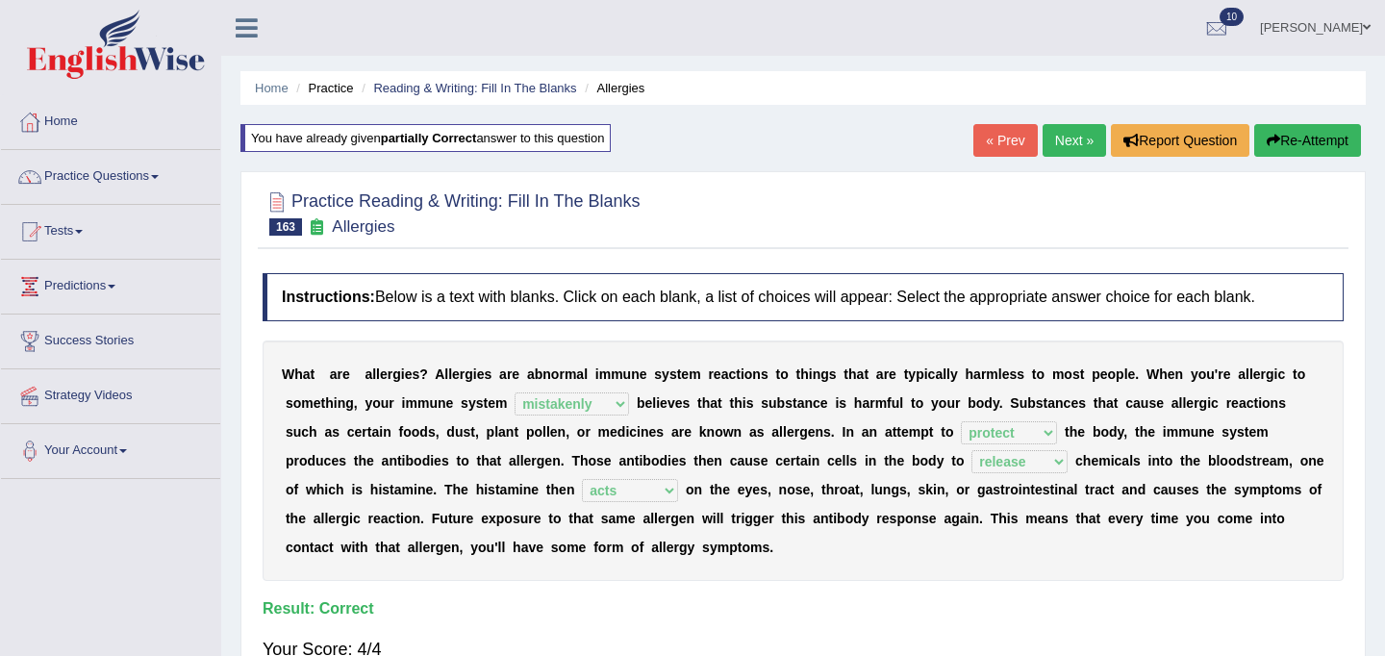
click at [1069, 149] on link "Next »" at bounding box center [1073, 140] width 63 height 33
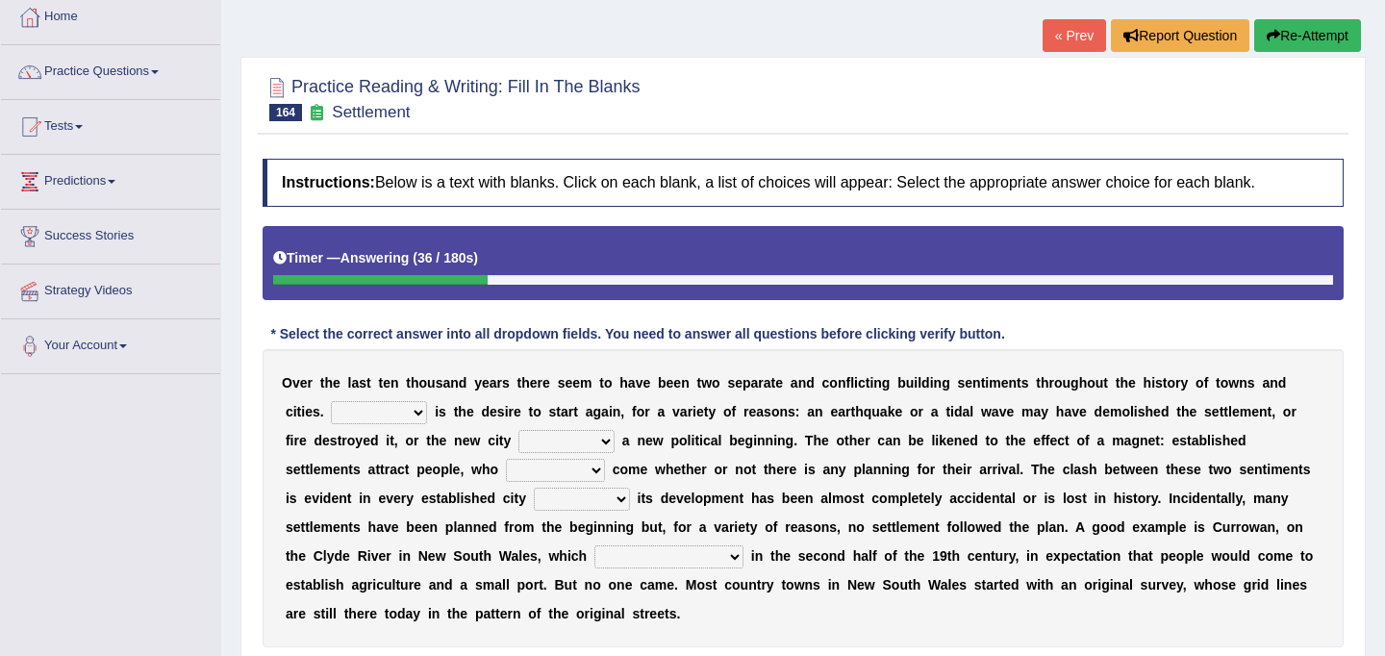
scroll to position [110, 0]
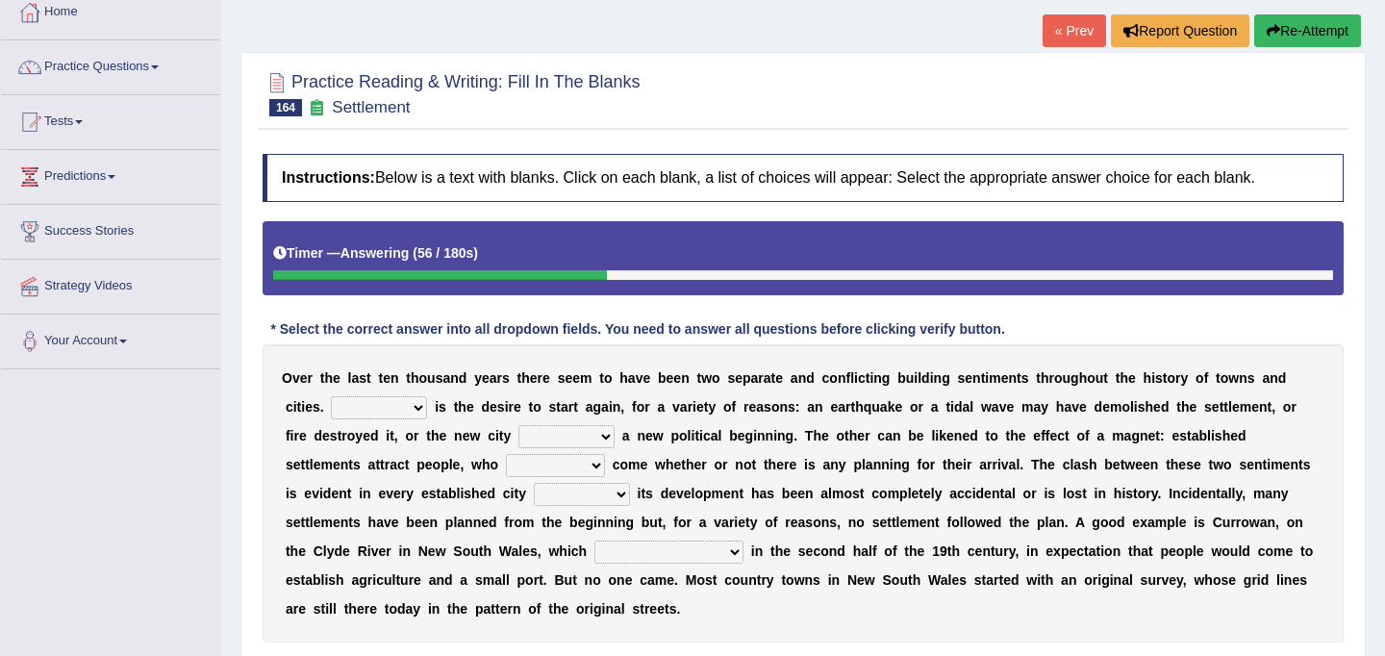
click at [413, 408] on select "One It What This" at bounding box center [379, 407] width 96 height 23
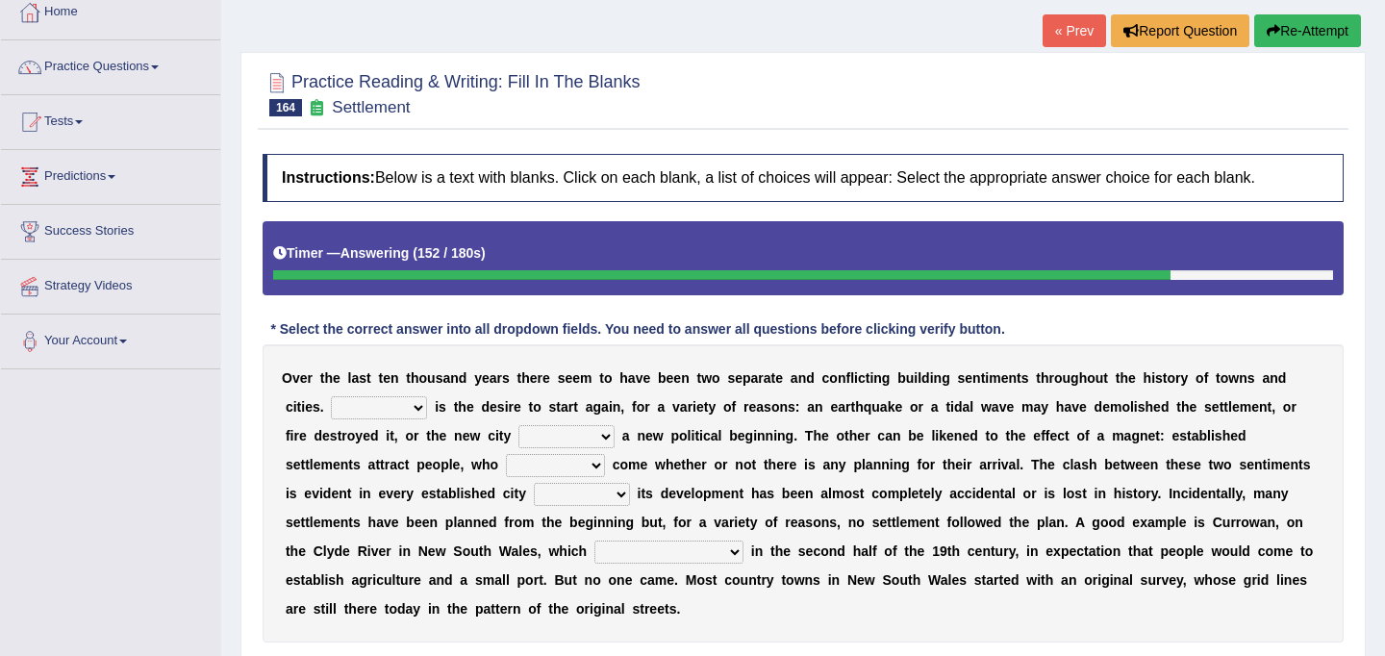
select select "It"
click at [331, 396] on select "One It What This" at bounding box center [379, 407] width 96 height 23
click at [609, 443] on select "does marks is causes" at bounding box center [566, 436] width 96 height 23
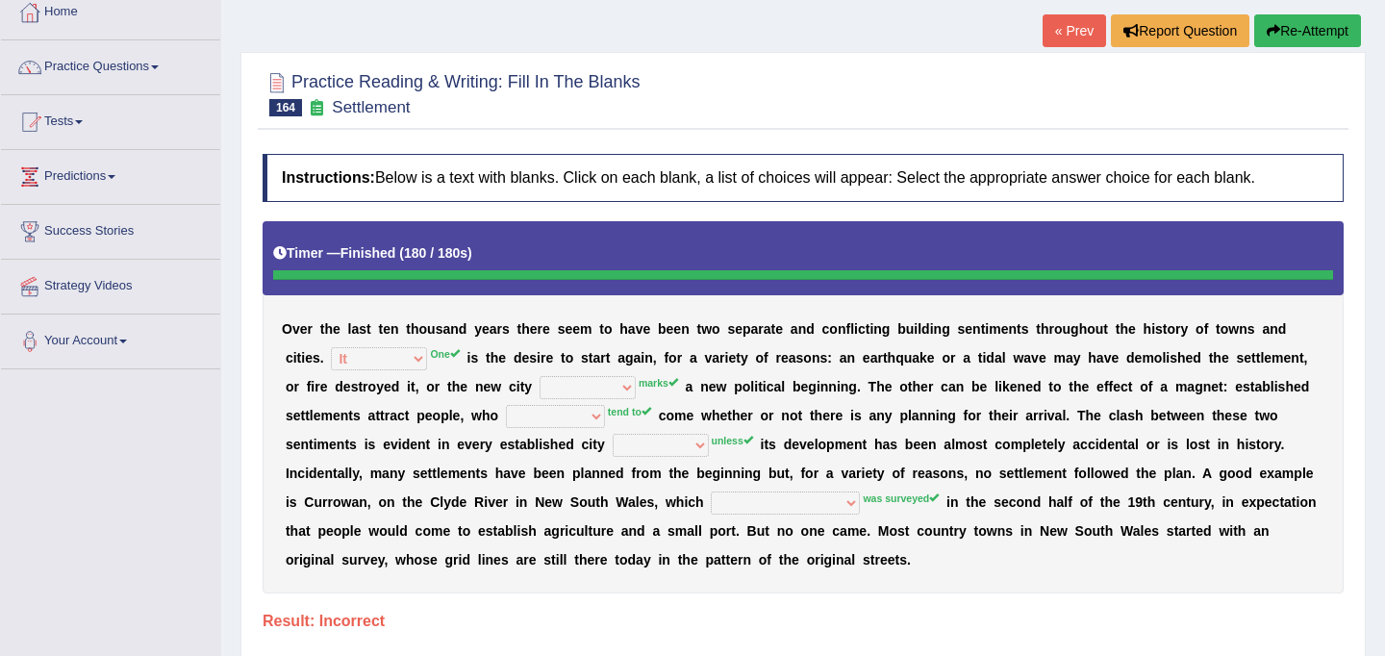
click at [1284, 37] on button "Re-Attempt" at bounding box center [1307, 30] width 107 height 33
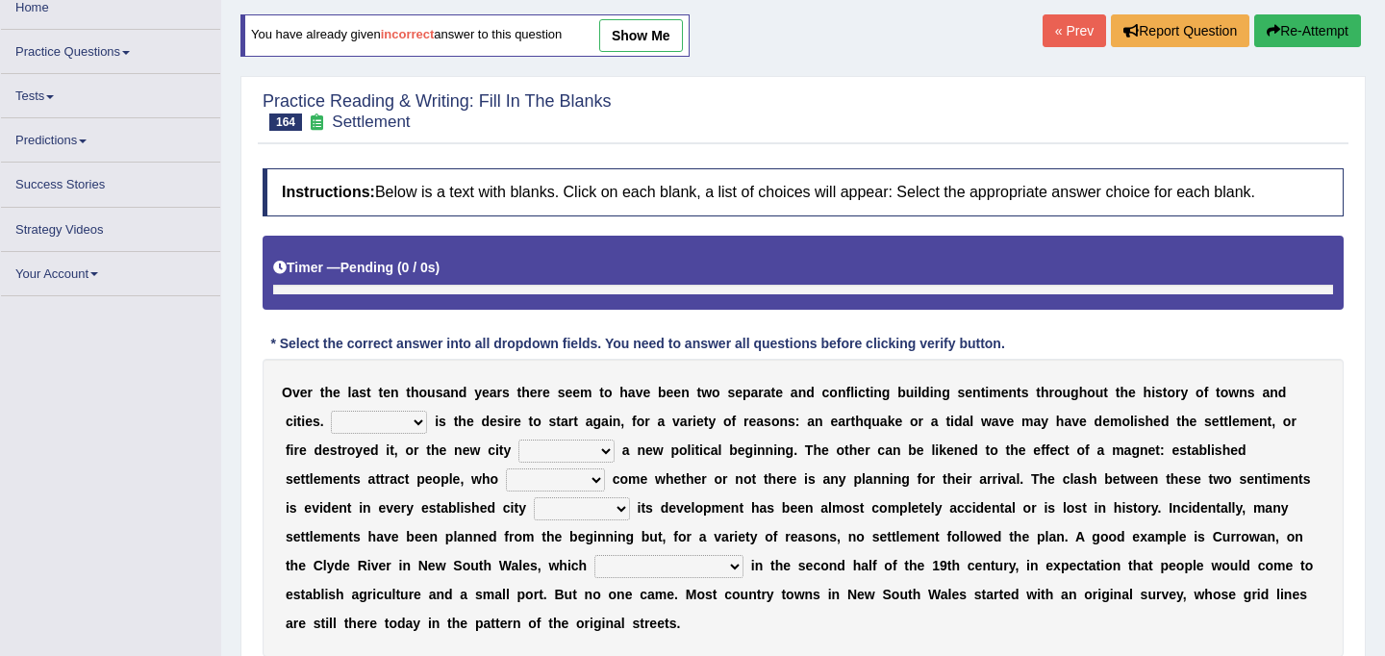
click at [416, 425] on select "One It What This" at bounding box center [379, 422] width 96 height 23
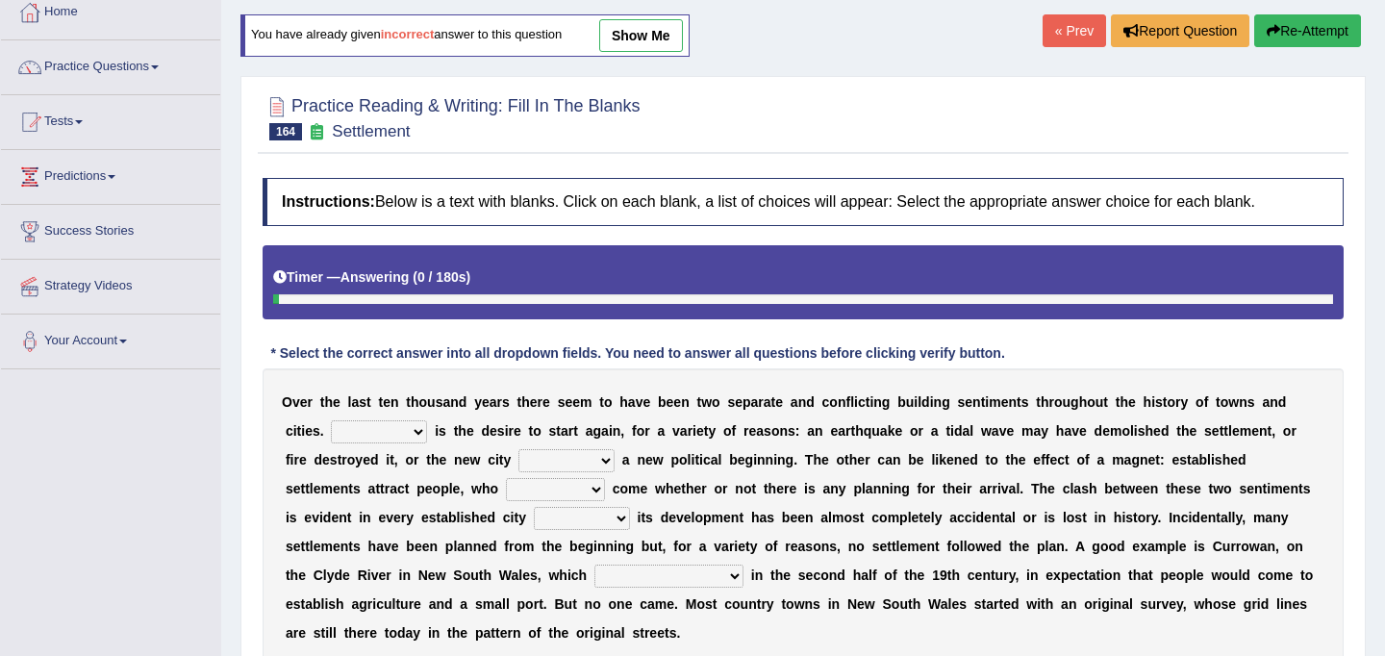
select select "One"
click at [331, 420] on select "One It What This" at bounding box center [379, 431] width 96 height 23
click at [607, 462] on select "does marks is causes" at bounding box center [566, 460] width 96 height 23
select select "marks"
click at [518, 449] on select "does marks is causes" at bounding box center [566, 460] width 96 height 23
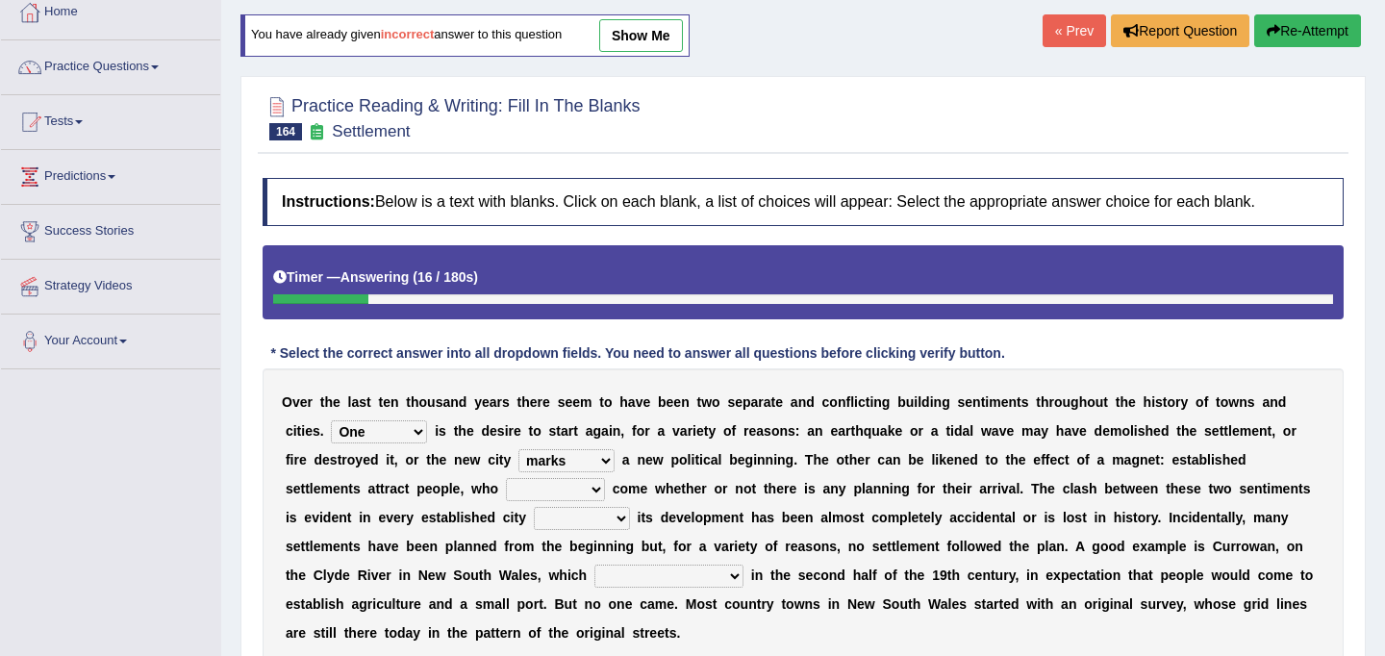
scroll to position [137, 0]
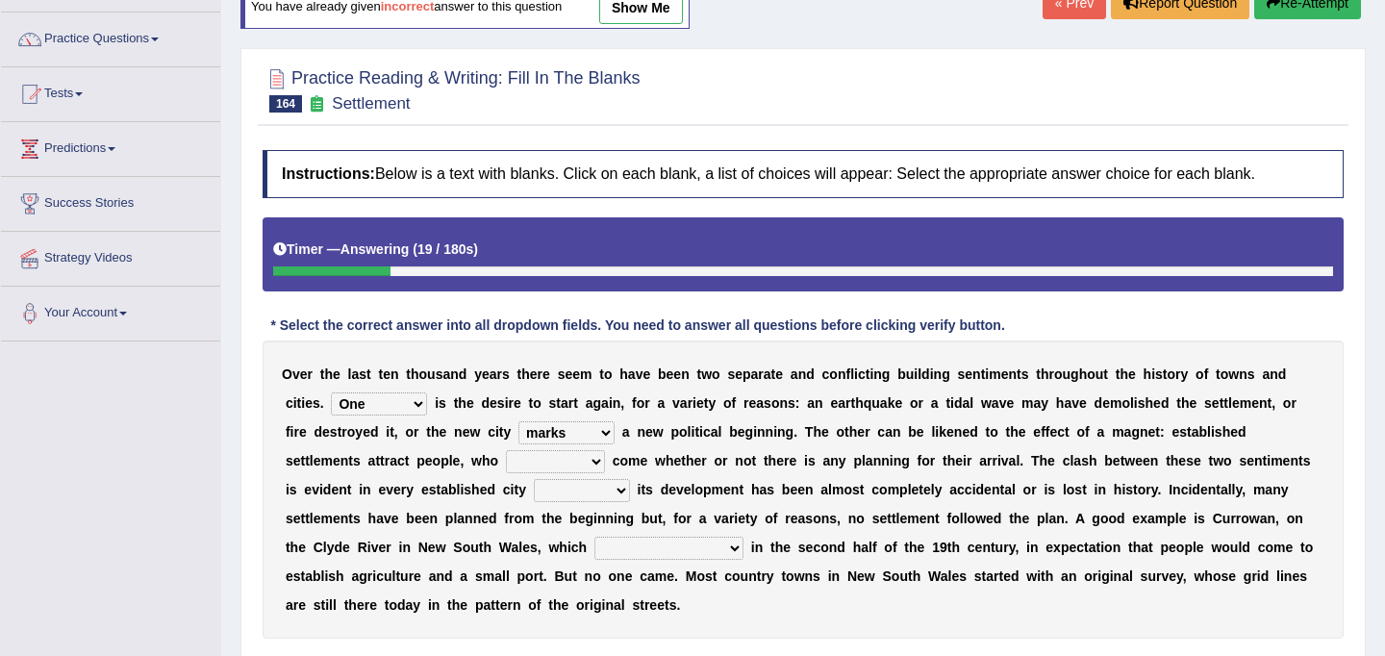
click at [596, 460] on select "tend to are used to ought to had to" at bounding box center [555, 461] width 99 height 23
select select "are used to"
click at [508, 450] on select "tend to are used to ought to had to" at bounding box center [555, 461] width 99 height 23
click at [602, 458] on select "tend to are used to ought to had to" at bounding box center [555, 461] width 99 height 23
click at [619, 491] on select "unless whenever whereas until" at bounding box center [582, 490] width 96 height 23
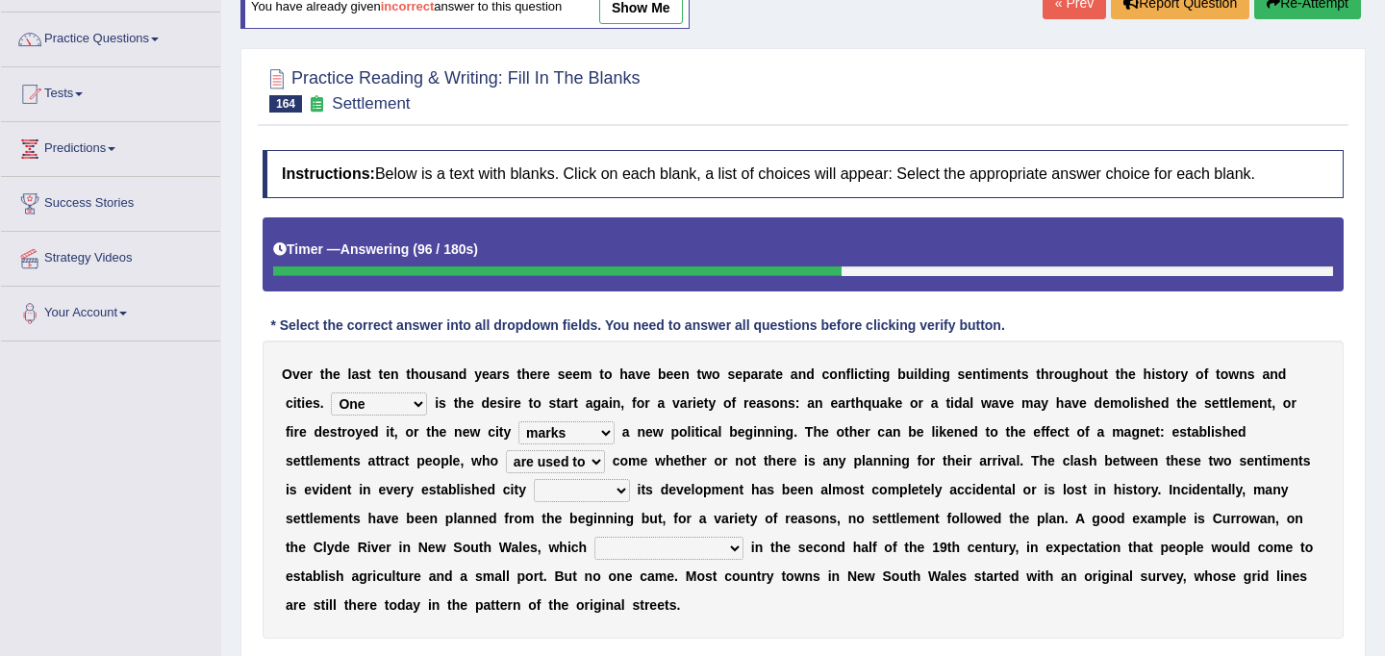
click at [613, 489] on select "unless whenever whereas until" at bounding box center [582, 490] width 96 height 23
click at [612, 492] on select "unless whenever whereas until" at bounding box center [582, 490] width 96 height 23
select select "until"
click at [534, 479] on select "unless whenever whereas until" at bounding box center [582, 490] width 96 height 23
